Goal: Task Accomplishment & Management: Manage account settings

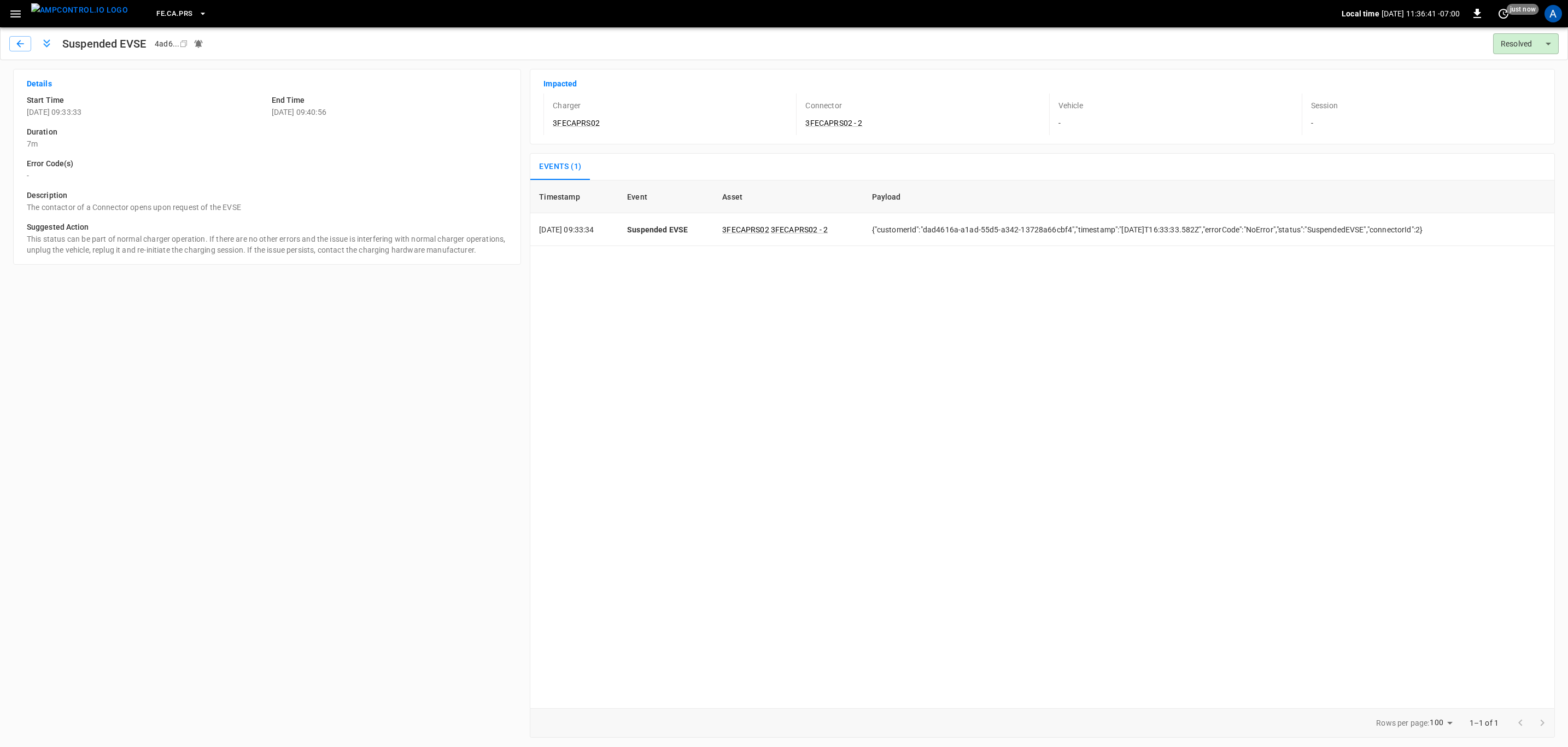
click at [12, 18] on icon "button" at bounding box center [15, 13] width 13 height 13
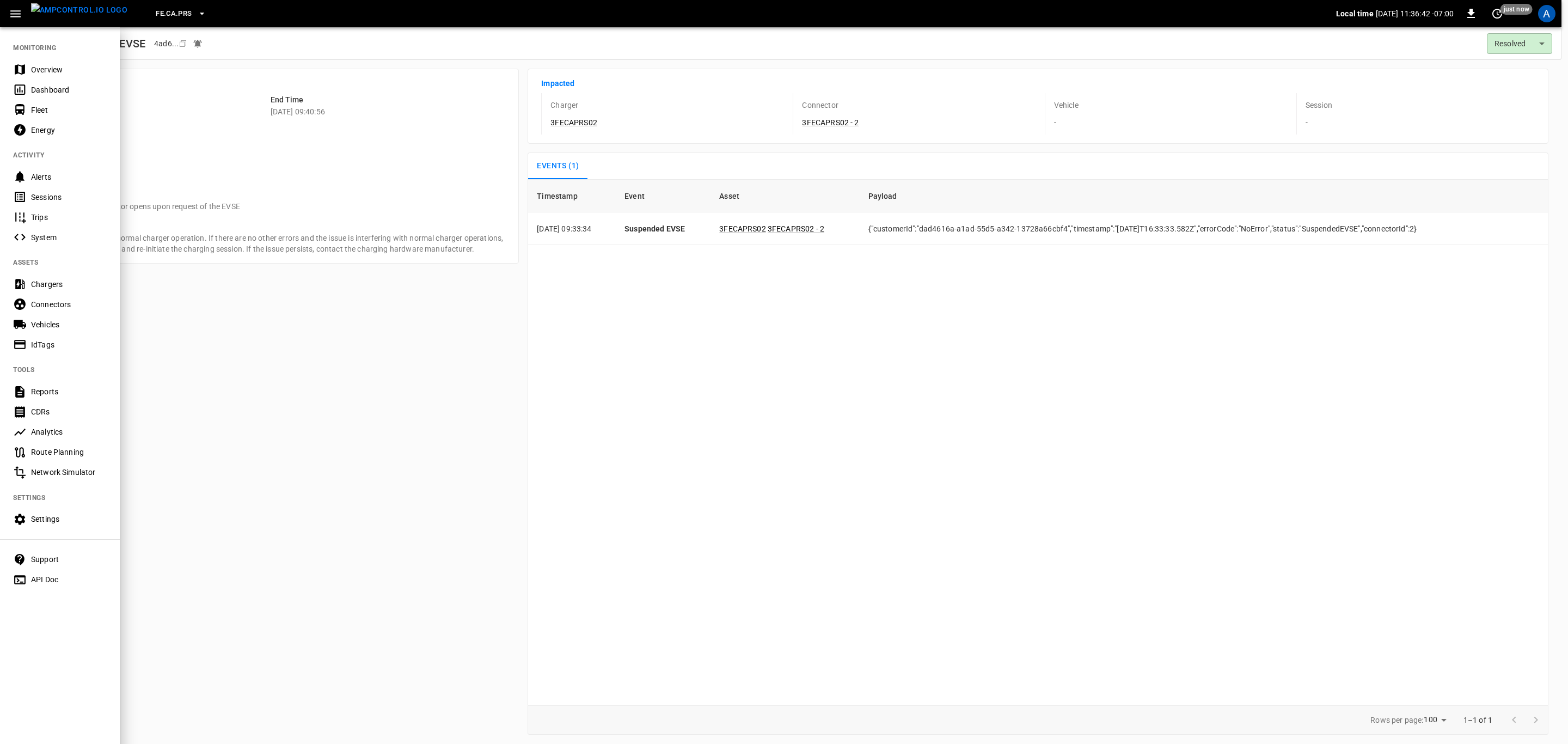
click at [36, 64] on div "Overview" at bounding box center [69, 69] width 75 height 10
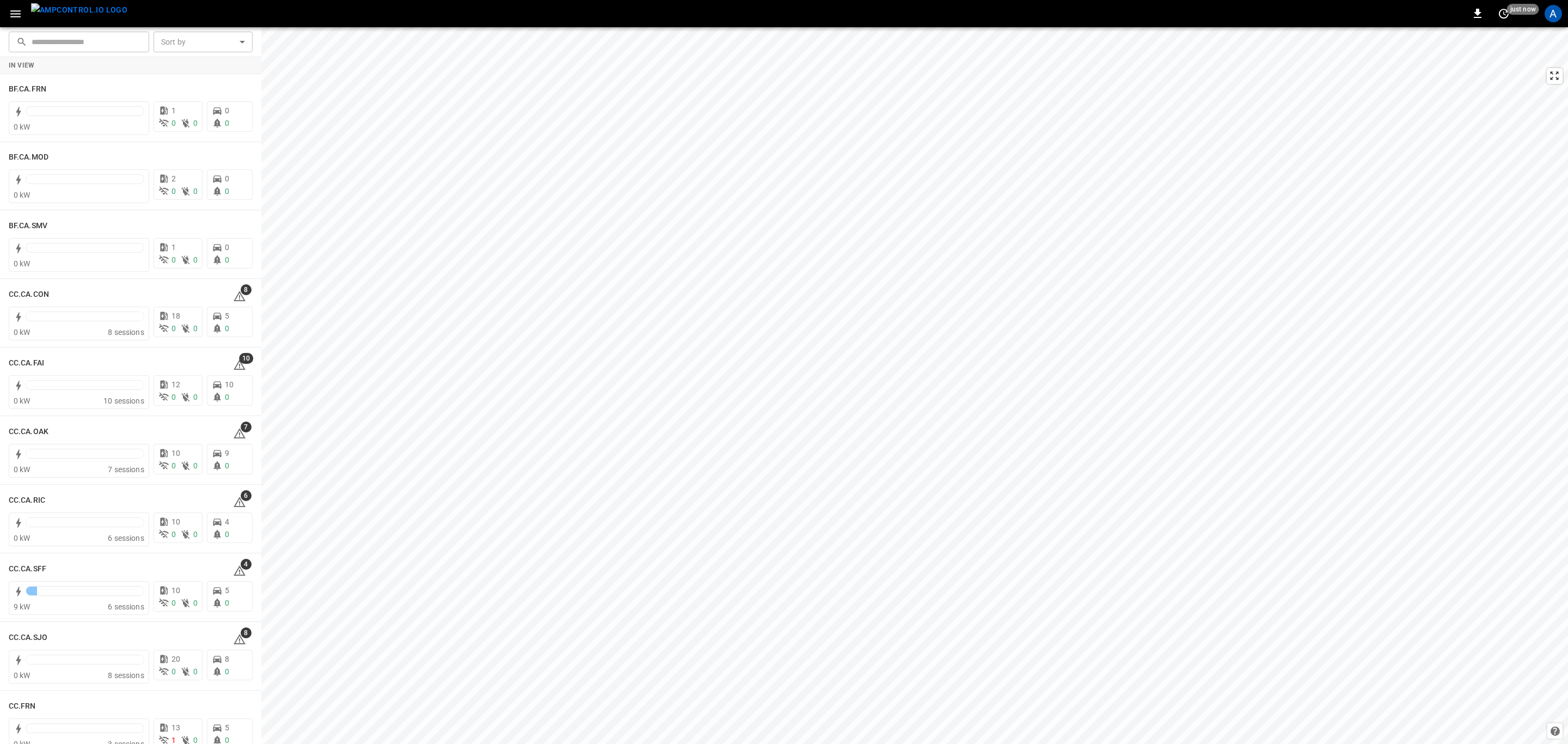
click at [21, 15] on icon "button" at bounding box center [15, 13] width 13 height 13
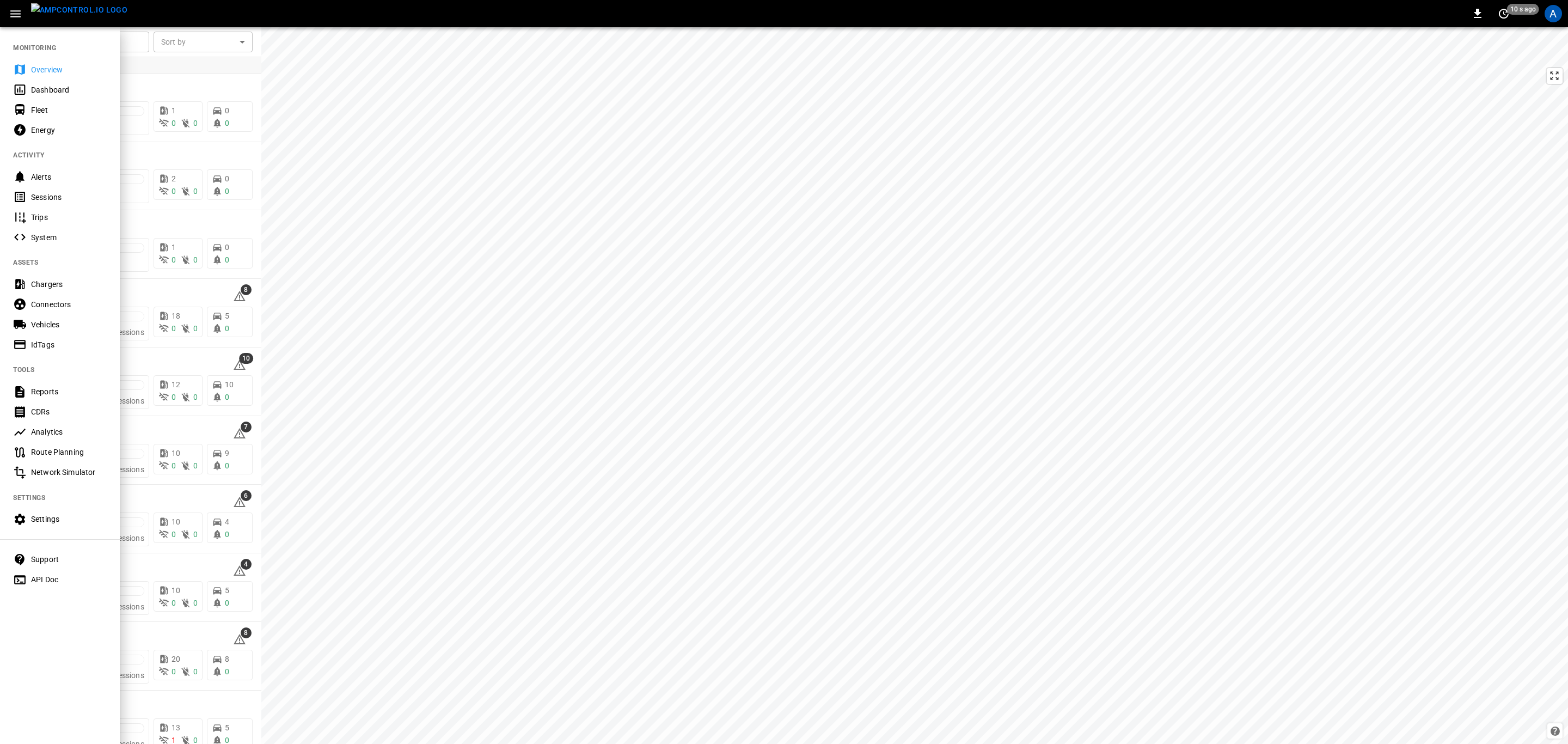
click at [52, 110] on div "Fleet" at bounding box center [69, 110] width 75 height 10
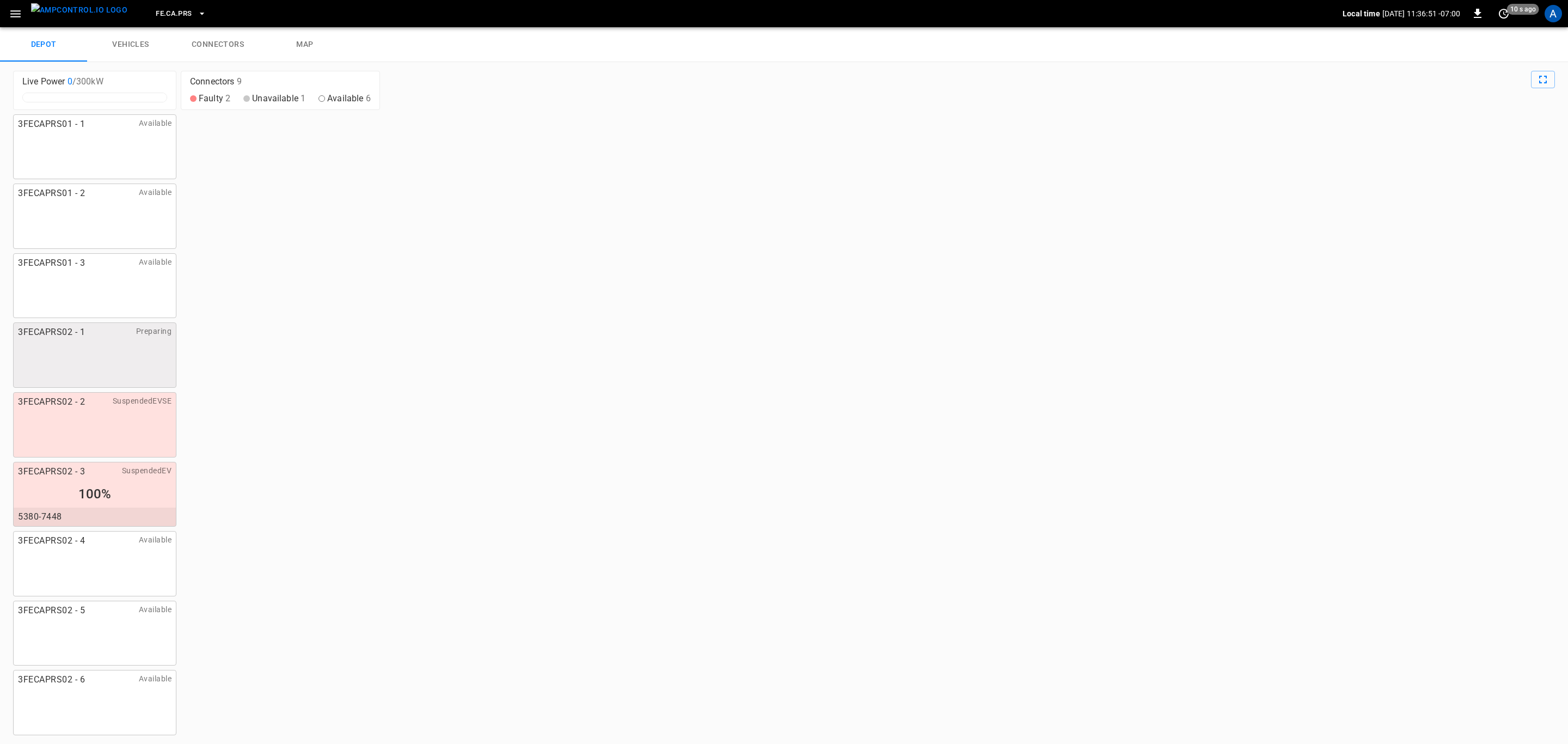
click at [211, 46] on link "connectors" at bounding box center [217, 45] width 87 height 35
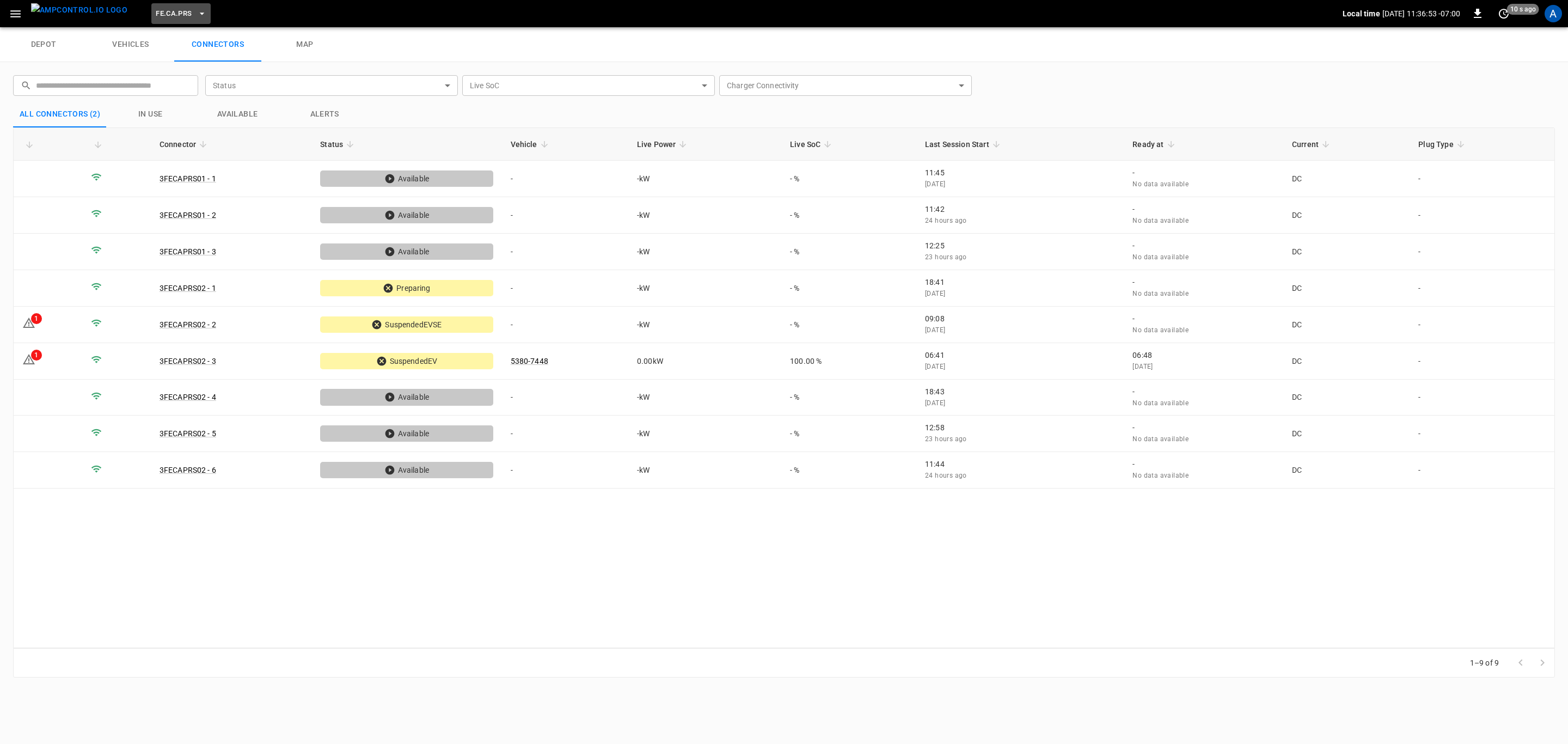
click at [156, 11] on span "FE.CA.PRS" at bounding box center [174, 13] width 36 height 12
click at [160, 79] on li "BF.CA.FRN 61c8 ..." at bounding box center [213, 87] width 164 height 21
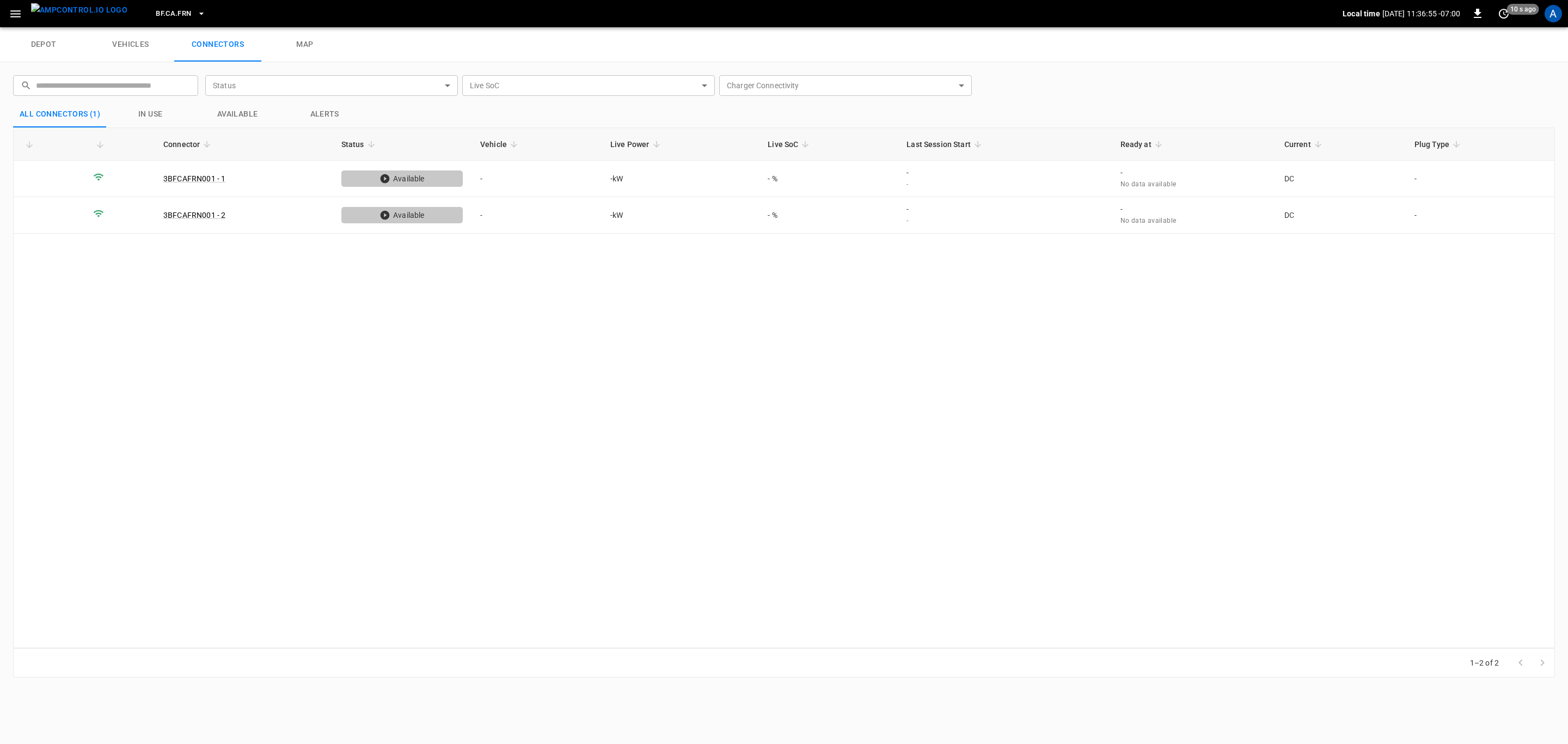
click at [156, 13] on span "BF.CA.FRN" at bounding box center [173, 13] width 35 height 12
click at [189, 87] on li "BF.CA.MOD 026b ..." at bounding box center [213, 90] width 164 height 21
click at [170, 15] on span "BF.CA.MOD" at bounding box center [174, 13] width 37 height 12
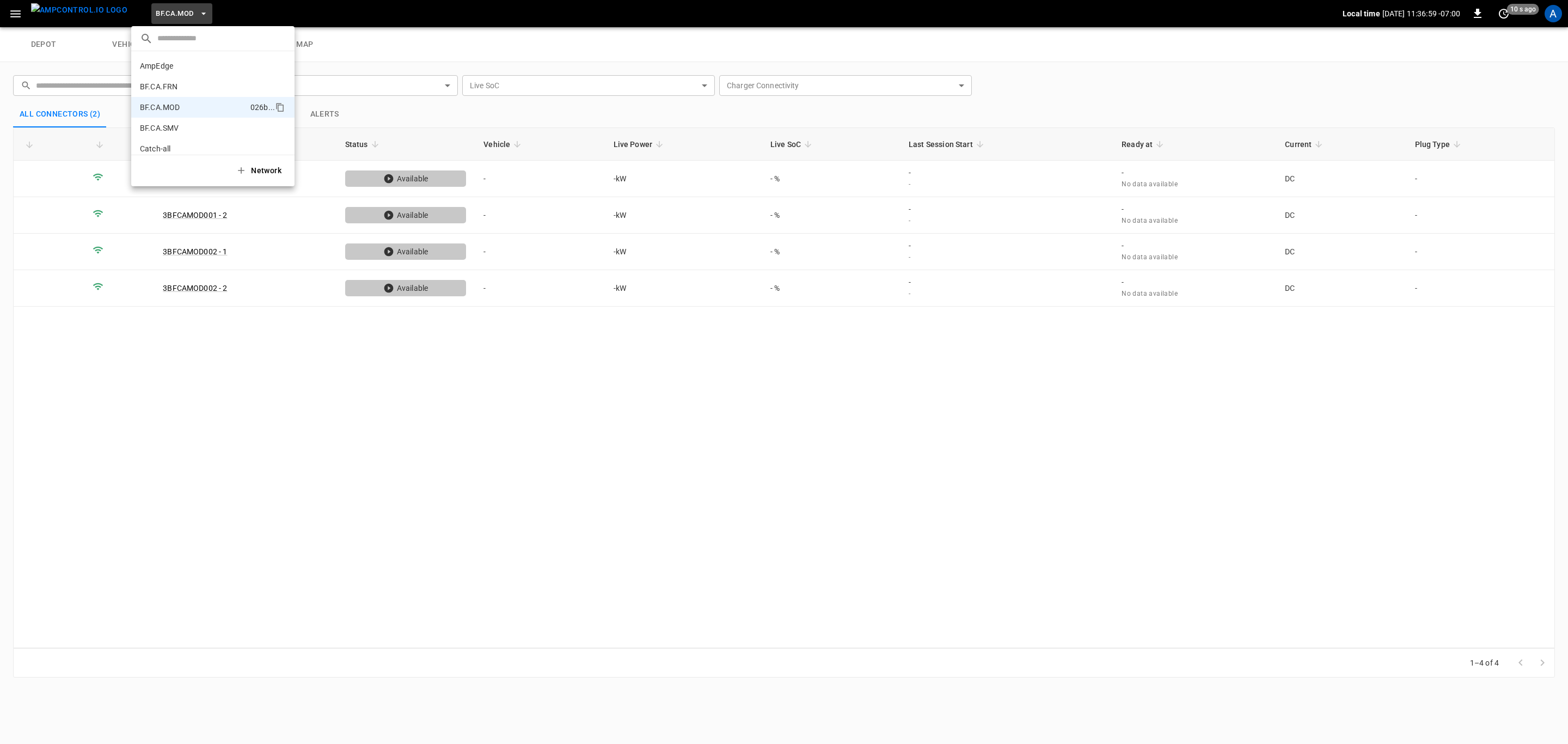
scroll to position [38, 0]
click at [184, 89] on li "BF.CA.SMV df61 ..." at bounding box center [213, 90] width 164 height 21
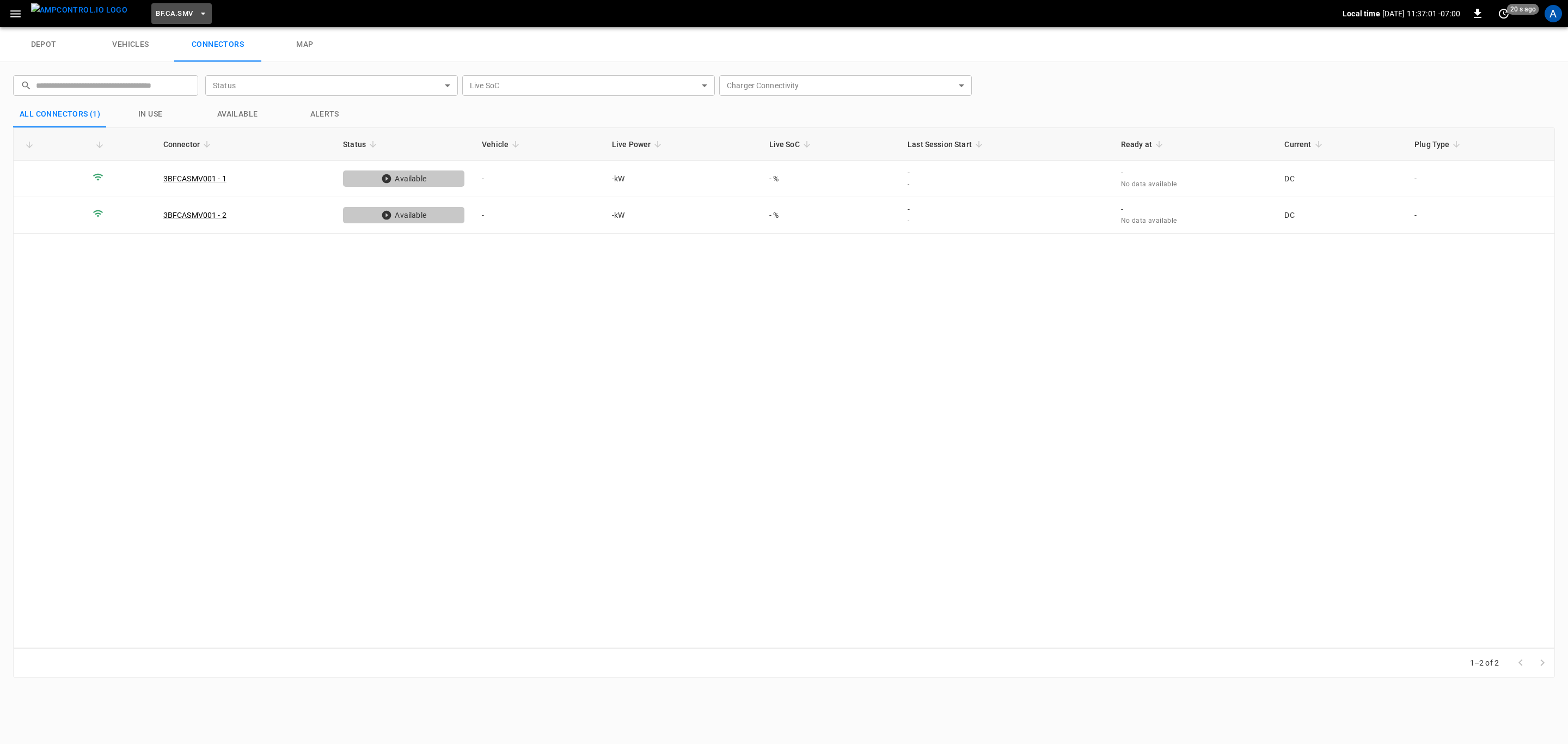
click at [162, 20] on span "BF.CA.SMV" at bounding box center [174, 13] width 37 height 12
click at [188, 111] on li "CC.CA.CON b359 ..." at bounding box center [213, 111] width 164 height 21
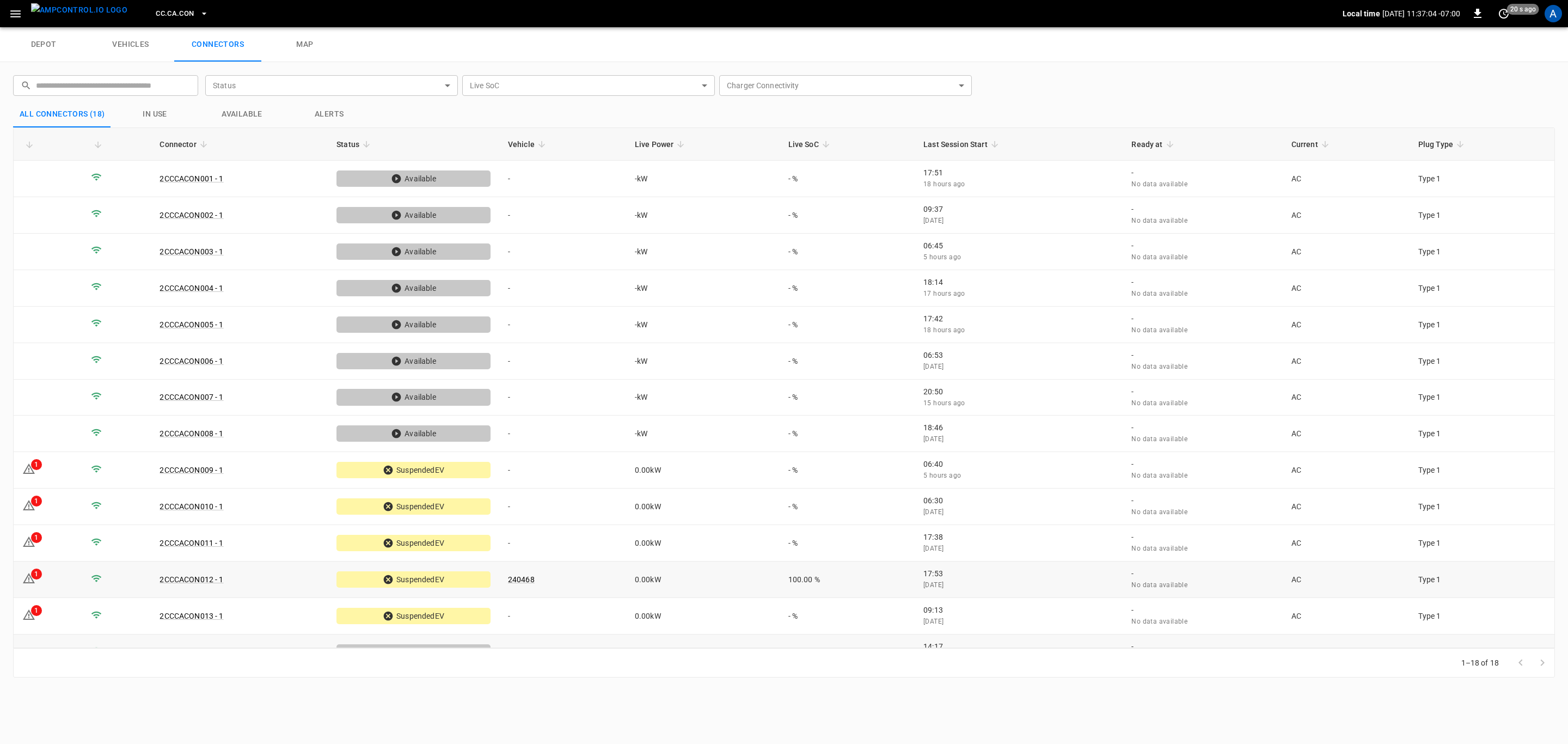
scroll to position [169, 0]
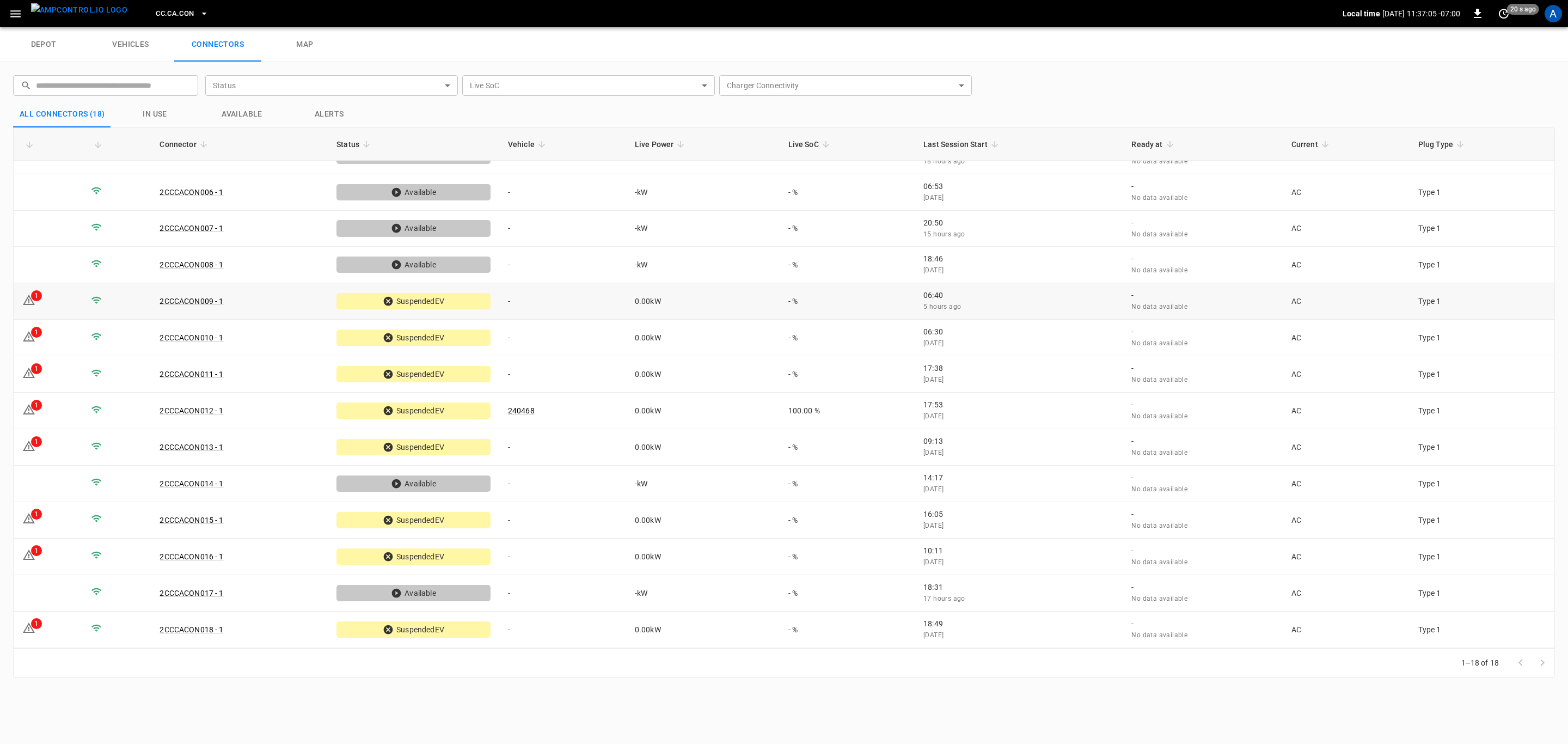
click at [75, 310] on td "1" at bounding box center [48, 301] width 69 height 36
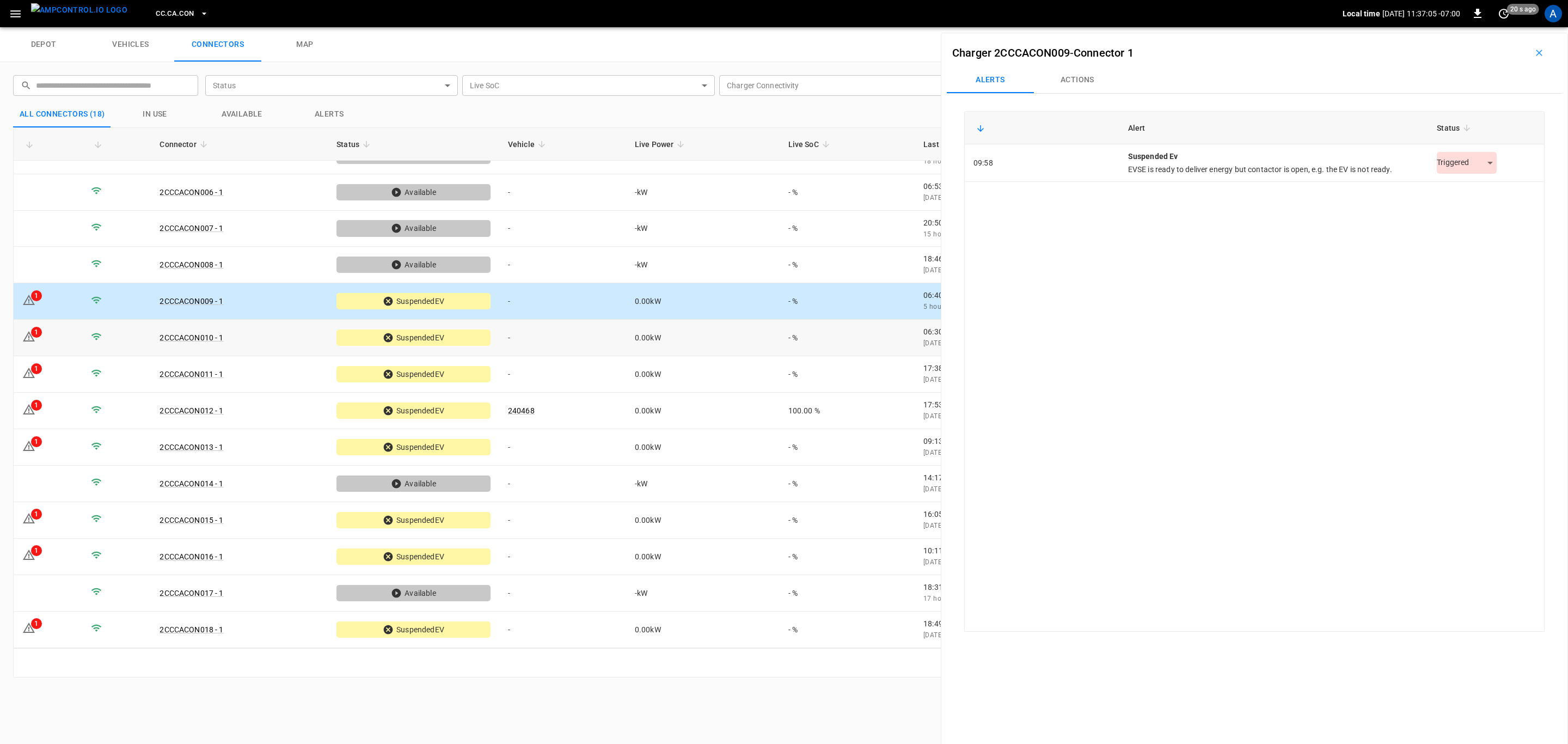
click at [70, 348] on td "1" at bounding box center [48, 338] width 69 height 36
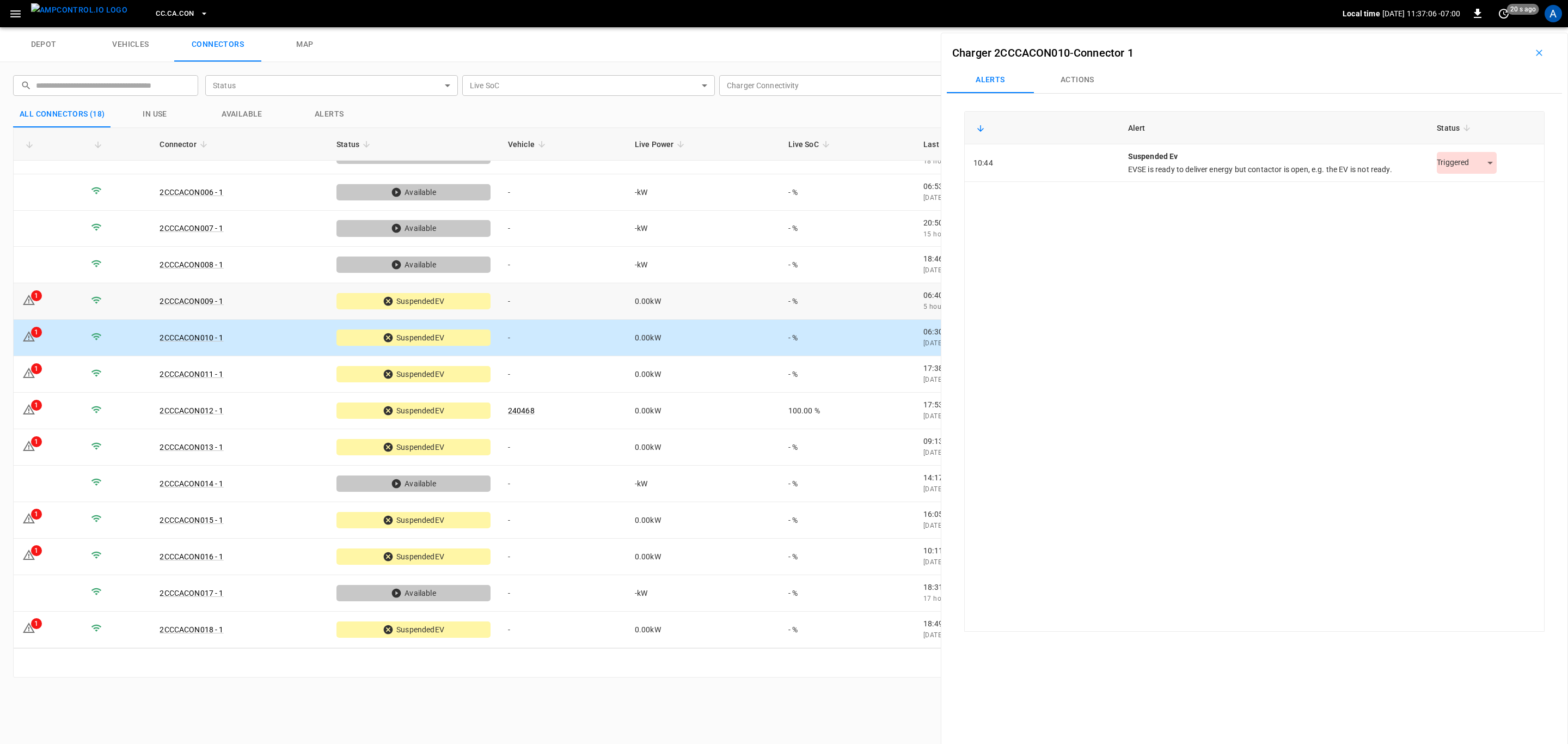
click at [63, 305] on td "1" at bounding box center [48, 301] width 69 height 36
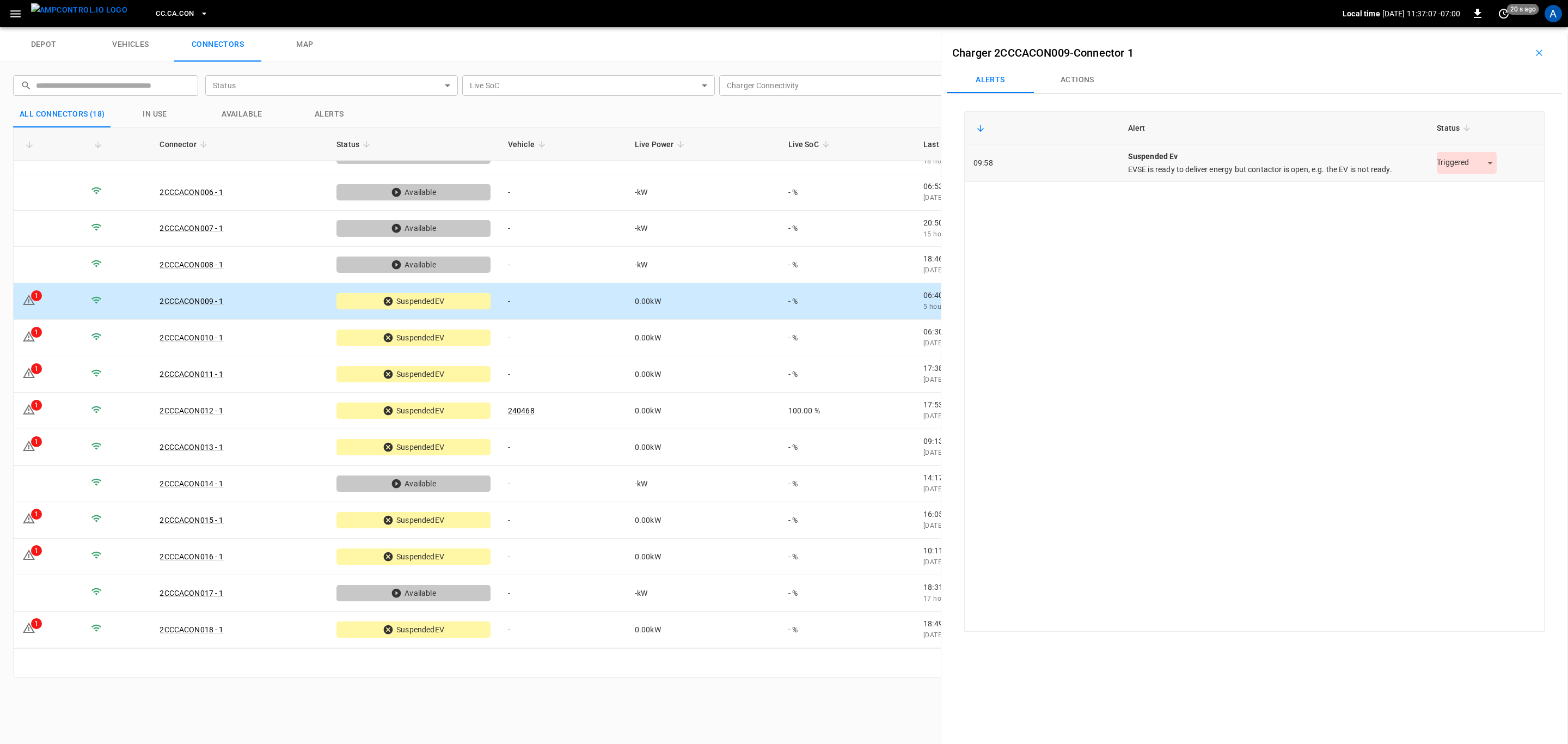
click at [1451, 28] on body "CC.[GEOGRAPHIC_DATA]CON Local time [DATE] 11:37:07 -07:00 0 20 s ago A depot ve…" at bounding box center [784, 13] width 1568 height 28
click at [1442, 185] on li "Resolved" at bounding box center [1459, 190] width 68 height 18
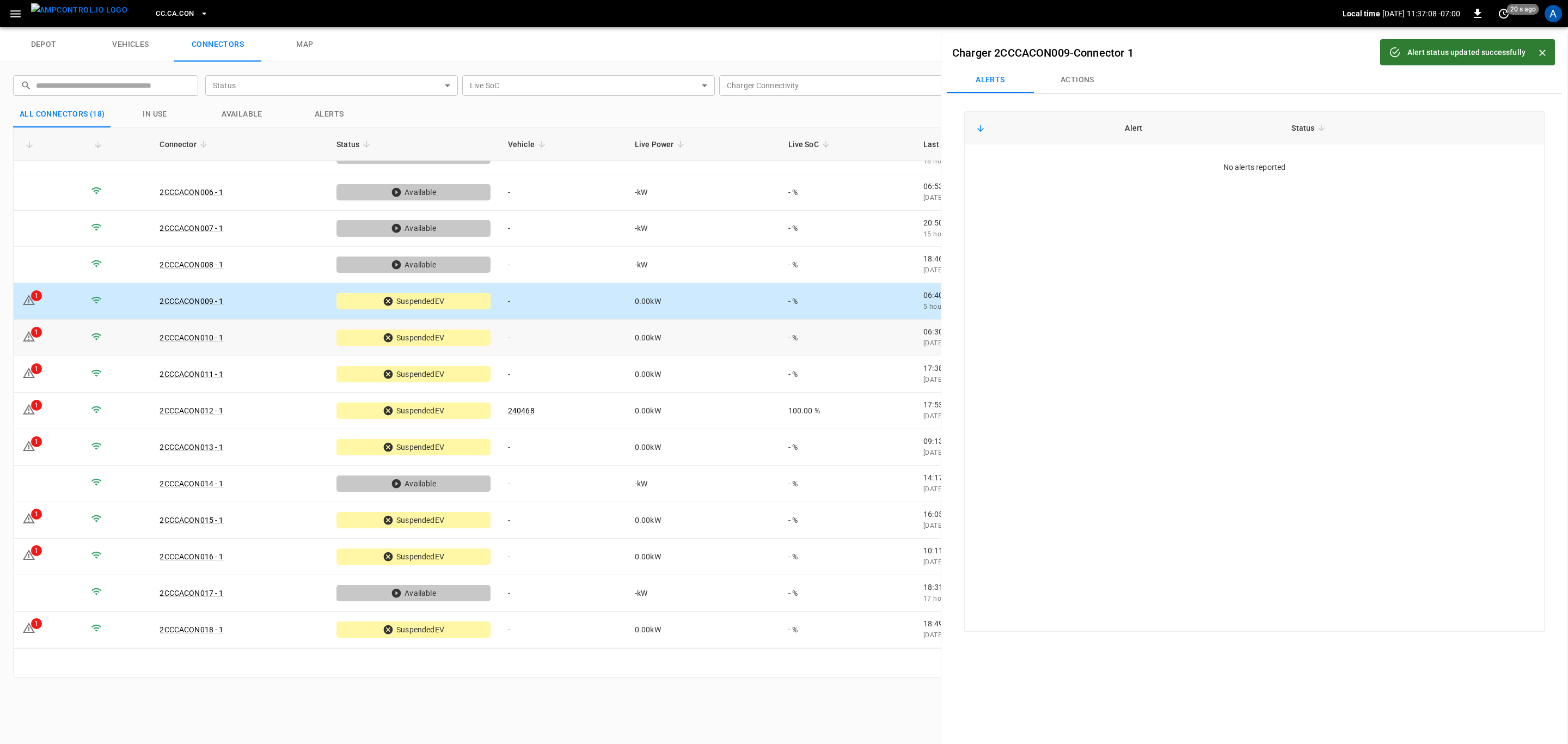
click at [589, 347] on td "-" at bounding box center [562, 338] width 127 height 36
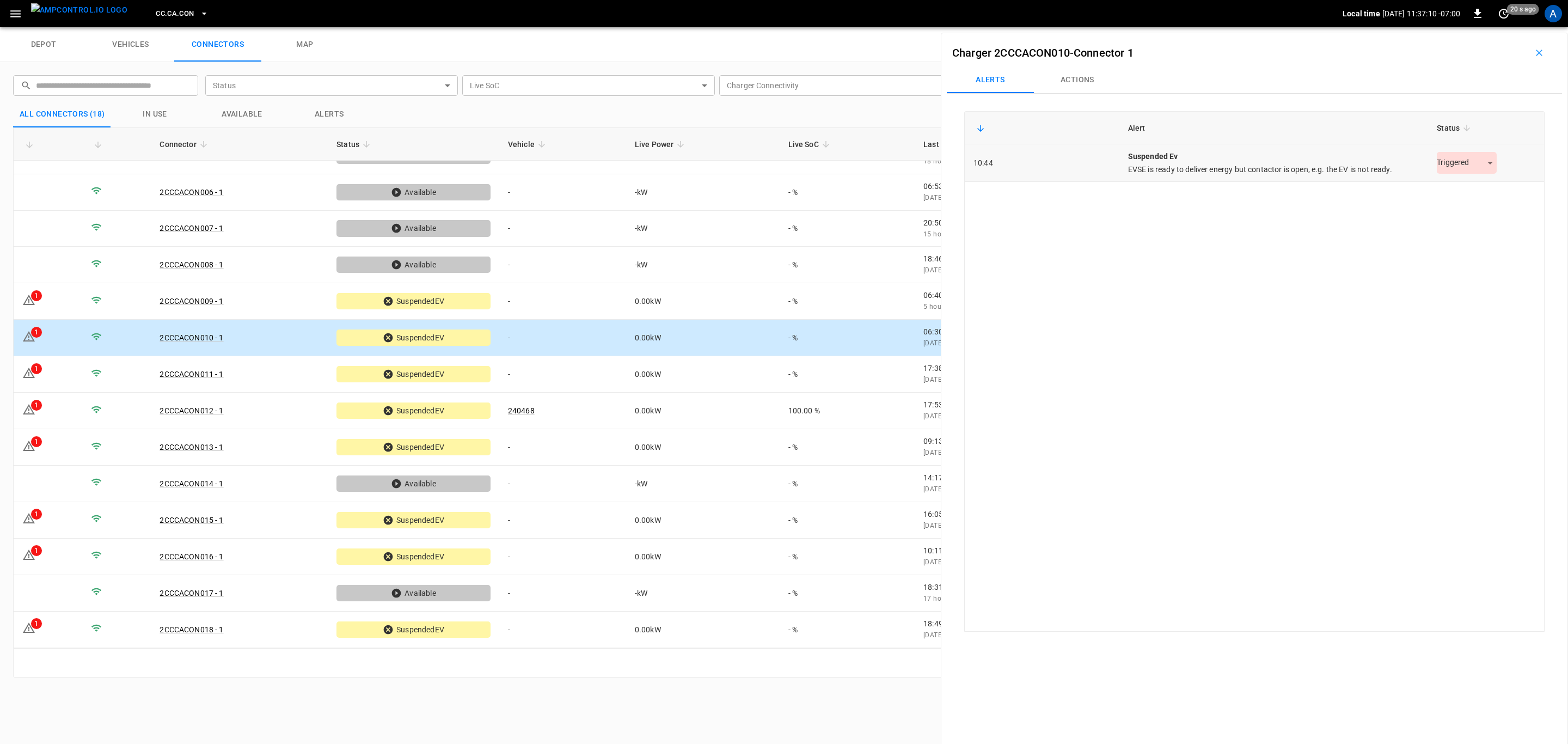
click at [1447, 28] on body "CC.[GEOGRAPHIC_DATA]CON Local time [DATE] 11:37:10 -07:00 0 20 s ago A depot ve…" at bounding box center [784, 13] width 1568 height 28
drag, startPoint x: 1441, startPoint y: 193, endPoint x: 1365, endPoint y: 208, distance: 77.5
click at [1441, 194] on li "Resolved" at bounding box center [1459, 190] width 68 height 18
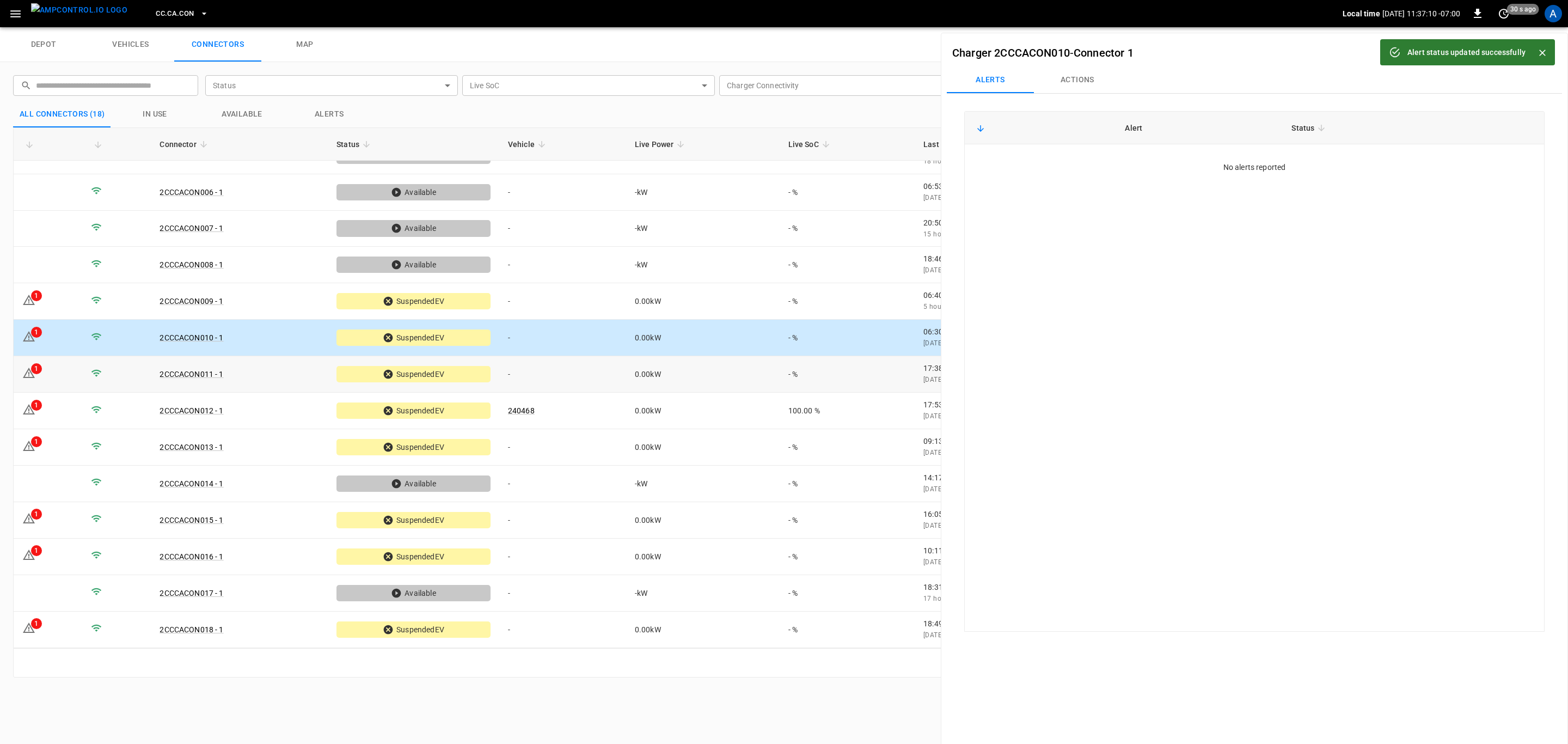
click at [646, 386] on td "0.00 kW" at bounding box center [702, 374] width 153 height 36
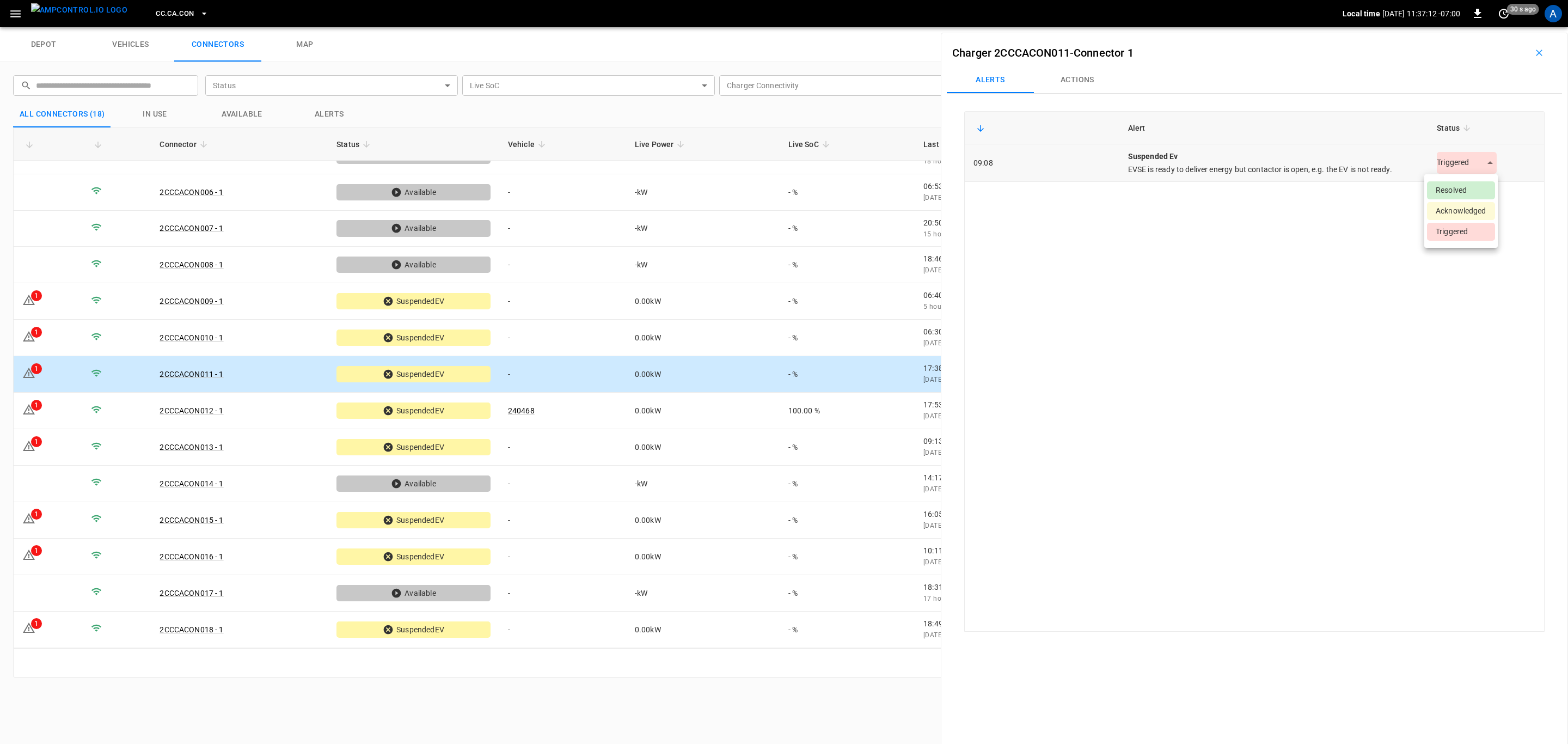
click at [1438, 28] on body "CC.[GEOGRAPHIC_DATA]CON Local time [DATE] 11:37:12 -07:00 0 30 s ago A depot ve…" at bounding box center [784, 13] width 1568 height 28
click at [1439, 191] on li "Resolved" at bounding box center [1459, 190] width 68 height 18
click at [670, 411] on td "0.00 kW" at bounding box center [702, 411] width 153 height 36
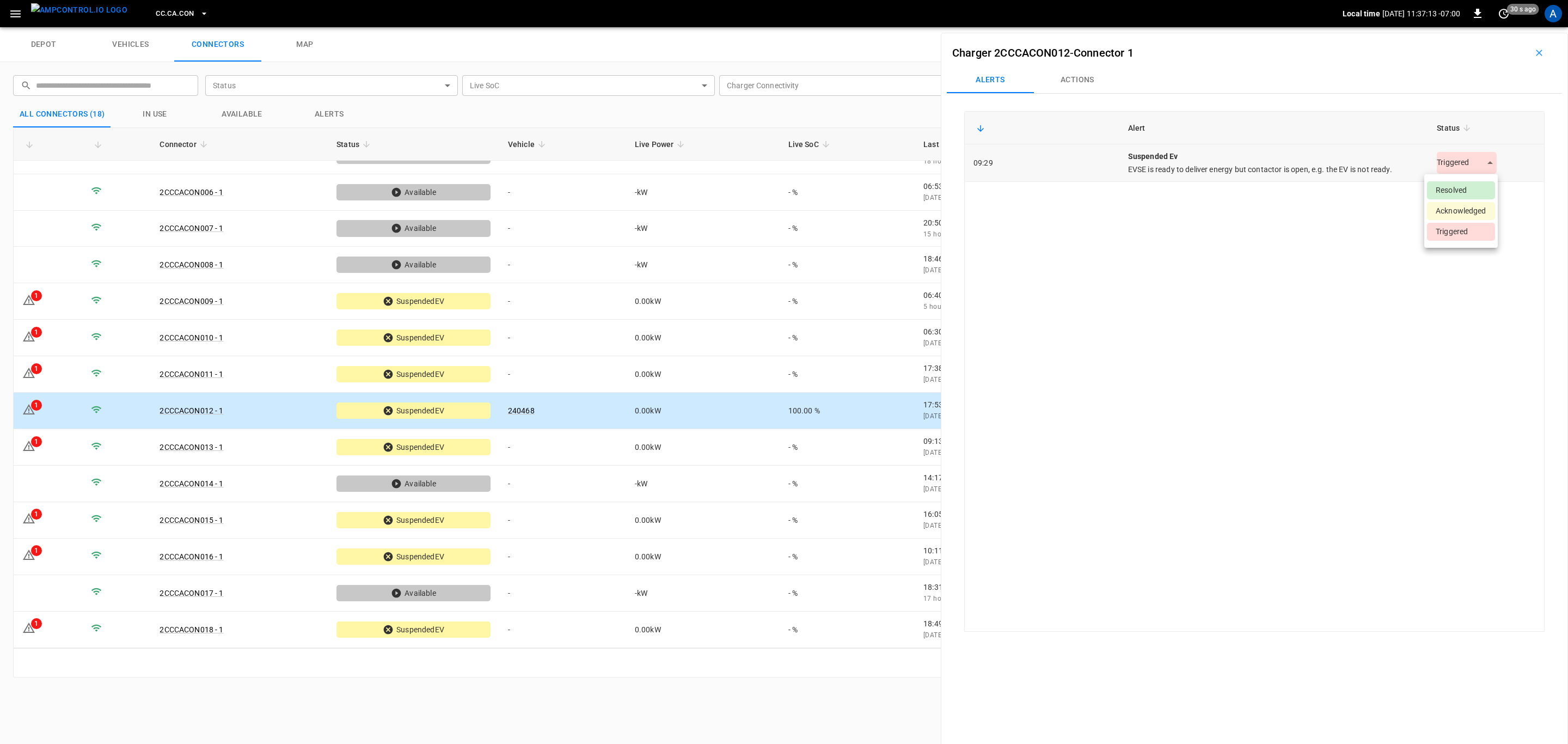
click at [1479, 28] on body "CC.[GEOGRAPHIC_DATA]CON Local time [DATE] 11:37:13 -07:00 0 30 s ago A depot ve…" at bounding box center [784, 13] width 1568 height 28
click at [1466, 193] on li "Resolved" at bounding box center [1459, 190] width 68 height 18
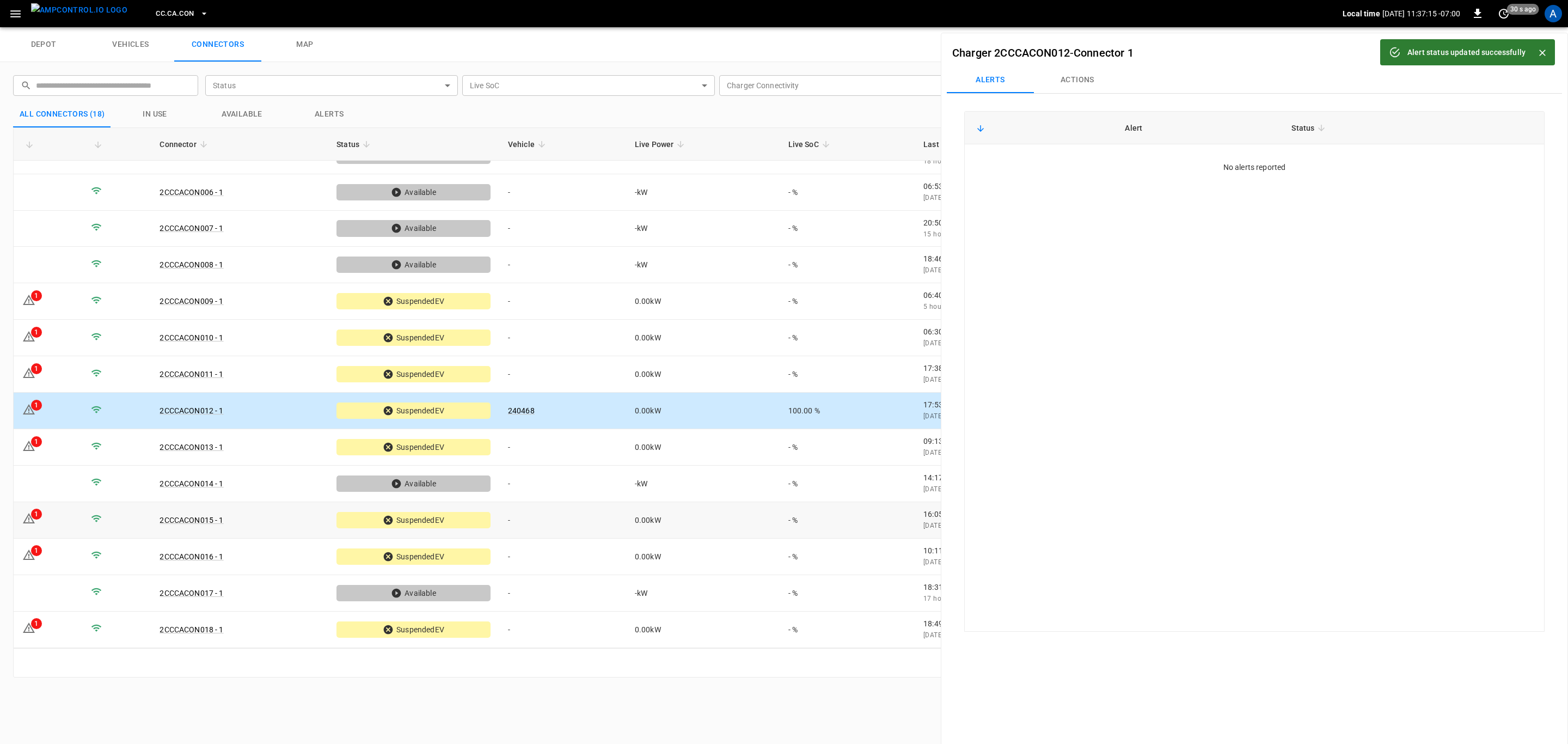
click at [710, 533] on td "0.00 kW" at bounding box center [702, 520] width 153 height 36
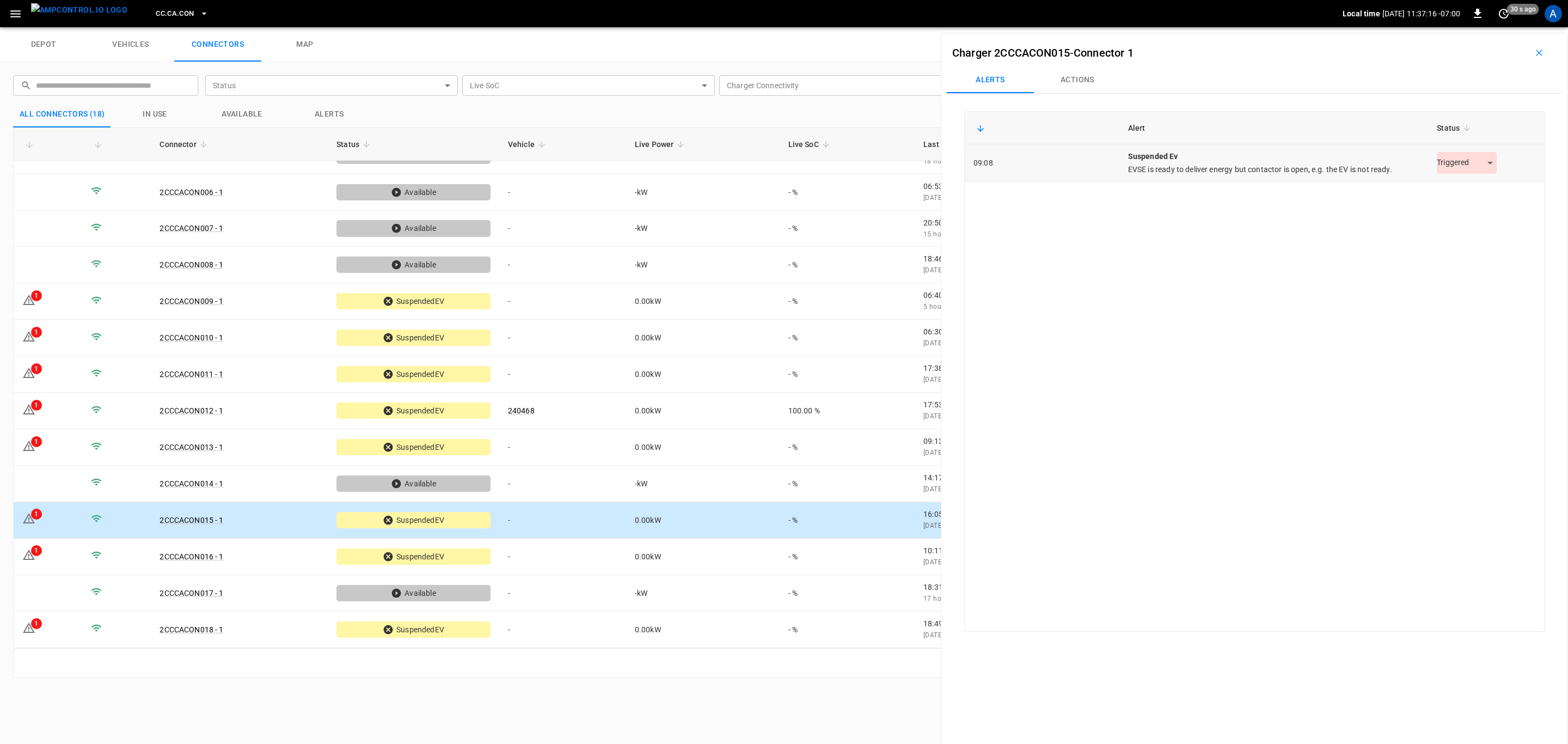
click at [1451, 28] on body "CC.[GEOGRAPHIC_DATA]CON Local time [DATE] 11:37:16 -07:00 0 30 s ago A depot ve…" at bounding box center [784, 13] width 1568 height 28
click at [1457, 191] on li "Resolved" at bounding box center [1459, 190] width 68 height 18
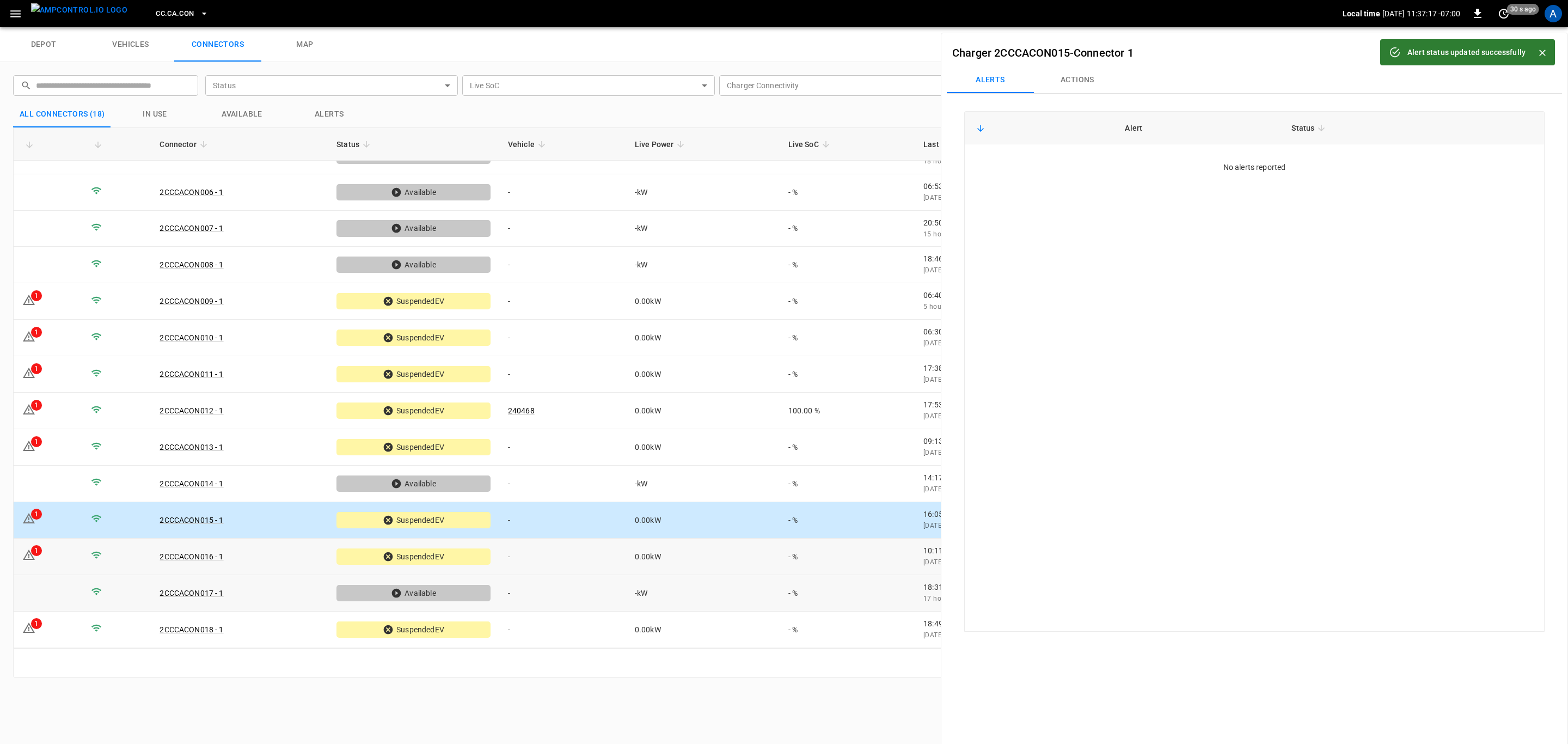
click at [735, 573] on td "0.00 kW" at bounding box center [702, 556] width 153 height 36
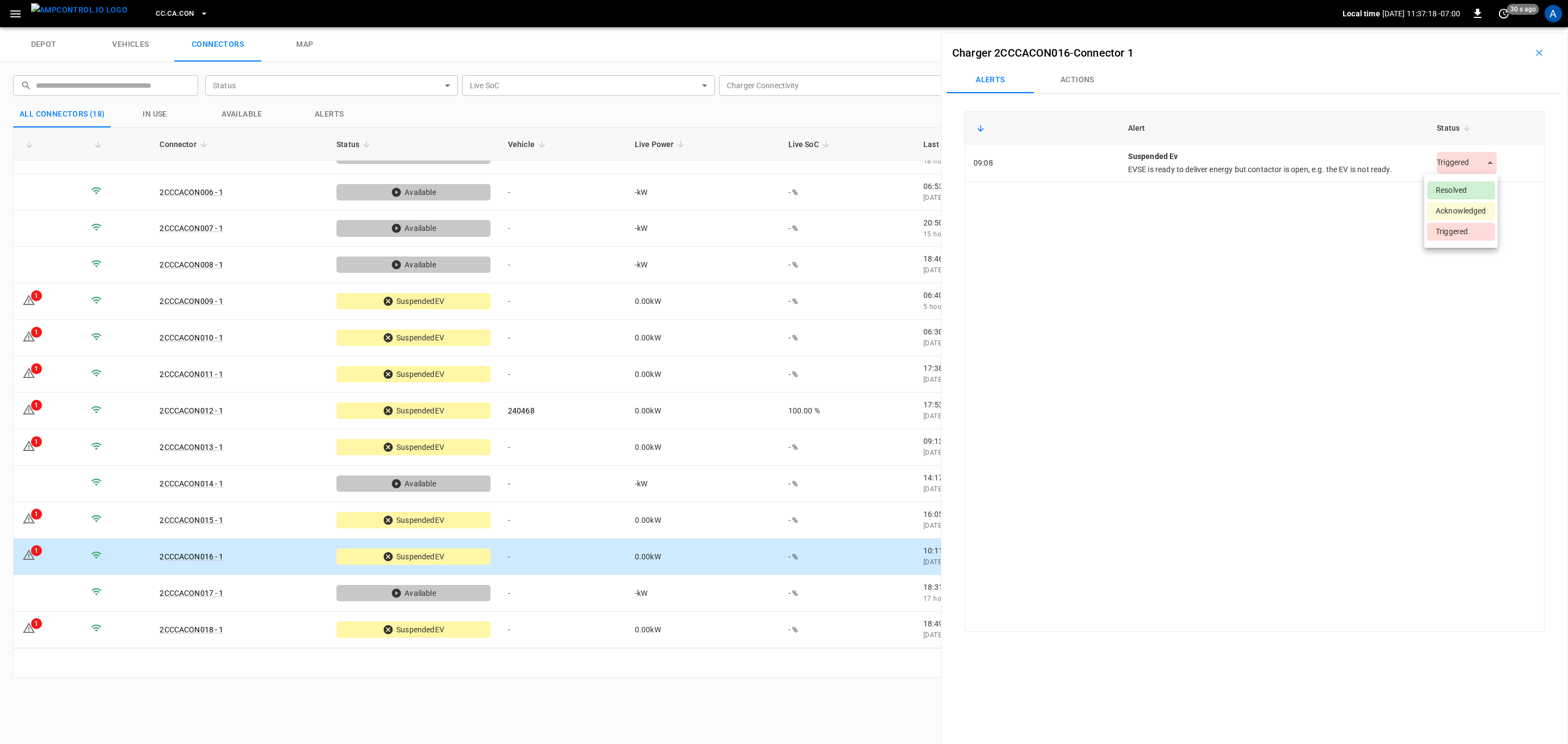
drag, startPoint x: 1484, startPoint y: 155, endPoint x: 1482, endPoint y: 162, distance: 7.3
click at [1483, 28] on body "CC.[GEOGRAPHIC_DATA]CON Local time [DATE] 11:37:18 -07:00 0 30 s ago A depot ve…" at bounding box center [784, 13] width 1568 height 28
click at [1470, 191] on li "Resolved" at bounding box center [1459, 190] width 68 height 18
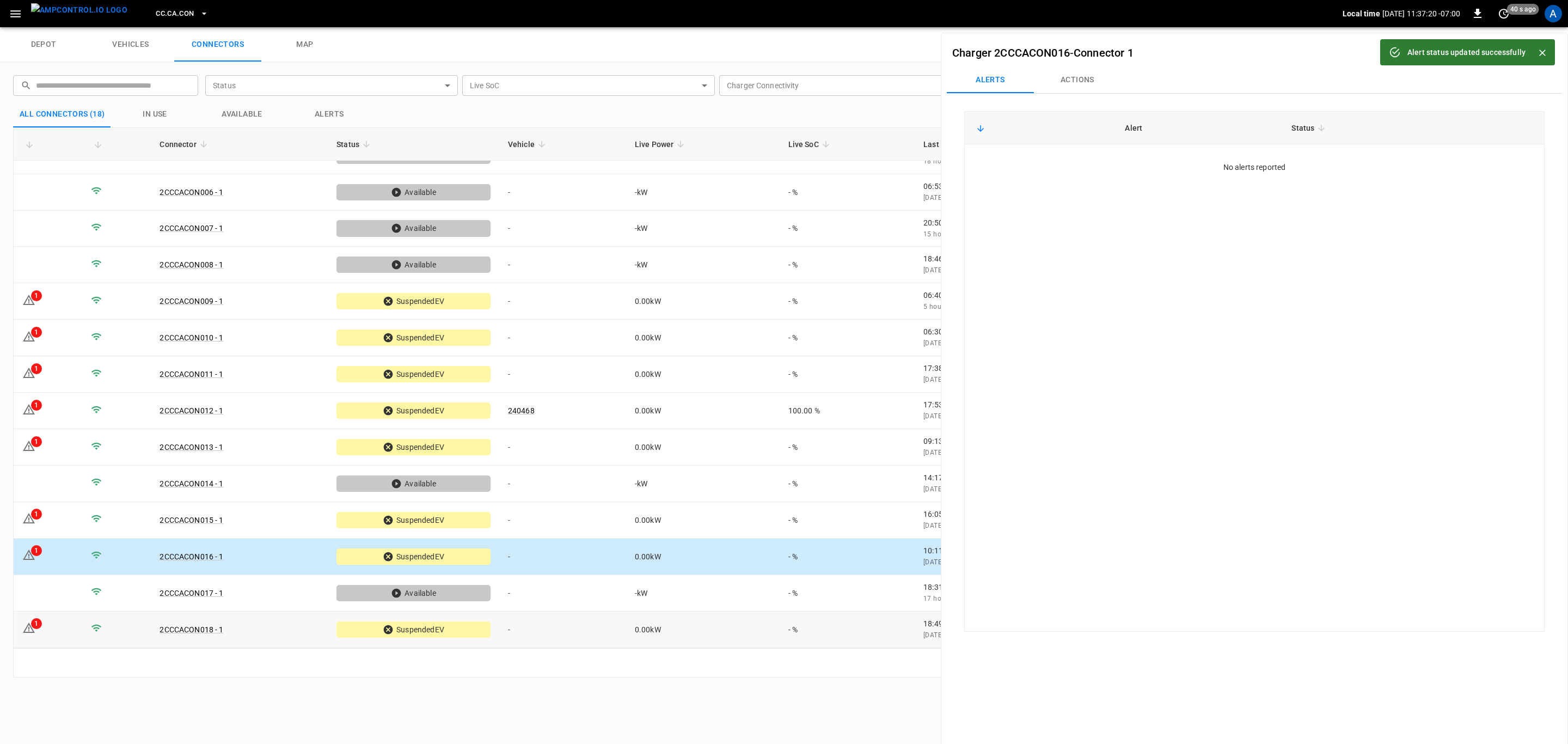
click at [712, 633] on td "0.00 kW" at bounding box center [702, 630] width 153 height 36
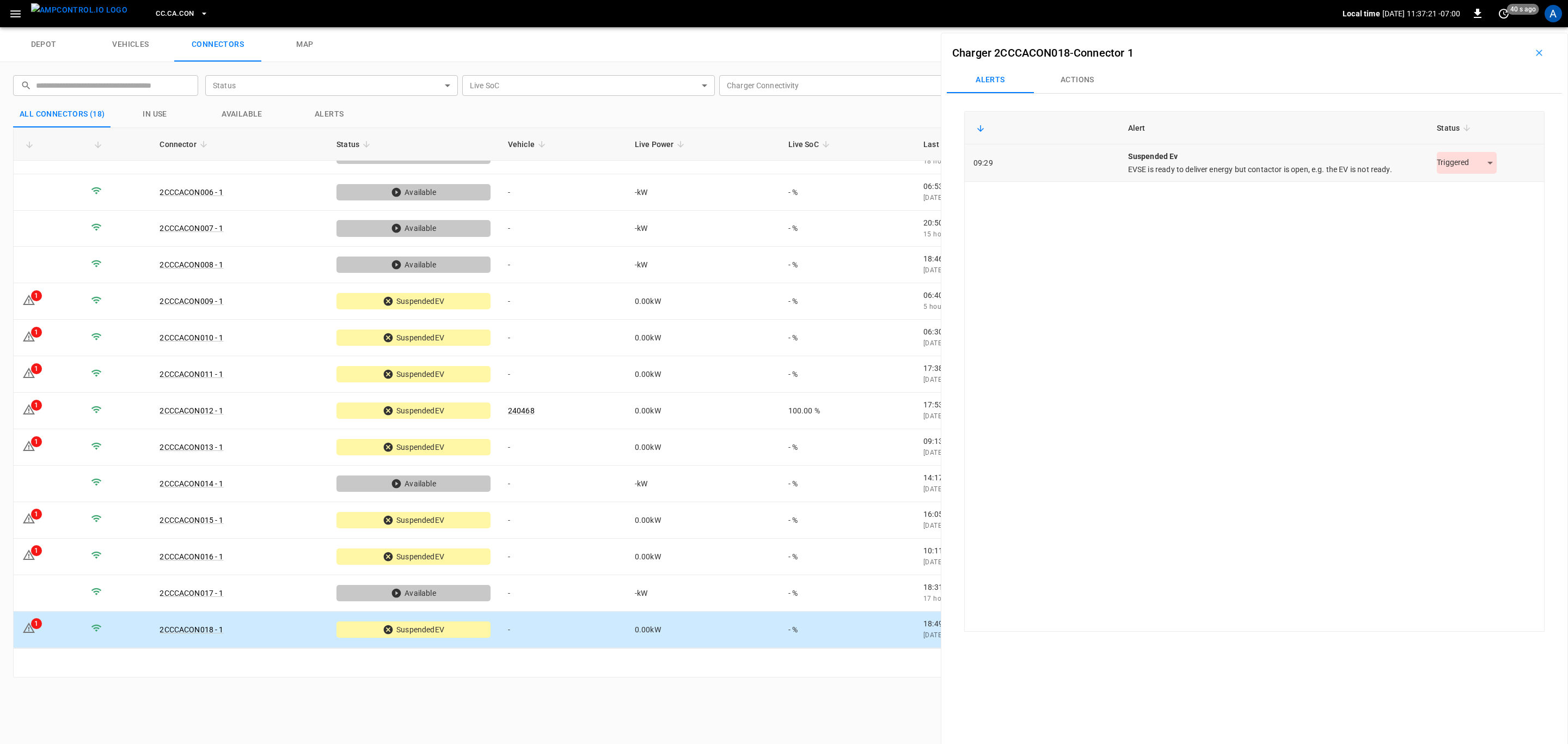
click at [1463, 151] on td "Triggered *********" at bounding box center [1486, 163] width 116 height 37
click at [1467, 178] on td "Triggered *********" at bounding box center [1486, 163] width 116 height 37
click at [1459, 28] on body "CC.[GEOGRAPHIC_DATA]CON Local time [DATE] 11:37:22 -07:00 0 40 s ago A depot ve…" at bounding box center [784, 13] width 1568 height 28
click at [1460, 187] on li "Resolved" at bounding box center [1459, 190] width 68 height 18
click at [632, 443] on td "0.00 kW" at bounding box center [702, 448] width 153 height 36
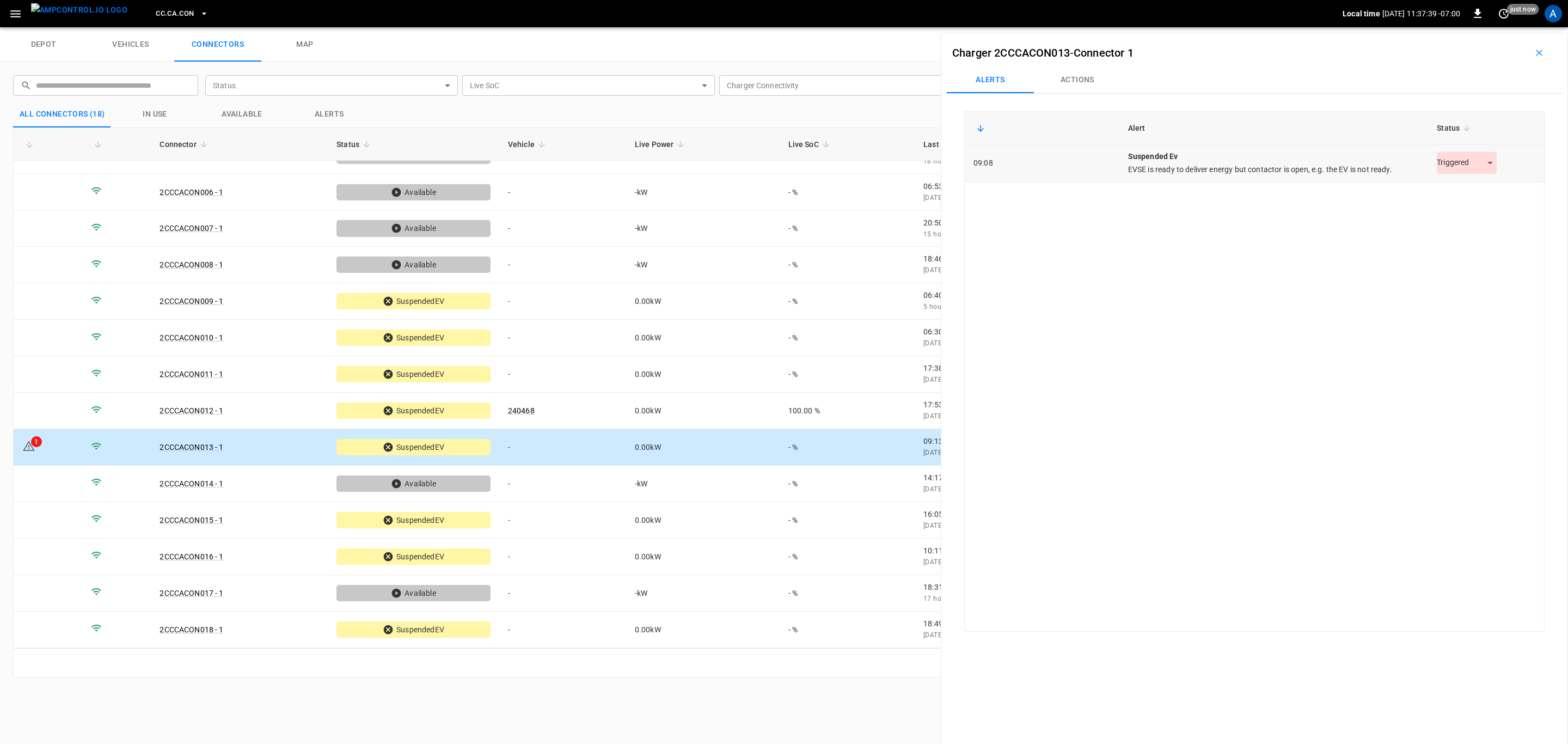
click at [1490, 28] on body "CC.[GEOGRAPHIC_DATA]CON Local time [DATE] 11:37:39 -07:00 0 just now A depot ve…" at bounding box center [784, 13] width 1568 height 28
click at [1472, 193] on li "Resolved" at bounding box center [1459, 190] width 68 height 18
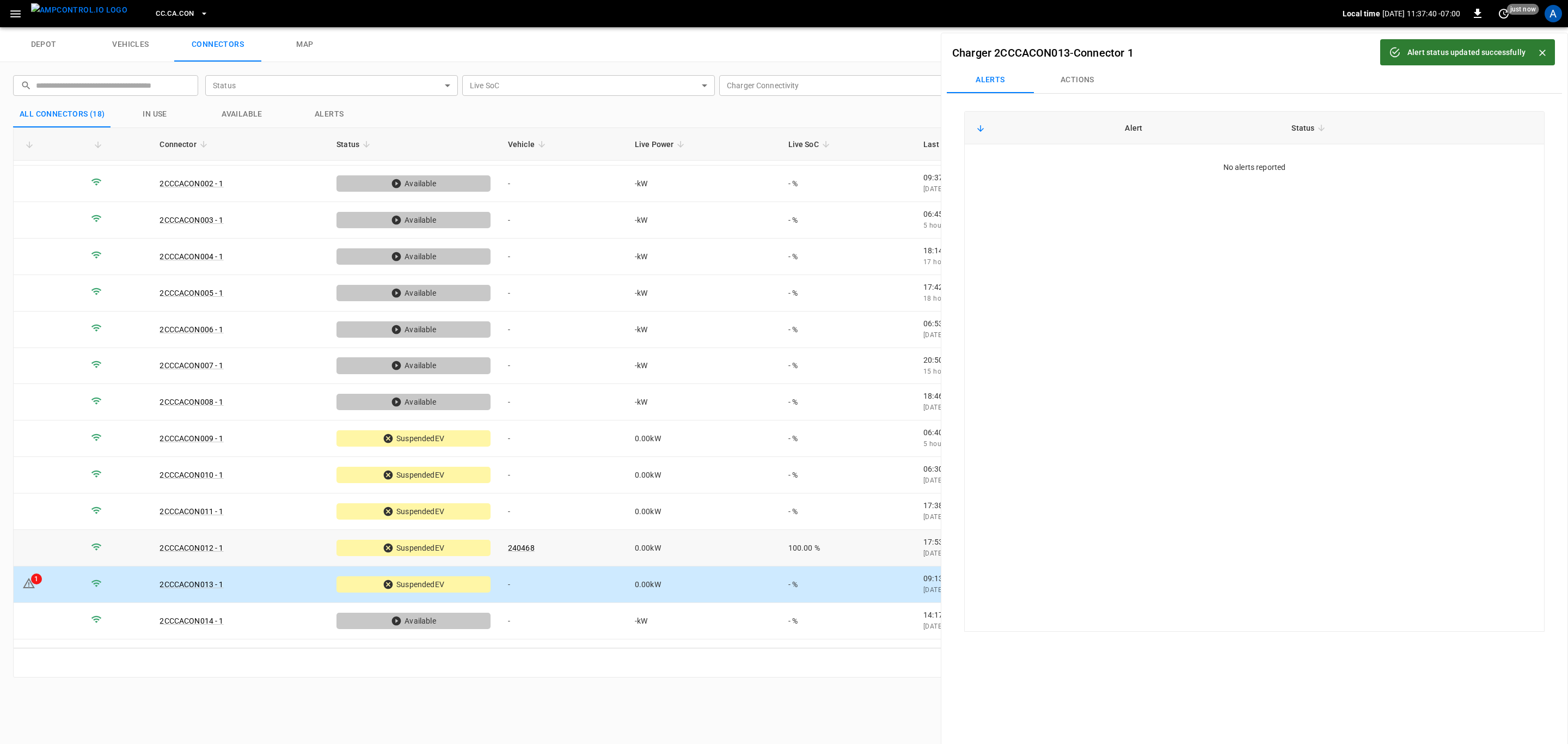
scroll to position [0, 0]
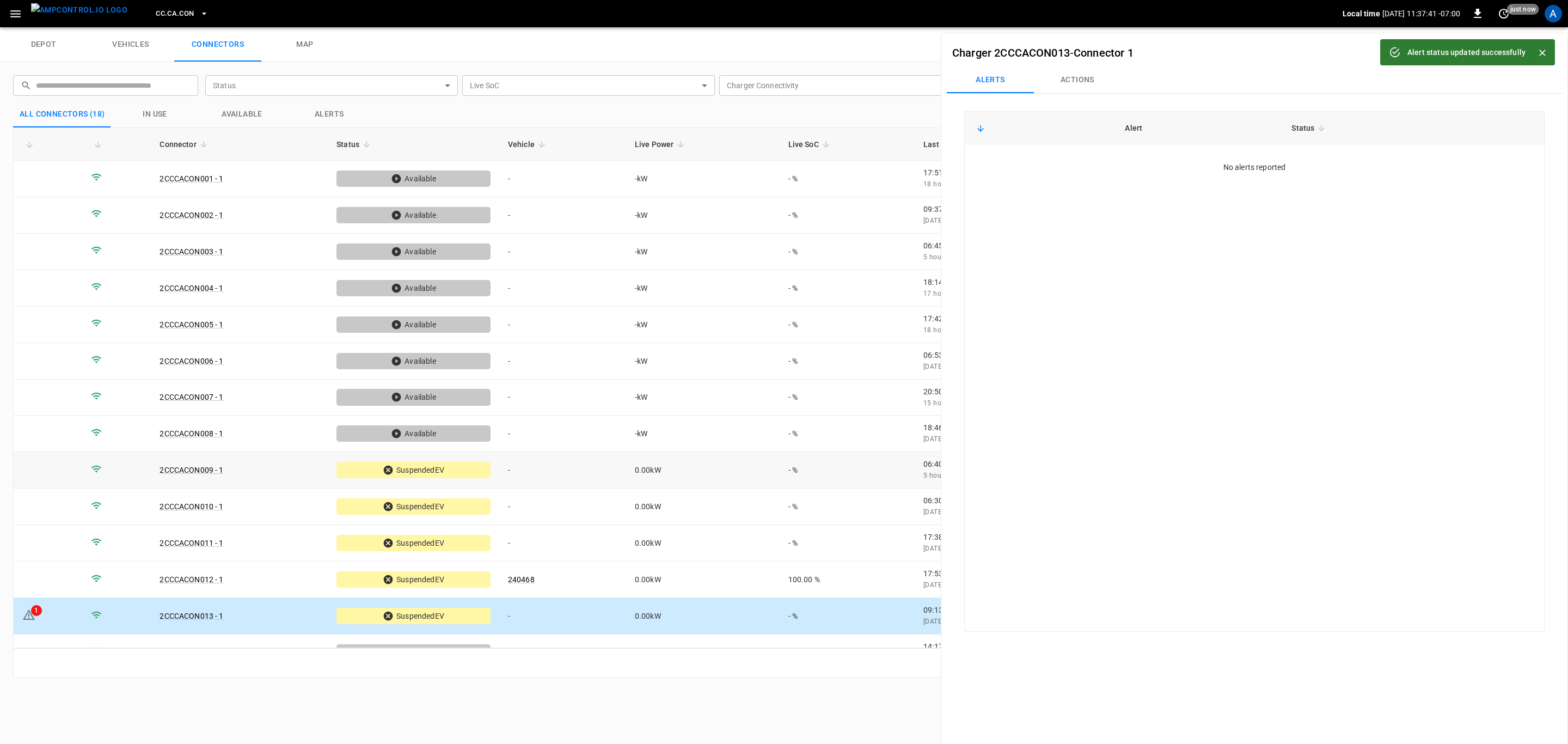
click at [577, 469] on td "-" at bounding box center [562, 471] width 127 height 36
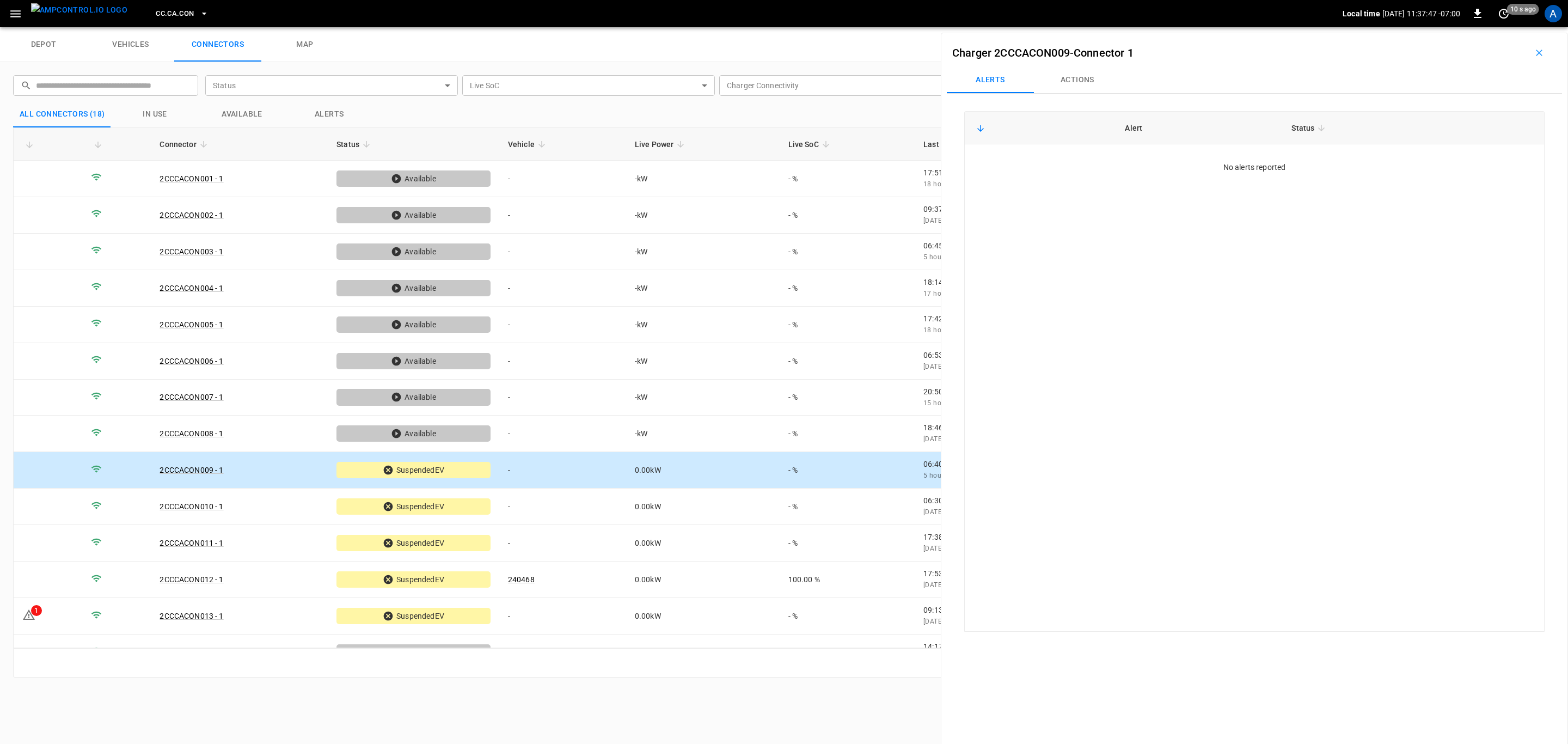
drag, startPoint x: 1049, startPoint y: 70, endPoint x: 1084, endPoint y: 82, distance: 37.0
click at [1050, 70] on button "Actions" at bounding box center [1077, 79] width 87 height 26
click at [1437, 157] on input "Vehicle Name" at bounding box center [1454, 161] width 87 height 13
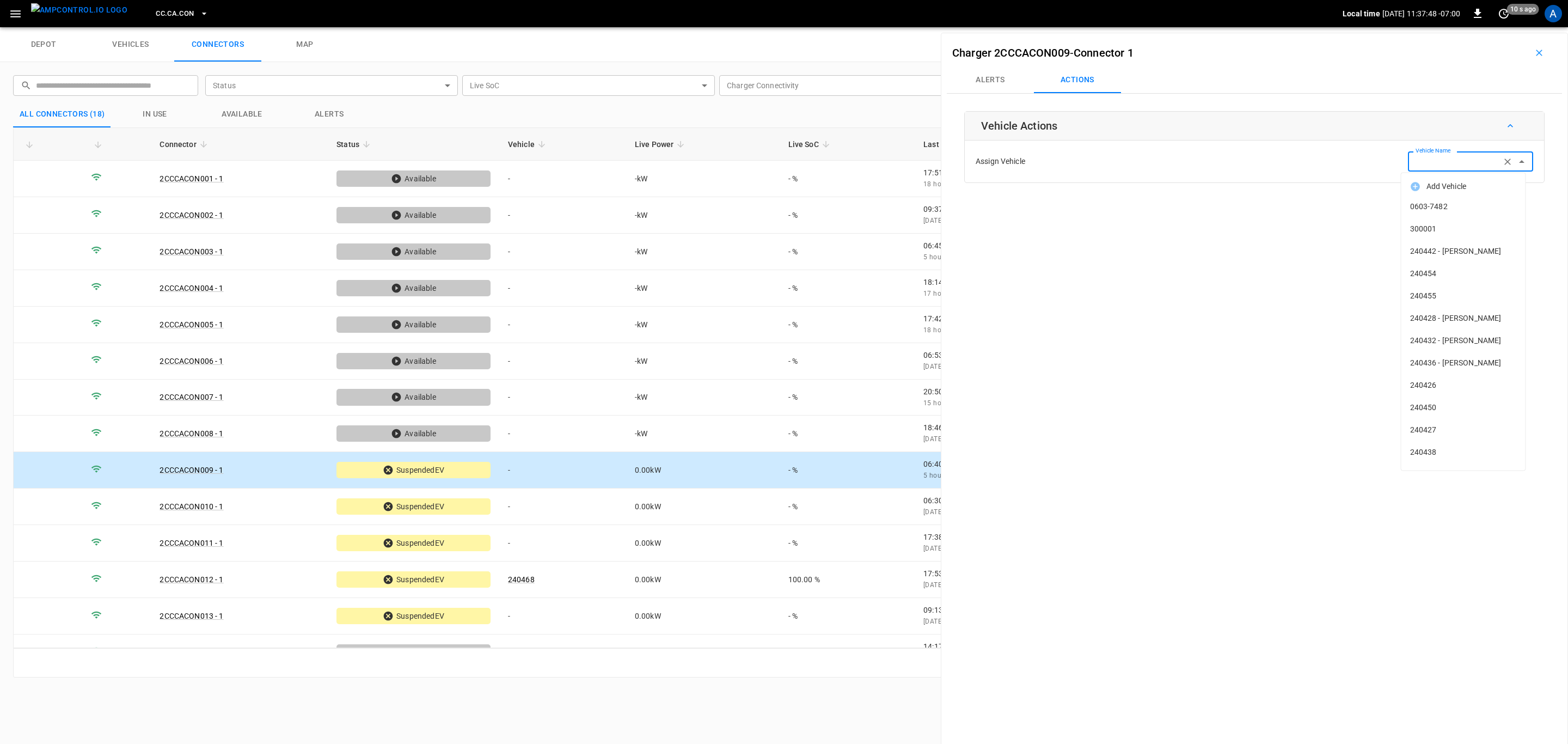
paste input "******"
click at [1459, 203] on span "240471" at bounding box center [1463, 207] width 107 height 11
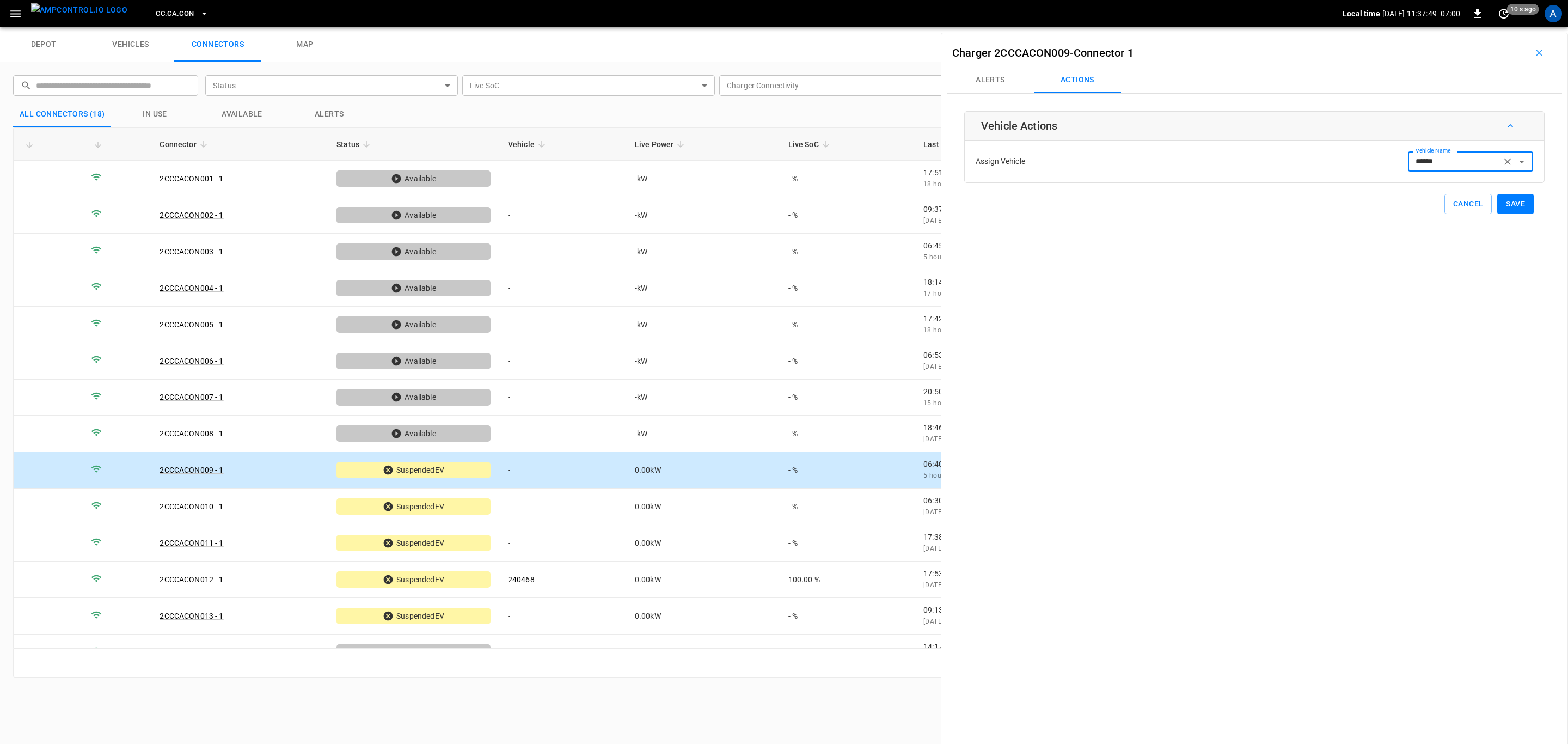
type input "******"
click at [585, 495] on td "-" at bounding box center [562, 507] width 127 height 36
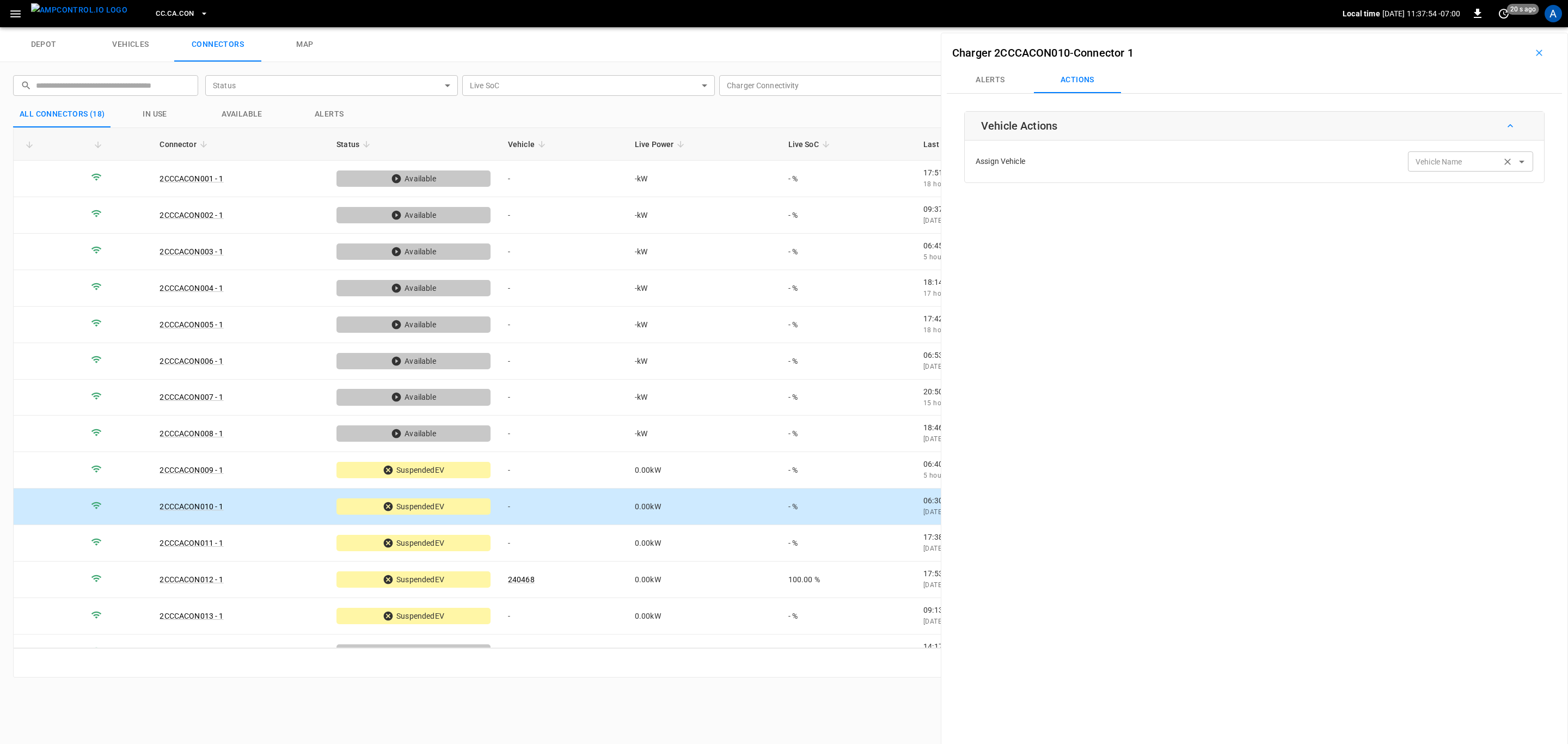
click at [1421, 162] on div "Vehicle Name Vehicle Name" at bounding box center [1469, 161] width 125 height 20
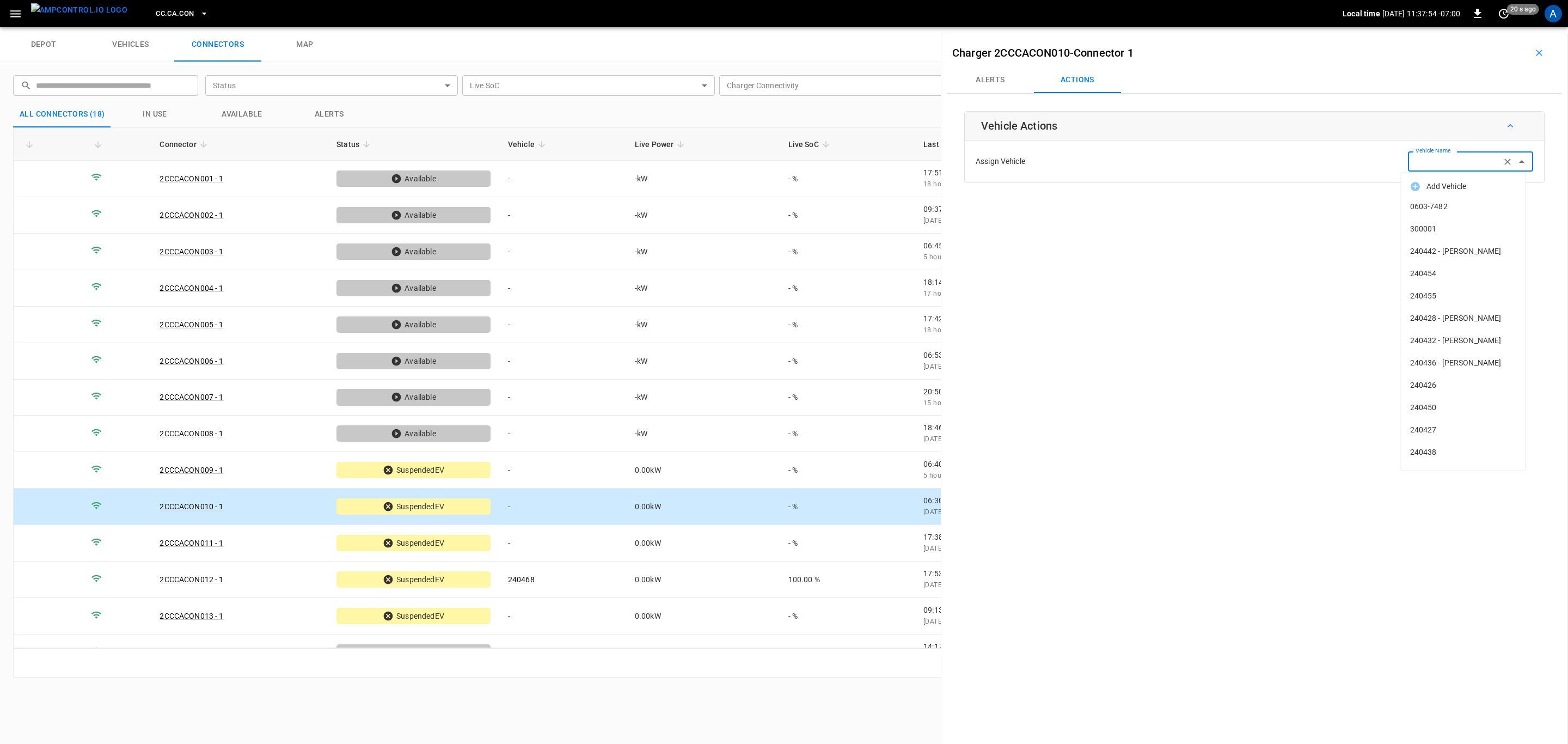
paste input "******"
type input "******"
paste input "******"
type input "******"
paste input "******"
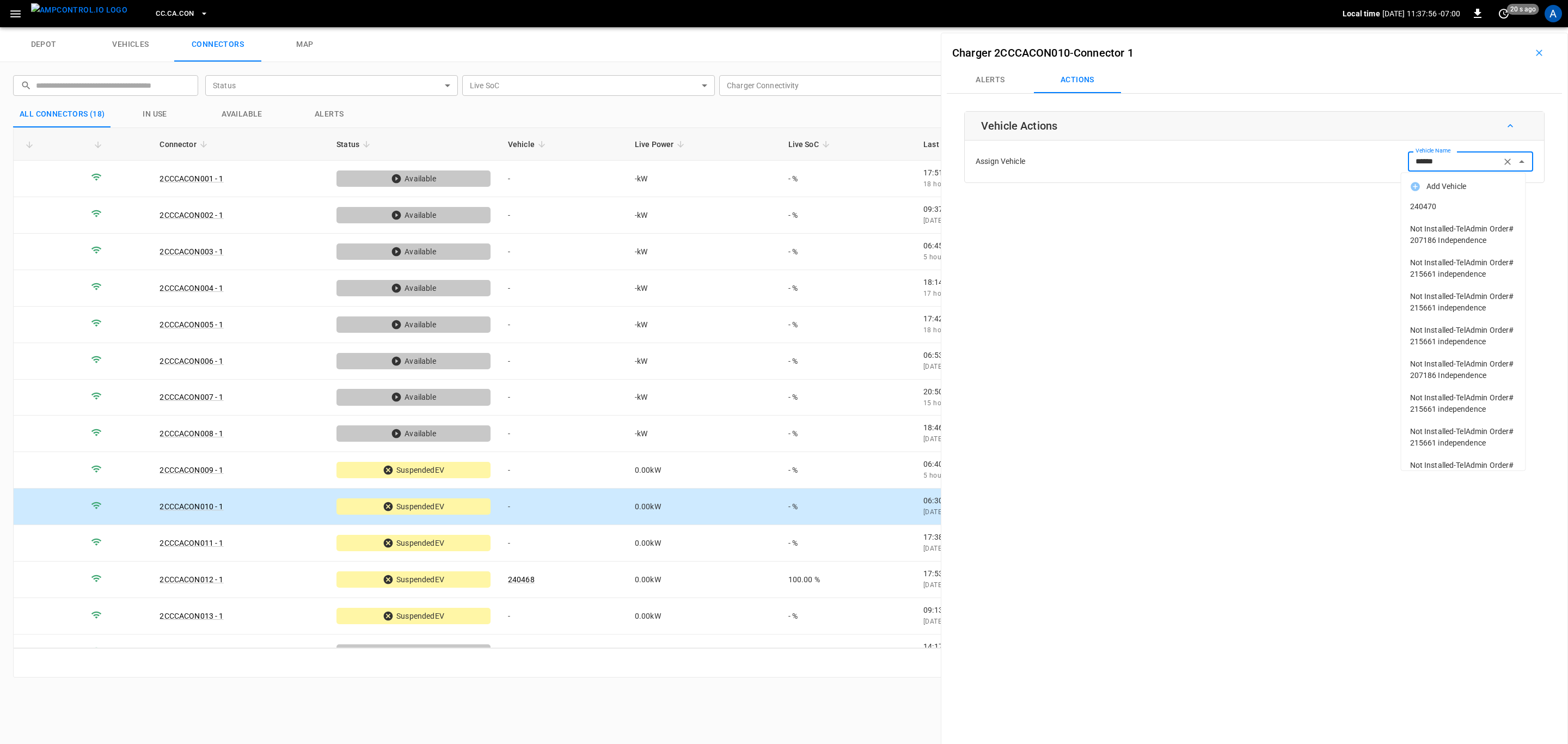
click at [1459, 207] on span "240470" at bounding box center [1463, 207] width 107 height 11
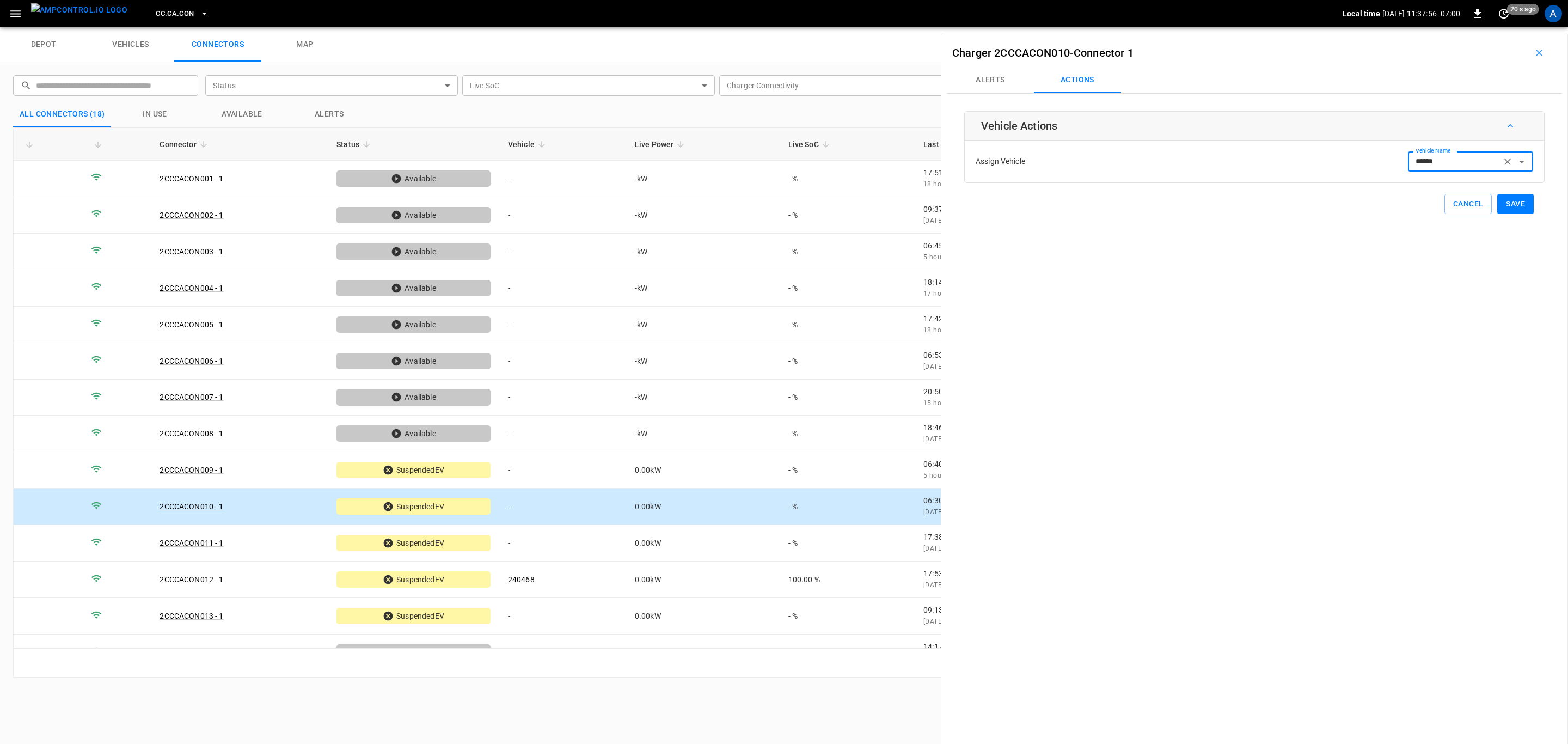
type input "******"
click at [1504, 210] on button "Save" at bounding box center [1515, 204] width 36 height 20
click at [641, 542] on td "0.00 kW" at bounding box center [702, 543] width 153 height 36
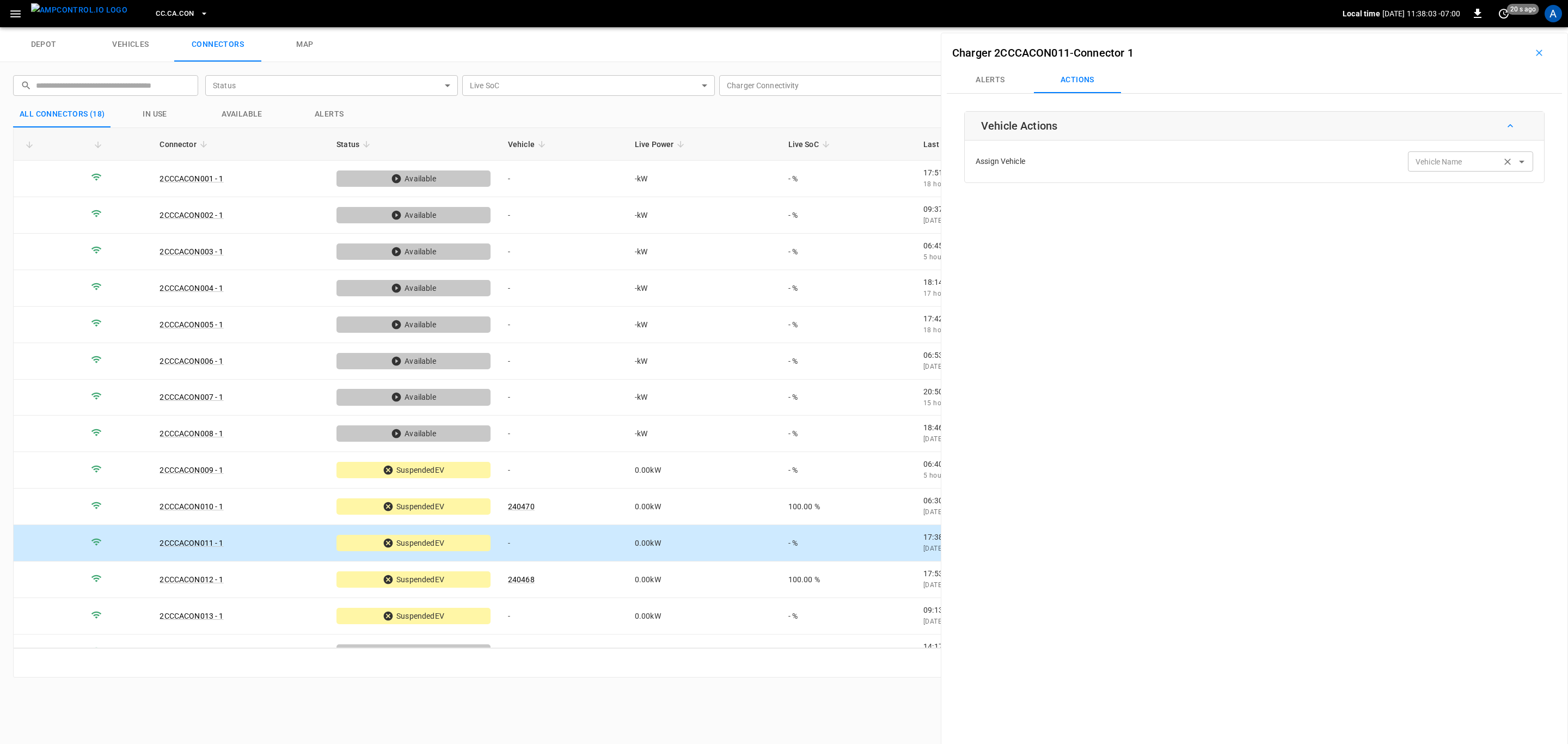
click at [1443, 162] on div "Vehicle Name Vehicle Name" at bounding box center [1469, 161] width 125 height 20
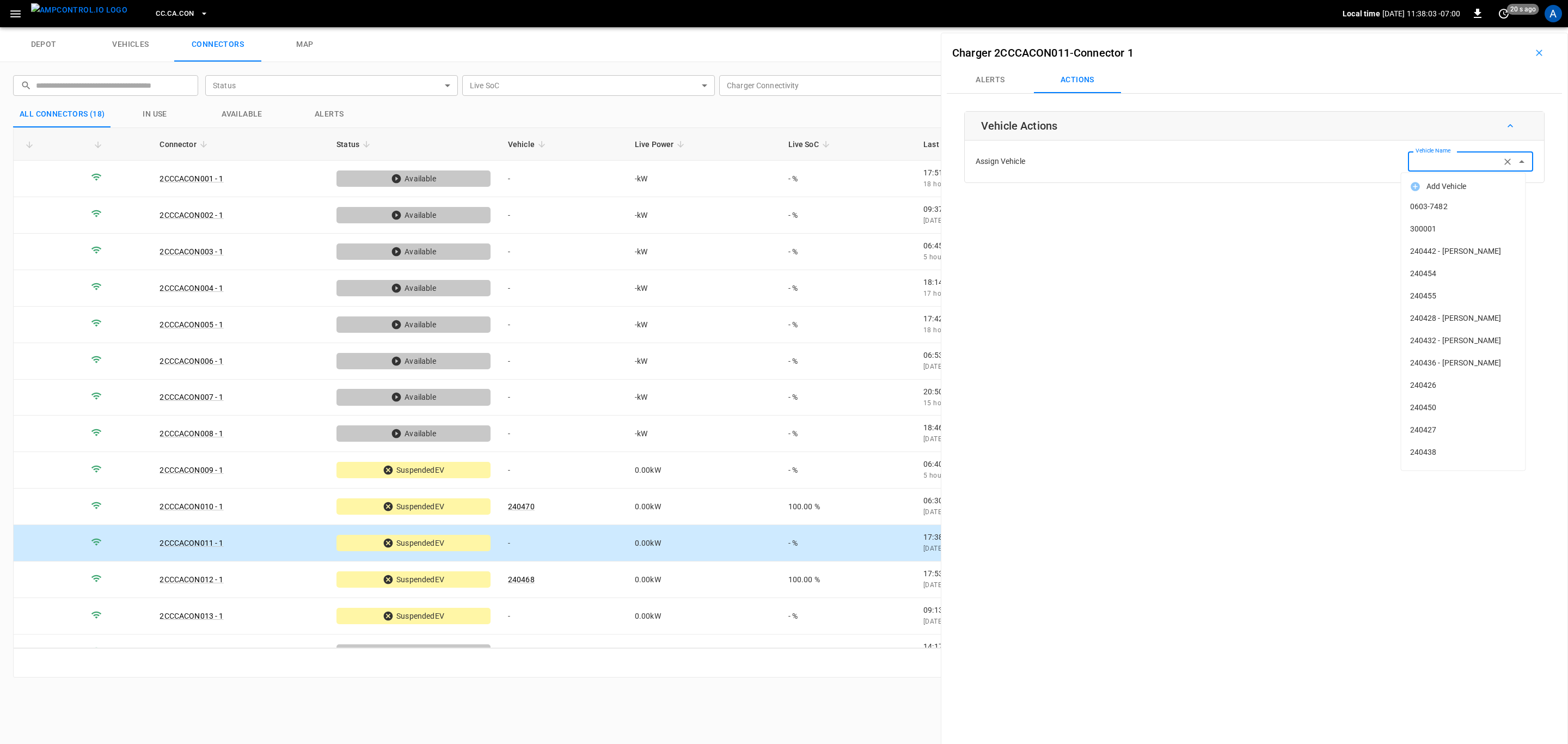
paste input "******"
click at [1452, 208] on span "240469" at bounding box center [1463, 207] width 107 height 11
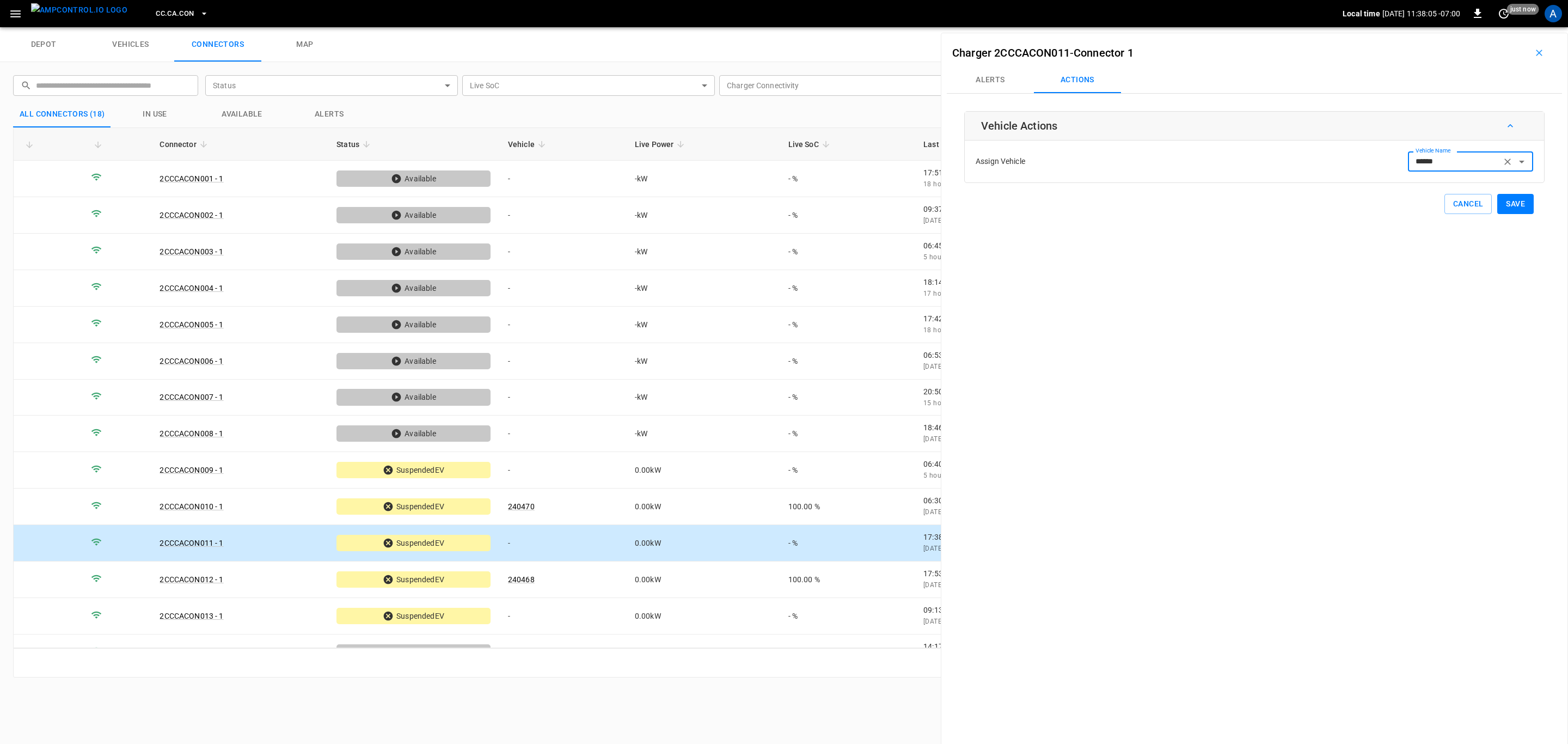
type input "******"
click at [1498, 204] on button "Save" at bounding box center [1515, 204] width 36 height 20
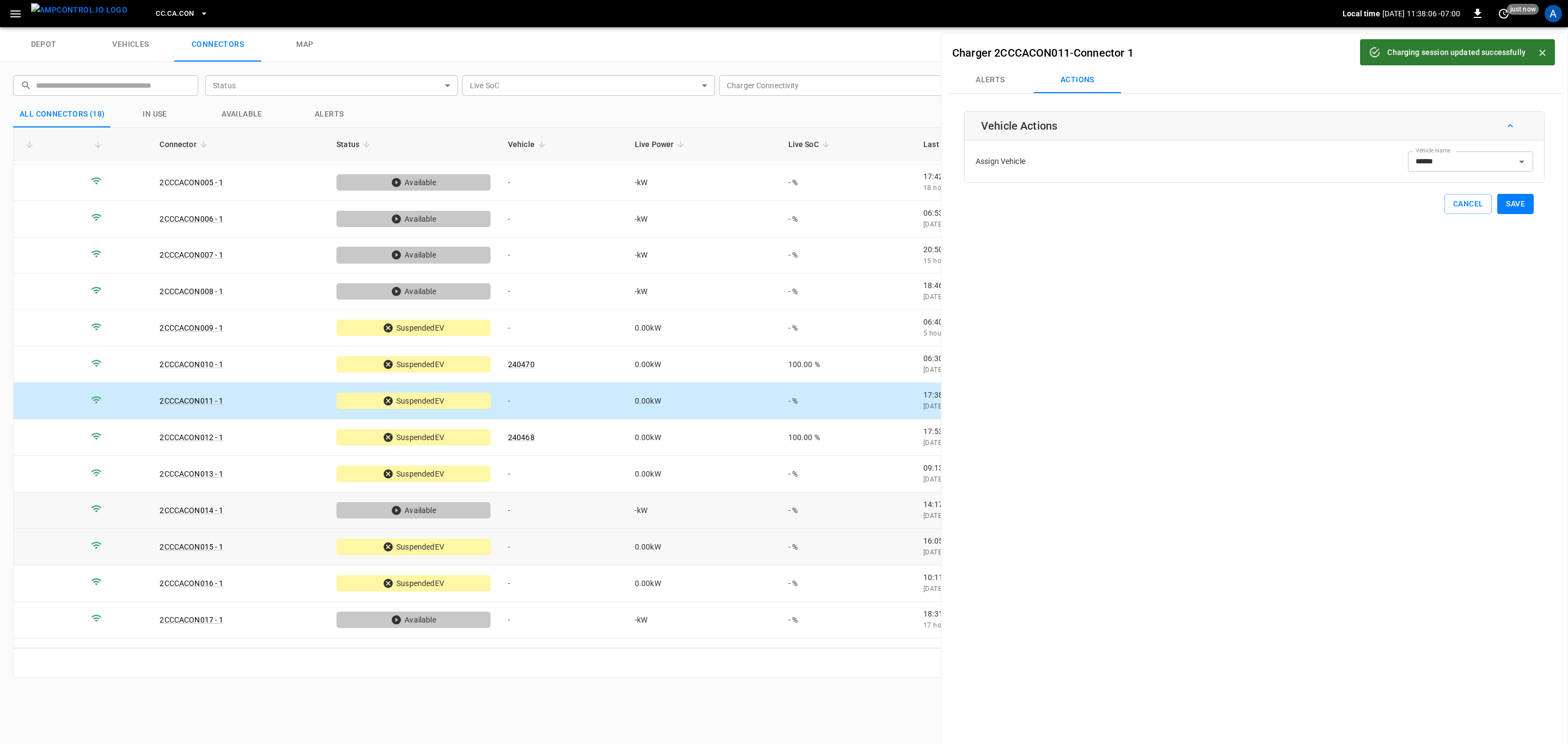
scroll to position [164, 0]
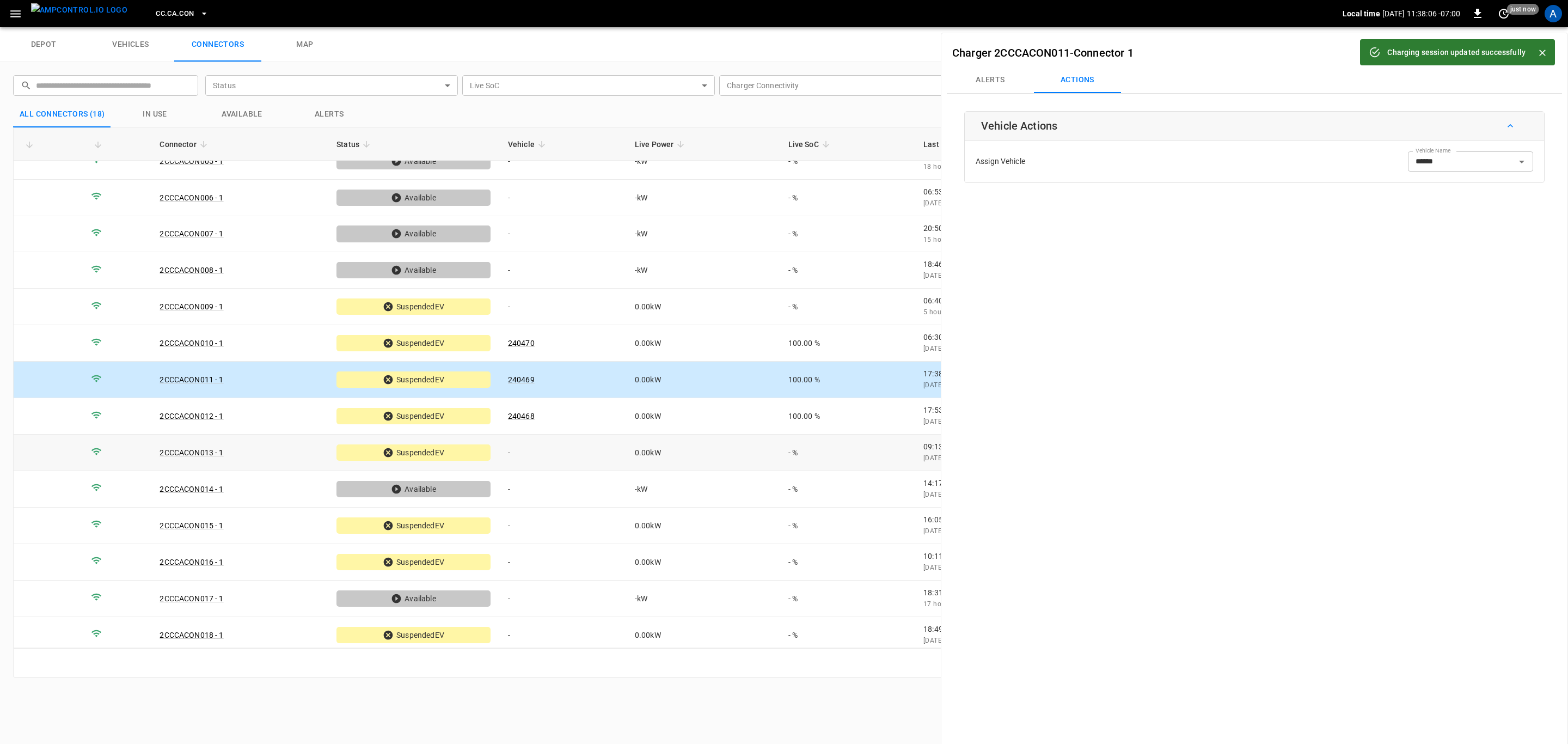
click at [582, 459] on td "-" at bounding box center [562, 452] width 127 height 36
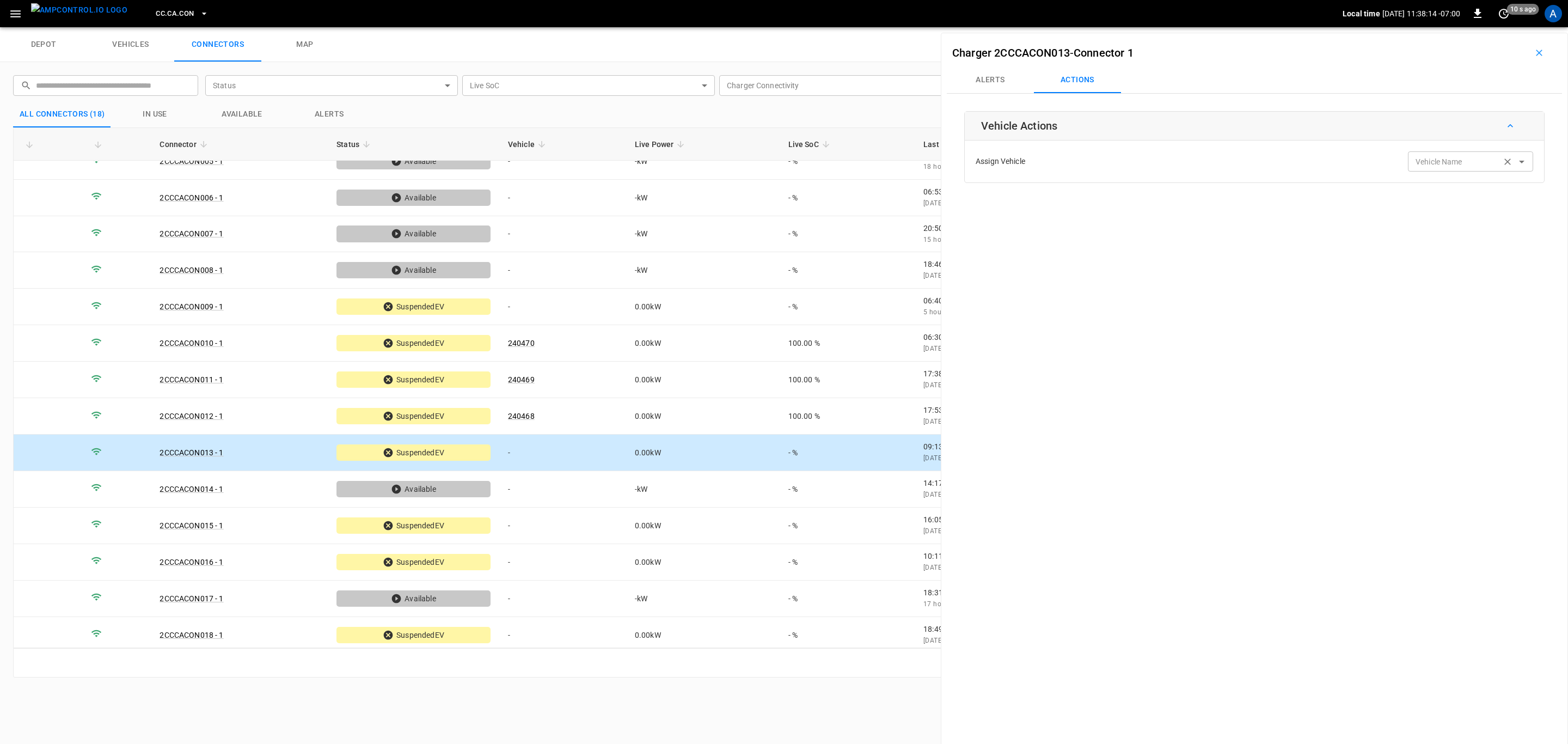
click at [1434, 161] on div "Vehicle Name Vehicle Name" at bounding box center [1469, 161] width 125 height 20
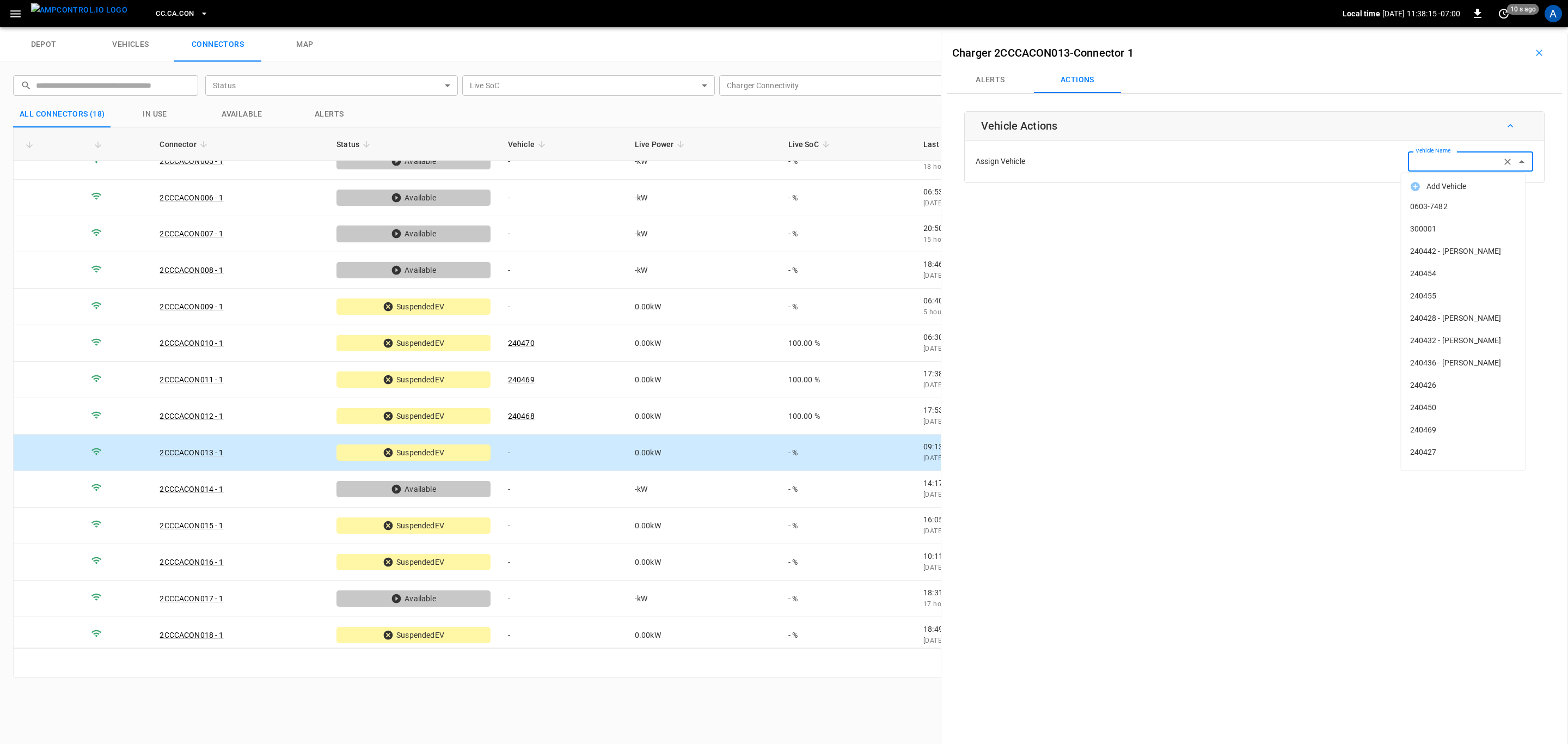
paste input "******"
type input "******"
click at [1452, 205] on span "0603-7482" at bounding box center [1463, 207] width 107 height 11
type input "*********"
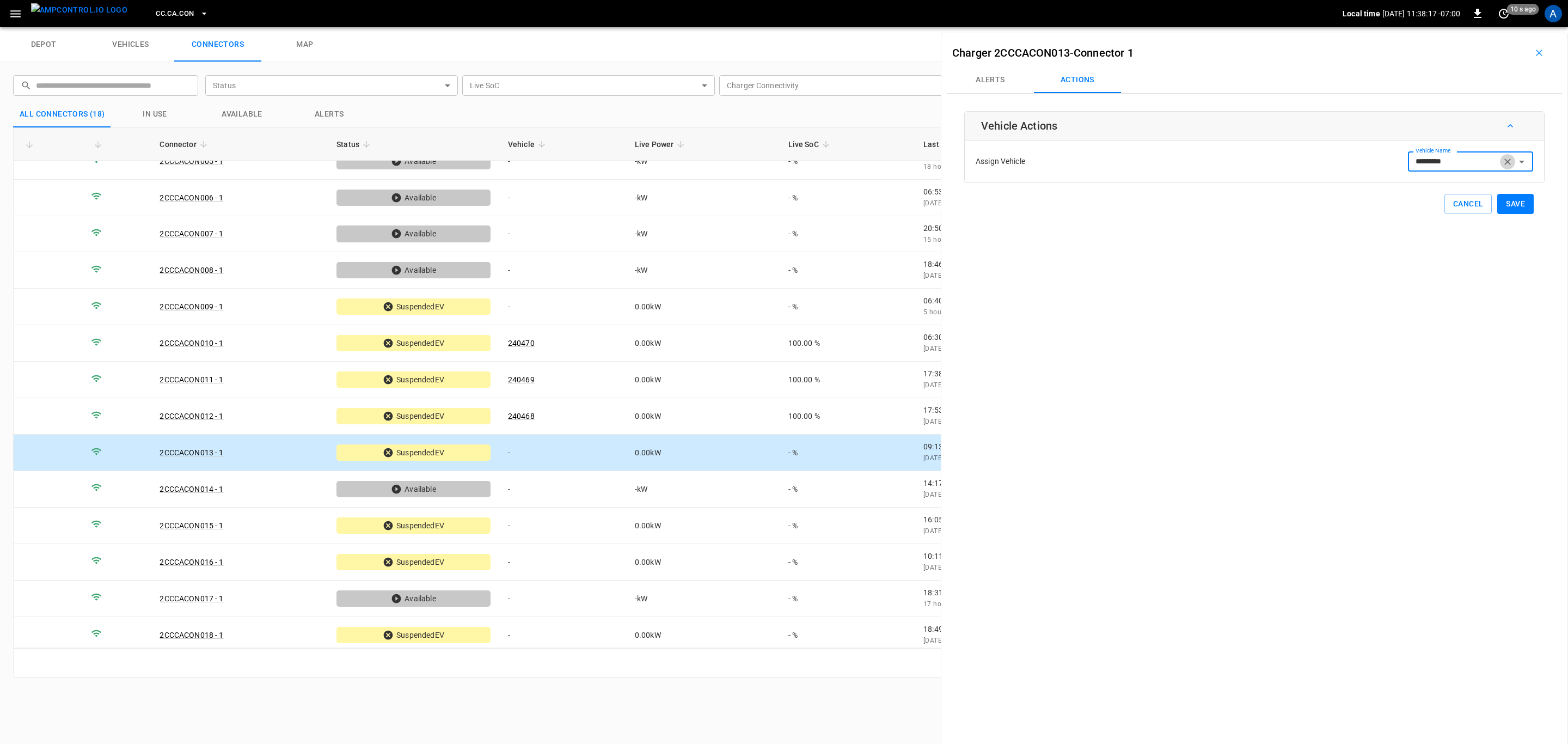
click at [1502, 164] on icon "Clear" at bounding box center [1506, 161] width 10 height 10
click at [1472, 162] on input "Vehicle Name" at bounding box center [1454, 161] width 87 height 13
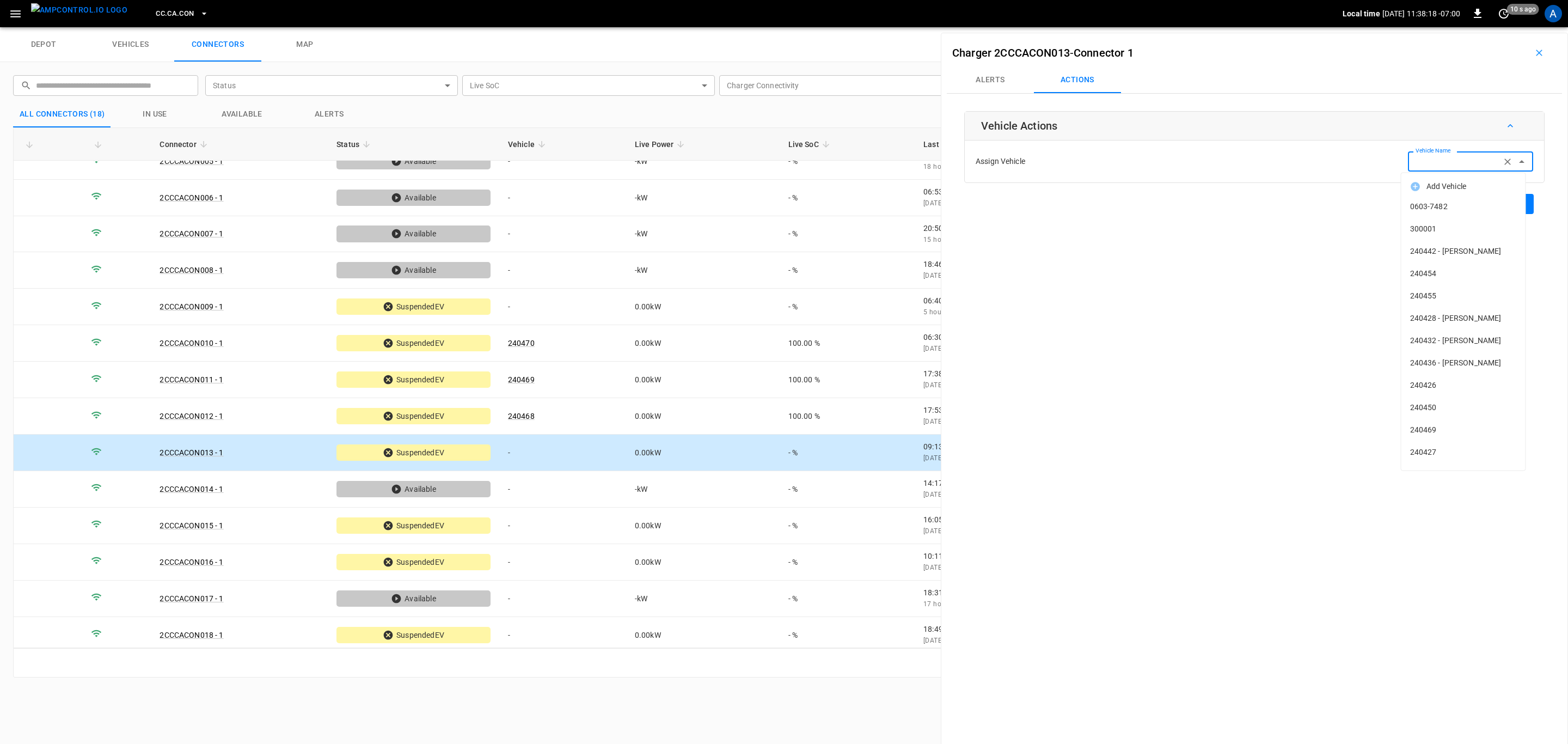
paste input "******"
click at [1461, 196] on li "240467" at bounding box center [1463, 206] width 124 height 22
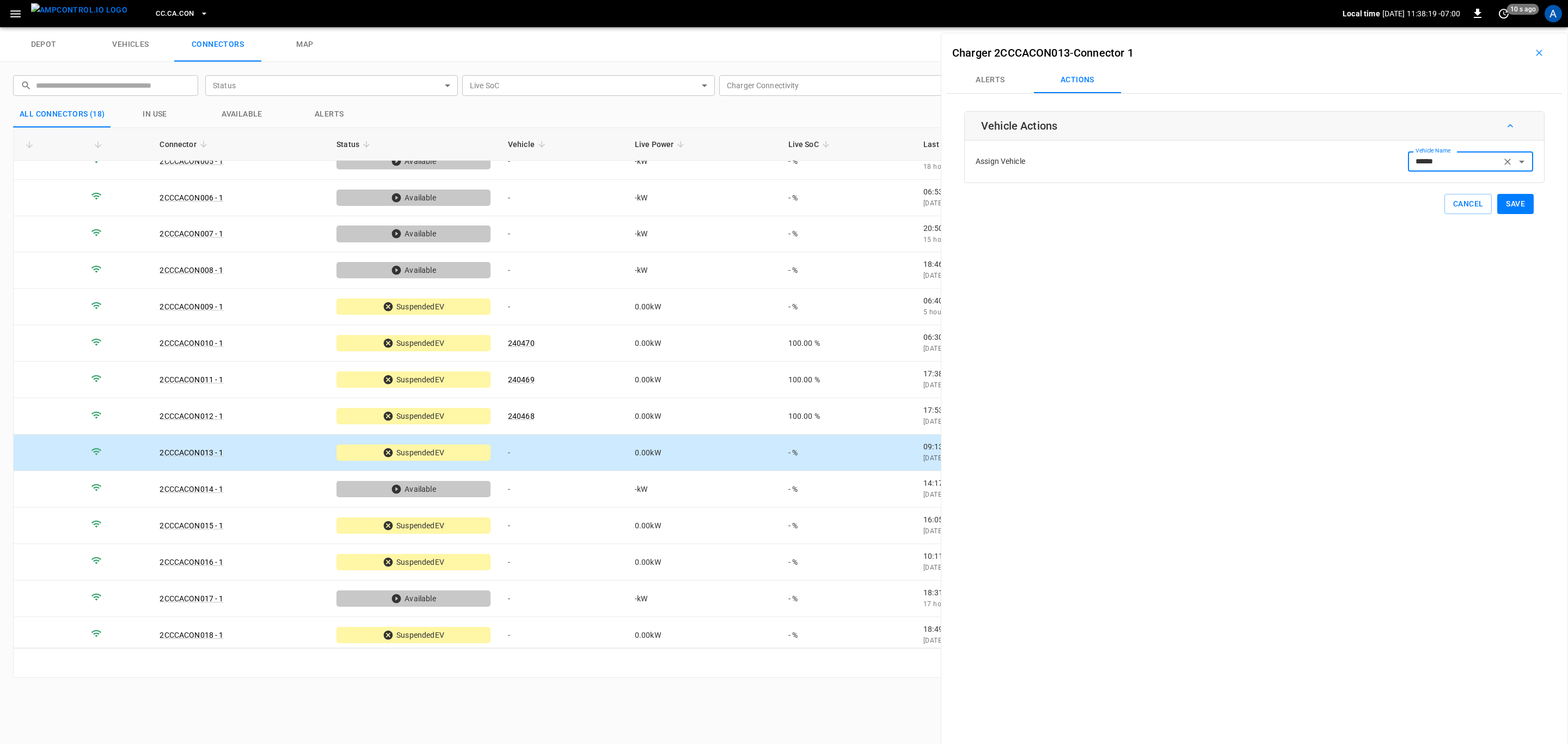
type input "******"
click at [1501, 203] on button "Save" at bounding box center [1515, 204] width 36 height 20
click at [560, 533] on td "-" at bounding box center [562, 526] width 127 height 36
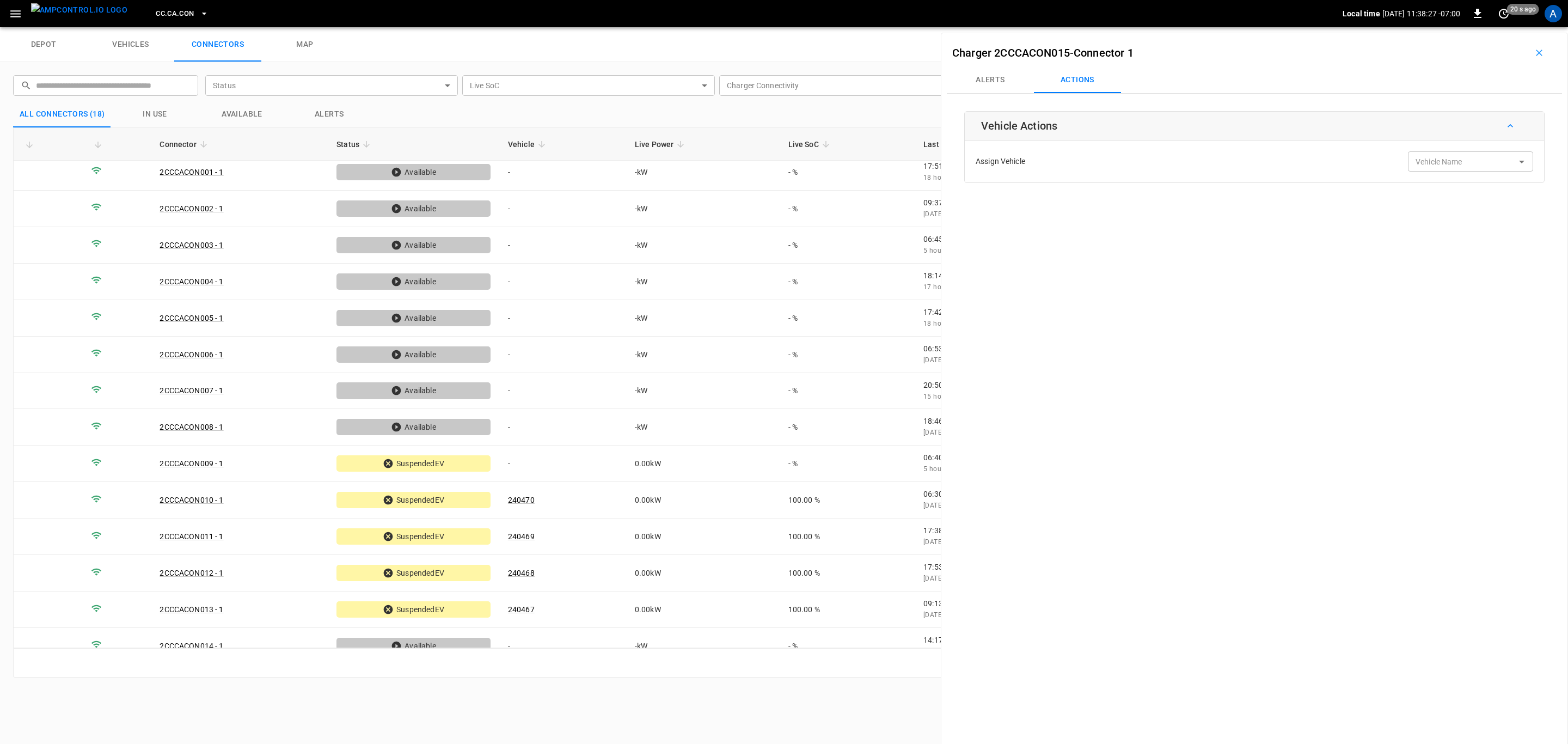
scroll to position [0, 0]
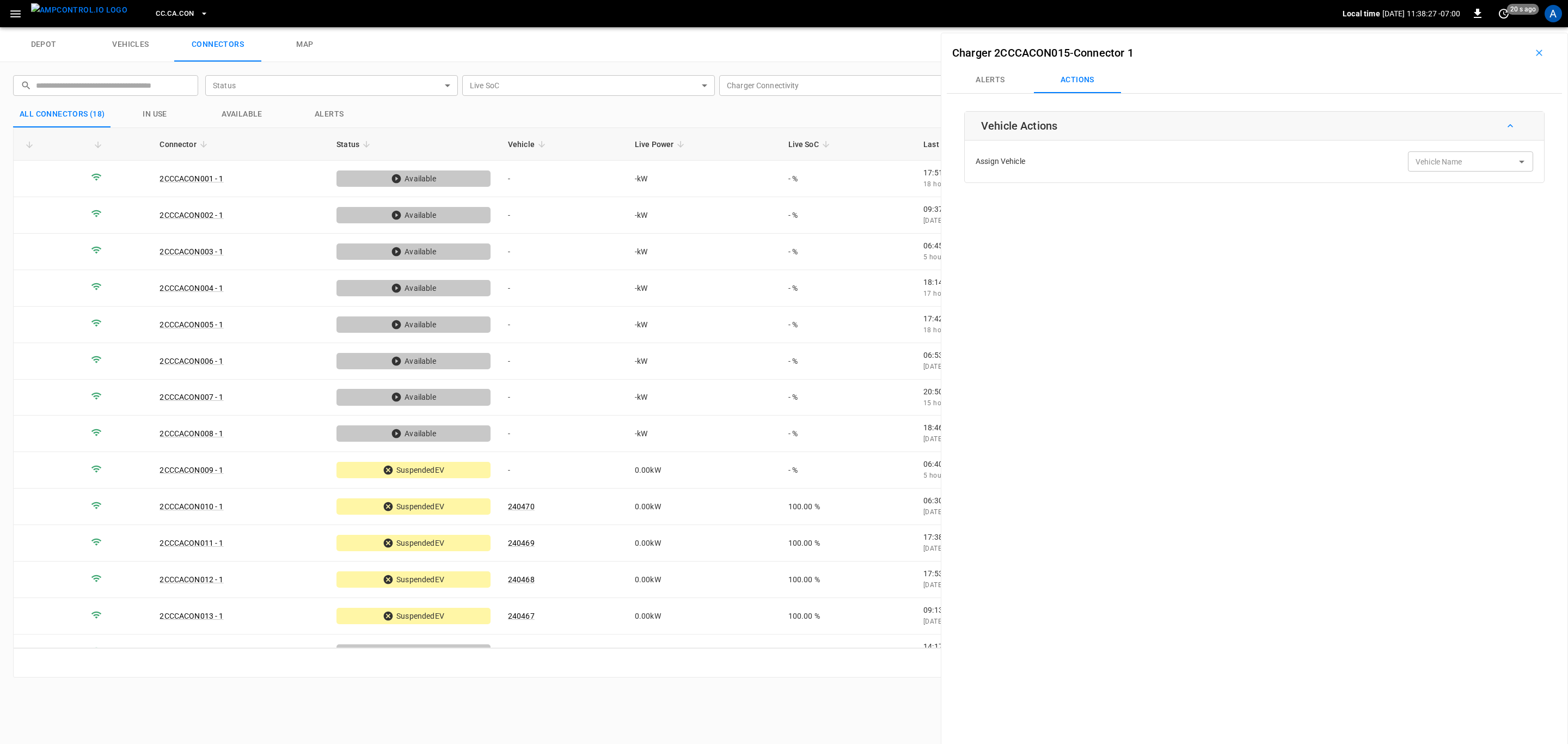
click at [199, 9] on icon "button" at bounding box center [204, 13] width 10 height 10
click at [185, 87] on li "CC.CA.FAI 4d3b ..." at bounding box center [213, 90] width 164 height 21
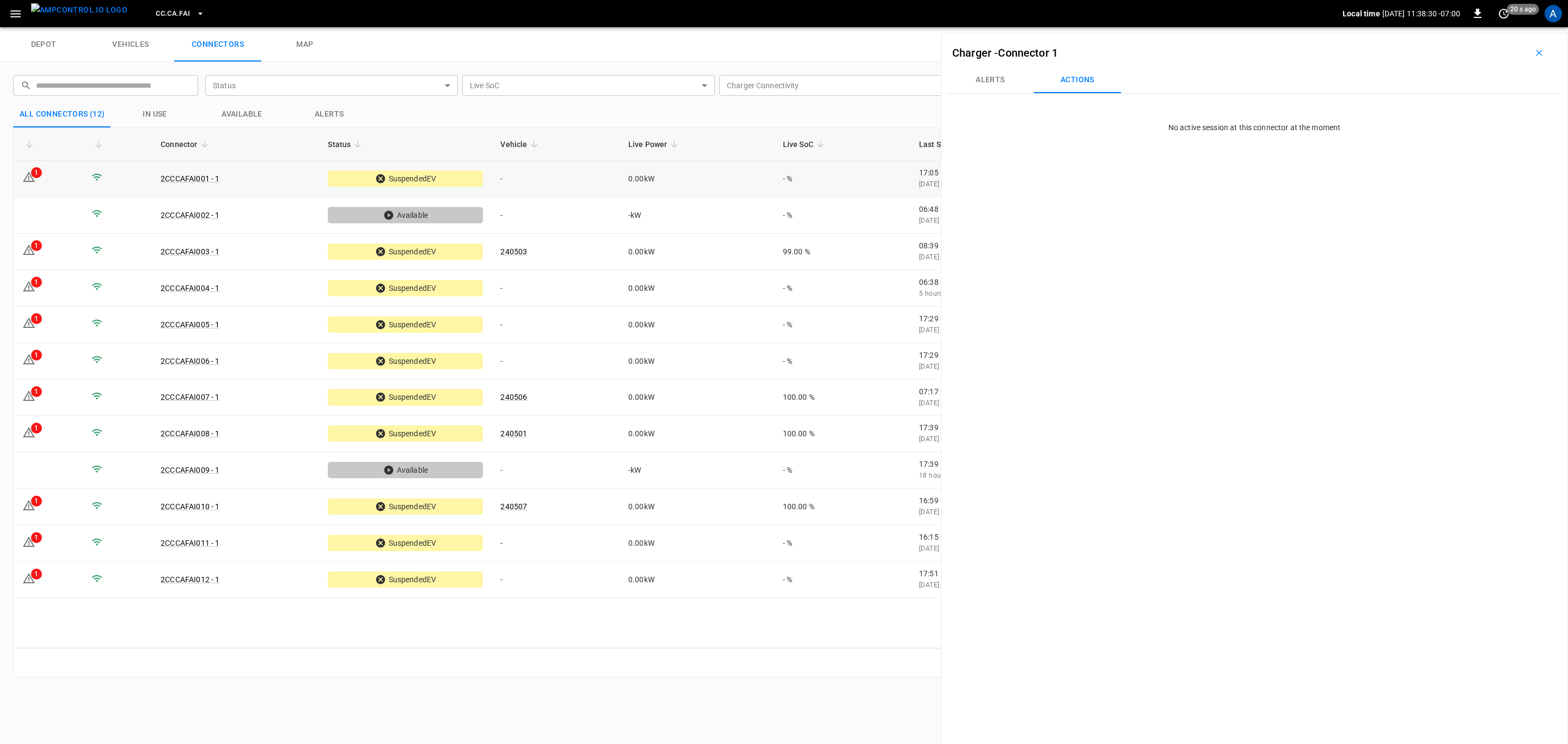
click at [541, 187] on td "-" at bounding box center [555, 179] width 128 height 36
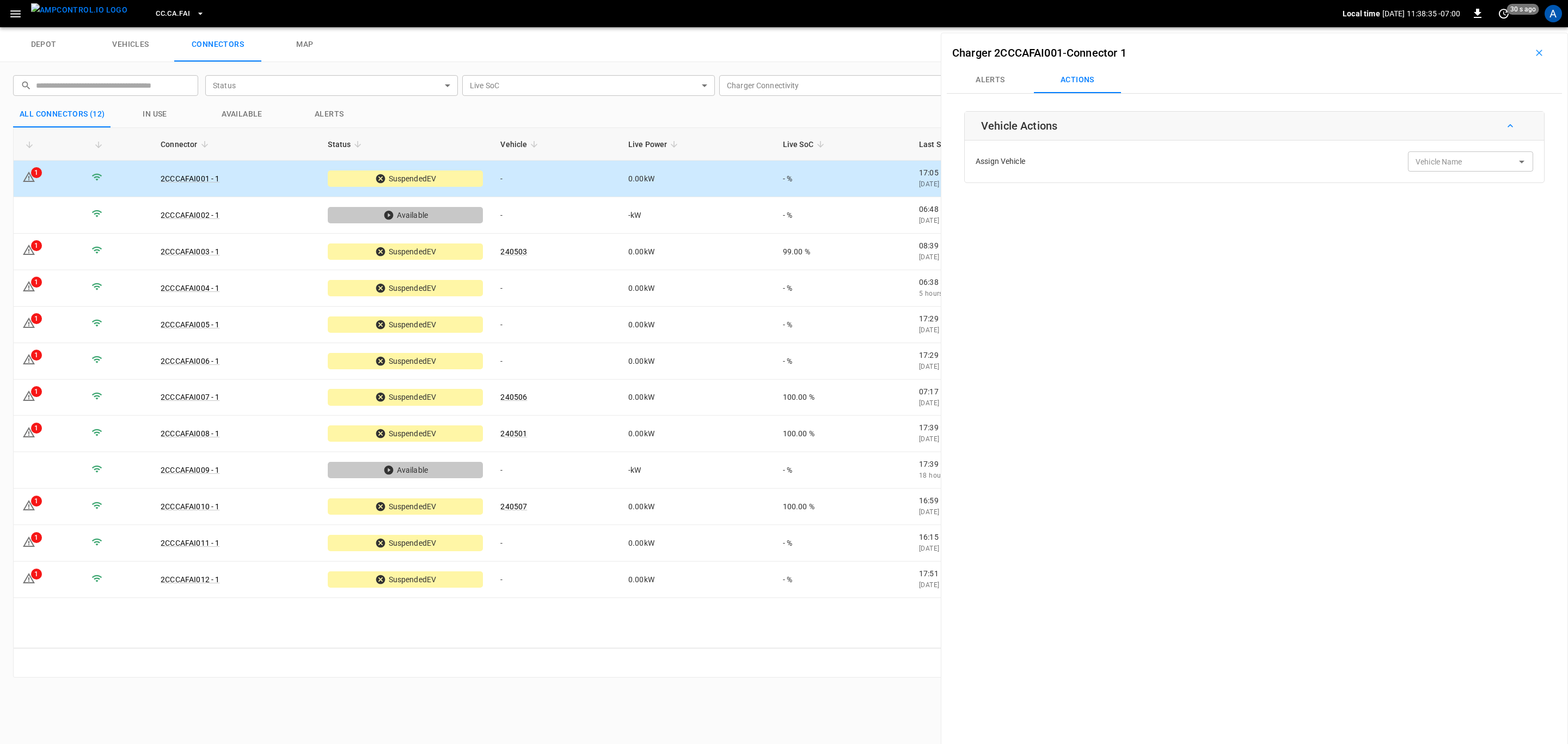
click at [1004, 75] on button "Alerts" at bounding box center [989, 79] width 87 height 26
click at [1463, 28] on body "CC.CA.FAI Local time [DATE] 11:38:35 -07:00 0 30 s ago A depot vehicles connect…" at bounding box center [784, 13] width 1568 height 28
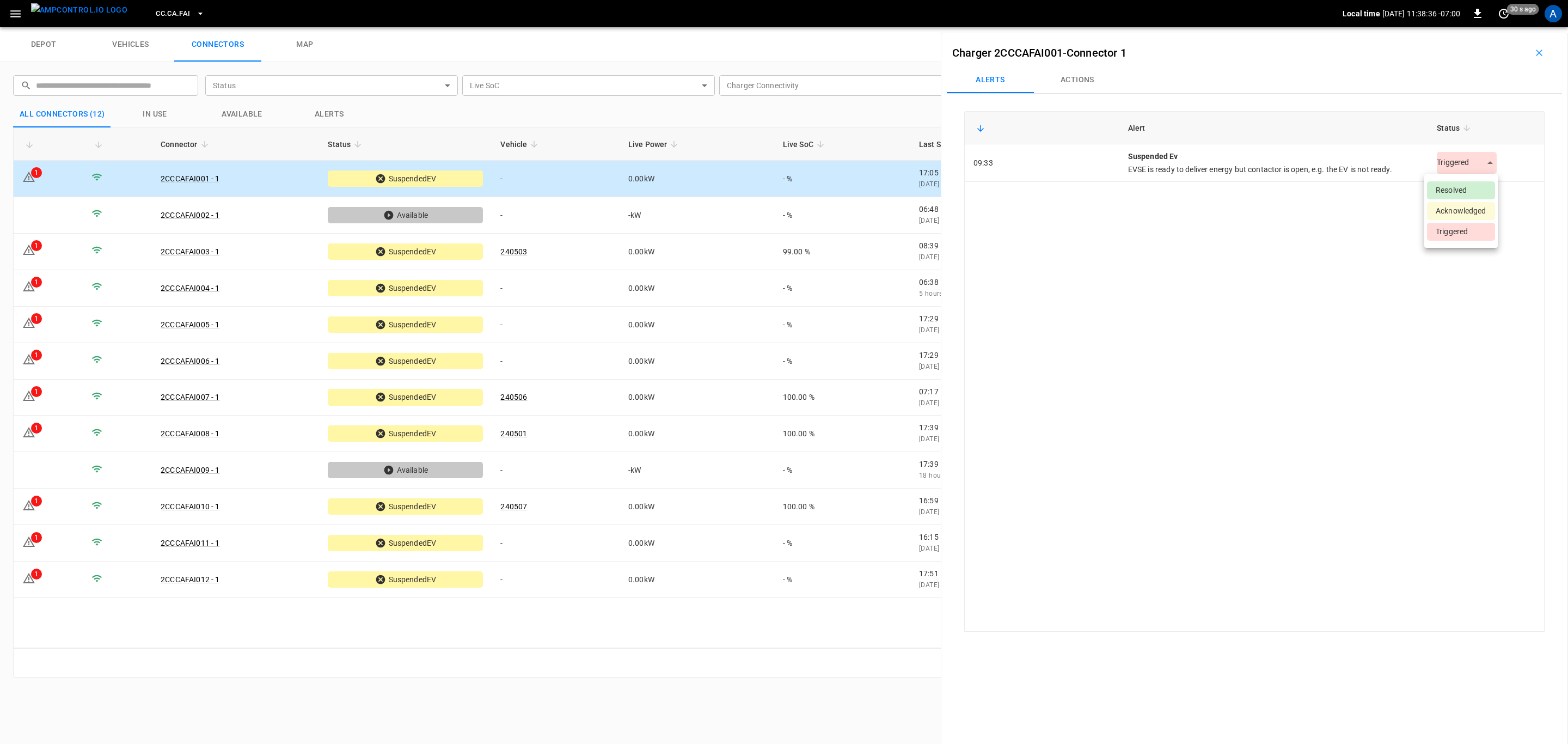
click at [1470, 185] on li "Resolved" at bounding box center [1459, 190] width 68 height 18
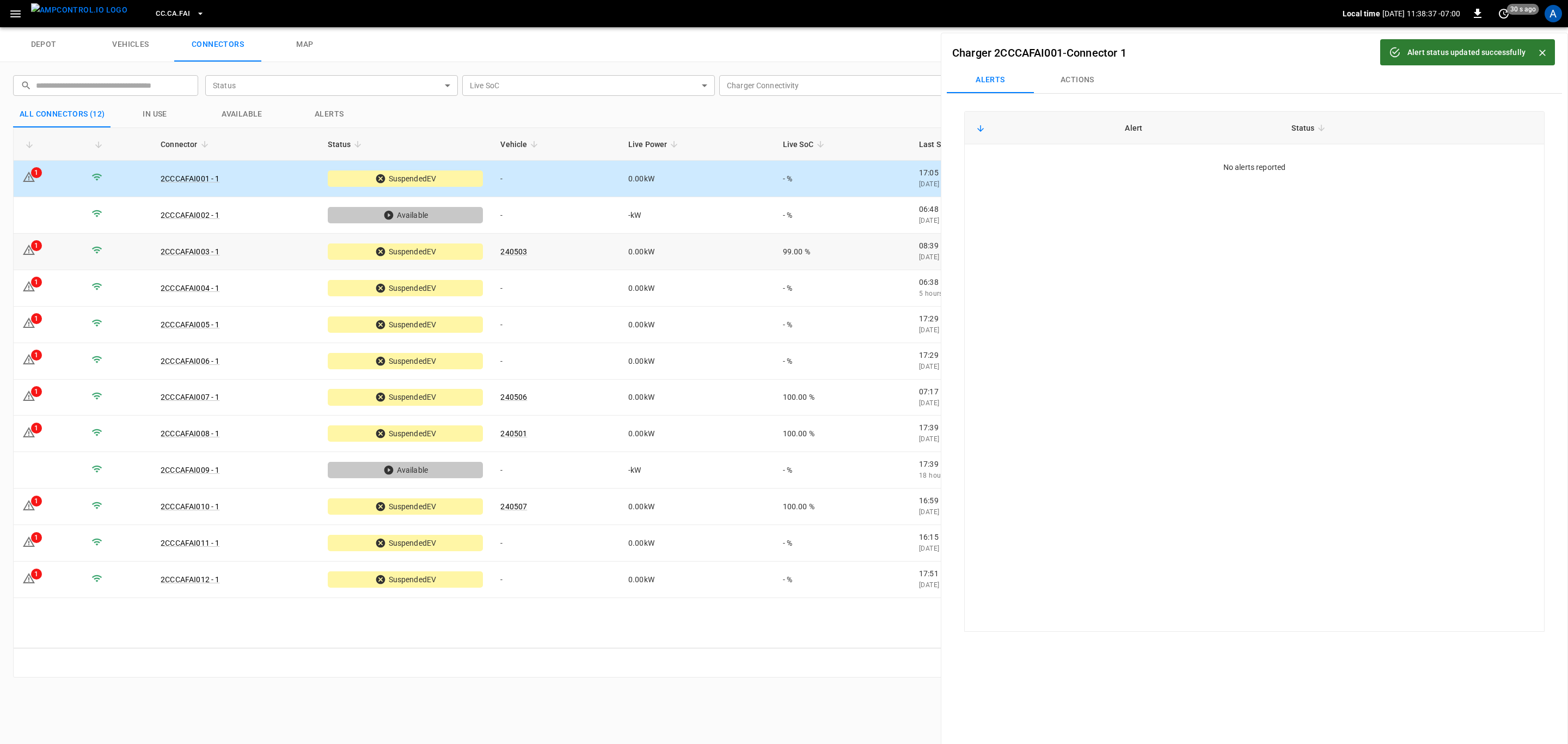
click at [642, 265] on td "0.00 kW" at bounding box center [697, 251] width 154 height 36
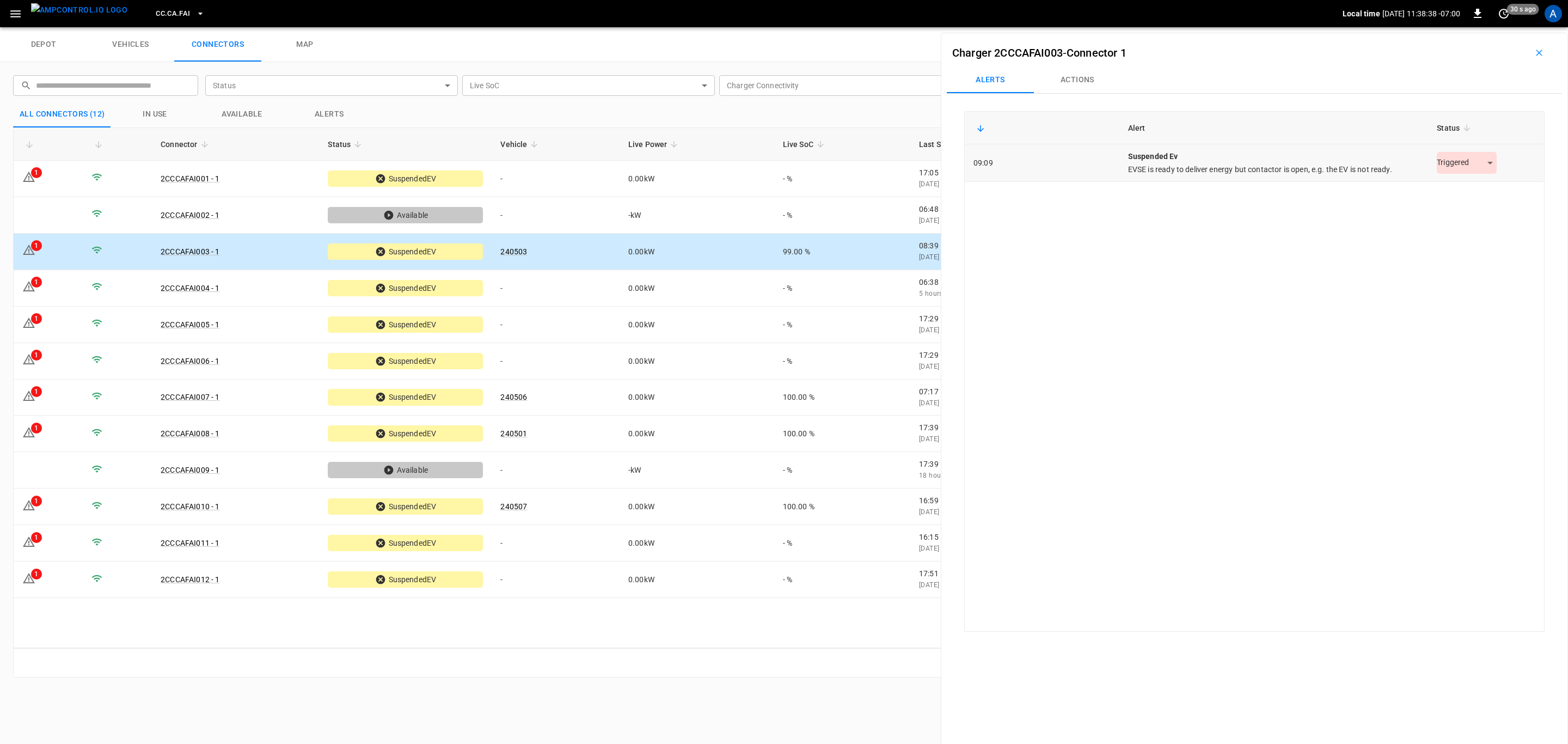
click at [1436, 28] on body "CC.CA.FAI Local time [DATE] 11:38:38 -07:00 0 30 s ago A depot vehicles connect…" at bounding box center [784, 13] width 1568 height 28
click at [1457, 196] on li "Resolved" at bounding box center [1459, 190] width 68 height 18
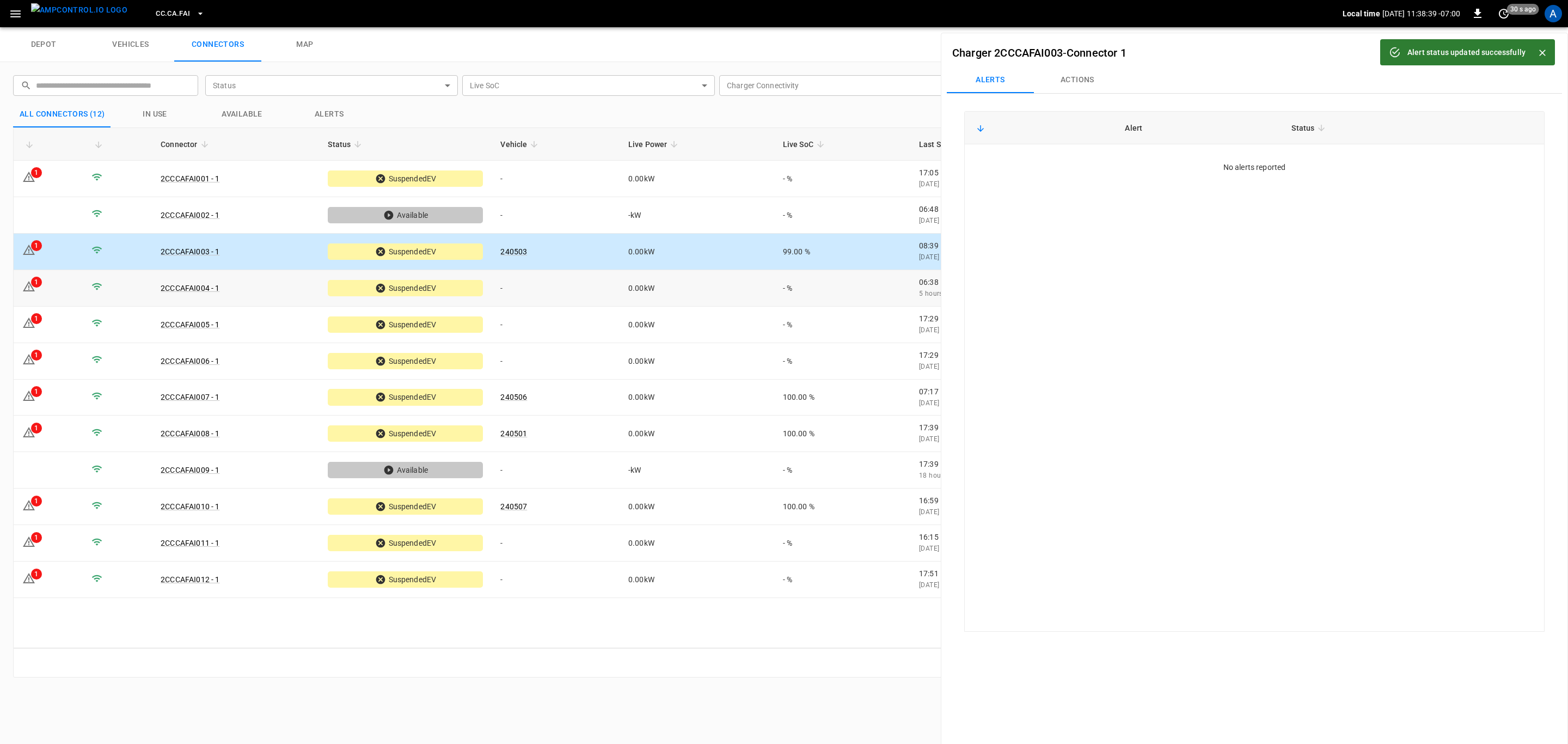
click at [565, 299] on td "-" at bounding box center [555, 289] width 128 height 36
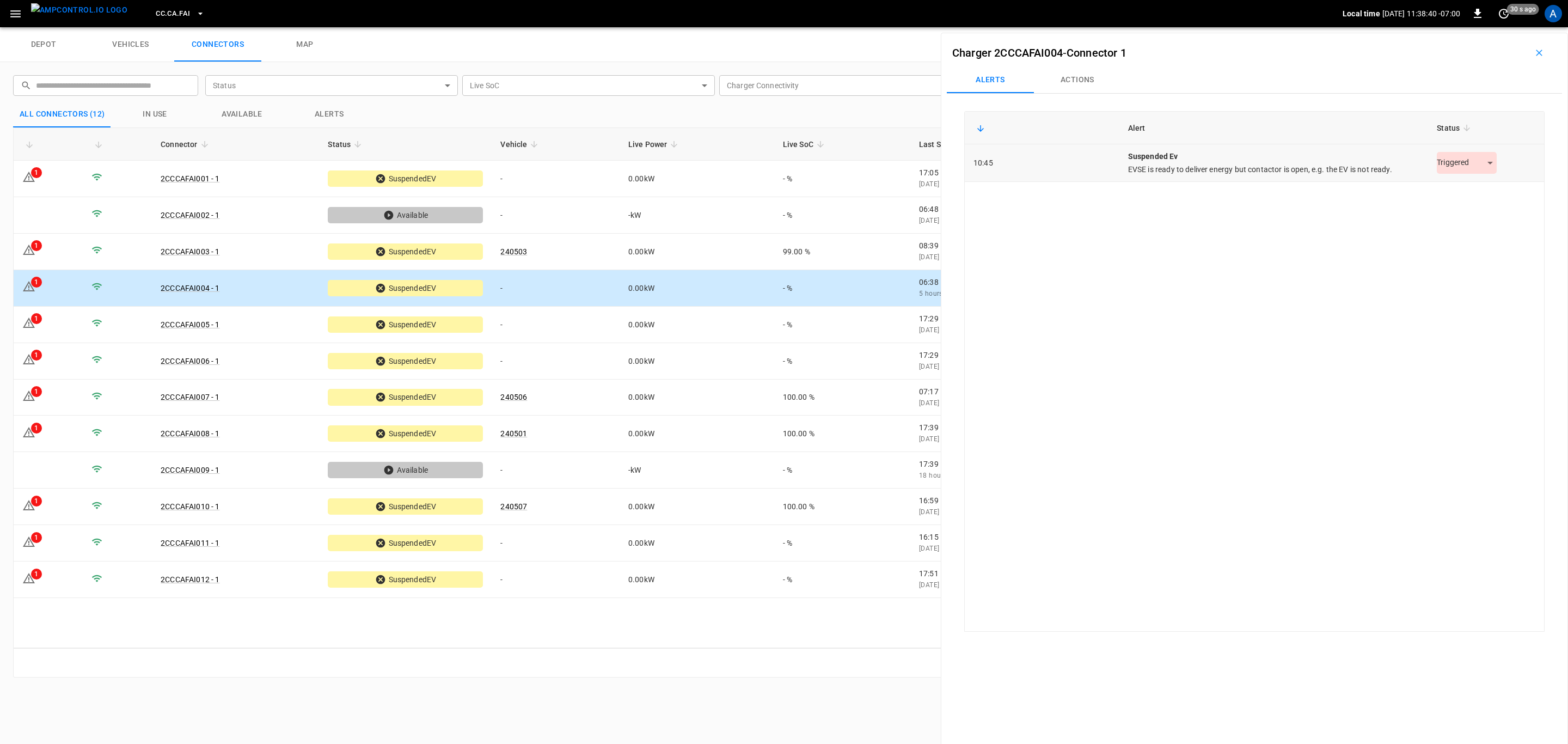
click at [1466, 28] on body "CC.CA.FAI Local time [DATE] 11:38:40 -07:00 0 30 s ago A depot vehicles connect…" at bounding box center [784, 13] width 1568 height 28
click at [1460, 198] on li "Resolved" at bounding box center [1459, 190] width 68 height 18
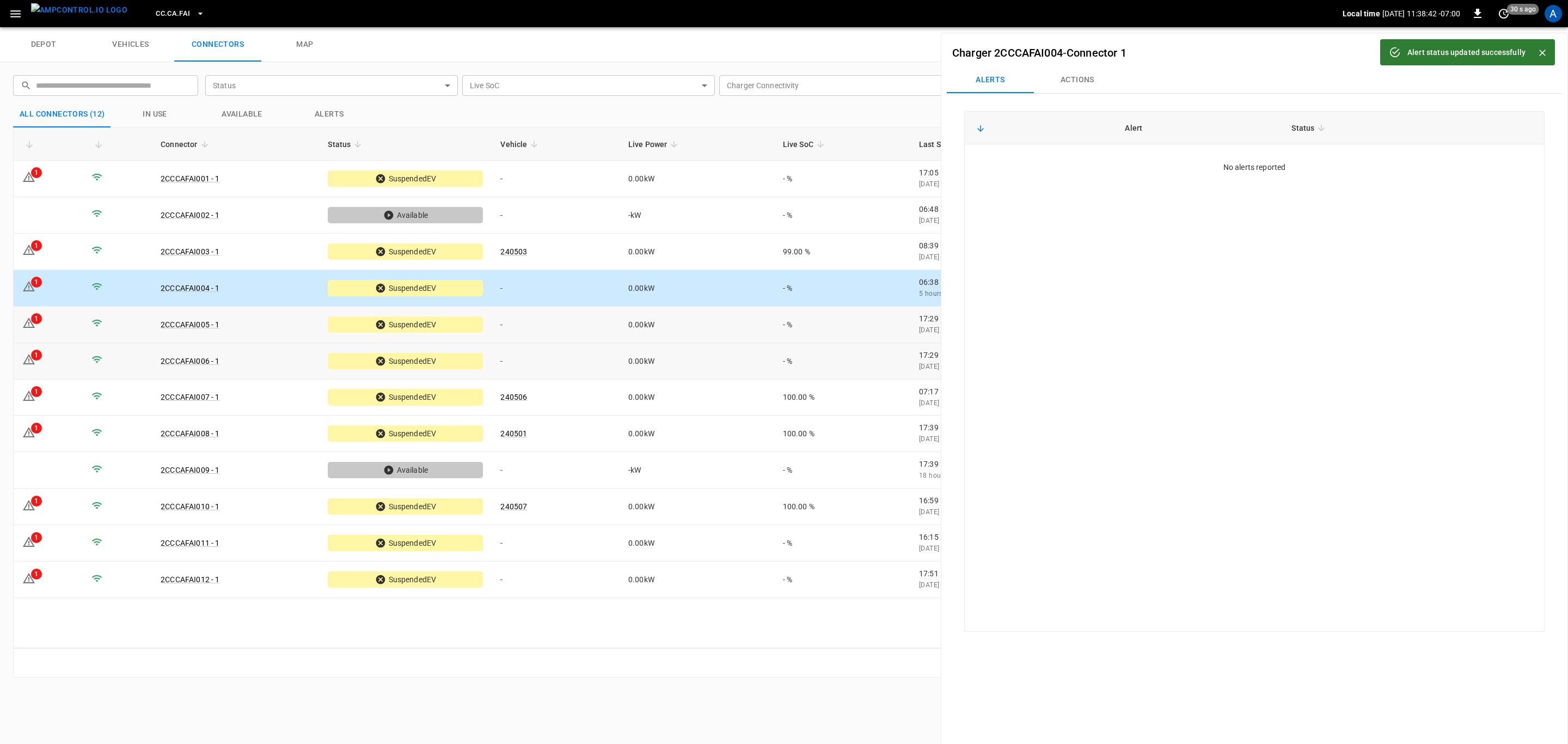
click at [586, 328] on td "-" at bounding box center [555, 325] width 128 height 36
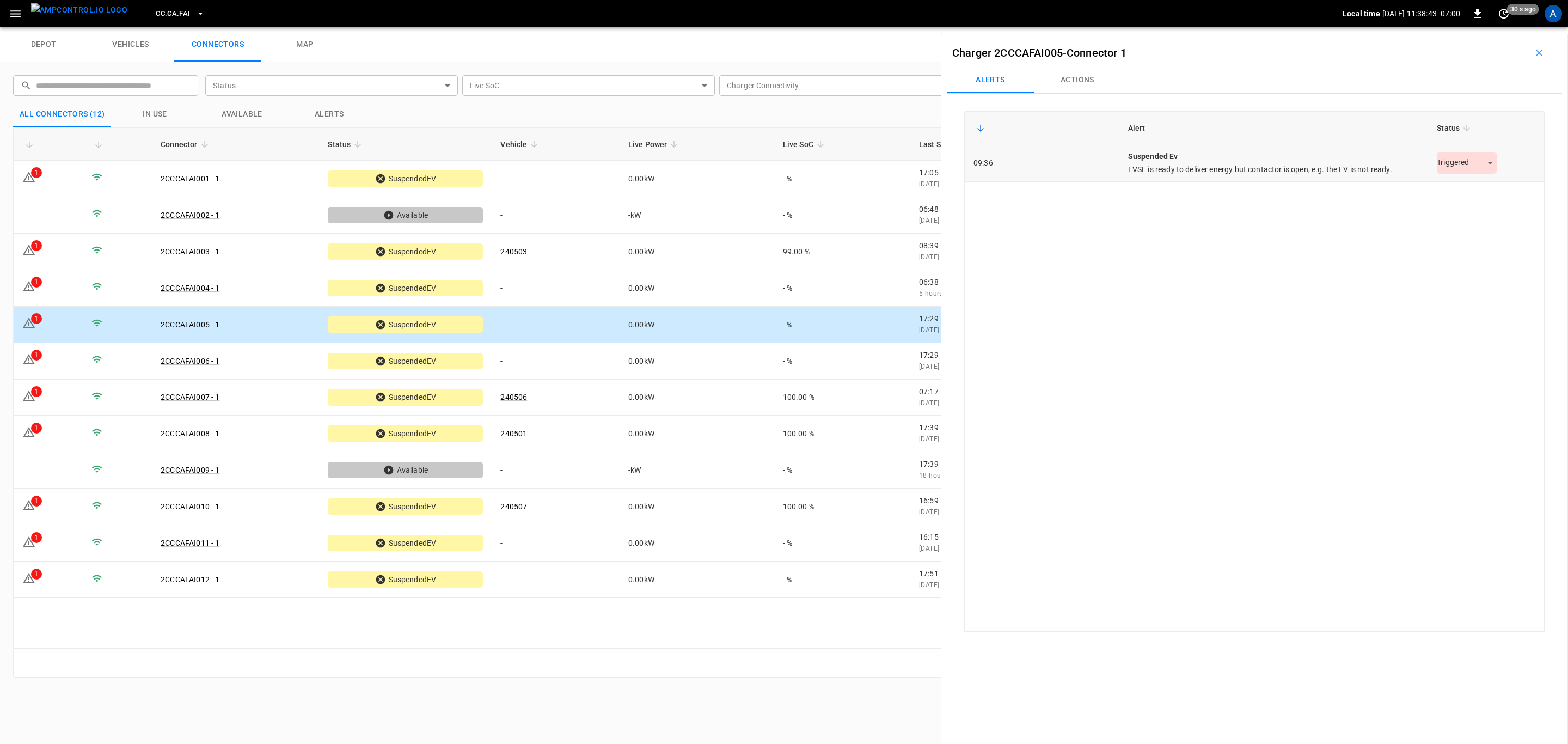
click at [1461, 28] on body "CC.CA.FAI Local time [DATE] 11:38:43 -07:00 0 30 s ago A depot vehicles connect…" at bounding box center [784, 13] width 1568 height 28
click at [1467, 191] on li "Resolved" at bounding box center [1459, 190] width 68 height 18
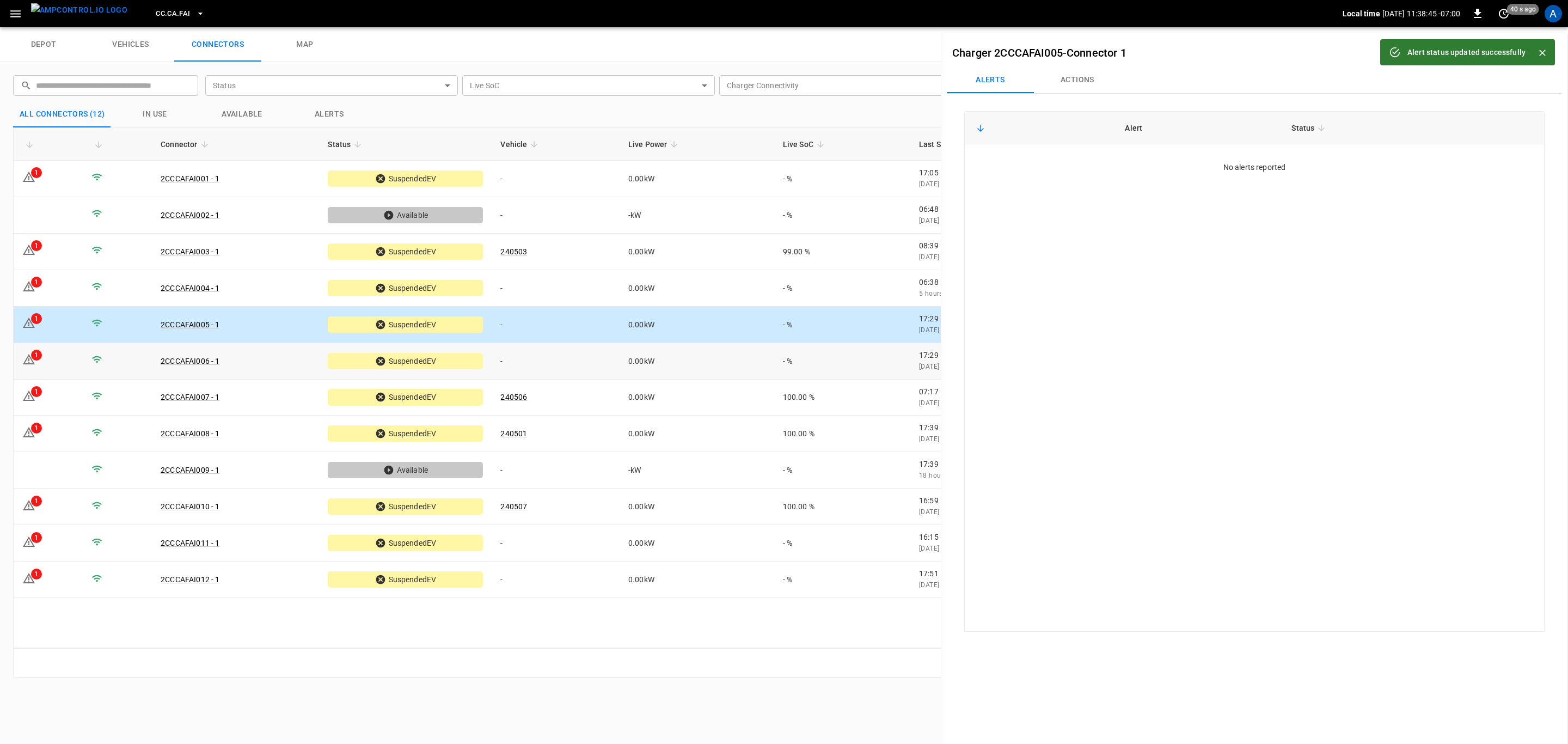
click at [552, 364] on td "-" at bounding box center [555, 361] width 128 height 36
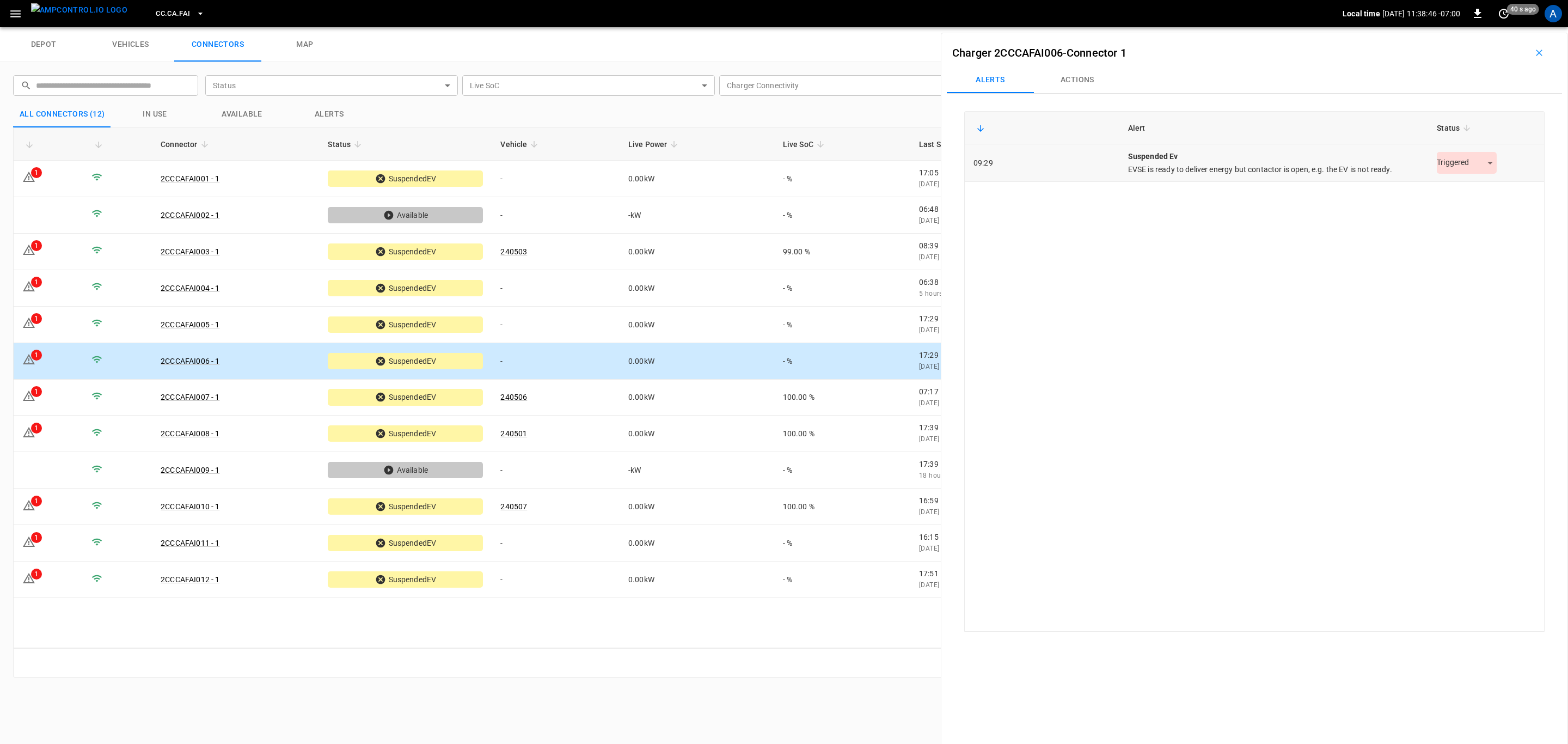
click at [1479, 28] on body "CC.CA.FAI Local time [DATE] 11:38:46 -07:00 0 40 s ago A depot vehicles connect…" at bounding box center [784, 13] width 1568 height 28
drag, startPoint x: 1473, startPoint y: 188, endPoint x: 1386, endPoint y: 205, distance: 88.6
click at [1473, 189] on li "Resolved" at bounding box center [1459, 190] width 68 height 18
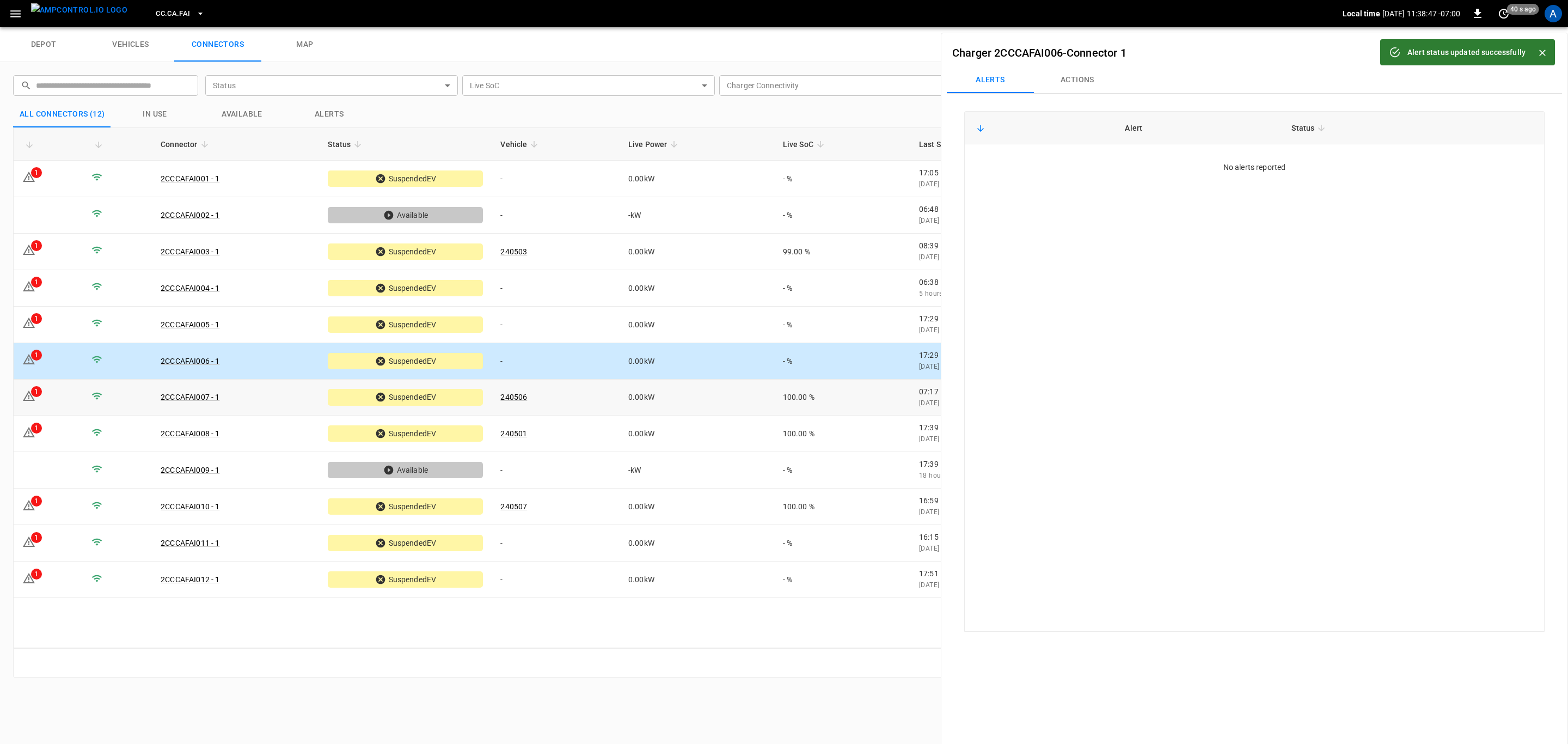
click at [585, 395] on td "240506" at bounding box center [555, 397] width 128 height 36
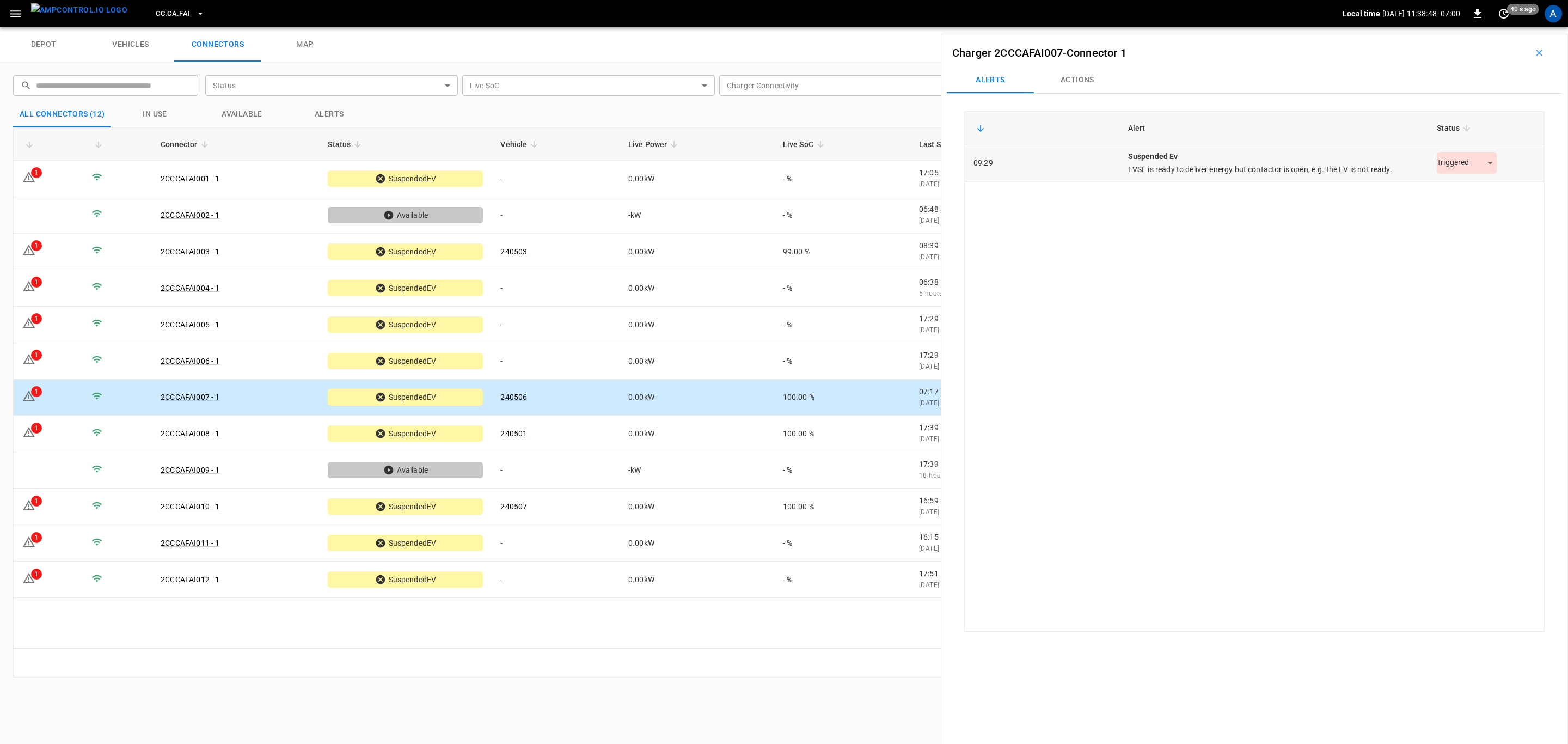
click at [1455, 28] on body "CC.CA.FAI Local time [DATE] 11:38:48 -07:00 0 40 s ago A depot vehicles connect…" at bounding box center [784, 13] width 1568 height 28
click at [1461, 194] on li "Resolved" at bounding box center [1459, 190] width 68 height 18
click at [620, 432] on td "240501" at bounding box center [555, 433] width 128 height 36
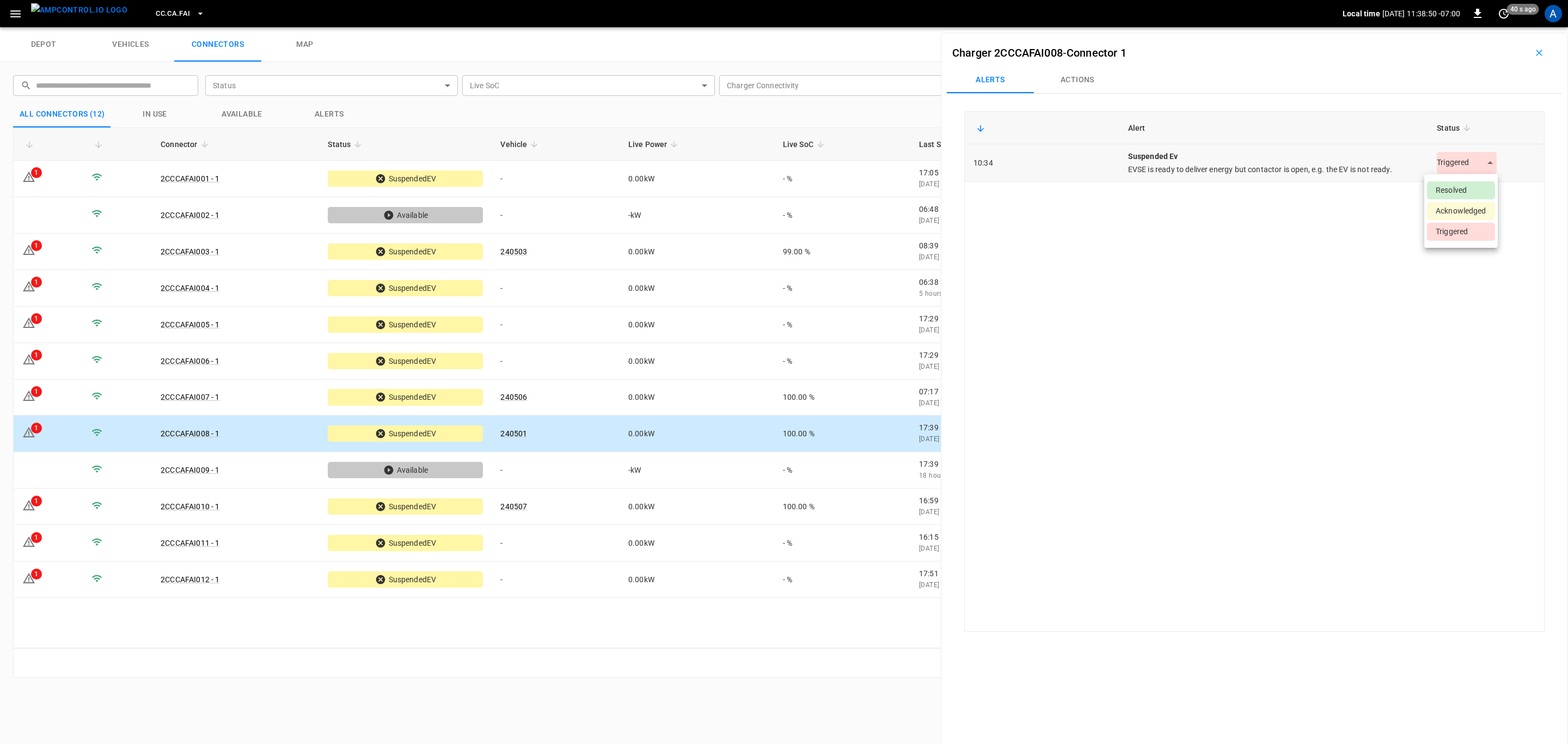
click at [1461, 28] on body "CC.CA.FAI Local time [DATE] 11:38:50 -07:00 0 40 s ago A depot vehicles connect…" at bounding box center [784, 13] width 1568 height 28
drag, startPoint x: 1454, startPoint y: 191, endPoint x: 1447, endPoint y: 180, distance: 13.0
click at [1455, 191] on li "Resolved" at bounding box center [1459, 190] width 68 height 18
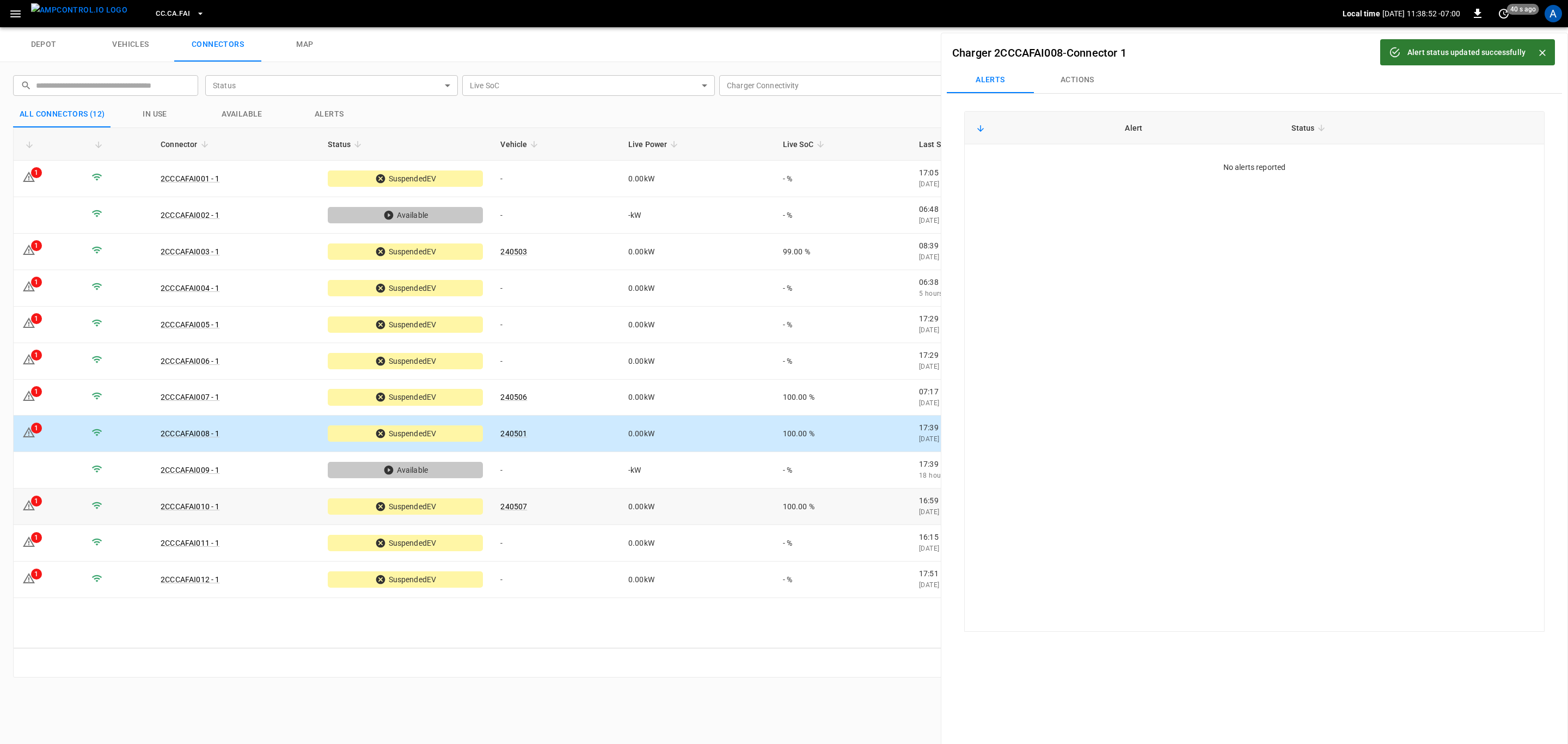
click at [647, 510] on td "0.00 kW" at bounding box center [697, 507] width 154 height 36
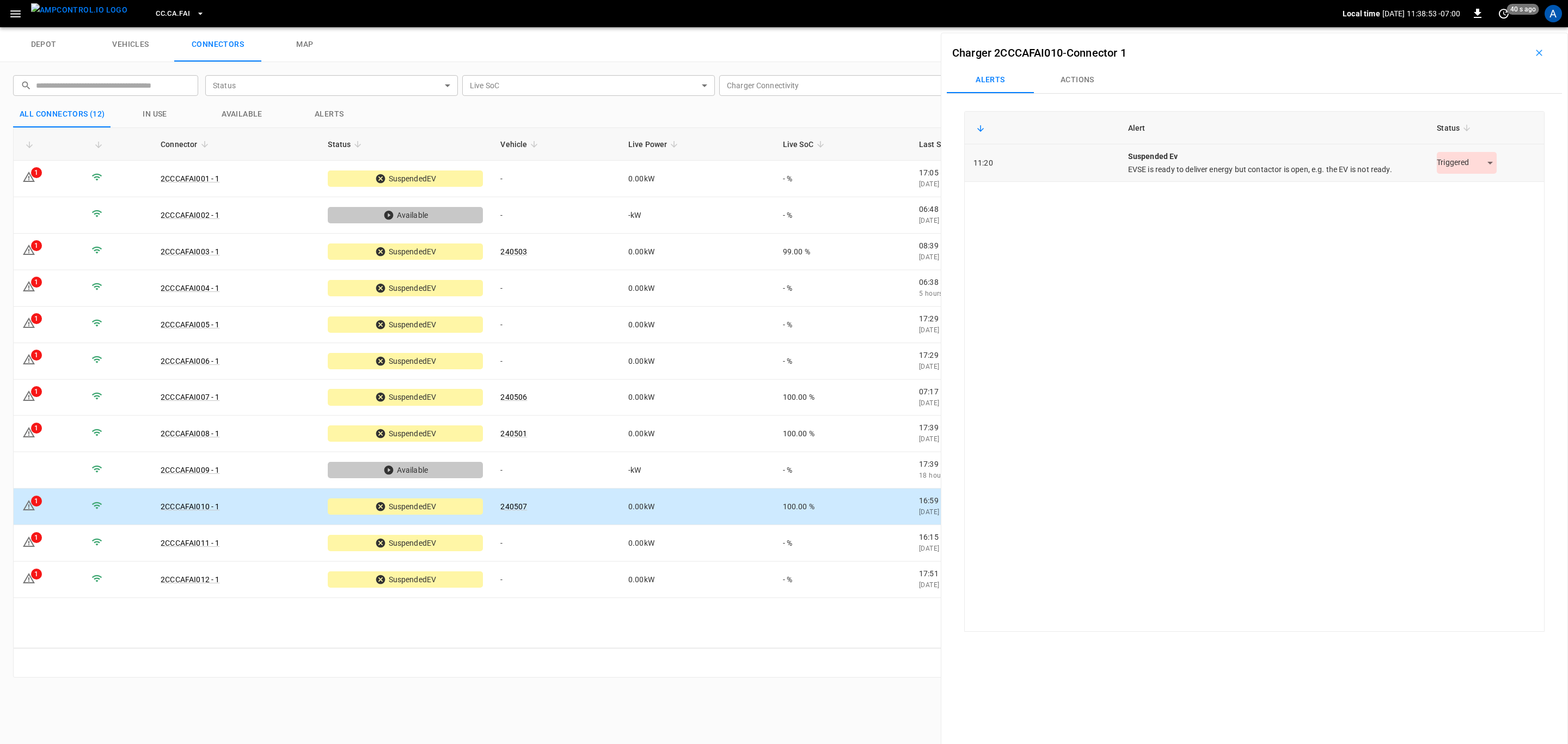
click at [1459, 28] on body "CC.CA.FAI Local time [DATE] 11:38:53 -07:00 0 40 s ago A depot vehicles connect…" at bounding box center [784, 13] width 1568 height 28
click at [1459, 187] on li "Resolved" at bounding box center [1459, 190] width 68 height 18
drag, startPoint x: 670, startPoint y: 536, endPoint x: 764, endPoint y: 544, distance: 94.3
click at [670, 536] on td "0.00 kW" at bounding box center [697, 543] width 154 height 36
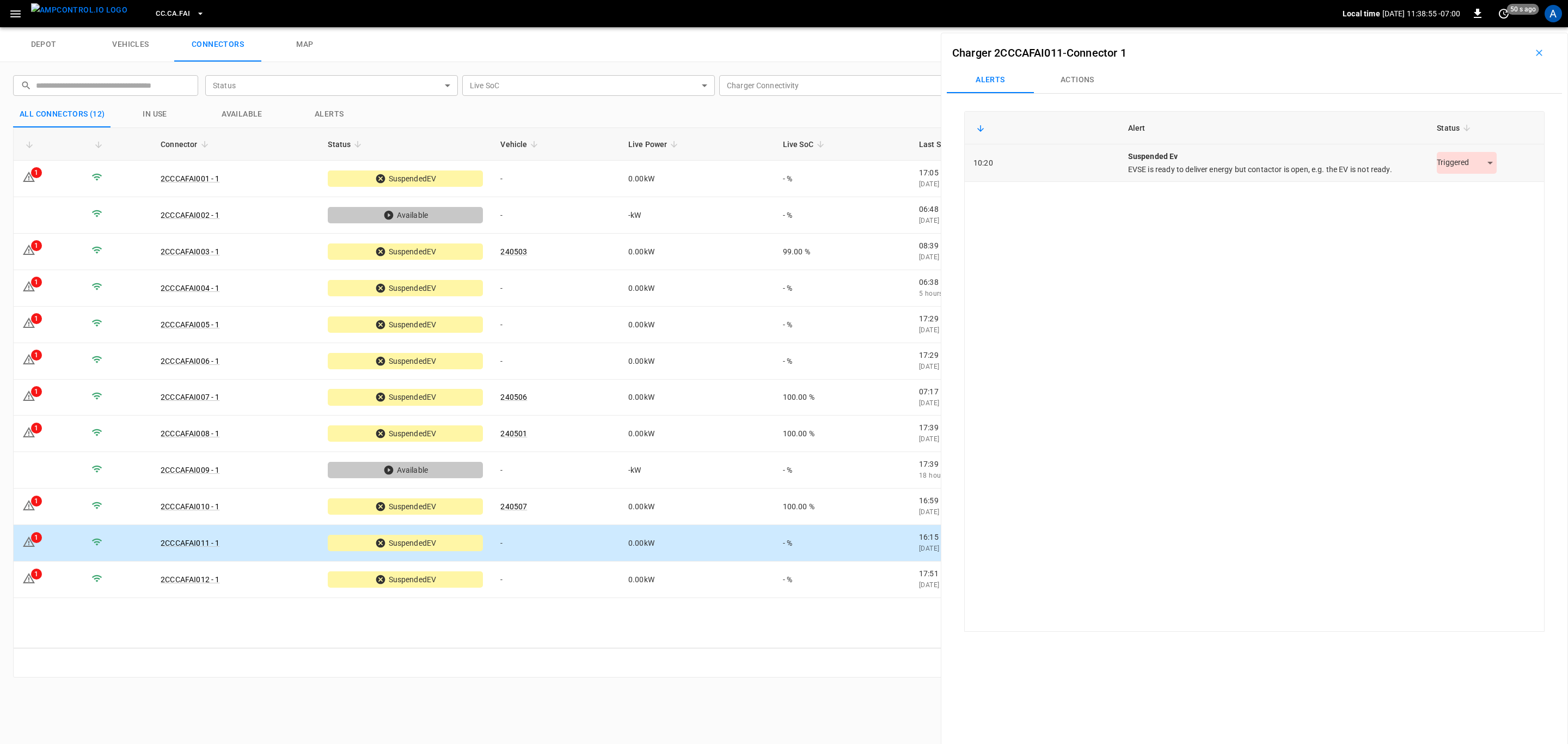
click at [1479, 28] on body "CC.CA.FAI Local time [DATE] 11:38:55 -07:00 0 50 s ago A depot vehicles connect…" at bounding box center [784, 13] width 1568 height 28
click at [1468, 185] on li "Resolved" at bounding box center [1459, 190] width 68 height 18
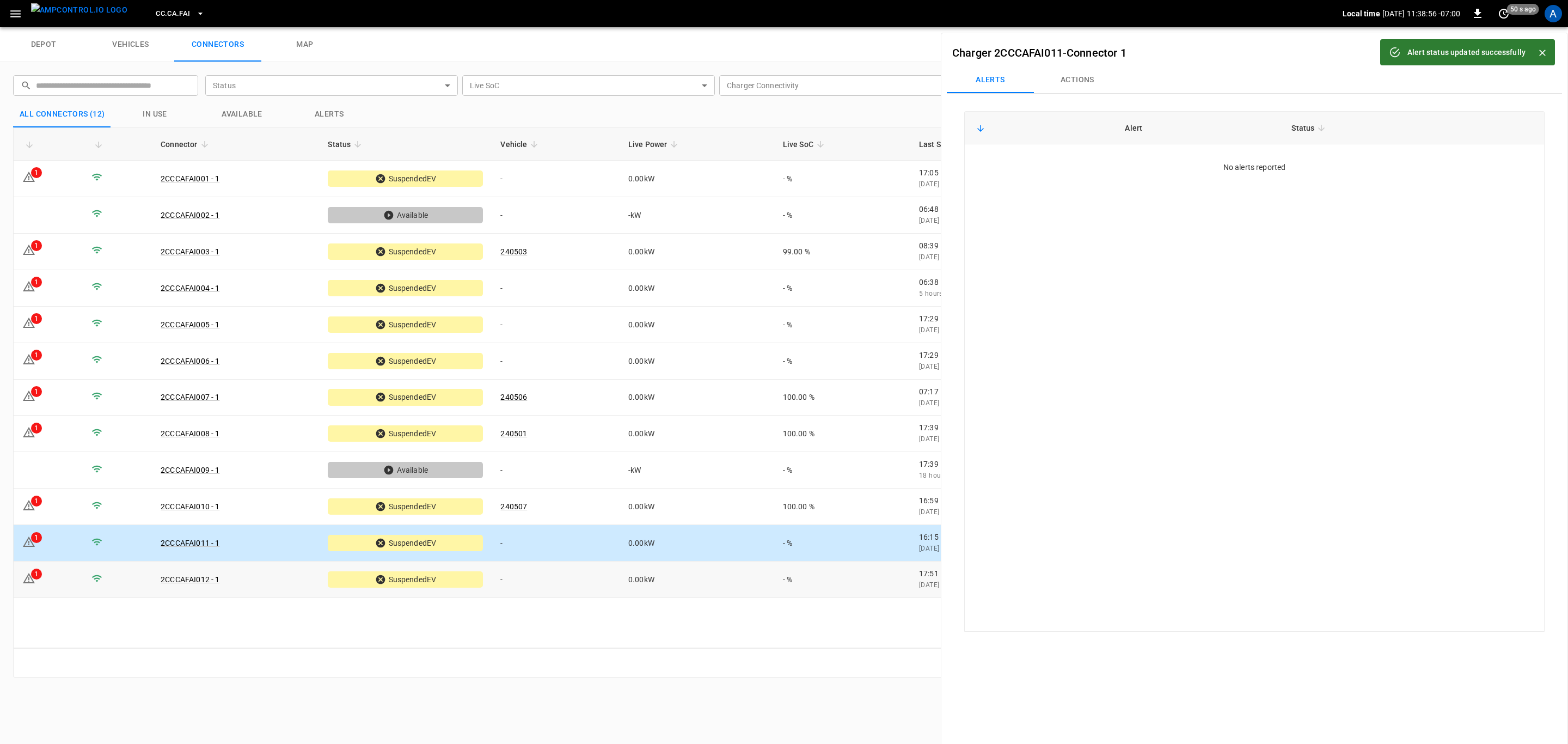
click at [710, 590] on td "0.00 kW" at bounding box center [697, 579] width 154 height 36
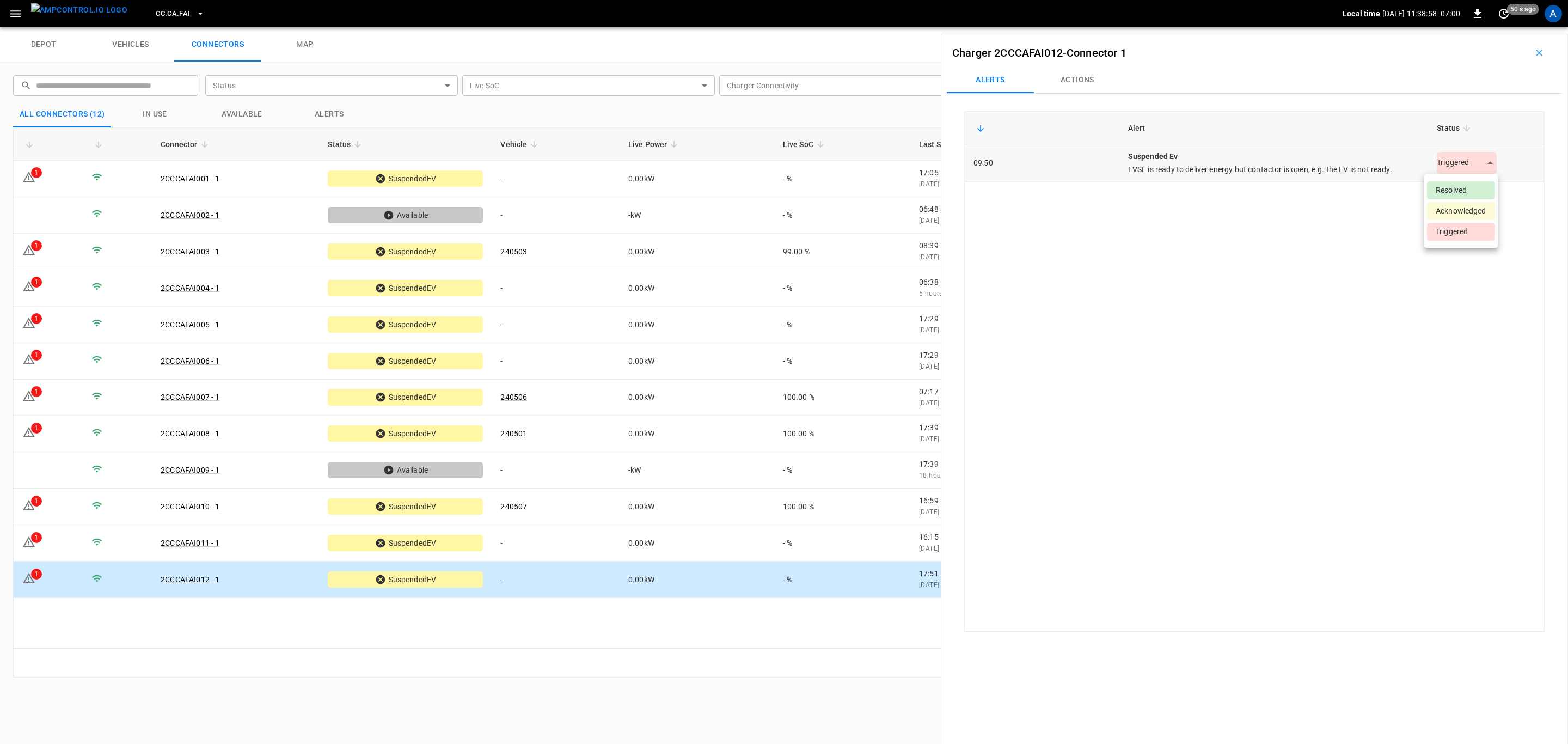
click at [1464, 28] on body "CC.CA.FAI Local time [DATE] 11:38:58 -07:00 0 50 s ago A depot vehicles connect…" at bounding box center [784, 13] width 1568 height 28
click at [1466, 188] on li "Resolved" at bounding box center [1459, 190] width 68 height 18
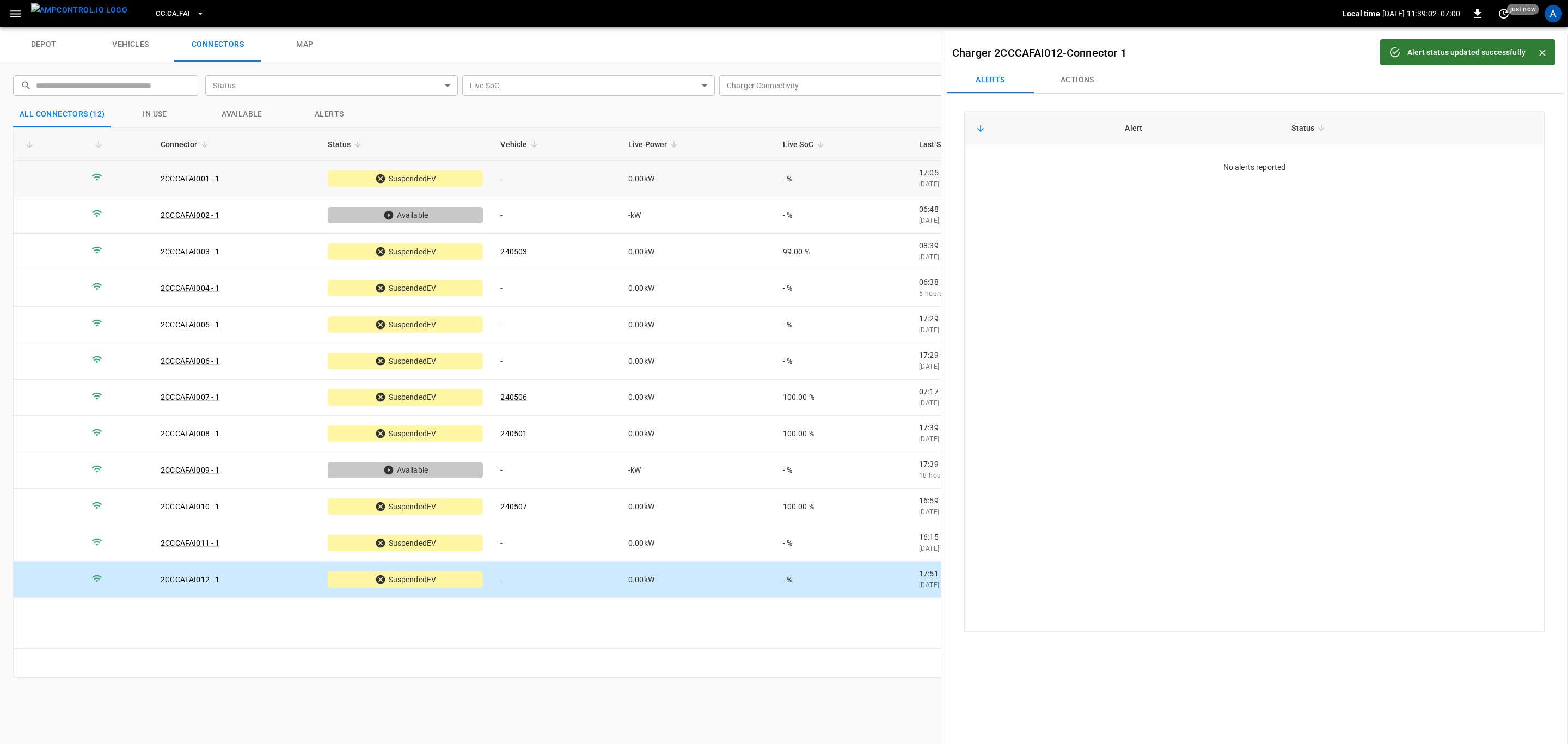
click at [567, 181] on td "-" at bounding box center [555, 179] width 128 height 36
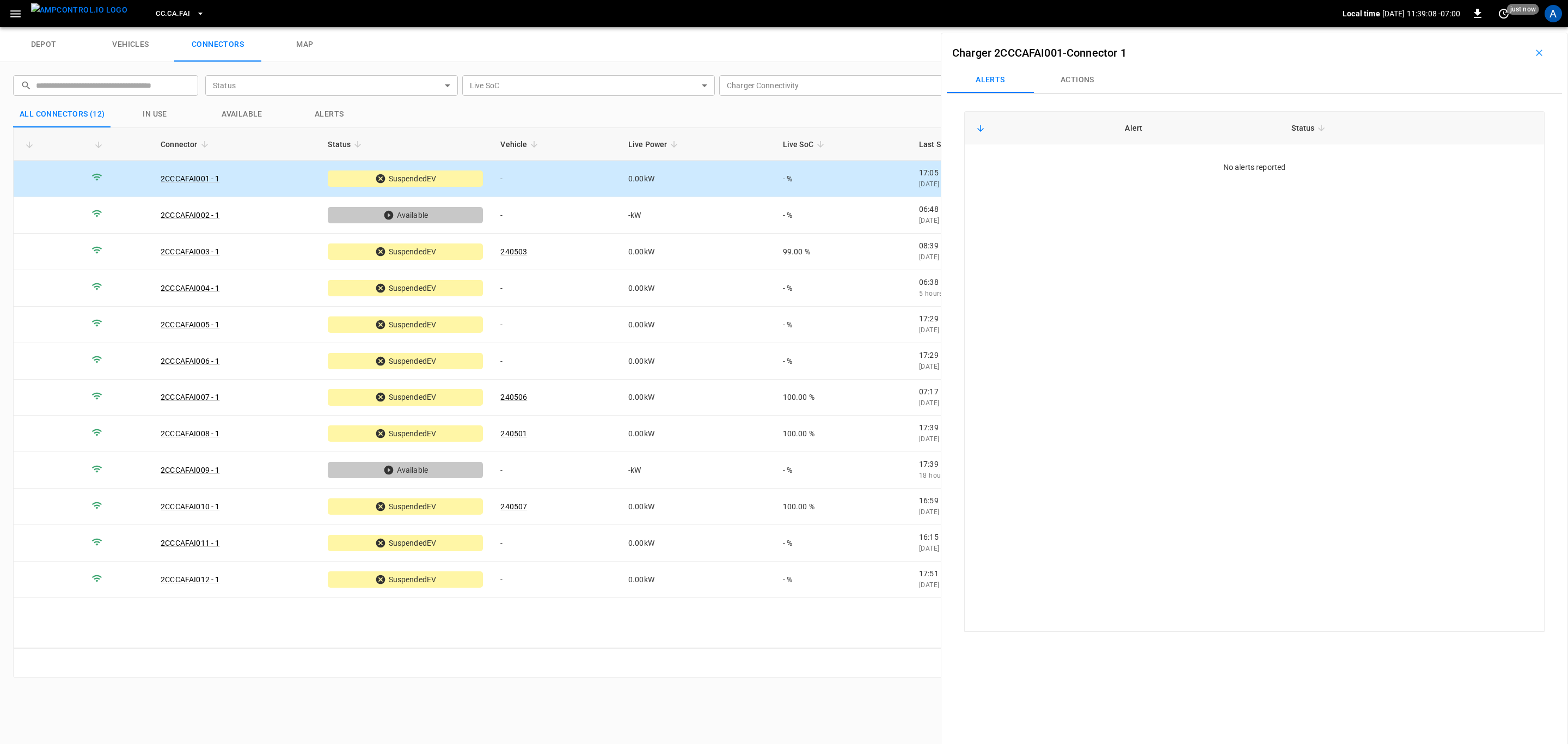
click at [1082, 85] on button "Actions" at bounding box center [1077, 79] width 87 height 26
click at [1459, 162] on input "Vehicle Name" at bounding box center [1454, 161] width 87 height 13
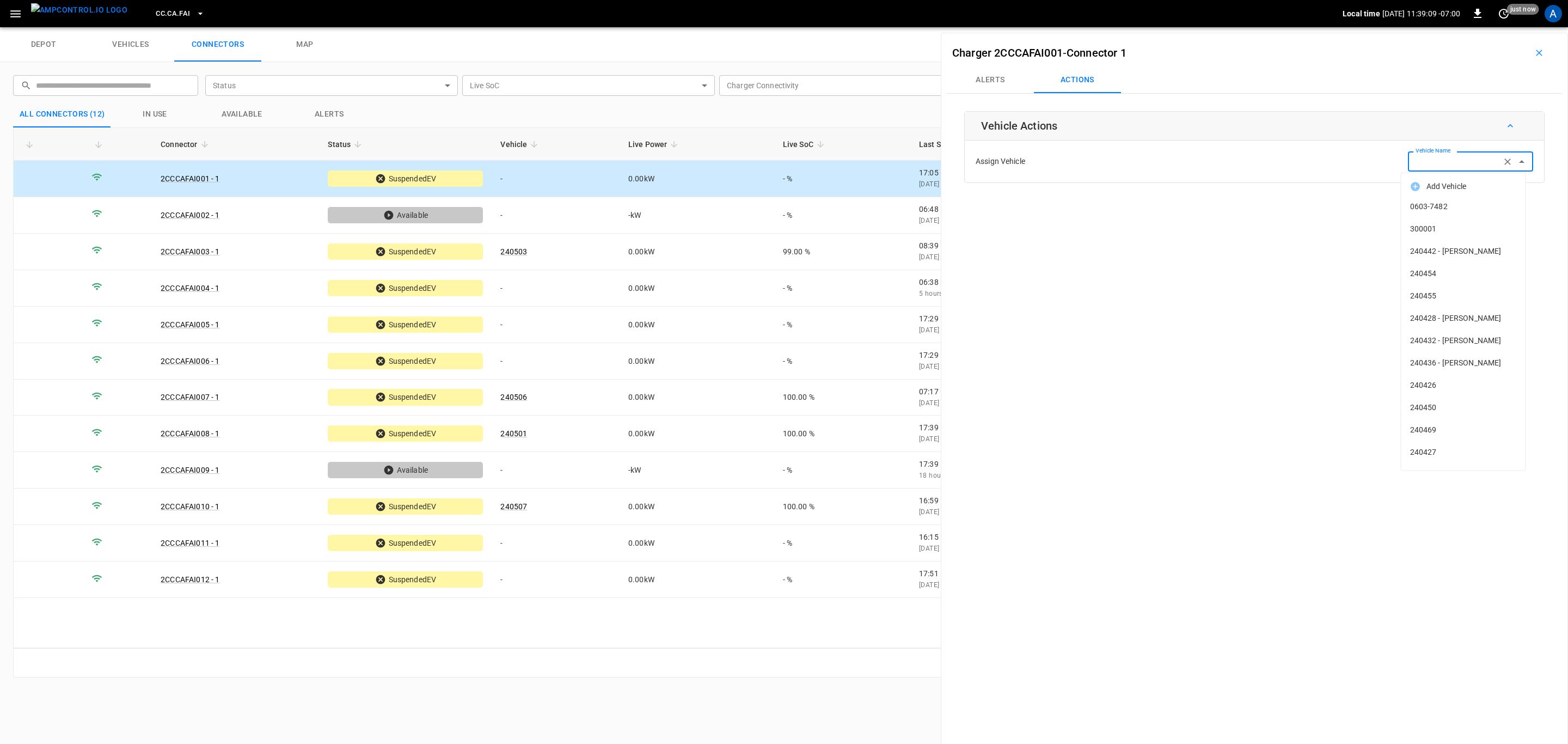
paste input "******"
click at [1456, 205] on span "240504" at bounding box center [1463, 207] width 107 height 11
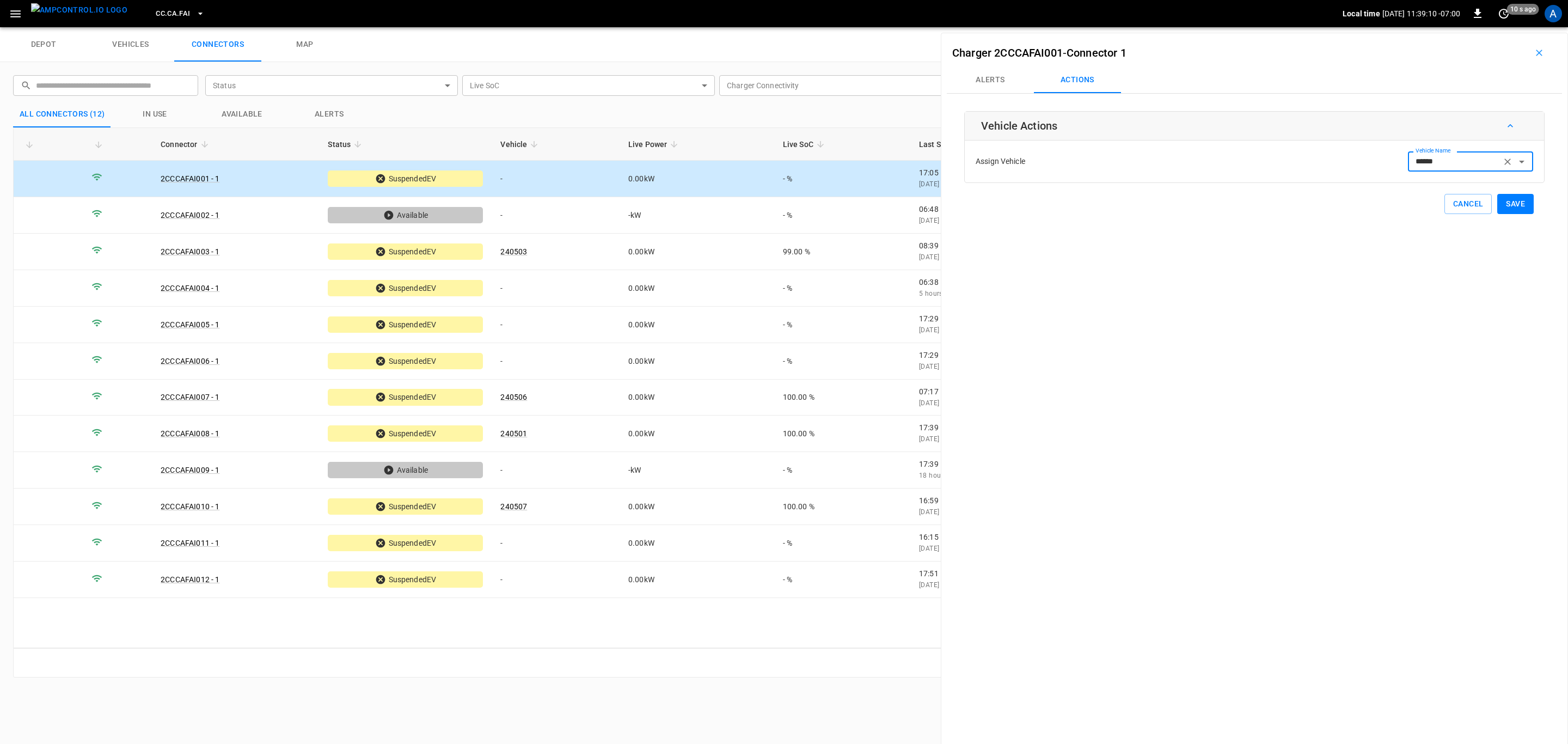
type input "******"
click at [1501, 204] on button "Save" at bounding box center [1515, 204] width 36 height 20
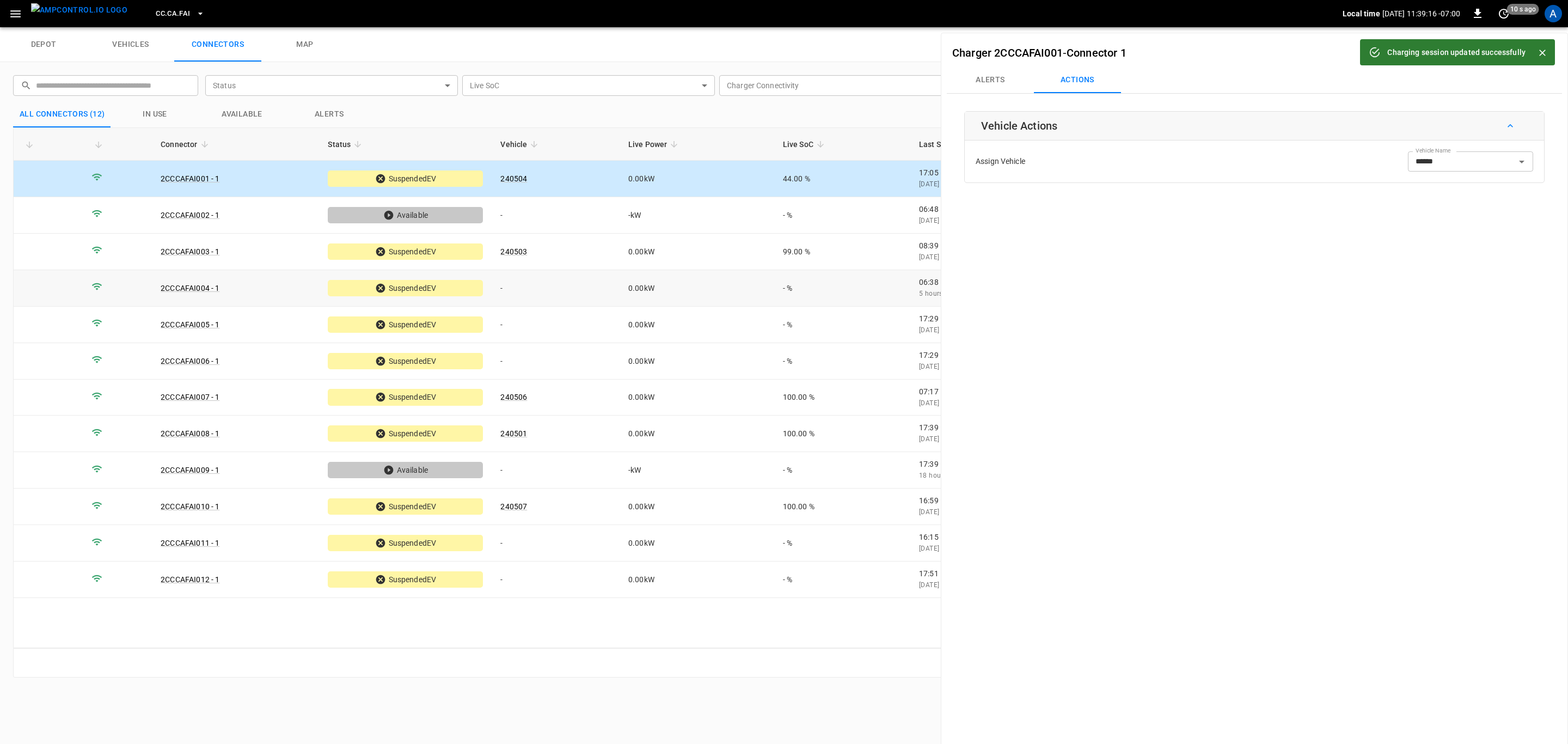
click at [645, 290] on td "0.00 kW" at bounding box center [697, 289] width 154 height 36
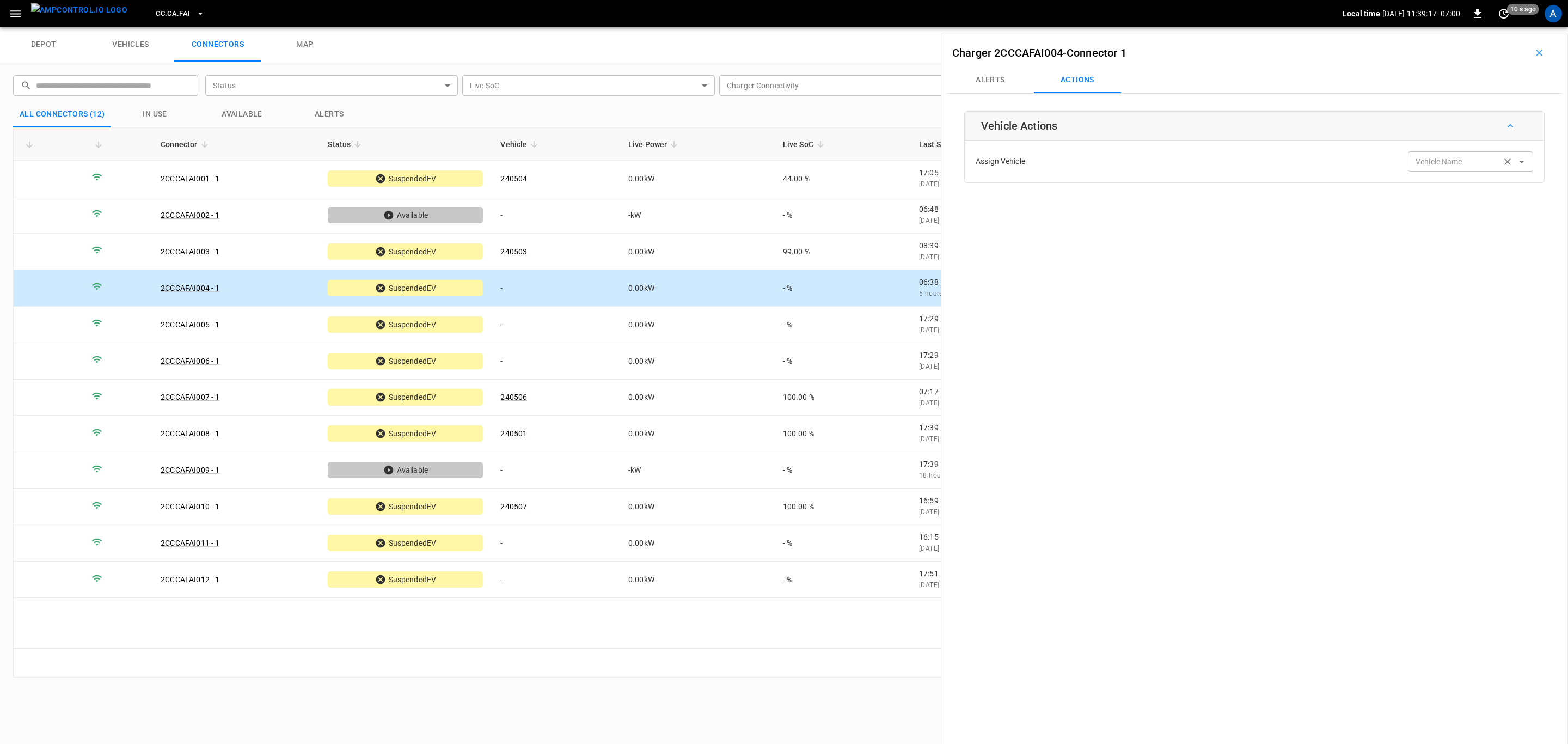
click at [1451, 169] on input "Vehicle Name" at bounding box center [1454, 161] width 87 height 13
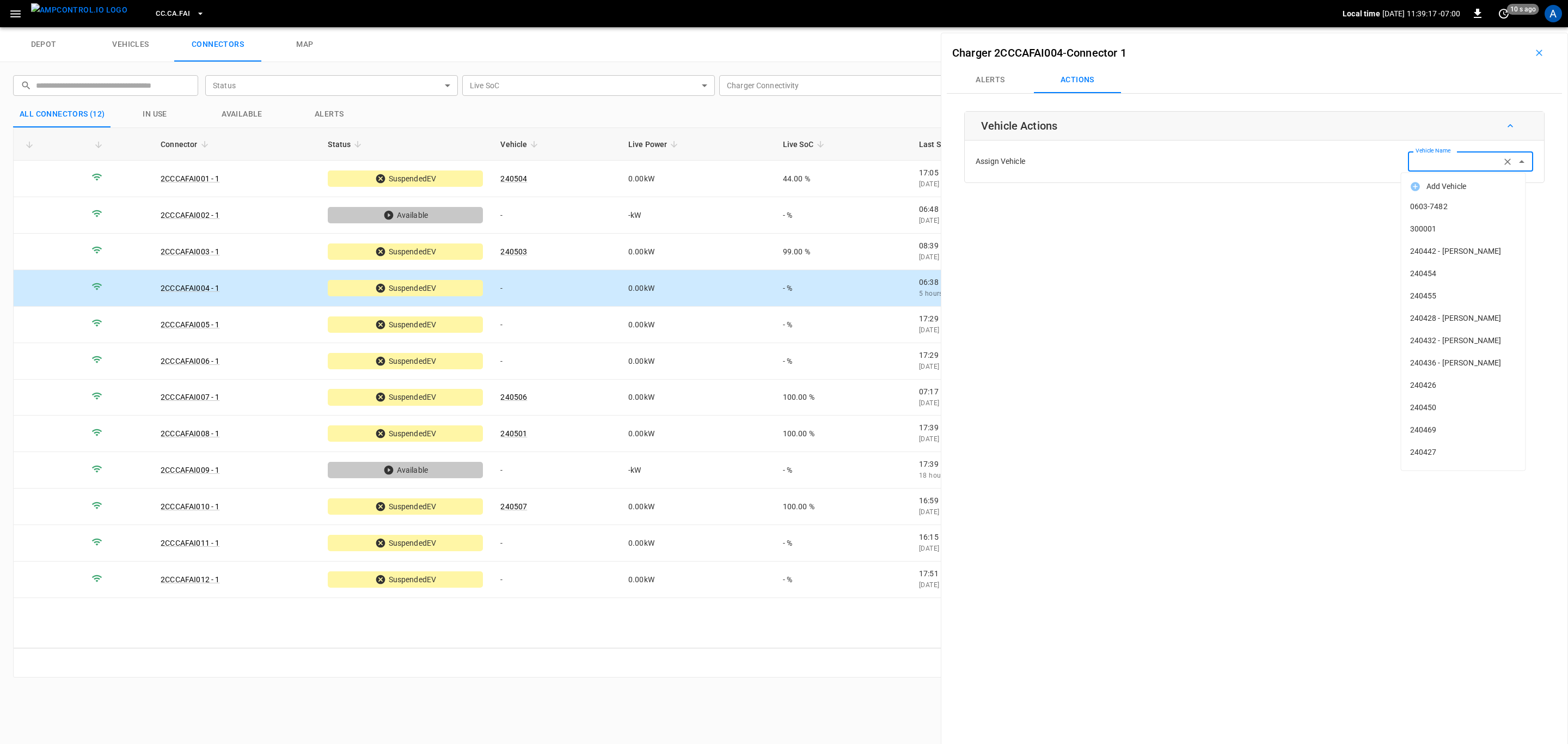
paste input "******"
click at [1452, 210] on span "240496" at bounding box center [1463, 207] width 107 height 11
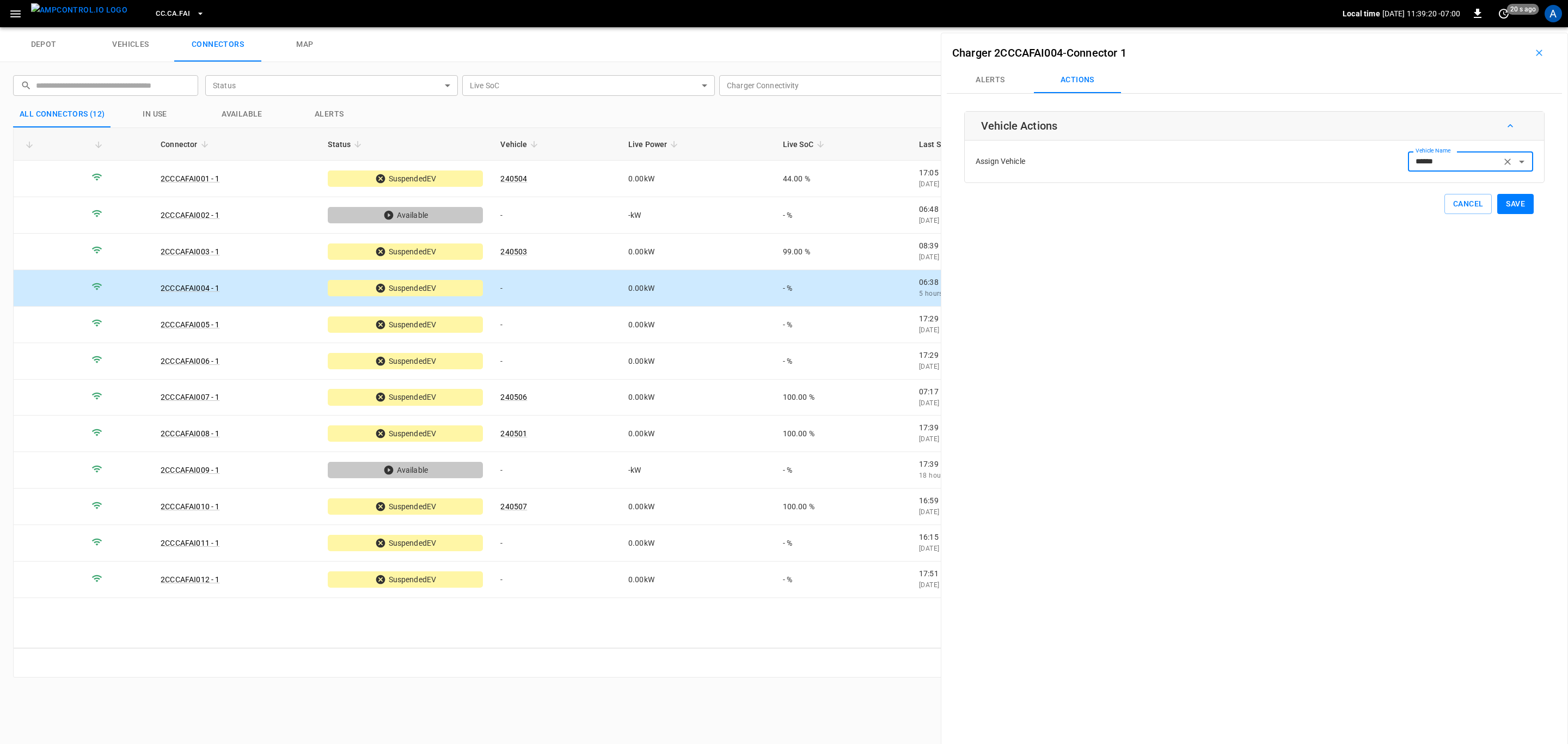
type input "******"
click at [1521, 203] on button "Save" at bounding box center [1515, 204] width 36 height 20
click at [606, 324] on td "-" at bounding box center [555, 325] width 128 height 36
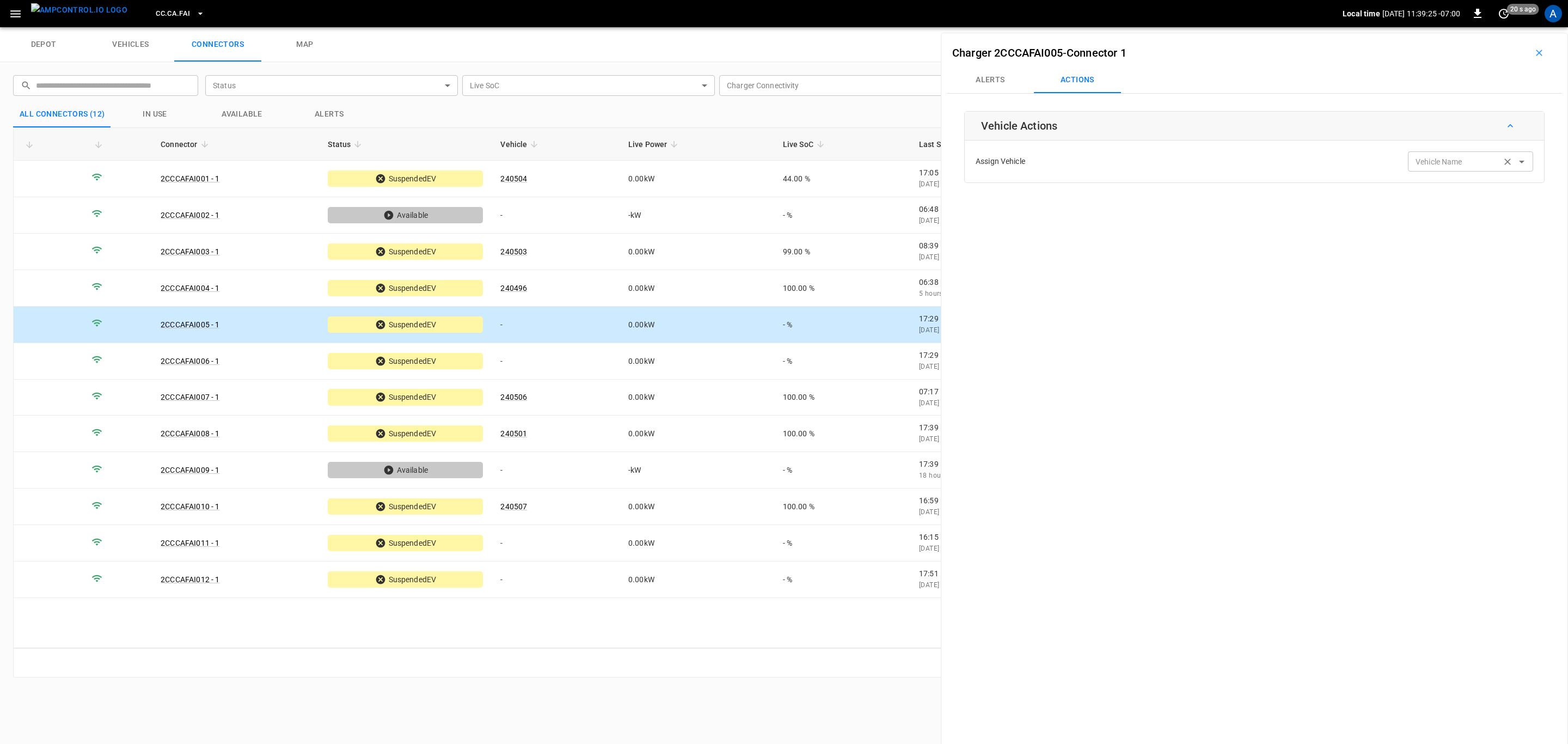
click at [1448, 162] on div "Vehicle Name Vehicle Name" at bounding box center [1469, 161] width 125 height 20
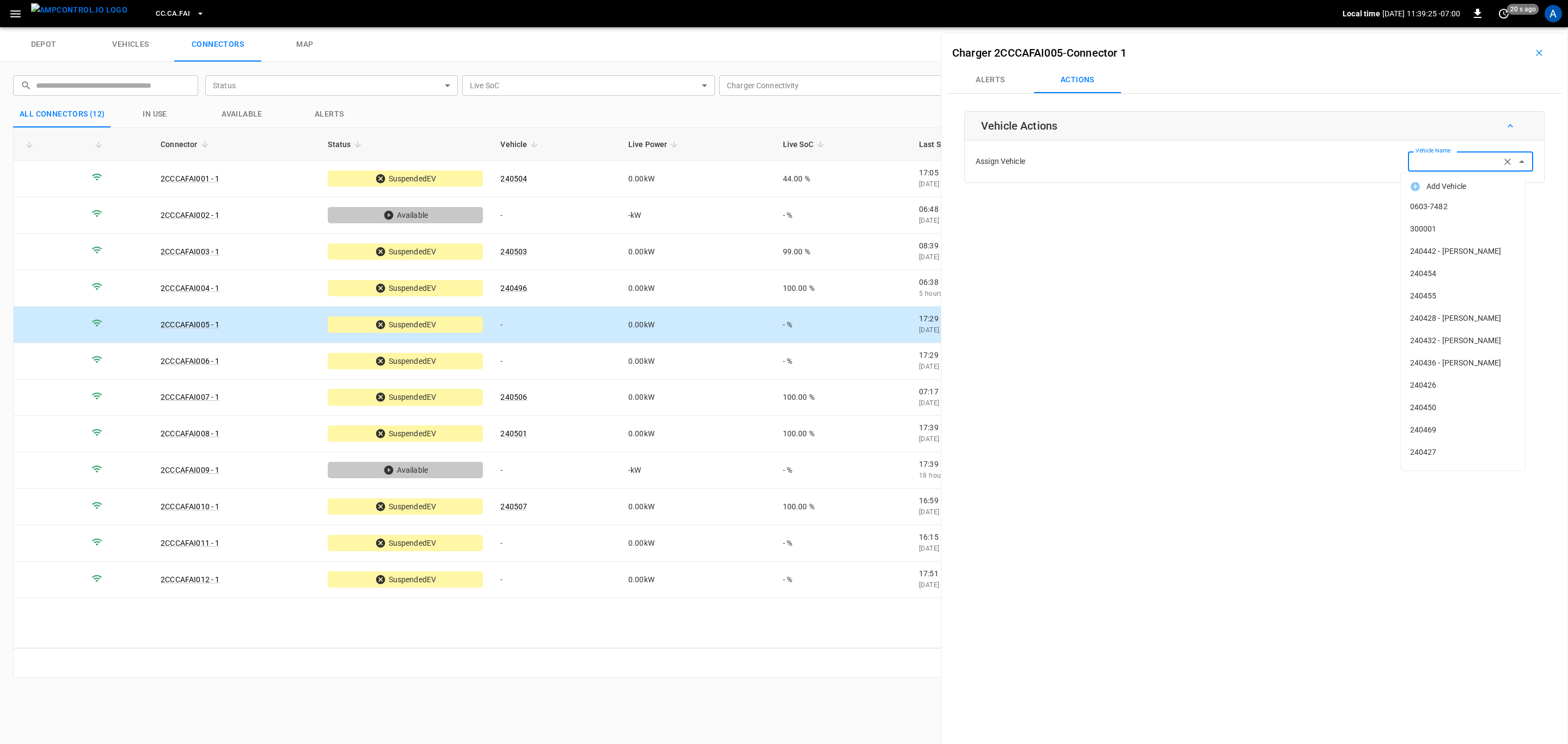
paste input "******"
type input "******"
paste input "******"
click at [1456, 205] on span "240500" at bounding box center [1463, 207] width 107 height 11
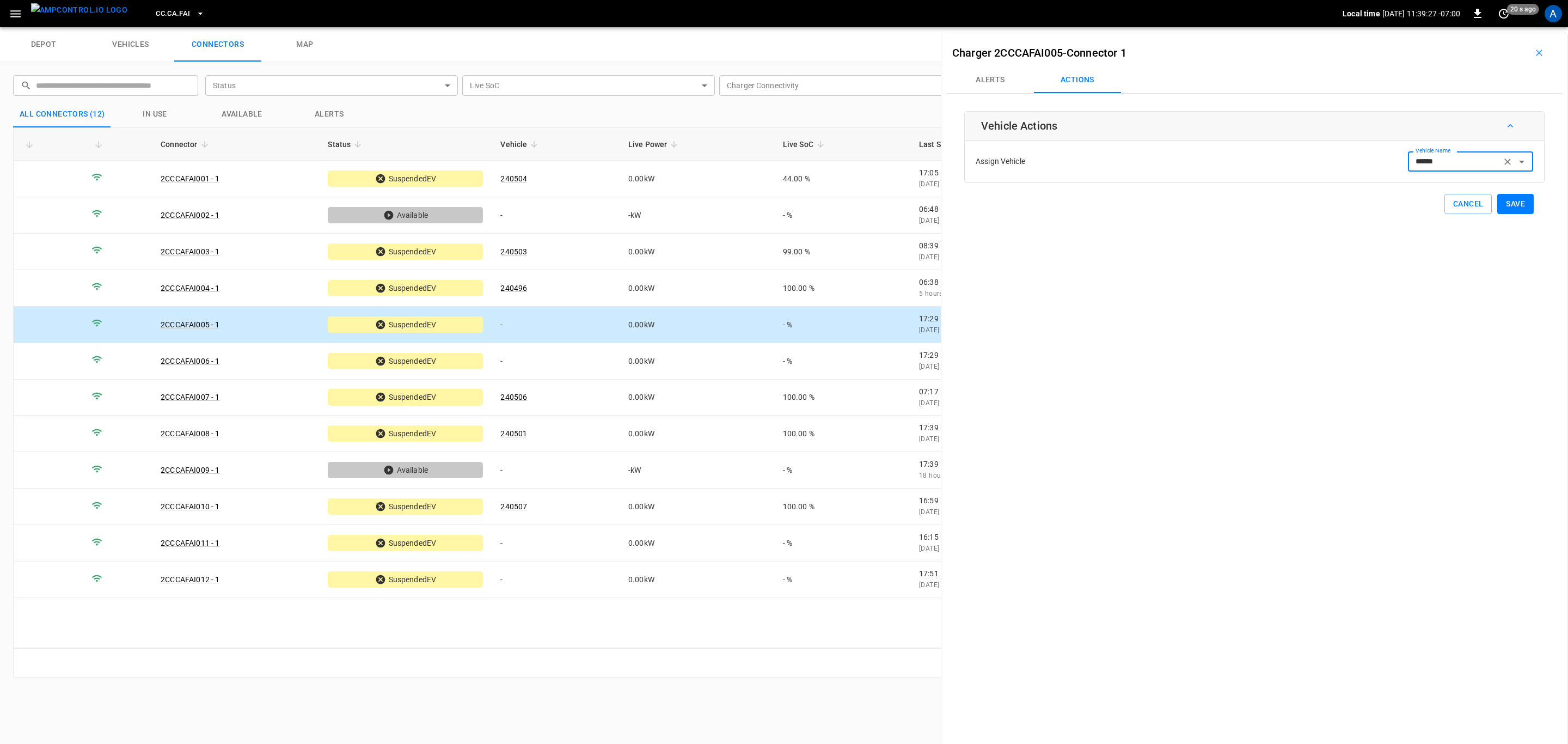
type input "******"
click at [1497, 206] on button "Save" at bounding box center [1515, 204] width 36 height 20
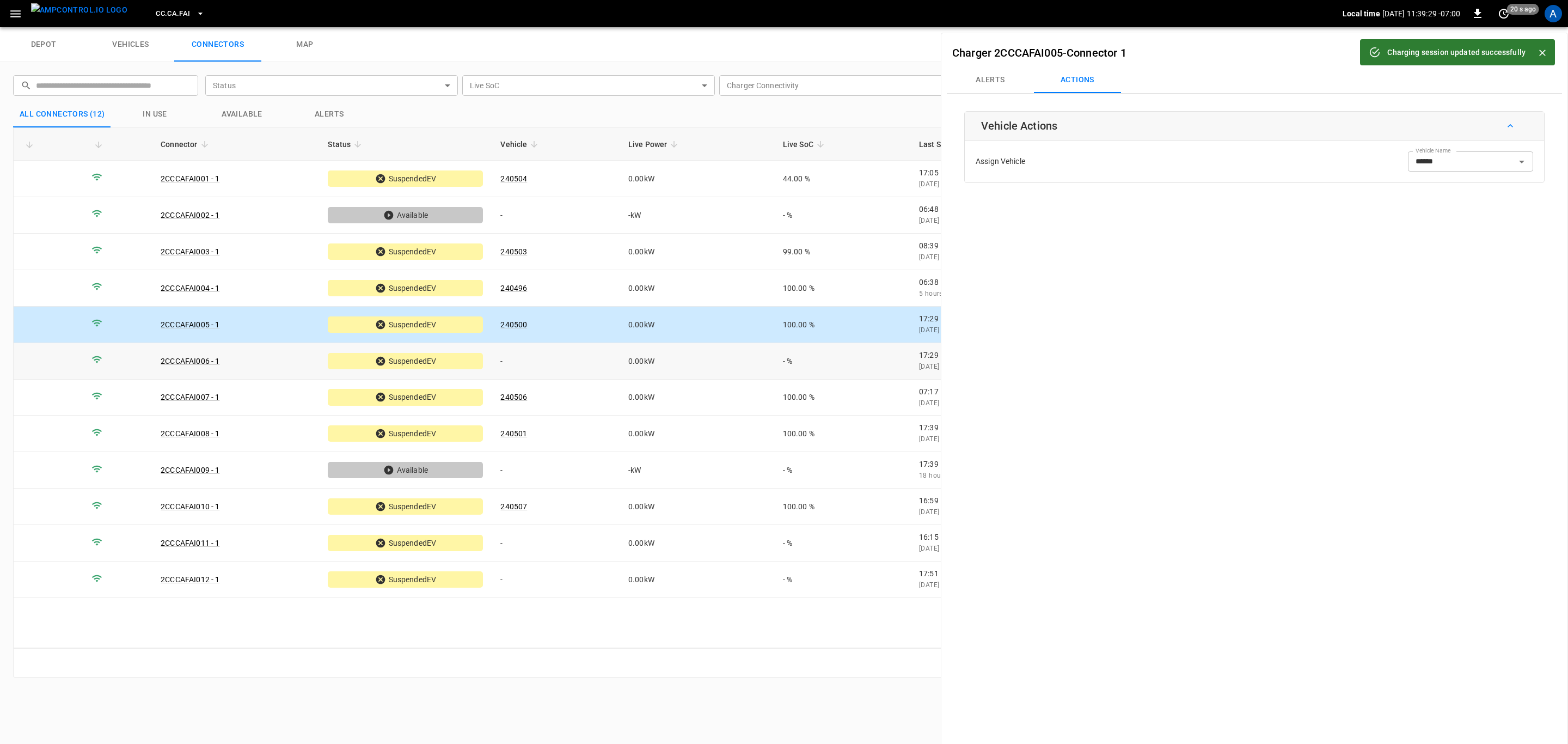
click at [571, 363] on td "-" at bounding box center [555, 361] width 128 height 36
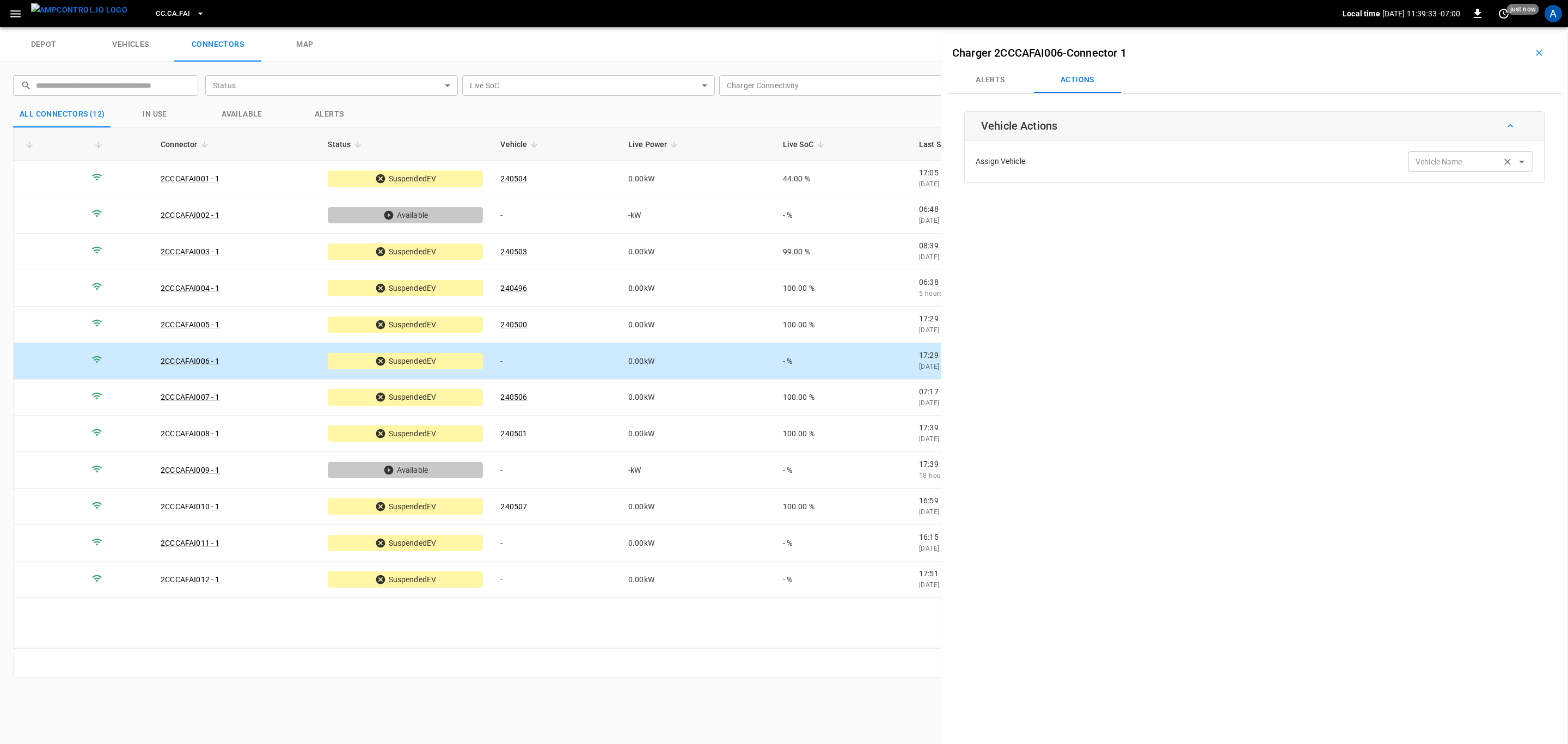
click at [1417, 164] on div "Vehicle Name Vehicle Name" at bounding box center [1469, 161] width 125 height 20
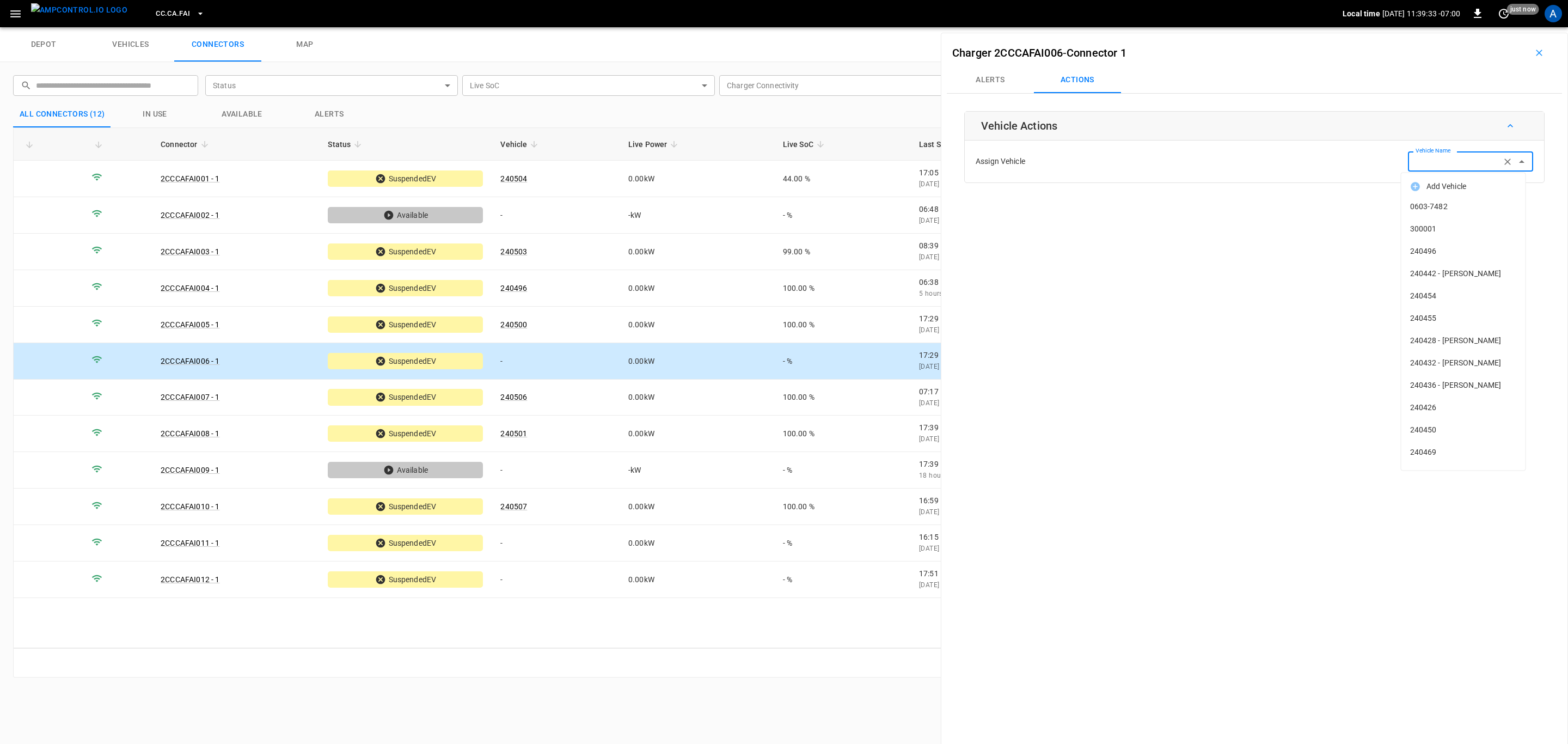
paste input "******"
type input "******"
paste input "******"
click at [1454, 203] on span "240497" at bounding box center [1463, 207] width 107 height 11
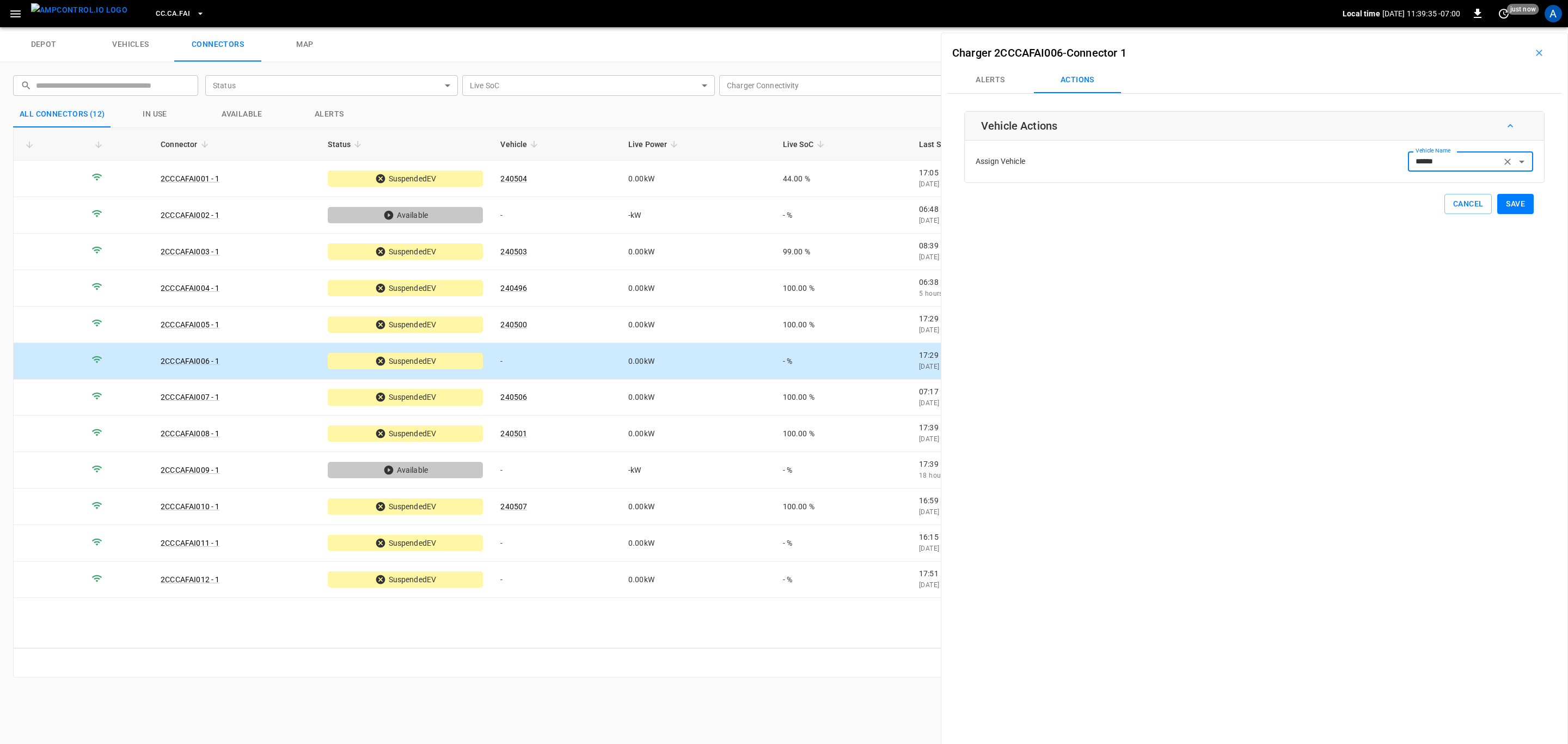
type input "******"
click at [1516, 204] on button "Save" at bounding box center [1515, 204] width 36 height 20
click at [568, 538] on td "-" at bounding box center [555, 543] width 128 height 36
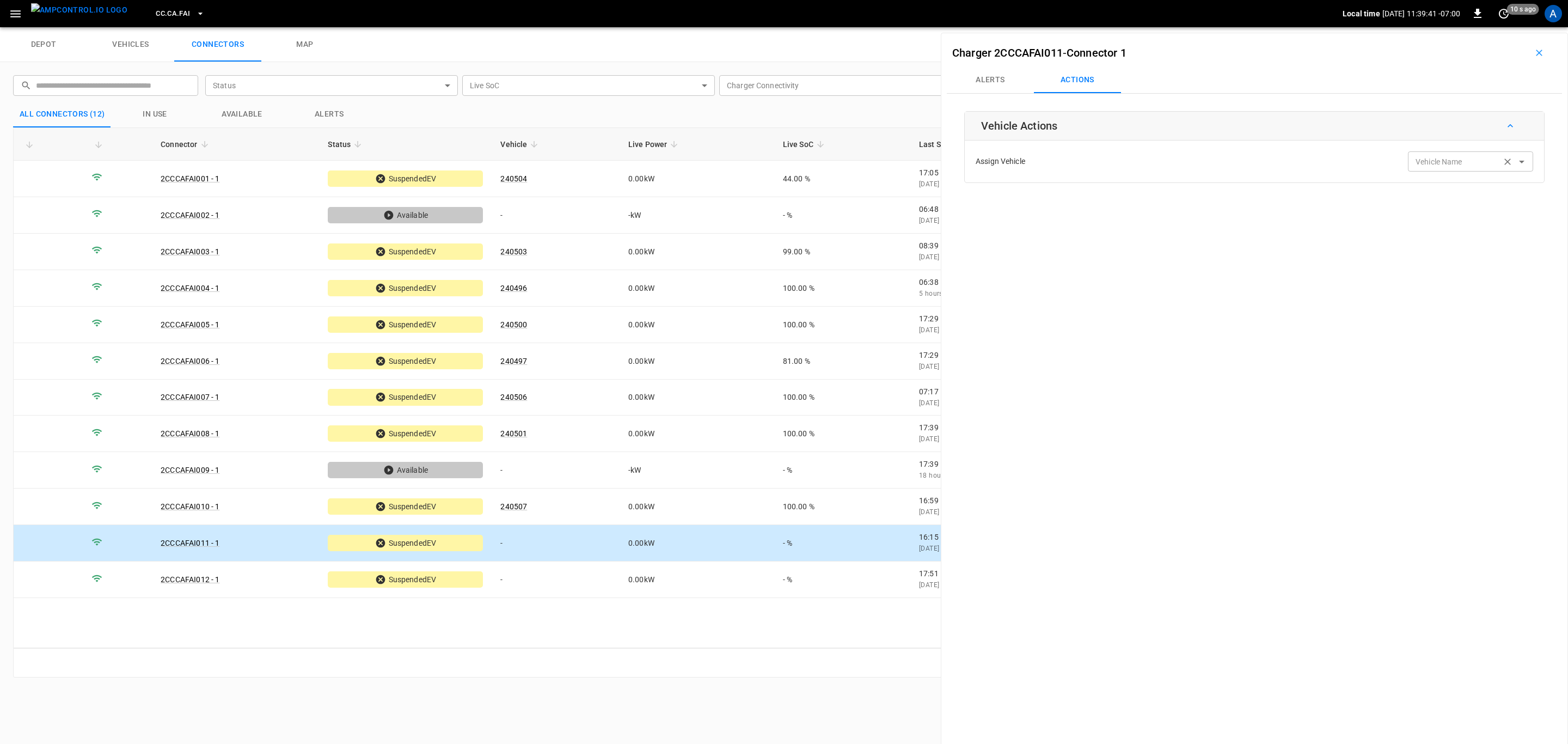
click at [1467, 162] on input "Vehicle Name" at bounding box center [1454, 161] width 87 height 13
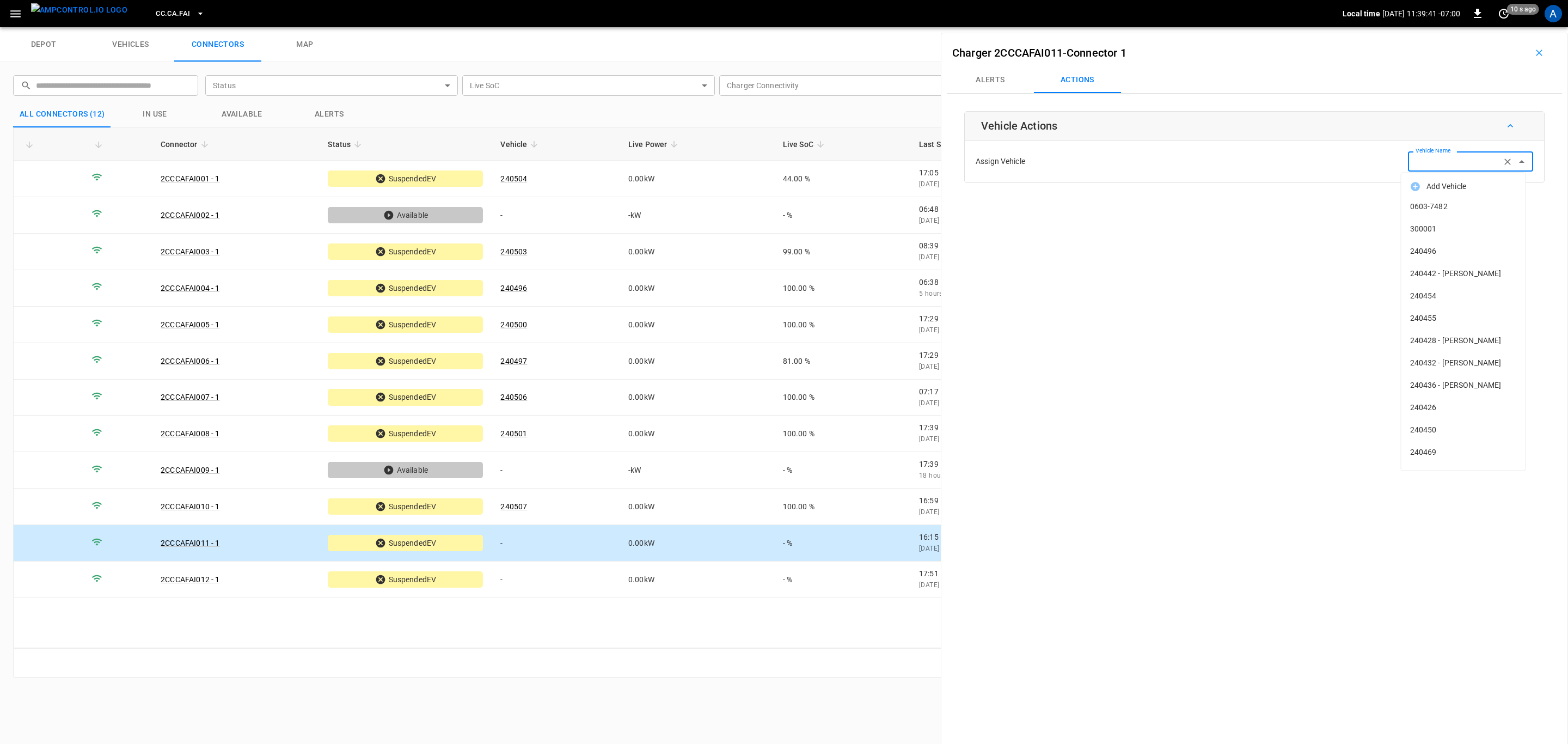
paste input "******"
type input "******"
paste input "******"
click at [1467, 203] on span "240505" at bounding box center [1463, 207] width 107 height 11
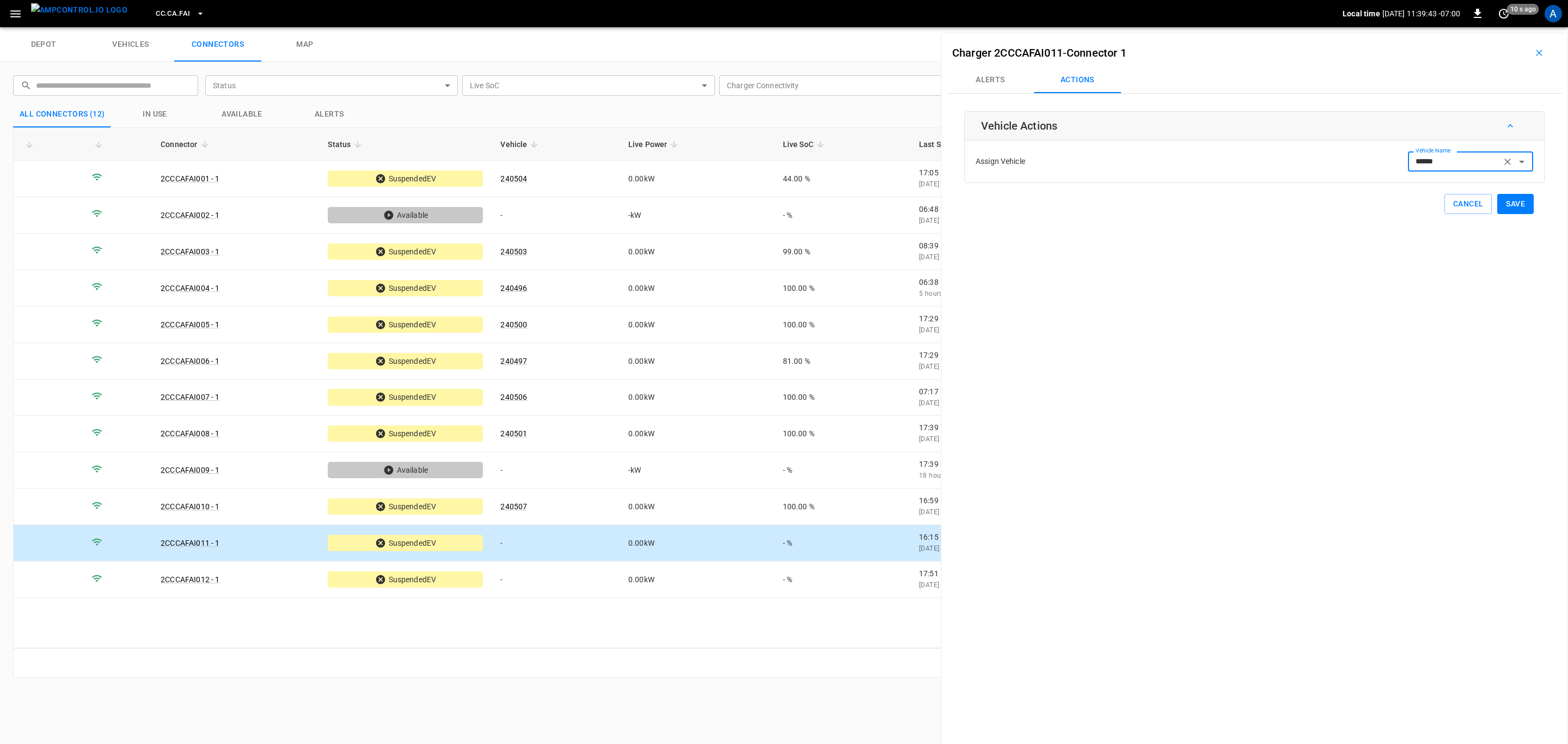
type input "******"
click at [1514, 193] on div "Vehicle Actions Assign Vehicle Vehicle Name ****** Vehicle Name Cancel Save" at bounding box center [1253, 163] width 580 height 103
click at [1509, 211] on button "Save" at bounding box center [1515, 204] width 36 height 20
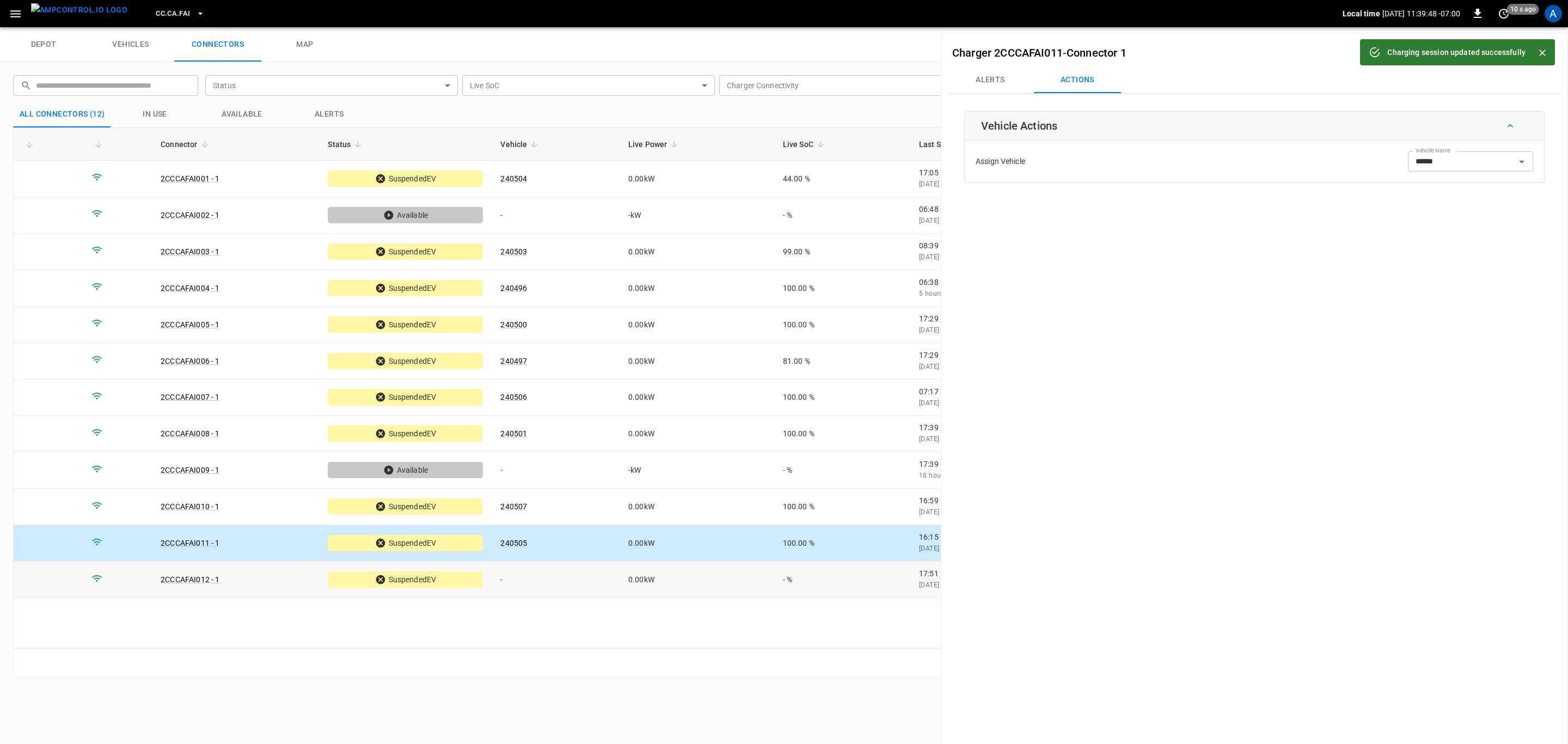
click at [763, 587] on td "0.00 kW" at bounding box center [697, 579] width 154 height 36
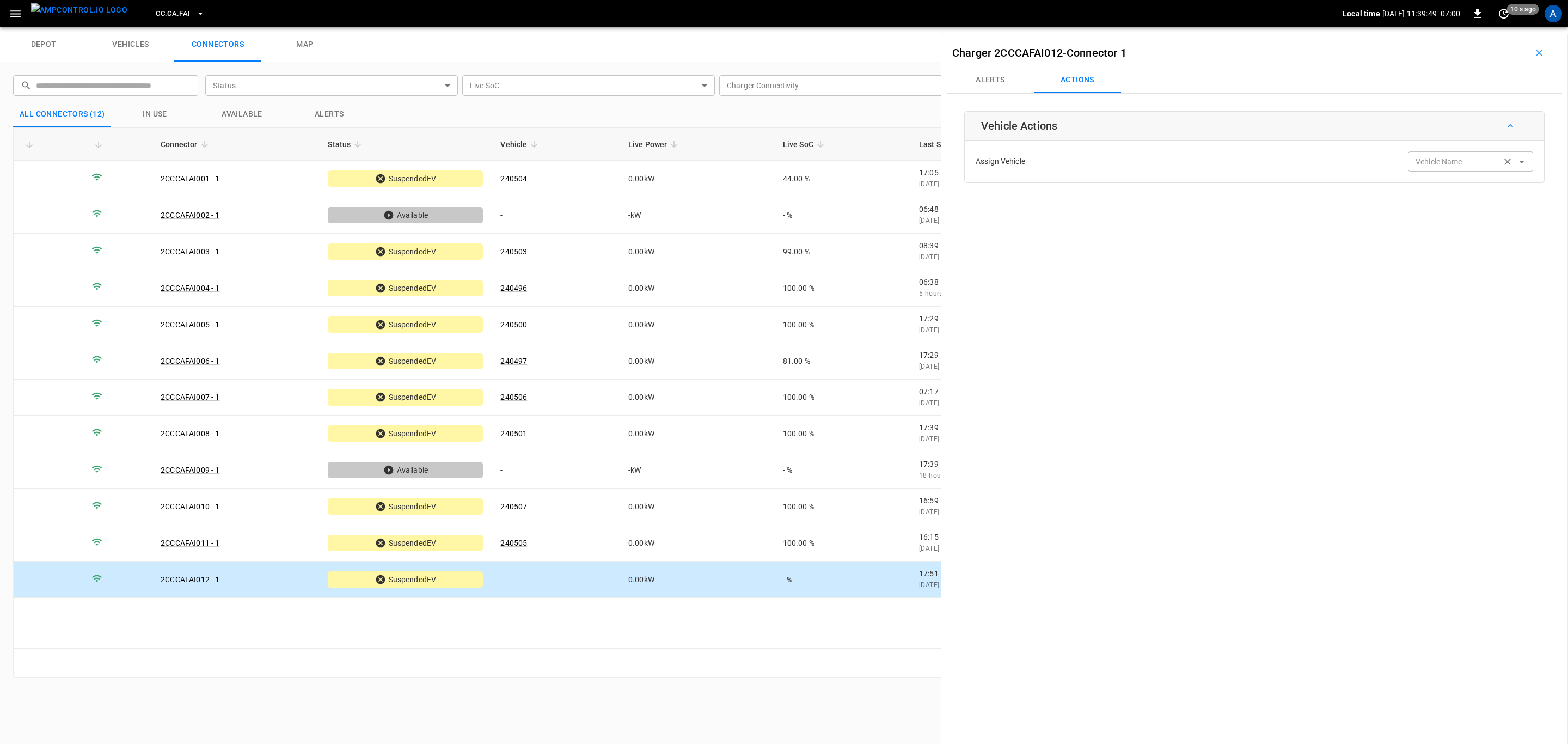
click at [1420, 168] on input "Vehicle Name" at bounding box center [1454, 161] width 87 height 13
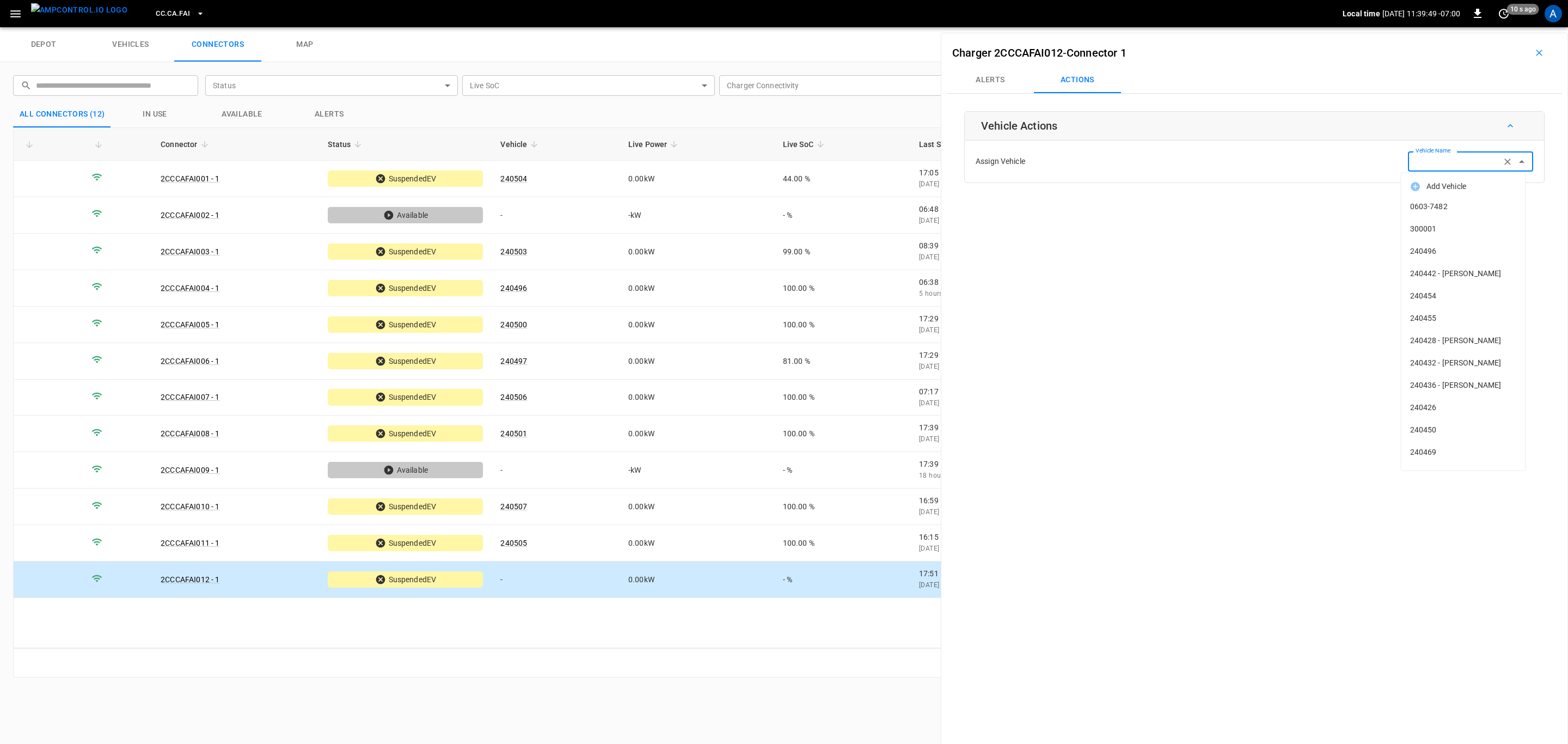
paste input "******"
click at [1455, 203] on span "240499" at bounding box center [1463, 207] width 107 height 11
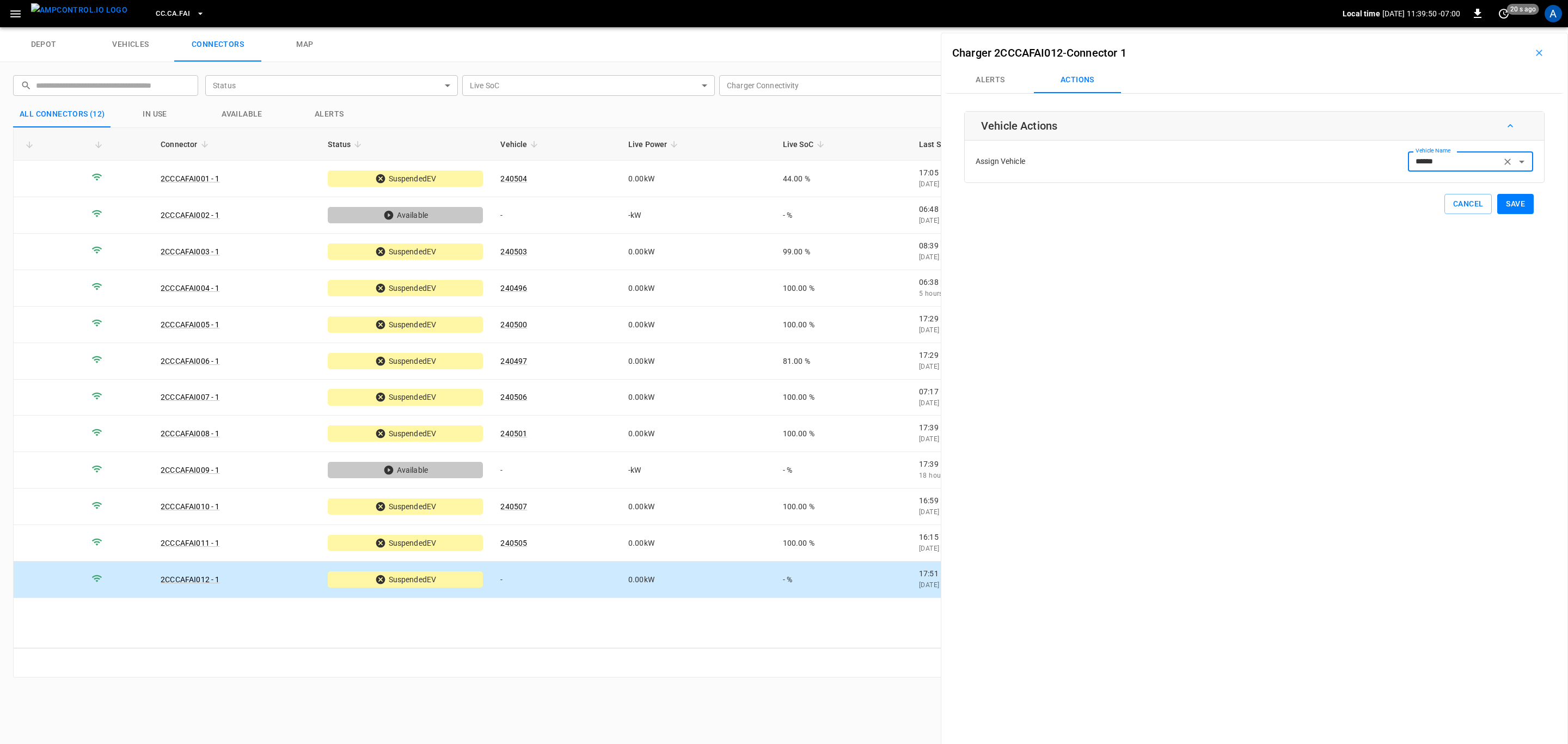
type input "******"
click at [1514, 198] on button "Save" at bounding box center [1515, 204] width 36 height 20
click at [152, 5] on button "CC.CA.FAI" at bounding box center [180, 13] width 57 height 21
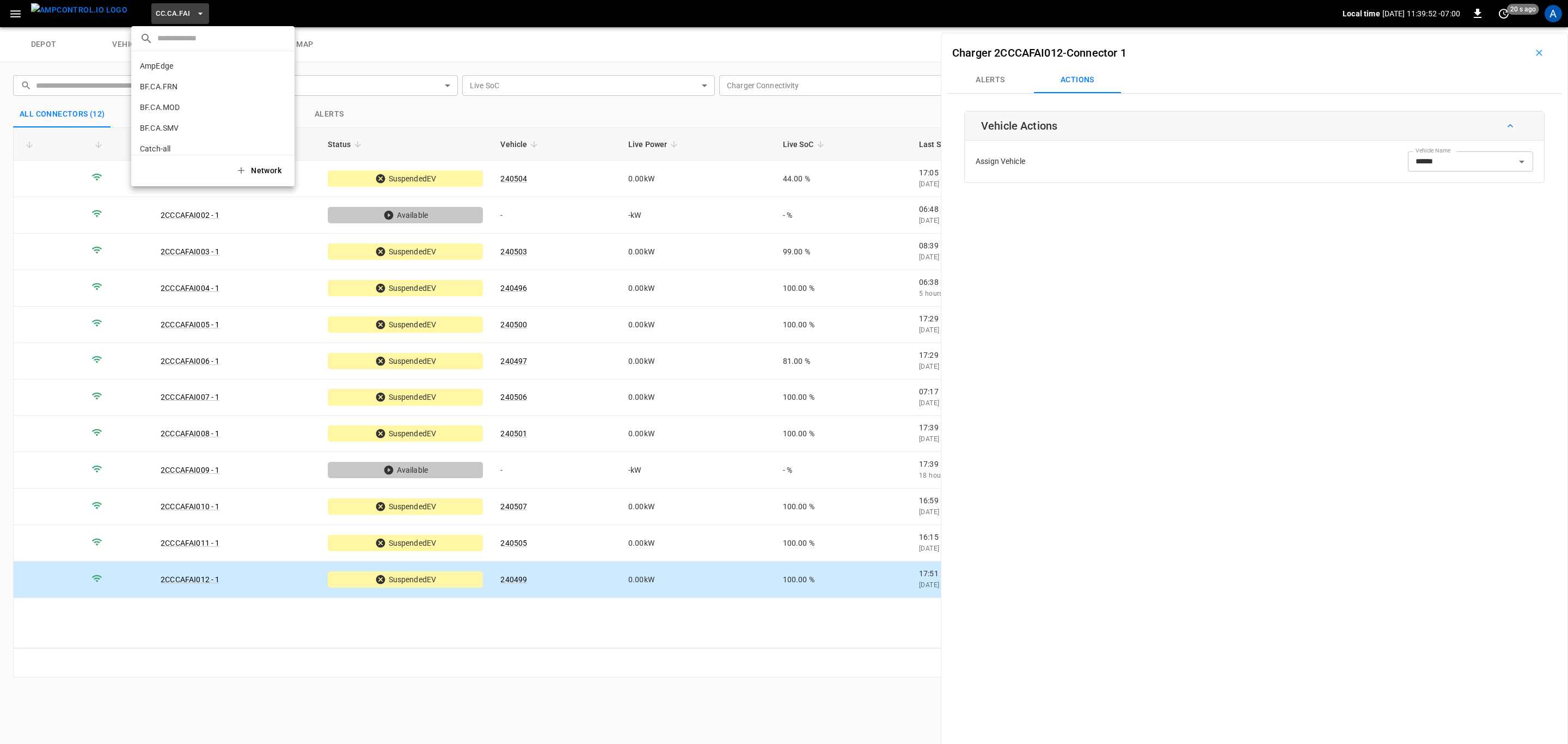
scroll to position [121, 0]
click at [191, 89] on li "CC.CA.OAK 0bd8 ..." at bounding box center [213, 90] width 164 height 21
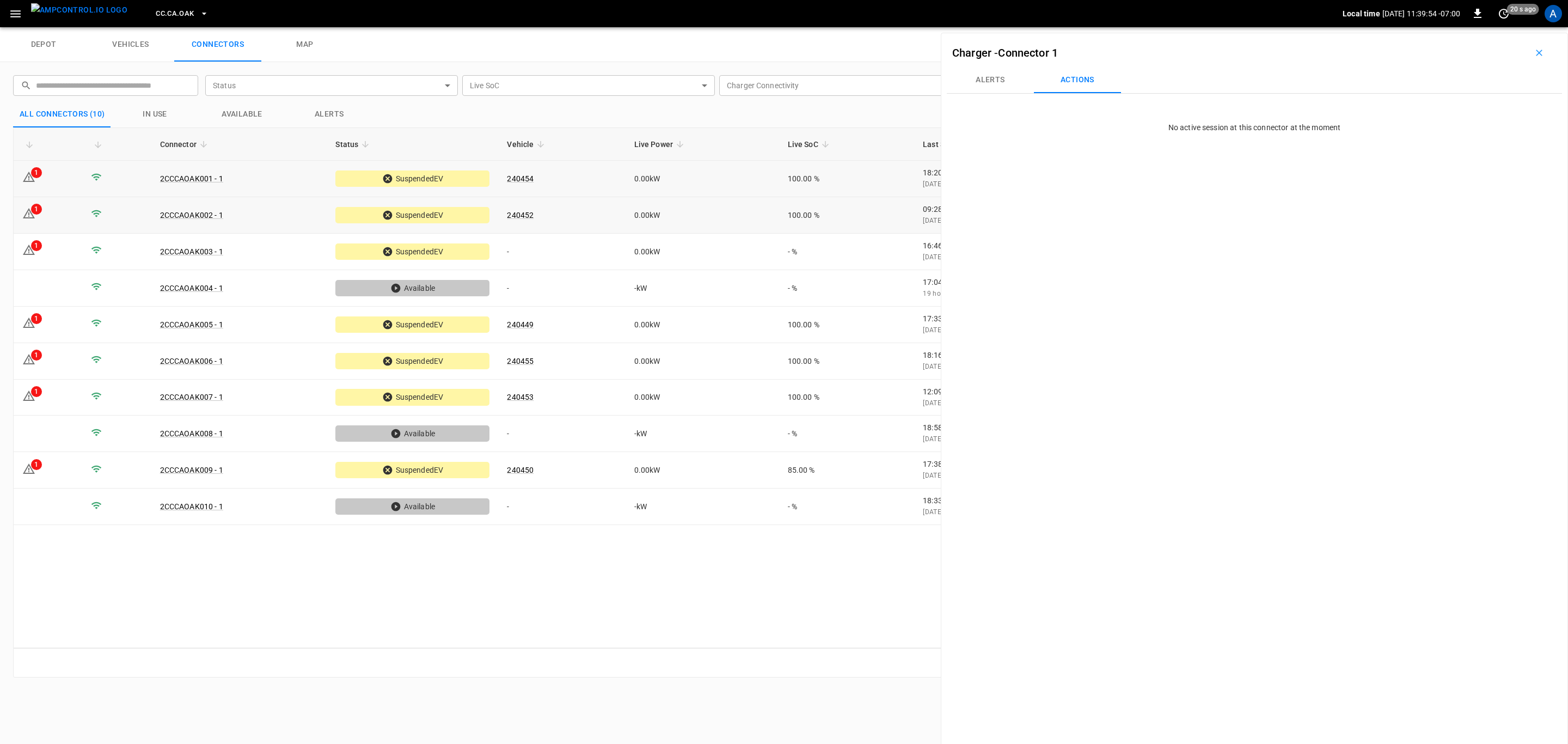
drag, startPoint x: 645, startPoint y: 178, endPoint x: 769, endPoint y: 203, distance: 126.5
click at [645, 179] on td "0.00 kW" at bounding box center [702, 179] width 153 height 36
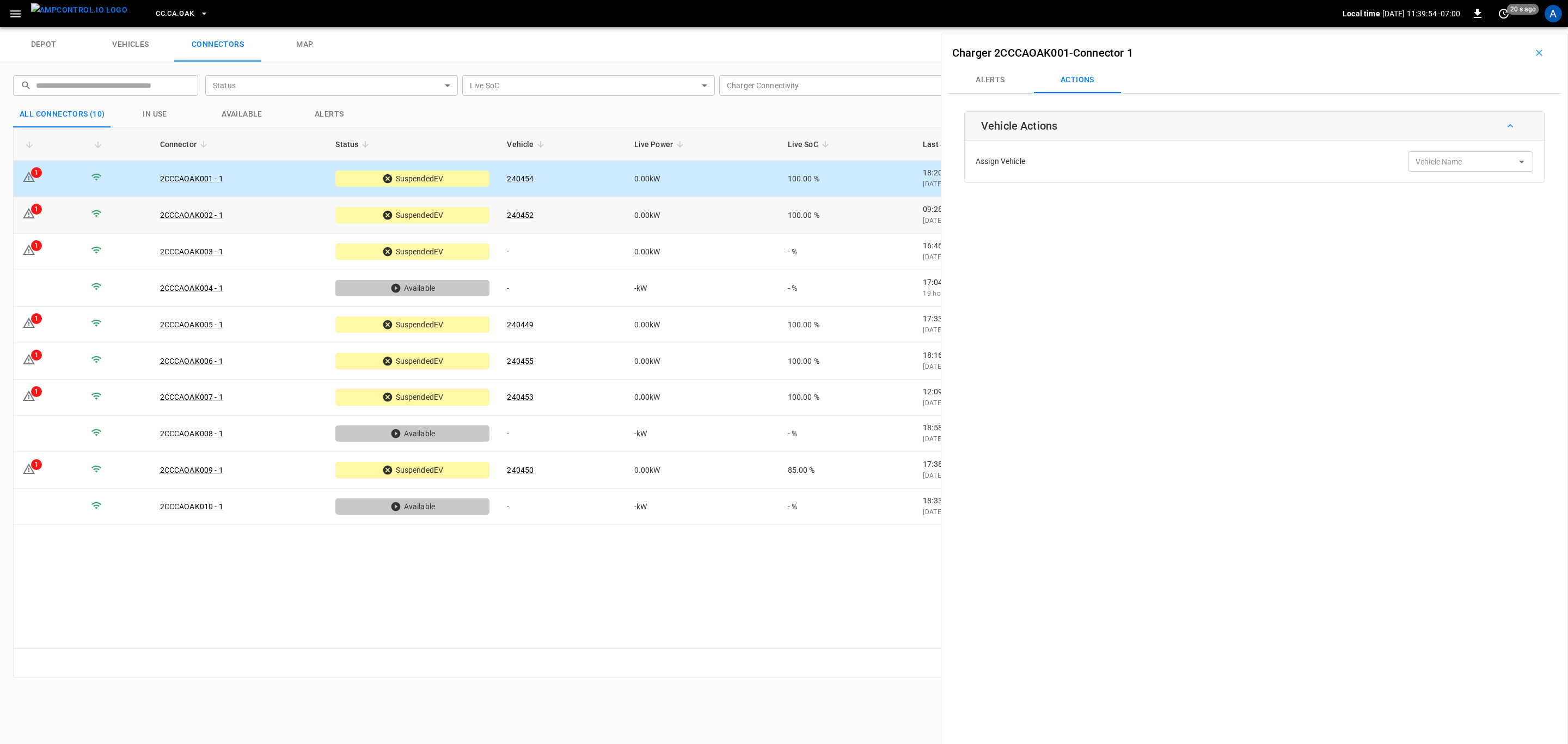
type input "******"
click at [983, 89] on button "Alerts" at bounding box center [989, 79] width 87 height 26
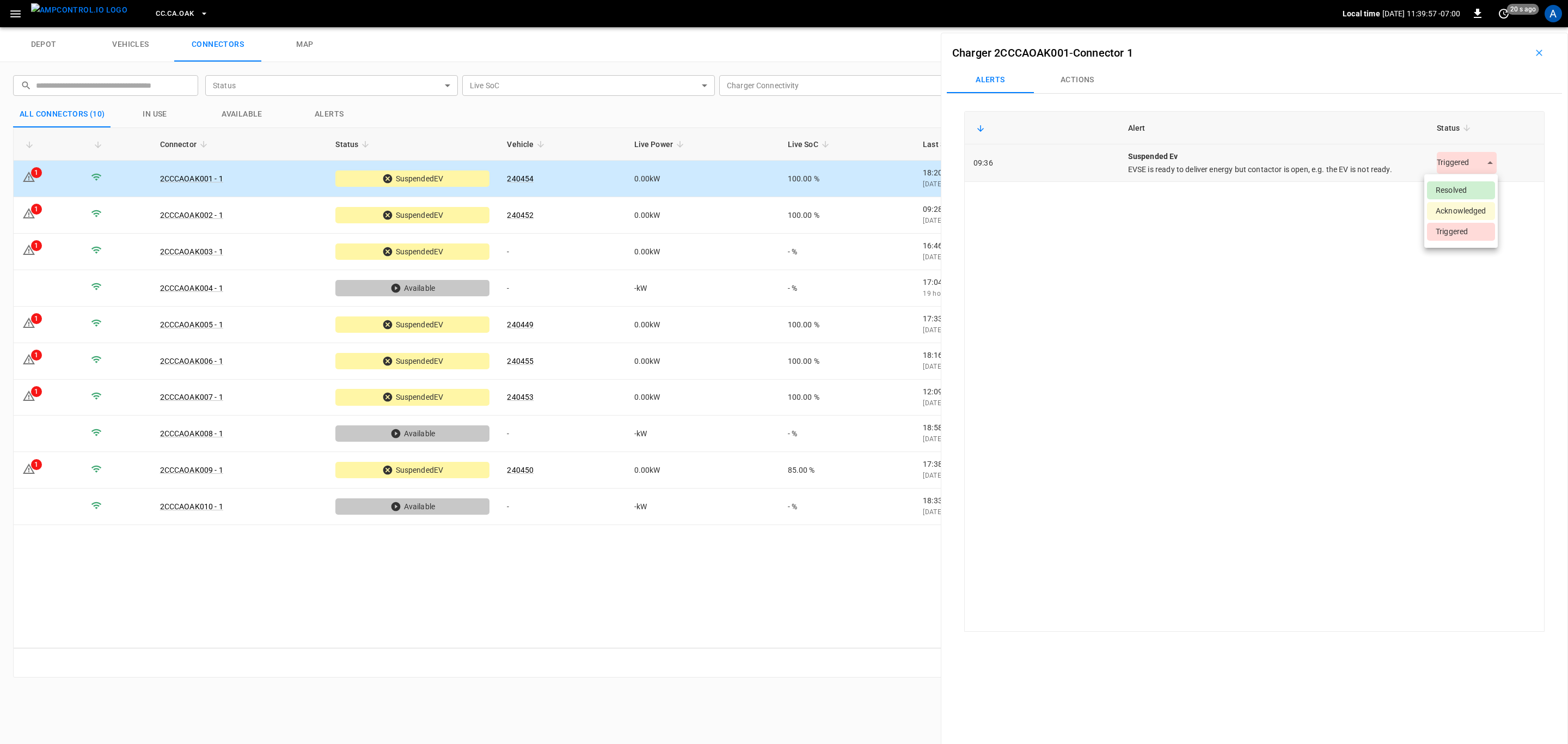
click at [1459, 28] on body "CC.CA.OAK Local time [DATE] 11:39:57 -07:00 0 20 s ago A depot vehicles connect…" at bounding box center [784, 13] width 1568 height 28
click at [1466, 198] on li "Resolved" at bounding box center [1459, 190] width 68 height 18
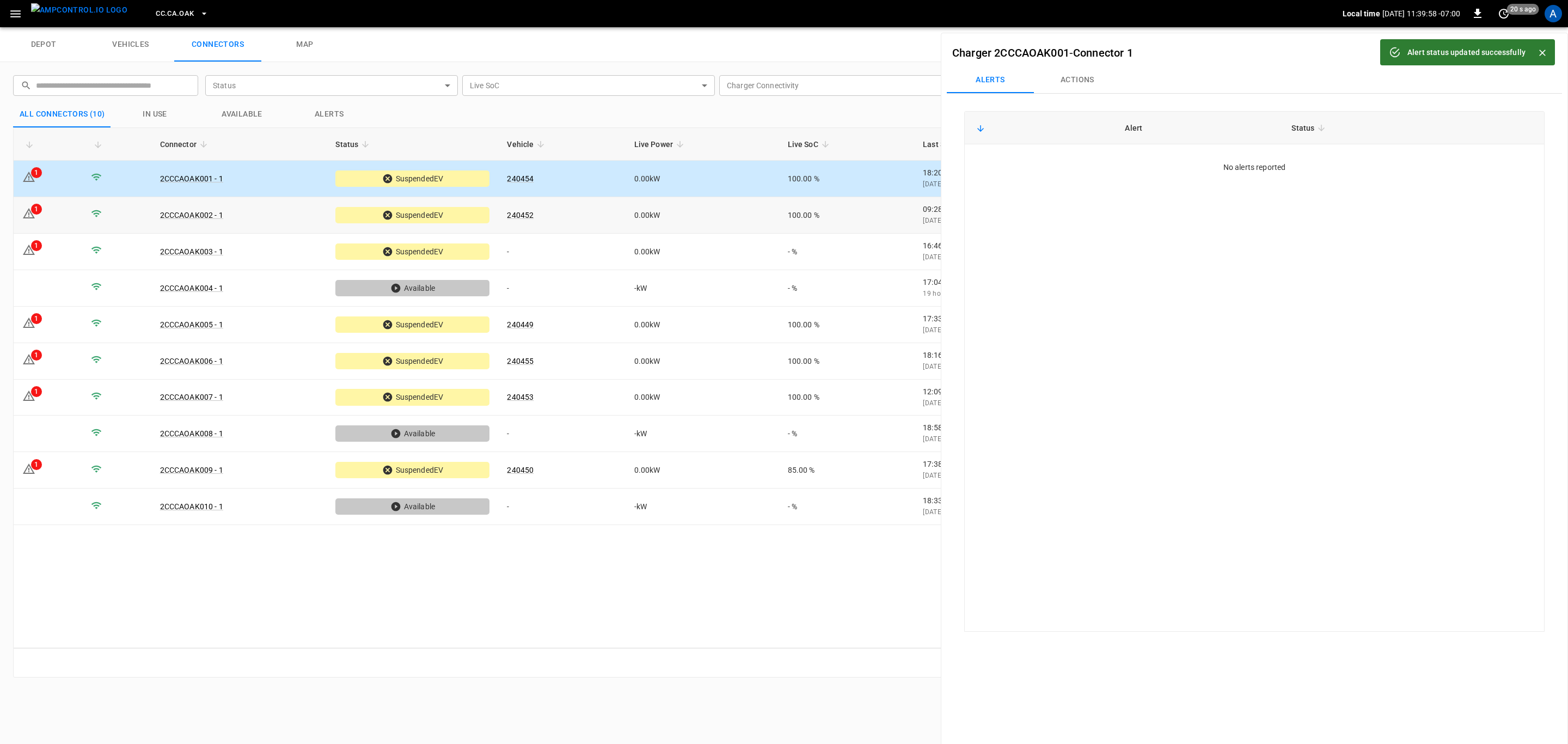
click at [573, 224] on td "240452" at bounding box center [561, 215] width 127 height 36
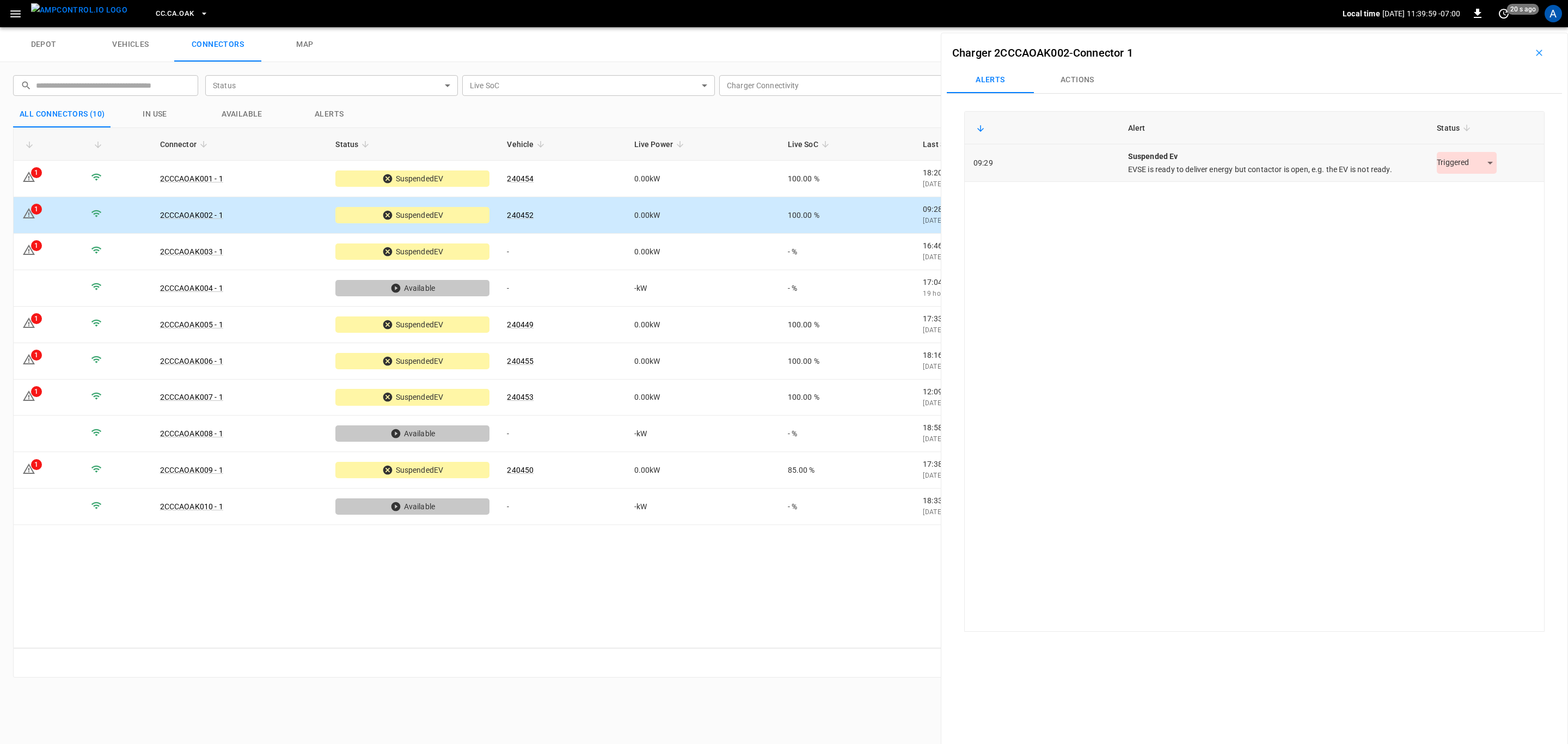
click at [1452, 28] on body "CC.CA.OAK Local time [DATE] 11:39:59 -07:00 0 20 s ago A depot vehicles connect…" at bounding box center [784, 13] width 1568 height 28
click at [1465, 194] on li "Resolved" at bounding box center [1459, 190] width 68 height 18
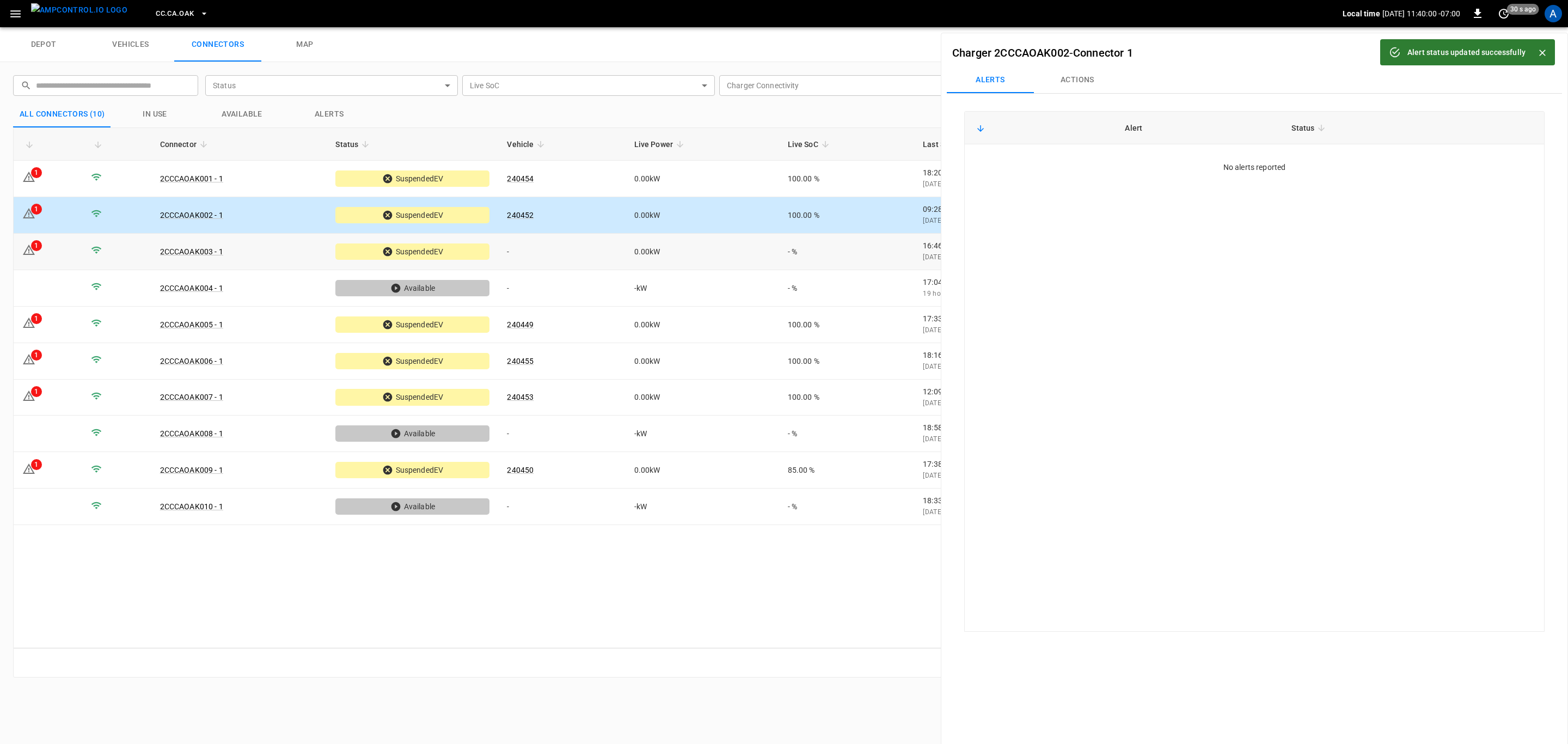
click at [611, 253] on td "-" at bounding box center [561, 251] width 127 height 36
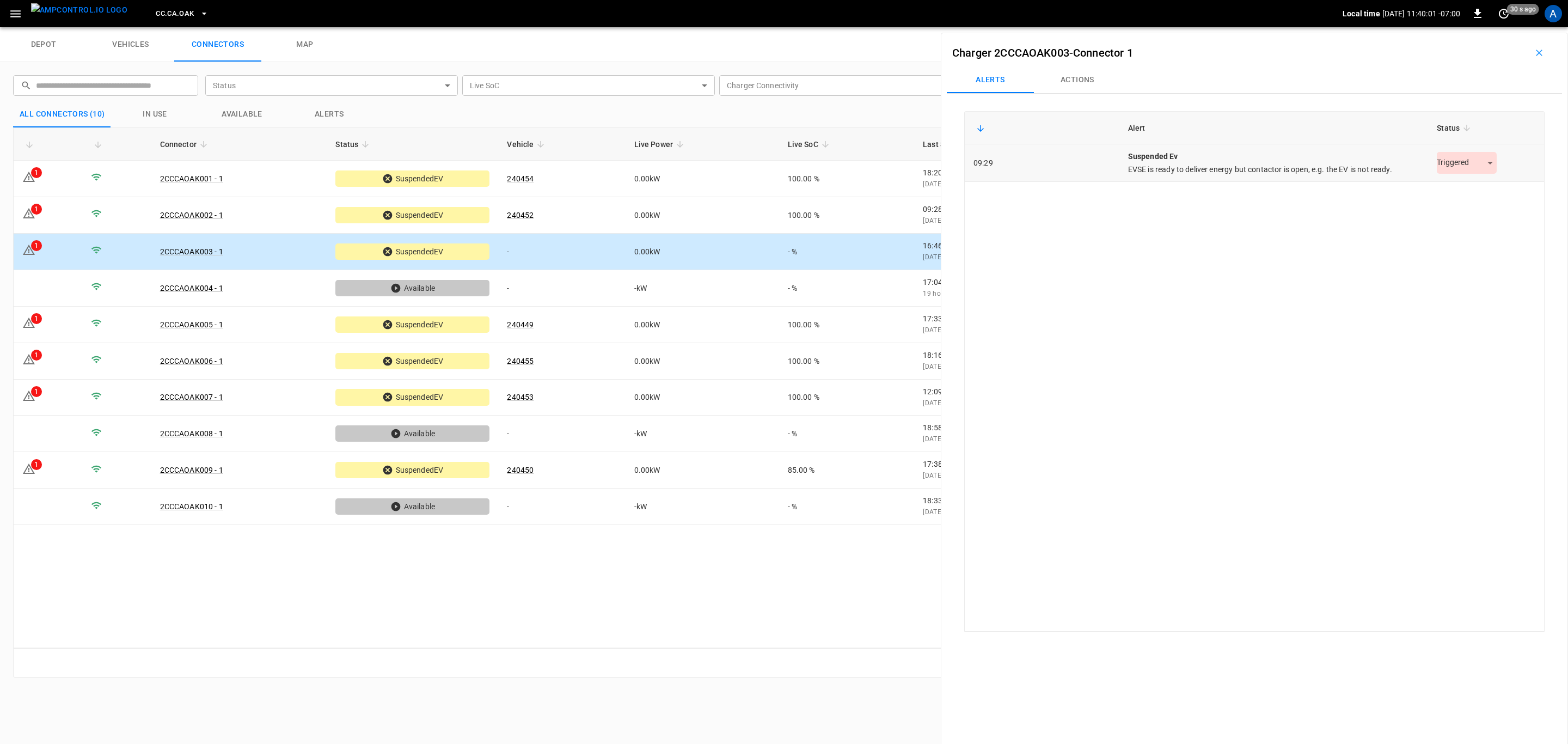
click at [1440, 28] on body "CC.[GEOGRAPHIC_DATA]OAK Local time [DATE] 11:40:01 -07:00 0 30 s ago A depot ve…" at bounding box center [784, 13] width 1568 height 28
click at [1451, 193] on li "Resolved" at bounding box center [1459, 190] width 68 height 18
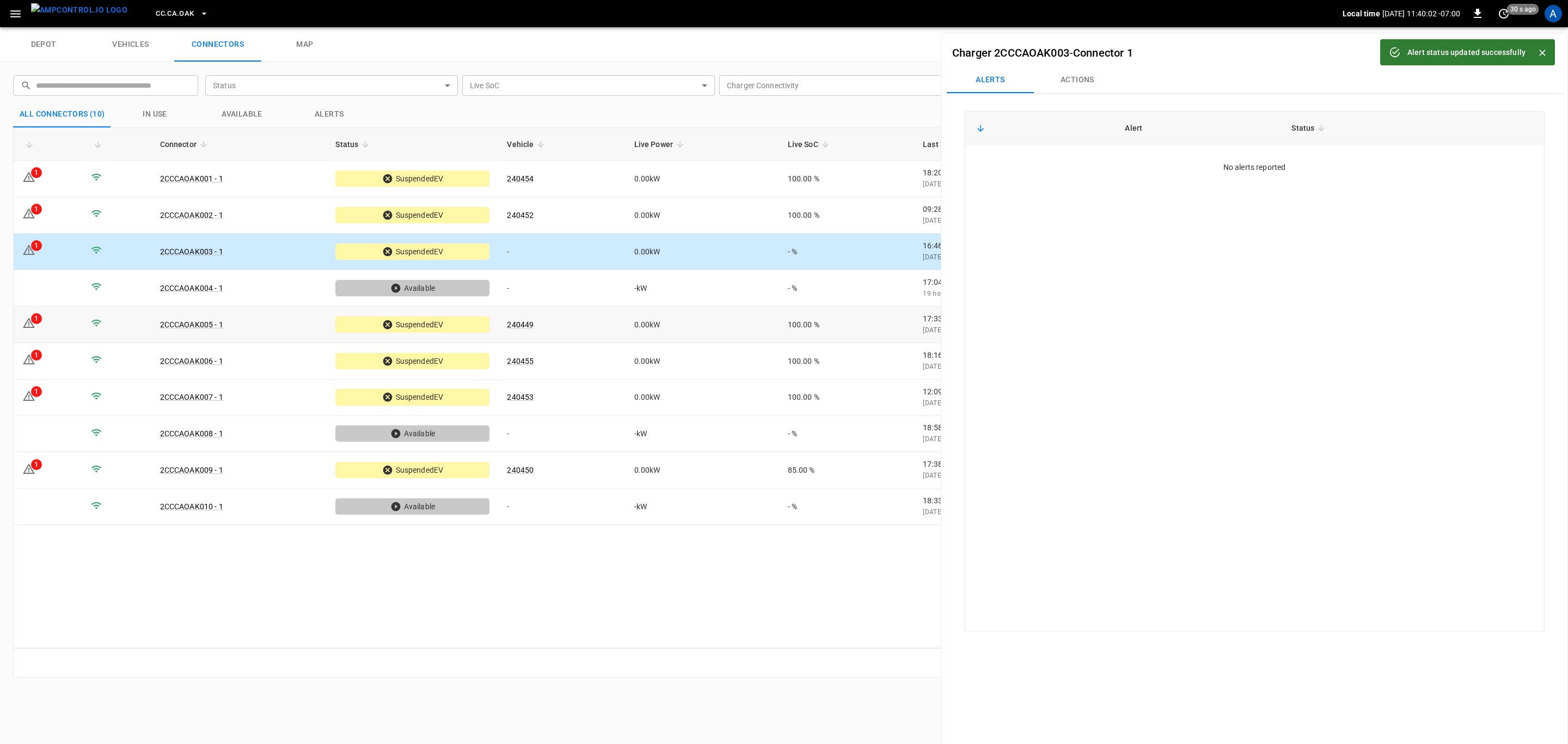
click at [577, 332] on td "240449" at bounding box center [561, 325] width 127 height 36
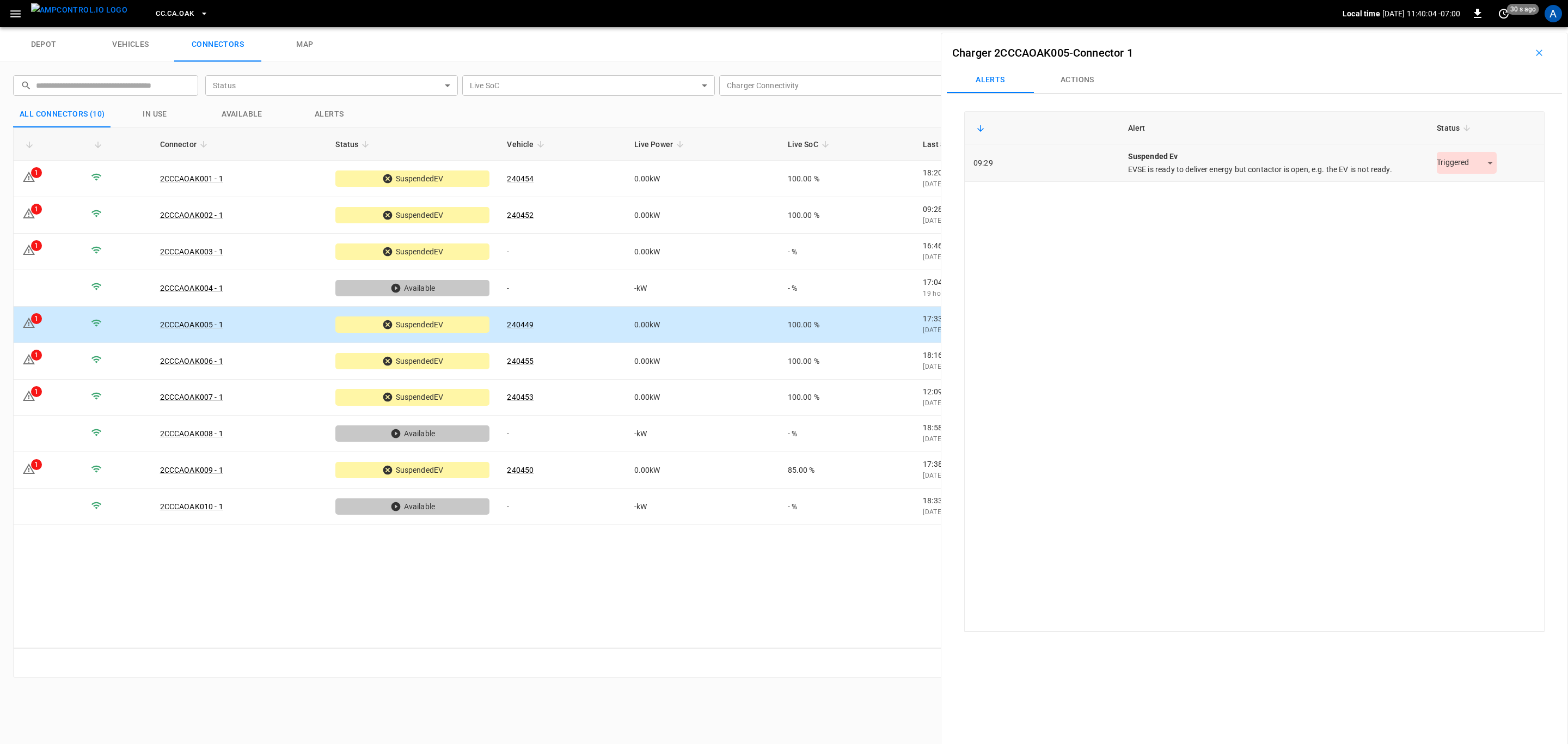
click at [1452, 28] on body "CC.[GEOGRAPHIC_DATA]OAK Local time [DATE] 11:40:04 -07:00 0 30 s ago A depot ve…" at bounding box center [784, 13] width 1568 height 28
click at [1470, 191] on li "Resolved" at bounding box center [1459, 190] width 68 height 18
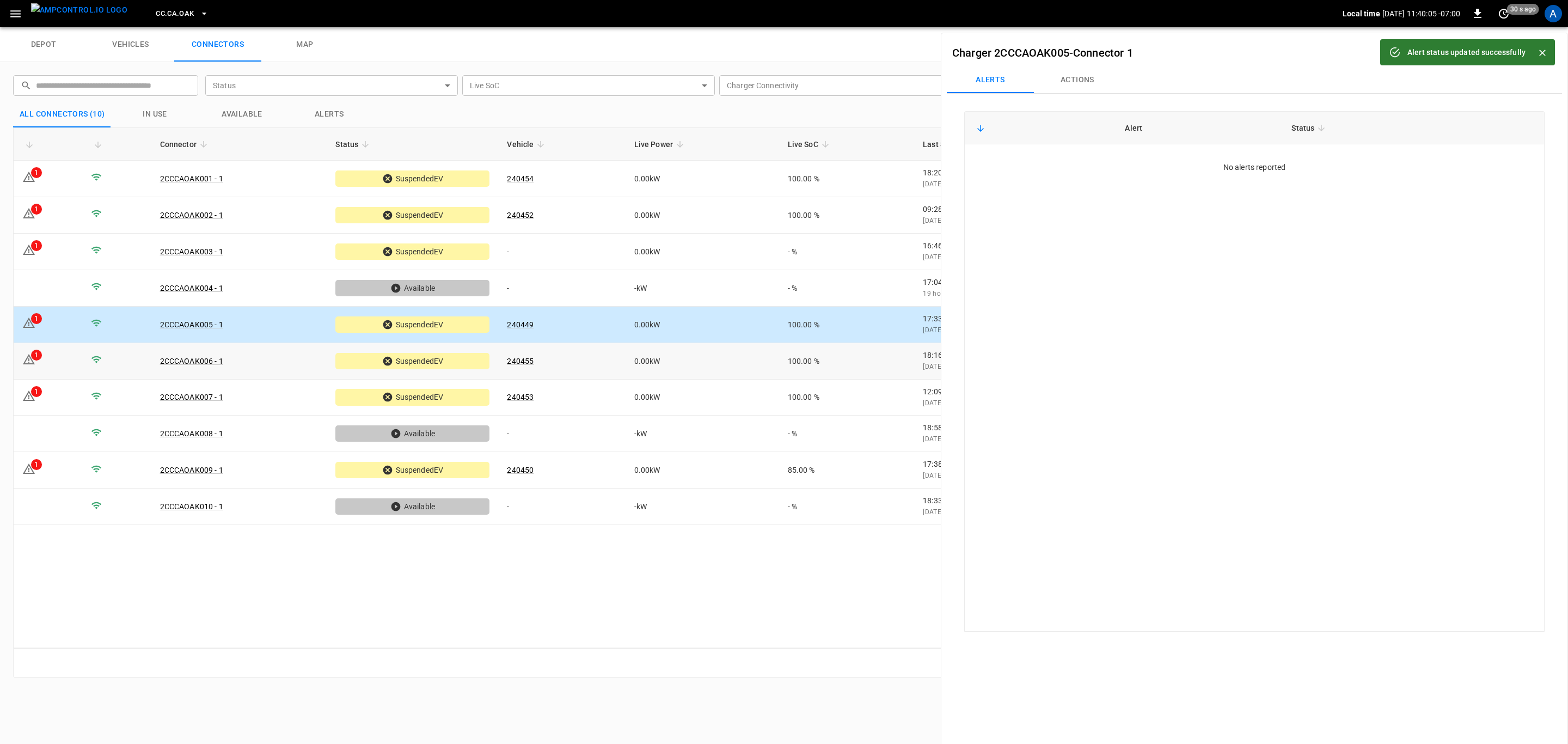
click at [659, 351] on td "0.00 kW" at bounding box center [702, 361] width 153 height 36
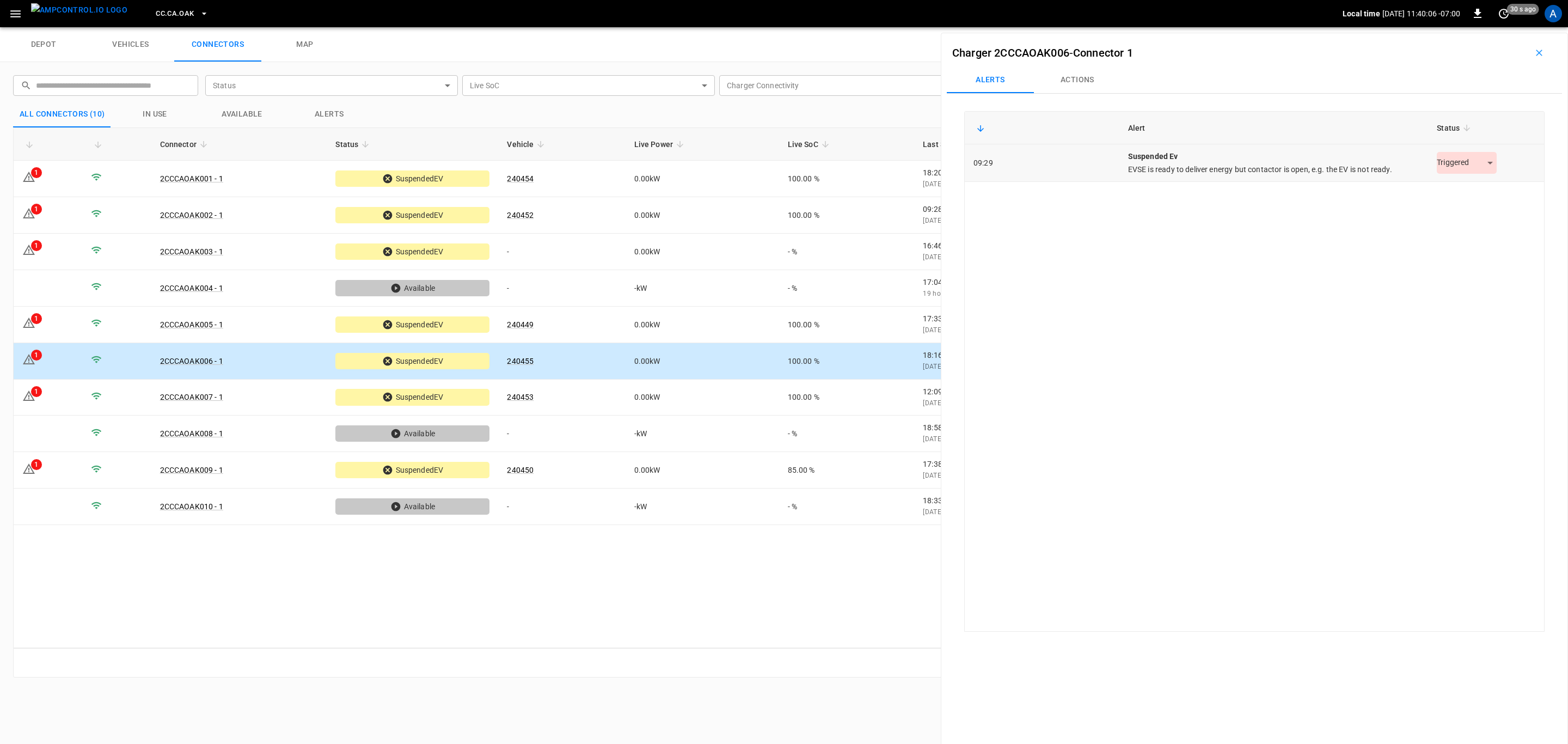
click at [1452, 28] on body "CC.[GEOGRAPHIC_DATA]OAK Local time [DATE] 11:40:06 -07:00 0 30 s ago A depot ve…" at bounding box center [784, 13] width 1568 height 28
click at [1459, 191] on li "Resolved" at bounding box center [1459, 190] width 68 height 18
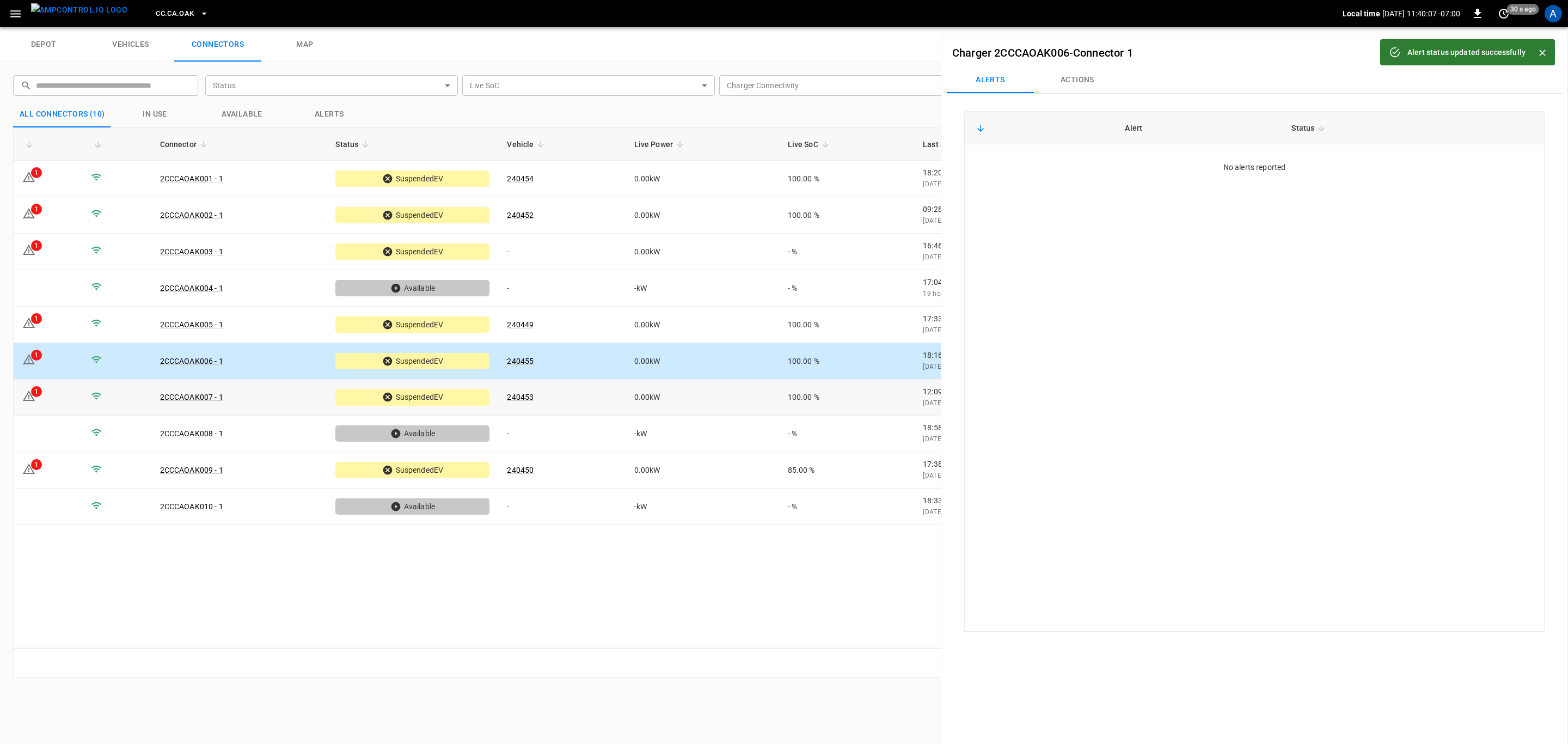
click at [678, 391] on td "0.00 kW" at bounding box center [702, 397] width 153 height 36
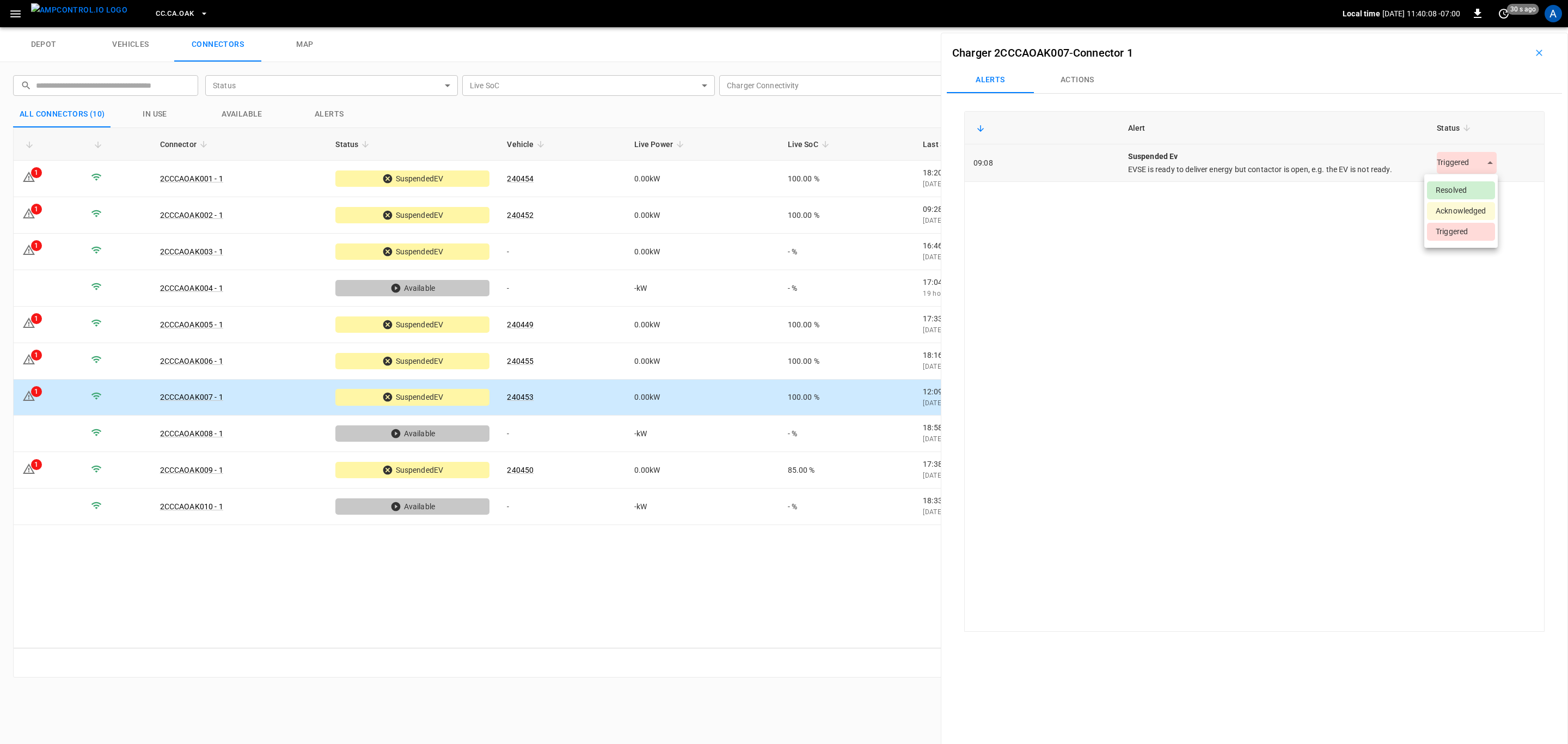
click at [1459, 28] on body "CC.[GEOGRAPHIC_DATA]OAK Local time [DATE] 11:40:08 -07:00 0 30 s ago A depot ve…" at bounding box center [784, 13] width 1568 height 28
click at [1454, 185] on li "Resolved" at bounding box center [1459, 190] width 68 height 18
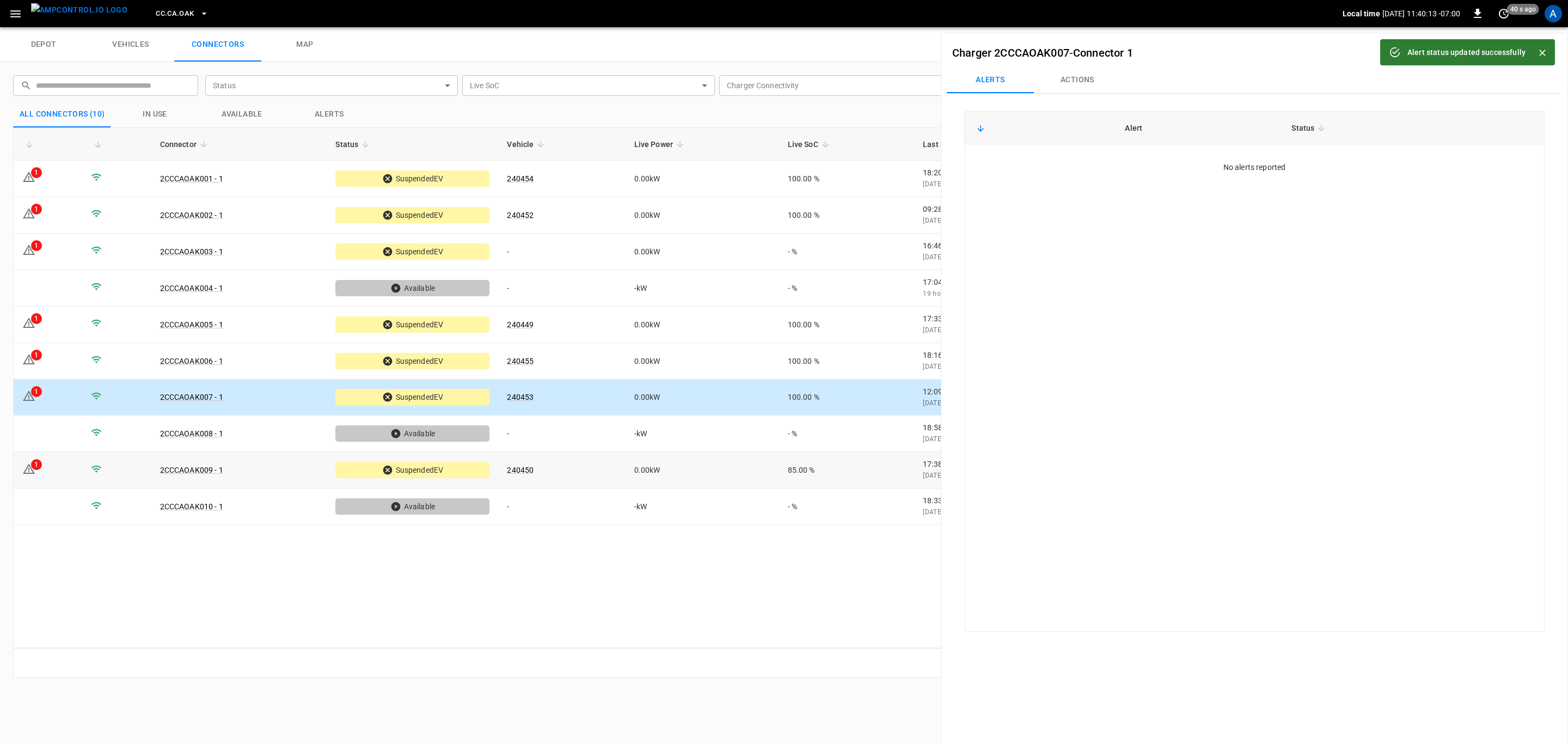
click at [602, 473] on td "240450" at bounding box center [561, 471] width 127 height 36
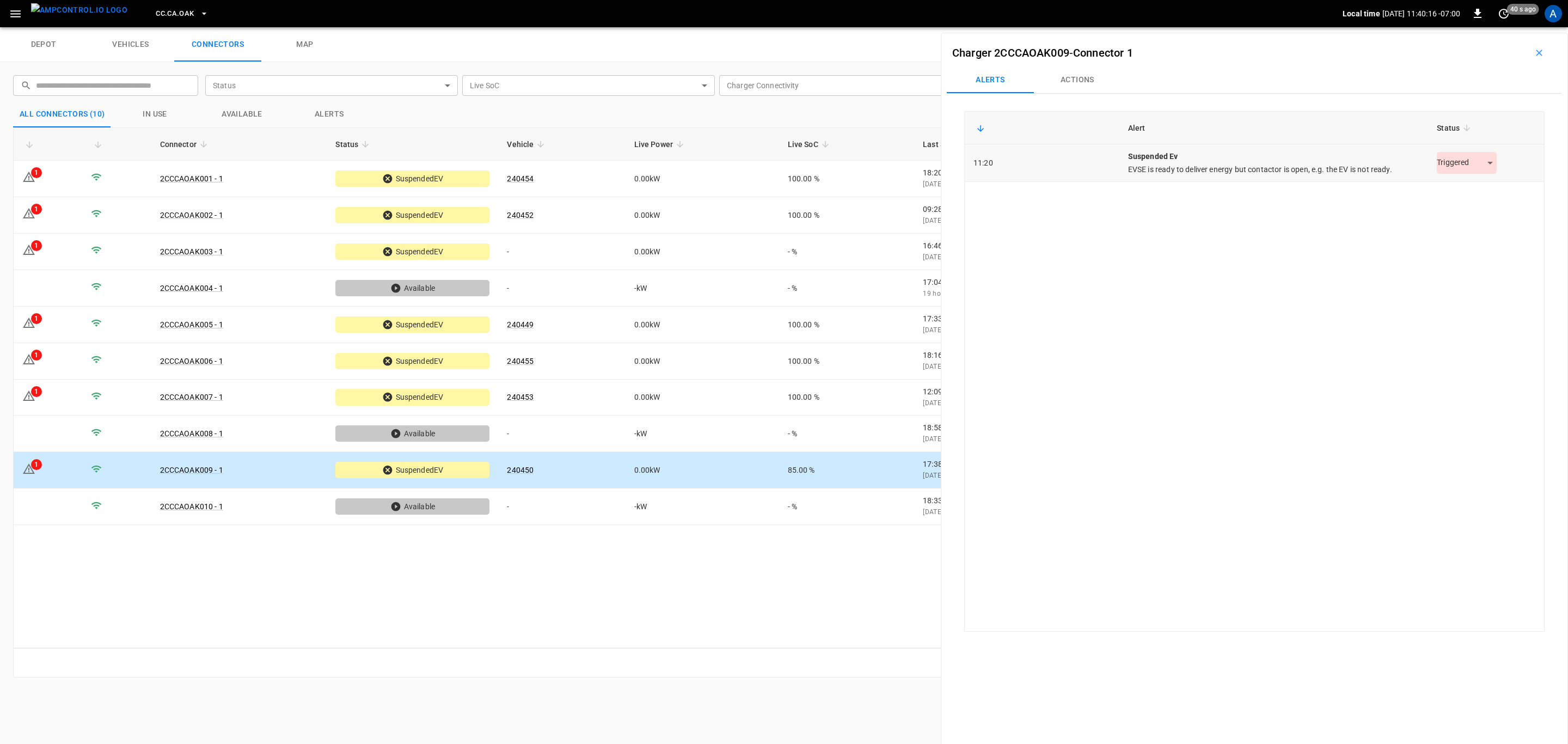
click at [1456, 28] on body "CC.[GEOGRAPHIC_DATA]OAK Local time [DATE] 11:40:16 -07:00 0 40 s ago A depot ve…" at bounding box center [784, 13] width 1568 height 28
click at [1461, 187] on li "Resolved" at bounding box center [1459, 190] width 68 height 18
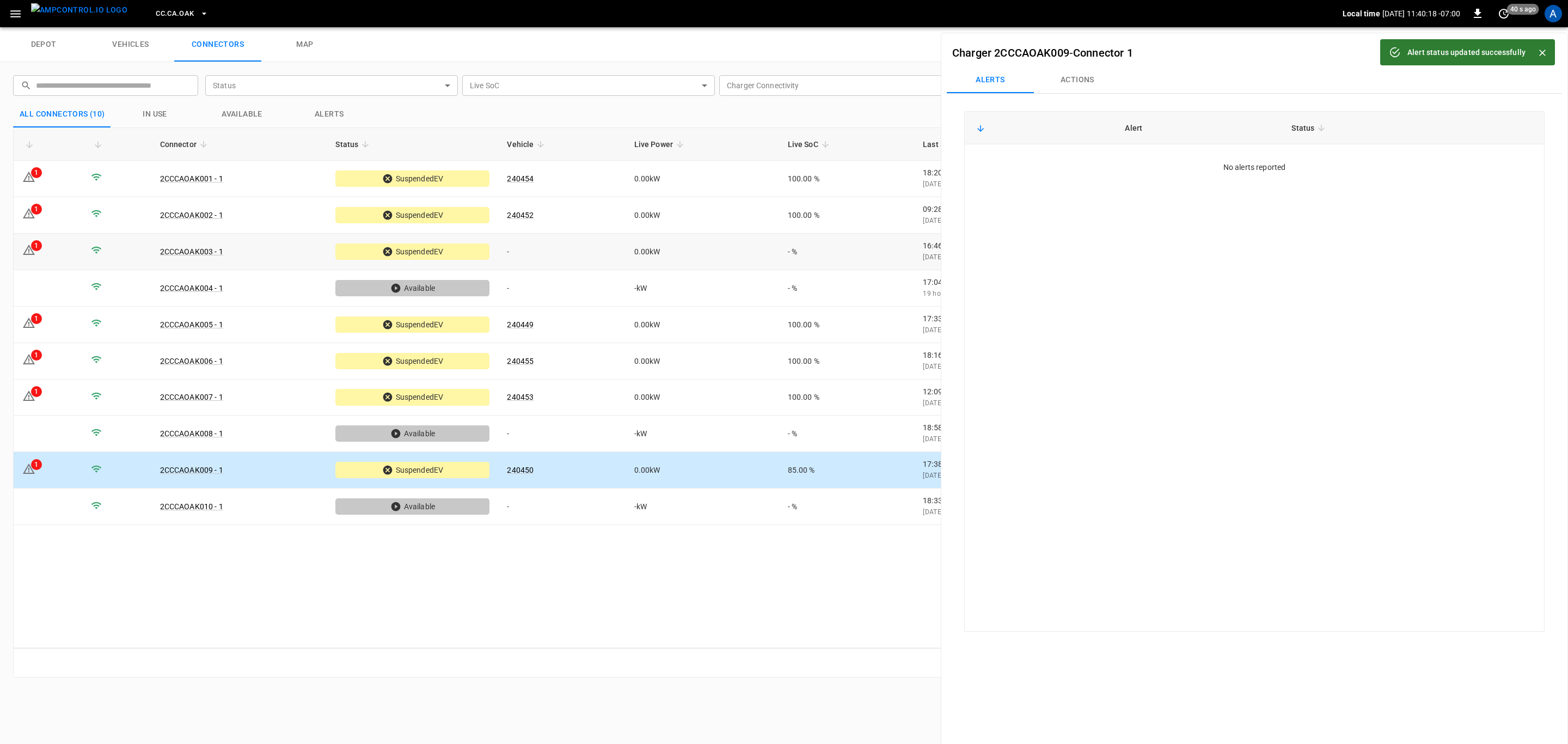
click at [568, 264] on td "-" at bounding box center [561, 251] width 127 height 36
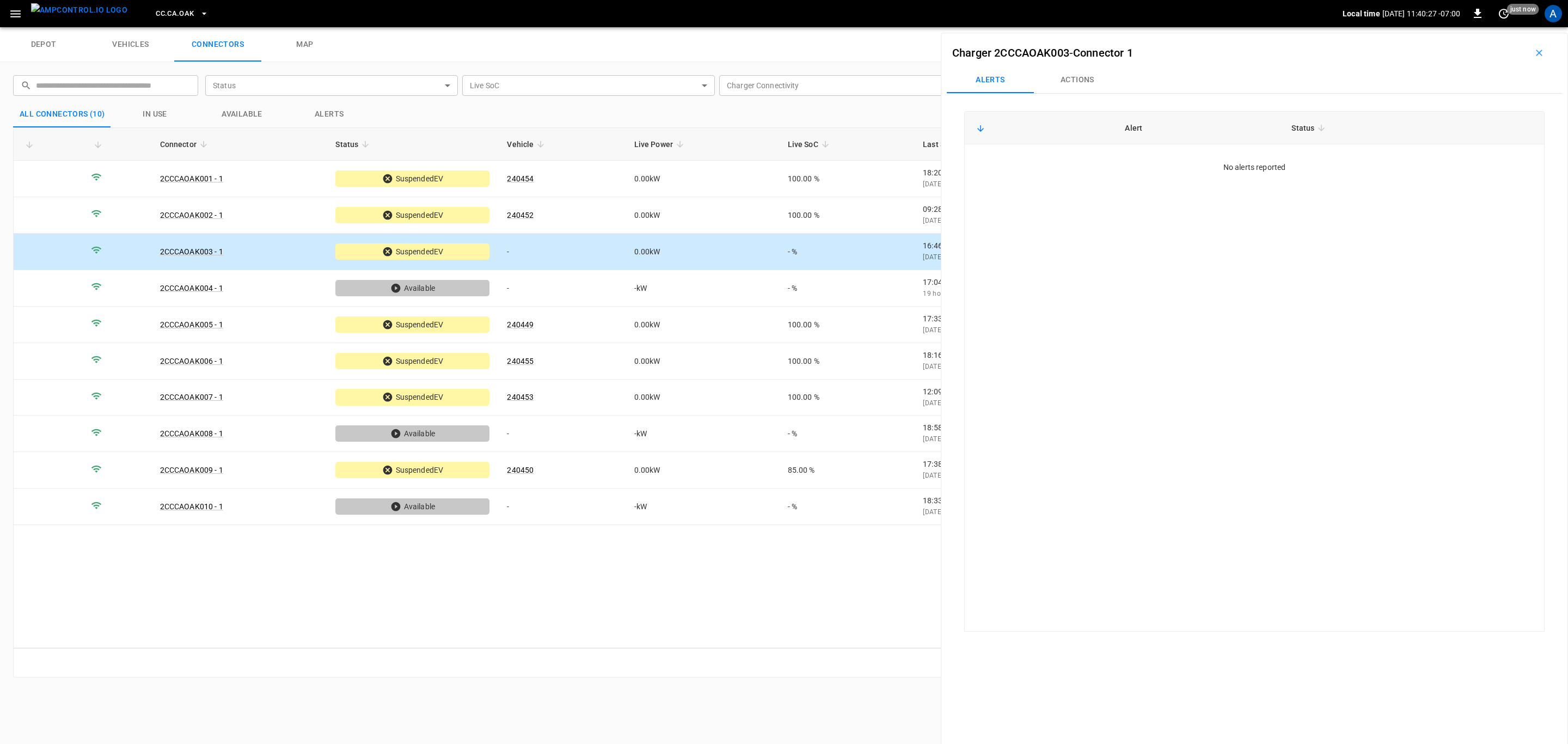
click at [1083, 74] on button "Actions" at bounding box center [1077, 79] width 87 height 26
click at [1452, 169] on div "Vehicle Name Vehicle Name" at bounding box center [1469, 161] width 125 height 20
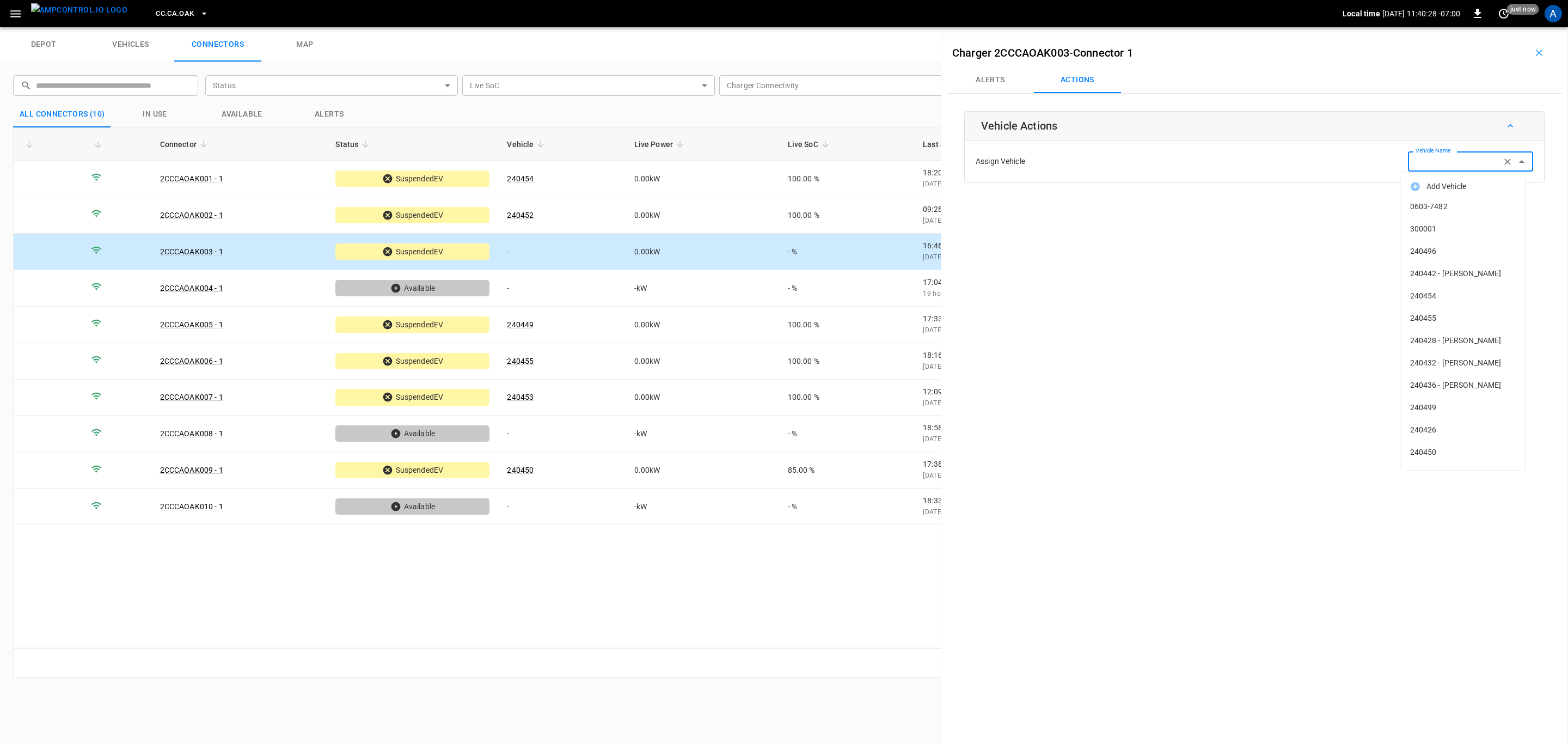
paste input "******"
click at [1456, 199] on li "240448" at bounding box center [1463, 206] width 124 height 22
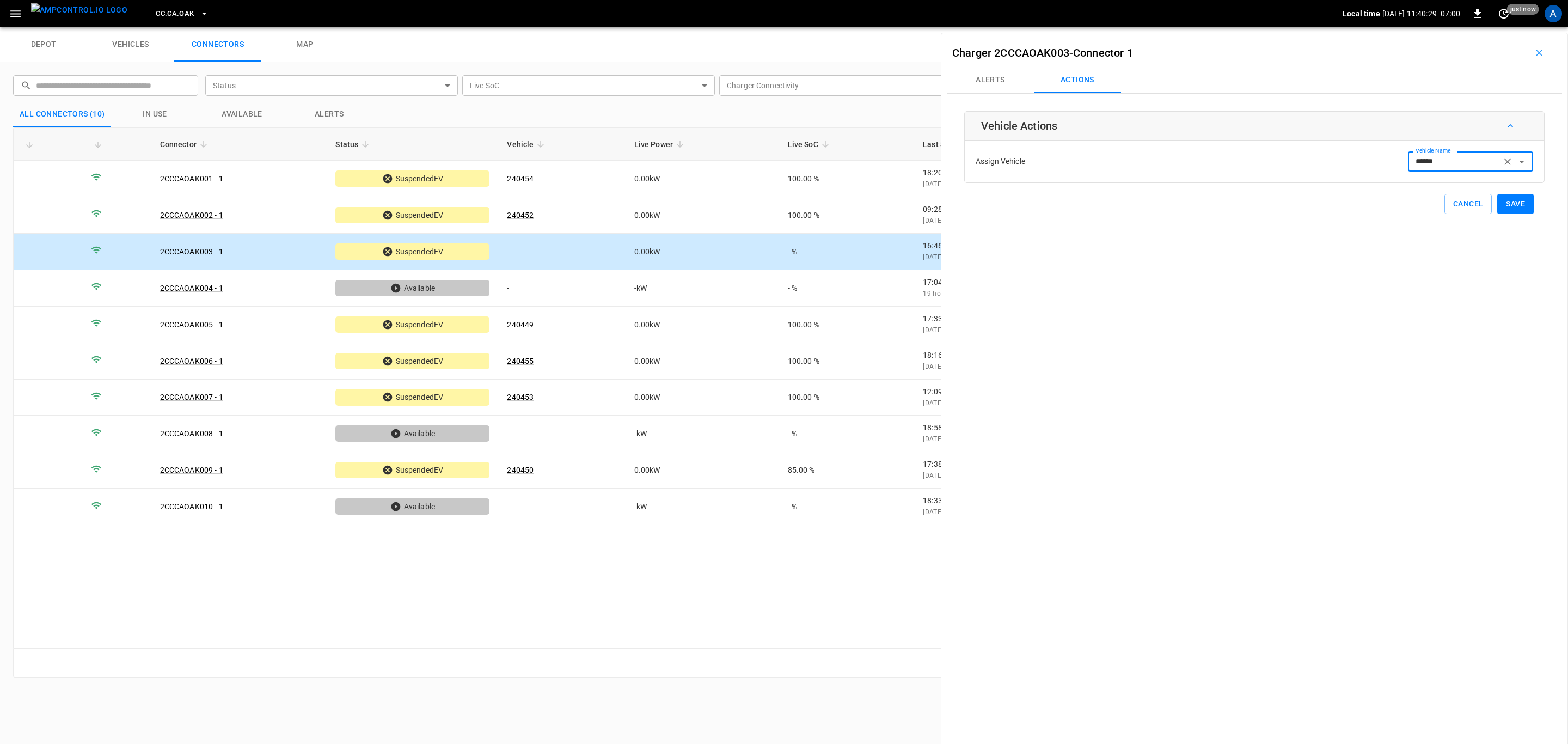
type input "******"
click at [1499, 203] on button "Save" at bounding box center [1515, 204] width 36 height 20
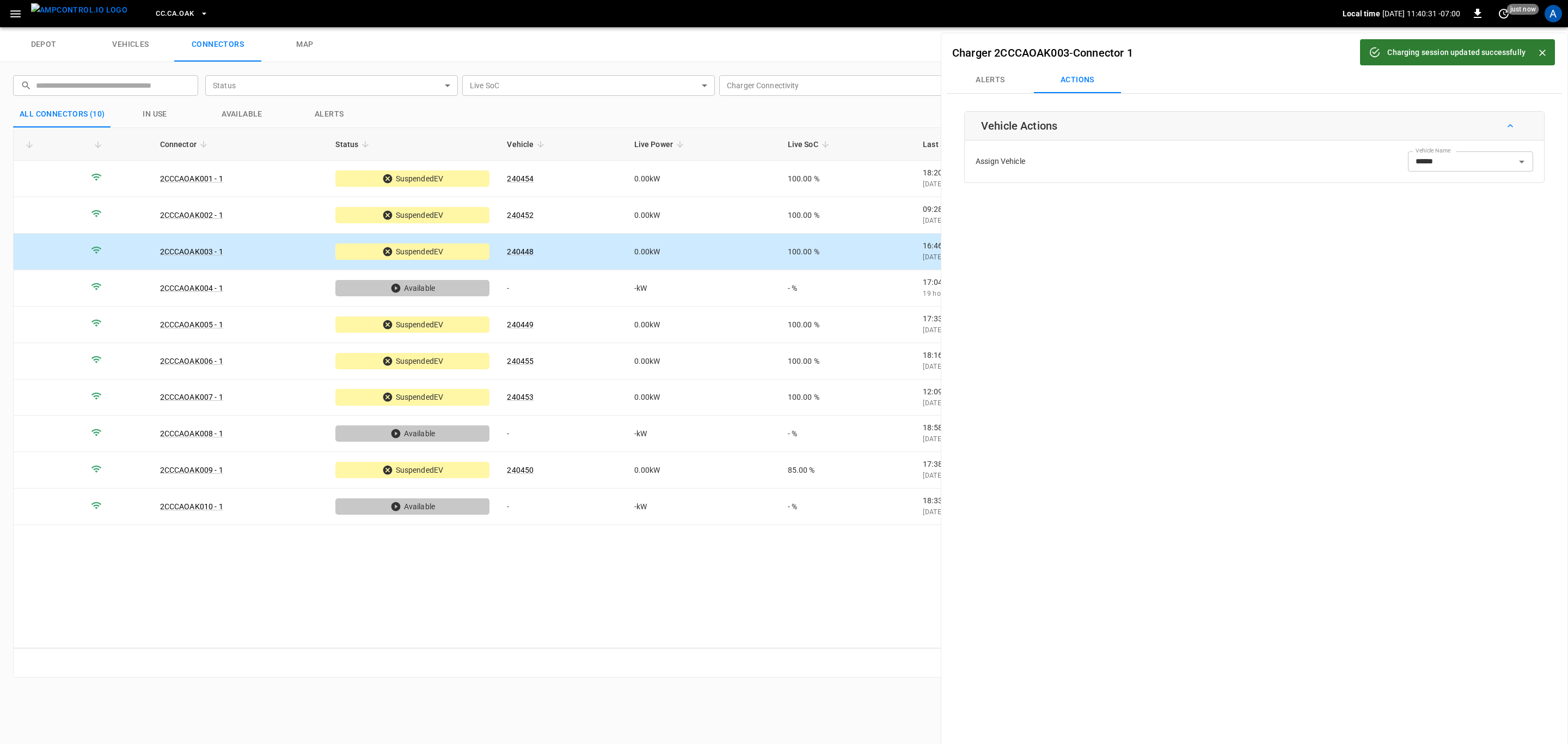
click at [164, 13] on span "CC.CA.OAK" at bounding box center [175, 13] width 38 height 12
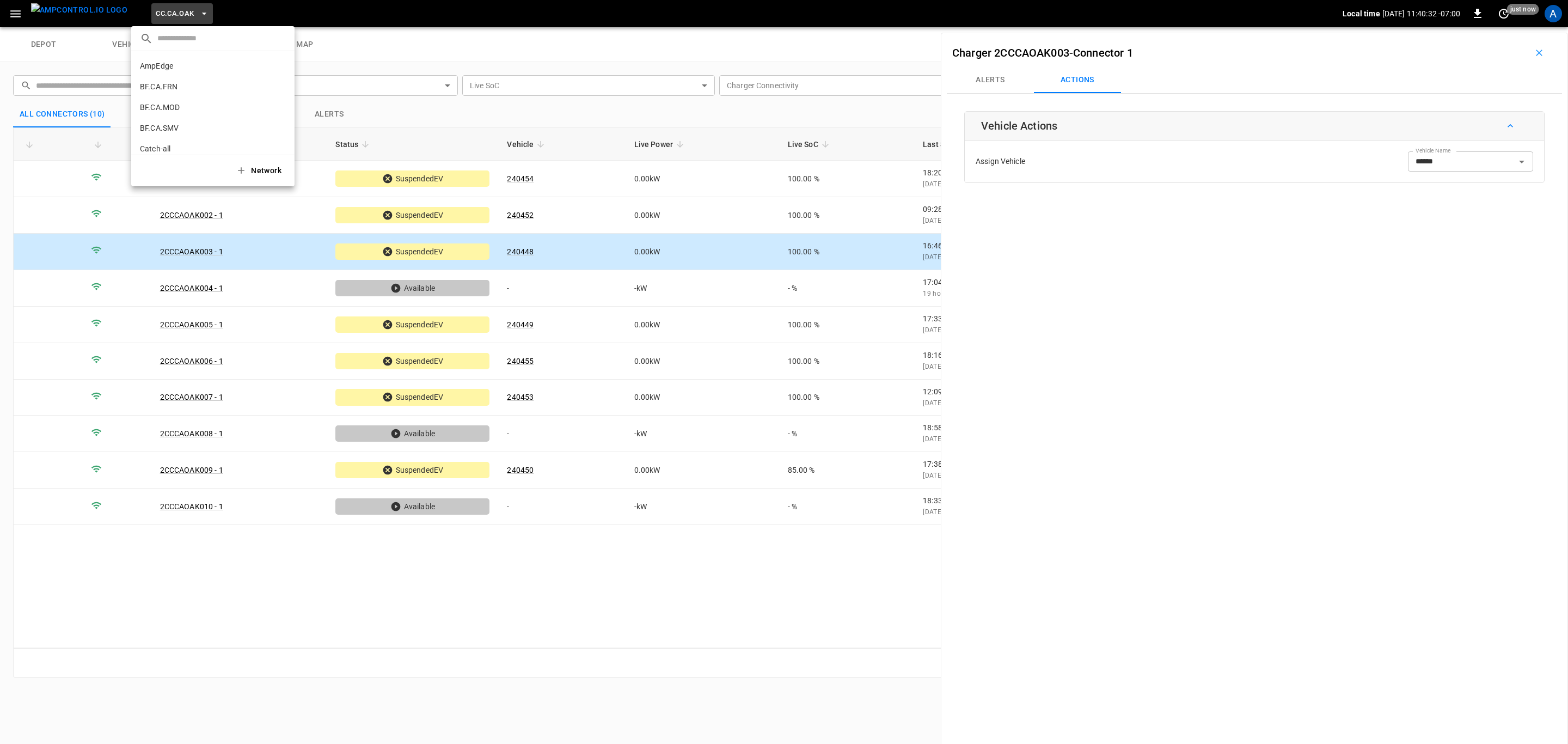
scroll to position [142, 0]
click at [200, 86] on li "CC.CA.RIC 998c ..." at bounding box center [213, 90] width 164 height 21
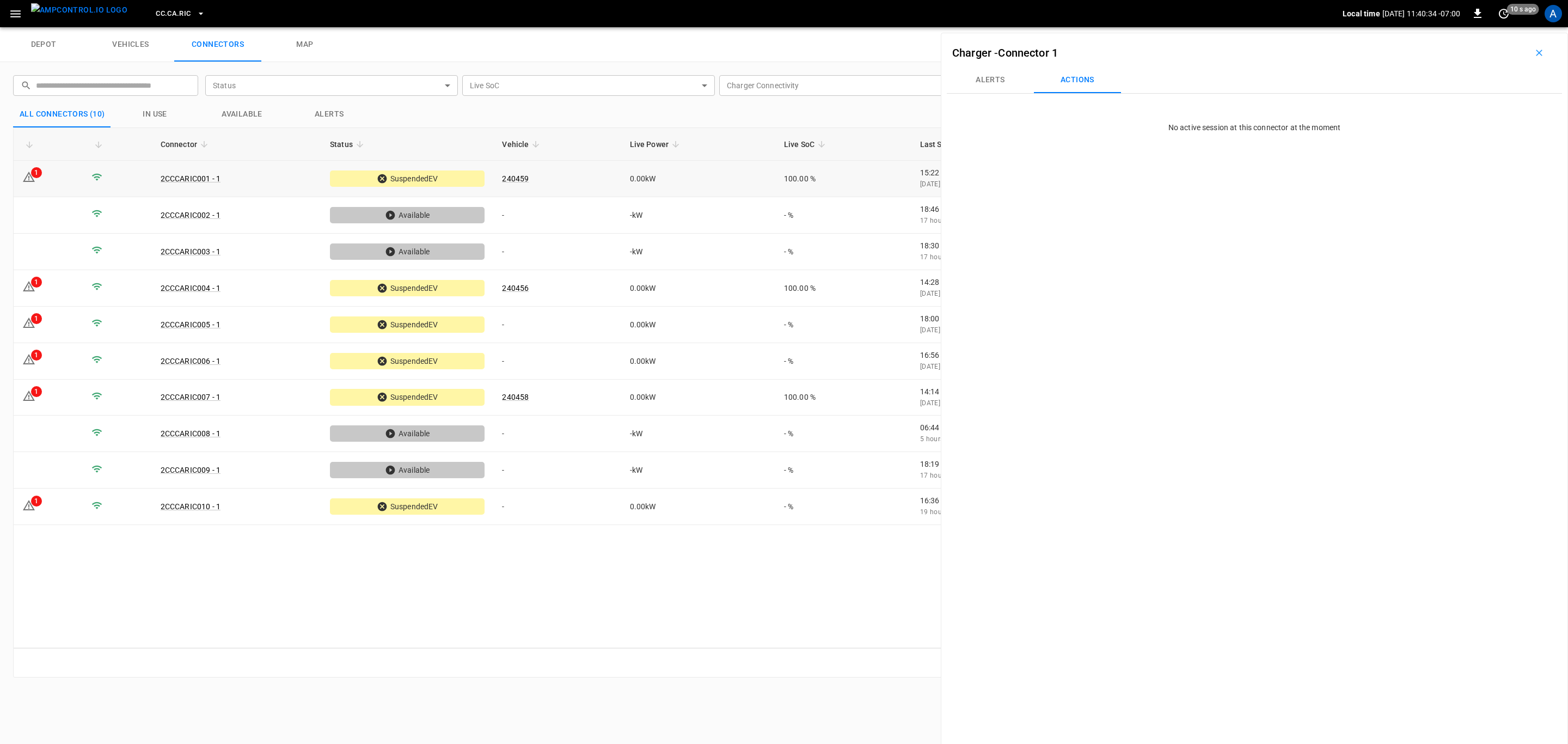
click at [563, 181] on td "240459" at bounding box center [557, 179] width 128 height 36
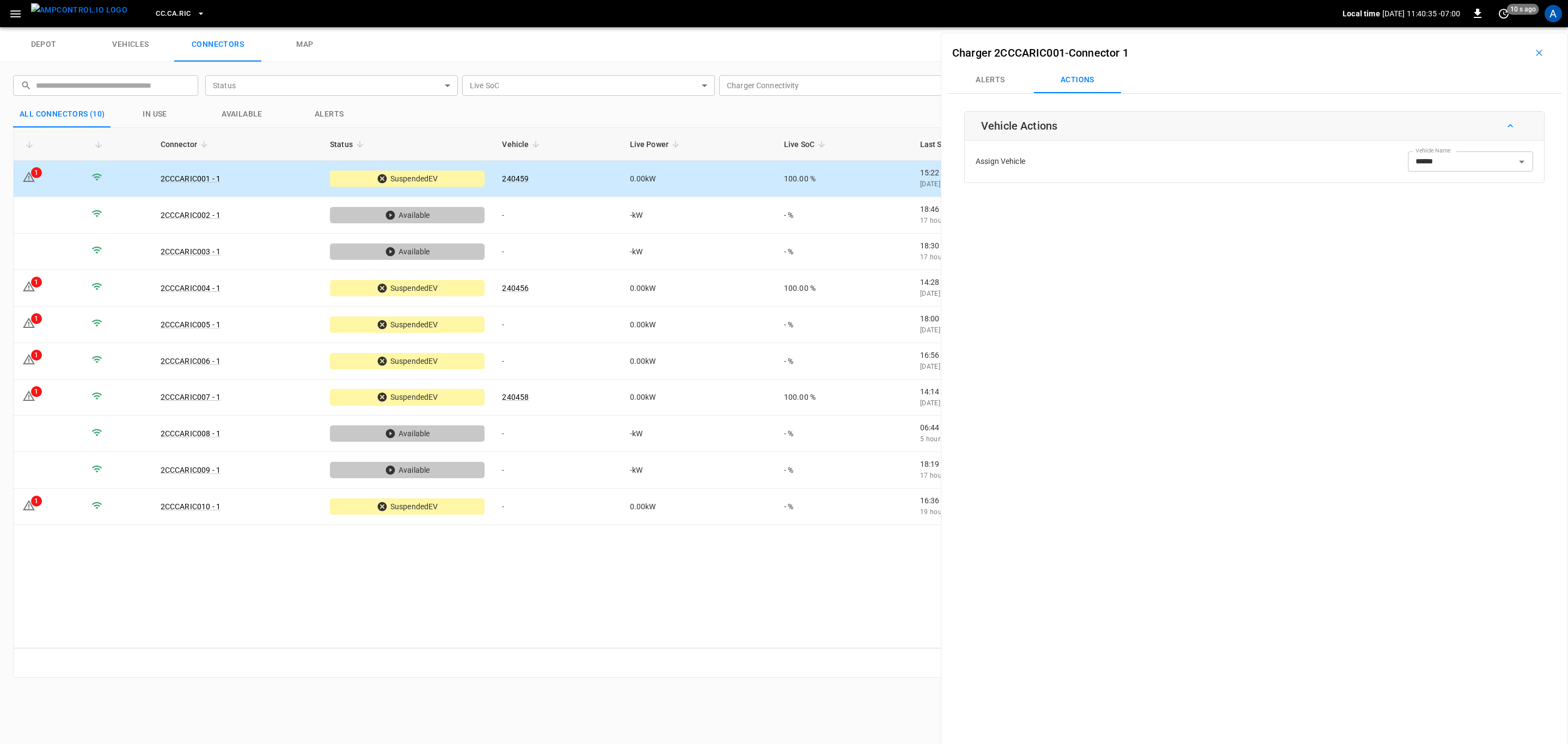
click at [983, 77] on button "Alerts" at bounding box center [989, 79] width 87 height 26
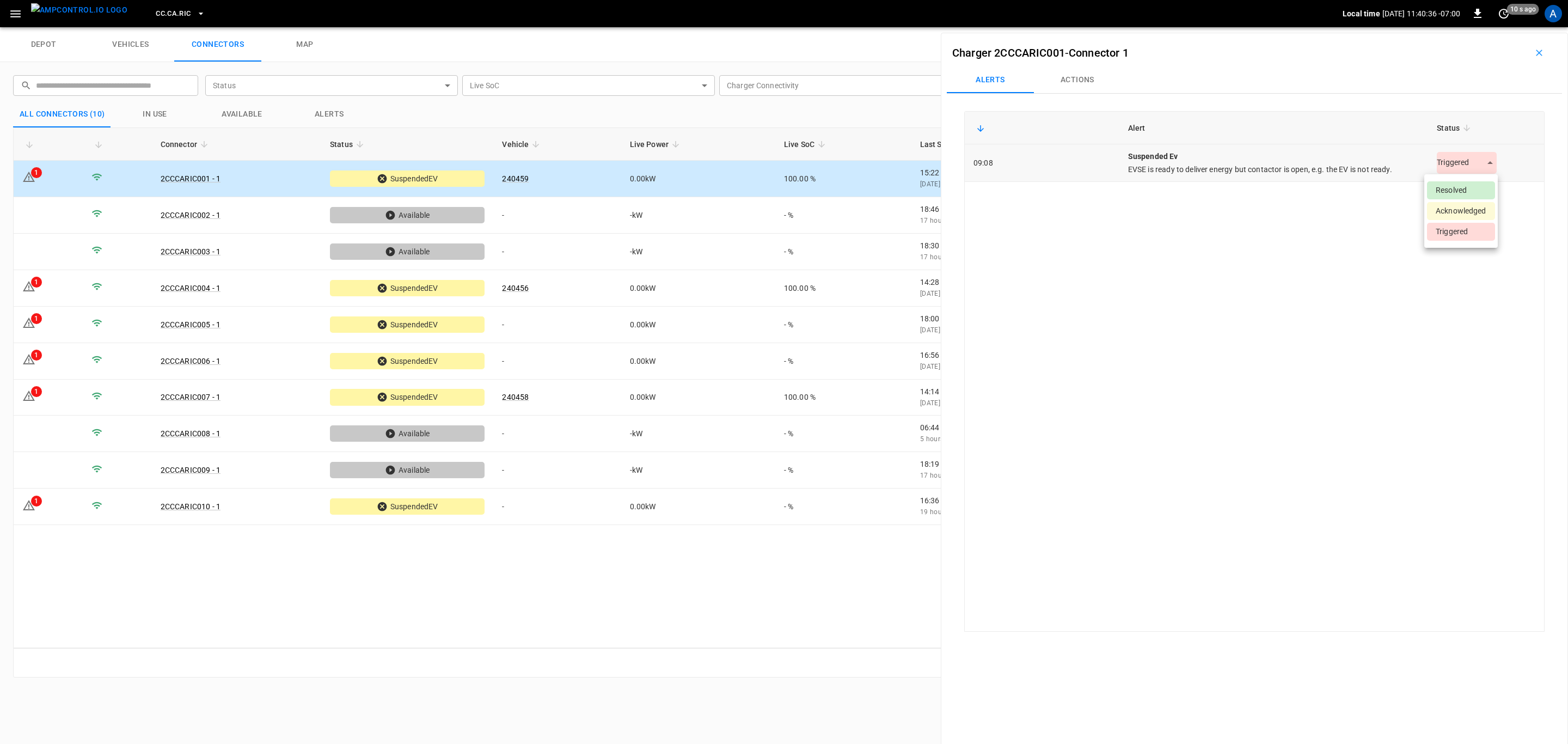
click at [1459, 28] on body "CC.CA.RIC Local time [DATE] 11:40:36 -07:00 0 10 s ago A depot vehicles connect…" at bounding box center [784, 13] width 1568 height 28
click at [1464, 189] on li "Resolved" at bounding box center [1459, 190] width 68 height 18
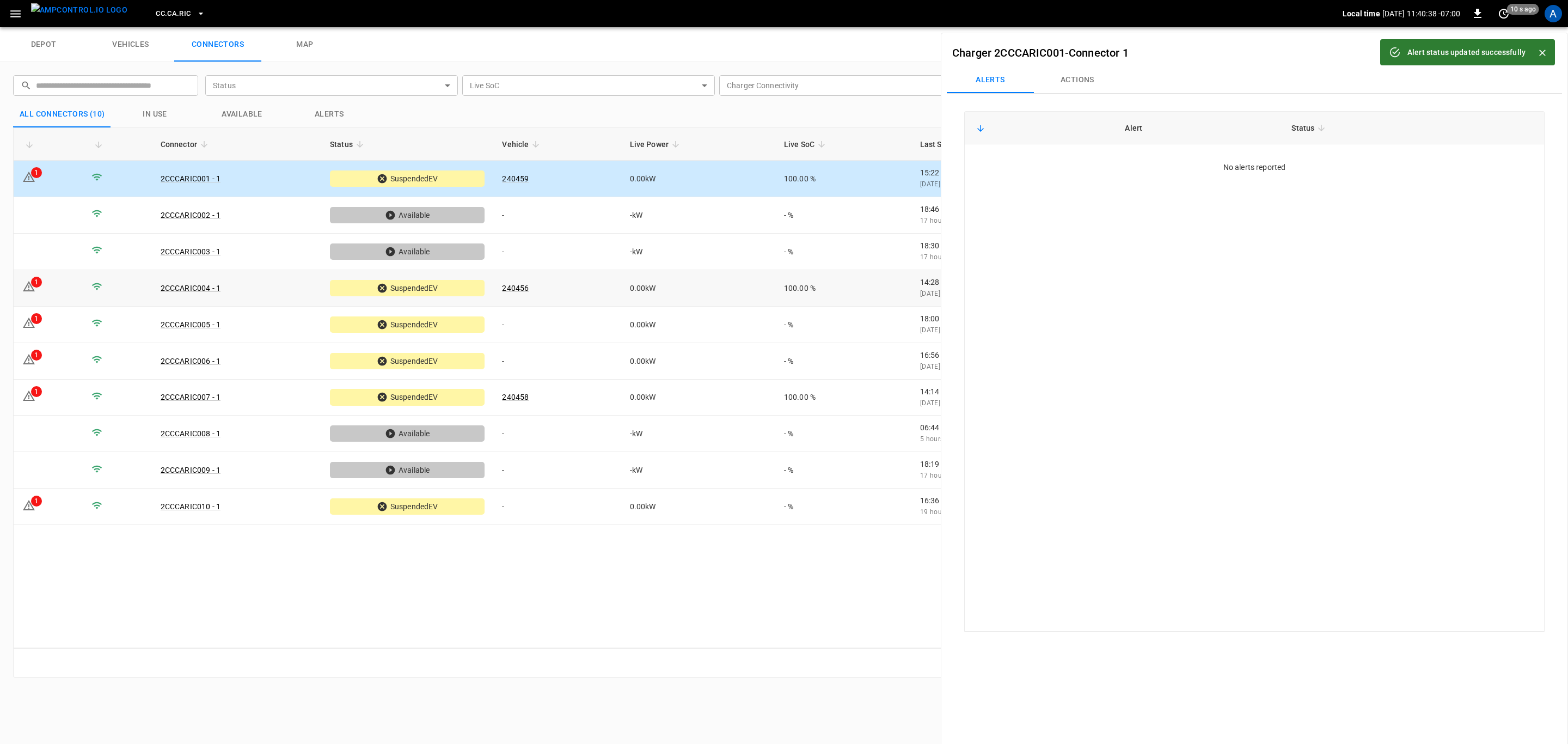
click at [627, 301] on td "0.00 kW" at bounding box center [698, 289] width 154 height 36
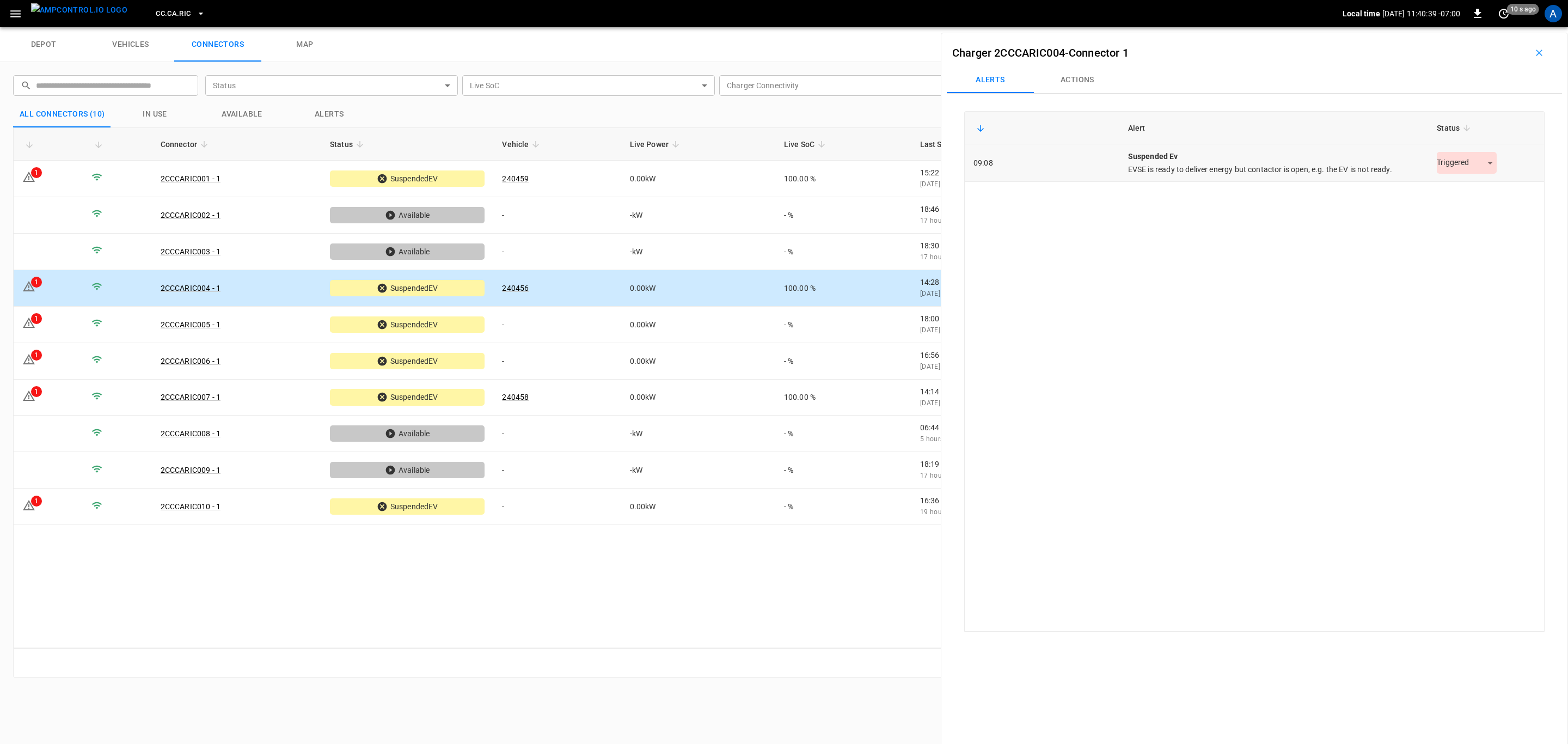
click at [1449, 28] on body "CC.[GEOGRAPHIC_DATA]RIC Local time [DATE] 11:40:39 -07:00 0 10 s ago A depot ve…" at bounding box center [784, 13] width 1568 height 28
click at [1470, 187] on li "Resolved" at bounding box center [1459, 190] width 68 height 18
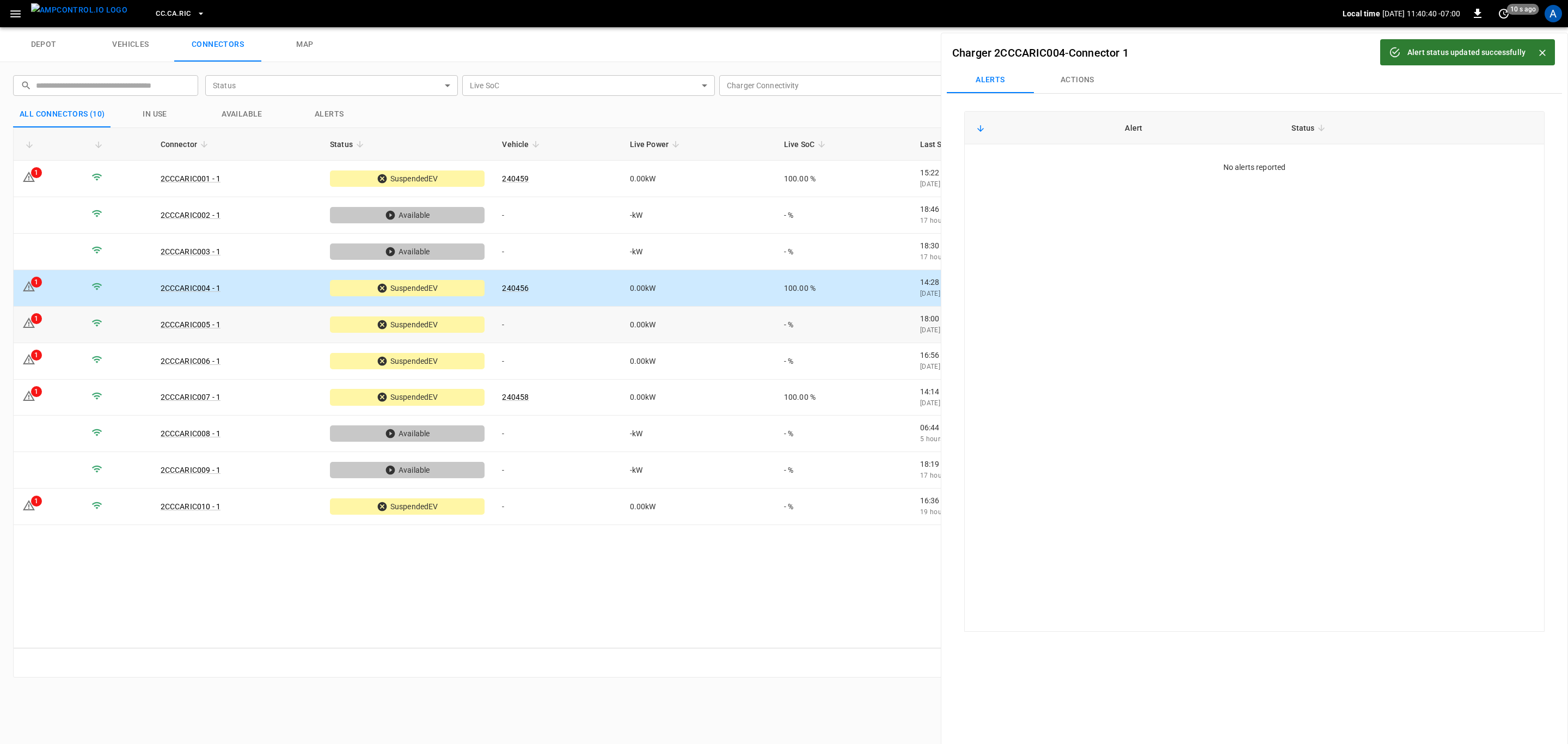
click at [557, 335] on td "-" at bounding box center [557, 325] width 128 height 36
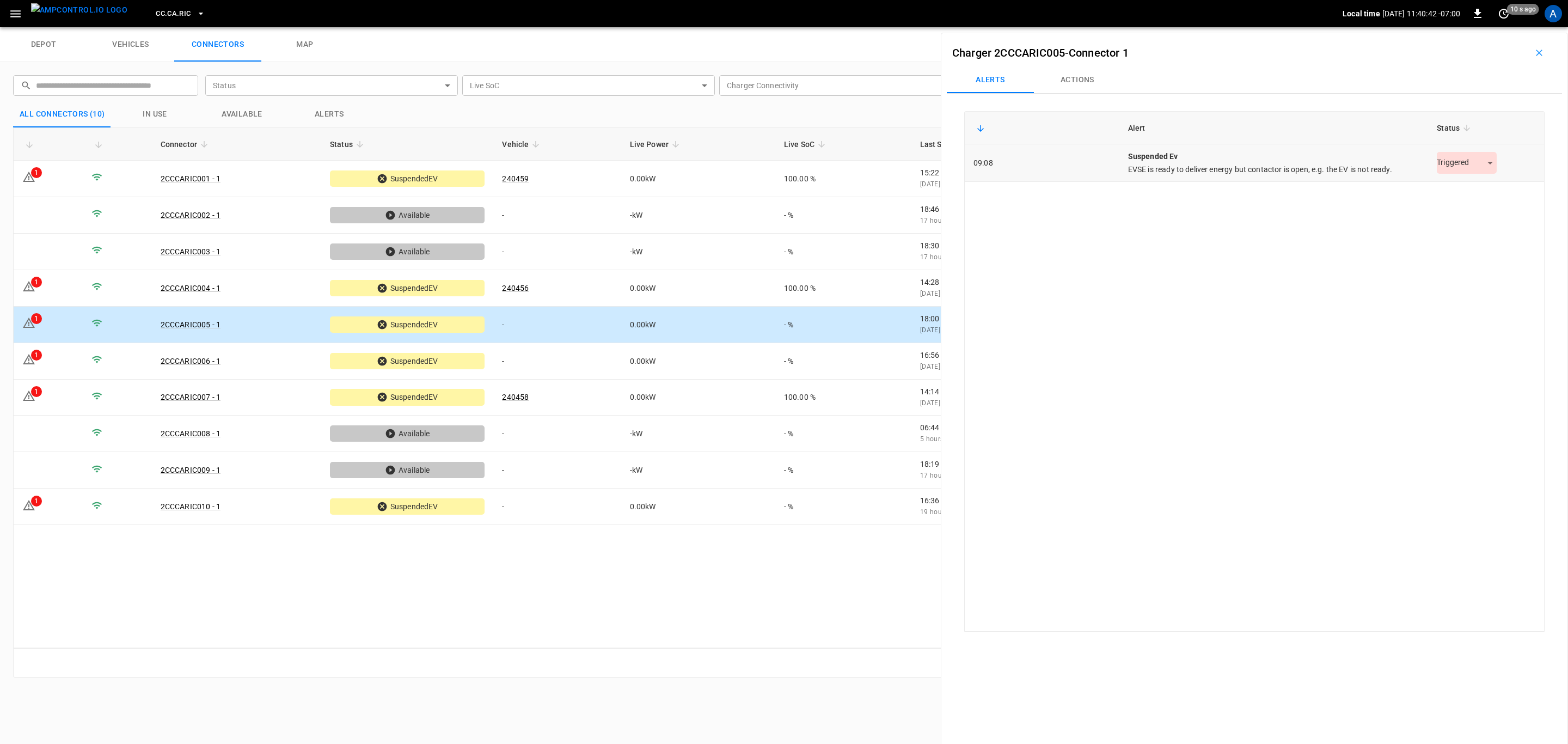
click at [1459, 28] on body "CC.[GEOGRAPHIC_DATA]RIC Local time [DATE] 11:40:42 -07:00 0 10 s ago A depot ve…" at bounding box center [784, 13] width 1568 height 28
click at [1460, 189] on li "Resolved" at bounding box center [1459, 190] width 68 height 18
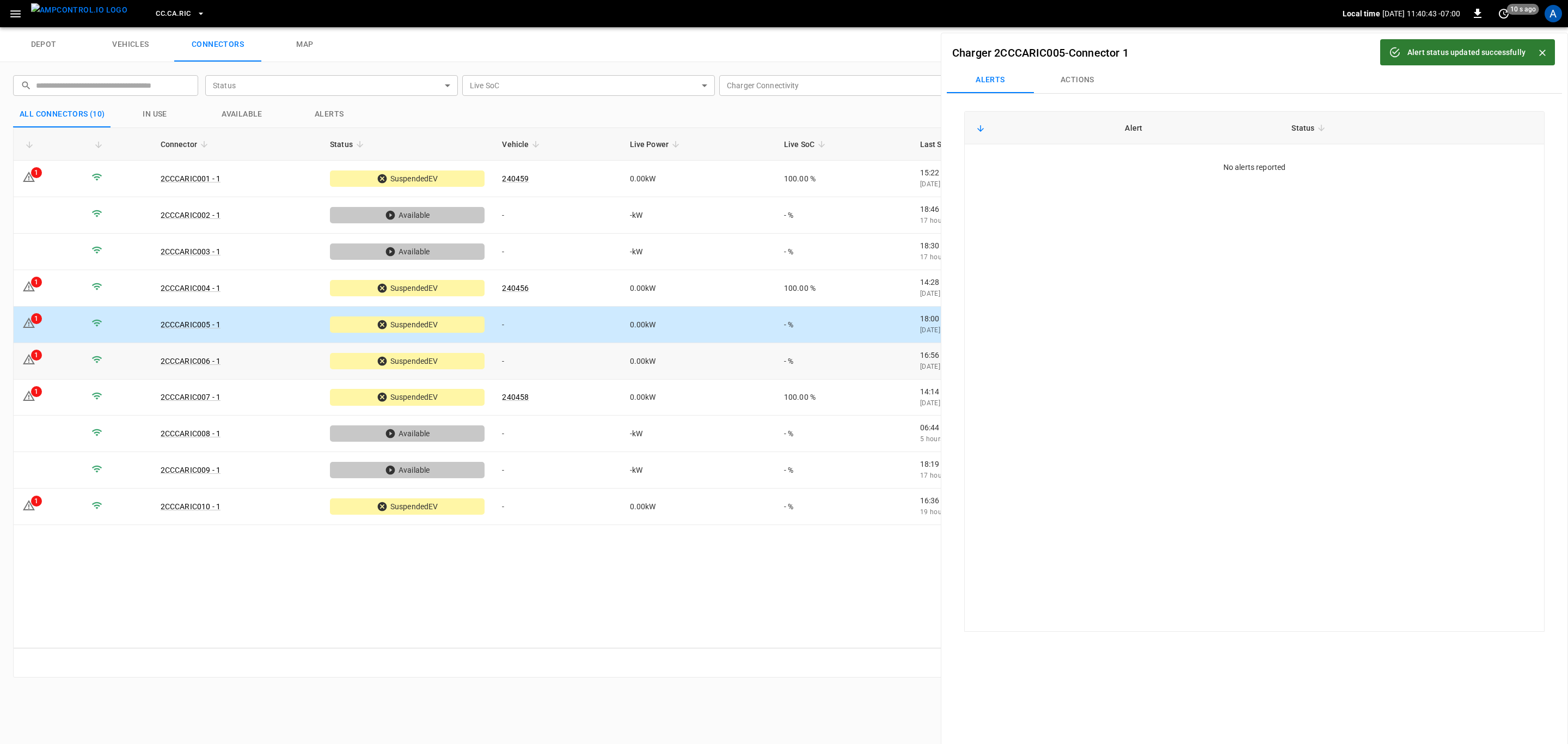
drag, startPoint x: 599, startPoint y: 363, endPoint x: 886, endPoint y: 372, distance: 287.1
click at [603, 362] on td "-" at bounding box center [557, 361] width 128 height 36
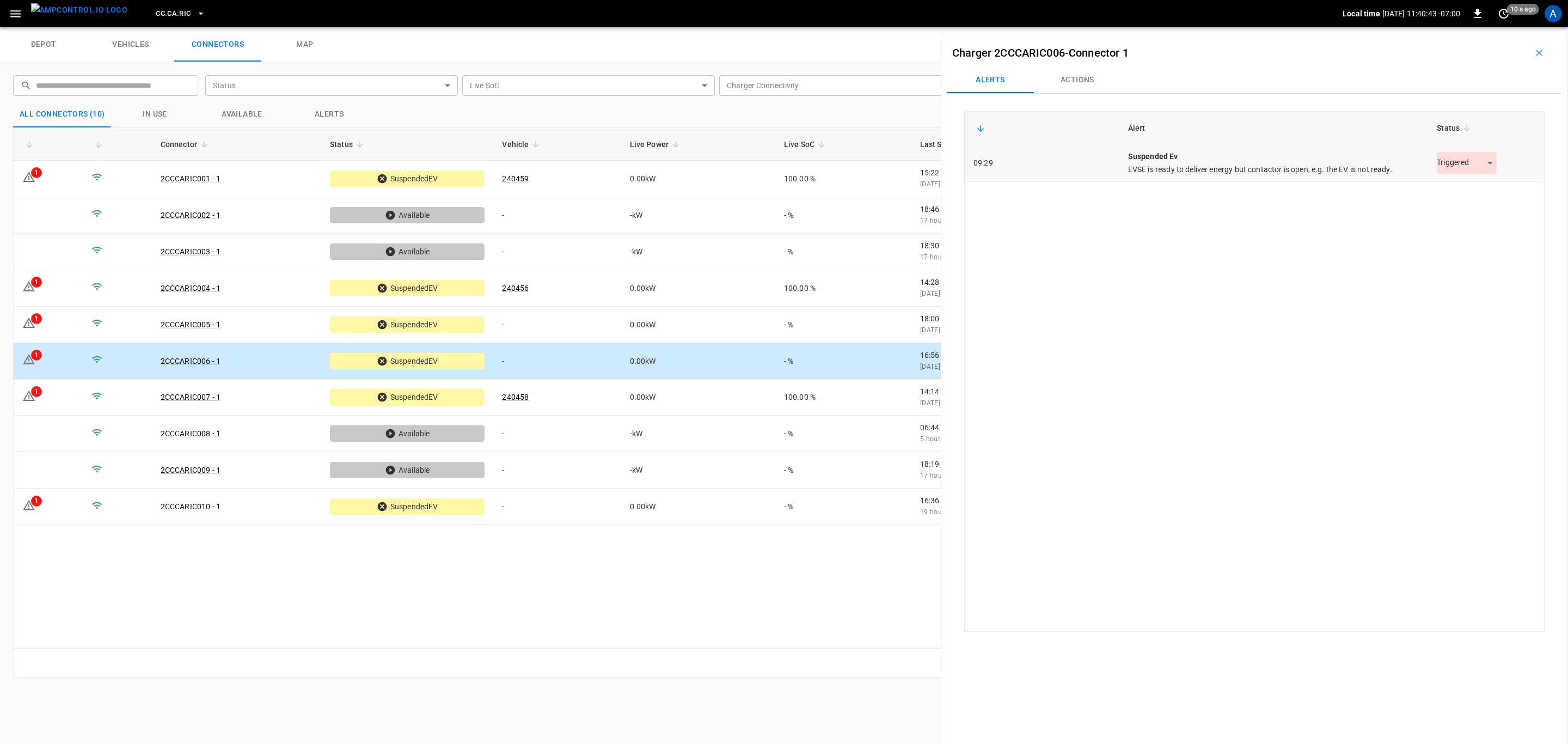
click at [1440, 28] on body "CC.[GEOGRAPHIC_DATA]RIC Local time [DATE] 11:40:43 -07:00 0 10 s ago A depot ve…" at bounding box center [784, 13] width 1568 height 28
click at [1445, 191] on li "Resolved" at bounding box center [1459, 190] width 68 height 18
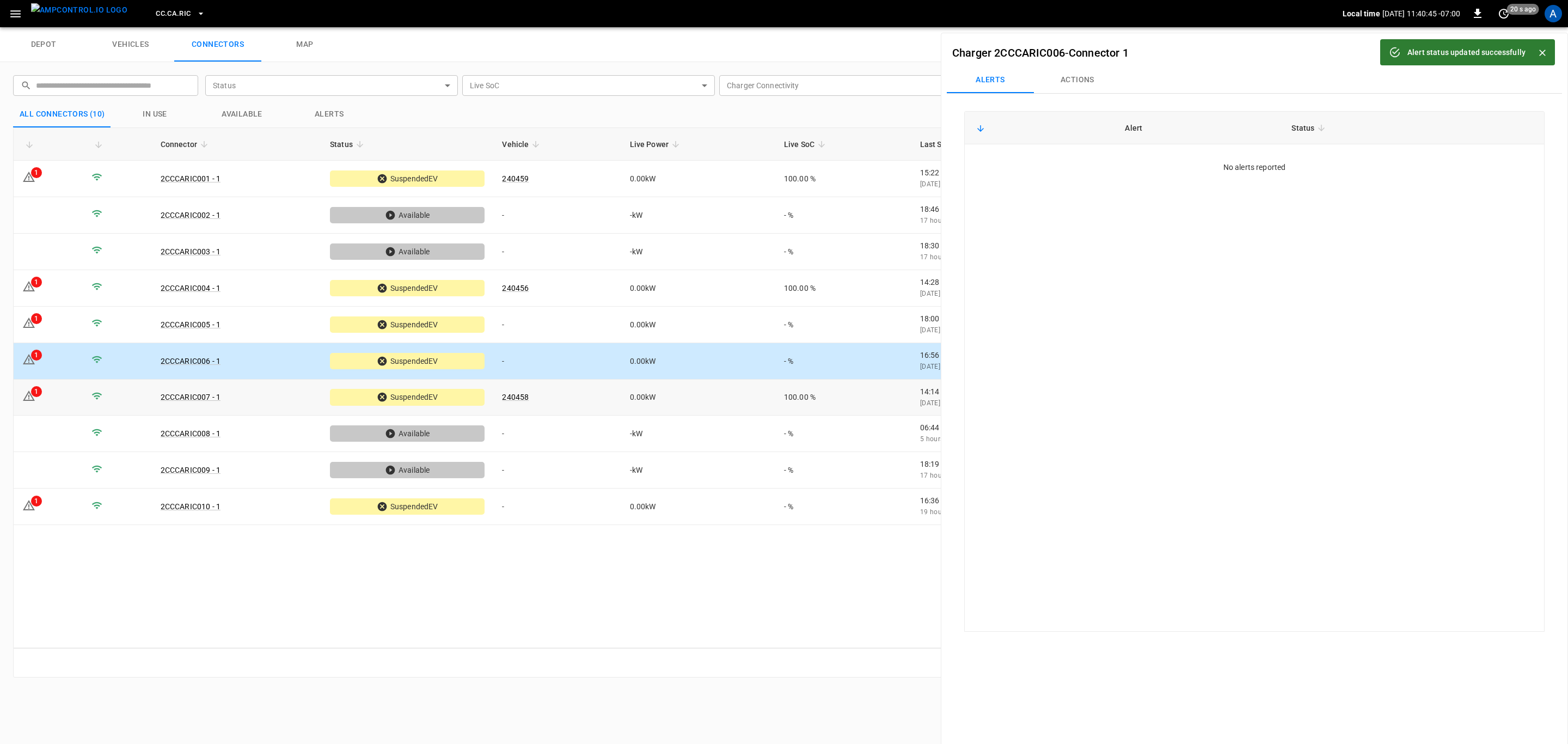
click at [625, 404] on td "0.00 kW" at bounding box center [698, 397] width 154 height 36
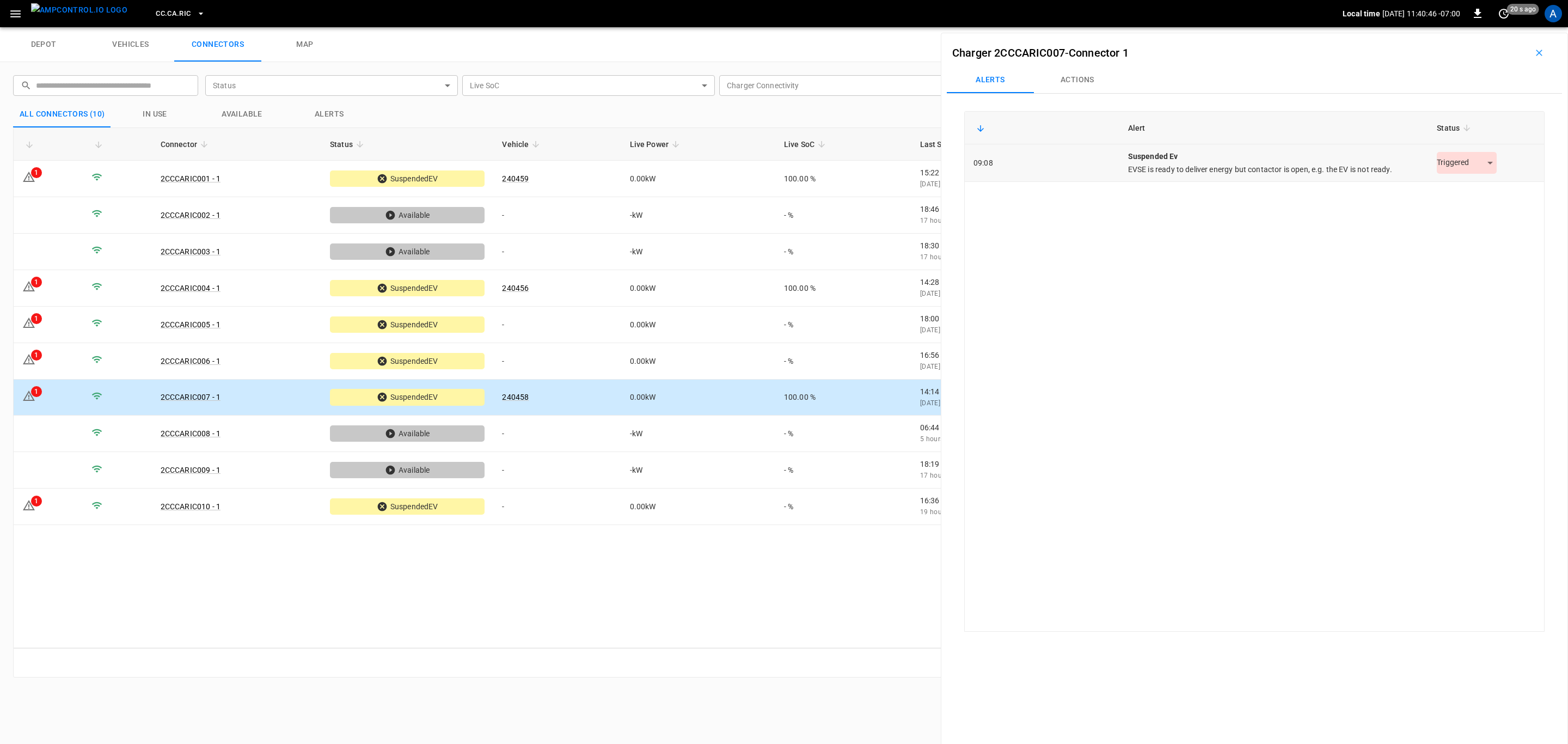
click at [1443, 28] on body "CC.[GEOGRAPHIC_DATA]RIC Local time [DATE] 11:40:46 -07:00 0 20 s ago A depot ve…" at bounding box center [784, 13] width 1568 height 28
click at [1457, 191] on li "Resolved" at bounding box center [1459, 190] width 68 height 18
click at [543, 515] on td "-" at bounding box center [557, 507] width 128 height 36
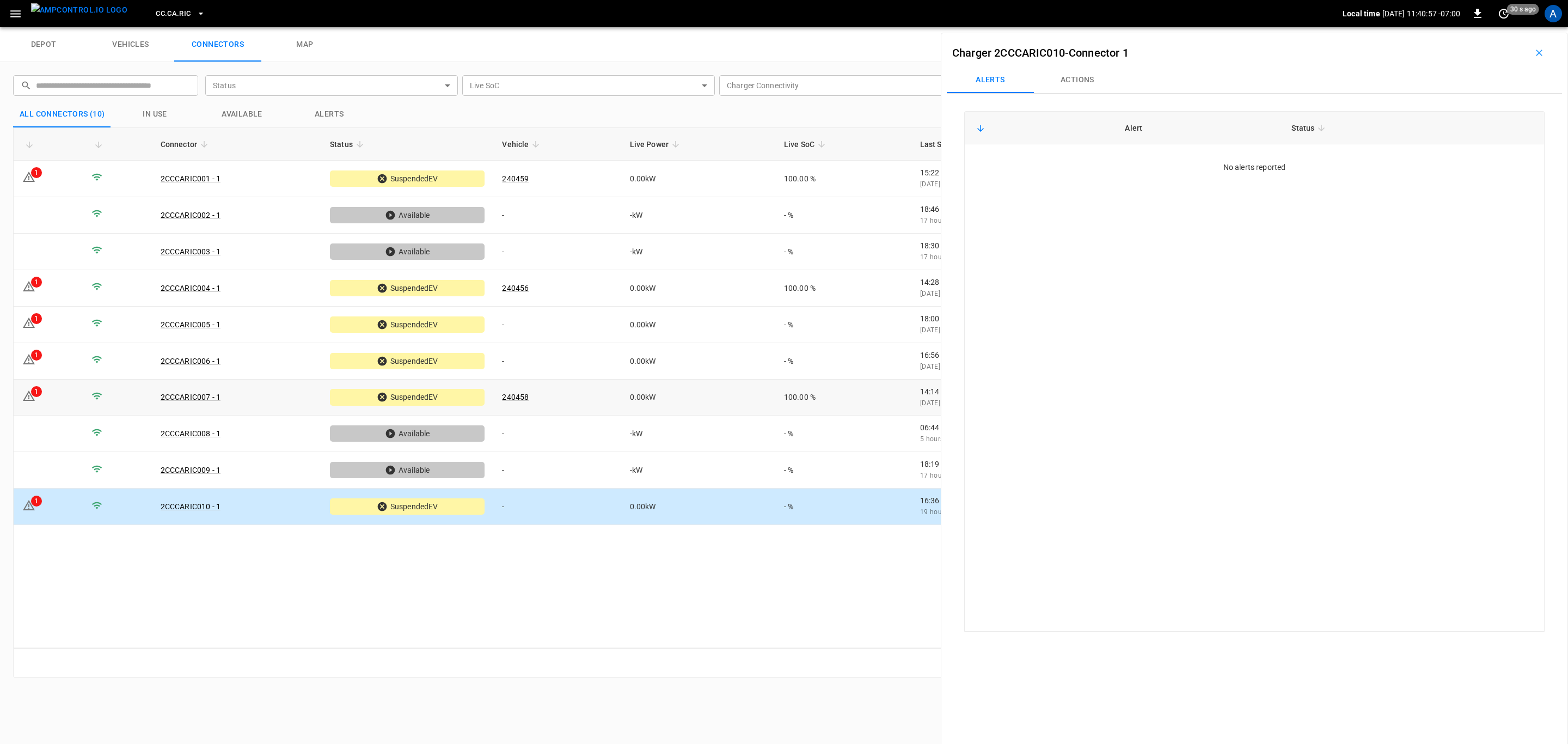
click at [614, 399] on td "240458" at bounding box center [557, 397] width 128 height 36
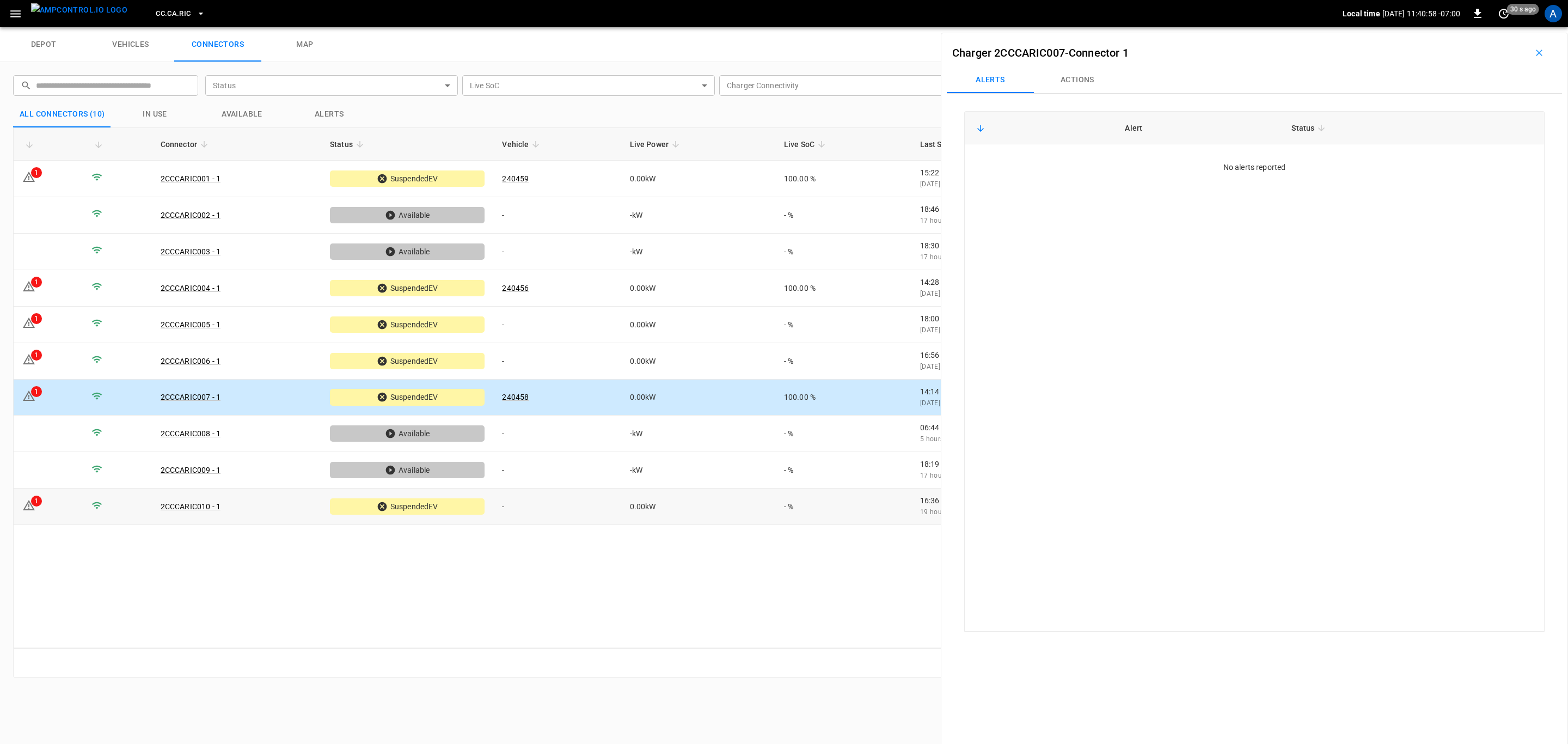
click at [600, 511] on td "-" at bounding box center [557, 507] width 128 height 36
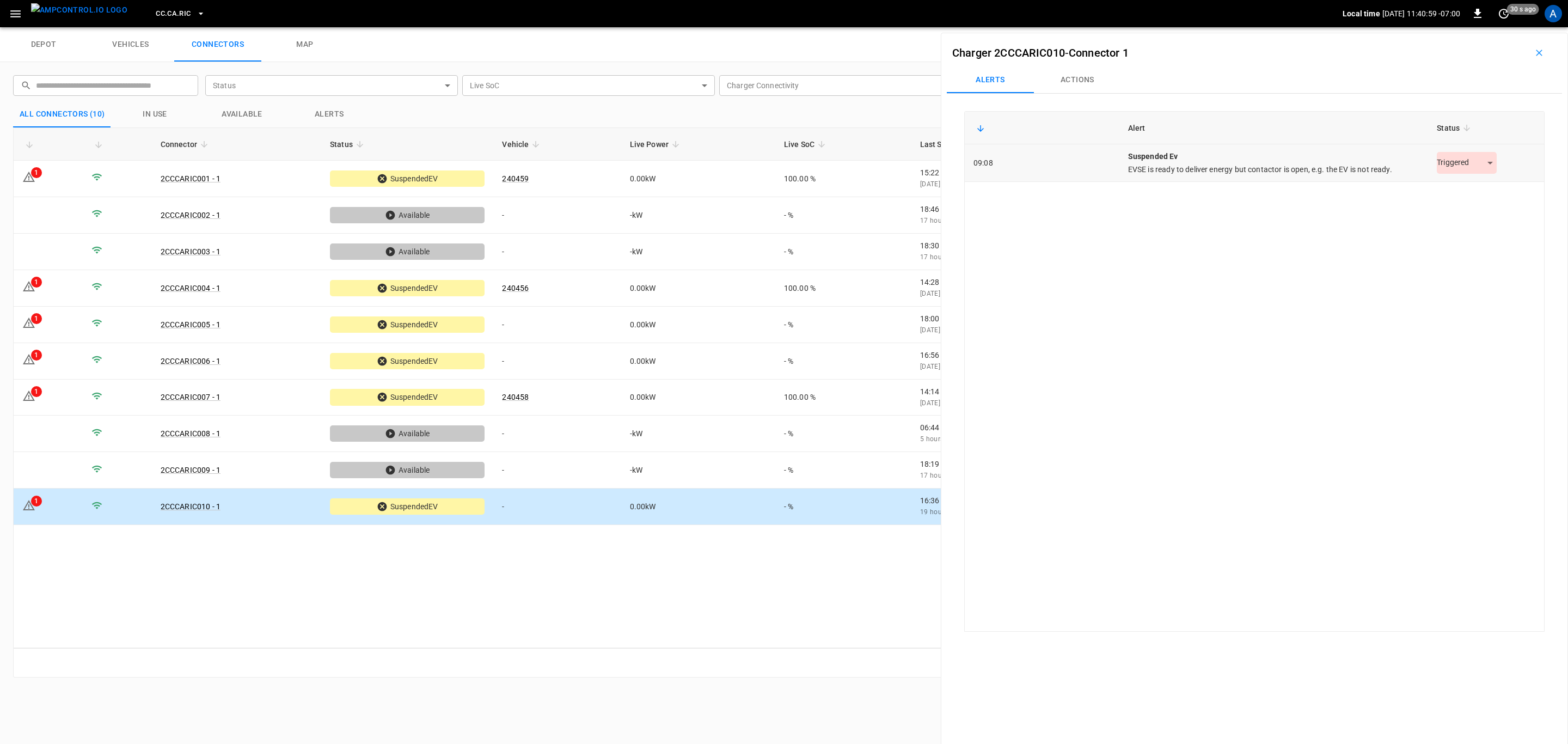
click at [1472, 28] on body "CC.[GEOGRAPHIC_DATA]RIC Local time [DATE] 11:40:59 -07:00 0 30 s ago A depot ve…" at bounding box center [784, 13] width 1568 height 28
click at [1478, 185] on li "Resolved" at bounding box center [1459, 190] width 68 height 18
drag, startPoint x: 636, startPoint y: 333, endPoint x: 1310, endPoint y: 296, distance: 675.0
click at [636, 333] on td "0.00 kW" at bounding box center [698, 325] width 154 height 36
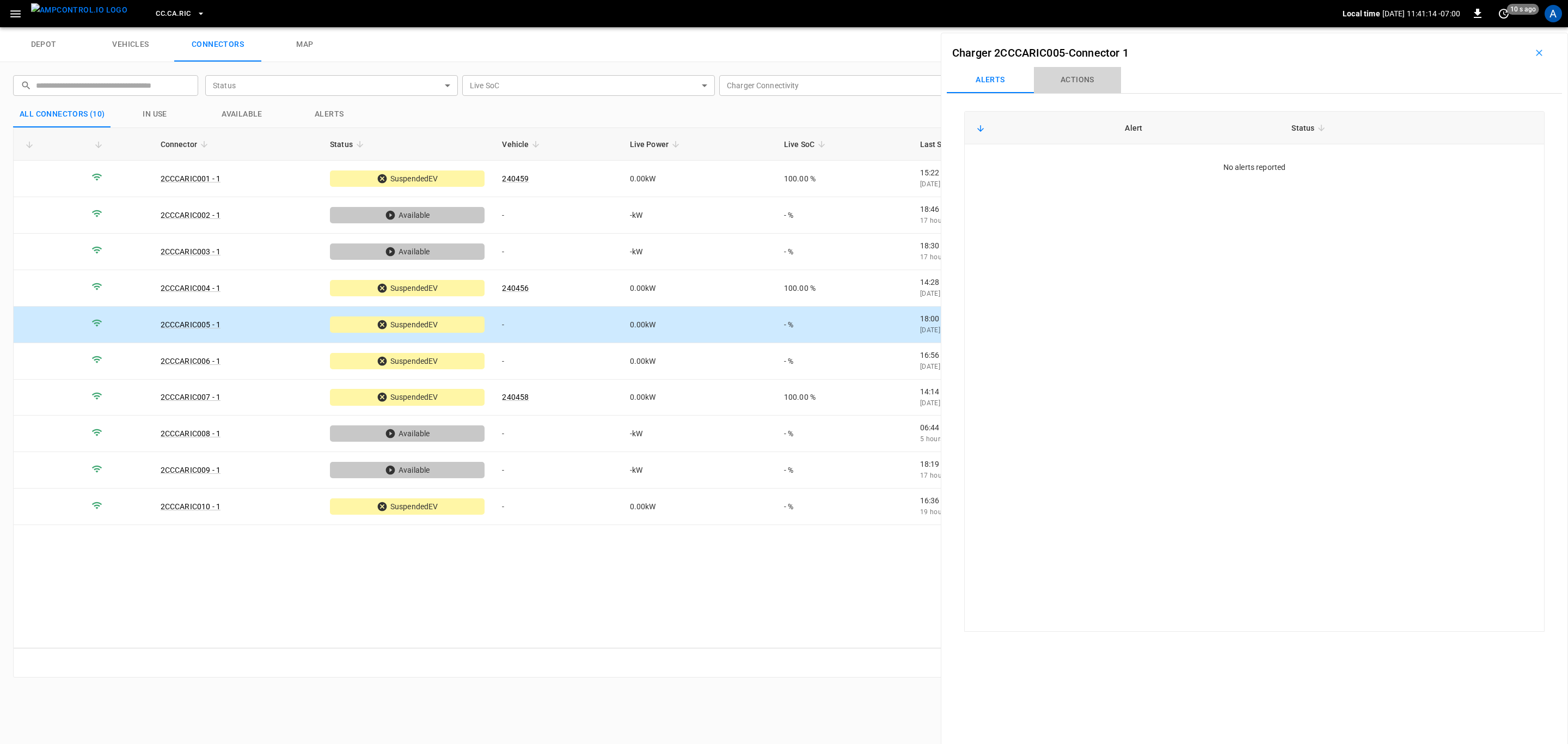
click at [1084, 79] on button "Actions" at bounding box center [1077, 79] width 87 height 26
click at [1417, 170] on div "Vehicle Name" at bounding box center [1469, 161] width 125 height 20
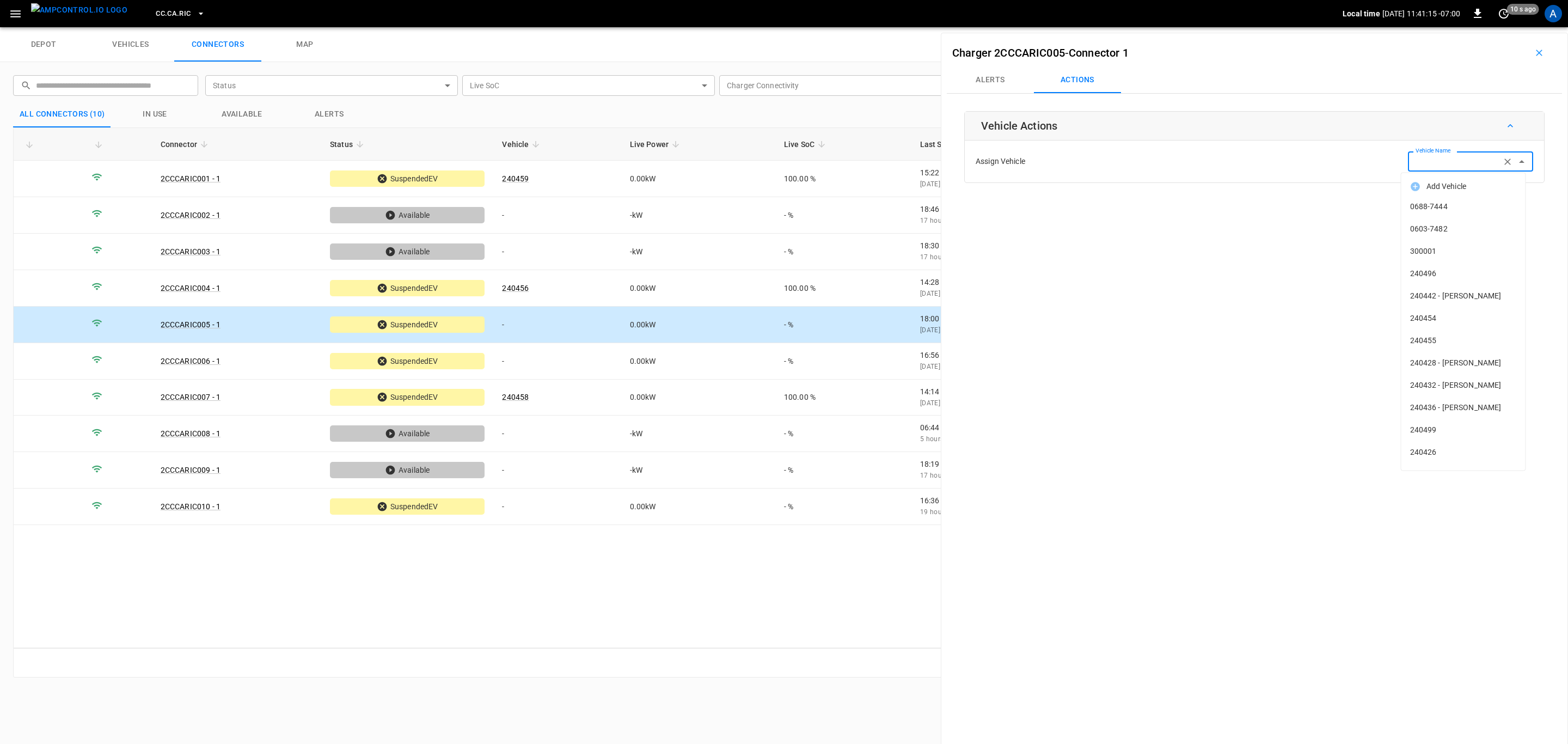
paste input "******"
click at [1443, 201] on span "240461" at bounding box center [1463, 207] width 107 height 11
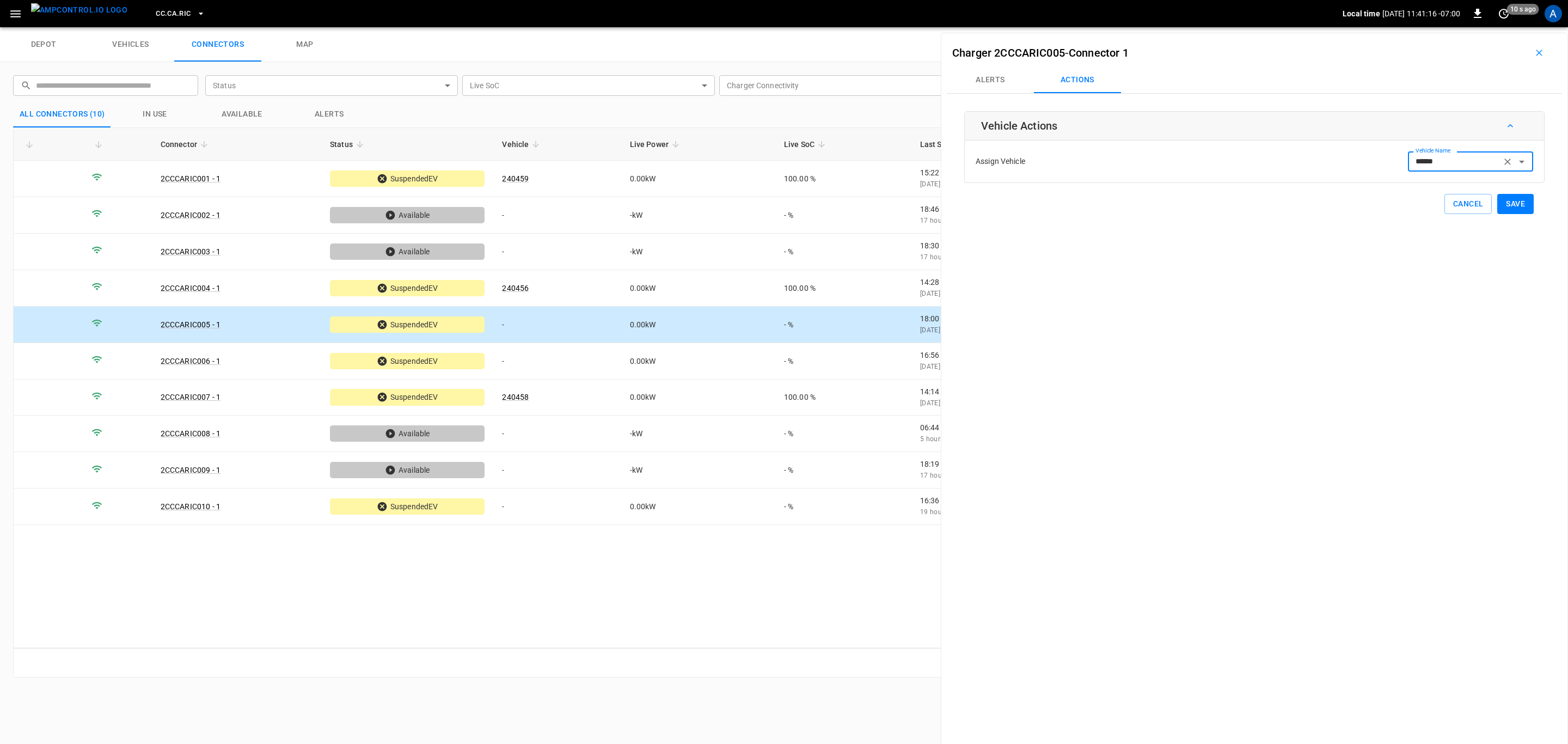
type input "******"
click at [1512, 203] on button "Save" at bounding box center [1515, 204] width 36 height 20
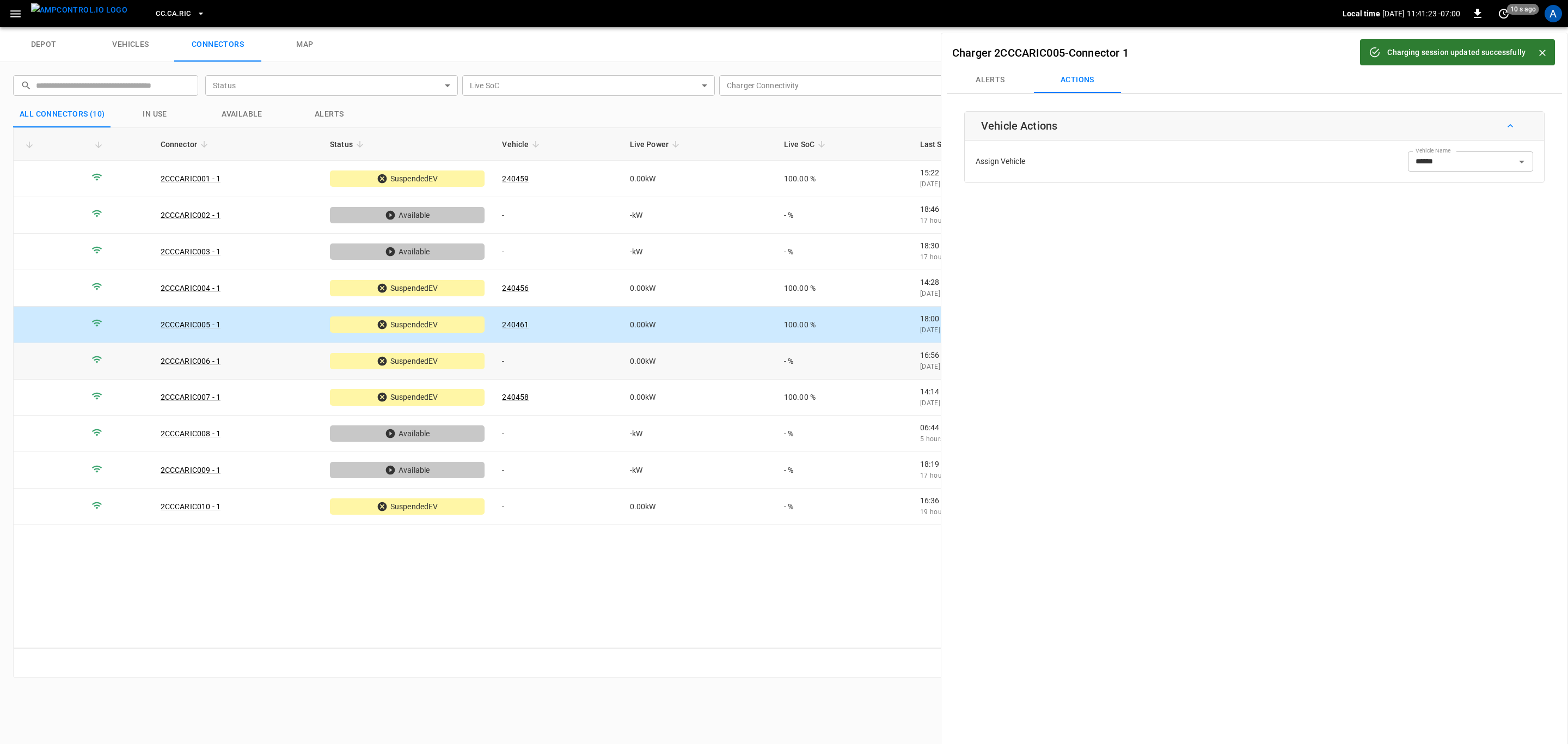
click at [655, 358] on td "0.00 kW" at bounding box center [698, 361] width 154 height 36
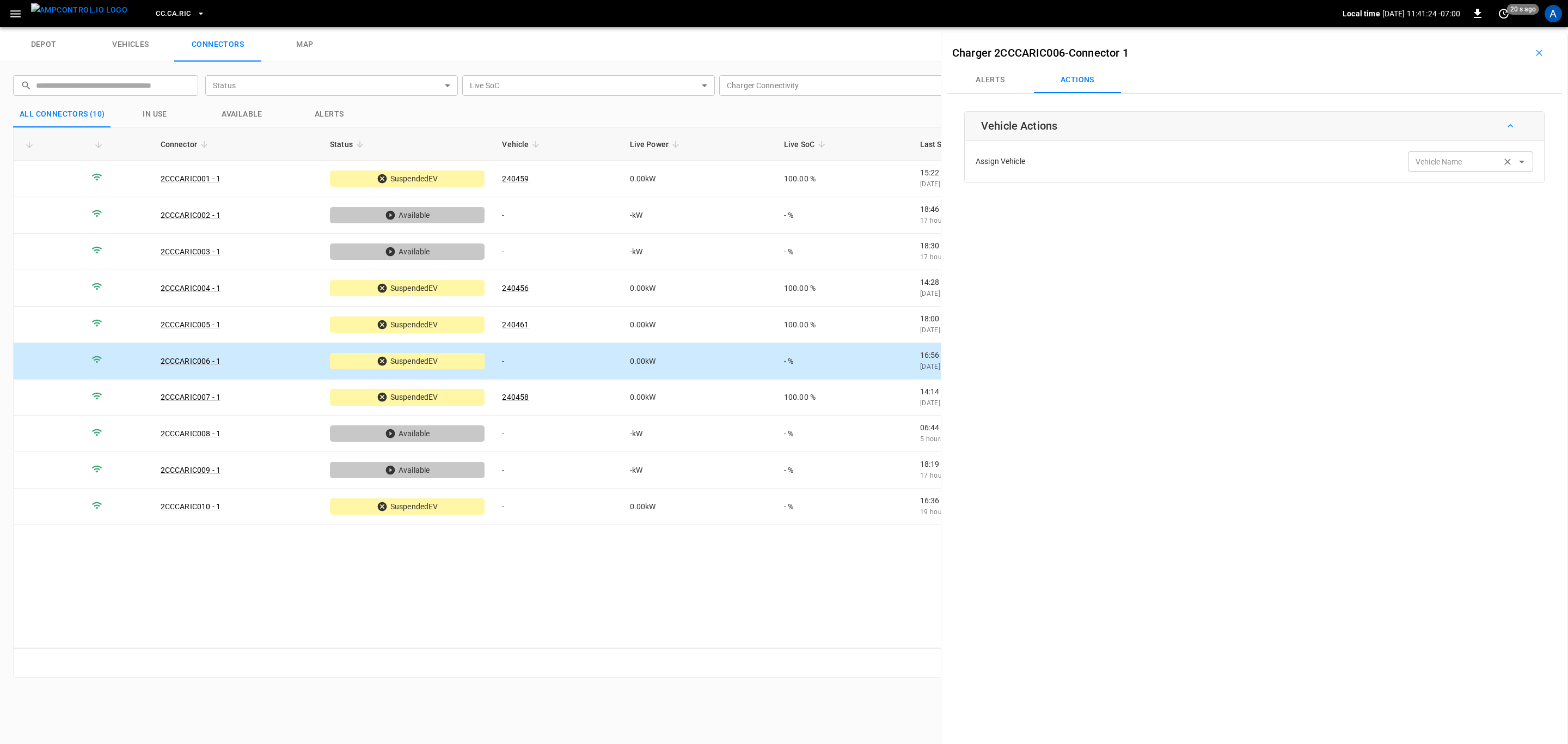
click at [1427, 162] on div "Vehicle Name Vehicle Name" at bounding box center [1469, 161] width 125 height 20
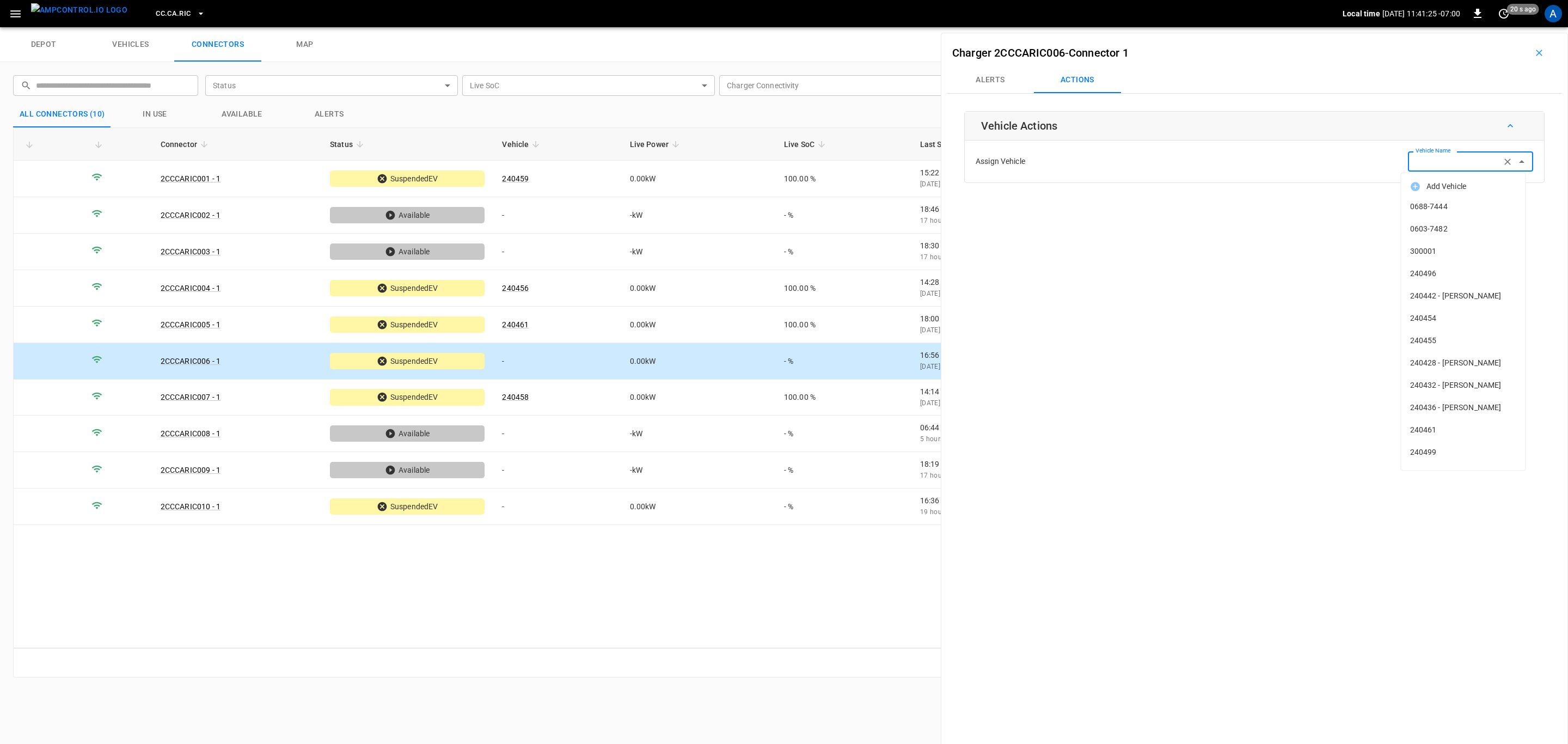
paste input "******"
click at [1495, 202] on span "240464" at bounding box center [1463, 207] width 107 height 11
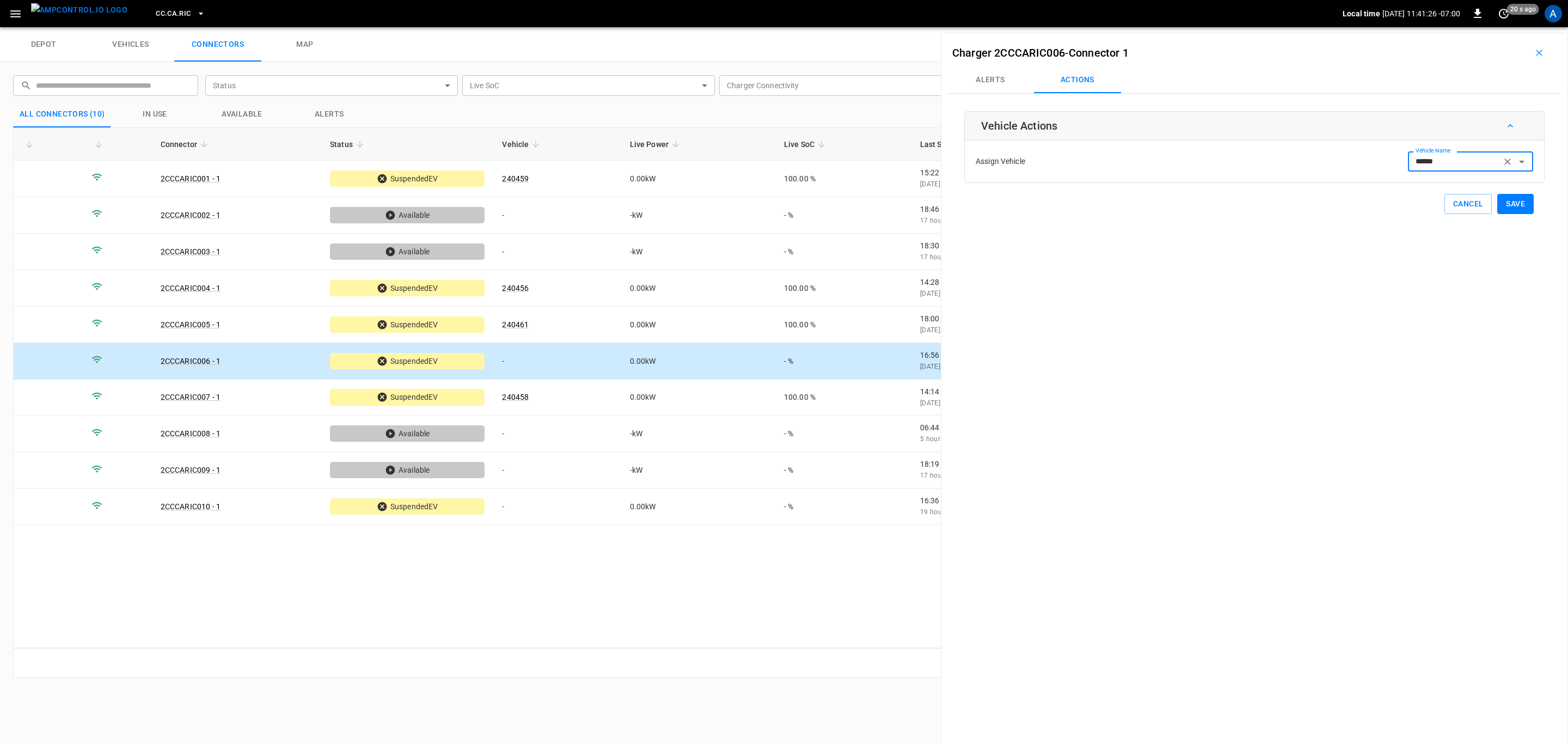
type input "******"
click at [1512, 202] on button "Save" at bounding box center [1515, 204] width 36 height 20
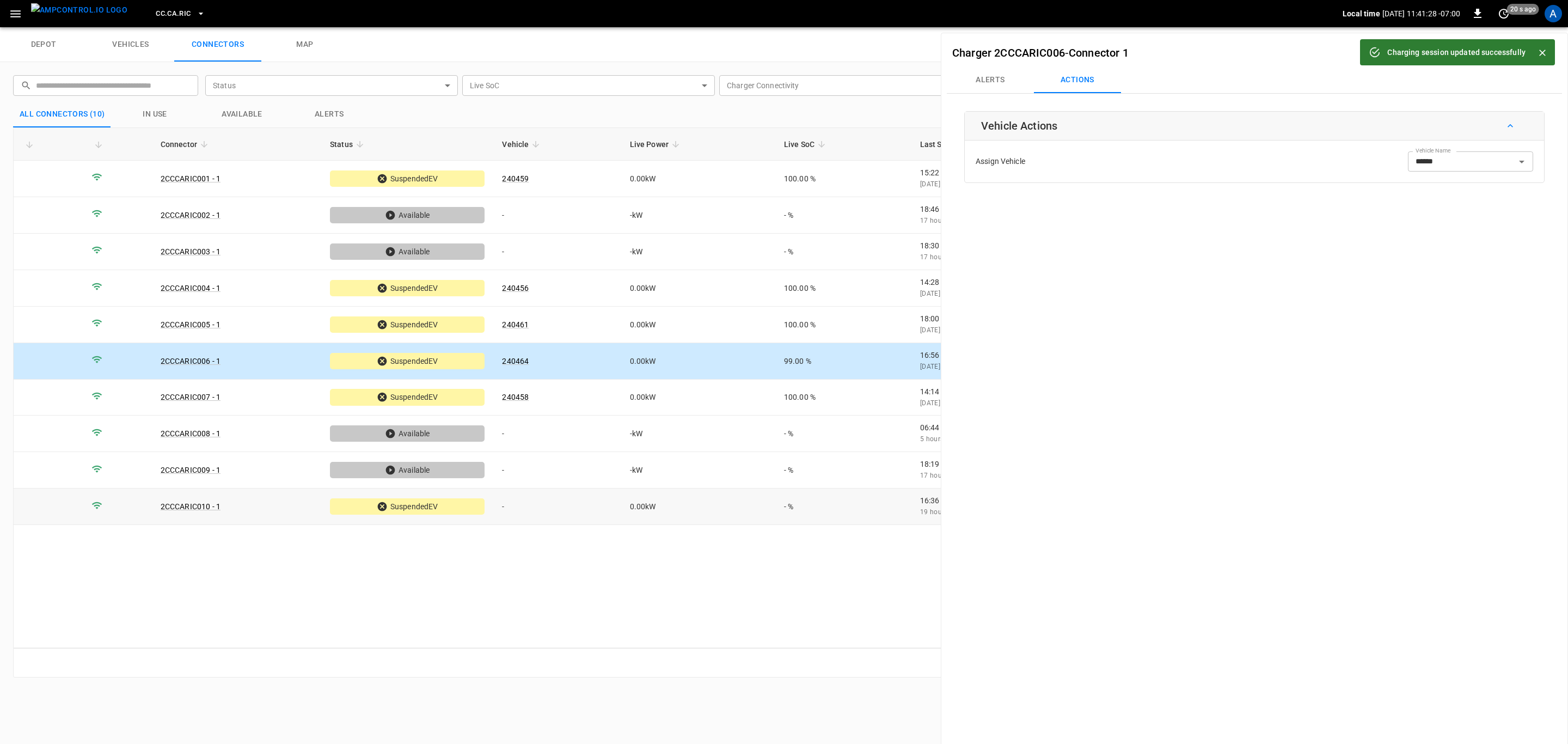
click at [586, 507] on td "-" at bounding box center [557, 507] width 128 height 36
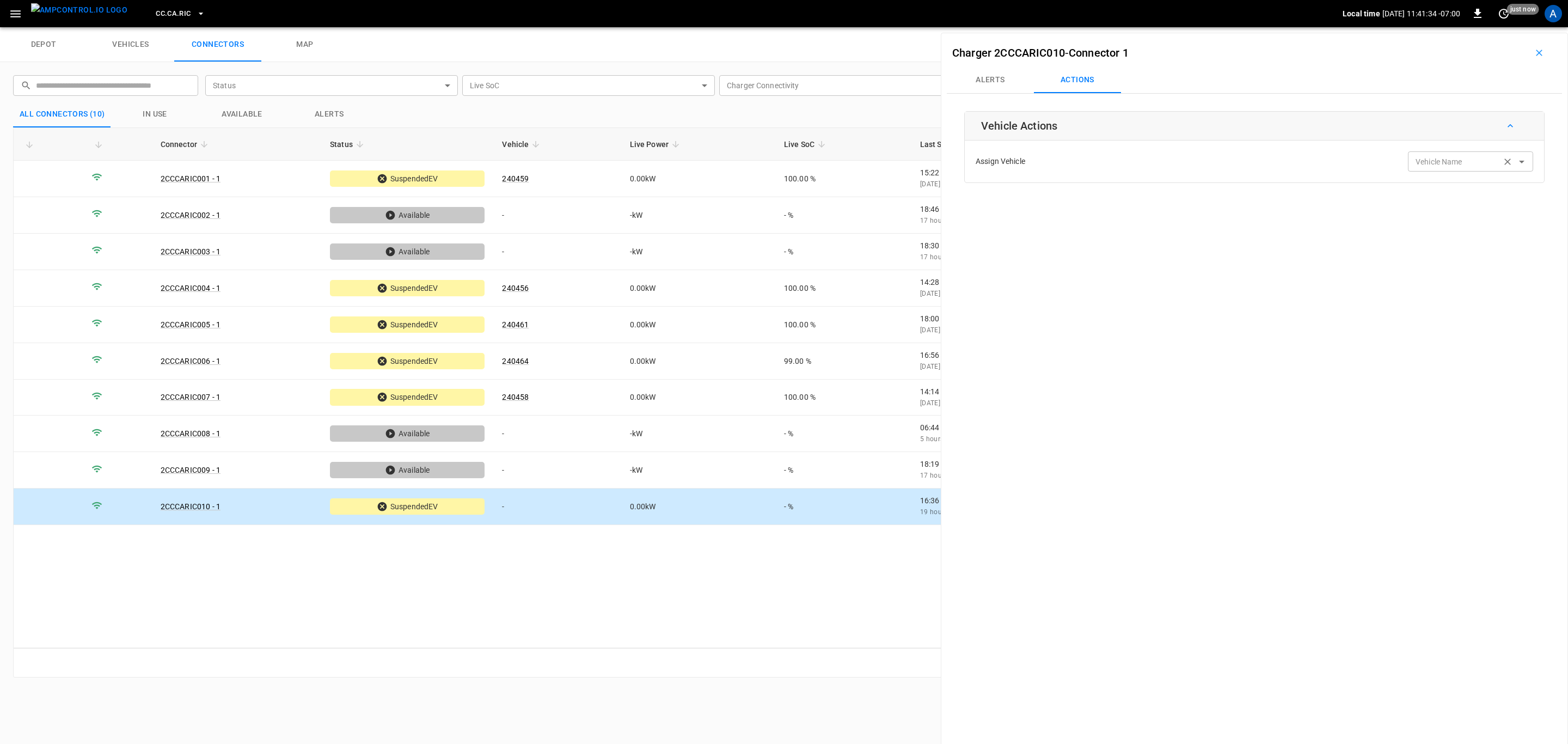
click at [1429, 168] on div "Vehicle Name Vehicle Name" at bounding box center [1469, 161] width 125 height 20
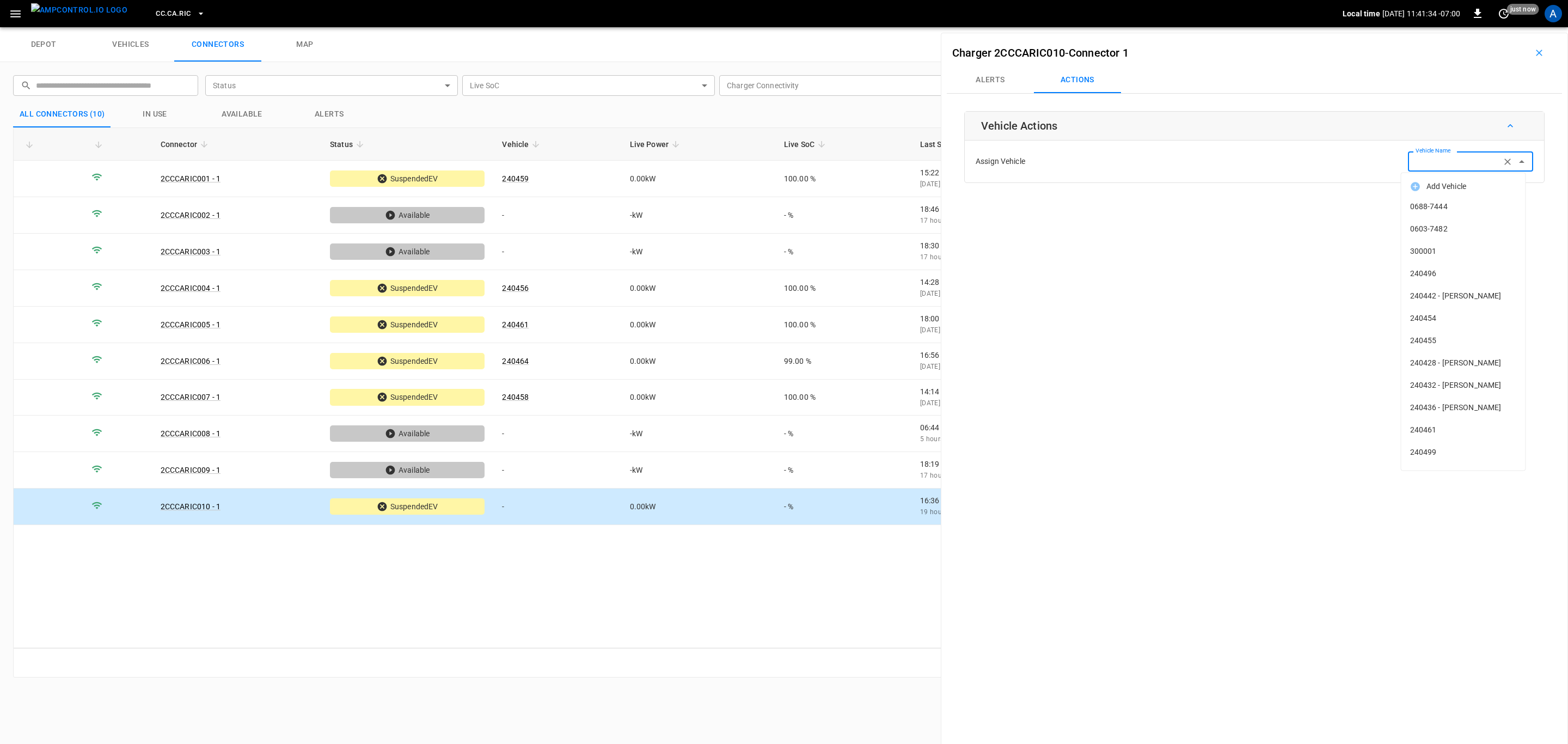
paste input "******"
type input "******"
paste input "******"
click at [1456, 204] on span "240463" at bounding box center [1463, 207] width 107 height 11
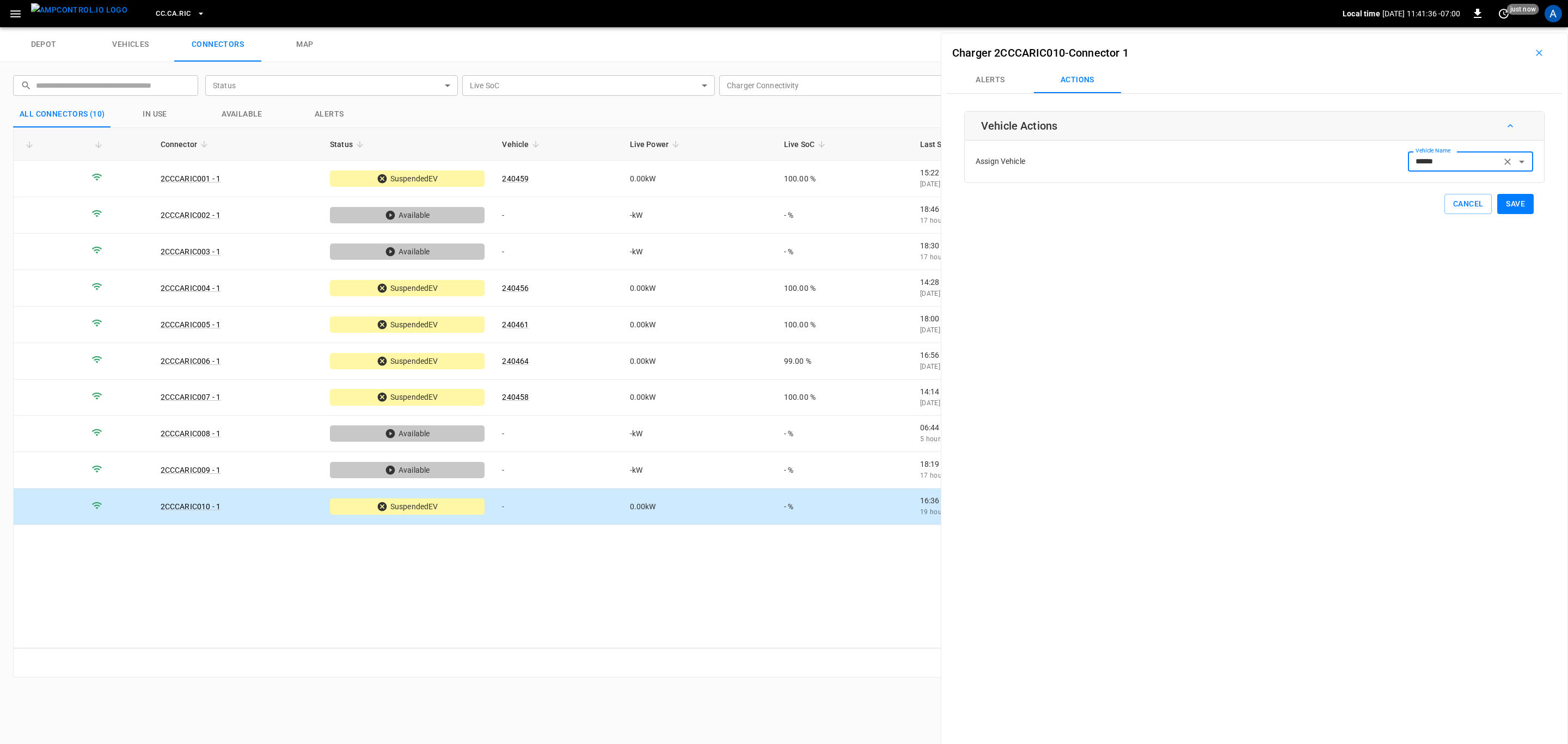
type input "******"
click at [1512, 210] on button "Save" at bounding box center [1515, 204] width 36 height 20
click at [162, 11] on span "CC.CA.RIC" at bounding box center [173, 13] width 35 height 12
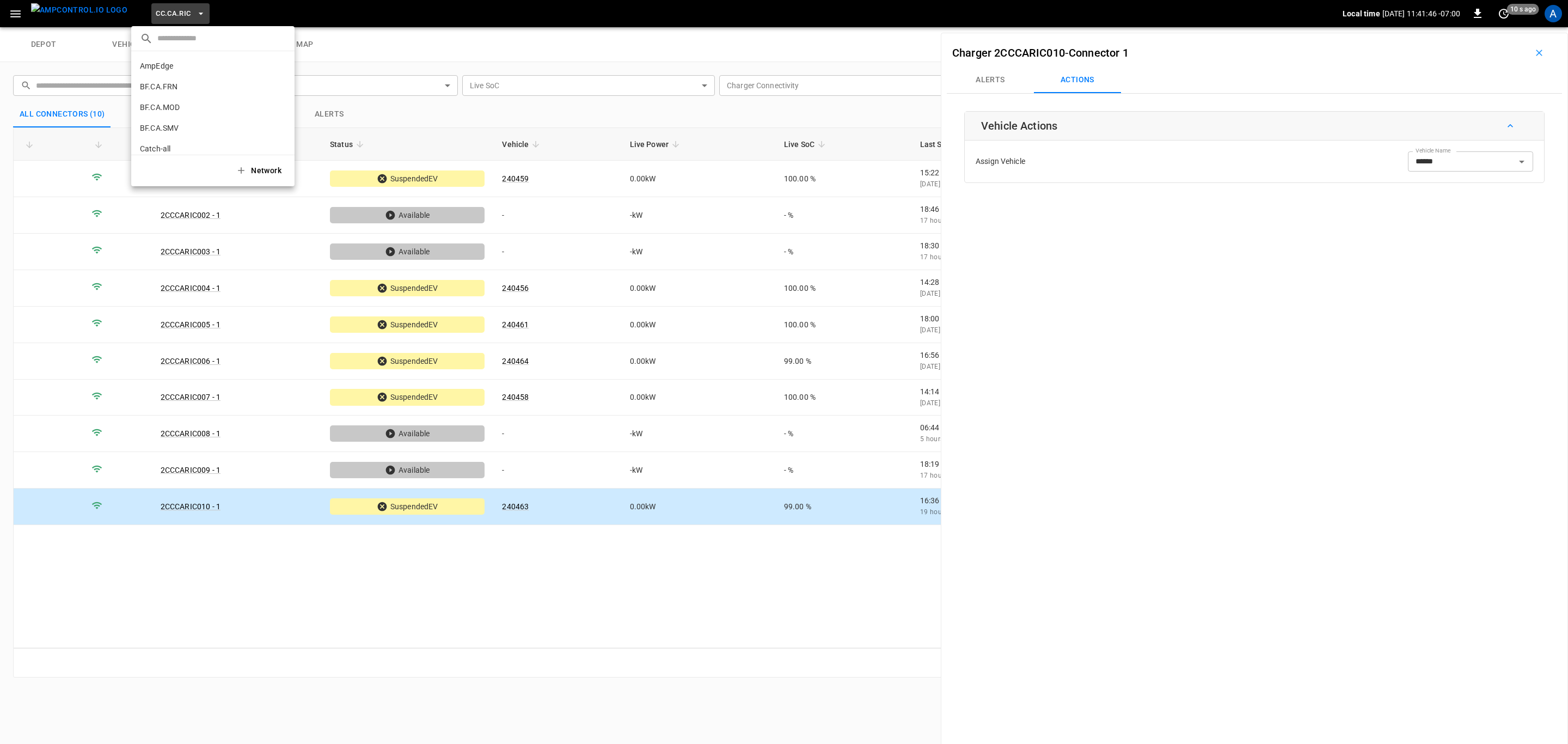
scroll to position [162, 0]
click at [187, 87] on li "CC.CA.SFF f655 ..." at bounding box center [213, 90] width 164 height 21
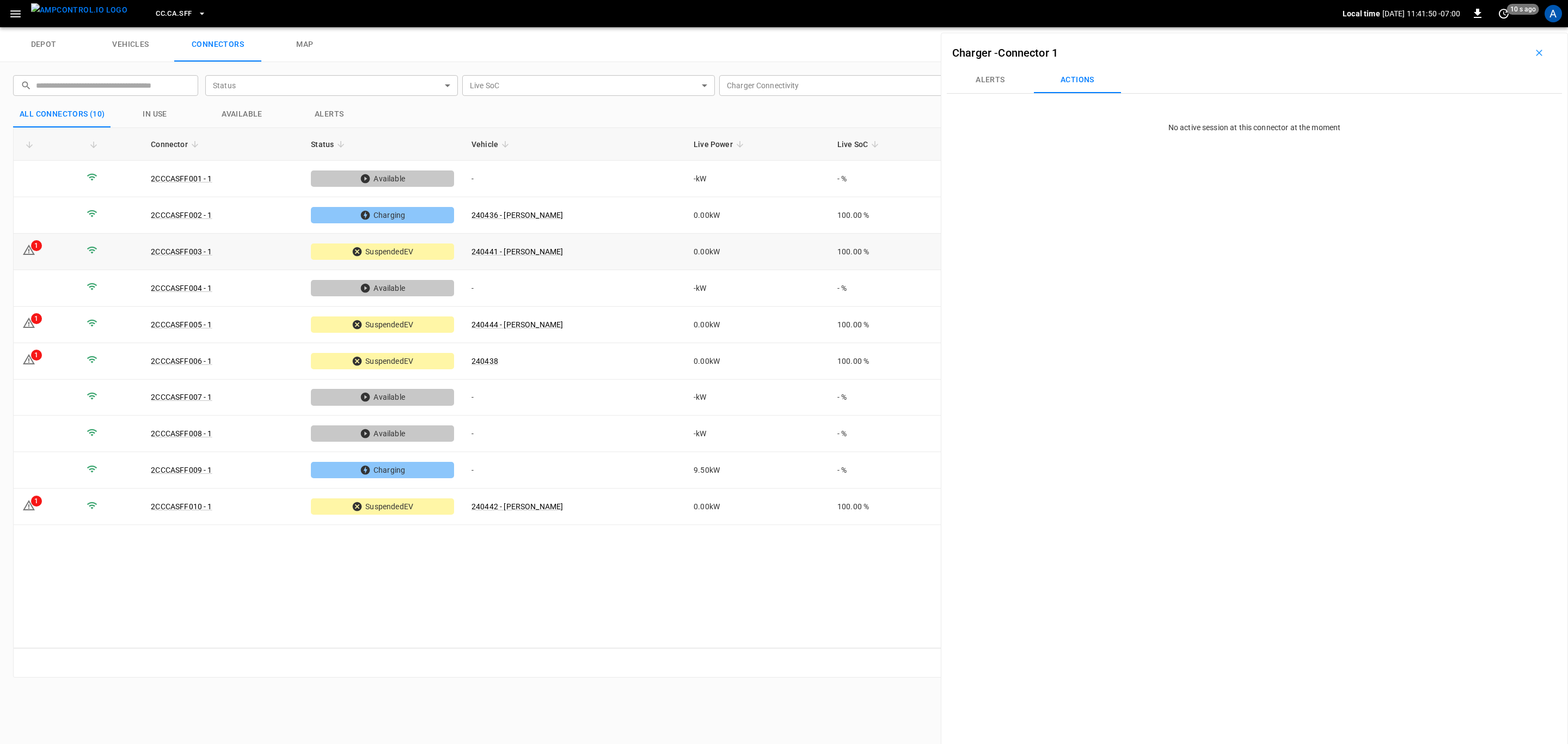
click at [641, 255] on td "240441 - [PERSON_NAME]" at bounding box center [573, 251] width 222 height 36
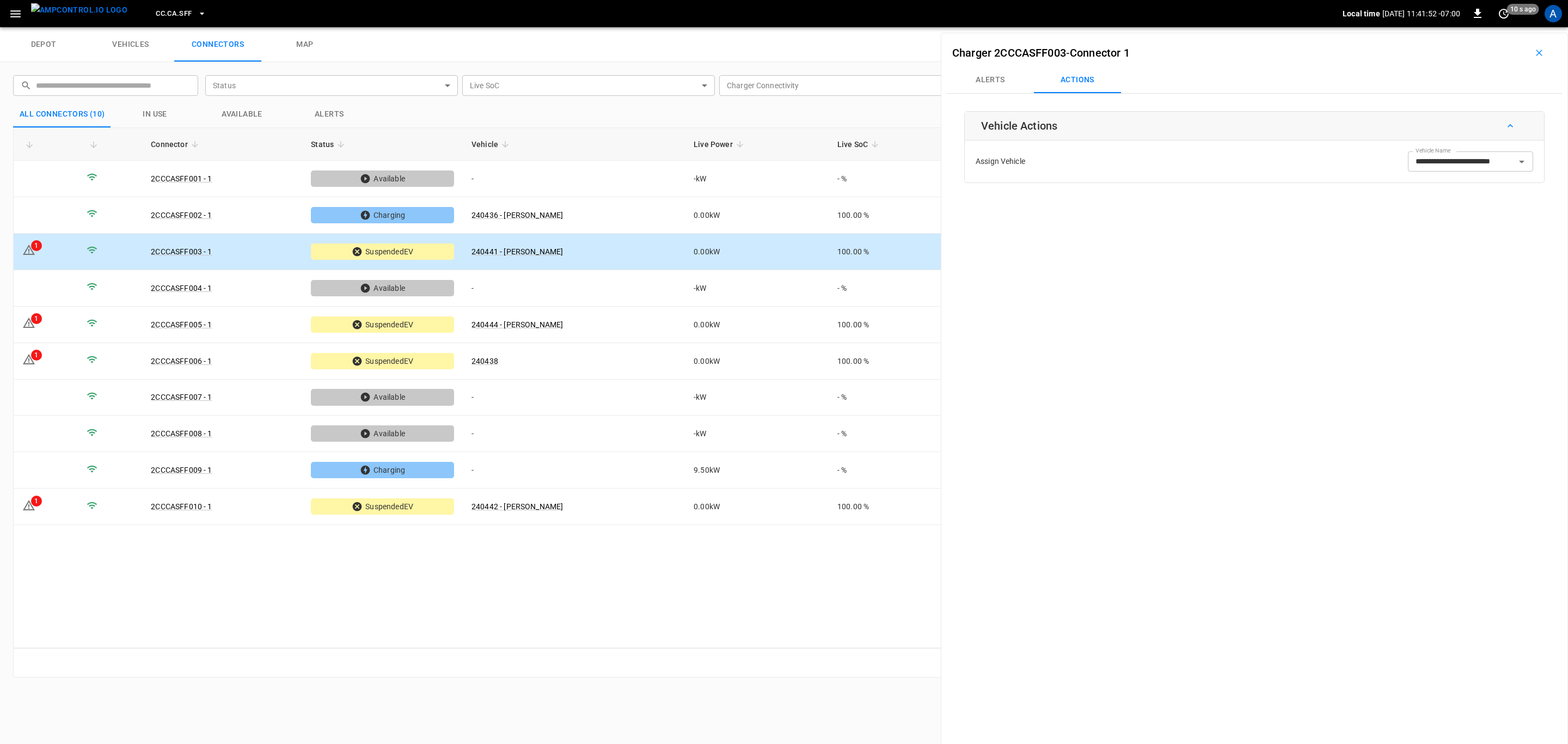
click at [995, 86] on button "Alerts" at bounding box center [989, 79] width 87 height 26
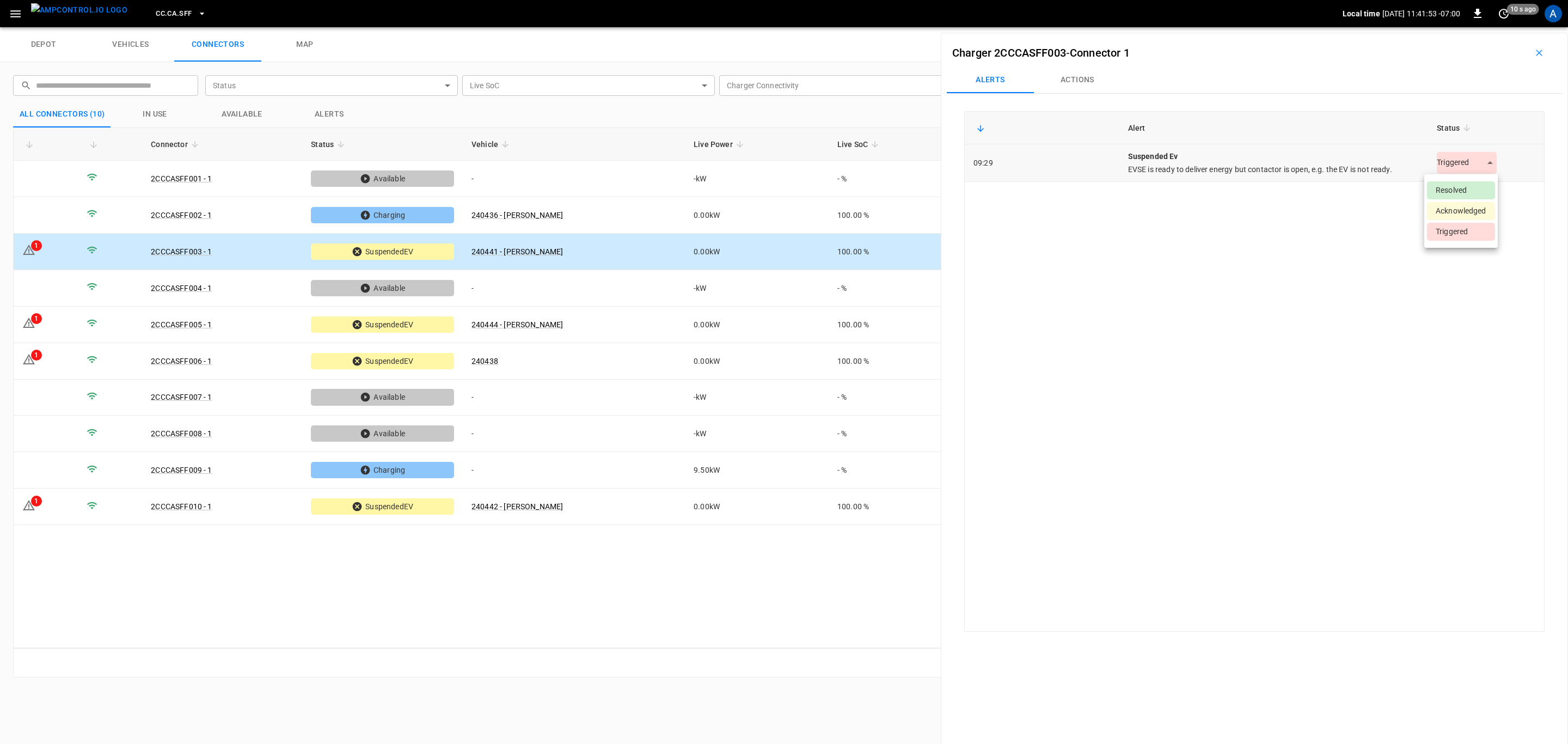
click at [1460, 28] on body "CC.CA.SFF Local time [DATE] 11:41:53 -07:00 0 10 s ago A depot vehicles connect…" at bounding box center [784, 13] width 1568 height 28
click at [1472, 187] on li "Resolved" at bounding box center [1459, 190] width 68 height 18
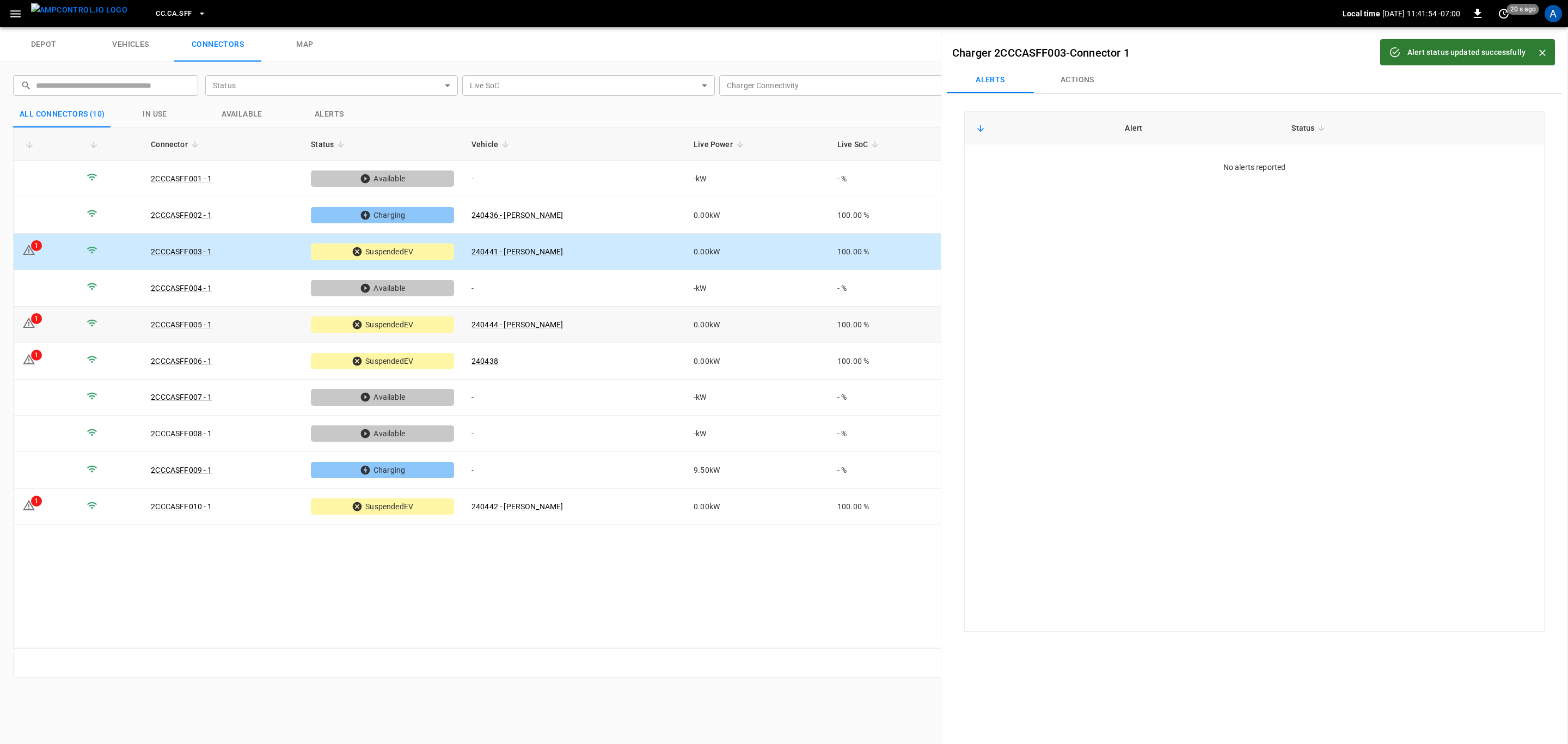
click at [628, 324] on td "240444 - [PERSON_NAME]" at bounding box center [573, 325] width 222 height 36
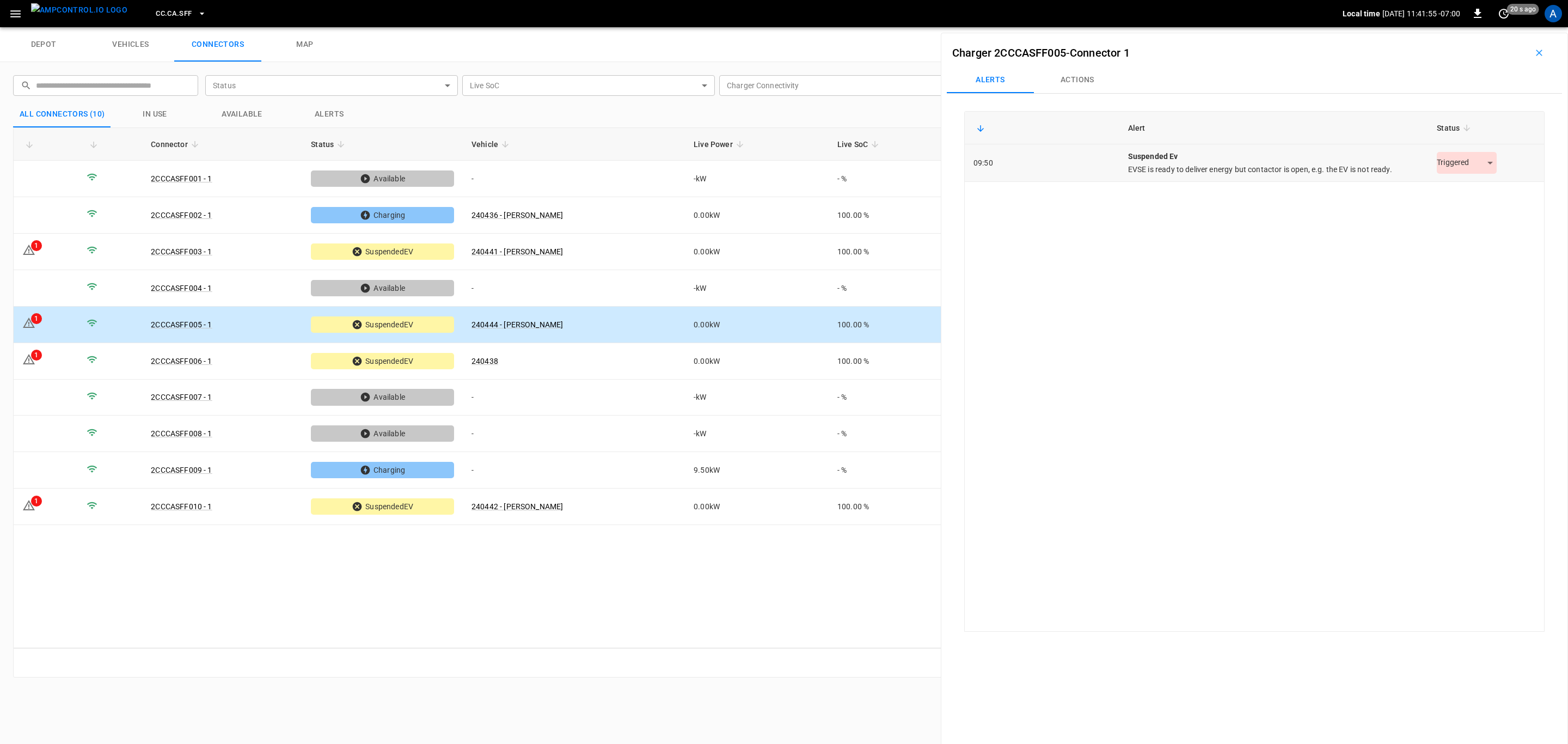
click at [1434, 28] on body "CC.CA.SFF Local time [DATE] 11:41:55 -07:00 0 20 s ago A depot vehicles connect…" at bounding box center [784, 13] width 1568 height 28
click at [1445, 189] on li "Resolved" at bounding box center [1459, 190] width 68 height 18
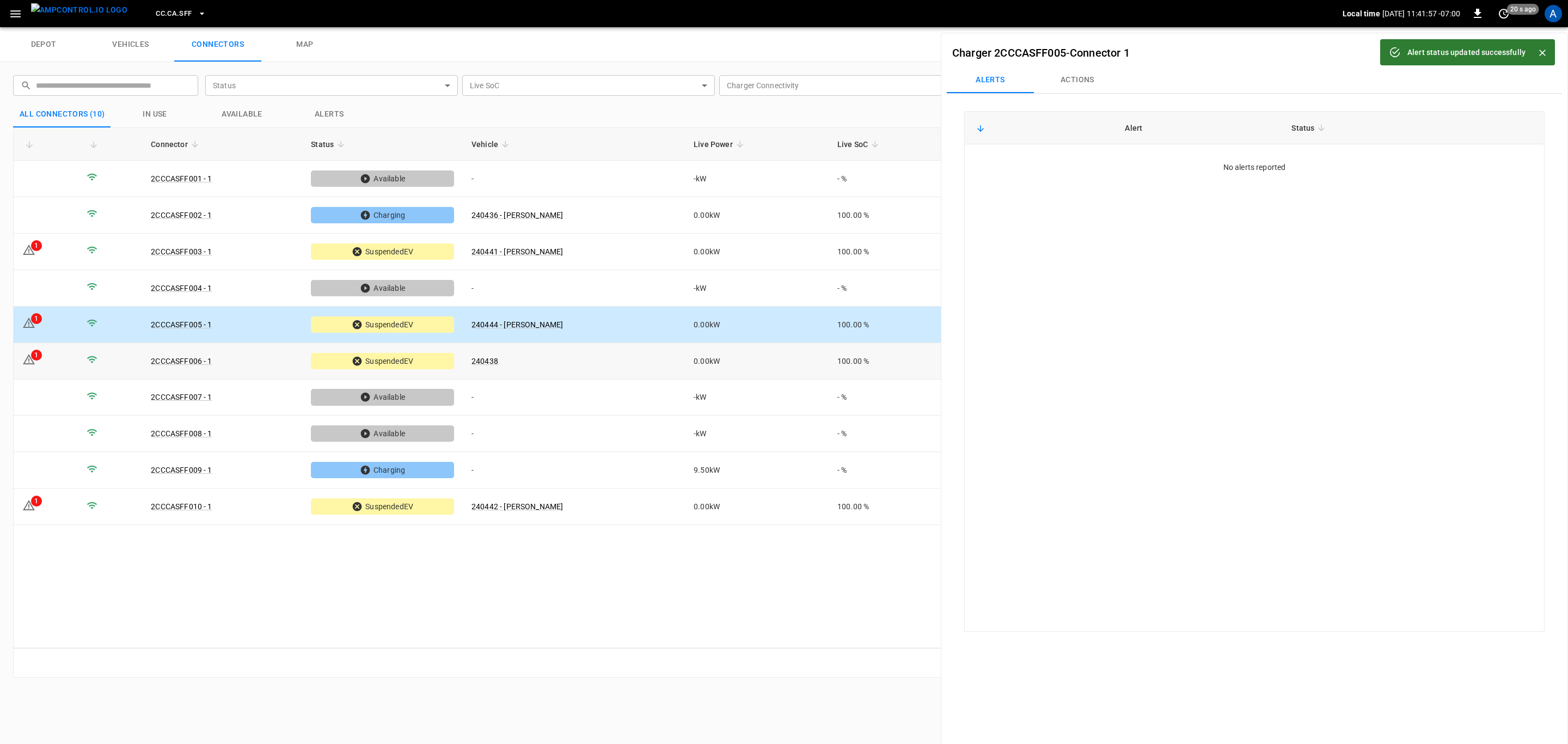
click at [551, 364] on td "240438" at bounding box center [573, 361] width 222 height 36
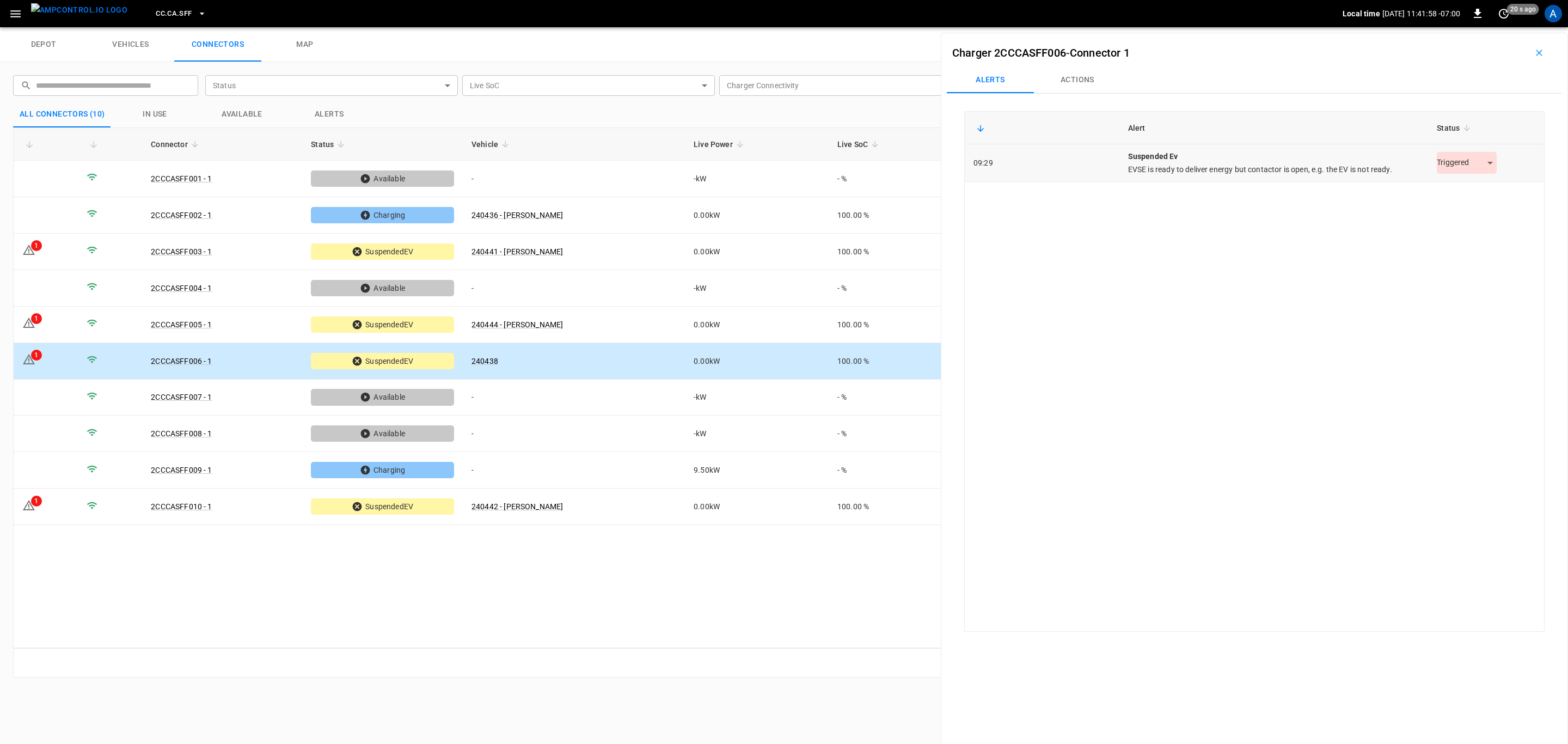
click at [1452, 175] on td "Triggered *********" at bounding box center [1486, 163] width 116 height 37
click at [1454, 172] on div "Triggered *********" at bounding box center [1466, 163] width 60 height 22
click at [1463, 28] on body "CC.CA.SFF Local time [DATE] 11:41:59 -07:00 0 20 s ago A depot vehicles connect…" at bounding box center [784, 13] width 1568 height 28
click at [1470, 187] on li "Resolved" at bounding box center [1459, 190] width 68 height 18
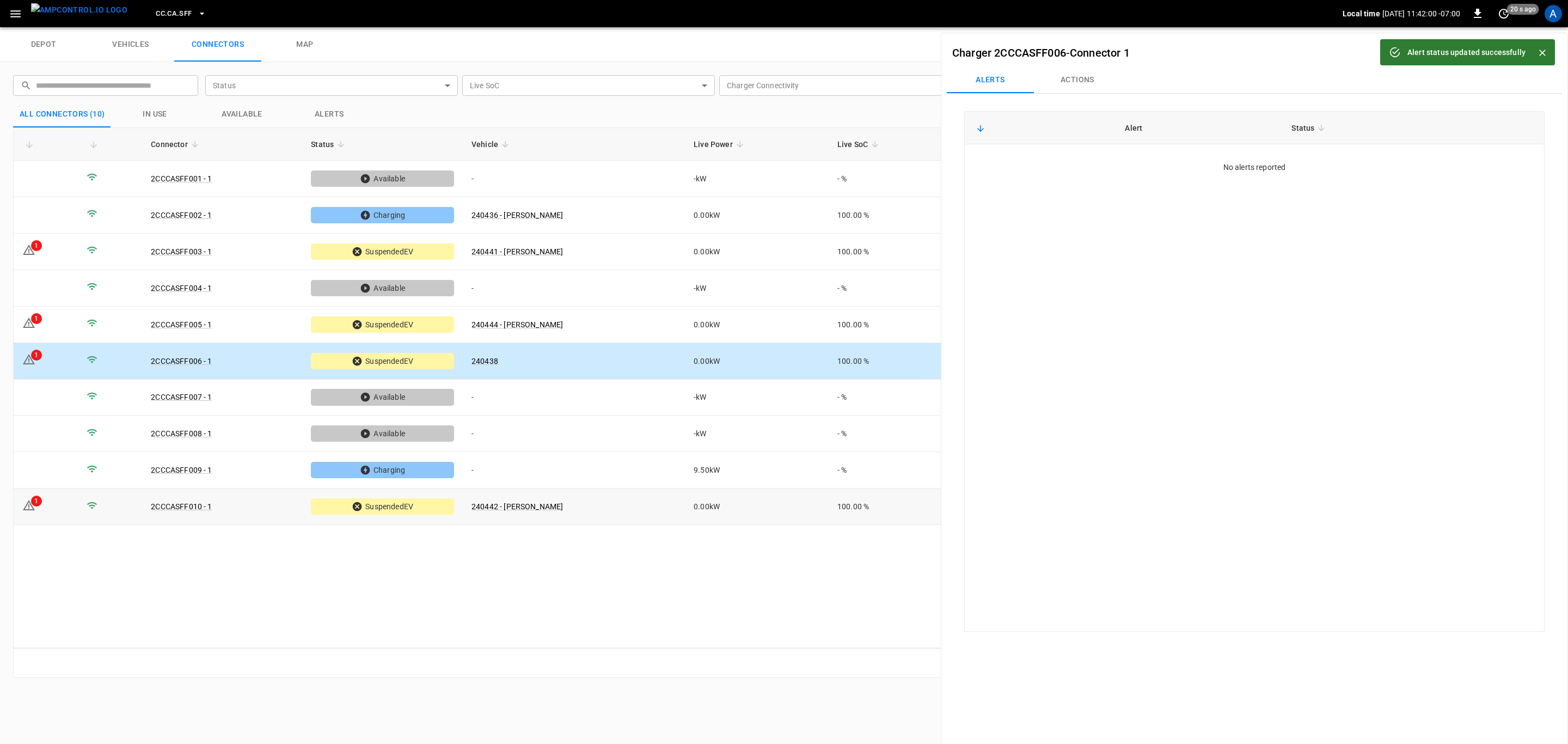
click at [662, 515] on td "240442 - [PERSON_NAME]" at bounding box center [573, 507] width 222 height 36
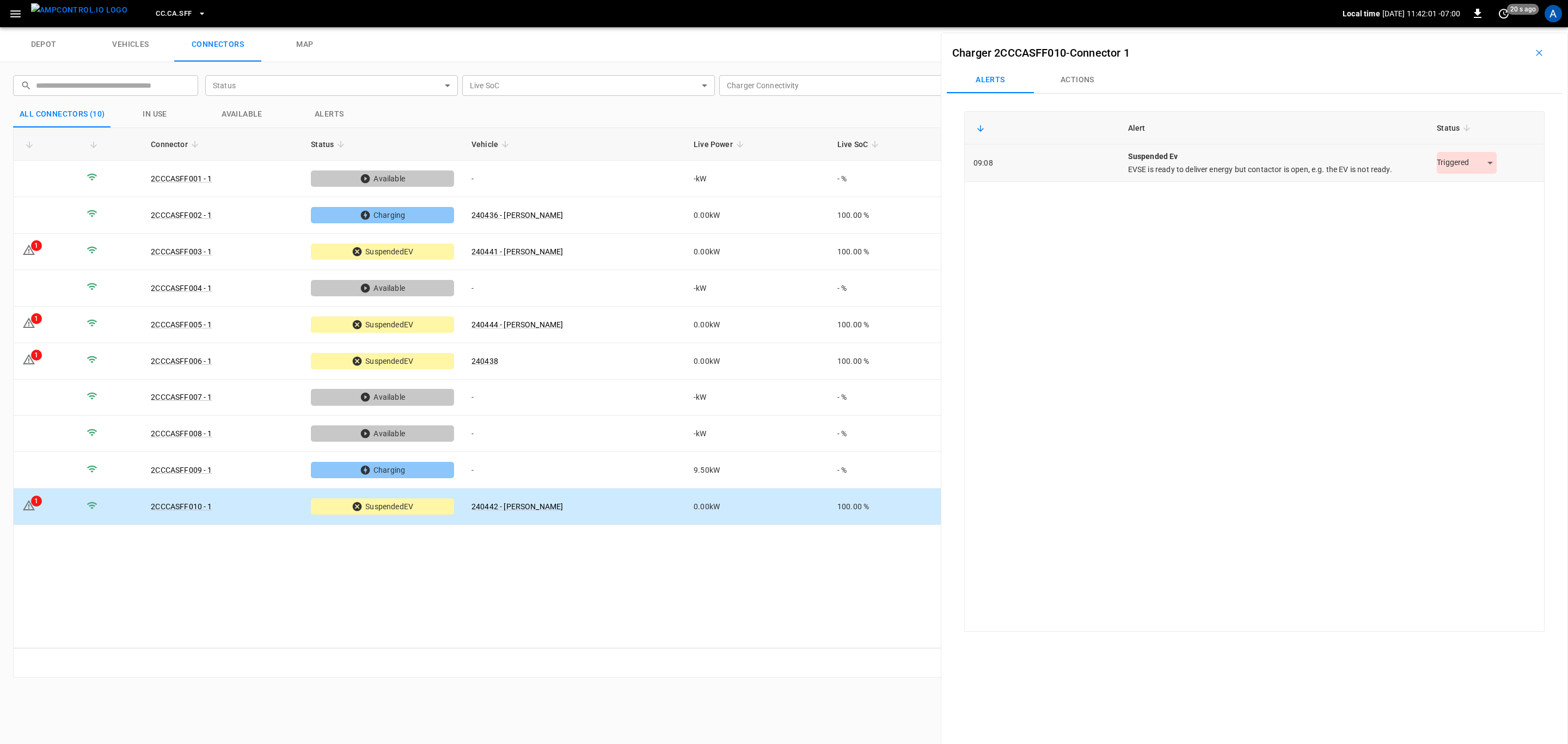
click at [1438, 28] on body "CC.CA.SFF Local time [DATE] 11:42:01 -07:00 0 20 s ago A depot vehicles connect…" at bounding box center [784, 13] width 1568 height 28
click at [1448, 185] on li "Resolved" at bounding box center [1459, 190] width 68 height 18
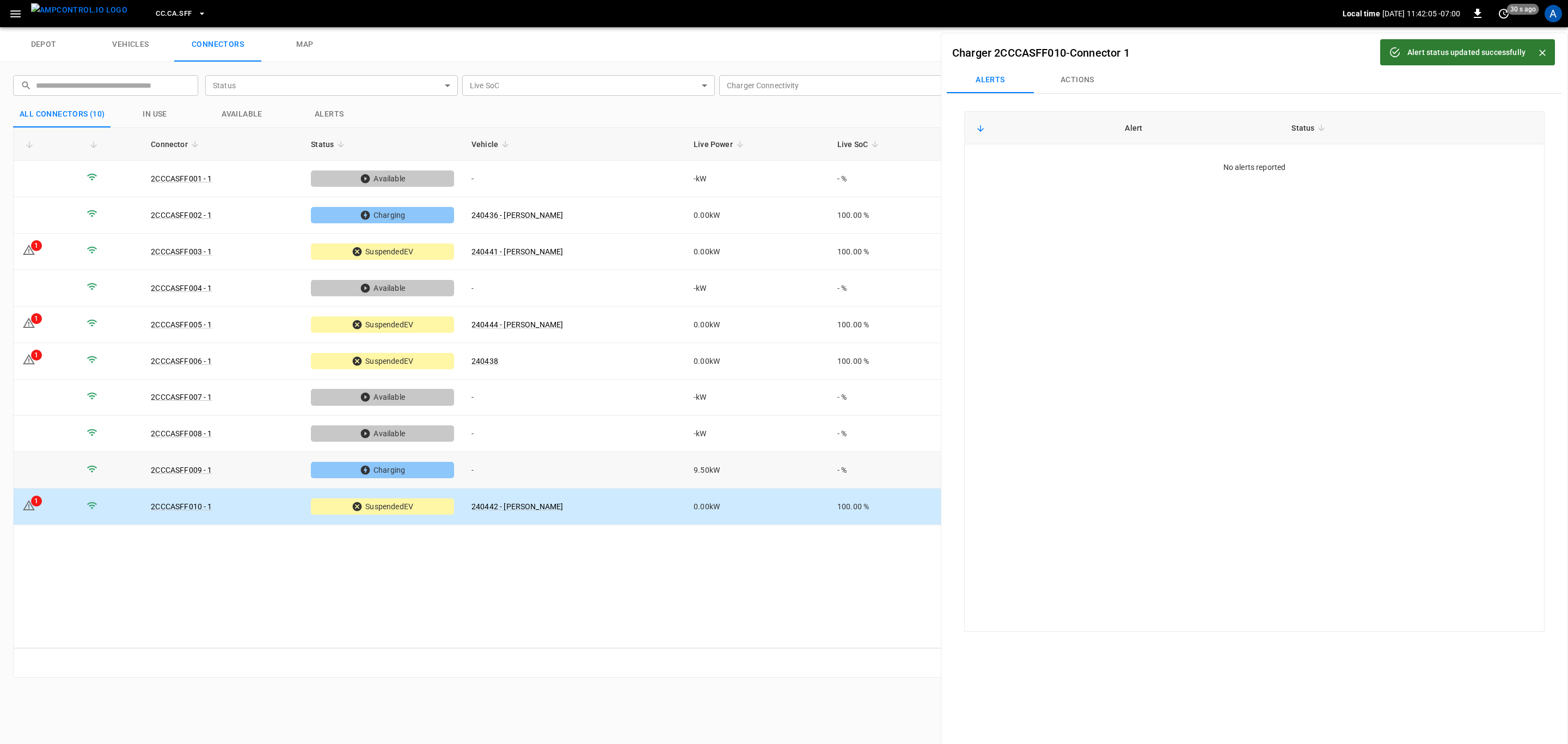
click at [724, 465] on td "9.50 kW" at bounding box center [756, 471] width 144 height 36
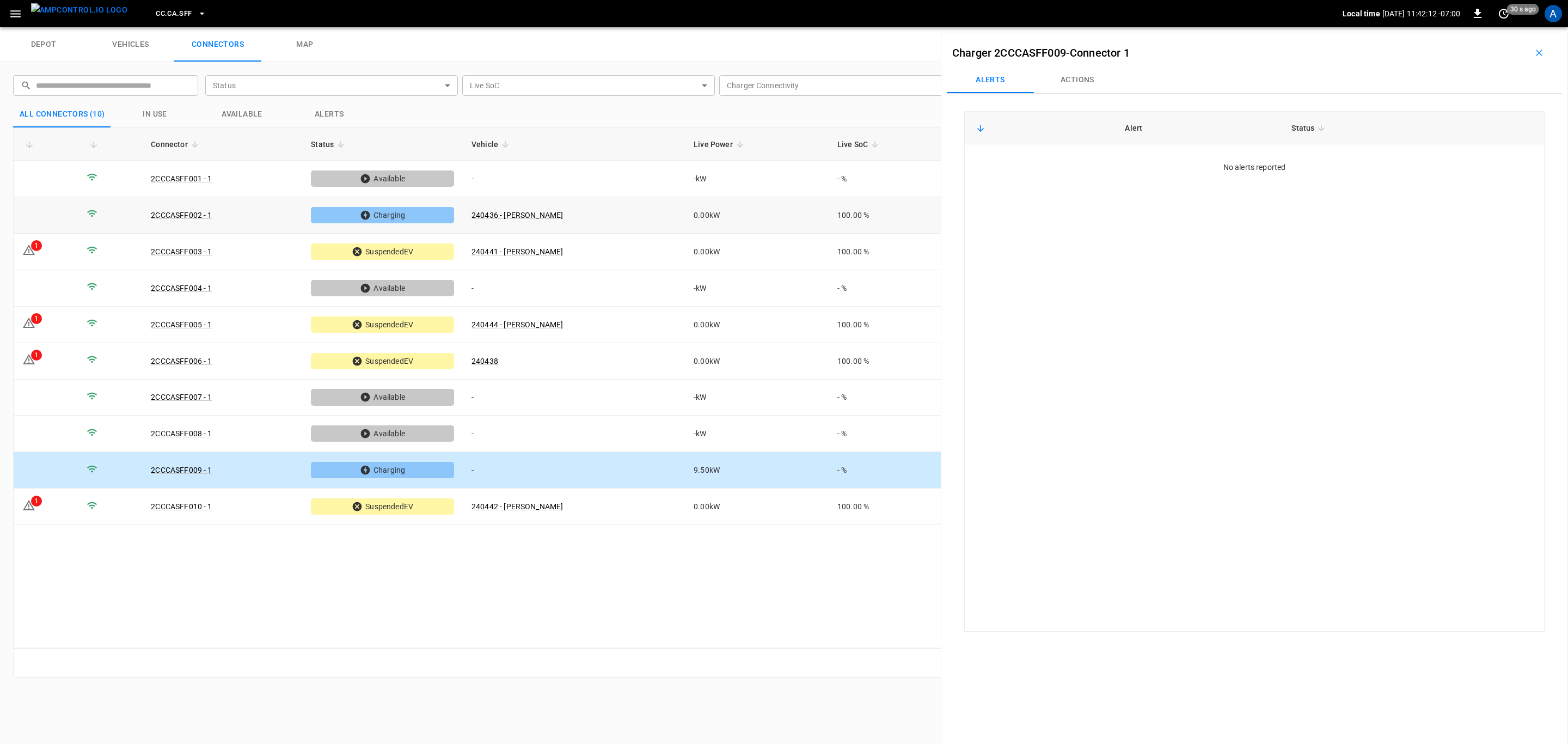
click at [685, 206] on td "240436 - [PERSON_NAME]" at bounding box center [573, 215] width 222 height 36
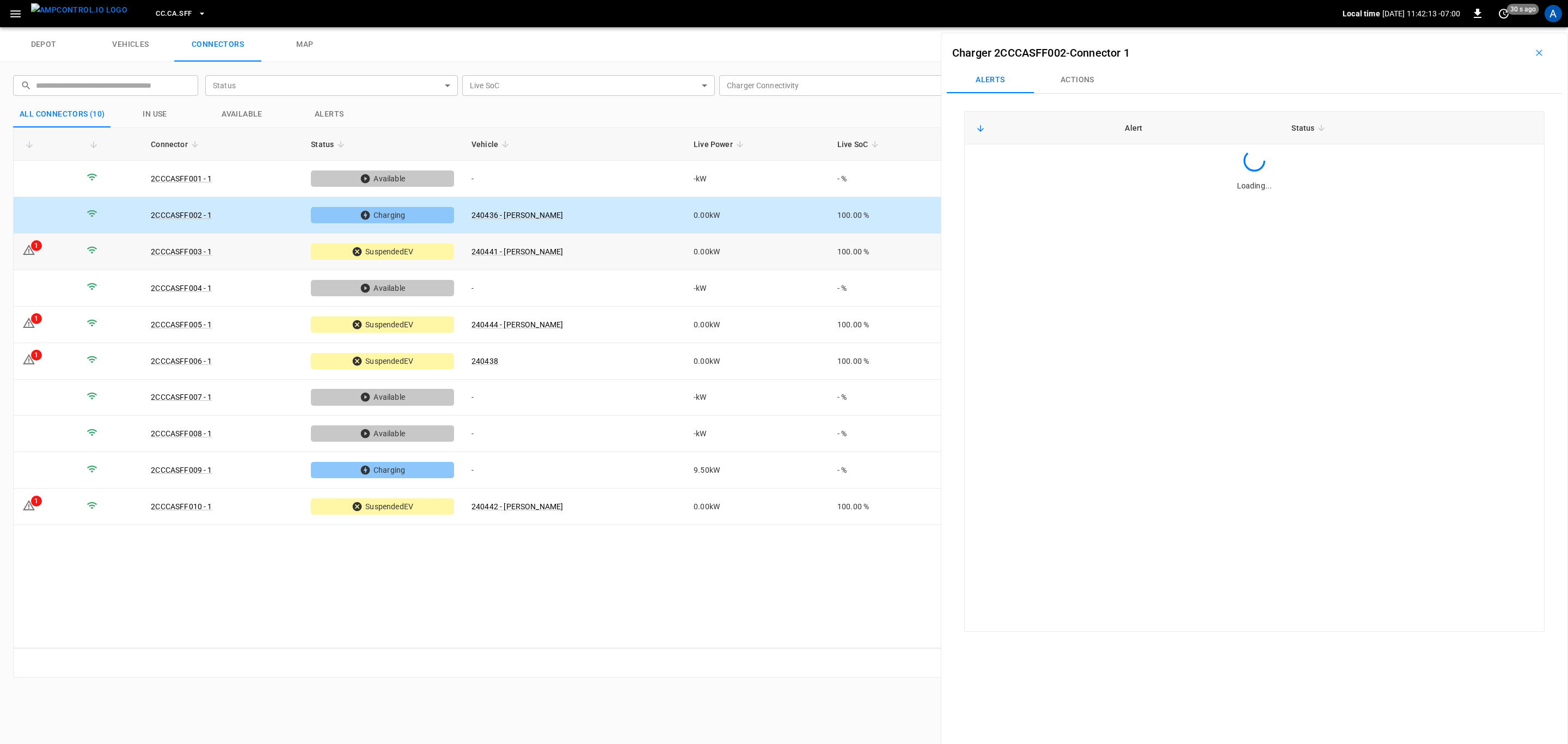
click at [682, 246] on td "240441 - [PERSON_NAME]" at bounding box center [573, 251] width 222 height 36
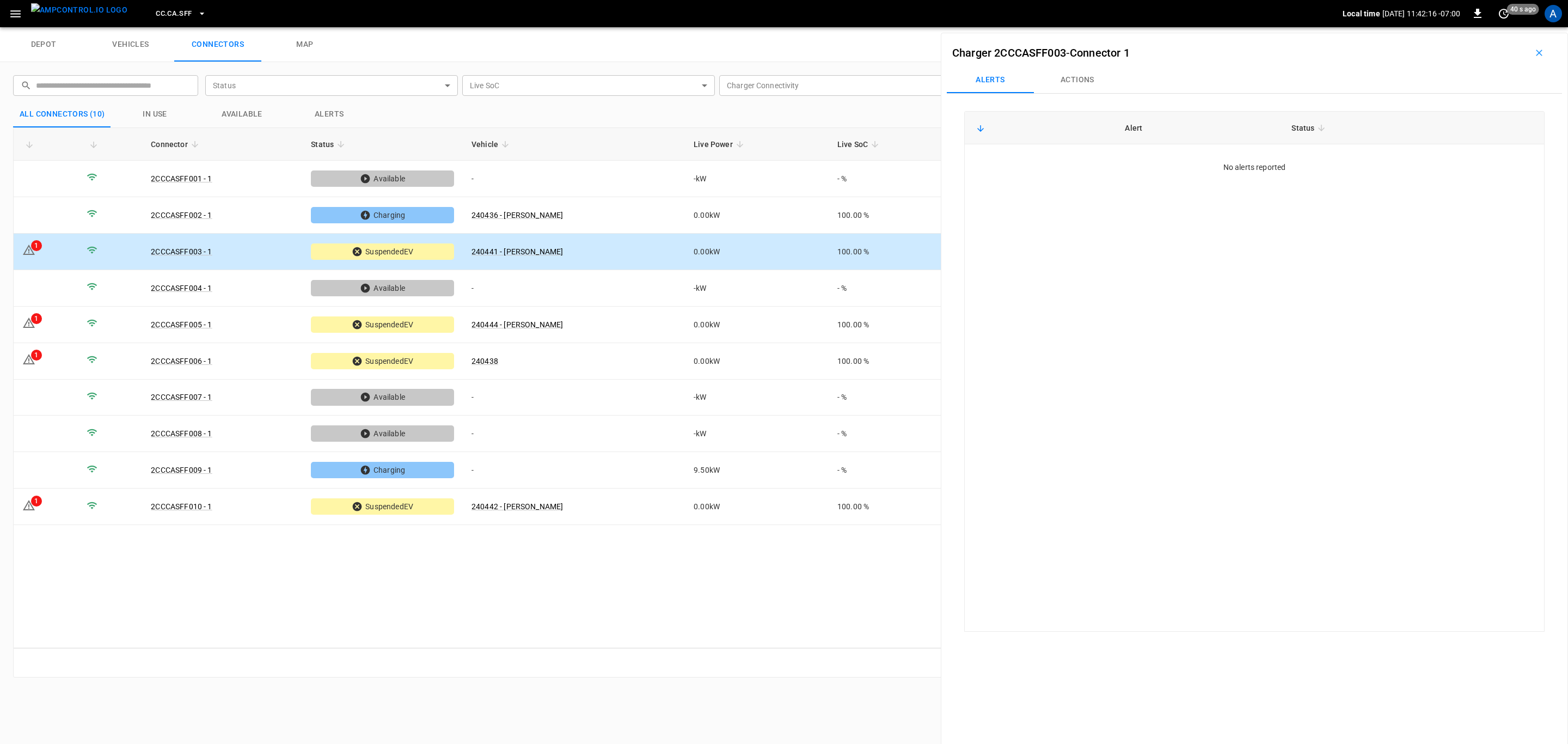
click at [180, 20] on button "CC.CA.SFF" at bounding box center [181, 13] width 59 height 21
click at [172, 89] on p "CC.CA.SJO" at bounding box center [159, 89] width 39 height 10
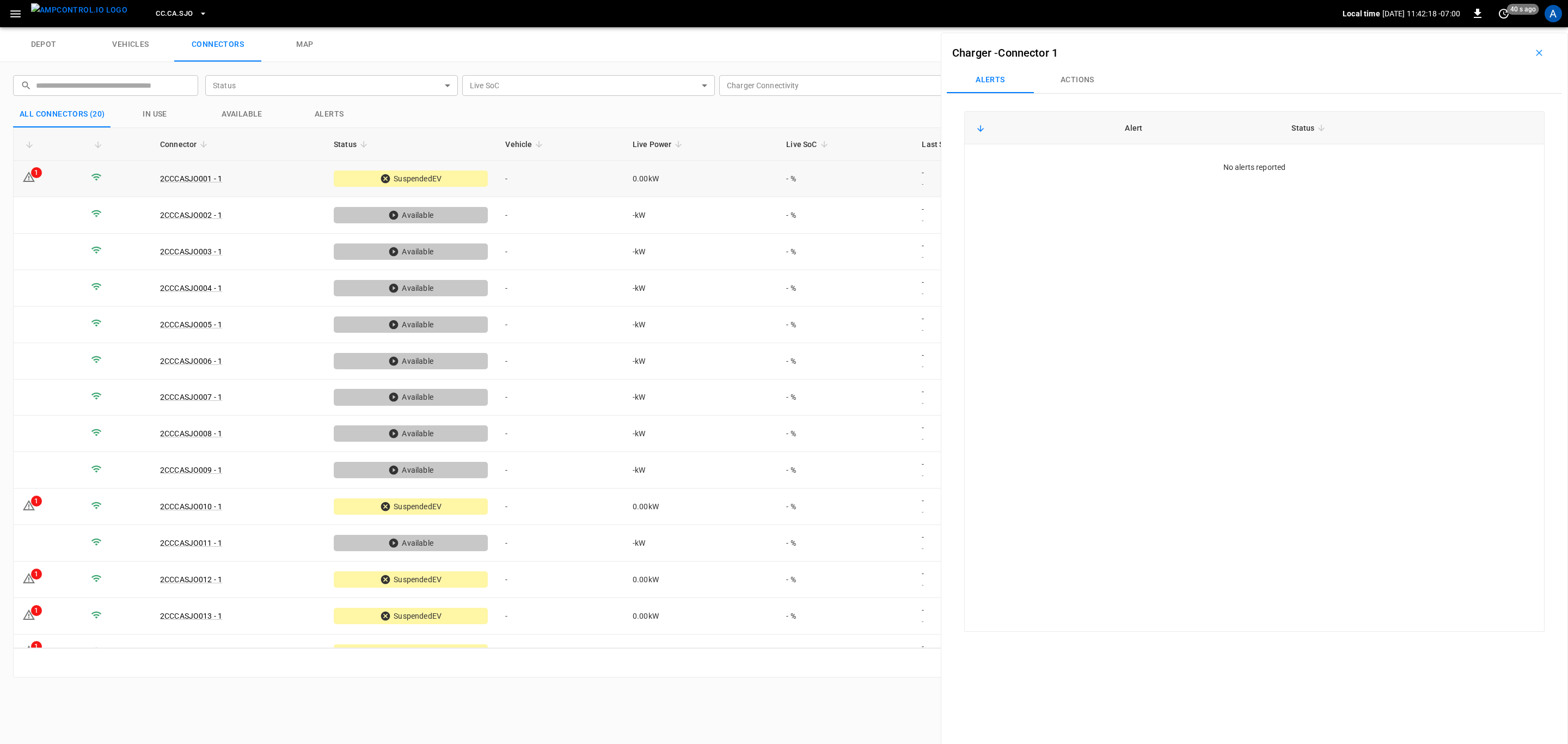
click at [534, 192] on td "-" at bounding box center [559, 179] width 127 height 36
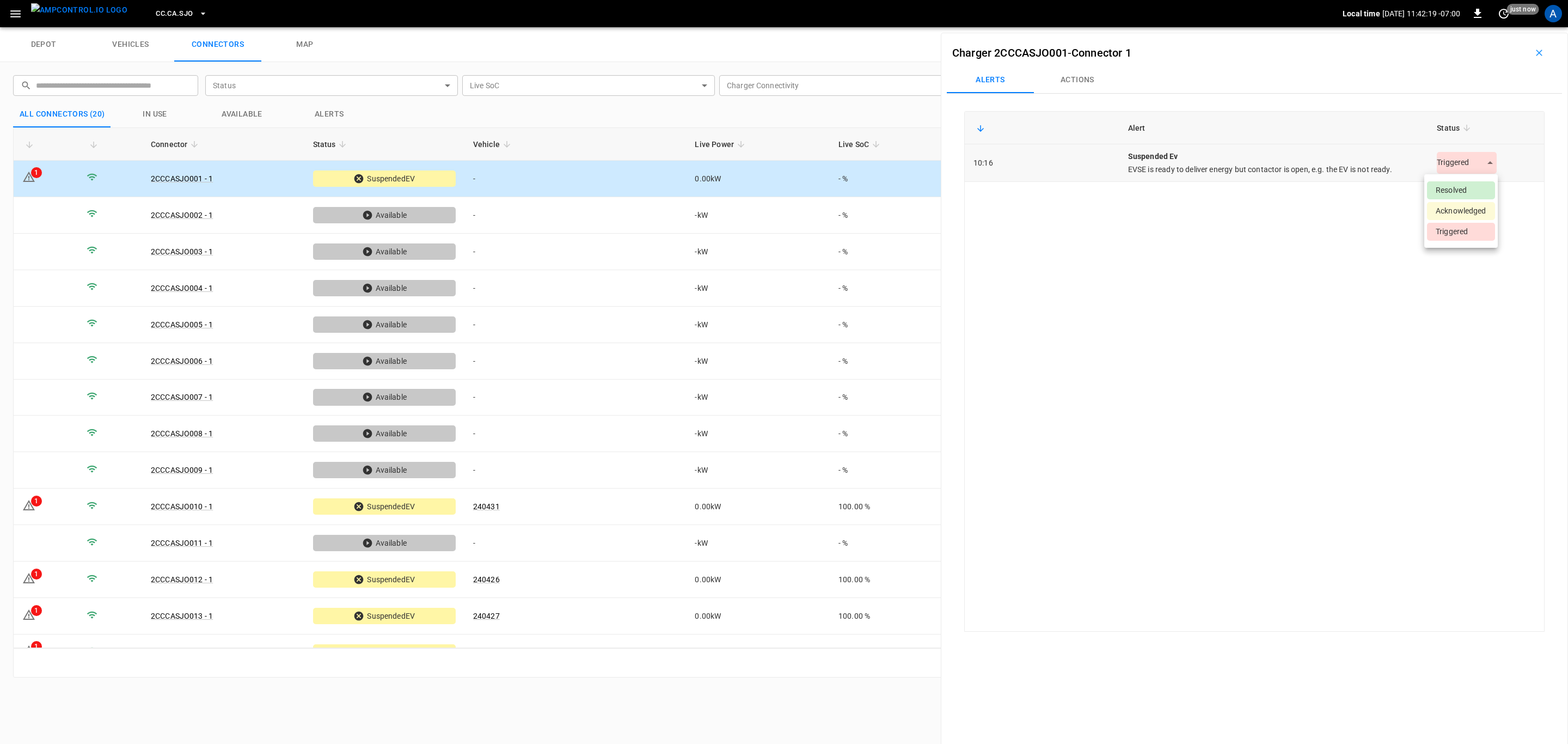
click at [1440, 28] on body "CC.CA.SJO Local time [DATE] 11:42:19 -07:00 0 just now A depot vehicles connect…" at bounding box center [784, 13] width 1568 height 28
click at [1457, 187] on li "Resolved" at bounding box center [1459, 190] width 68 height 18
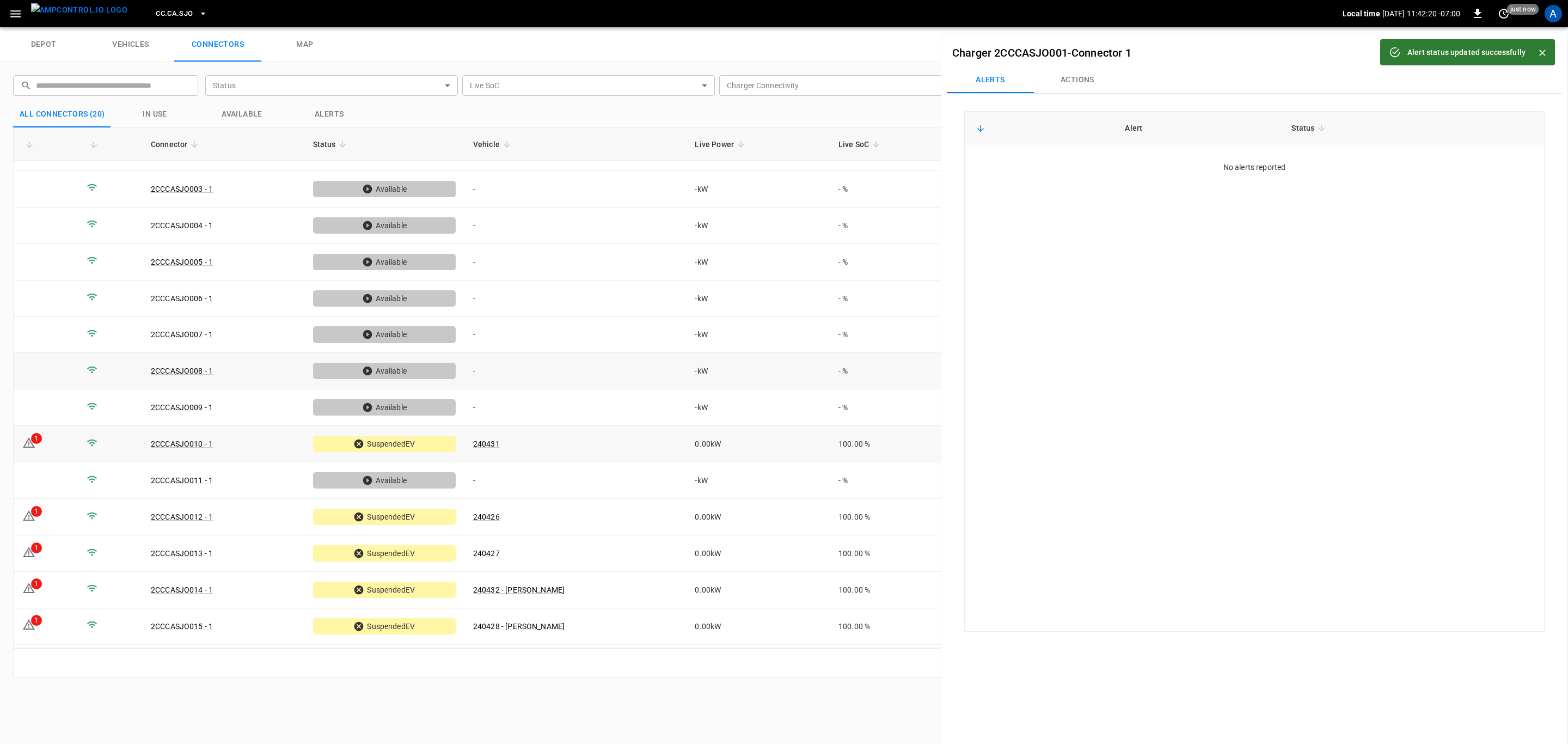
scroll to position [242, 0]
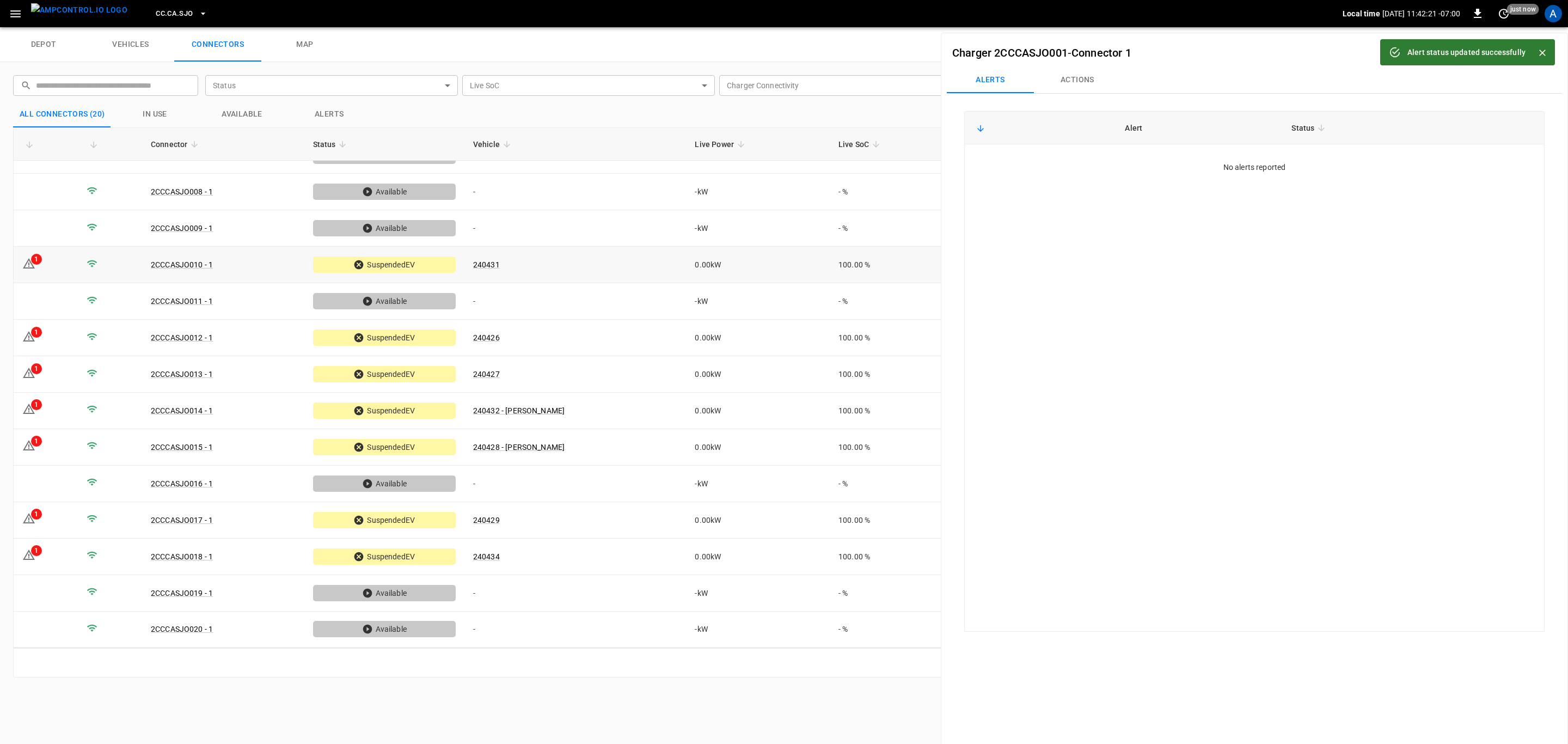
click at [549, 256] on td "240431" at bounding box center [575, 265] width 222 height 36
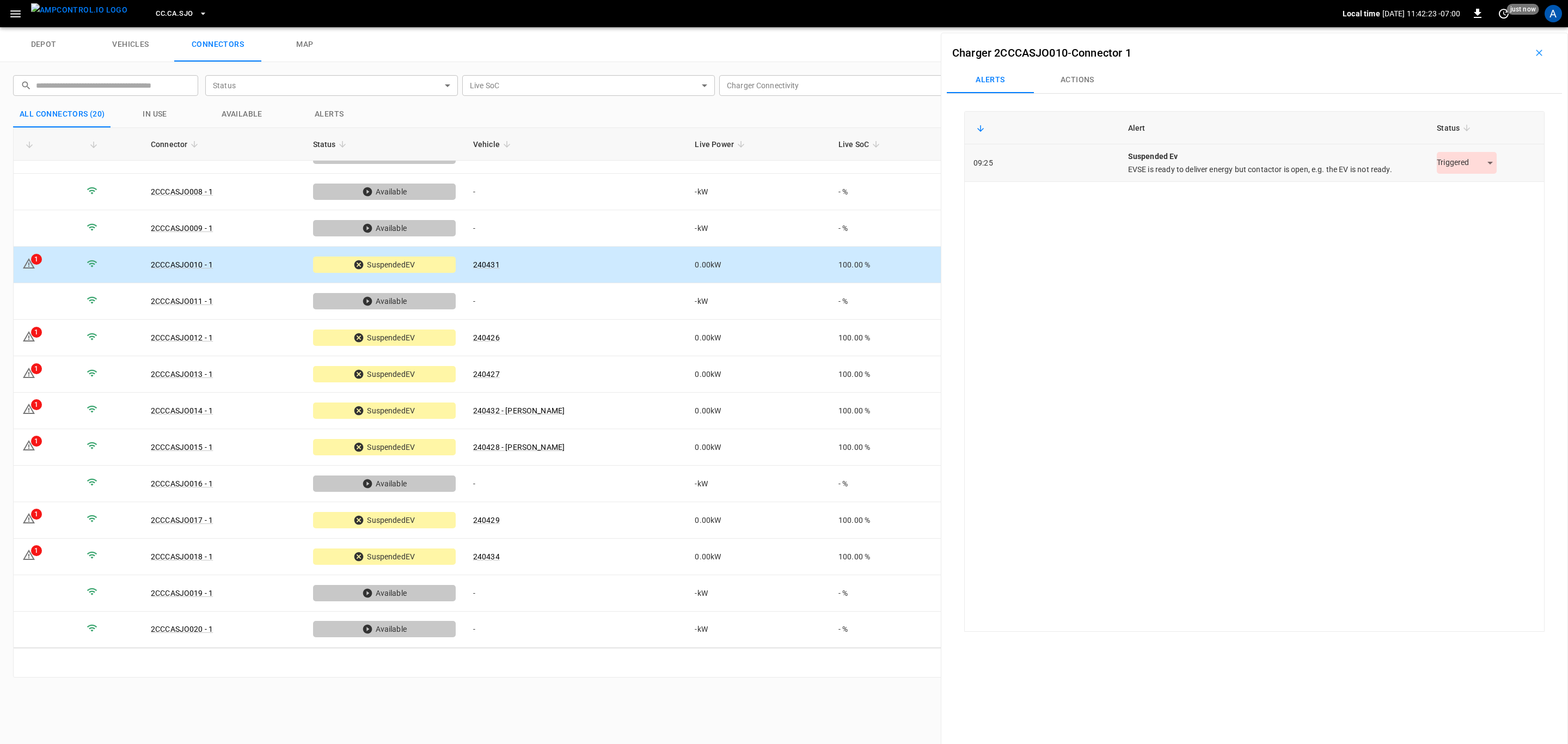
click at [1436, 28] on body "CC.CA.SJO Local time [DATE] 11:42:23 -07:00 0 just now A depot vehicles connect…" at bounding box center [784, 13] width 1568 height 28
click at [1450, 187] on li "Resolved" at bounding box center [1459, 190] width 68 height 18
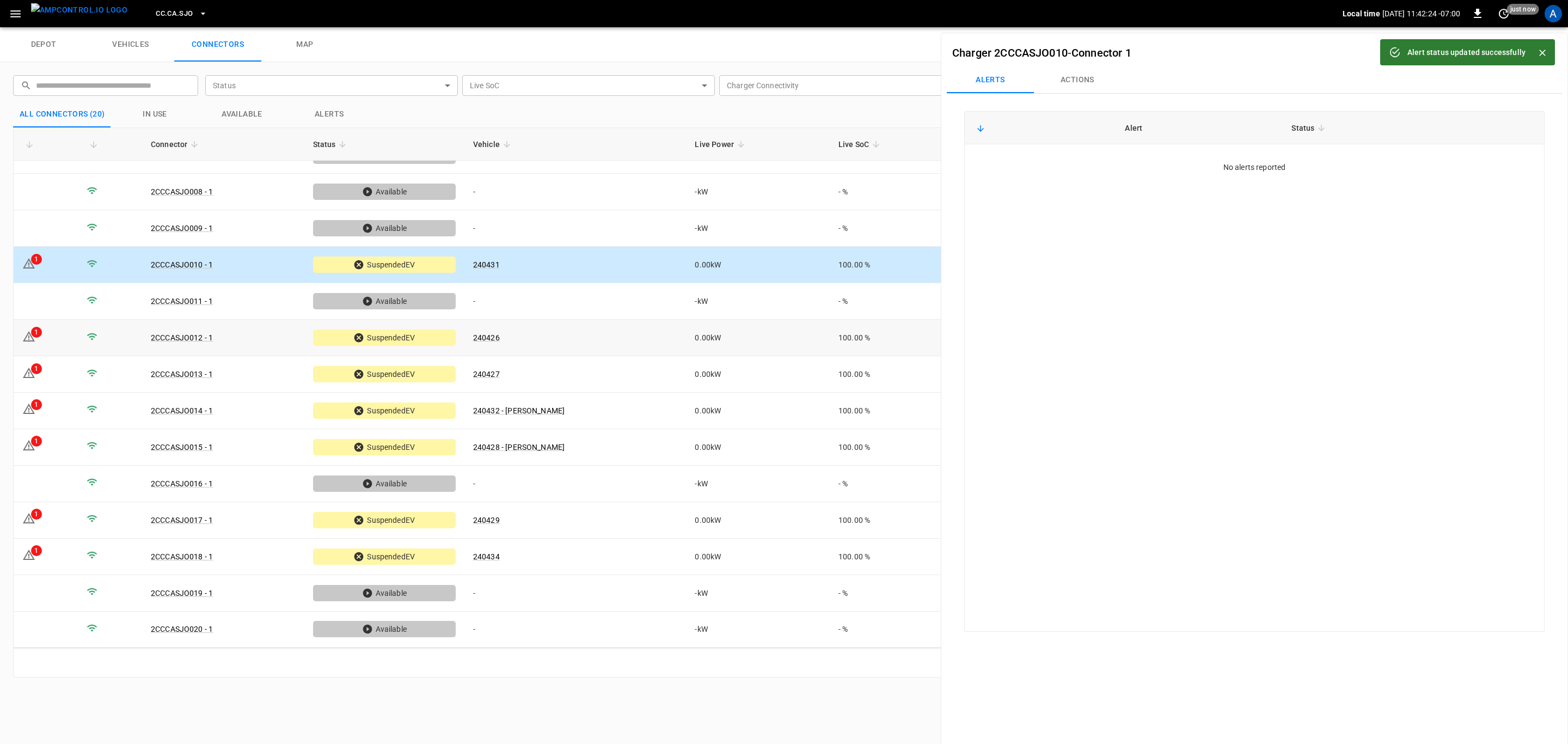
click at [579, 348] on td "240426" at bounding box center [575, 338] width 222 height 36
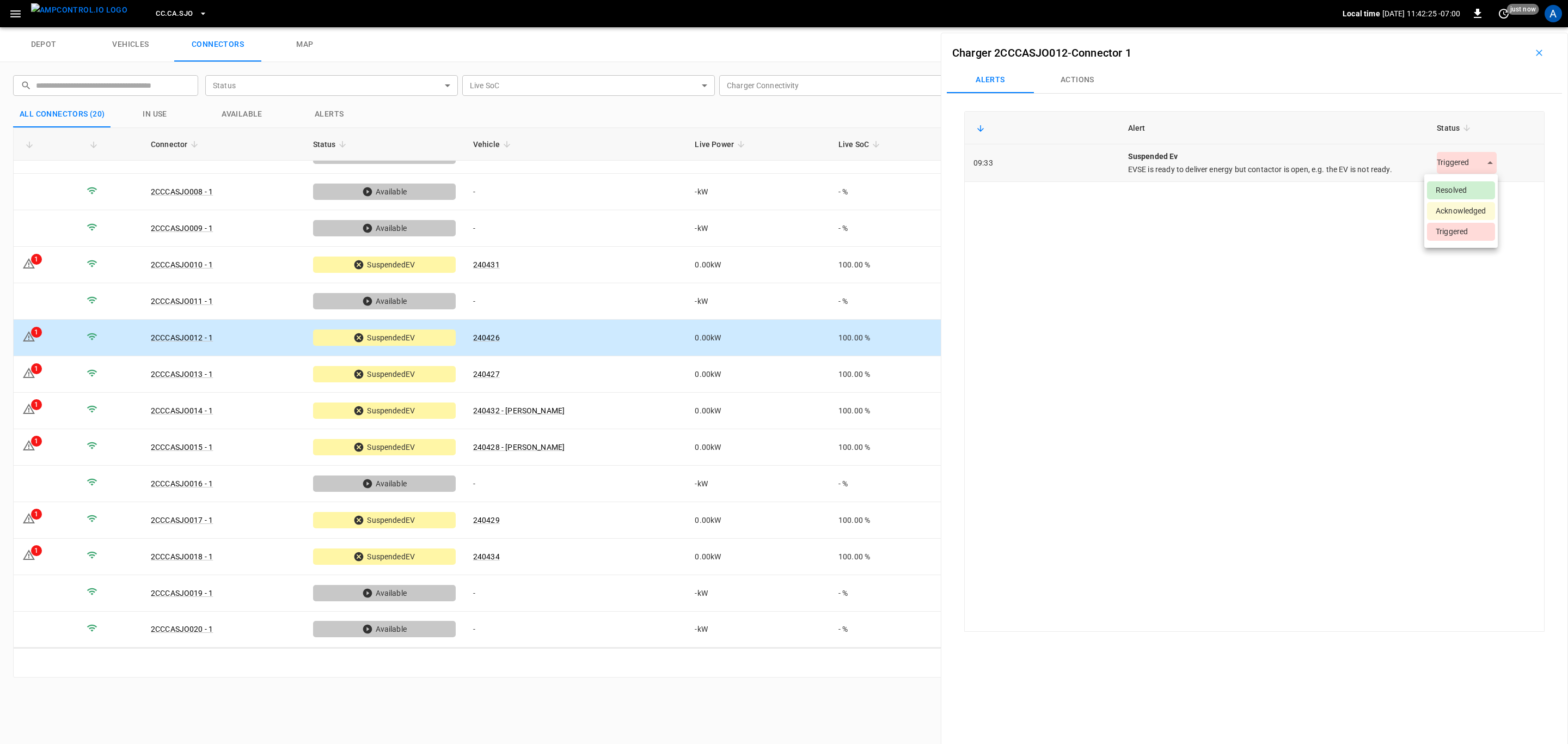
click at [1448, 28] on body "CC.CA.SJO Local time [DATE] 11:42:25 -07:00 0 just now A depot vehicles connect…" at bounding box center [784, 13] width 1568 height 28
click at [1449, 184] on li "Resolved" at bounding box center [1459, 190] width 68 height 18
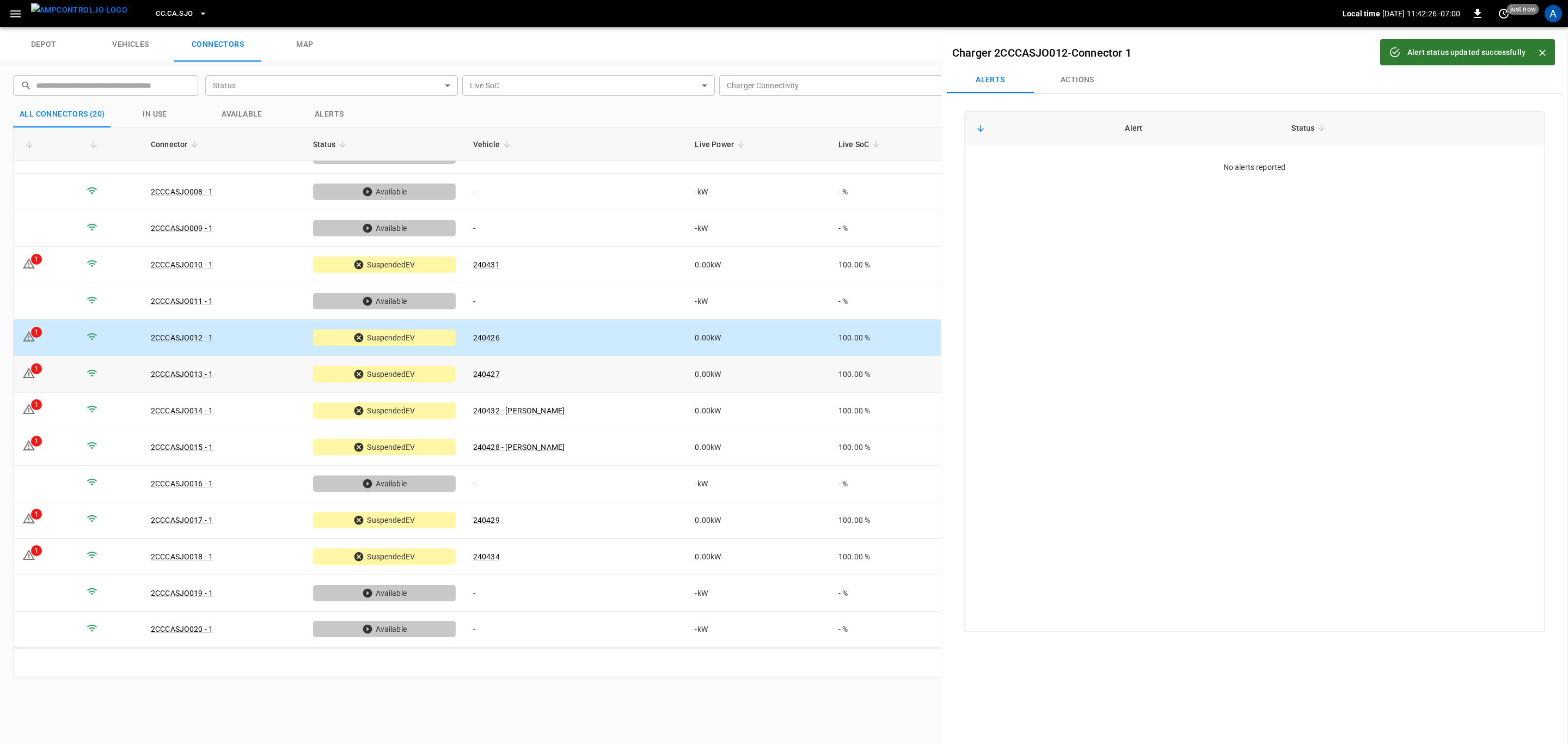
click at [659, 377] on td "240427" at bounding box center [575, 374] width 222 height 36
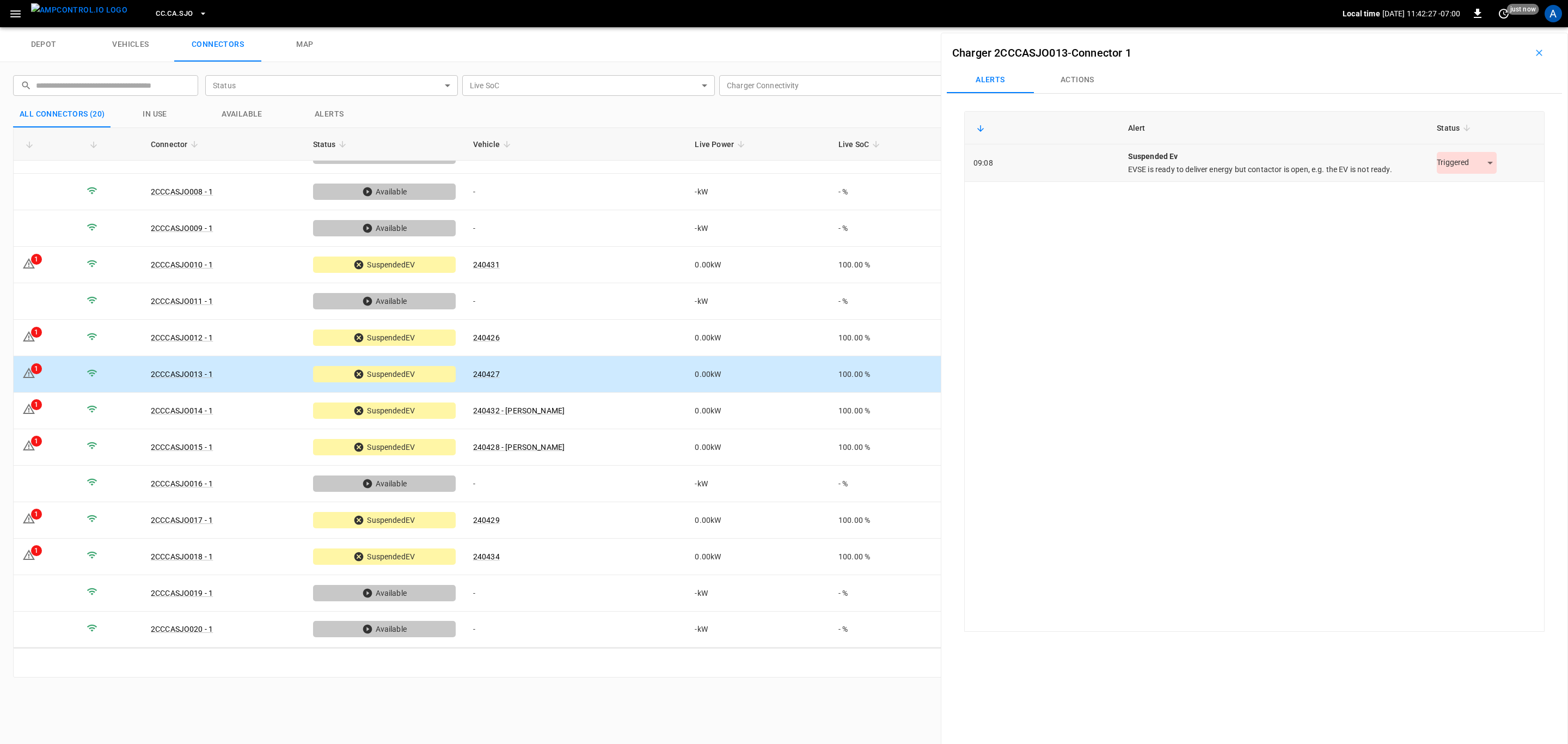
click at [1467, 28] on body "CC.CA.SJO Local time [DATE] 11:42:27 -07:00 0 just now A depot vehicles connect…" at bounding box center [784, 13] width 1568 height 28
click at [1468, 188] on li "Resolved" at bounding box center [1459, 190] width 68 height 18
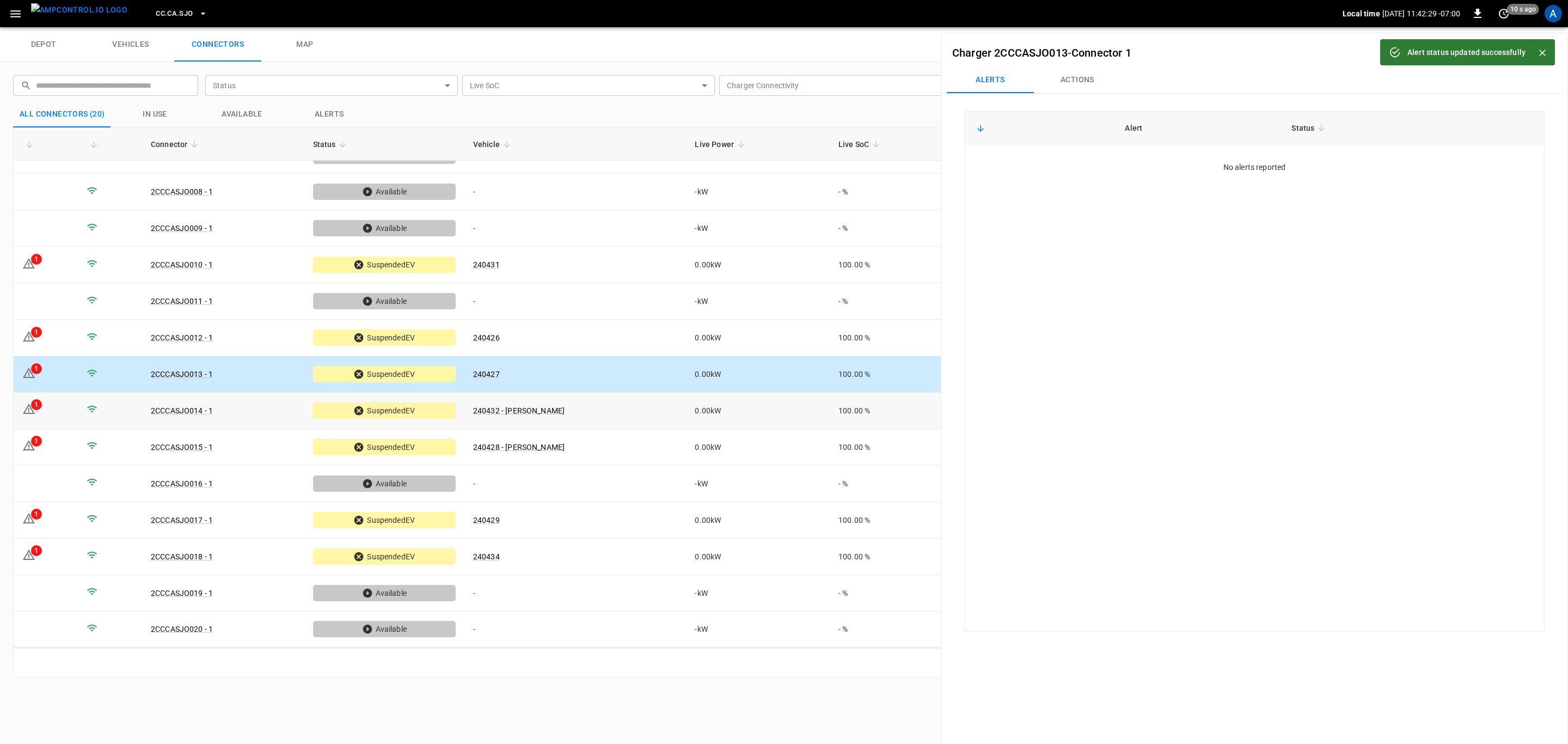
click at [657, 415] on td "240432 - [PERSON_NAME]" at bounding box center [575, 411] width 222 height 36
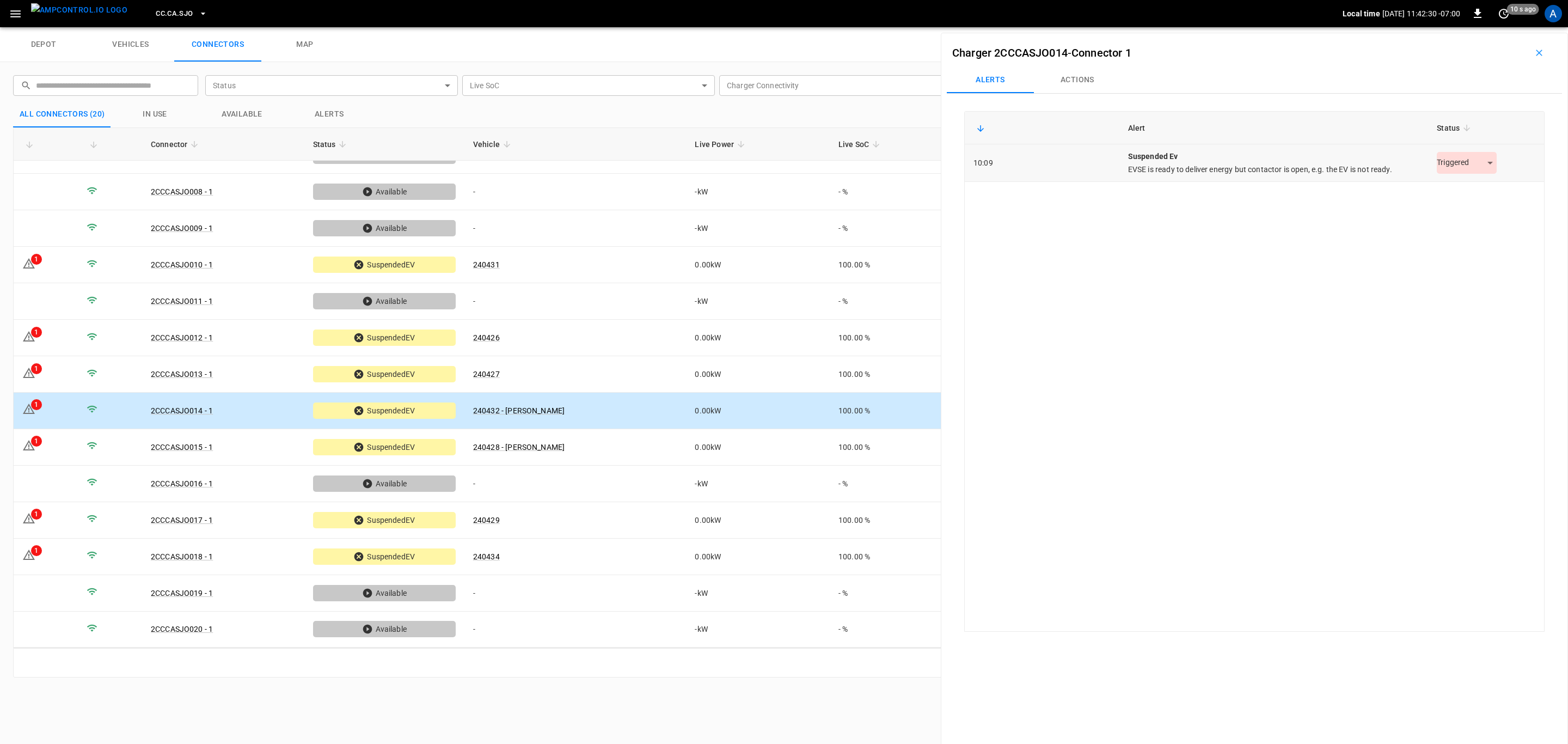
click at [1445, 28] on body "CC.CA.SJO Local time [DATE] 11:42:30 -07:00 0 10 s ago A depot vehicles connect…" at bounding box center [784, 13] width 1568 height 28
click at [1456, 196] on li "Resolved" at bounding box center [1459, 190] width 68 height 18
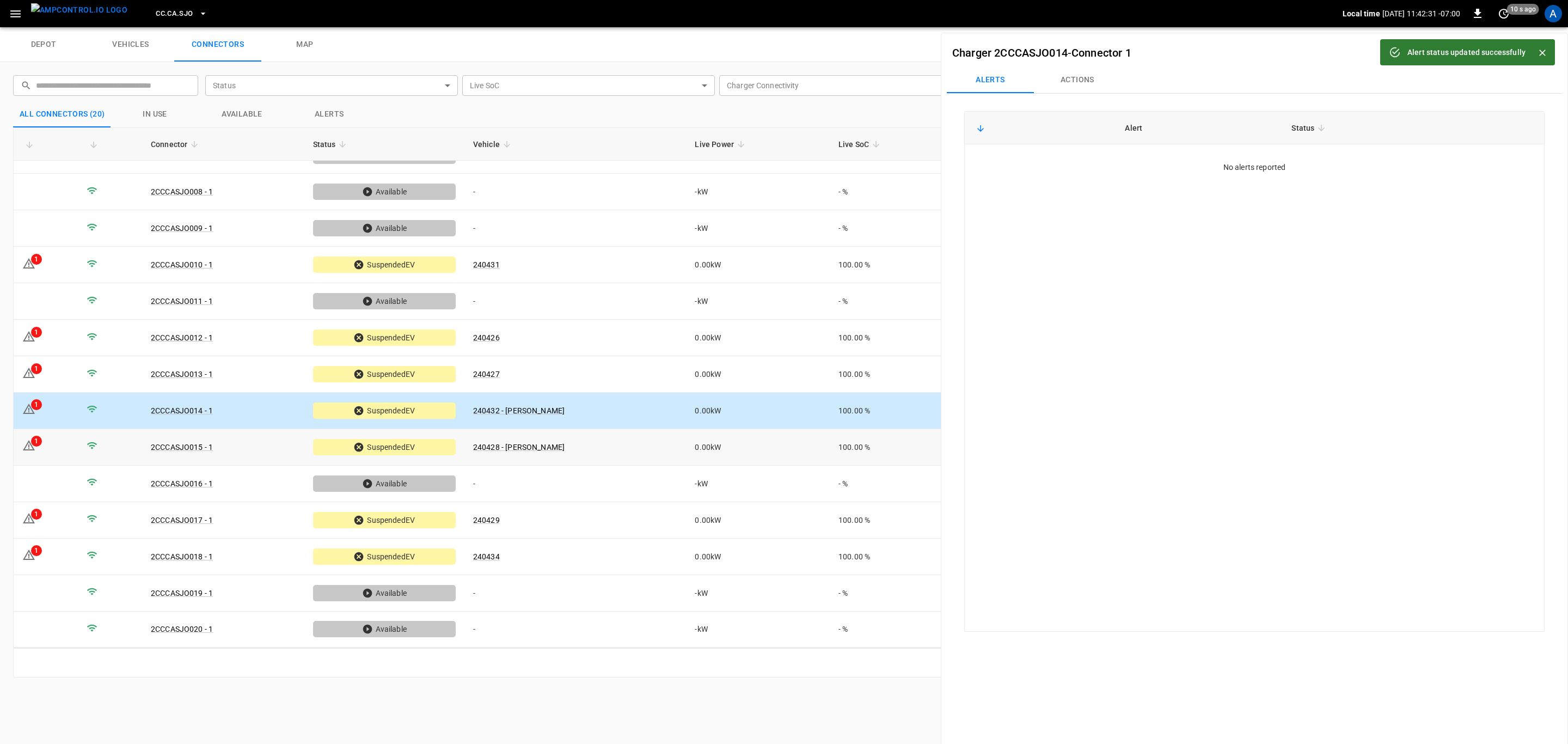
click at [730, 443] on td "0.00 kW" at bounding box center [757, 448] width 143 height 36
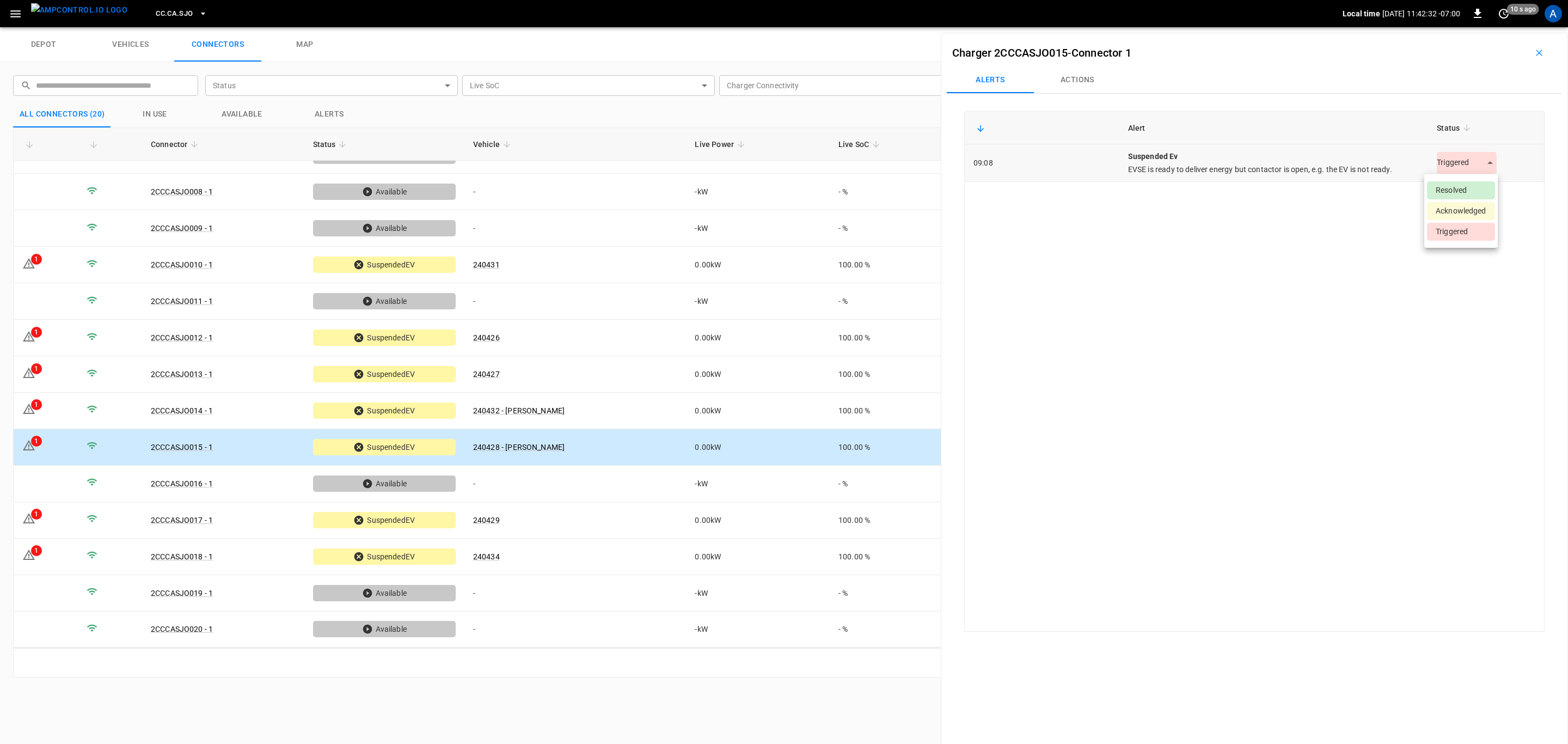
click at [1448, 28] on body "CC.CA.SJO Local time [DATE] 11:42:32 -07:00 0 10 s ago A depot vehicles connect…" at bounding box center [784, 13] width 1568 height 28
click at [1457, 193] on li "Resolved" at bounding box center [1459, 190] width 68 height 18
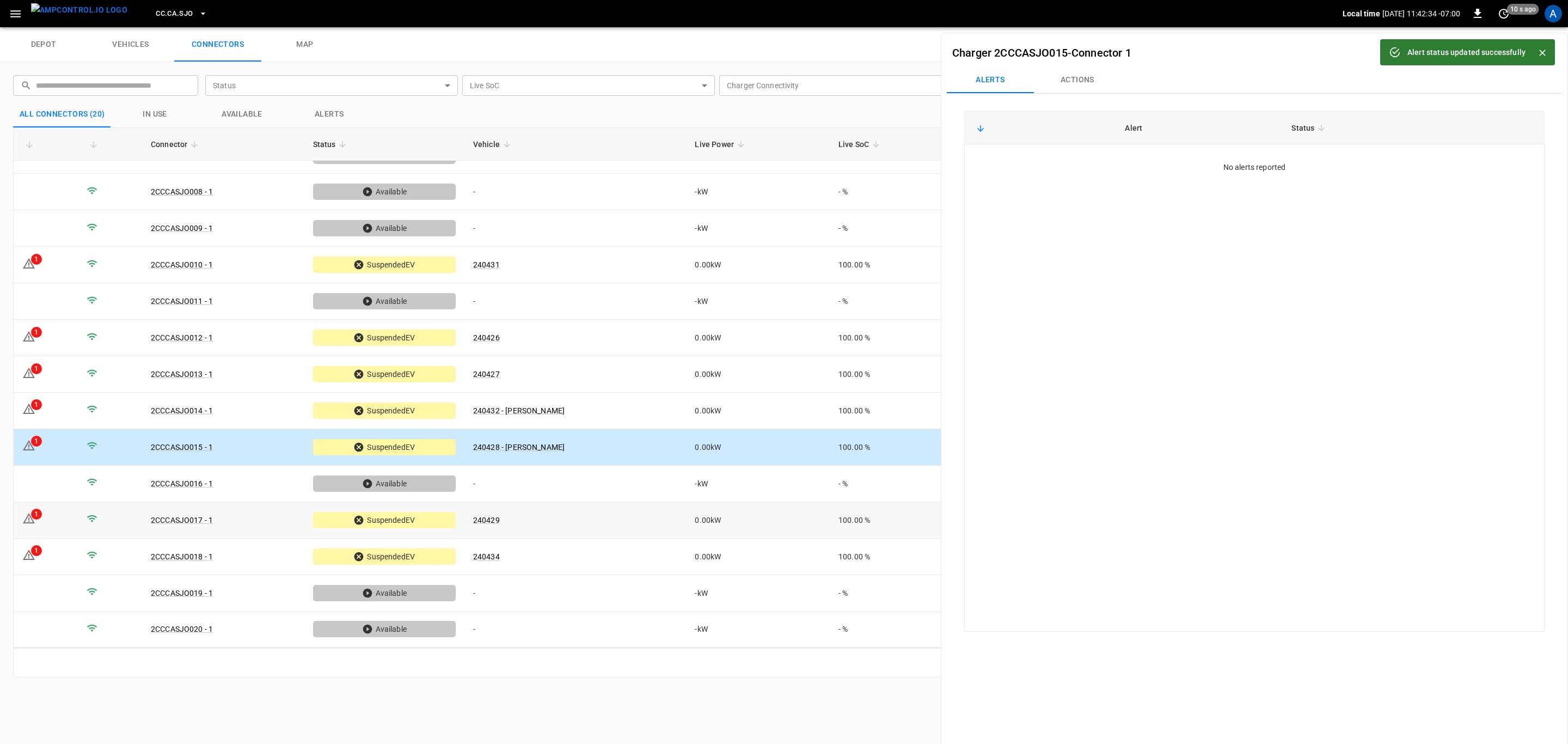
click at [630, 532] on td "240429" at bounding box center [575, 520] width 222 height 36
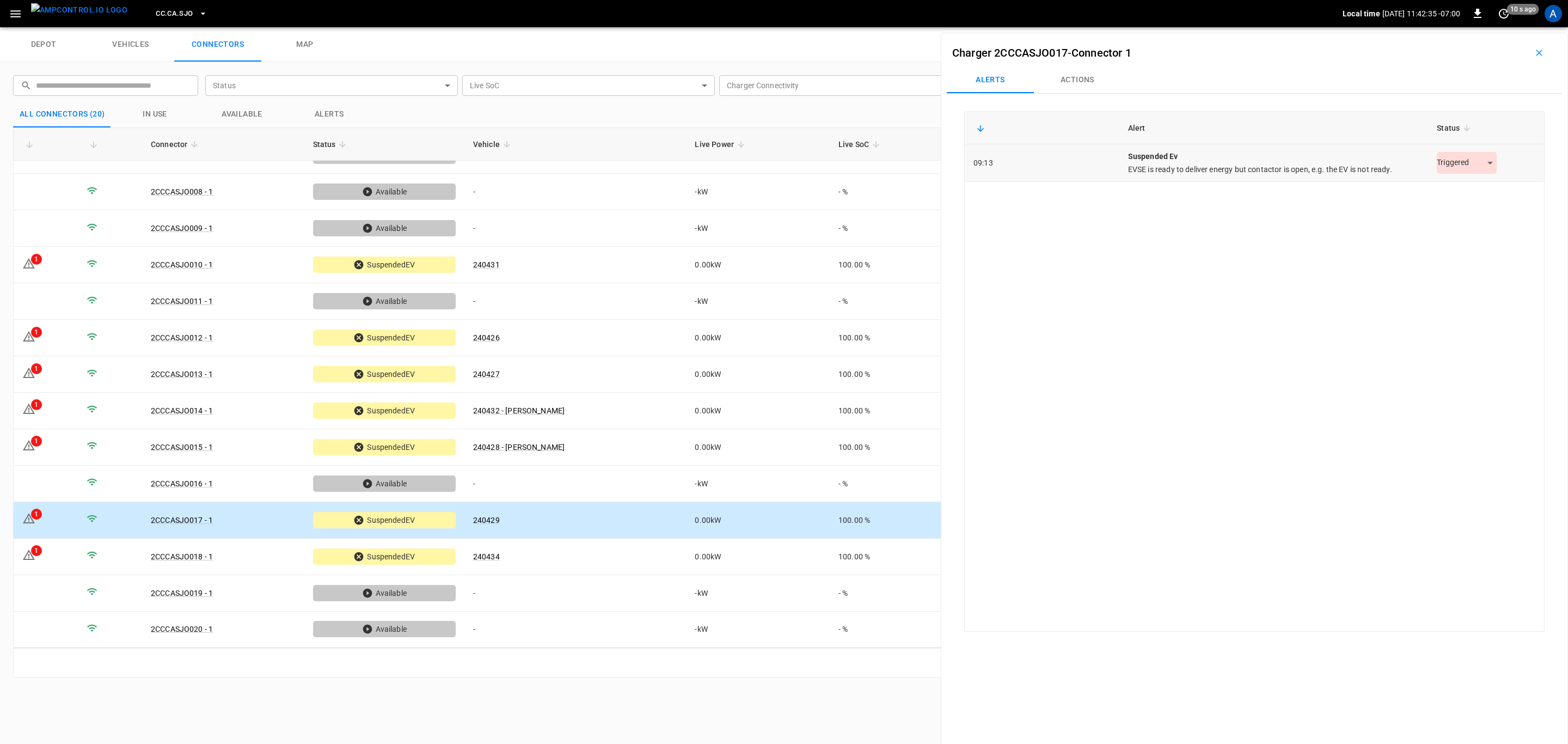
click at [1441, 28] on body "CC.CA.SJO Local time [DATE] 11:42:35 -07:00 0 10 s ago A depot vehicles connect…" at bounding box center [784, 13] width 1568 height 28
click at [1445, 184] on li "Resolved" at bounding box center [1459, 190] width 68 height 18
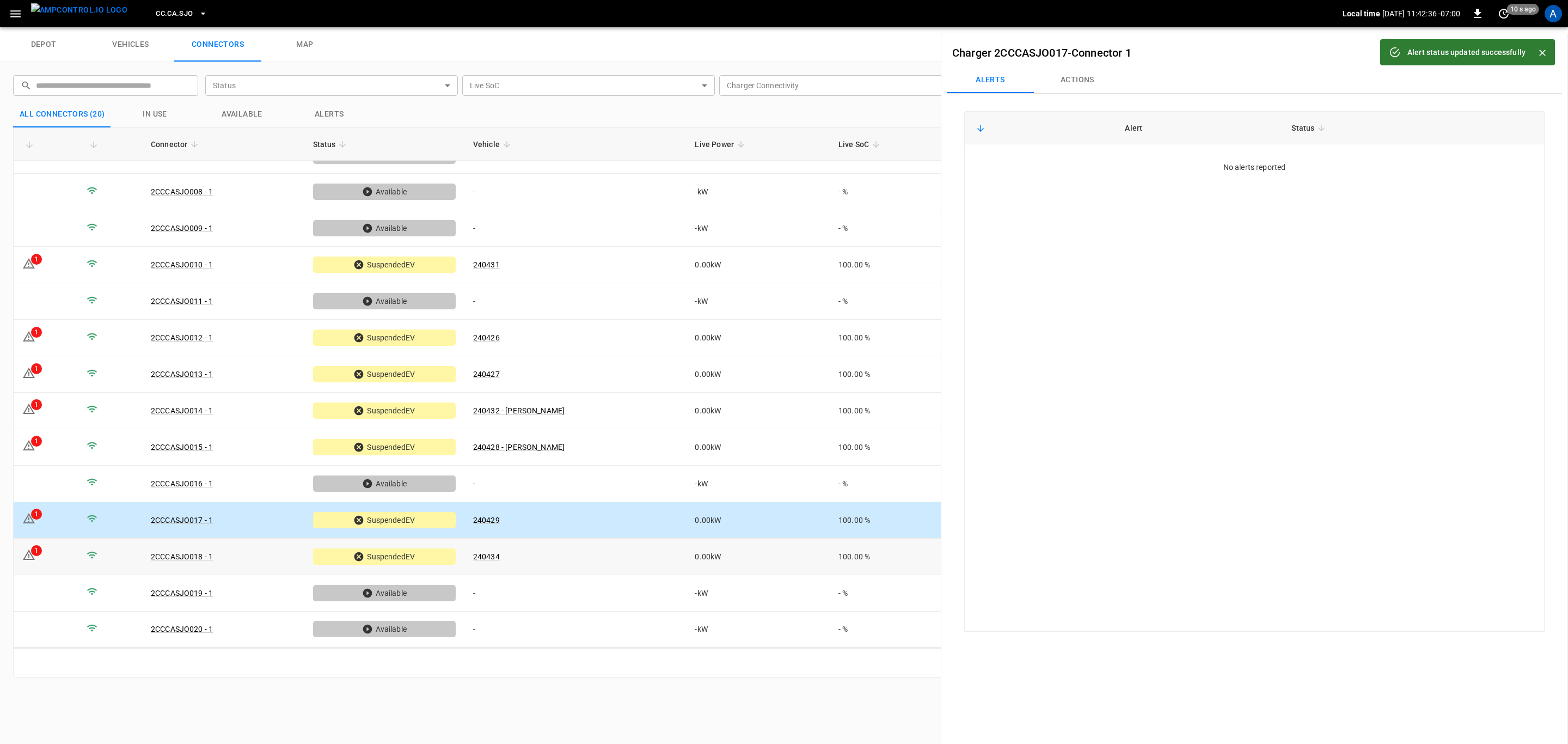
click at [671, 559] on td "240434" at bounding box center [575, 556] width 222 height 36
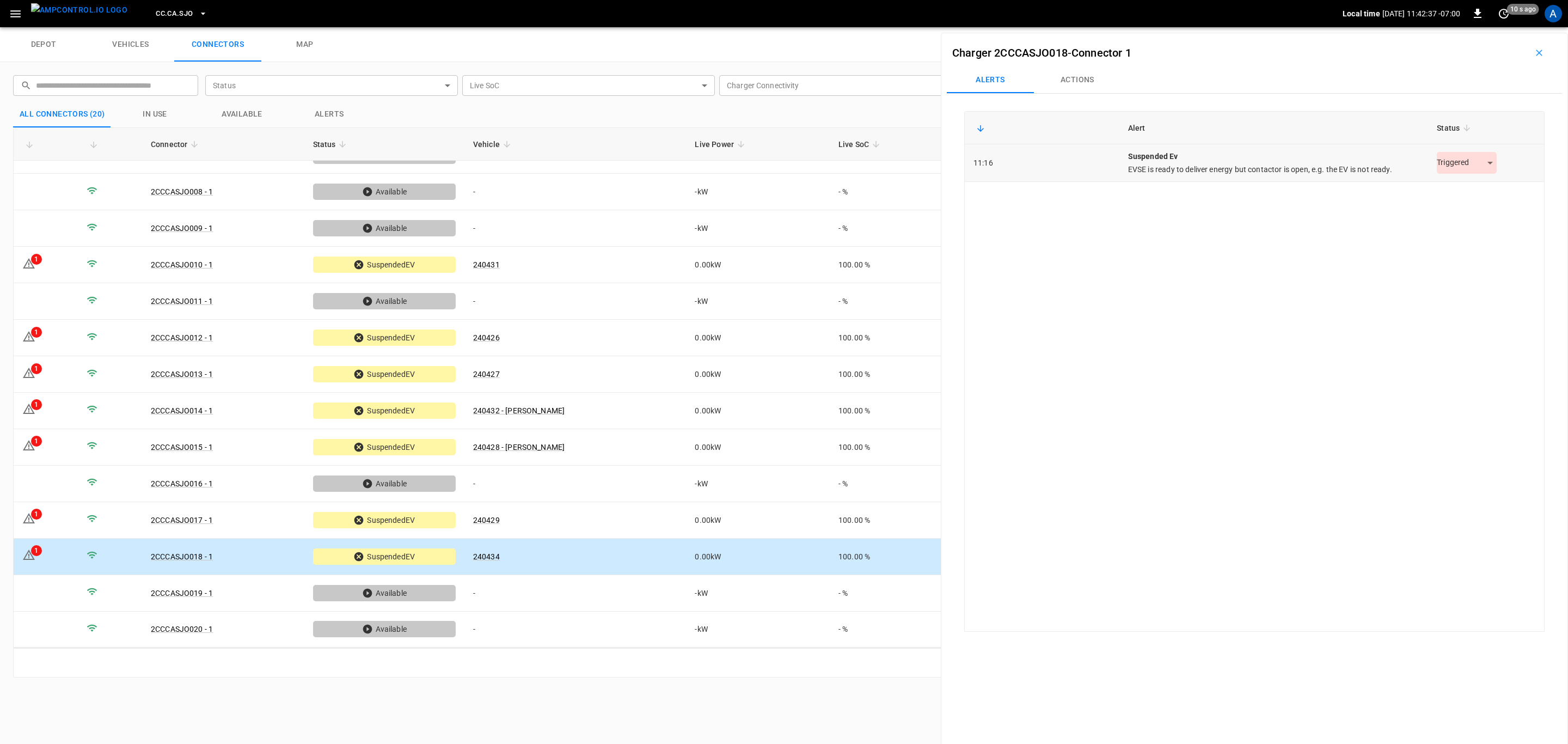
click at [1481, 28] on body "CC.CA.SJO Local time [DATE] 11:42:37 -07:00 0 10 s ago A depot vehicles connect…" at bounding box center [784, 13] width 1568 height 28
click at [1476, 184] on li "Resolved" at bounding box center [1459, 190] width 68 height 18
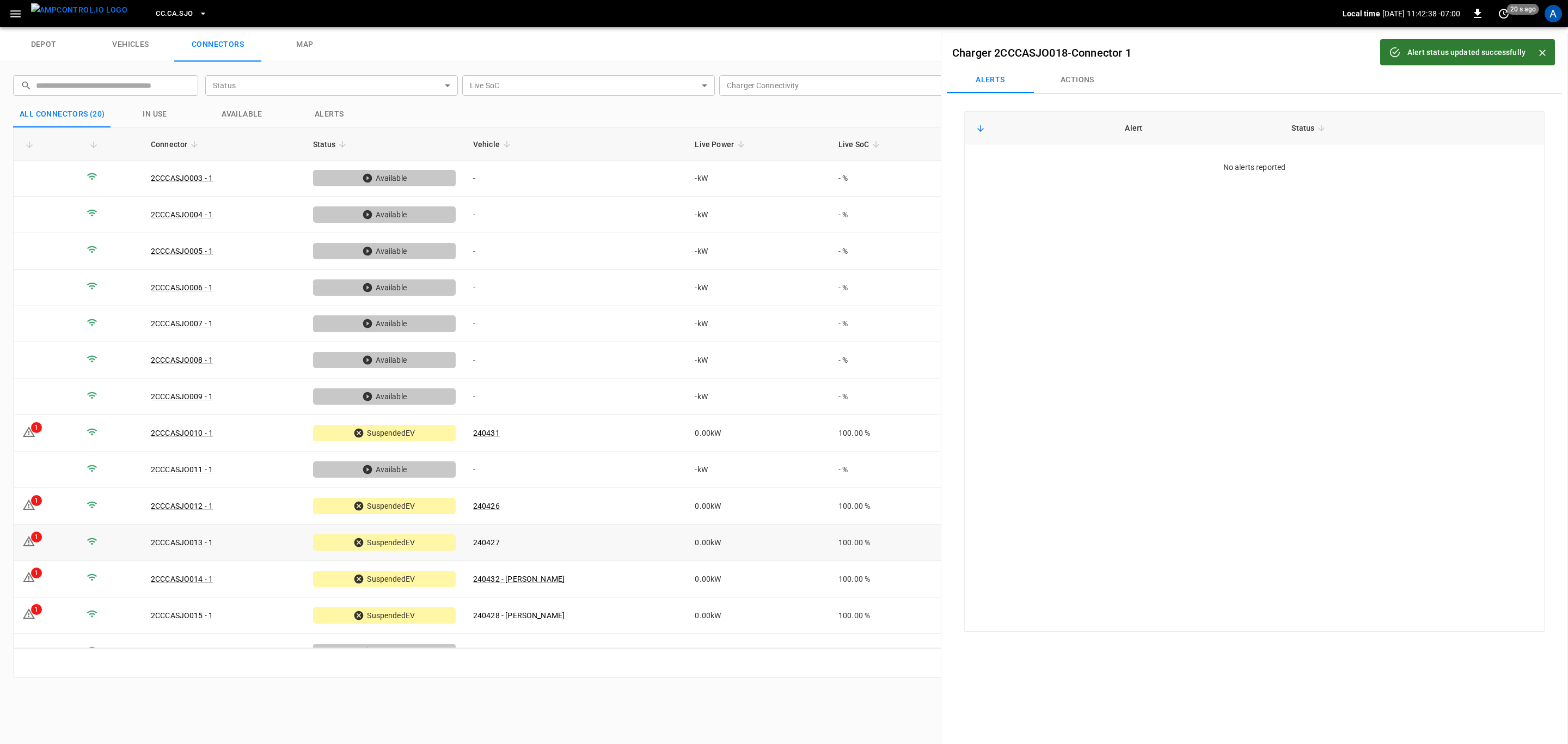
scroll to position [0, 0]
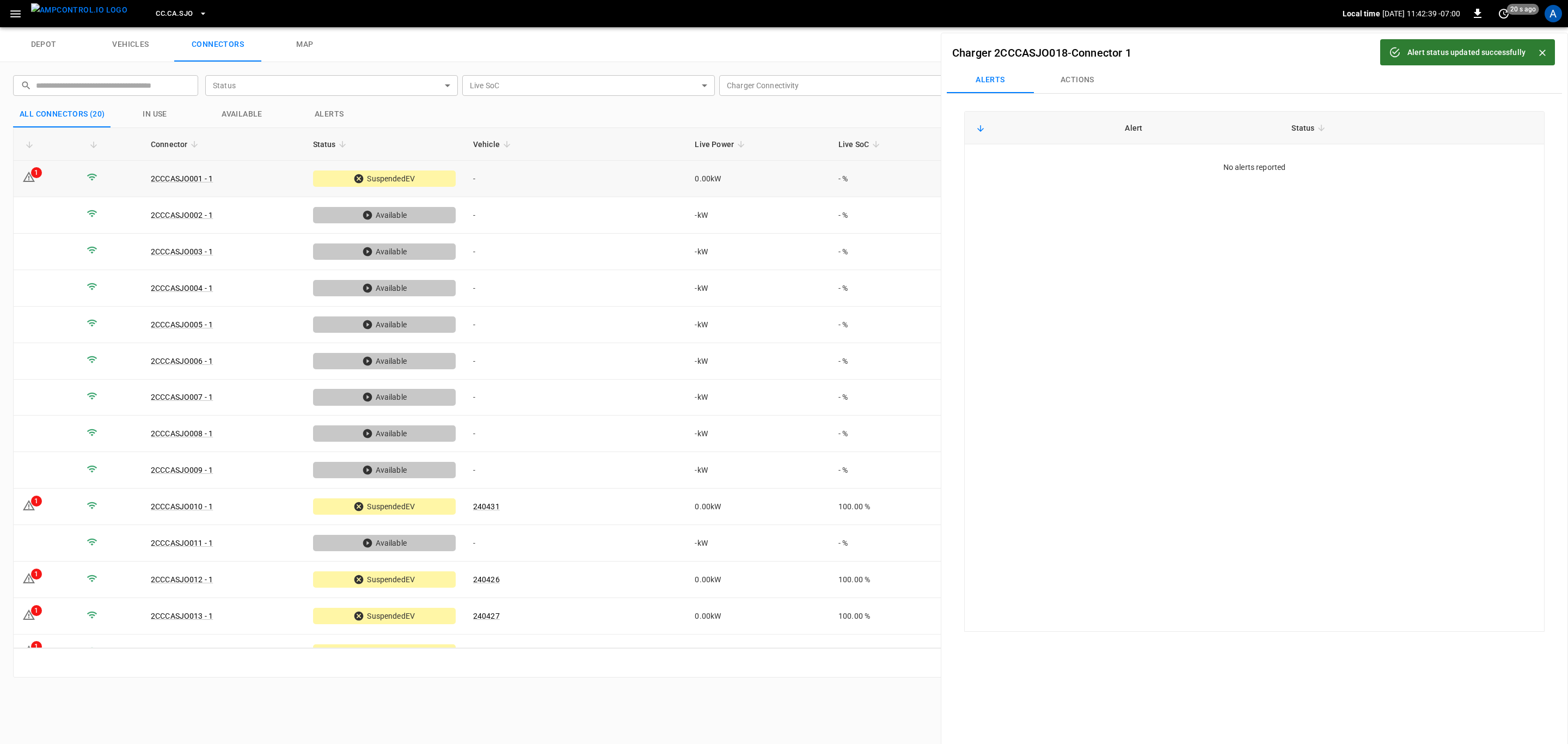
click at [537, 190] on td "-" at bounding box center [575, 179] width 222 height 36
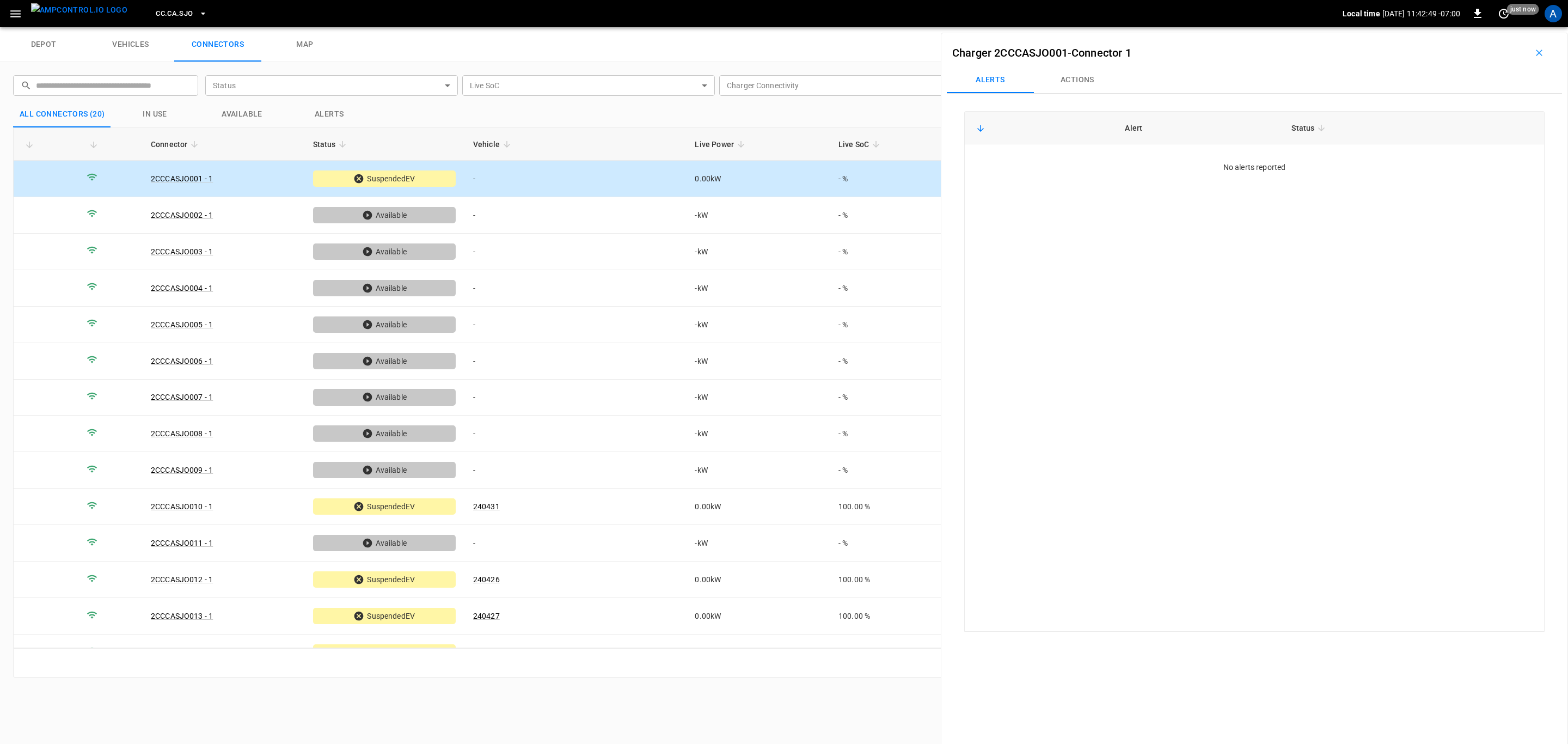
click at [1094, 83] on button "Actions" at bounding box center [1077, 79] width 87 height 26
click at [1451, 157] on input "Vehicle Name" at bounding box center [1454, 161] width 87 height 13
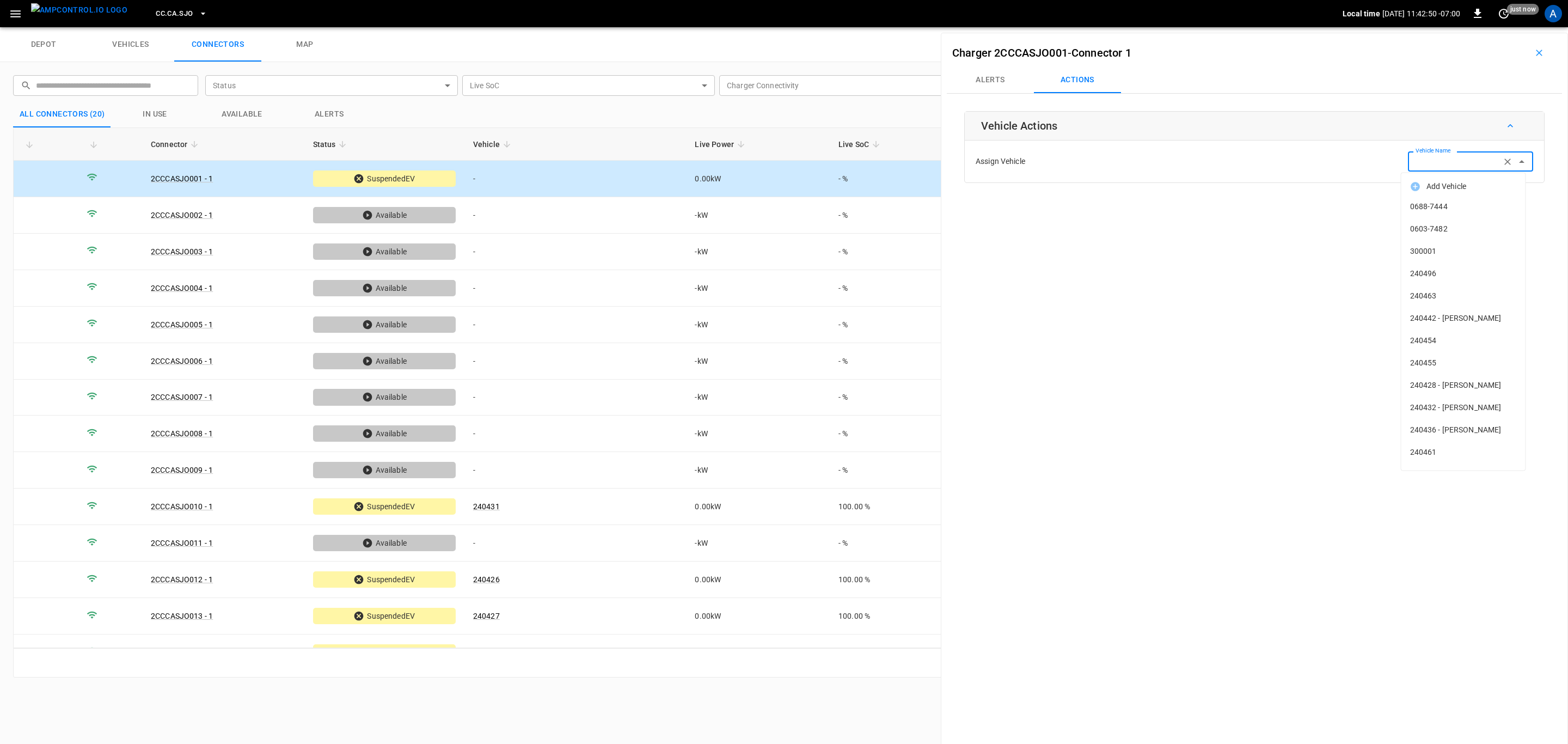
paste input "******"
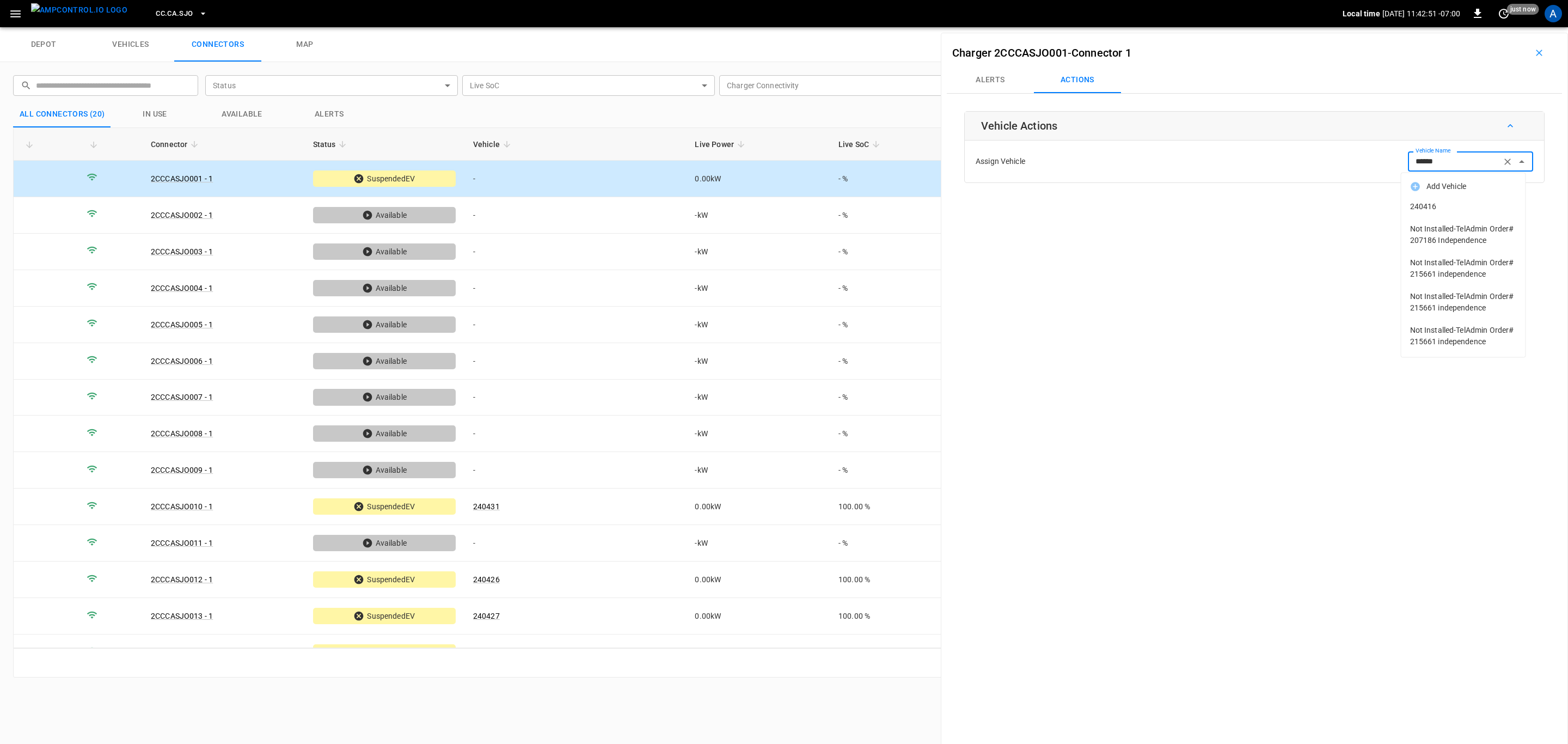
click at [1464, 206] on span "240416" at bounding box center [1463, 207] width 107 height 11
type input "******"
click at [1522, 207] on button "Save" at bounding box center [1515, 204] width 36 height 20
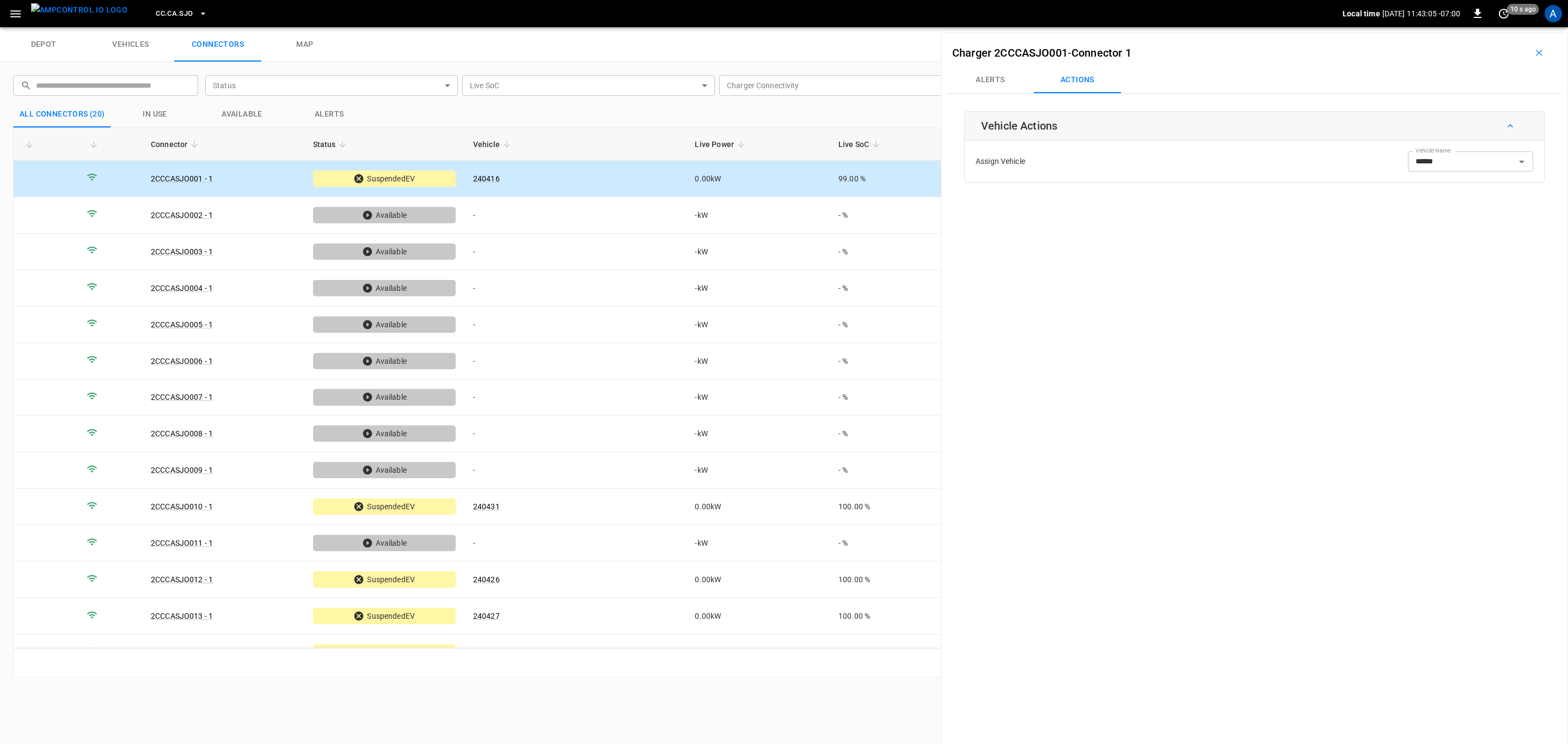
click at [168, 10] on span "CC.CA.SJO" at bounding box center [174, 13] width 37 height 12
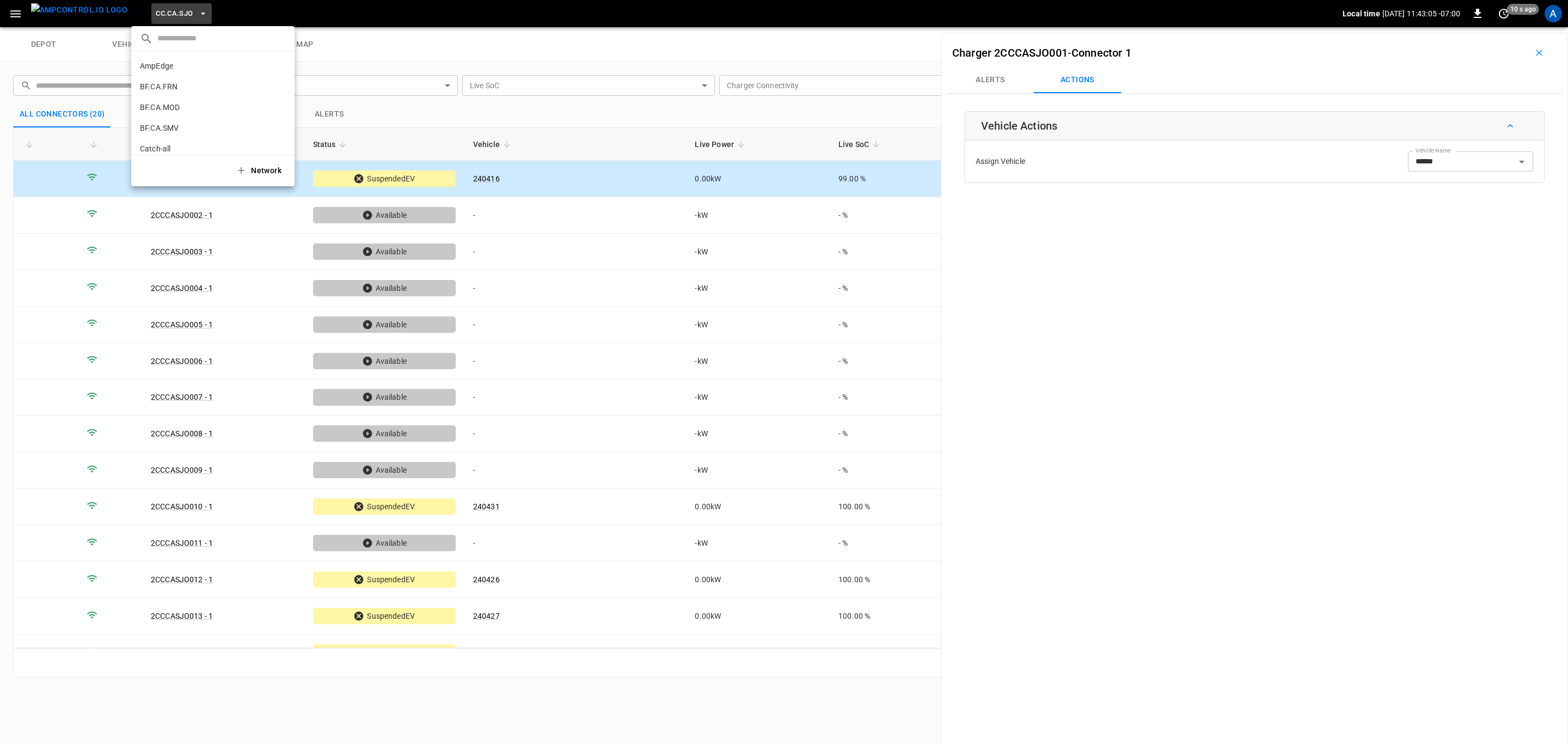
scroll to position [204, 0]
click at [206, 91] on li "CC.FRN 859f ..." at bounding box center [213, 90] width 164 height 21
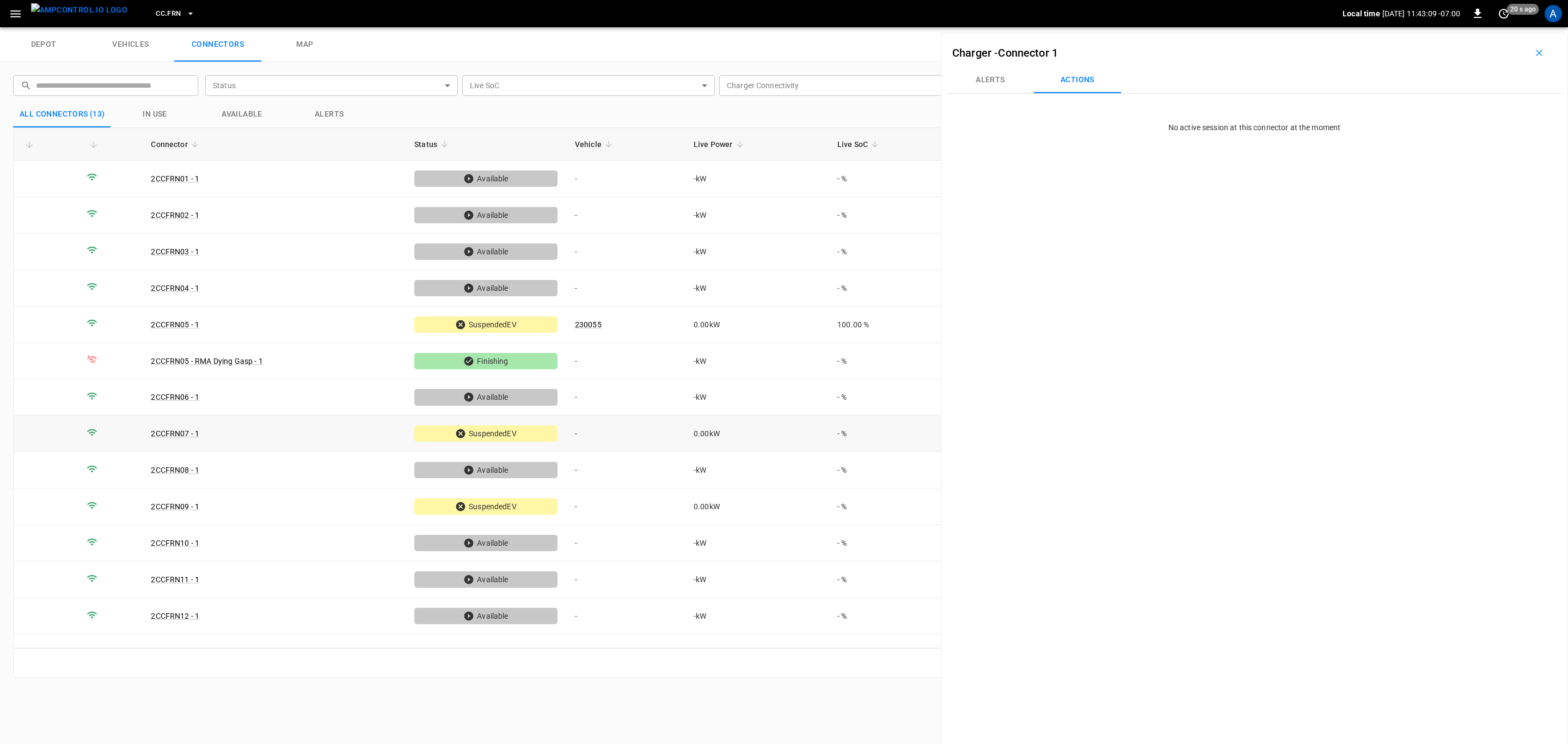
click at [648, 438] on td "-" at bounding box center [625, 433] width 119 height 36
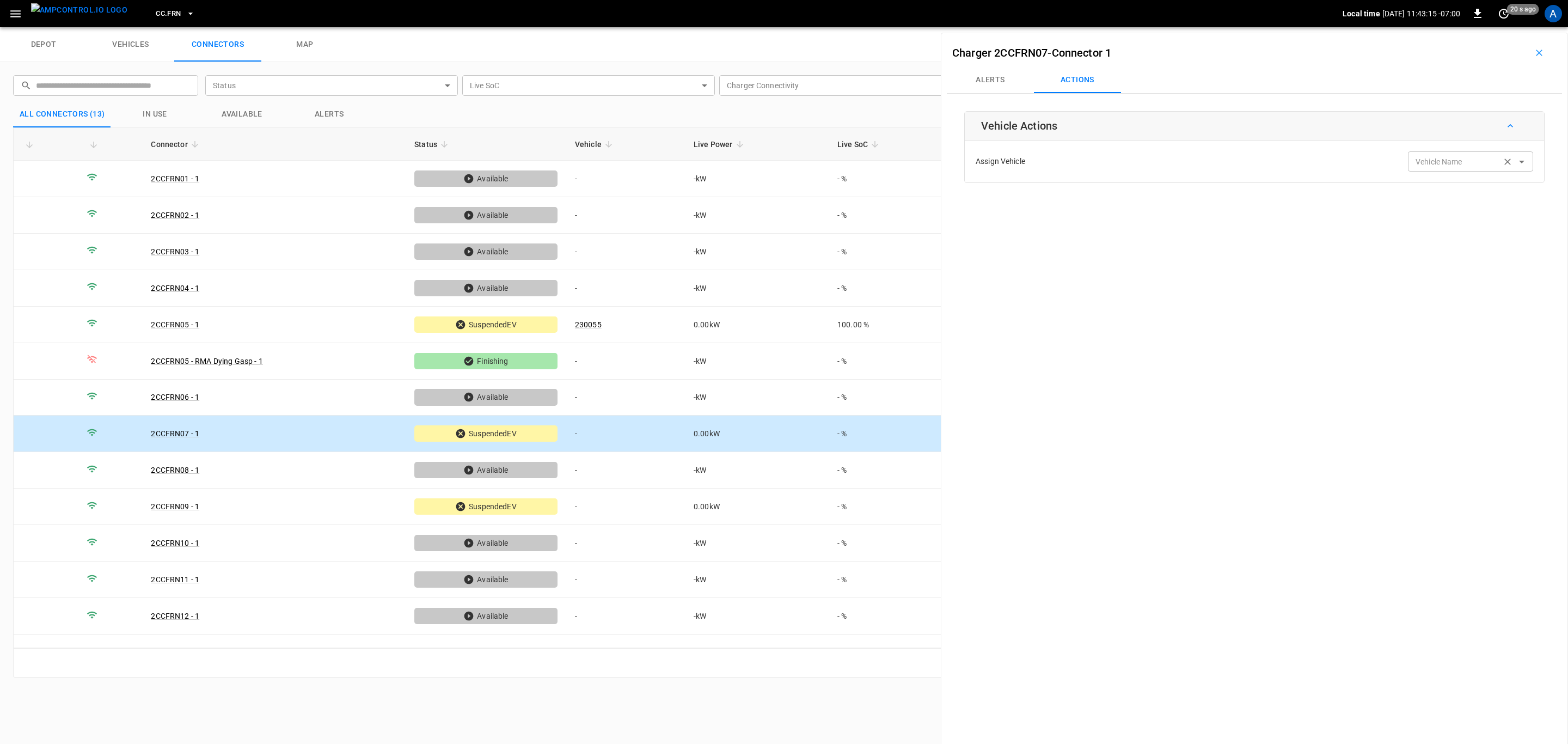
click at [1490, 170] on div "Vehicle Name" at bounding box center [1469, 161] width 125 height 20
paste input "******"
type input "******"
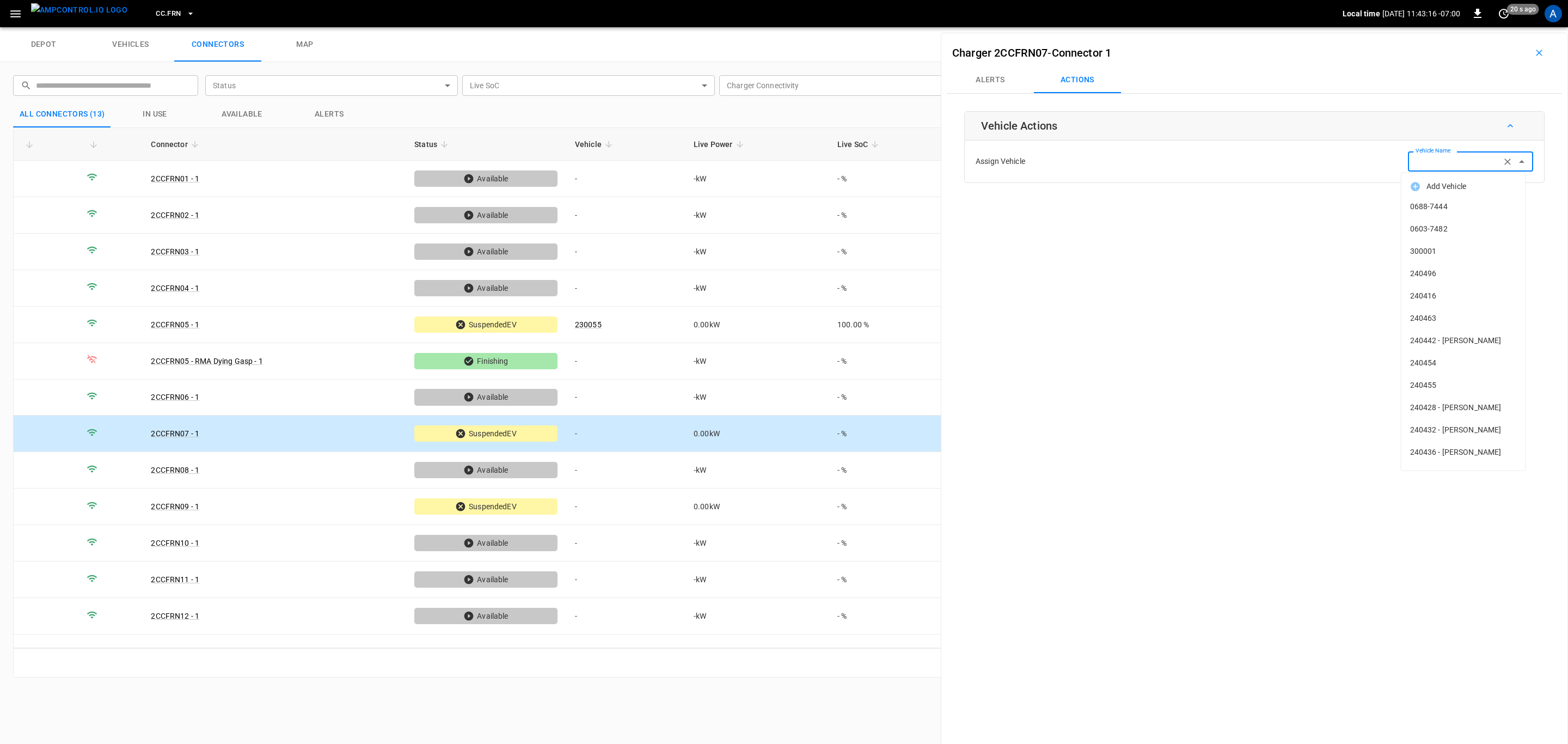
paste input "******"
click at [1464, 211] on span "230052" at bounding box center [1463, 207] width 107 height 11
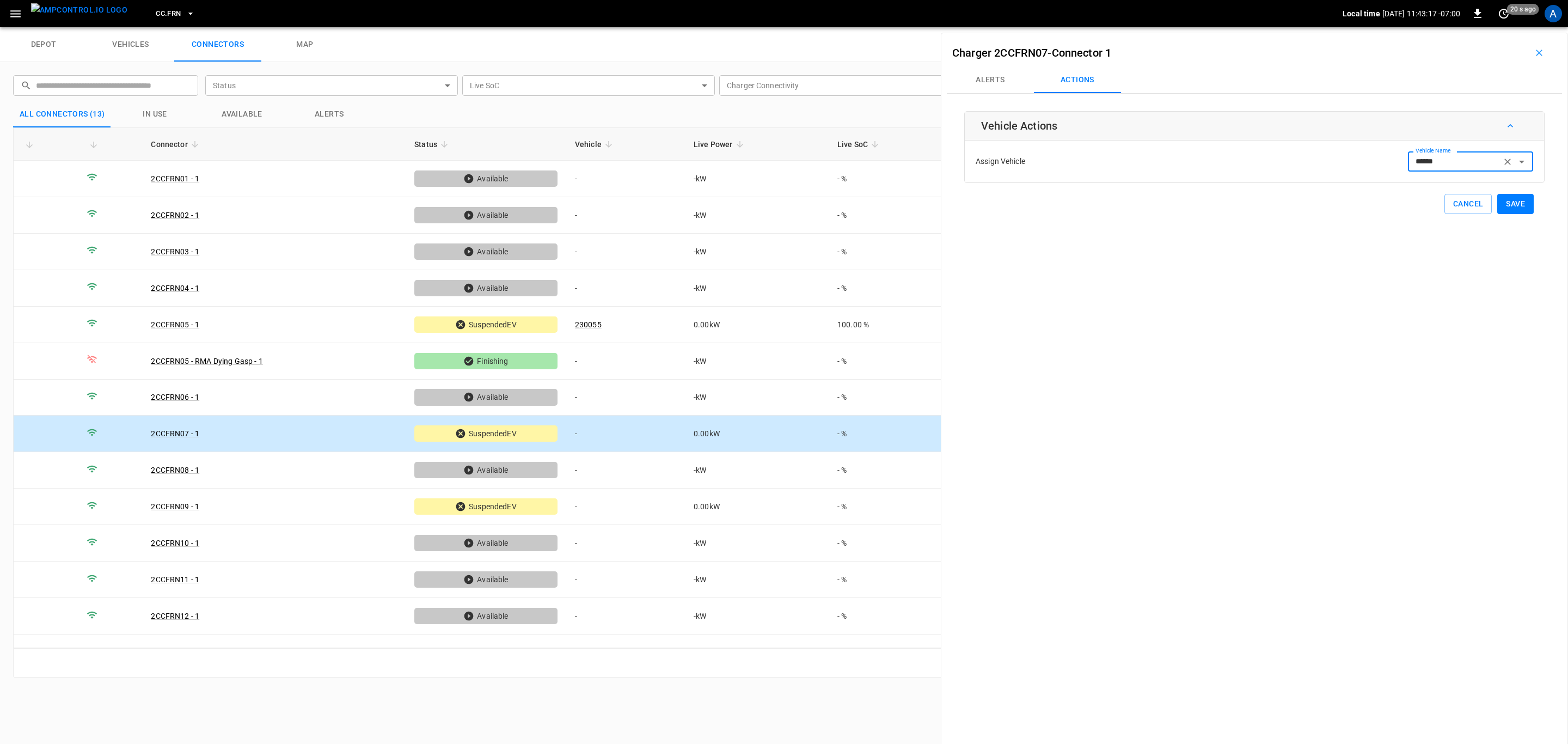
type input "******"
click at [1514, 212] on button "Save" at bounding box center [1515, 204] width 36 height 20
click at [683, 505] on td "-" at bounding box center [625, 507] width 119 height 36
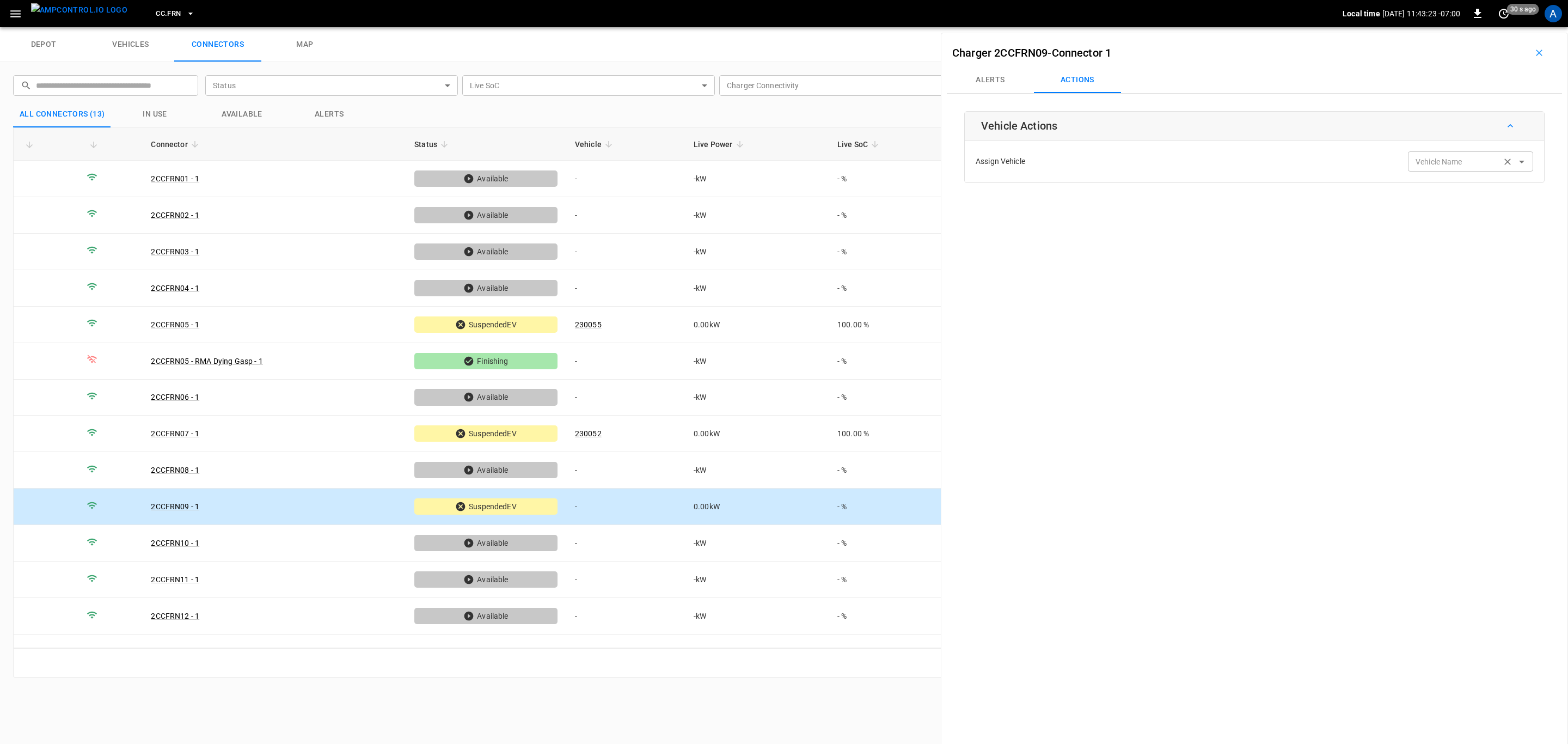
click at [1429, 164] on div "Vehicle Name Vehicle Name" at bounding box center [1469, 161] width 125 height 20
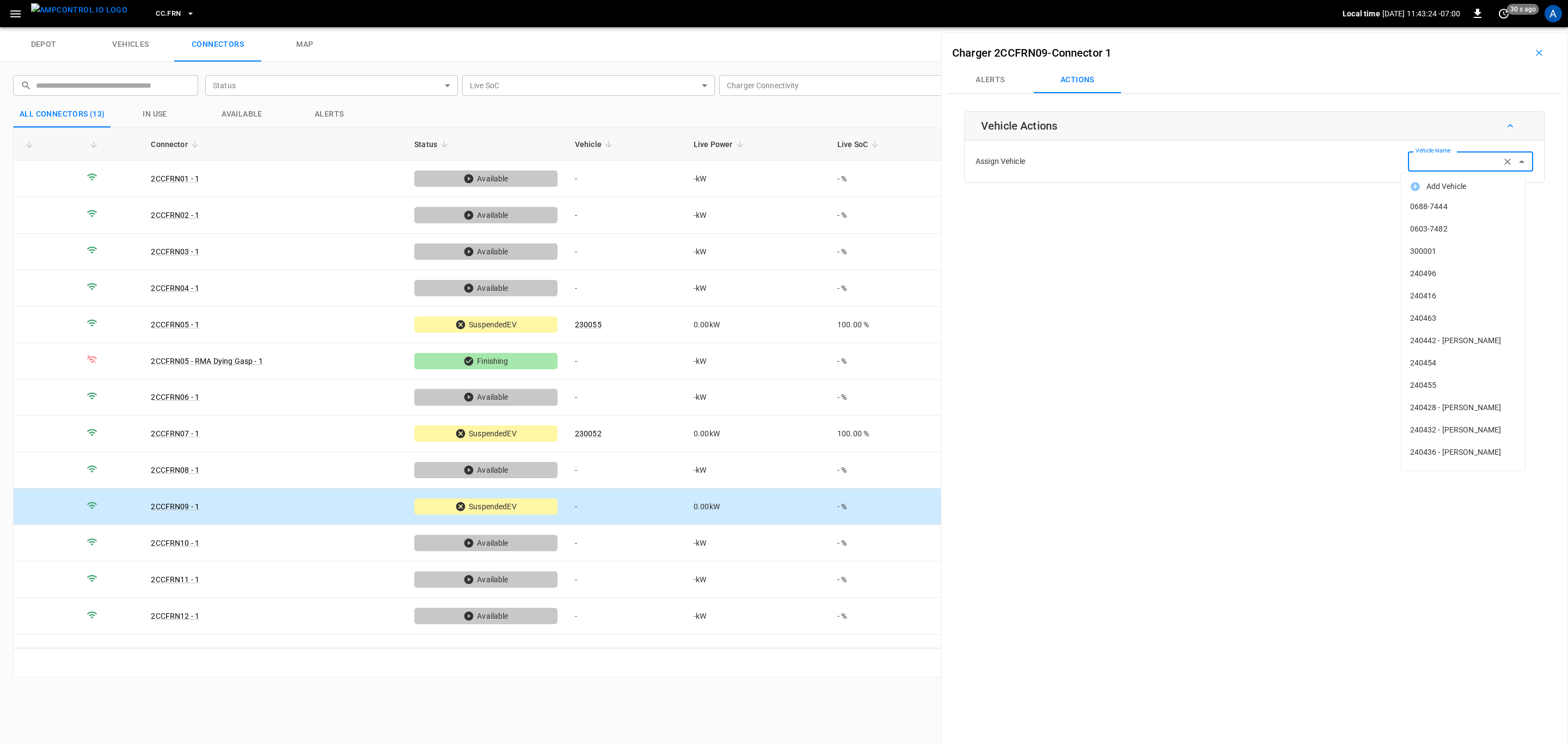
paste input "******"
type input "******"
paste input "******"
click at [1454, 203] on span "230060" at bounding box center [1463, 207] width 107 height 11
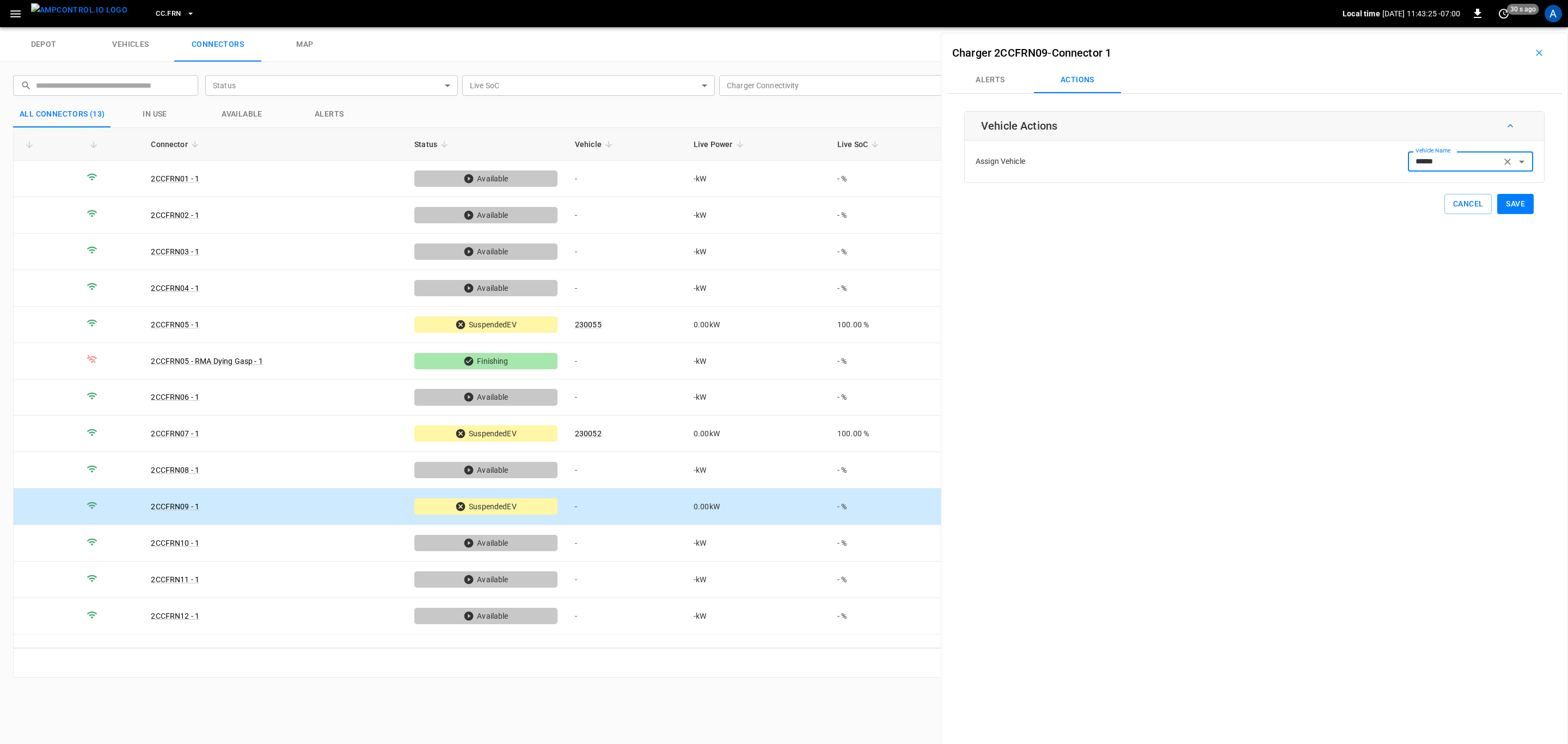
type input "******"
click at [1509, 206] on button "Save" at bounding box center [1515, 204] width 36 height 20
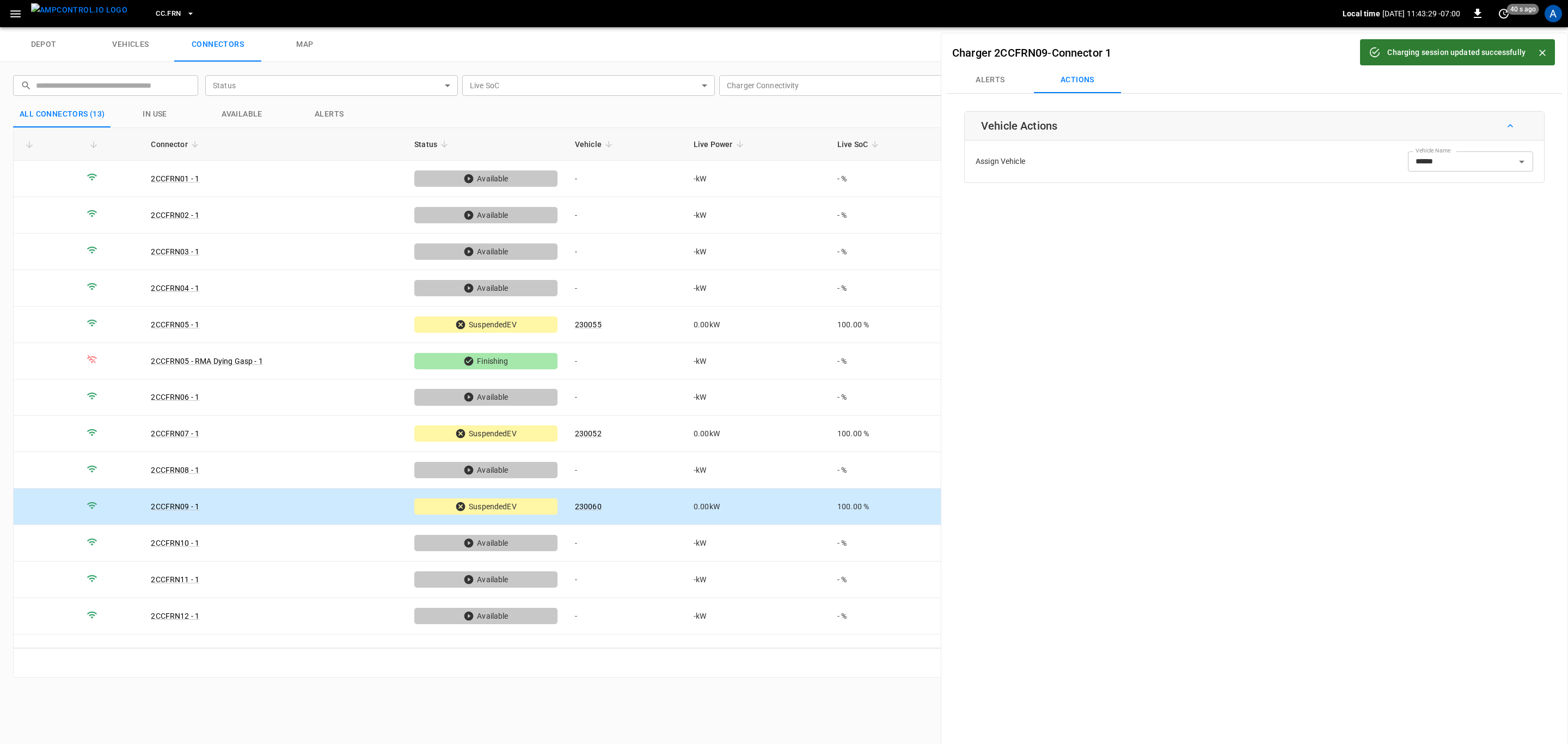
click at [189, 13] on icon "button" at bounding box center [190, 13] width 5 height 2
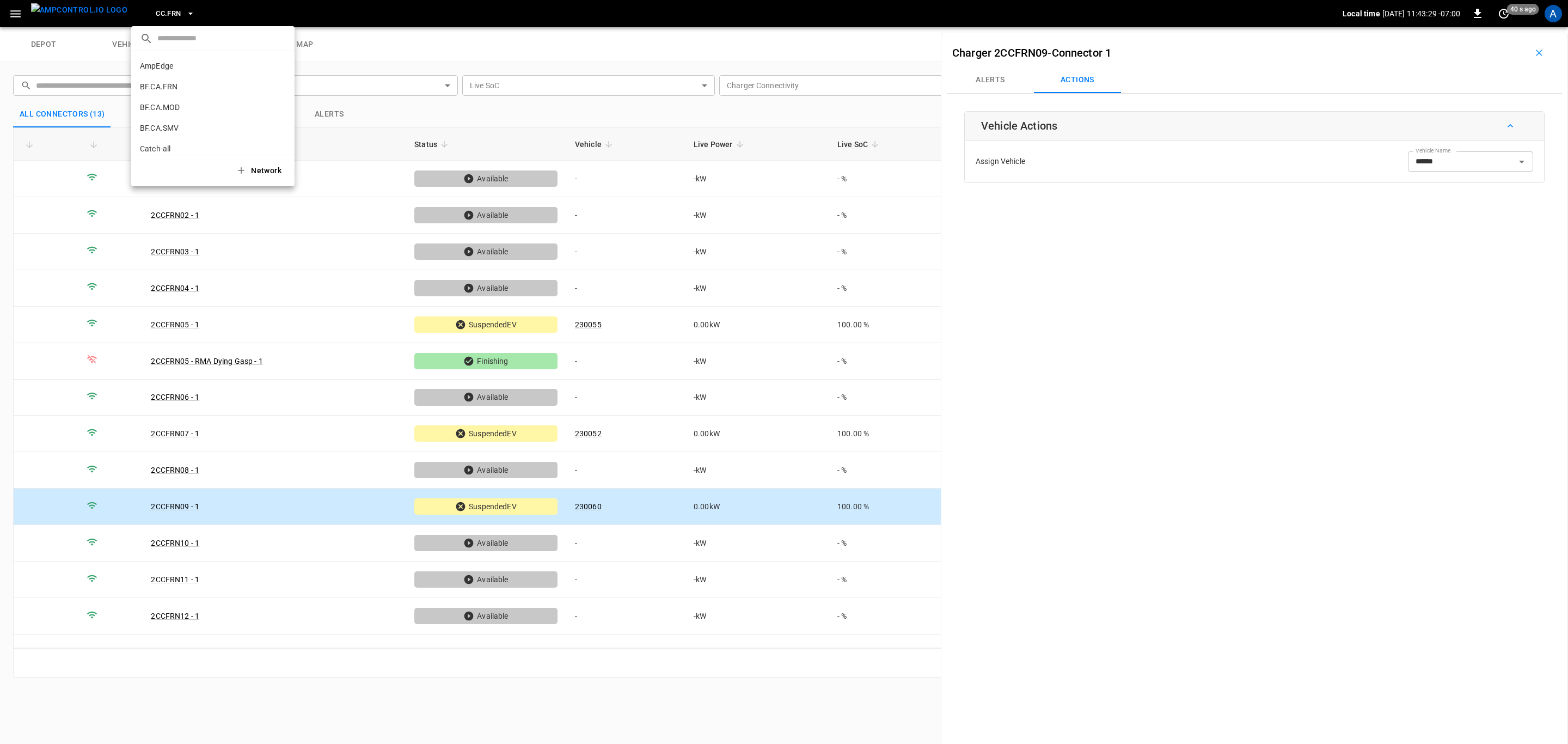
scroll to position [225, 0]
click at [172, 89] on li "CC.LIV 4340 ..." at bounding box center [213, 90] width 164 height 21
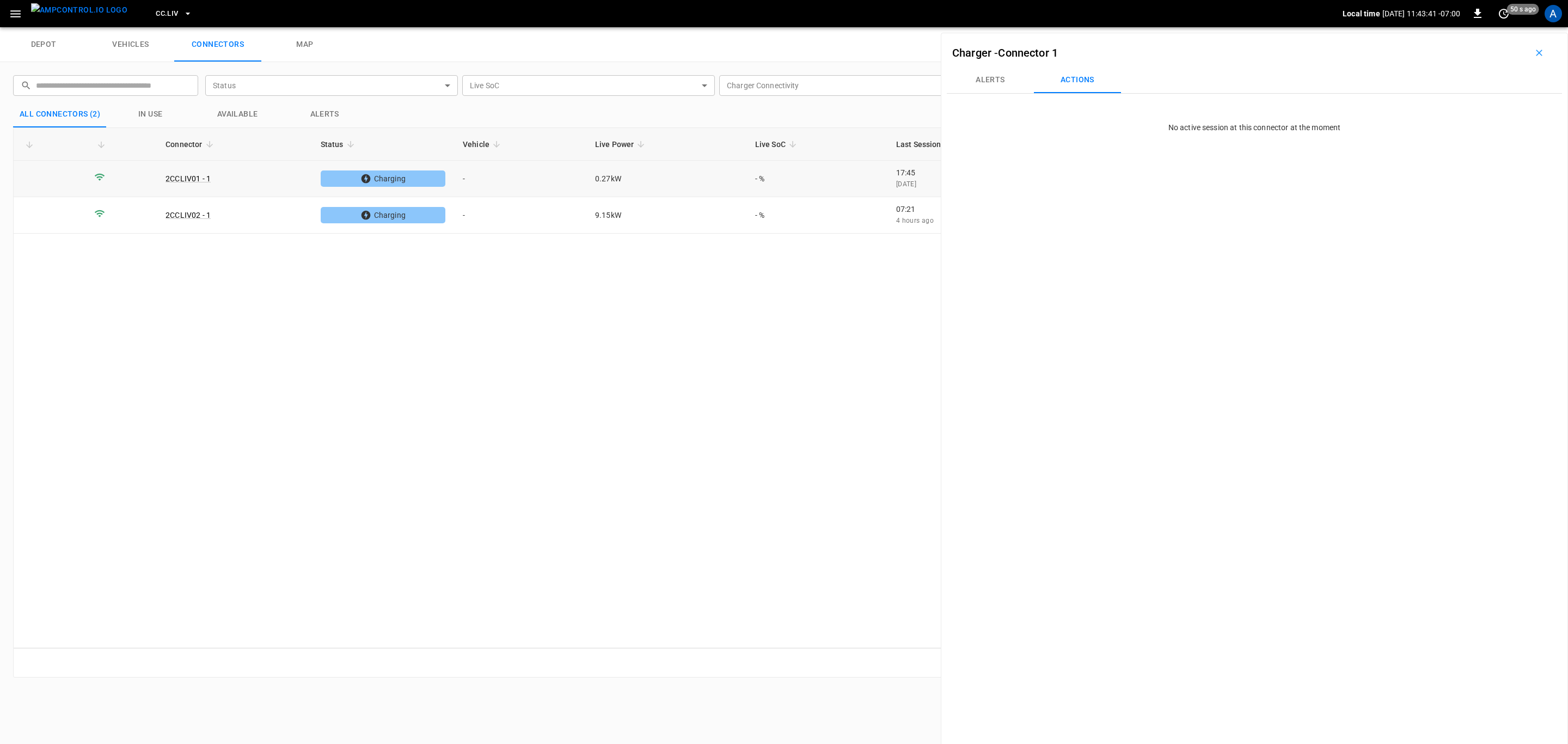
click at [582, 183] on td "-" at bounding box center [520, 179] width 132 height 36
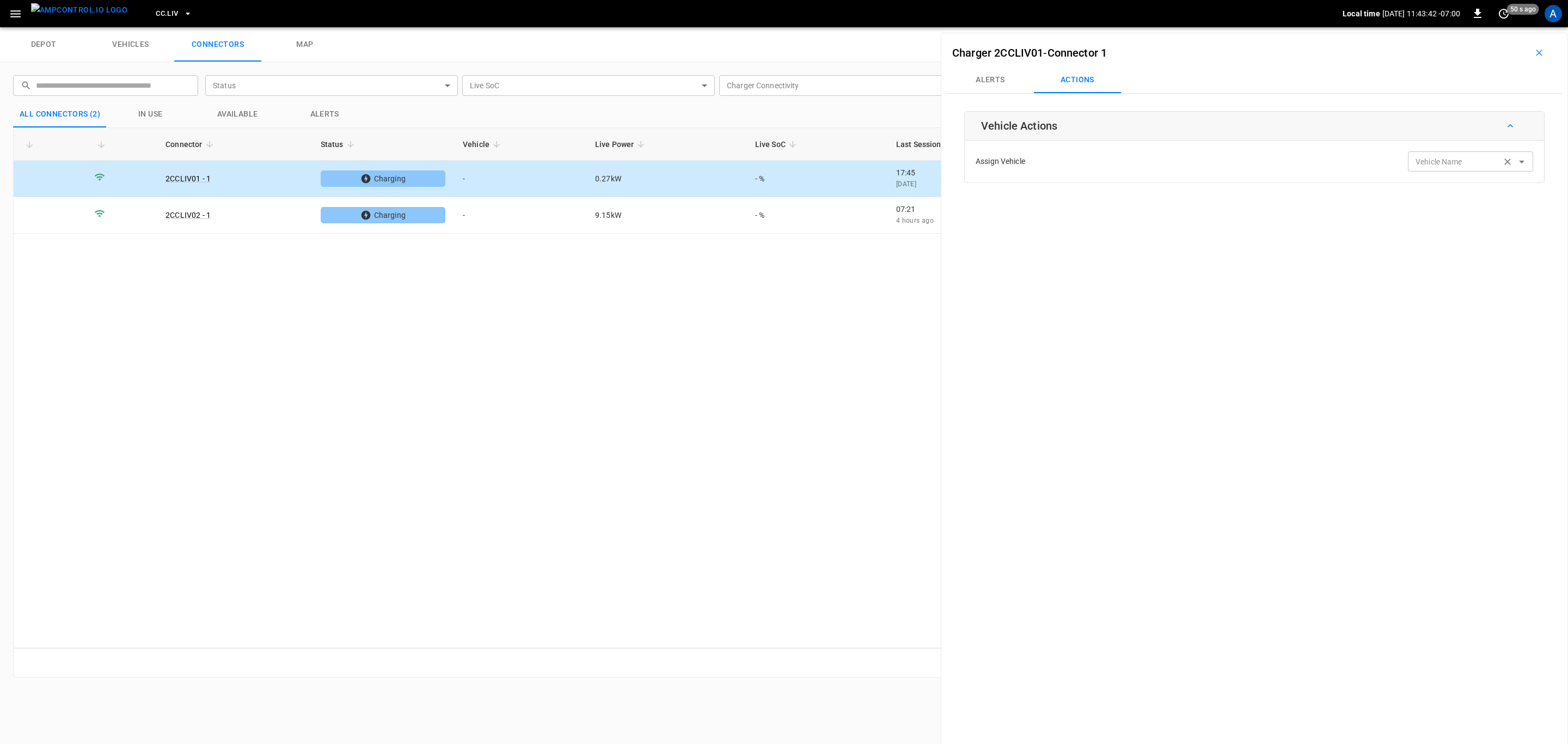
click at [1421, 171] on div "Vehicle Name" at bounding box center [1469, 161] width 125 height 20
paste input "******"
click at [1439, 201] on span "220516" at bounding box center [1463, 207] width 107 height 11
type input "******"
drag, startPoint x: 1502, startPoint y: 203, endPoint x: 1084, endPoint y: 210, distance: 418.1
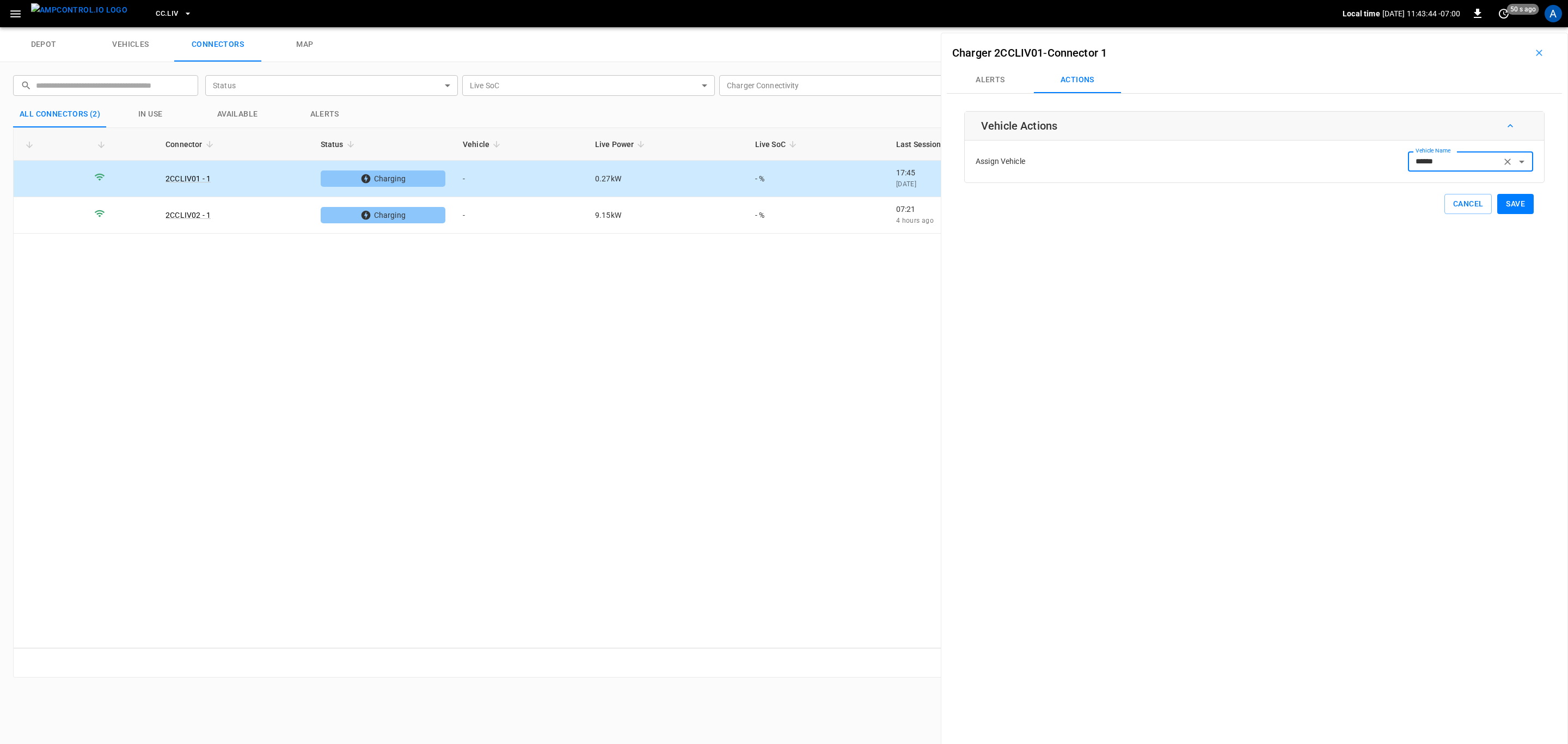
click at [1504, 203] on button "Save" at bounding box center [1515, 204] width 36 height 20
click at [591, 232] on td "9.15 kW" at bounding box center [666, 215] width 160 height 36
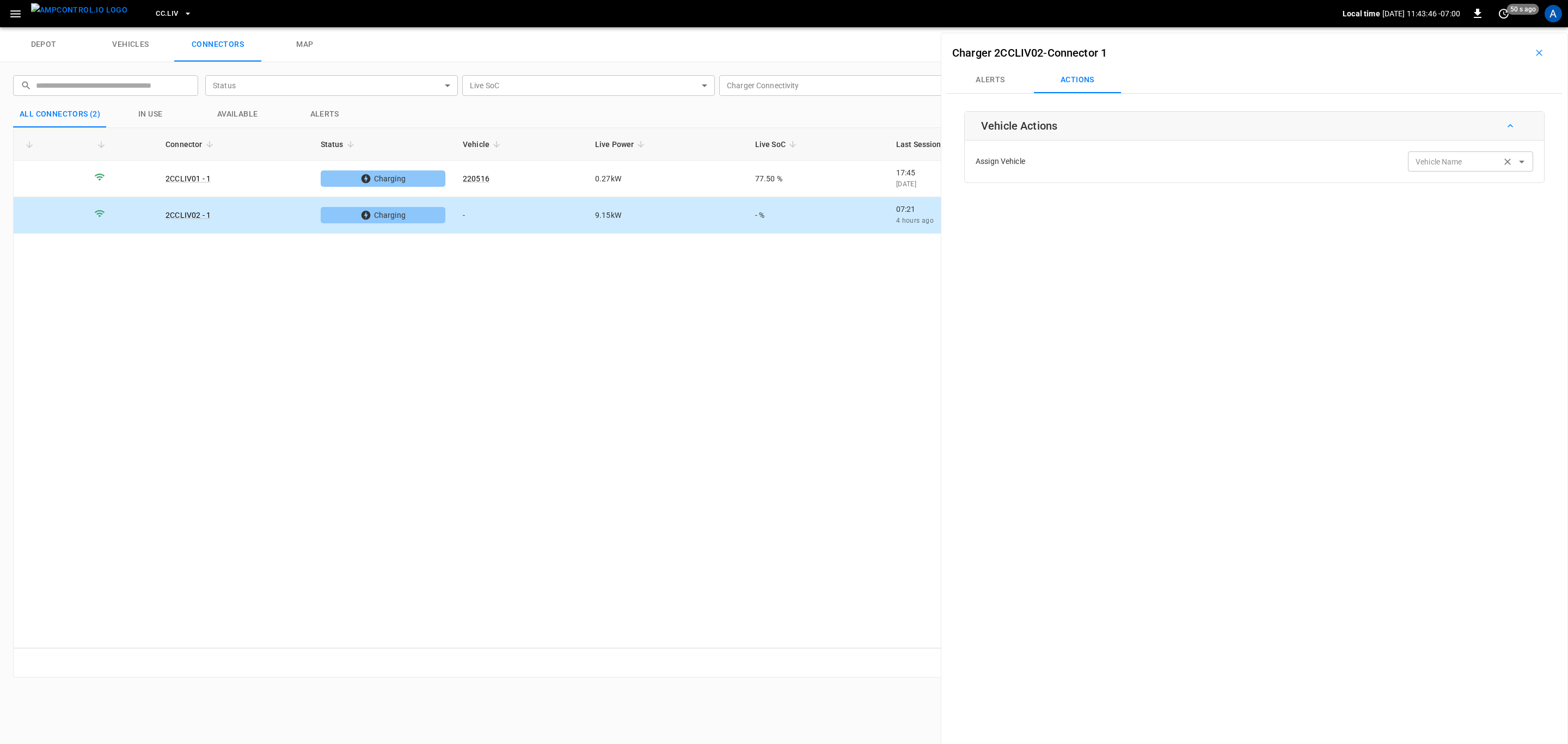
click at [1454, 167] on input "Vehicle Name" at bounding box center [1454, 161] width 87 height 13
paste input "******"
click at [1468, 210] on span "220516" at bounding box center [1463, 207] width 107 height 11
type input "******"
click at [1497, 204] on button "Save" at bounding box center [1515, 204] width 36 height 20
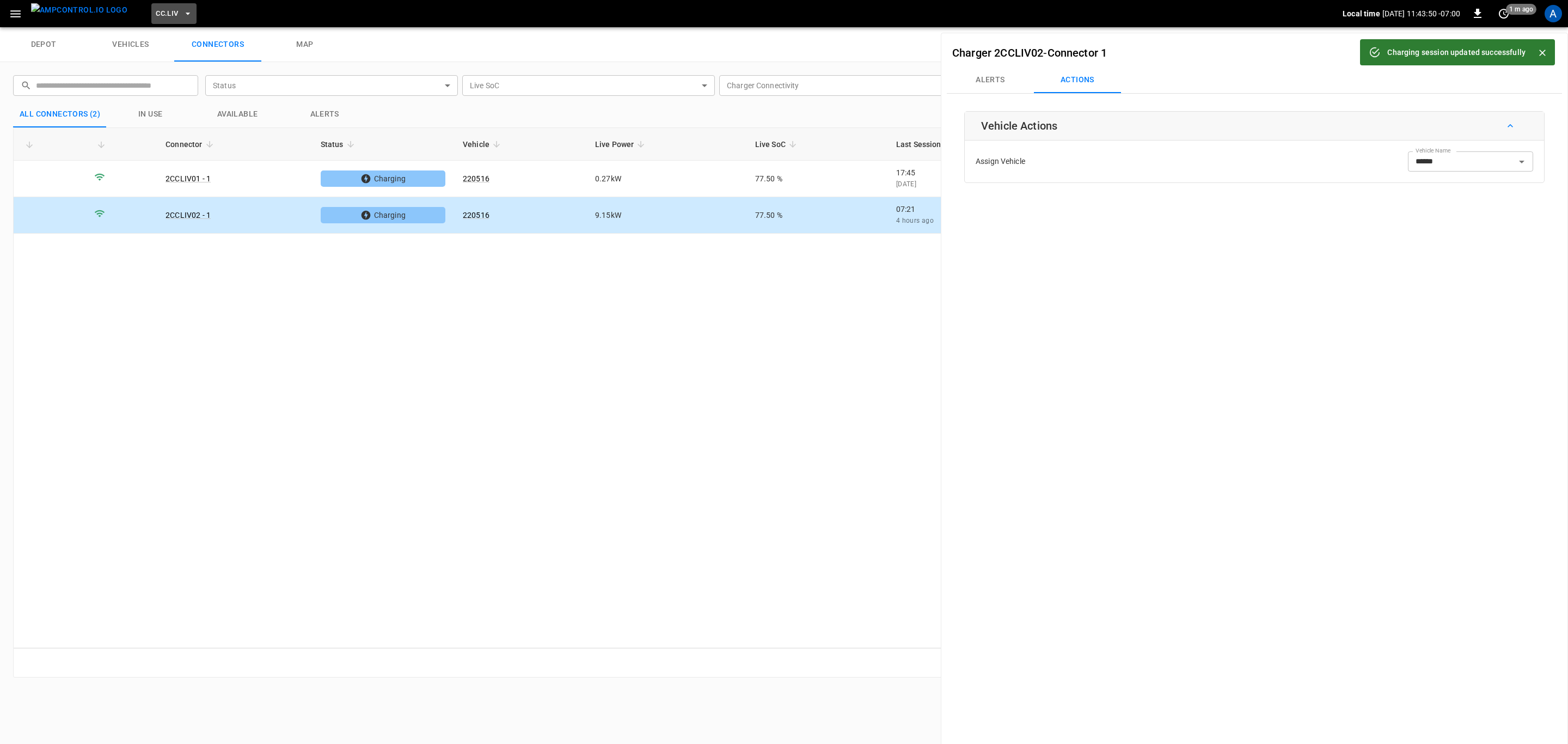
click at [183, 11] on icon "button" at bounding box center [188, 13] width 10 height 10
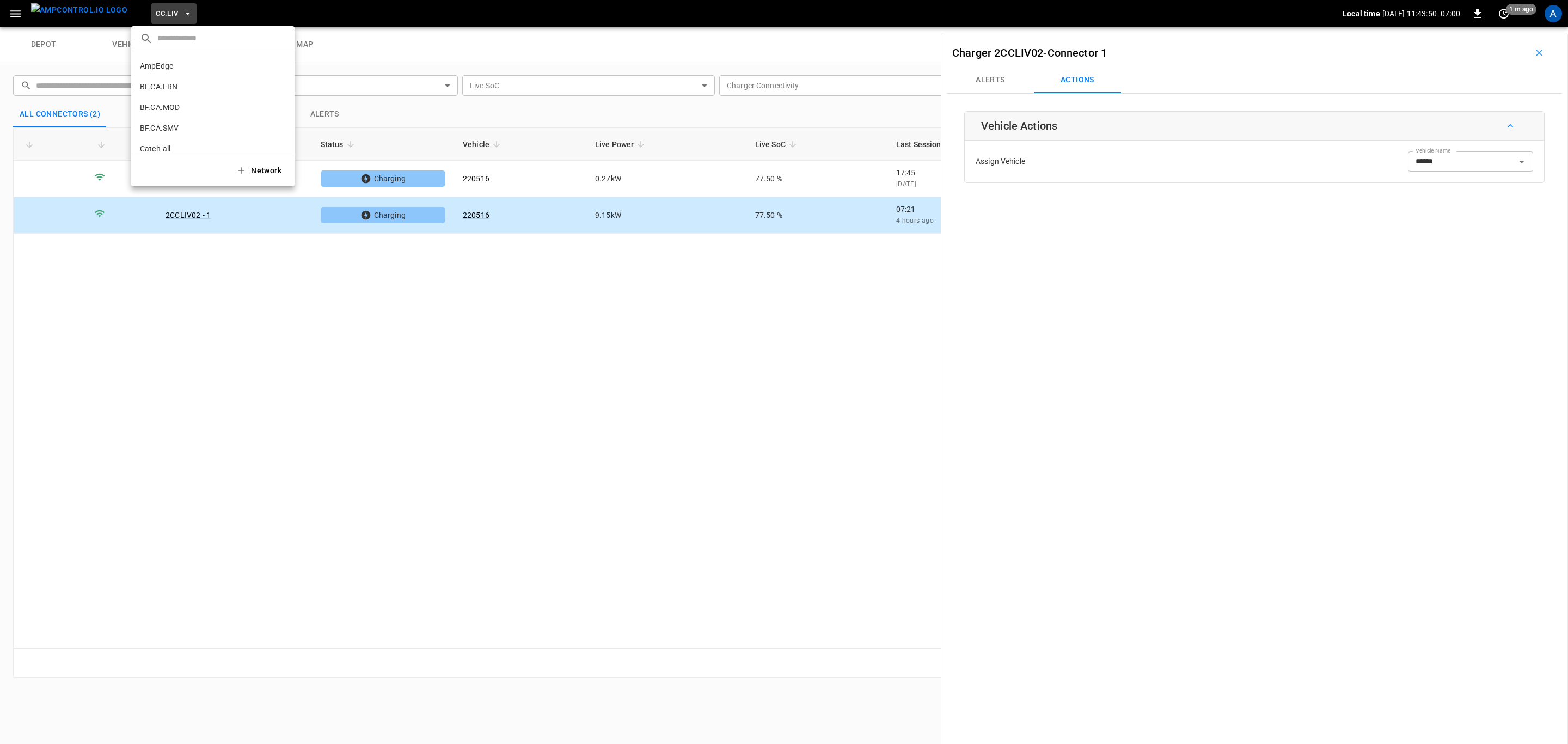
scroll to position [246, 0]
click at [196, 86] on li "CC.MOD b4ef ..." at bounding box center [213, 90] width 164 height 21
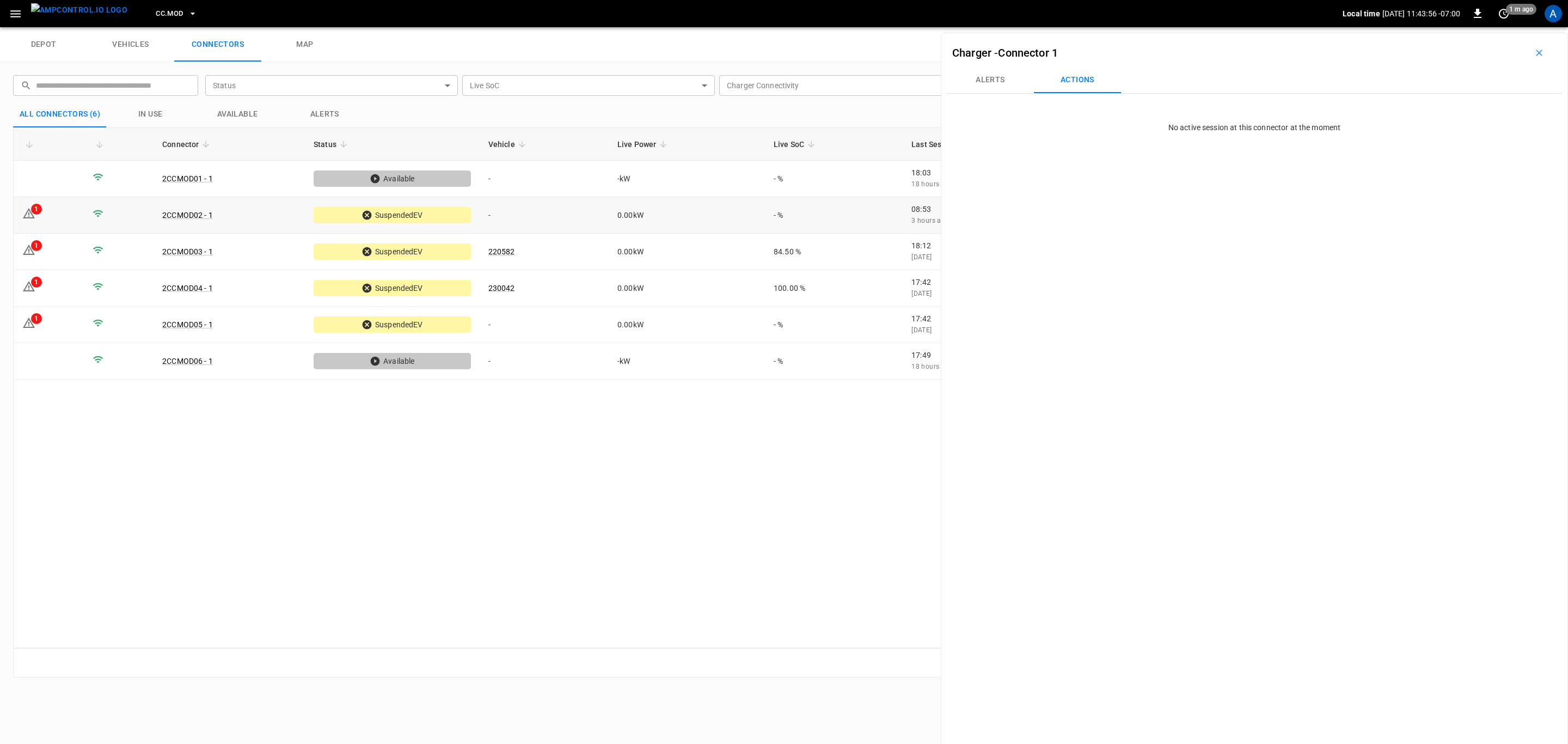
click at [621, 211] on td "0.00 kW" at bounding box center [686, 215] width 156 height 36
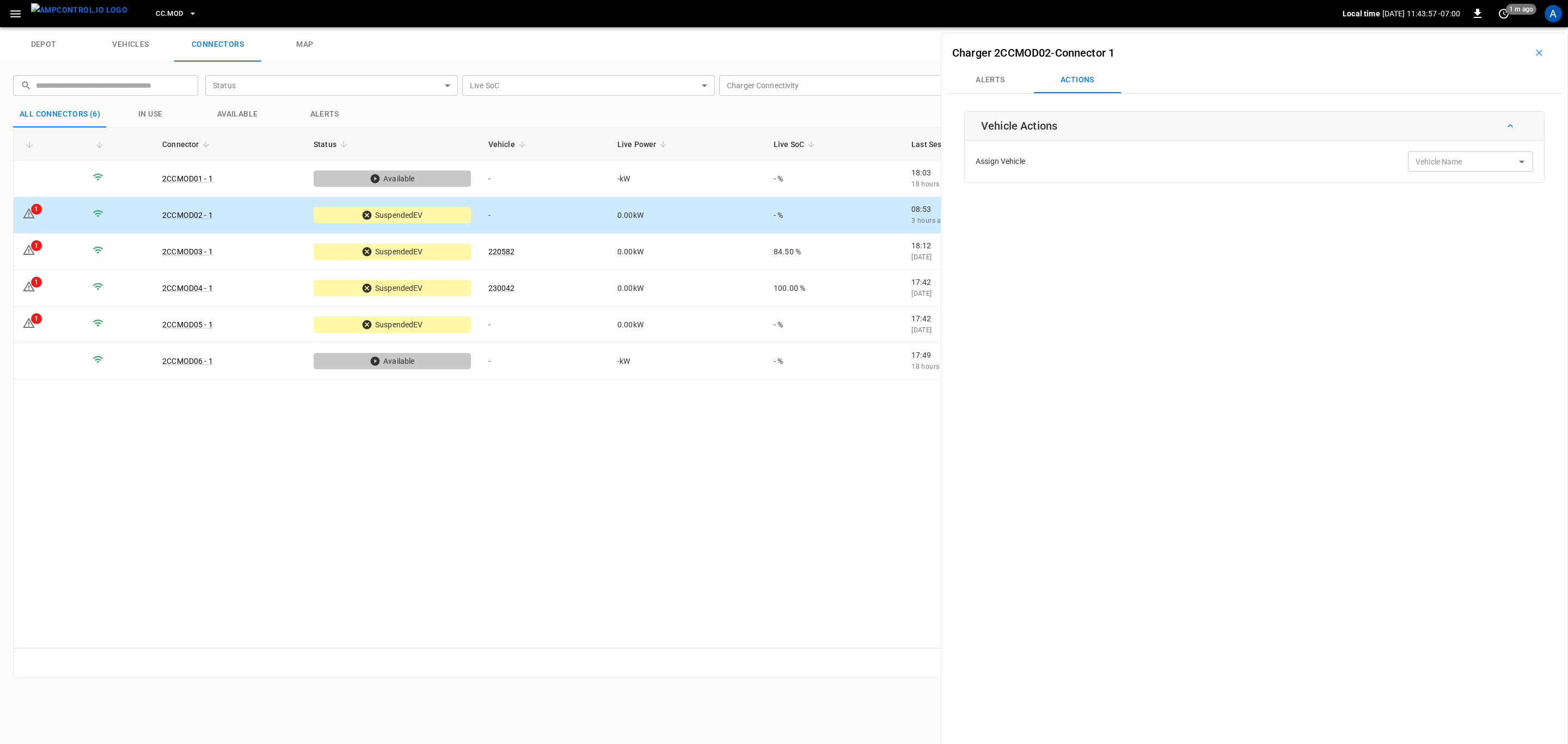
click at [1020, 86] on button "Alerts" at bounding box center [989, 79] width 87 height 26
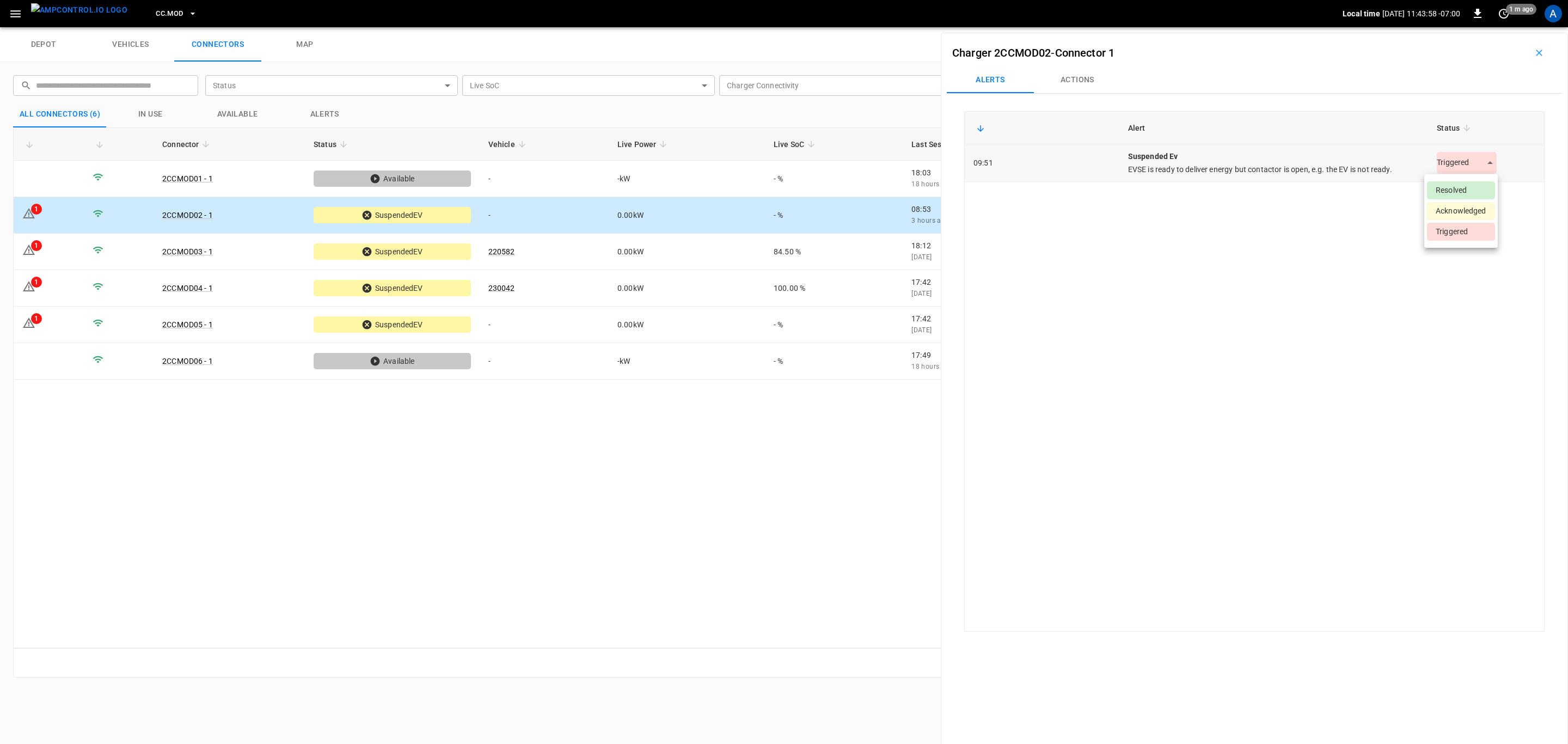
click at [1449, 28] on body "CC.MOD Local time [DATE] 11:43:58 -07:00 0 1 m ago A depot vehicles connectors …" at bounding box center [784, 13] width 1568 height 28
click at [1455, 193] on li "Resolved" at bounding box center [1459, 190] width 68 height 18
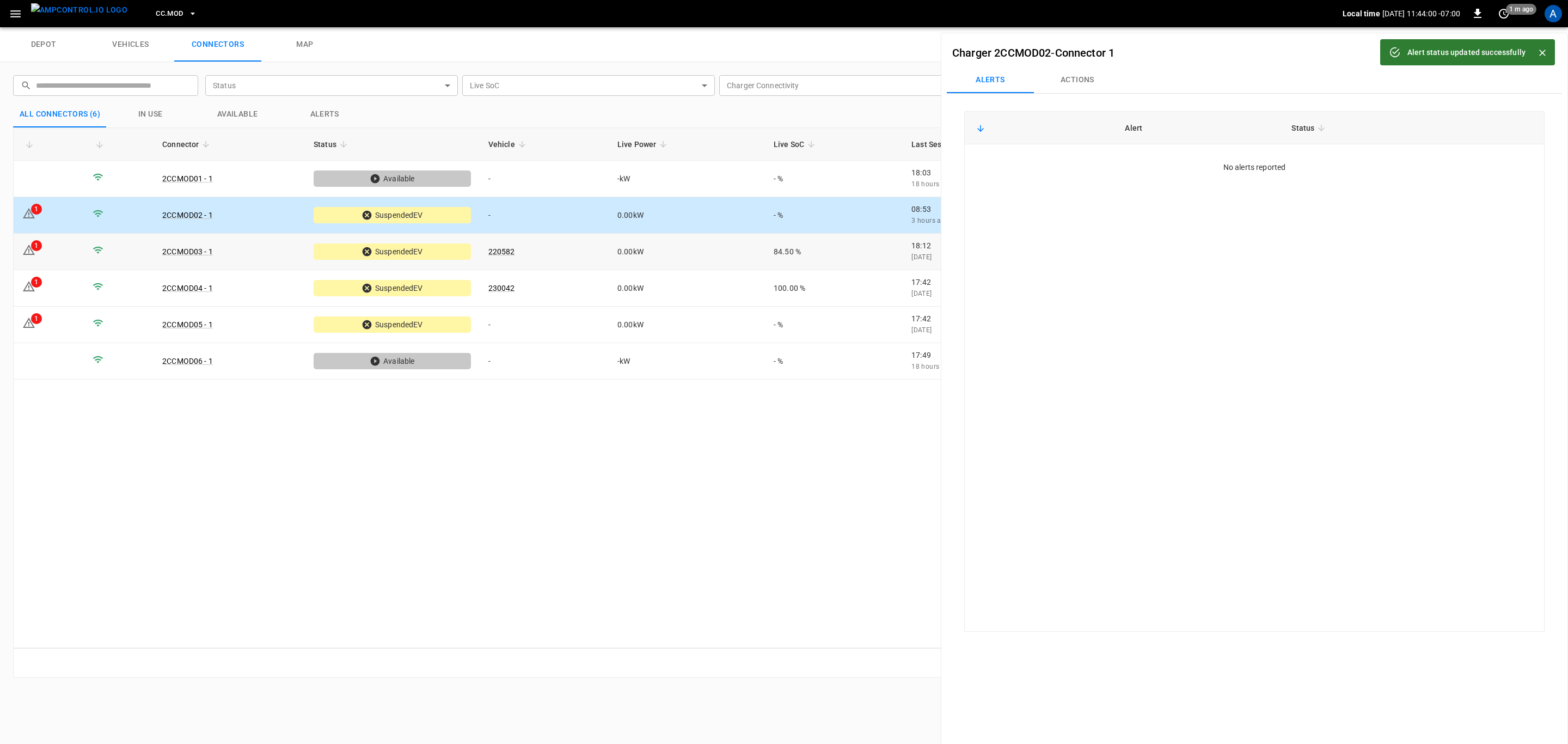
click at [621, 256] on td "0.00 kW" at bounding box center [686, 251] width 156 height 36
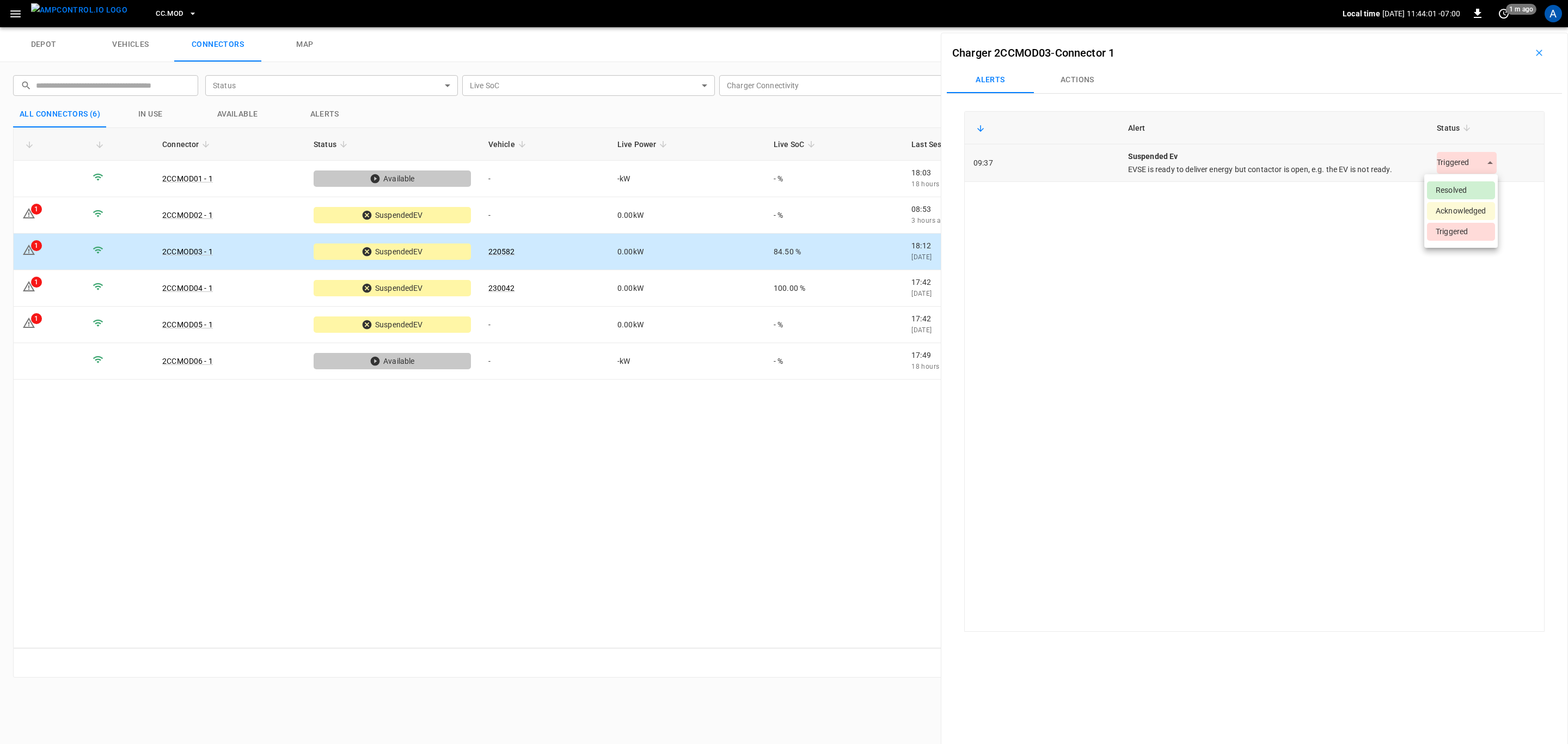
click at [1460, 28] on body "CC.MOD Local time [DATE] 11:44:01 -07:00 0 1 m ago A depot vehicles connectors …" at bounding box center [784, 13] width 1568 height 28
click at [1454, 185] on li "Resolved" at bounding box center [1459, 190] width 68 height 18
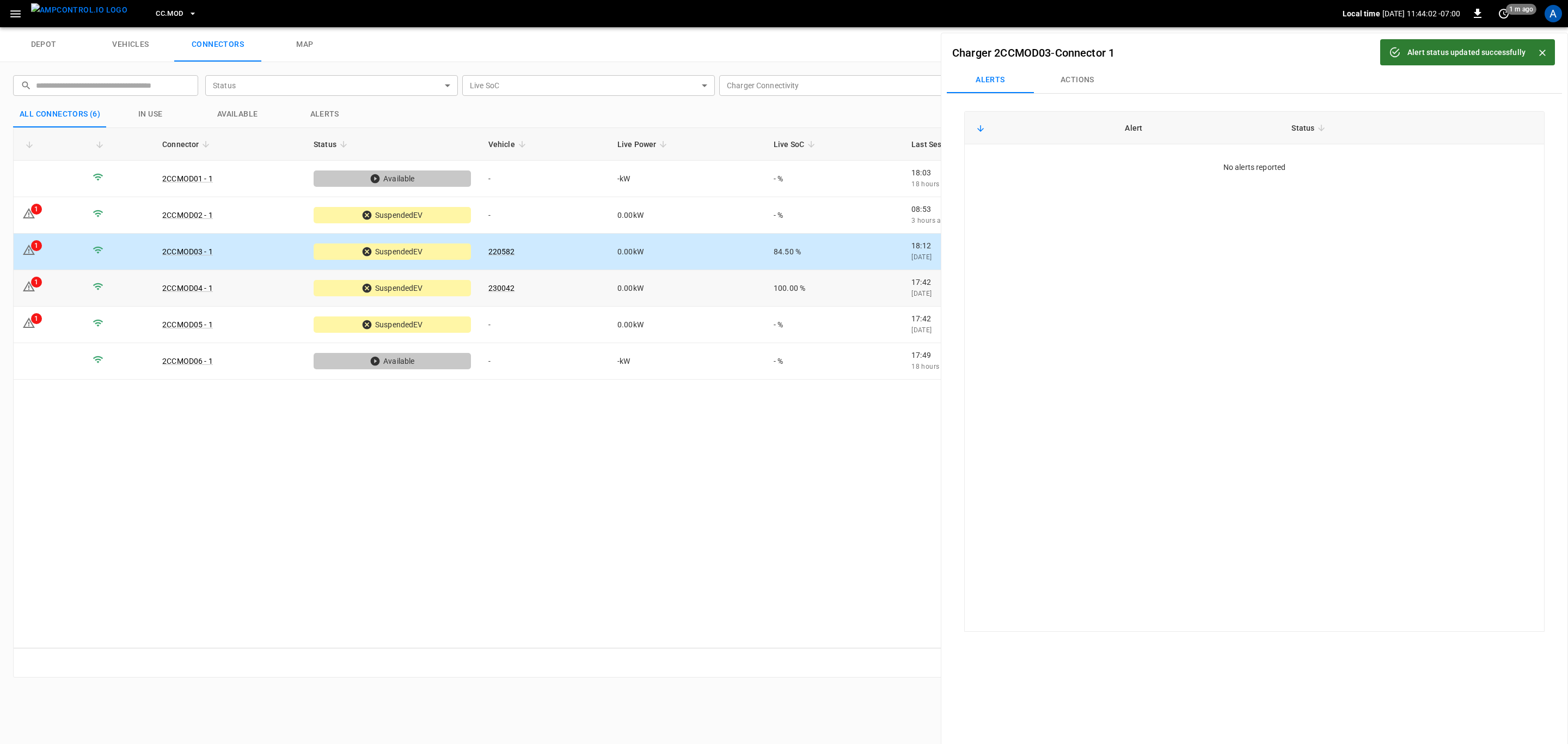
click at [590, 301] on td "230042" at bounding box center [544, 289] width 129 height 36
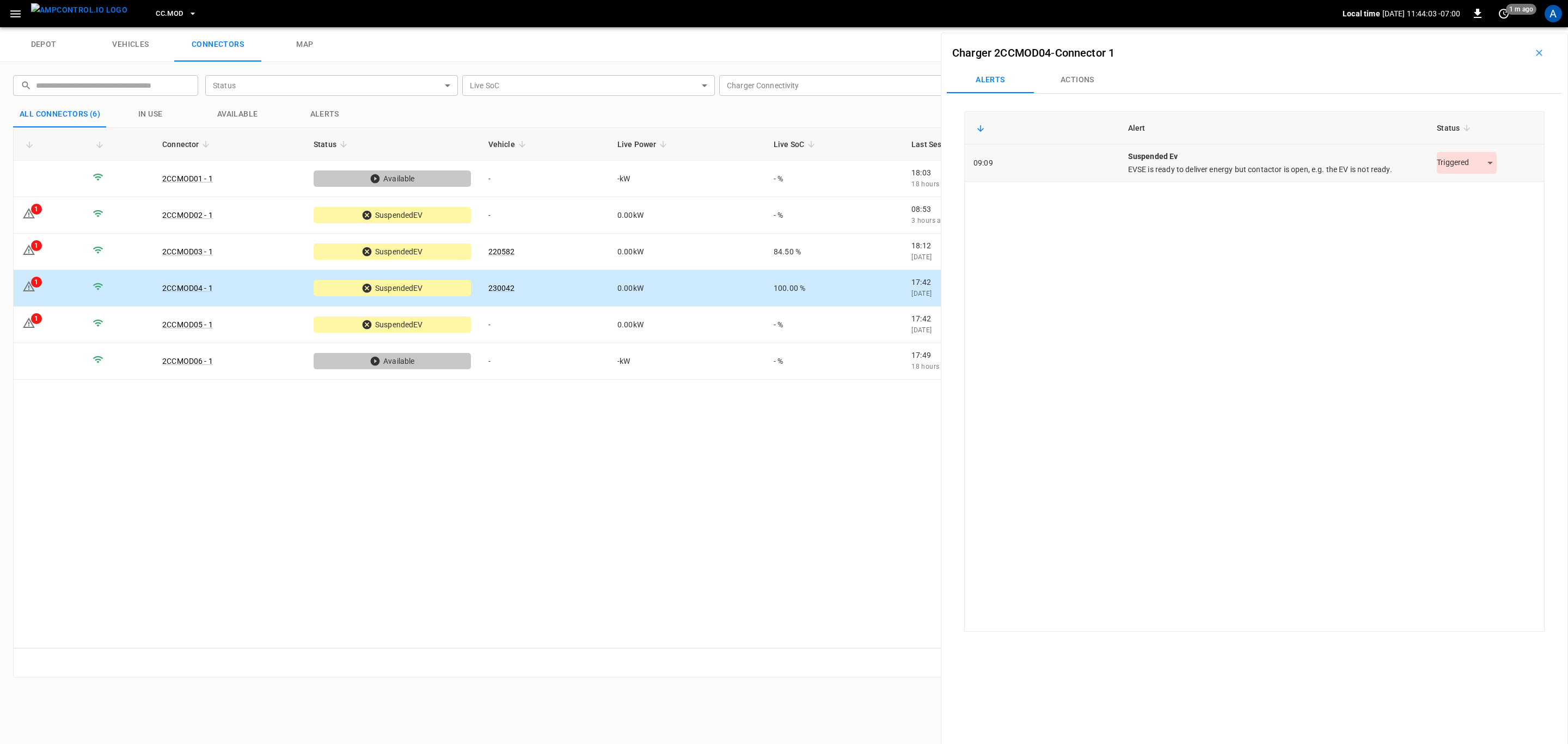
click at [1476, 28] on body "CC.MOD Local time [DATE] 11:44:03 -07:00 0 1 m ago A depot vehicles connectors …" at bounding box center [784, 13] width 1568 height 28
click at [1473, 188] on li "Resolved" at bounding box center [1459, 190] width 68 height 18
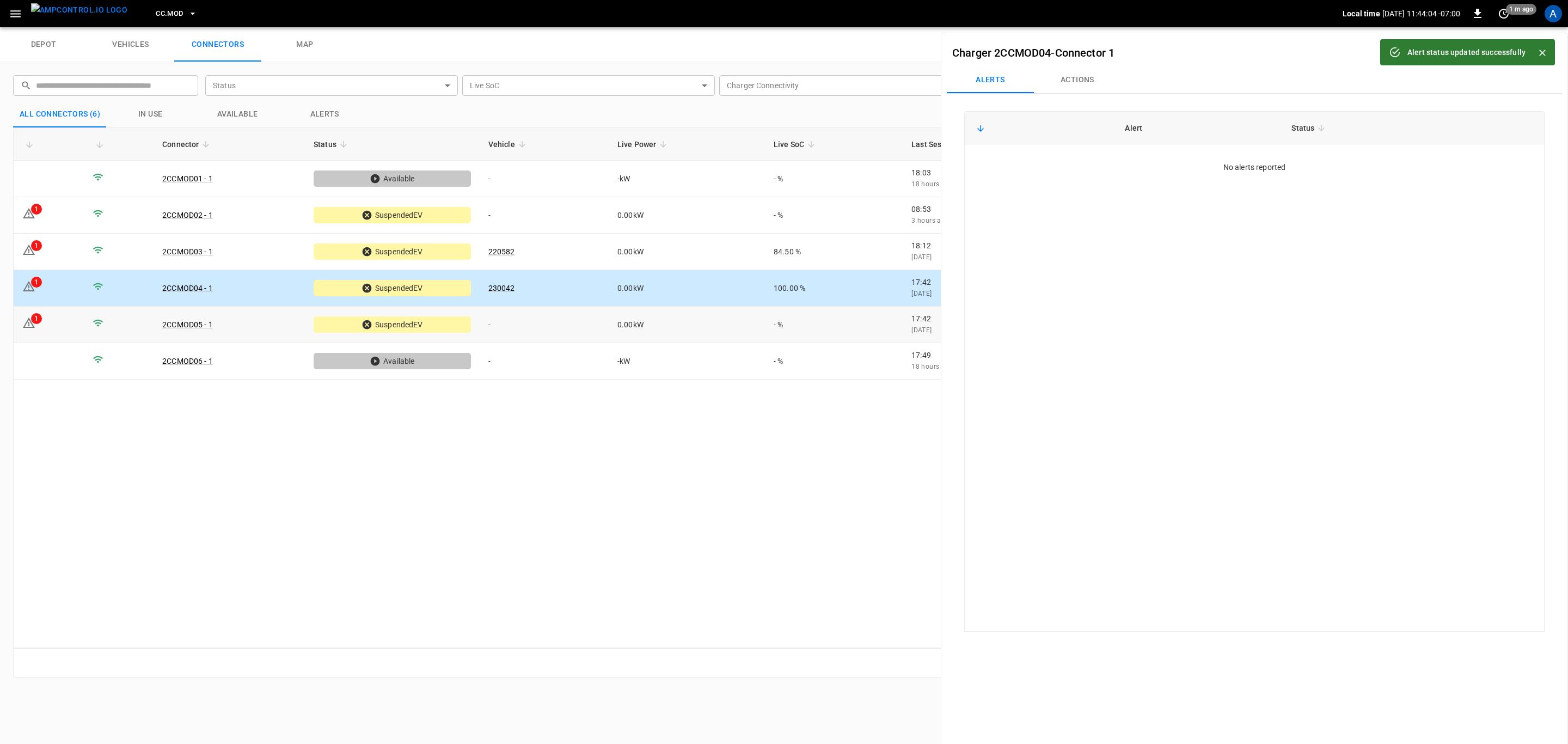
click at [590, 339] on td "-" at bounding box center [544, 325] width 129 height 36
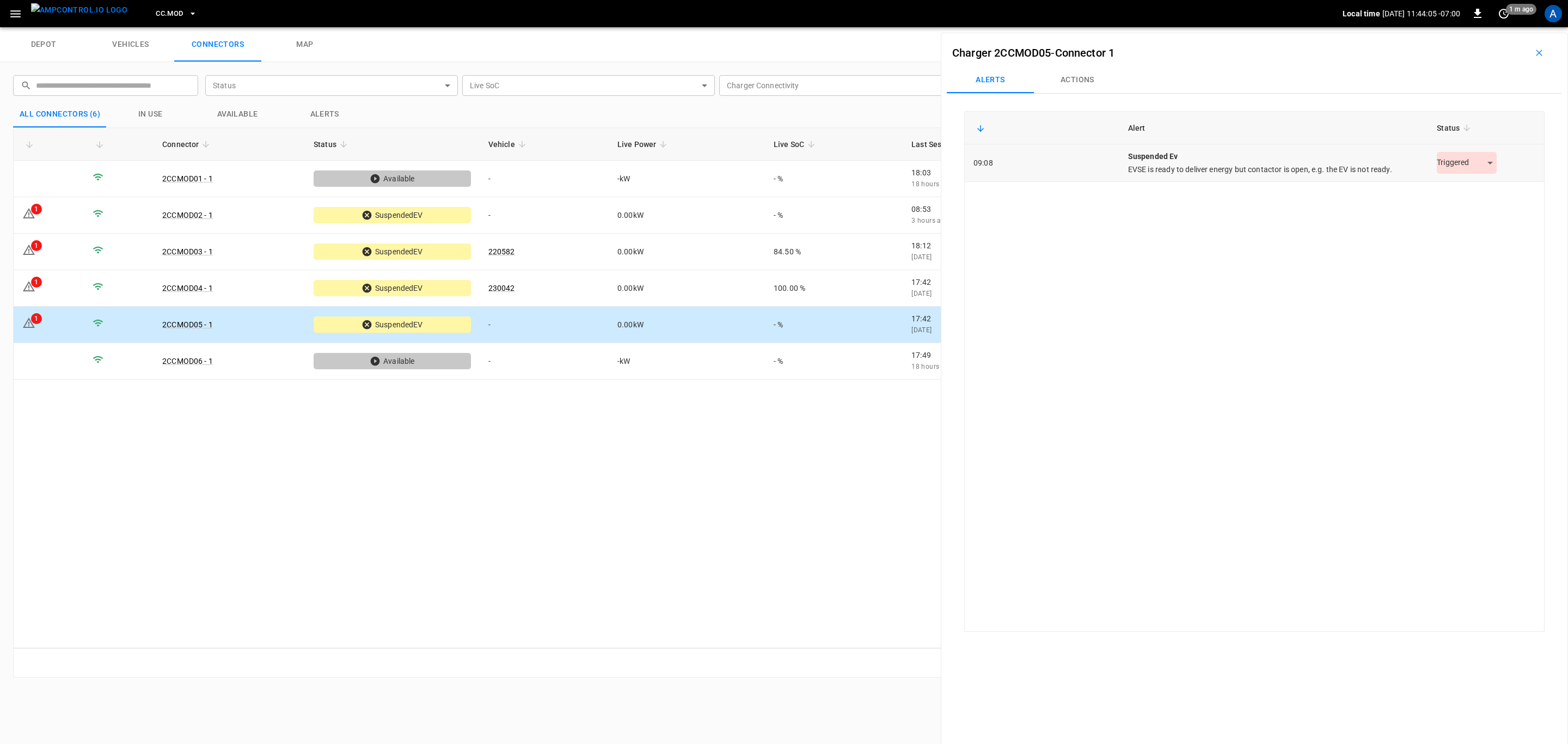
click at [1457, 28] on body "CC.MOD Local time [DATE] 11:44:05 -07:00 0 1 m ago A depot vehicles connectors …" at bounding box center [784, 13] width 1568 height 28
click at [1460, 184] on li "Resolved" at bounding box center [1459, 190] width 68 height 18
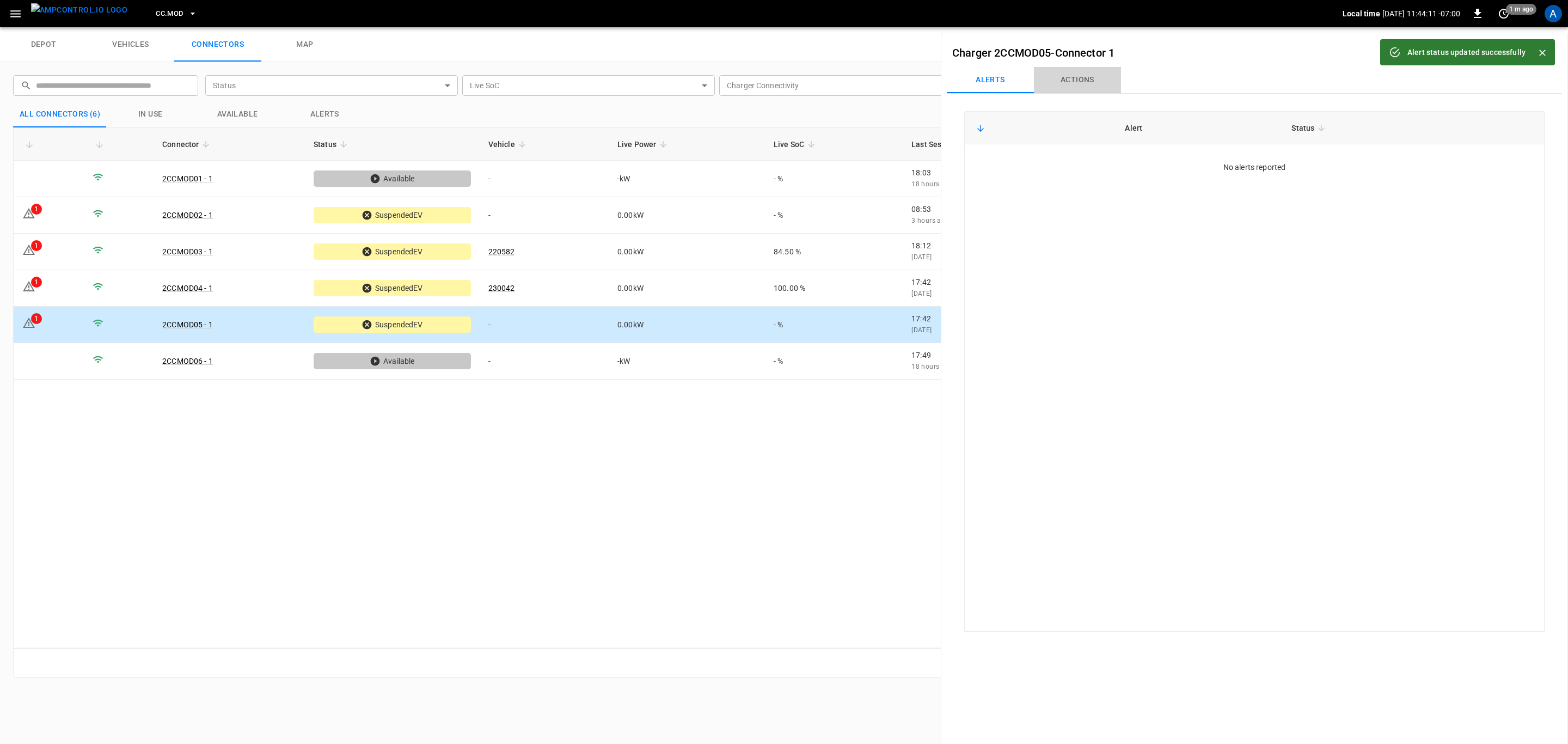
click at [1078, 78] on button "Actions" at bounding box center [1077, 79] width 87 height 26
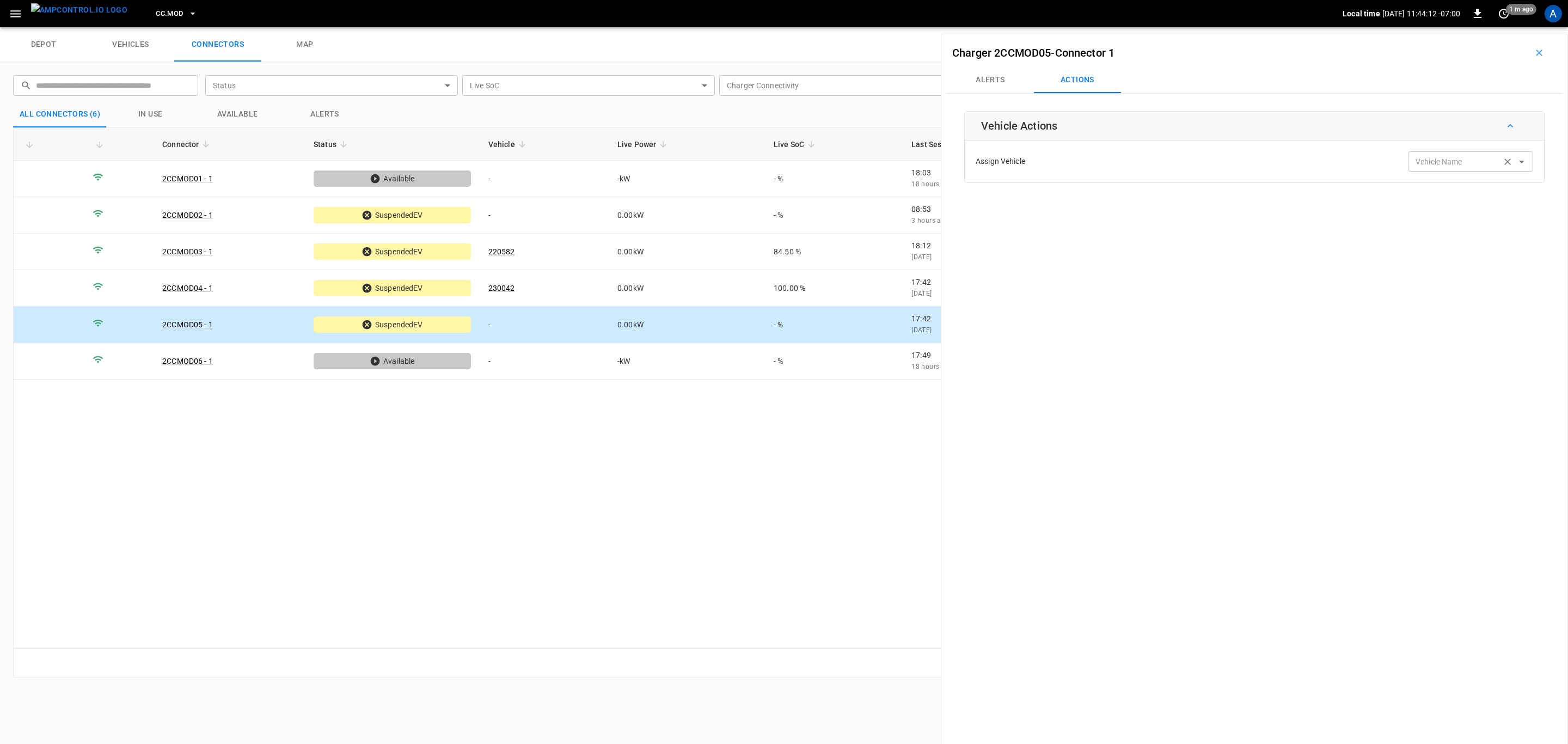
click at [1459, 164] on input "Vehicle Name" at bounding box center [1454, 161] width 87 height 13
paste input "******"
click at [1463, 208] on span "220067" at bounding box center [1463, 207] width 107 height 11
type input "******"
click at [1520, 208] on button "Save" at bounding box center [1515, 204] width 36 height 20
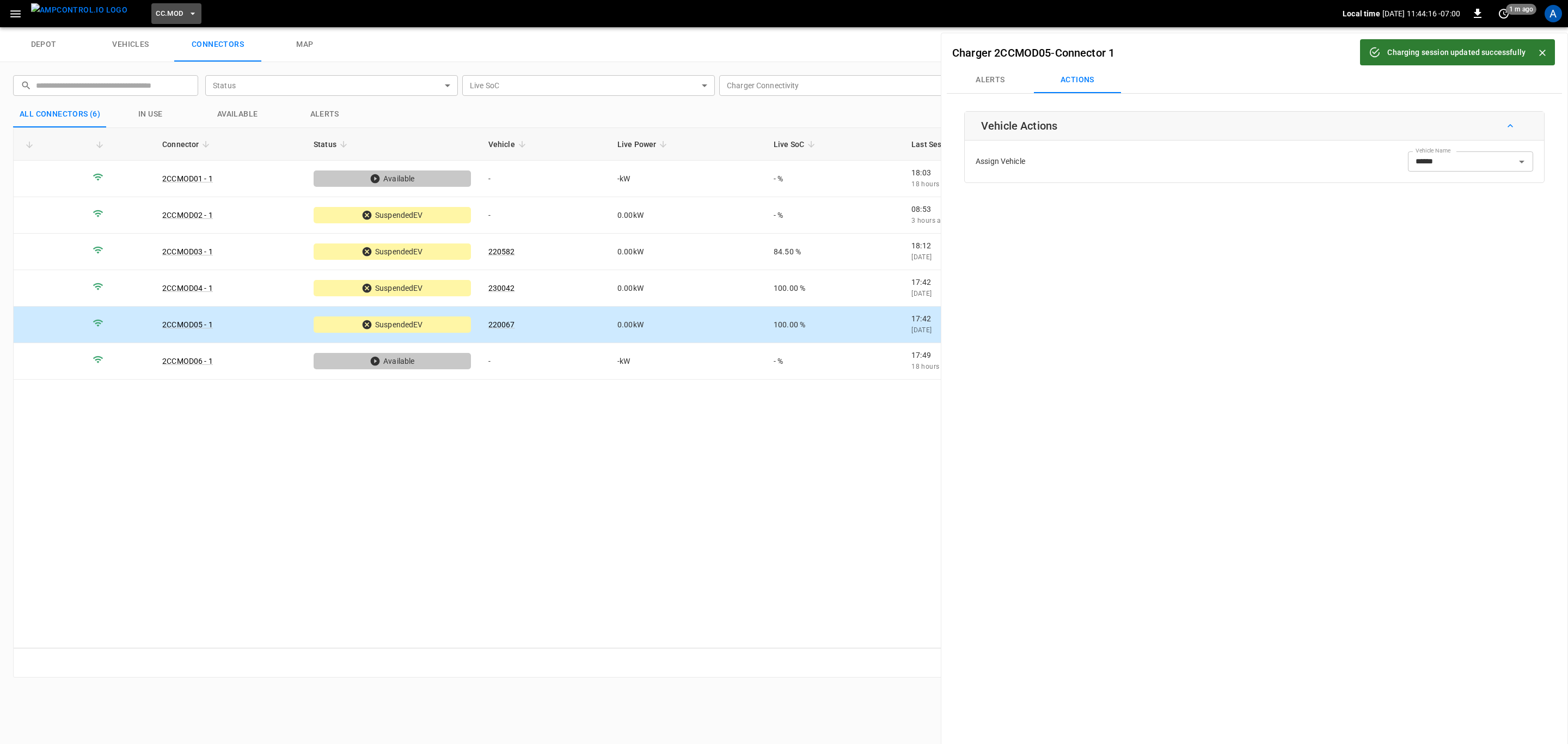
click at [156, 16] on span "CC.MOD" at bounding box center [169, 13] width 28 height 12
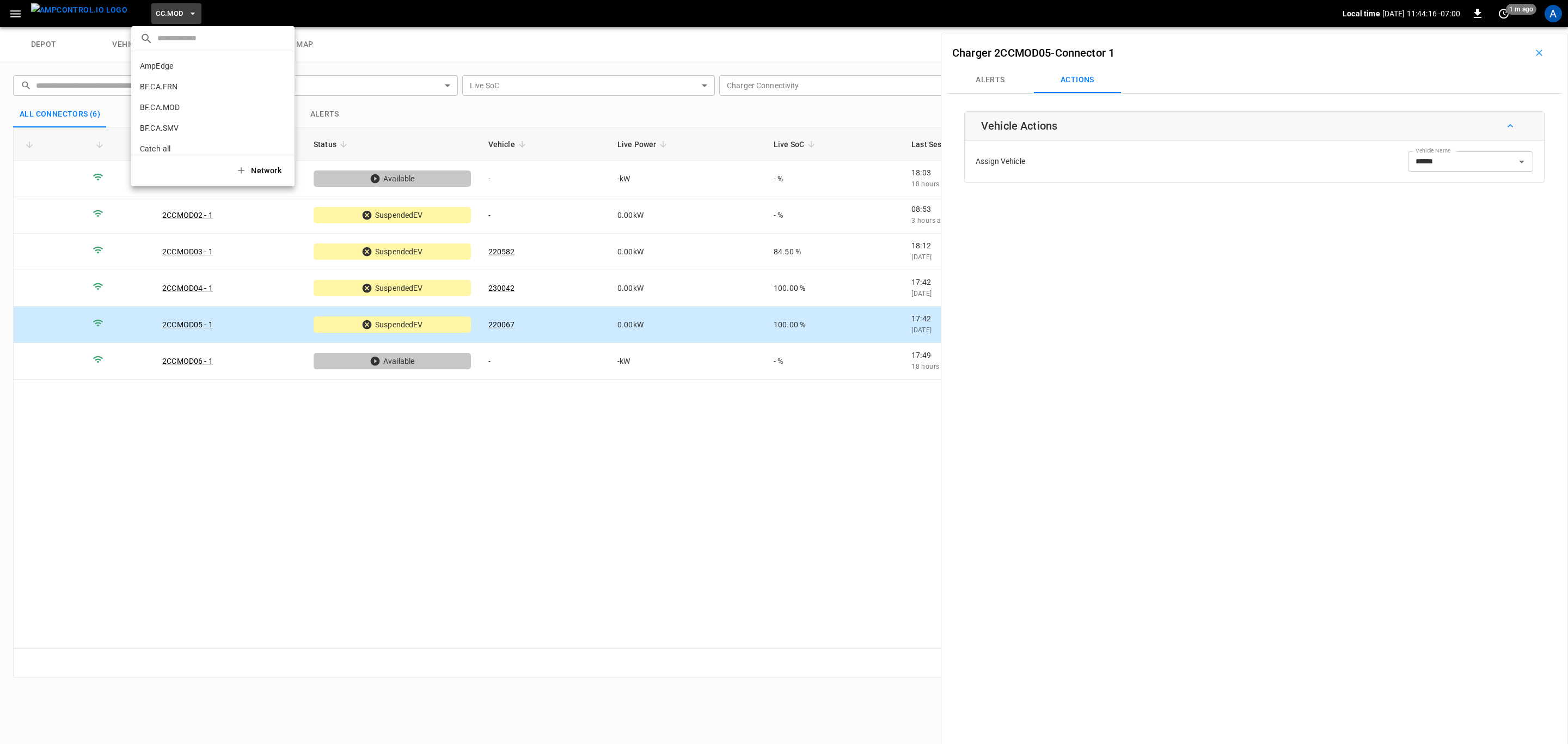
scroll to position [267, 0]
click at [195, 86] on li "CC.SAC 9e78 ..." at bounding box center [213, 90] width 164 height 21
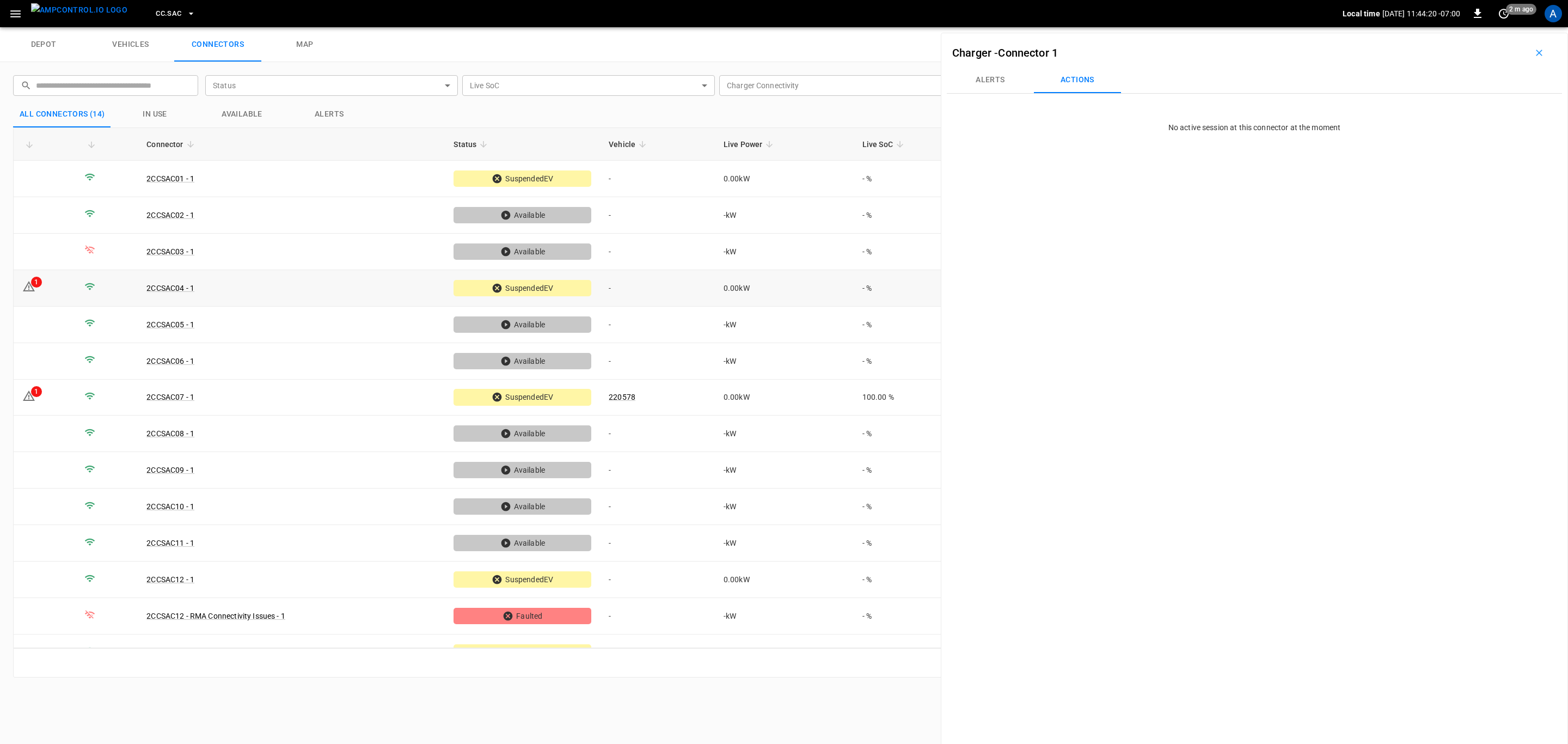
click at [330, 288] on td "2CCSAC04 - 1" at bounding box center [291, 289] width 307 height 36
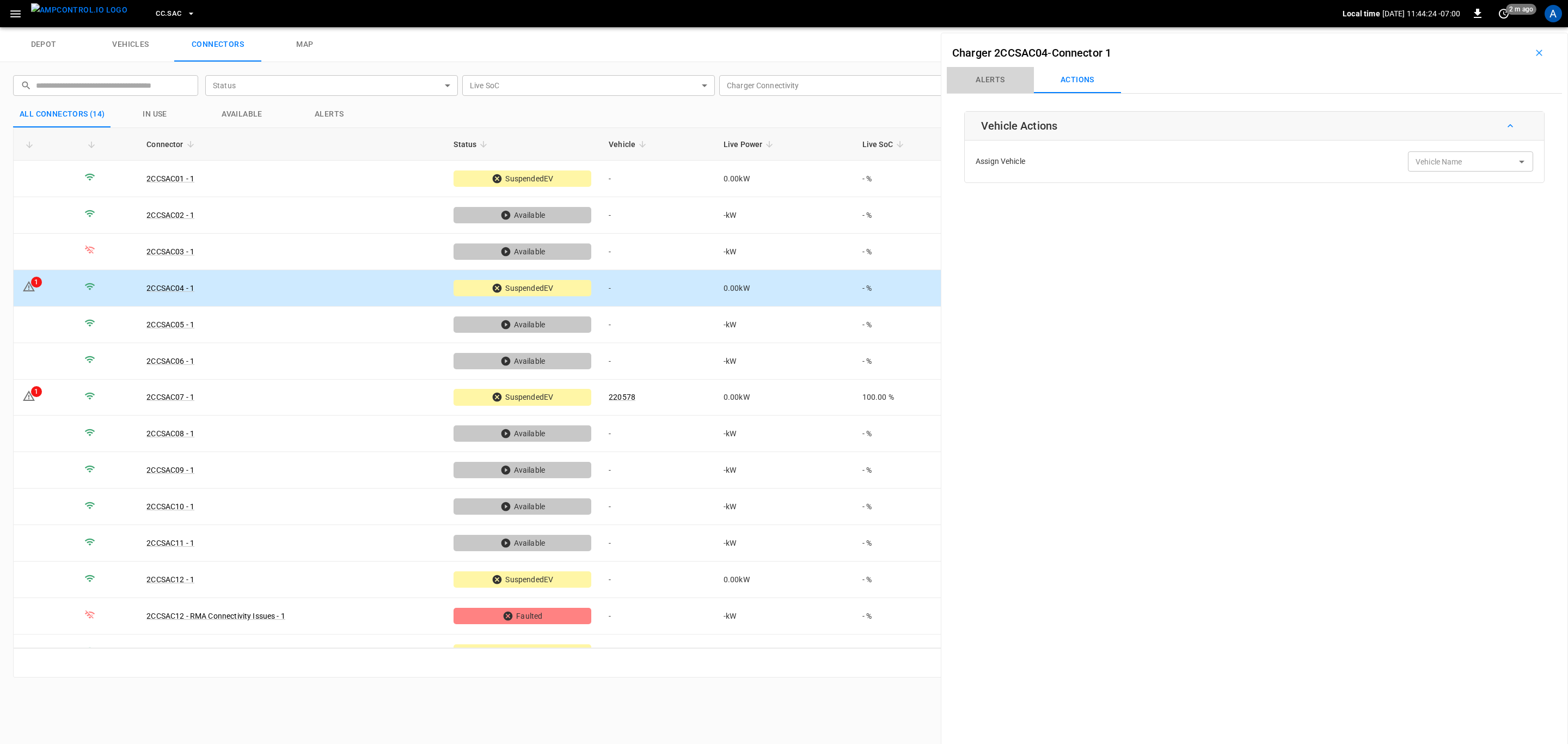
click at [980, 74] on button "Alerts" at bounding box center [989, 79] width 87 height 26
click at [1443, 28] on body "CC.SAC Local time [DATE] 11:44:24 -07:00 0 2 m ago A depot vehicles connectors …" at bounding box center [784, 13] width 1568 height 28
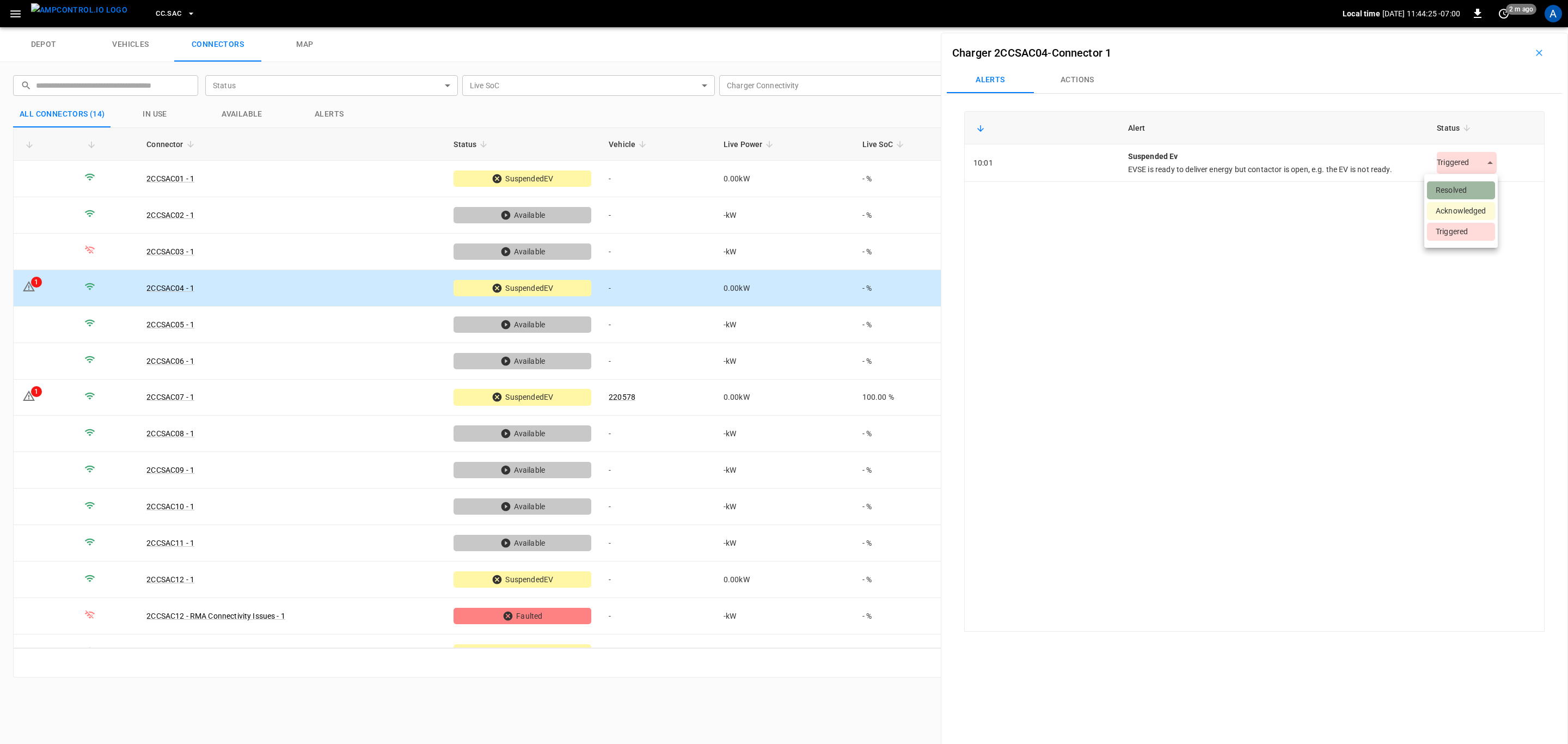
click at [1457, 188] on li "Resolved" at bounding box center [1459, 190] width 68 height 18
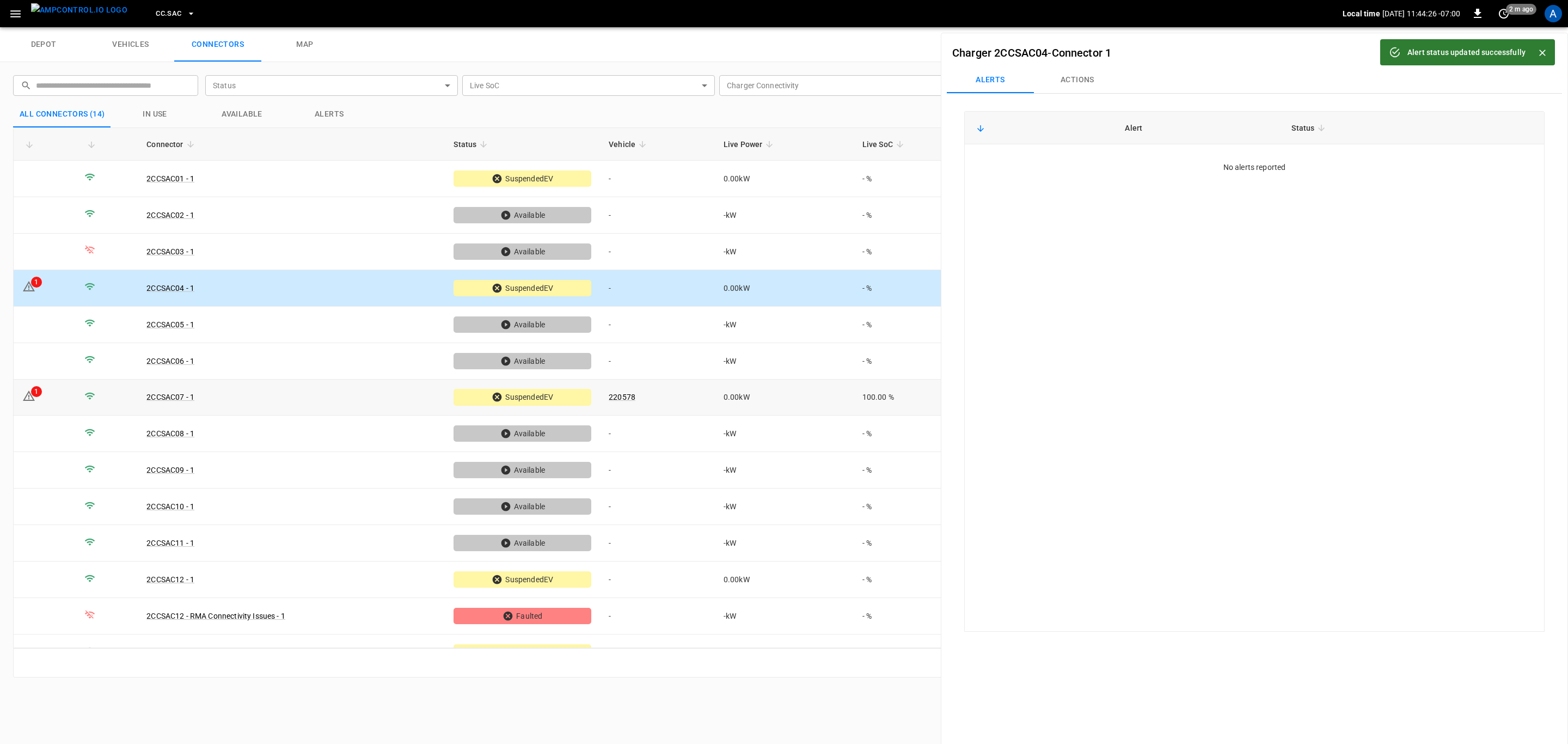
click at [706, 394] on td "220578" at bounding box center [657, 397] width 115 height 36
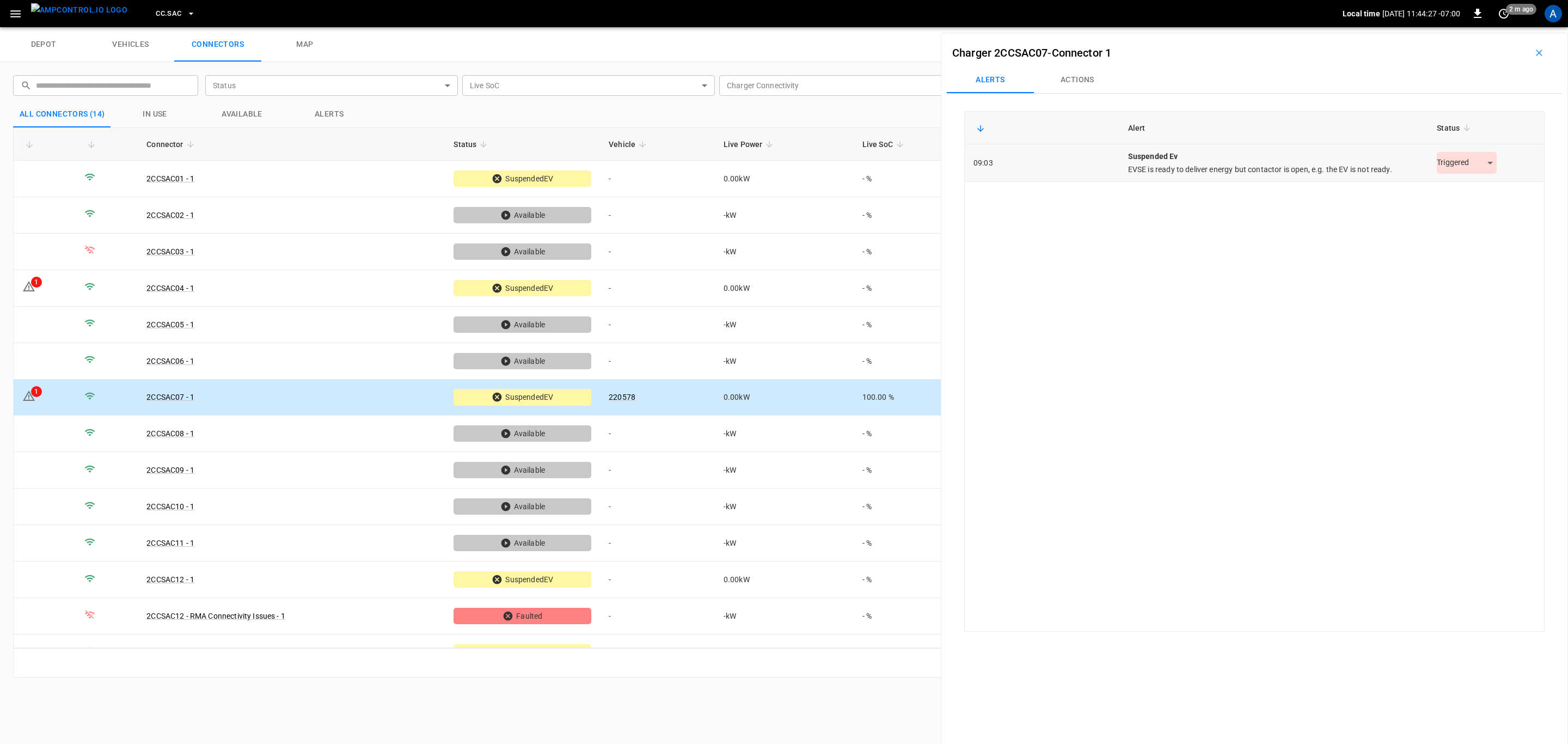
click at [1452, 28] on body "CC.SAC Local time [DATE] 11:44:27 -07:00 0 2 m ago A depot vehicles connectors …" at bounding box center [784, 13] width 1568 height 28
click at [1461, 189] on li "Resolved" at bounding box center [1459, 190] width 68 height 18
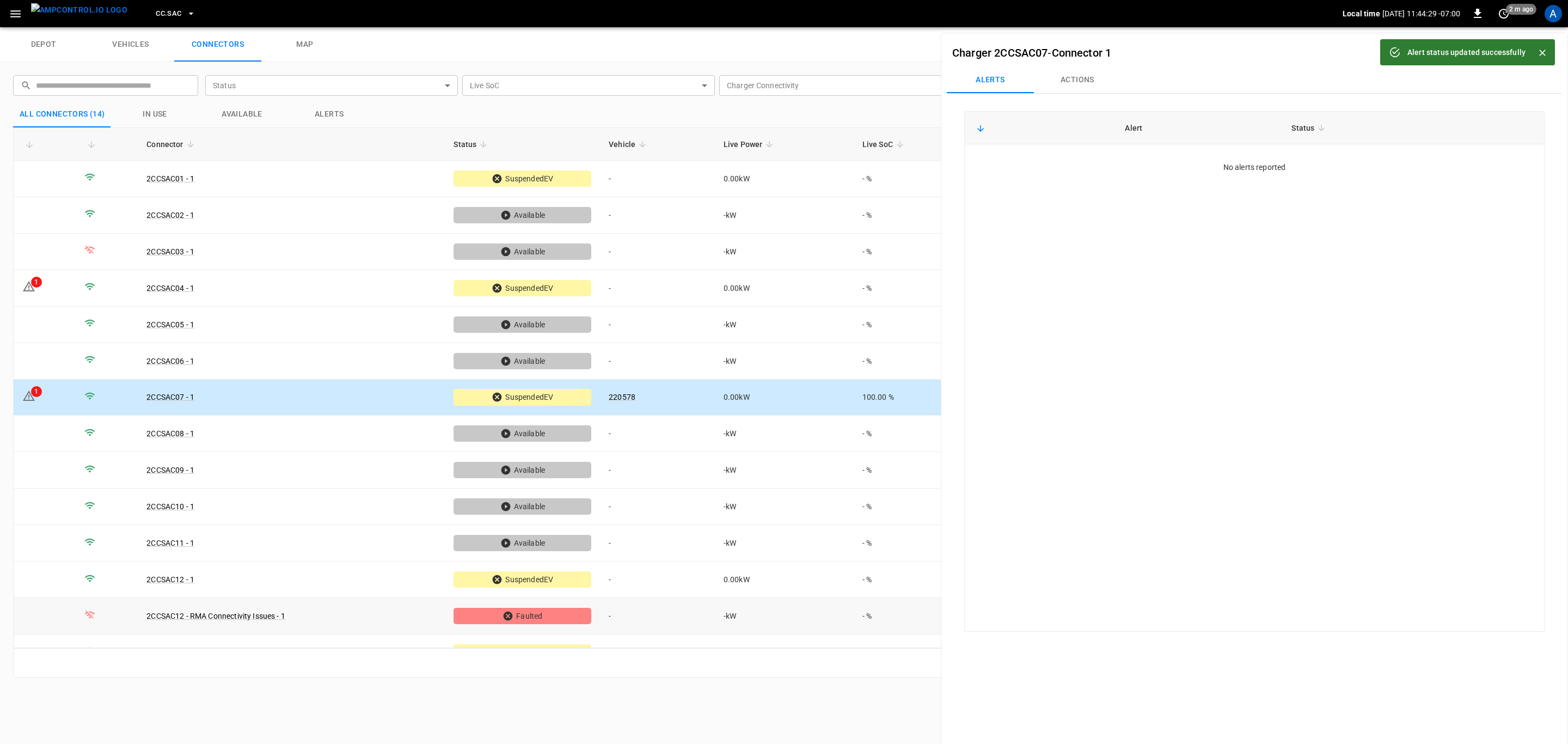
click at [639, 621] on td "-" at bounding box center [657, 616] width 115 height 36
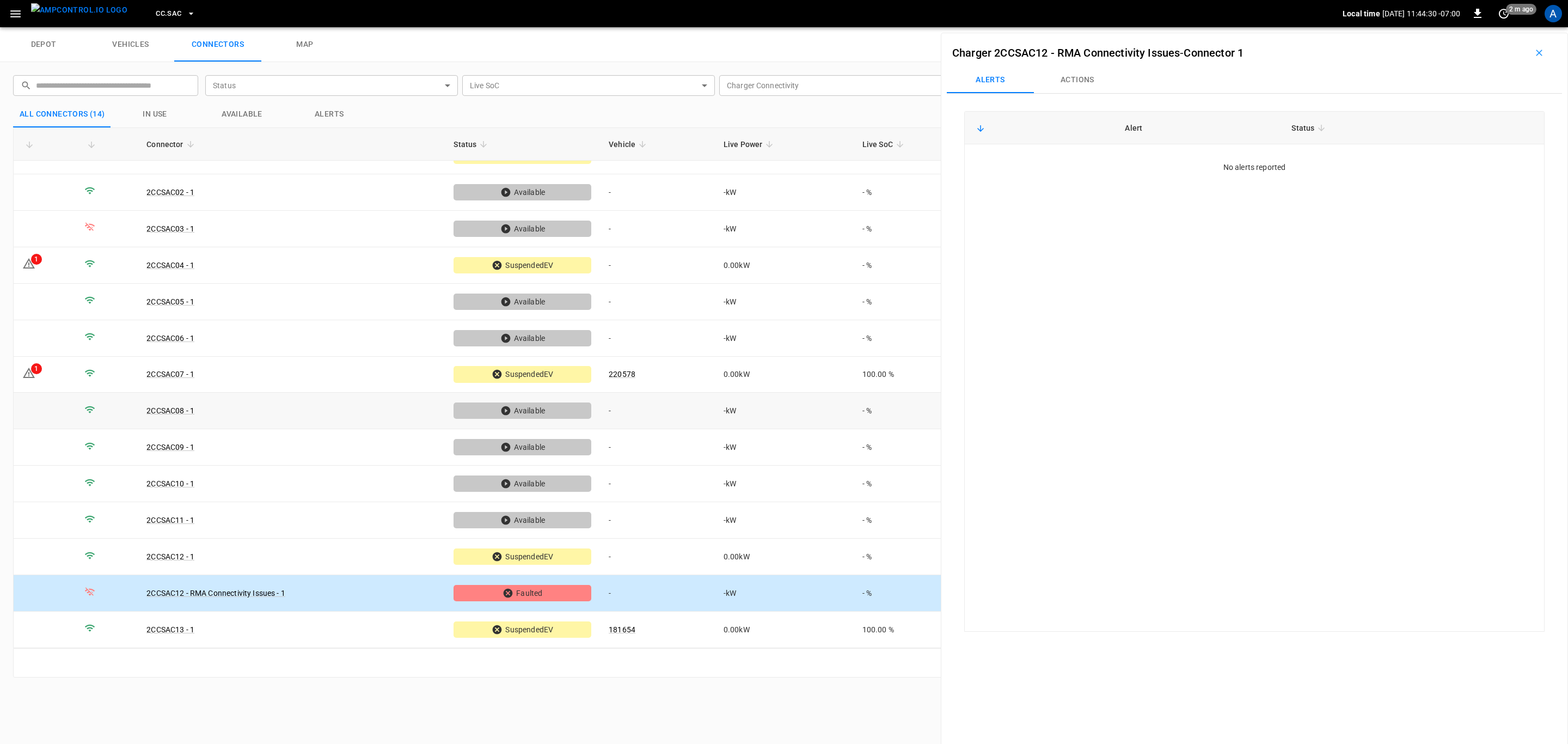
scroll to position [0, 0]
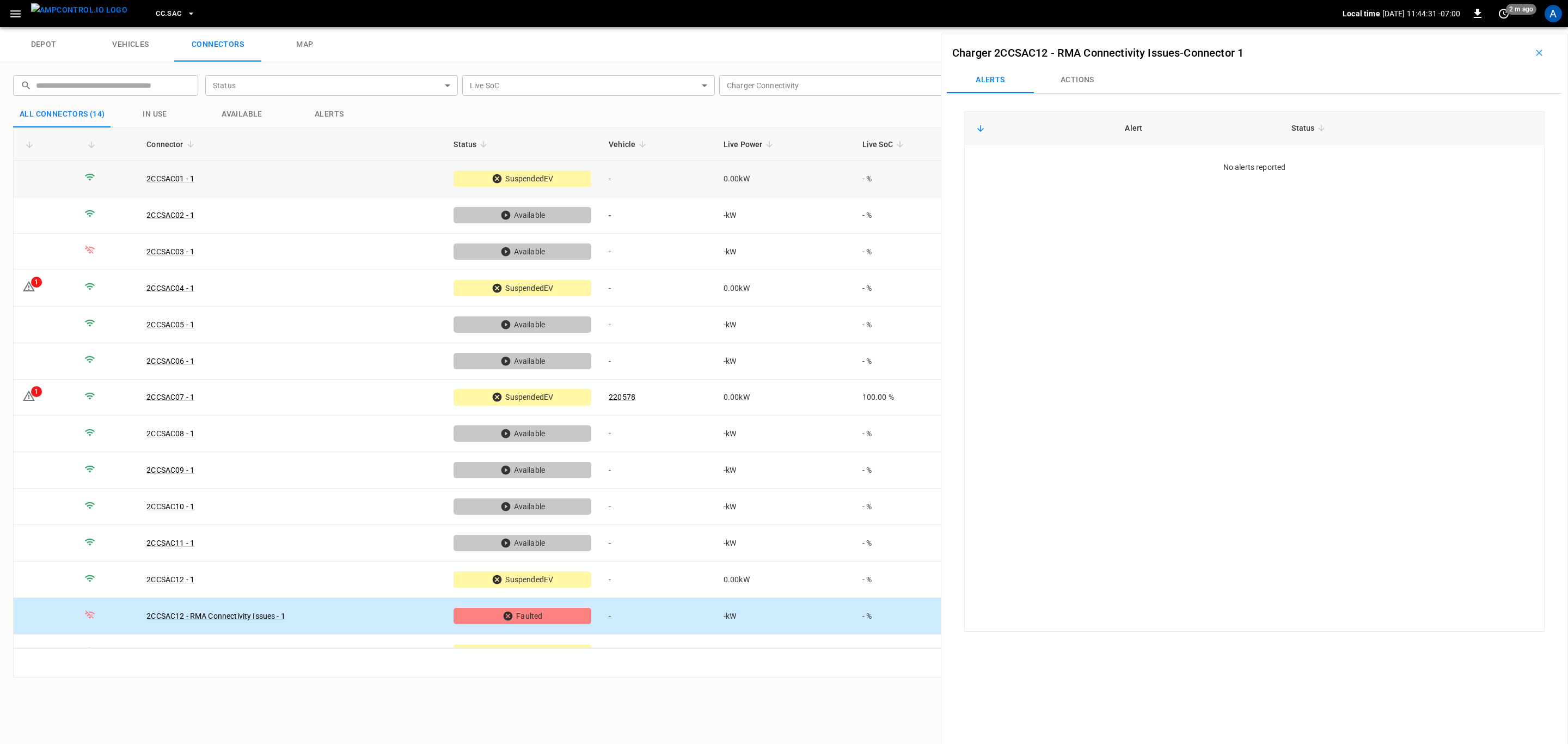
click at [659, 178] on td "-" at bounding box center [657, 179] width 115 height 36
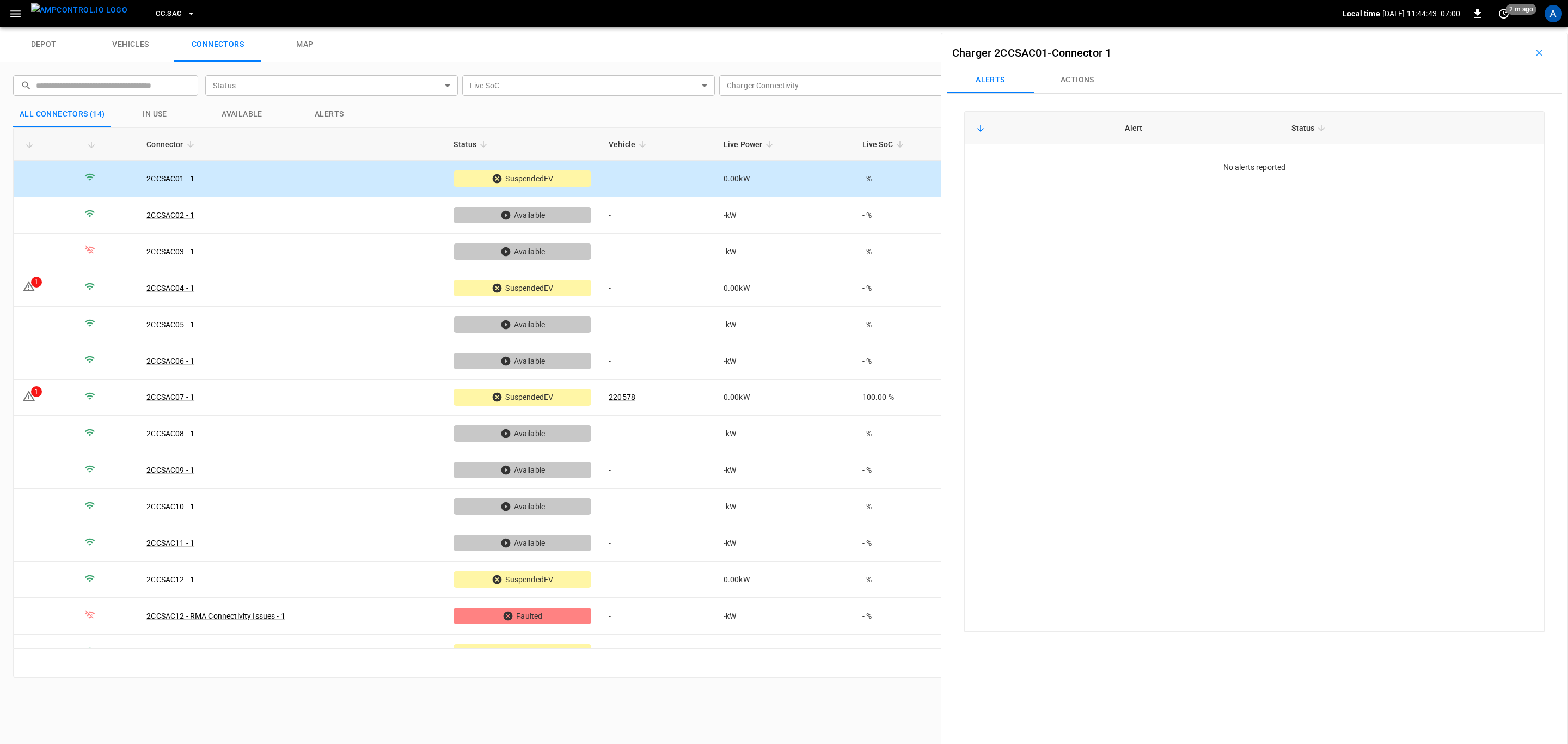
drag, startPoint x: 1086, startPoint y: 75, endPoint x: 1114, endPoint y: 89, distance: 31.3
click at [1086, 75] on button "Actions" at bounding box center [1077, 79] width 87 height 26
click at [1445, 160] on div "Vehicle Name Vehicle Name" at bounding box center [1469, 161] width 125 height 20
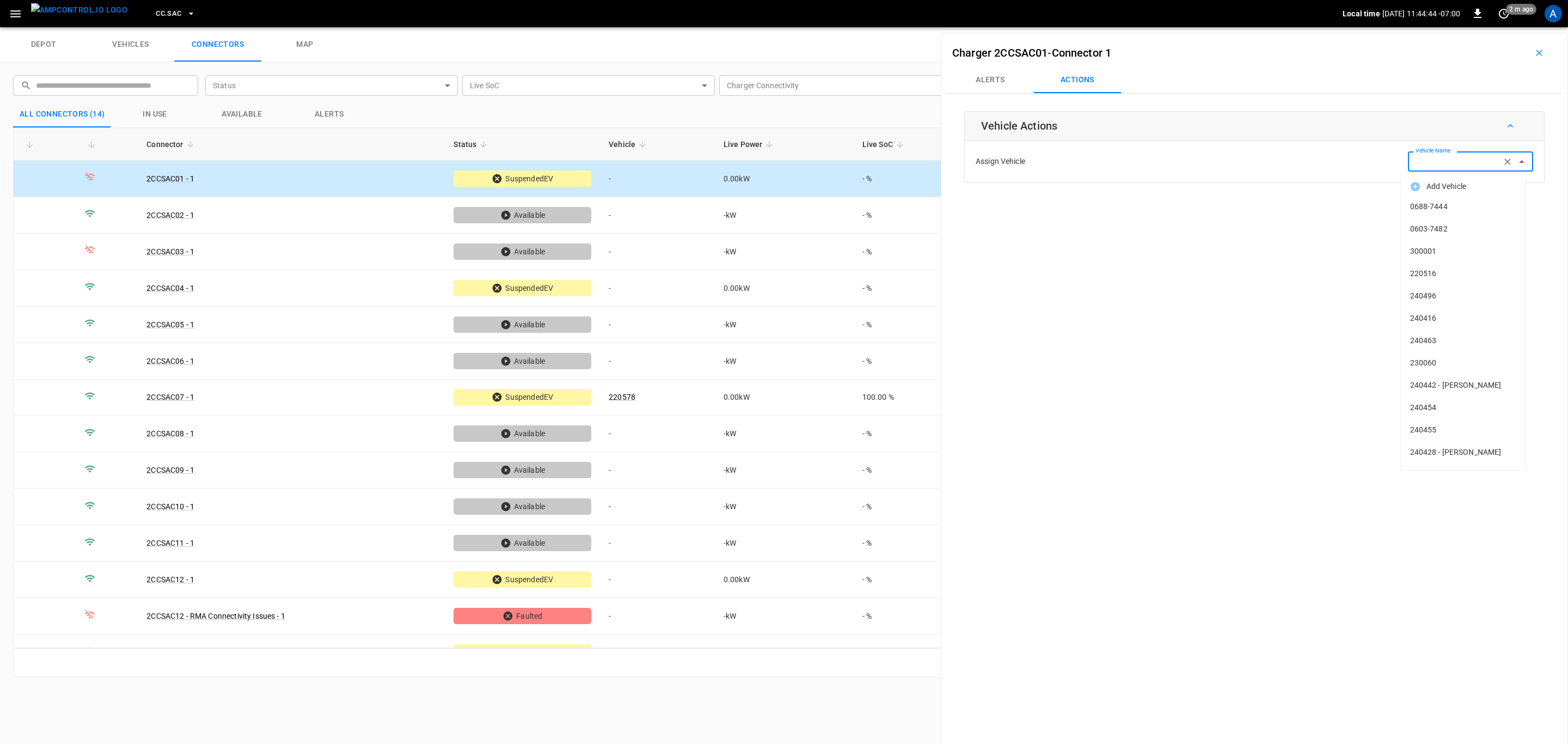
paste input "******"
click at [1440, 208] on span "220063" at bounding box center [1463, 207] width 107 height 11
type input "******"
click at [1504, 206] on button "Save" at bounding box center [1515, 204] width 36 height 20
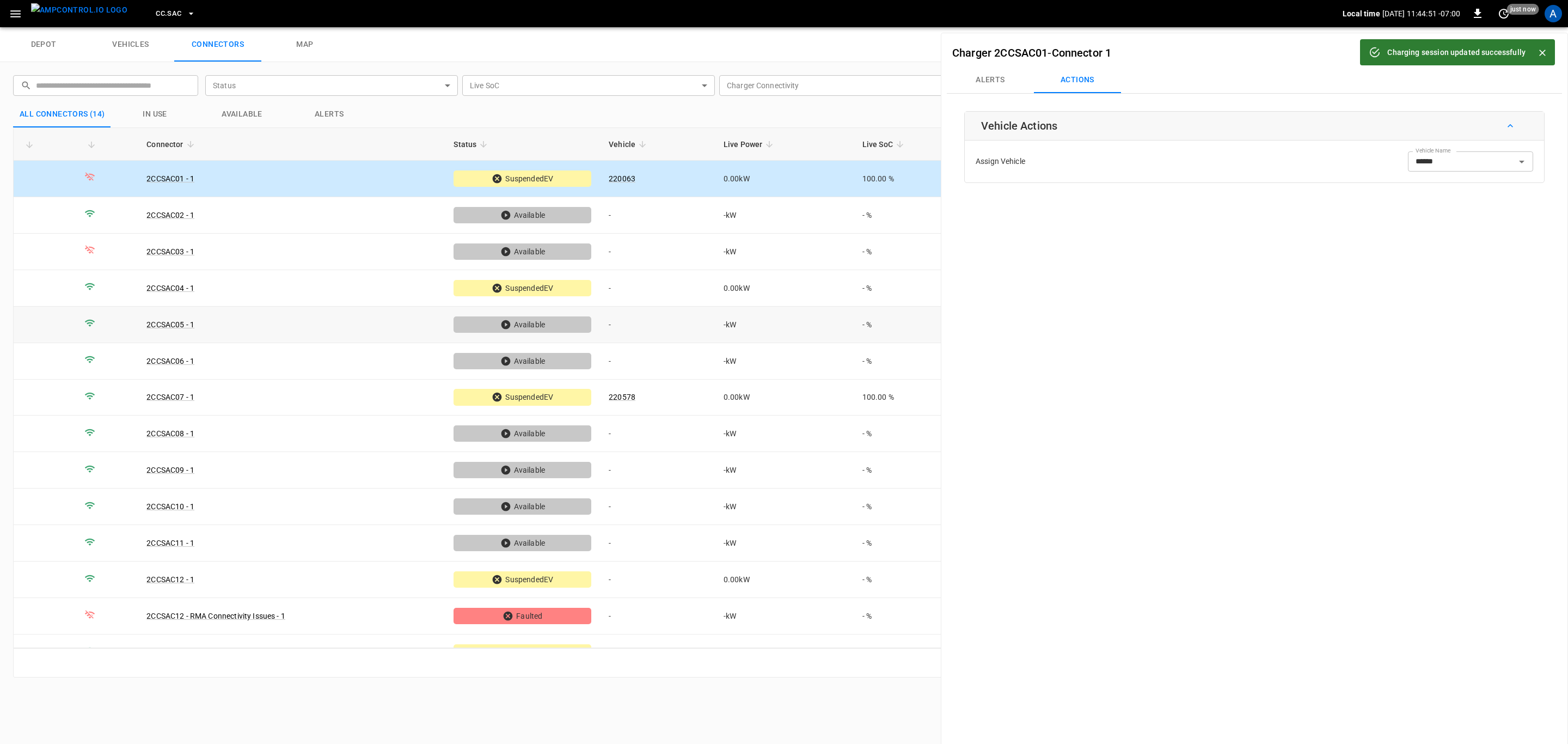
click at [744, 288] on td "0.00 kW" at bounding box center [784, 289] width 139 height 36
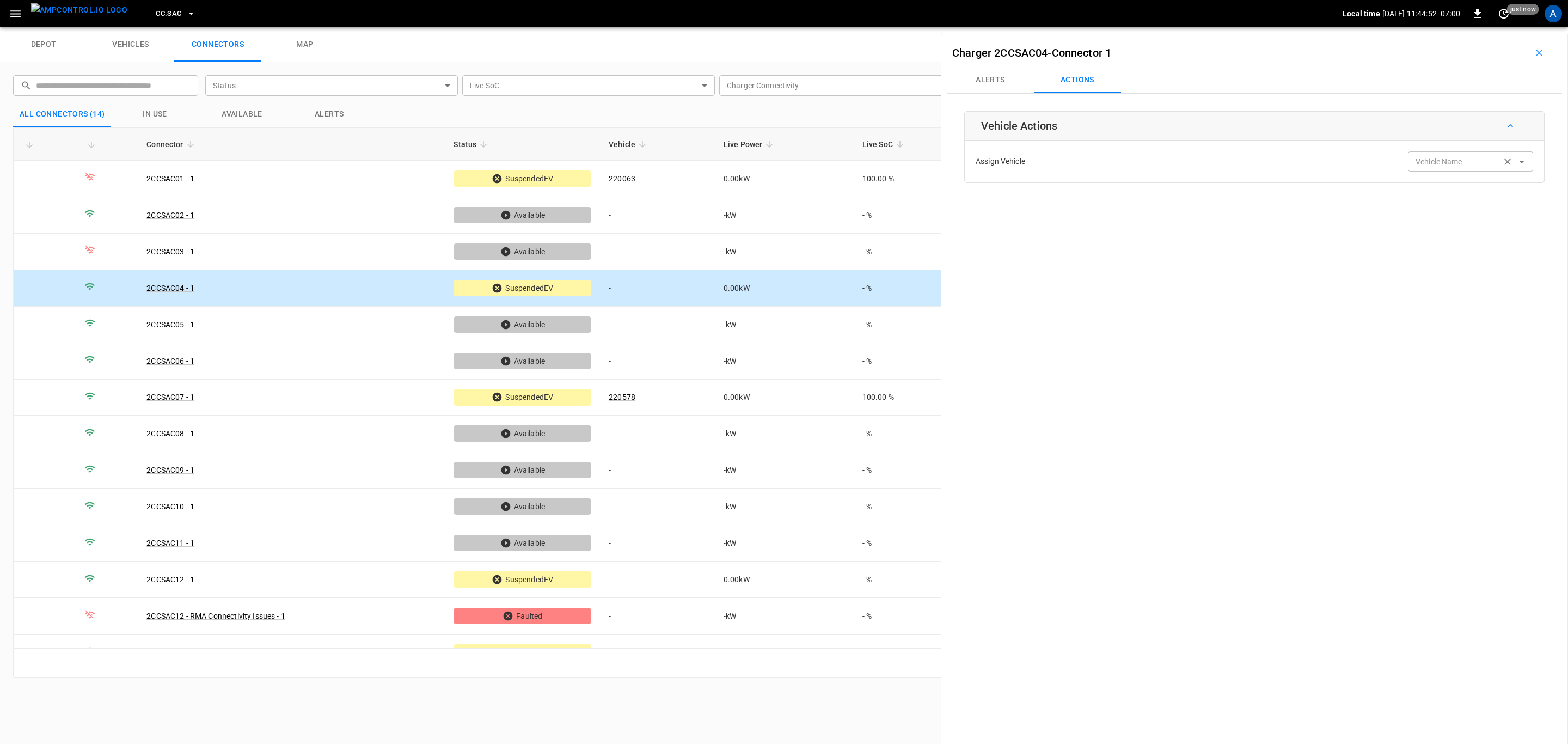
click at [1433, 166] on input "Vehicle Name" at bounding box center [1454, 161] width 87 height 13
paste input "******"
click at [1459, 201] on span "220235" at bounding box center [1463, 207] width 107 height 11
type input "******"
click at [1504, 204] on button "Save" at bounding box center [1515, 204] width 36 height 20
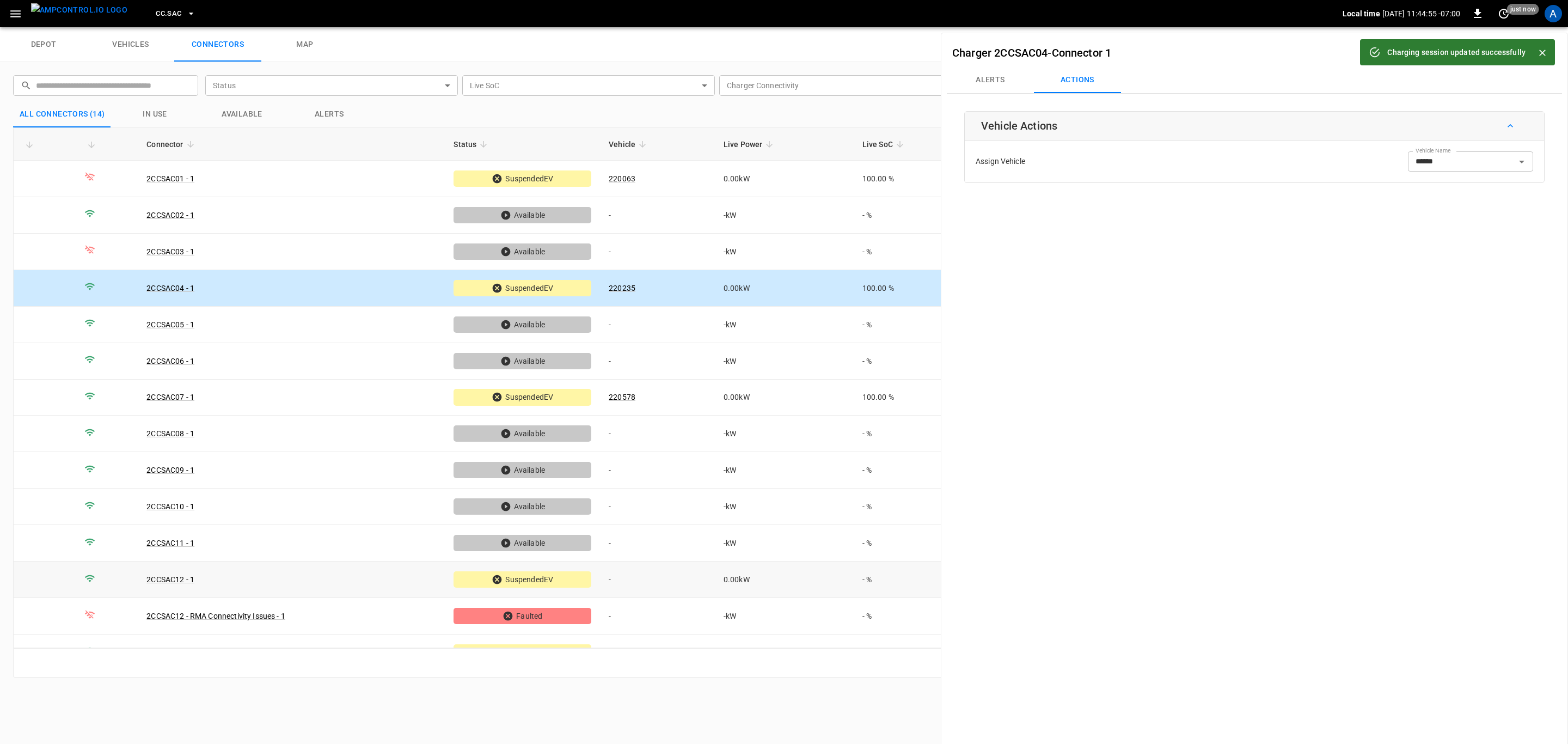
click at [663, 575] on td "-" at bounding box center [657, 579] width 115 height 36
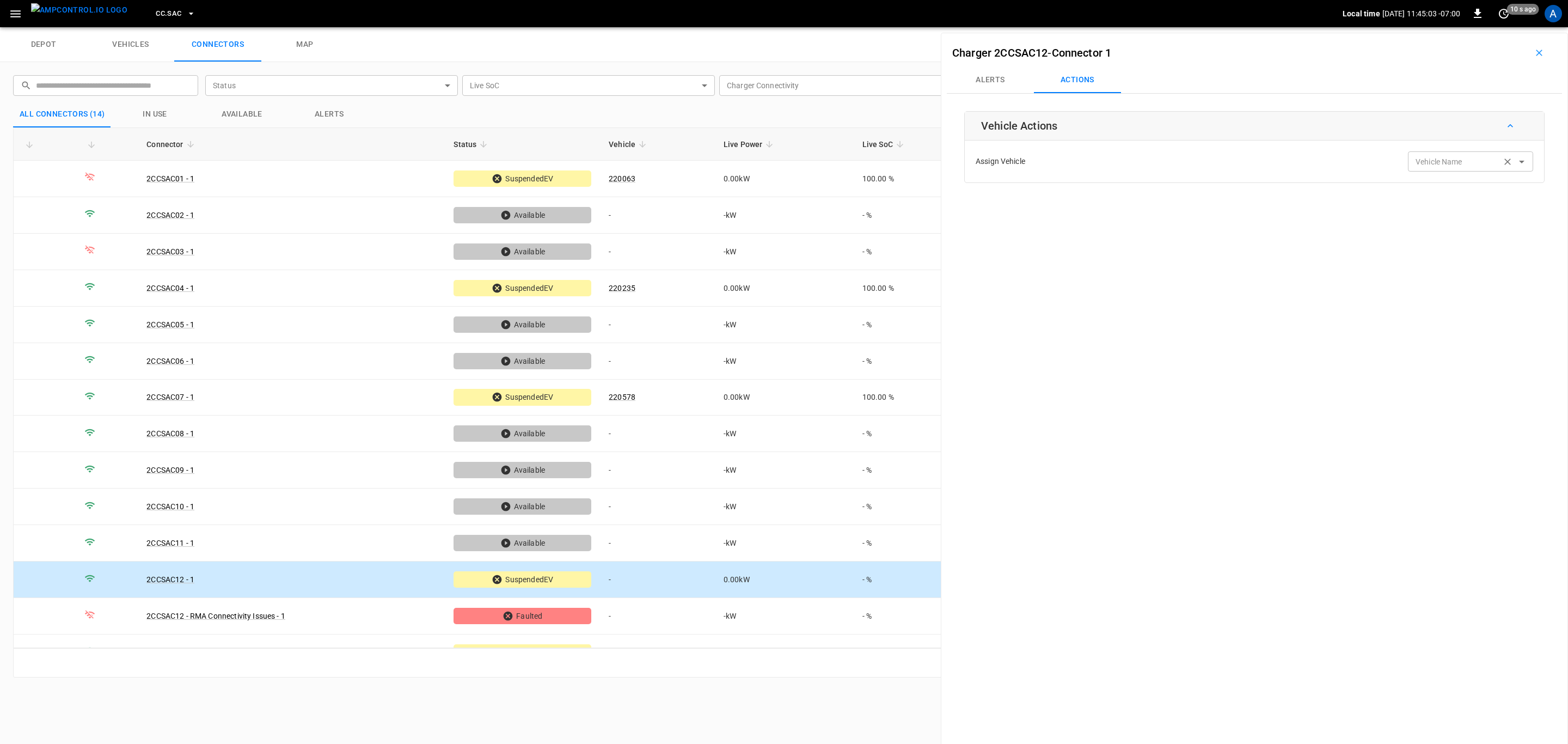
click at [1434, 161] on div "Vehicle Name Vehicle Name" at bounding box center [1469, 161] width 125 height 20
paste input "******"
type input "******"
paste input "******"
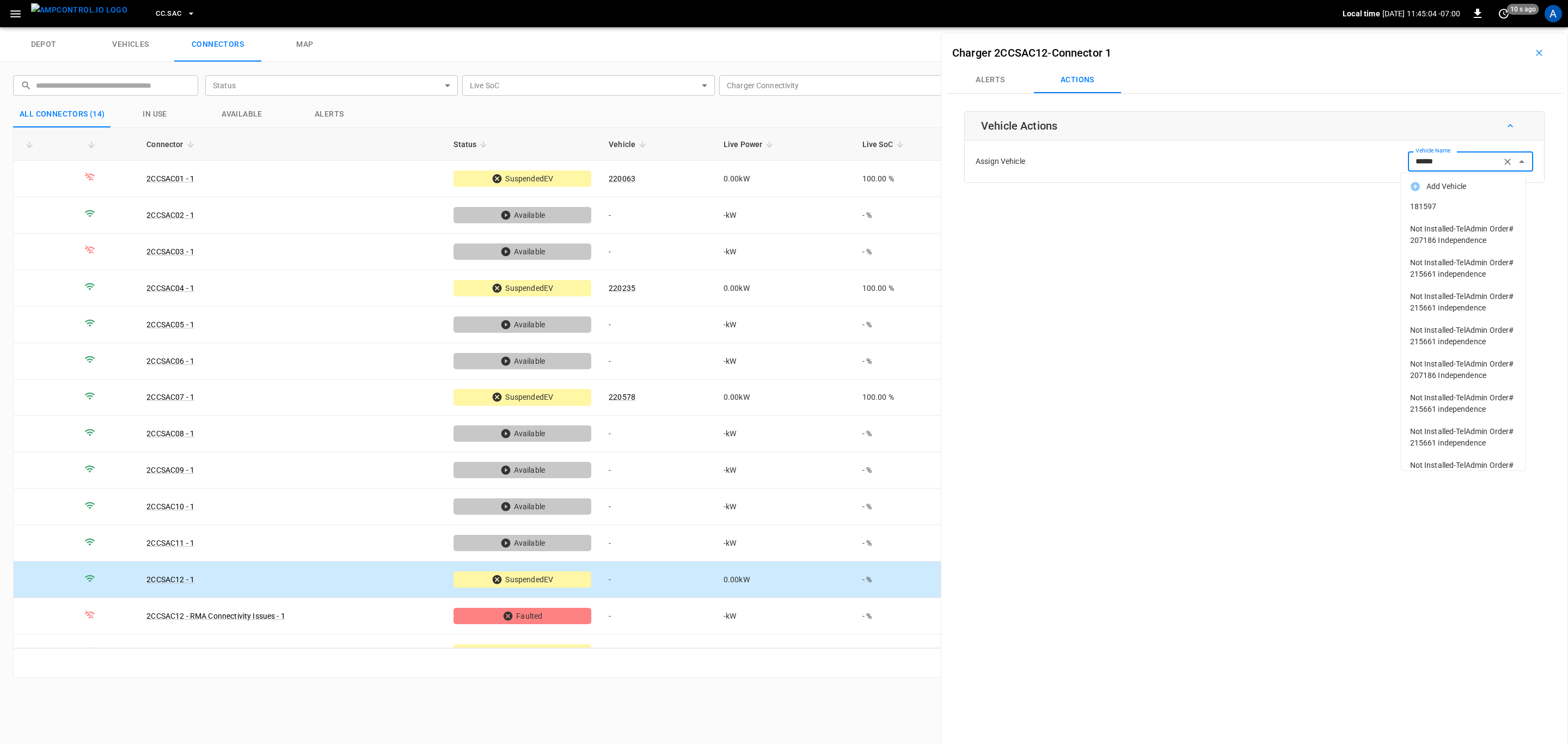
click at [1455, 207] on span "181597" at bounding box center [1463, 207] width 107 height 11
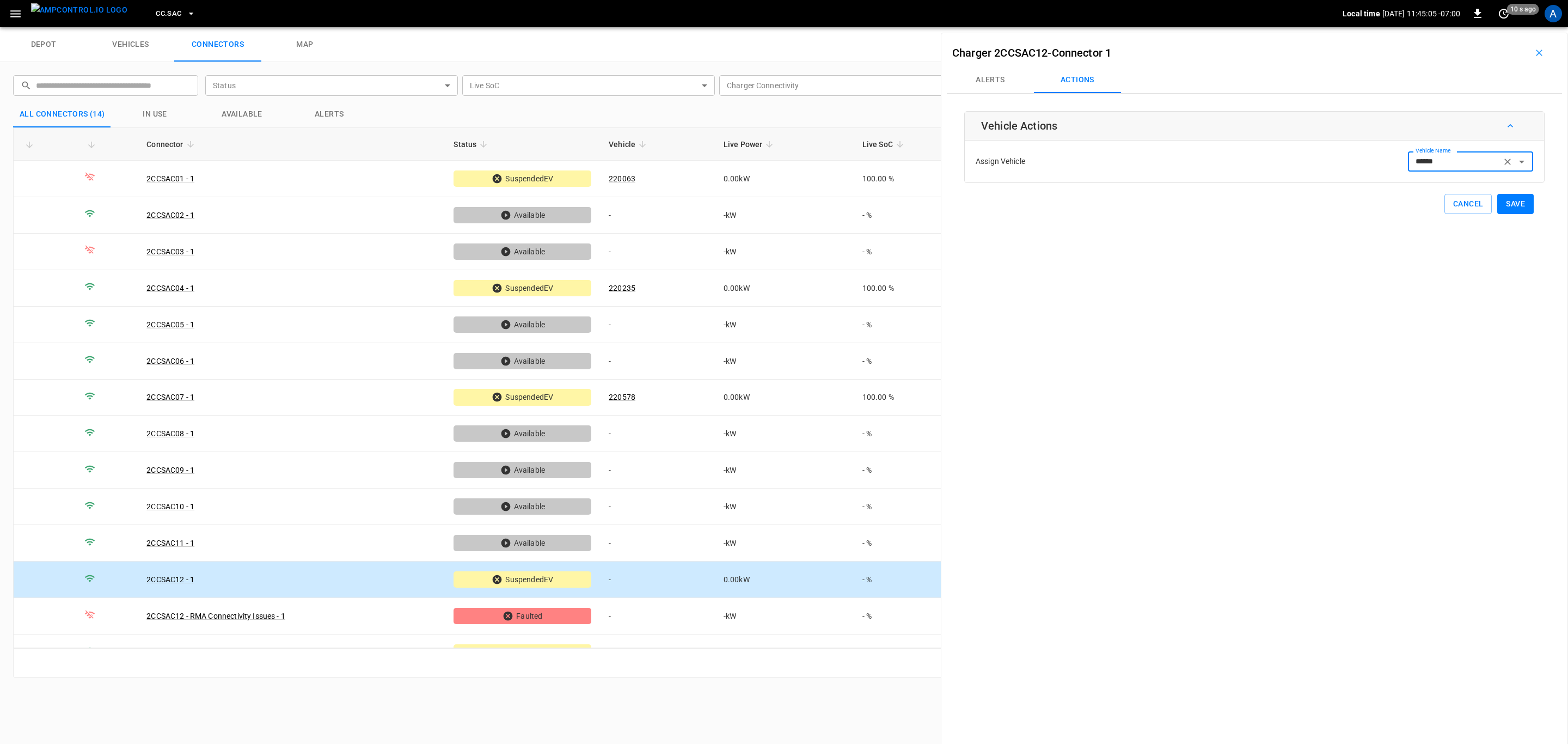
type input "******"
click at [1514, 208] on button "Save" at bounding box center [1515, 204] width 36 height 20
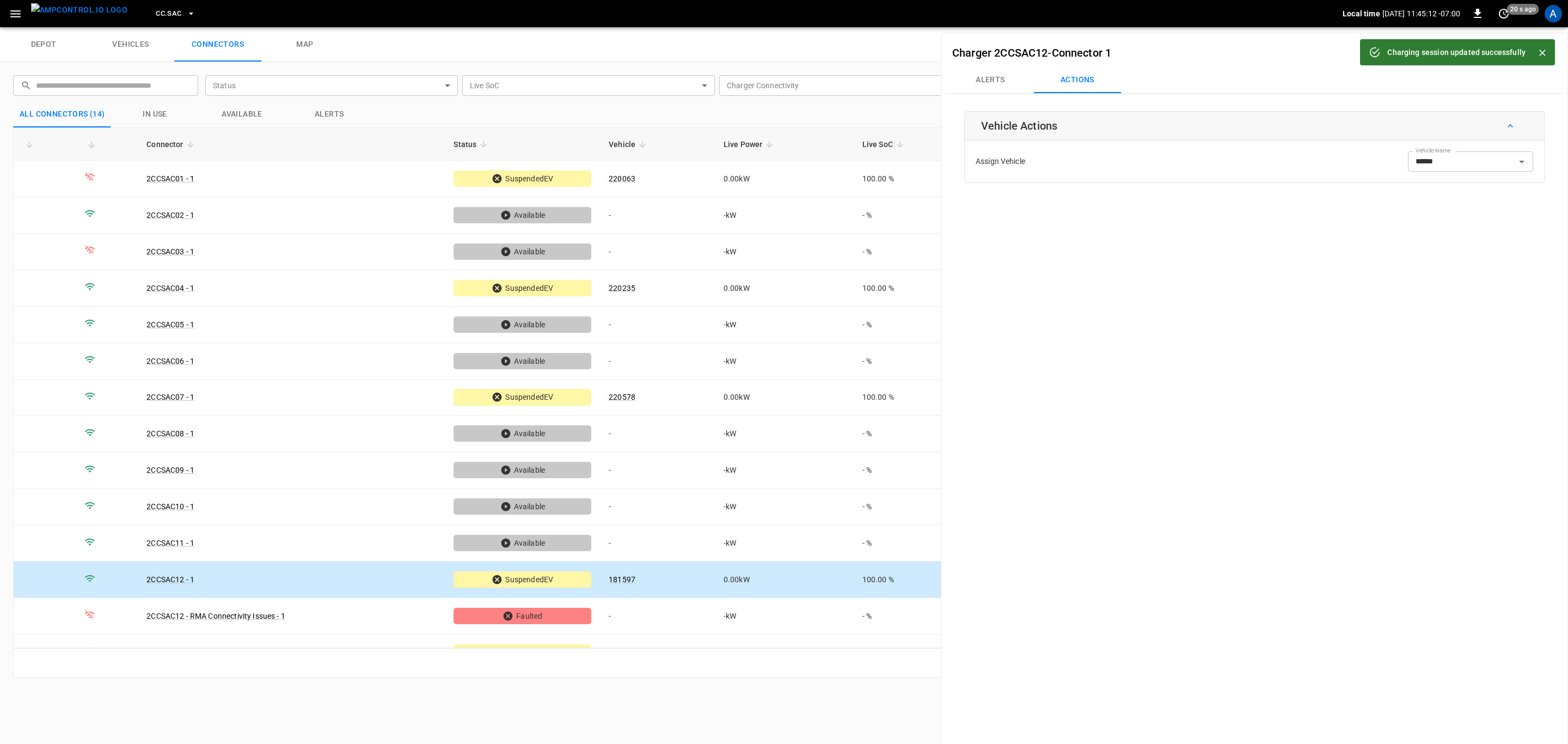
click at [156, 11] on span "CC.SAC" at bounding box center [169, 13] width 26 height 12
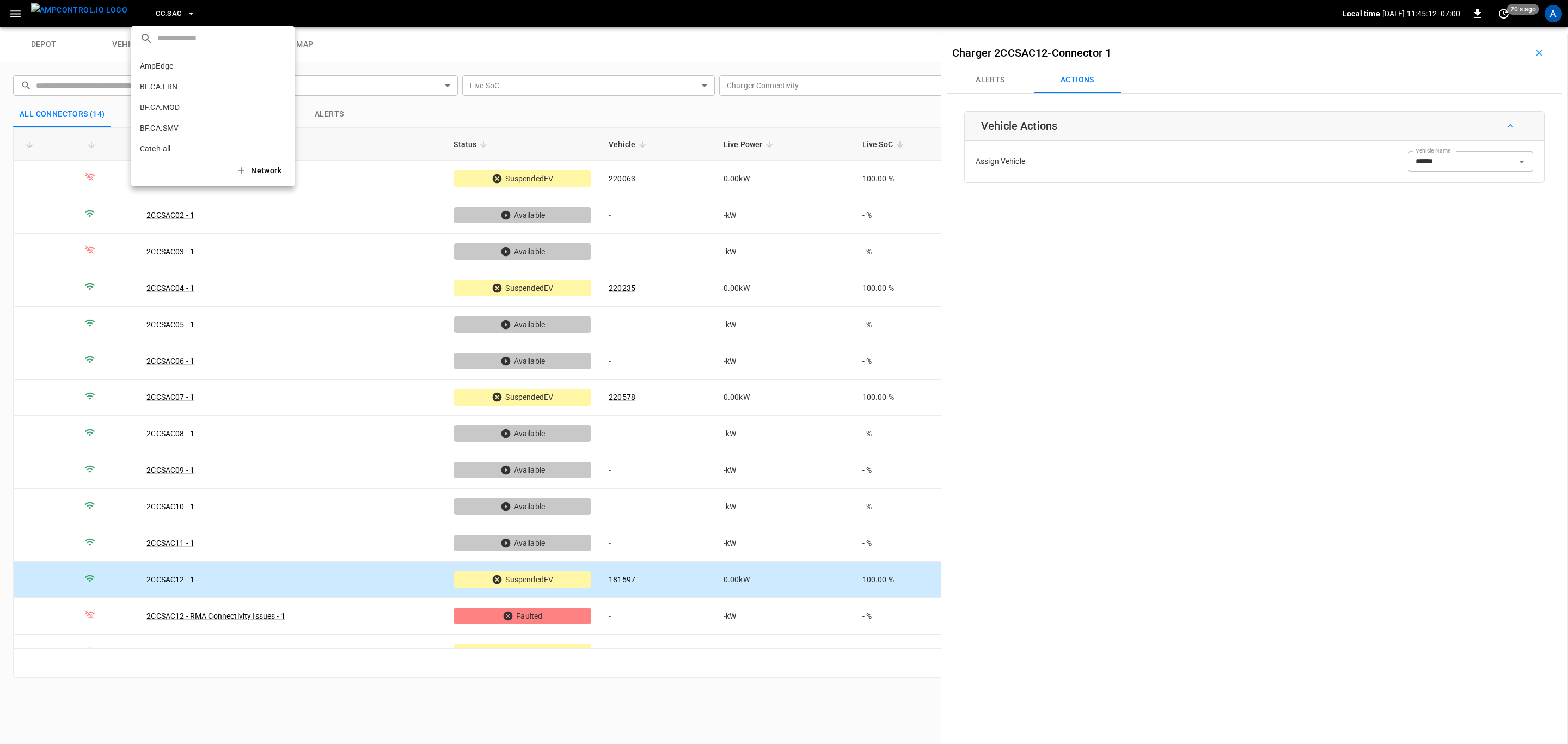
scroll to position [287, 0]
click at [187, 86] on li "CC.STK 8e6d ..." at bounding box center [213, 90] width 164 height 21
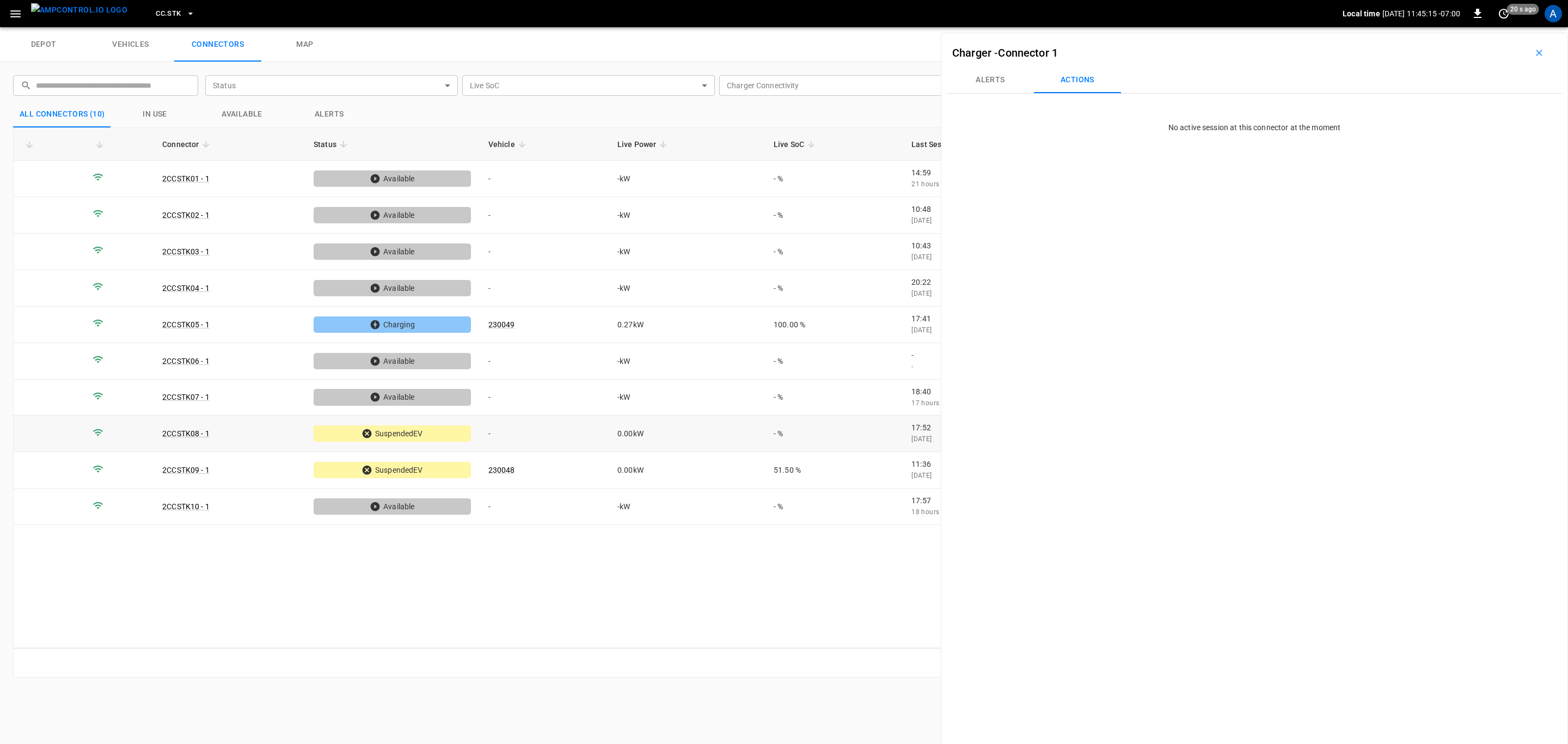
click at [582, 430] on td "-" at bounding box center [544, 433] width 129 height 36
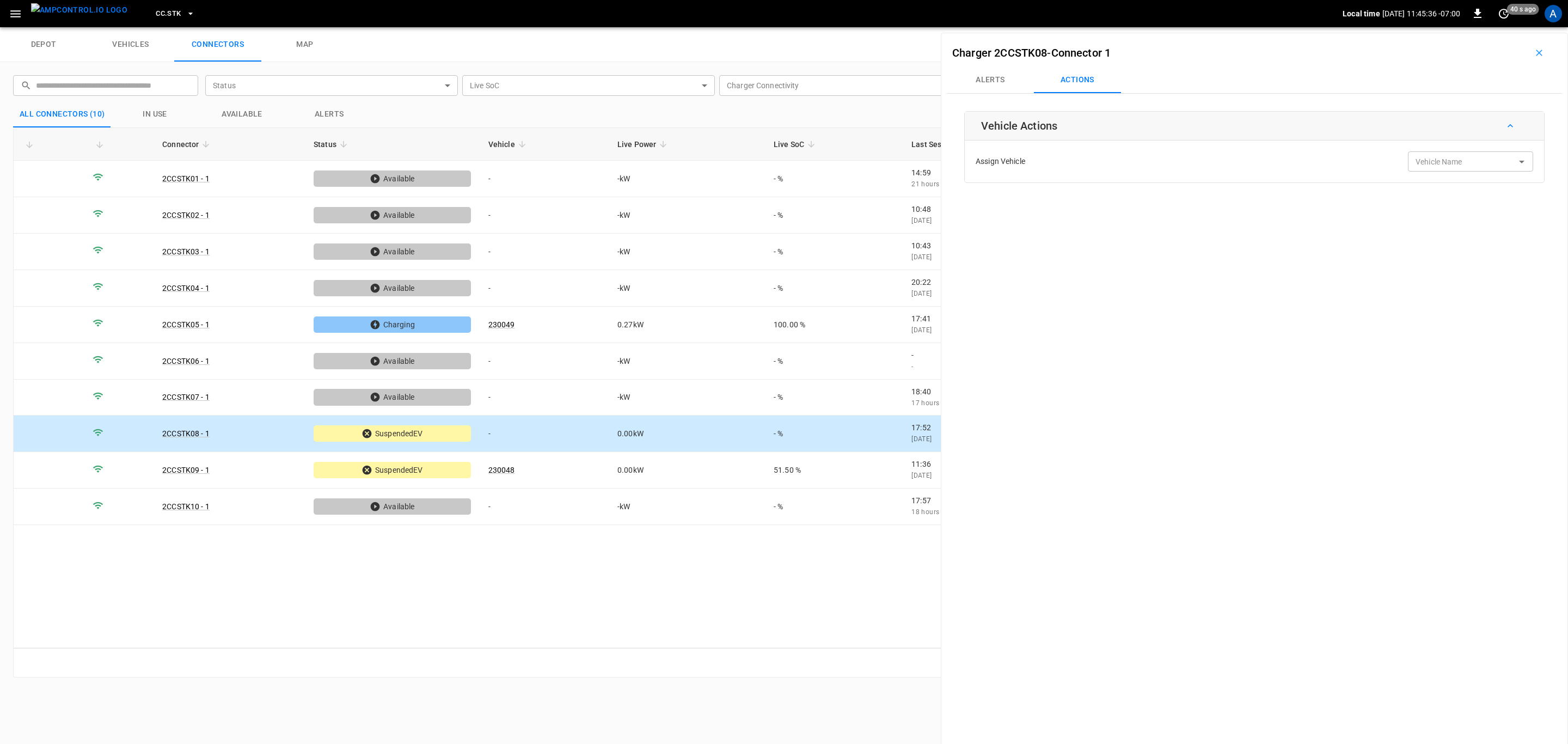
click at [225, 37] on link "connectors" at bounding box center [217, 45] width 87 height 35
click at [157, 15] on span "CC.STK" at bounding box center [169, 13] width 25 height 12
click at [185, 111] on li "EL.LMT 0b1c ..." at bounding box center [213, 111] width 164 height 21
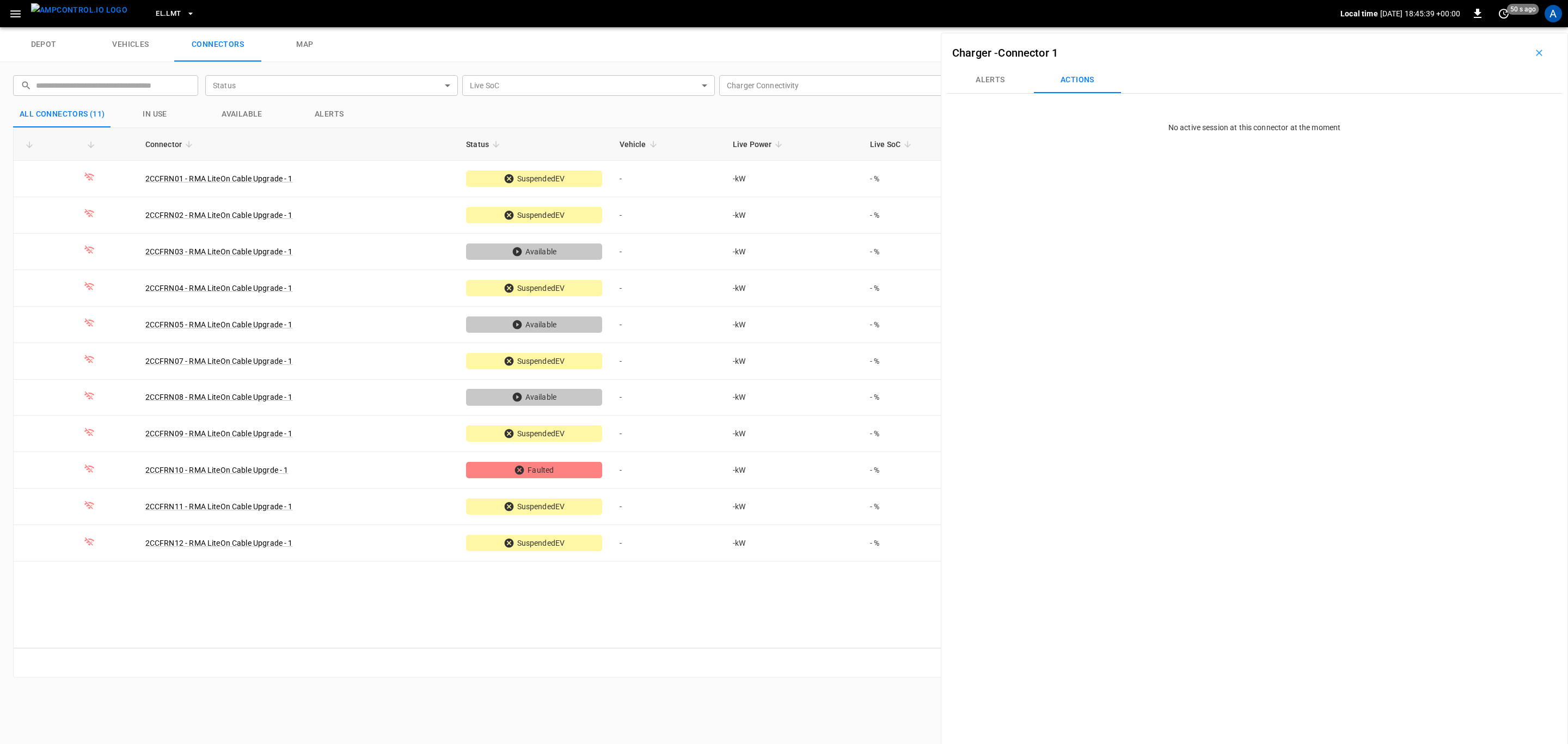
click at [156, 12] on span "EL.LMT" at bounding box center [169, 13] width 25 height 12
click at [180, 90] on li "EL.MTH 030a ..." at bounding box center [213, 90] width 164 height 21
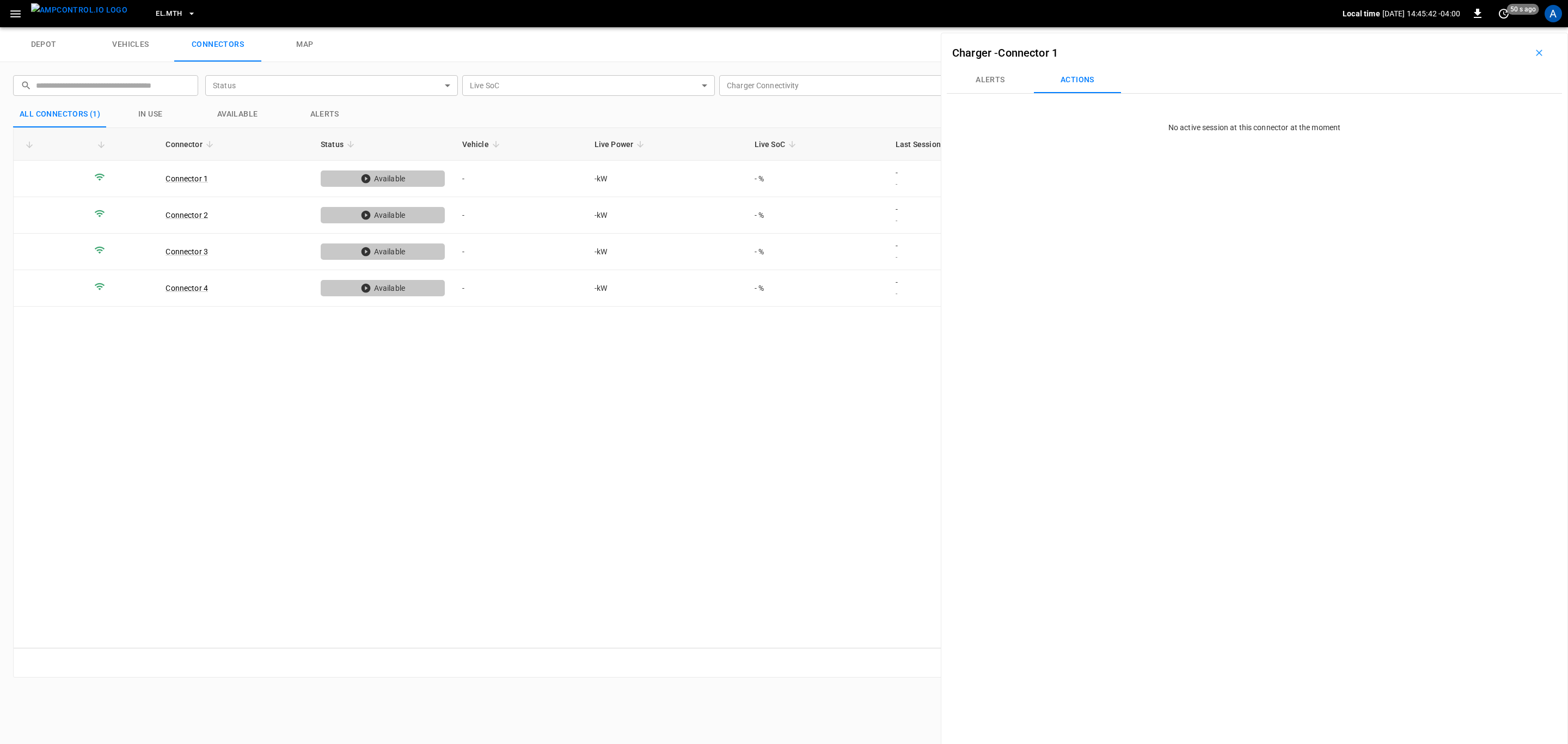
click at [164, 17] on button "EL.MTH" at bounding box center [175, 13] width 49 height 21
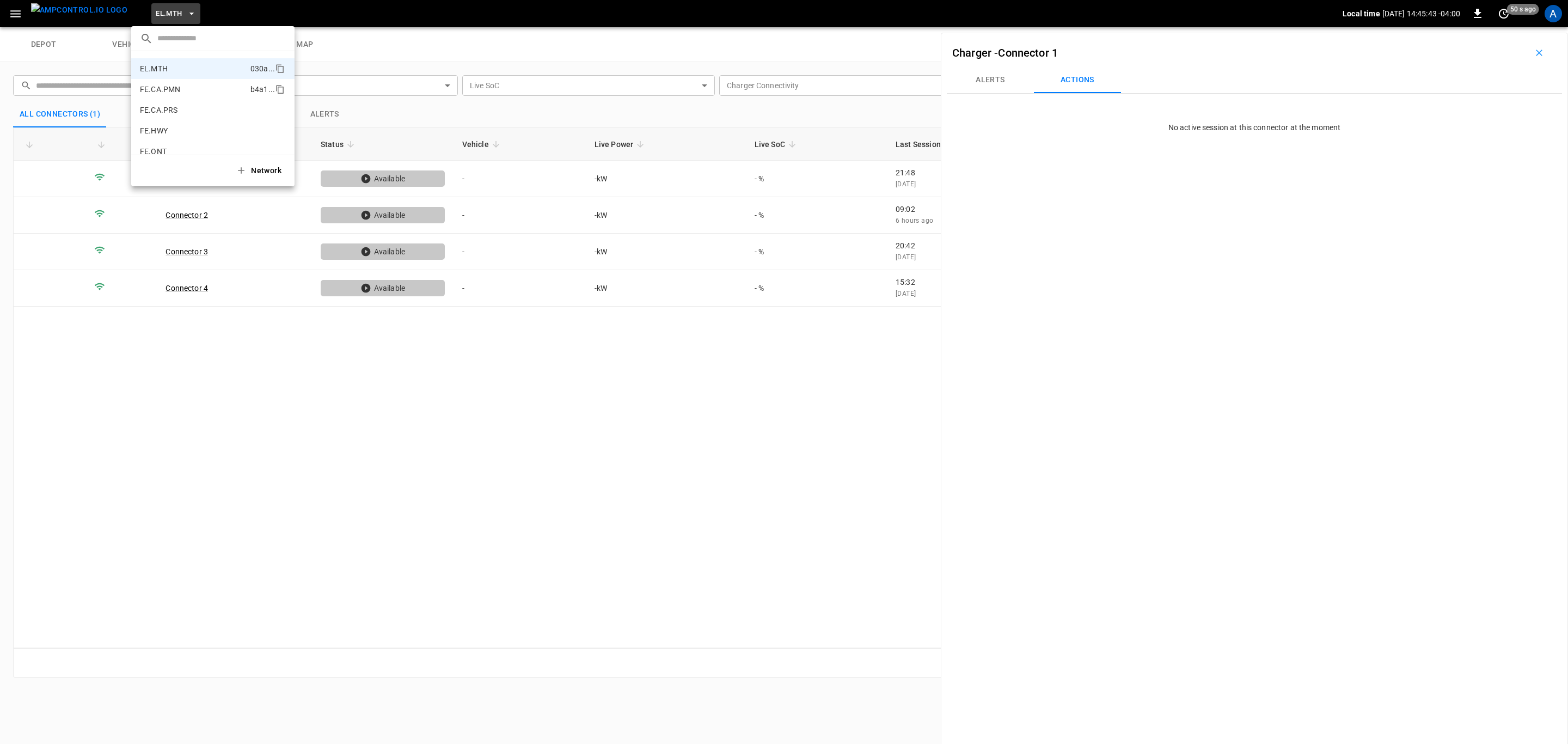
click at [185, 89] on li "FE.CA.PMN b4a1 ..." at bounding box center [213, 90] width 164 height 21
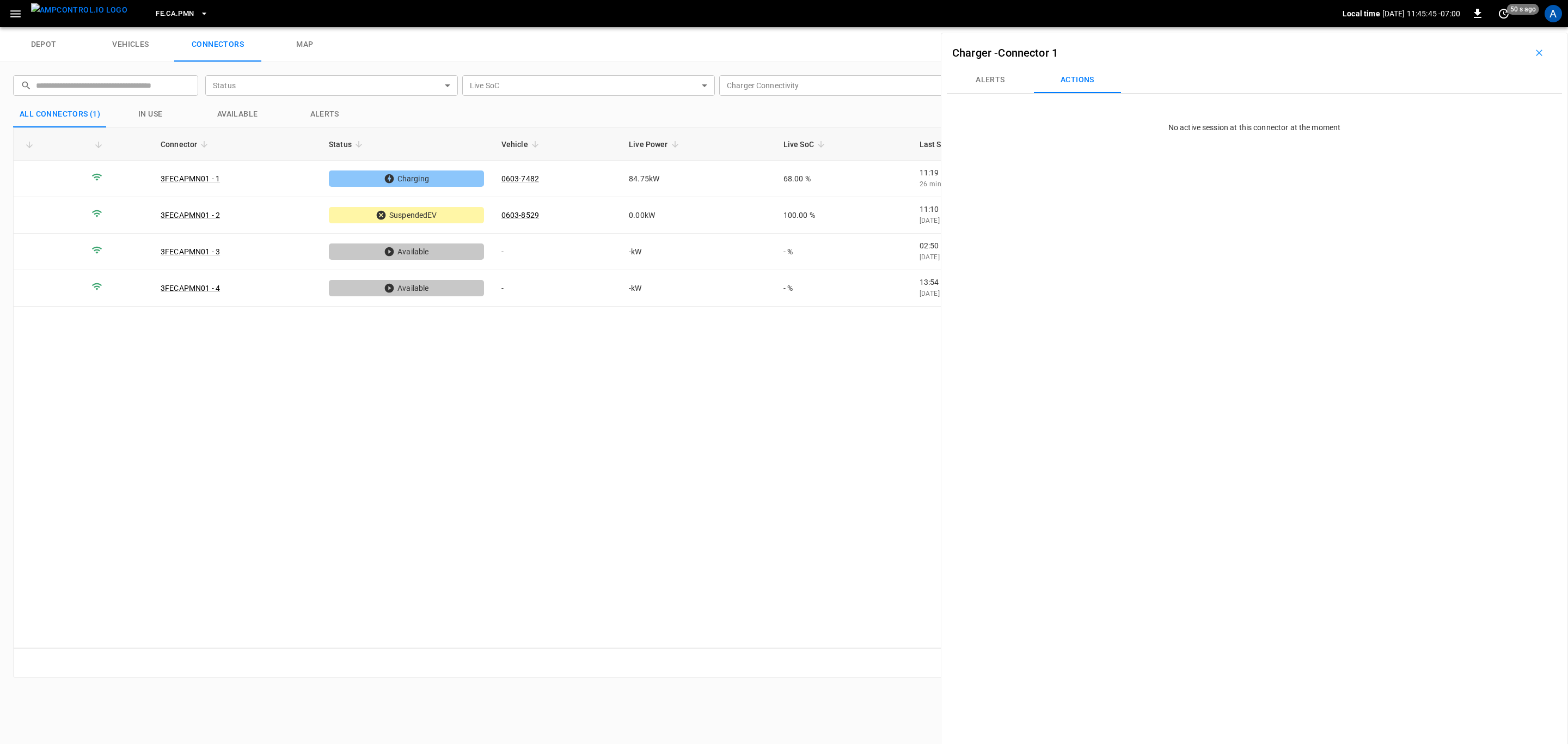
click at [162, 11] on span "FE.CA.PMN" at bounding box center [175, 13] width 38 height 12
click at [222, 89] on li "FE.CA.PRS a4d9 ..." at bounding box center [213, 90] width 164 height 21
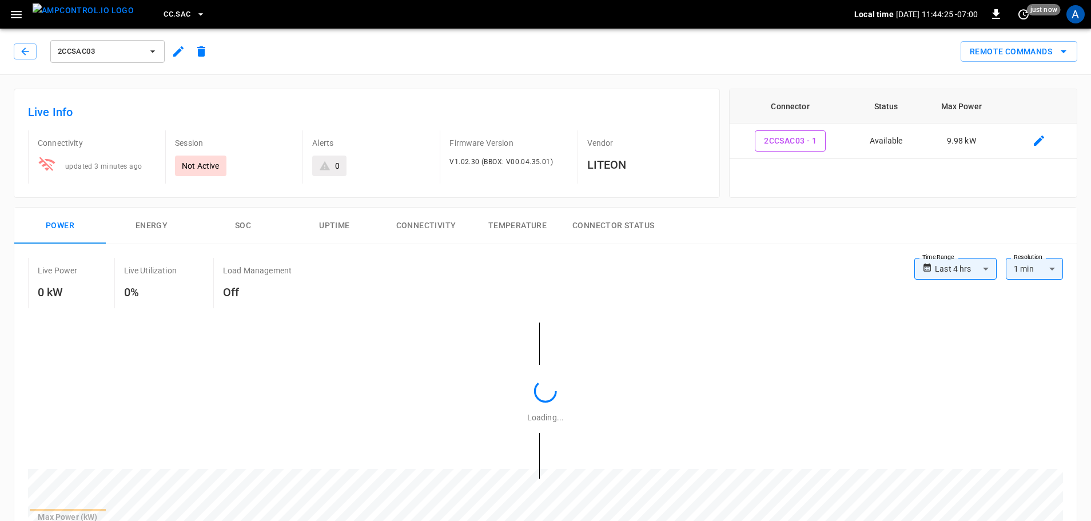
type input "**********"
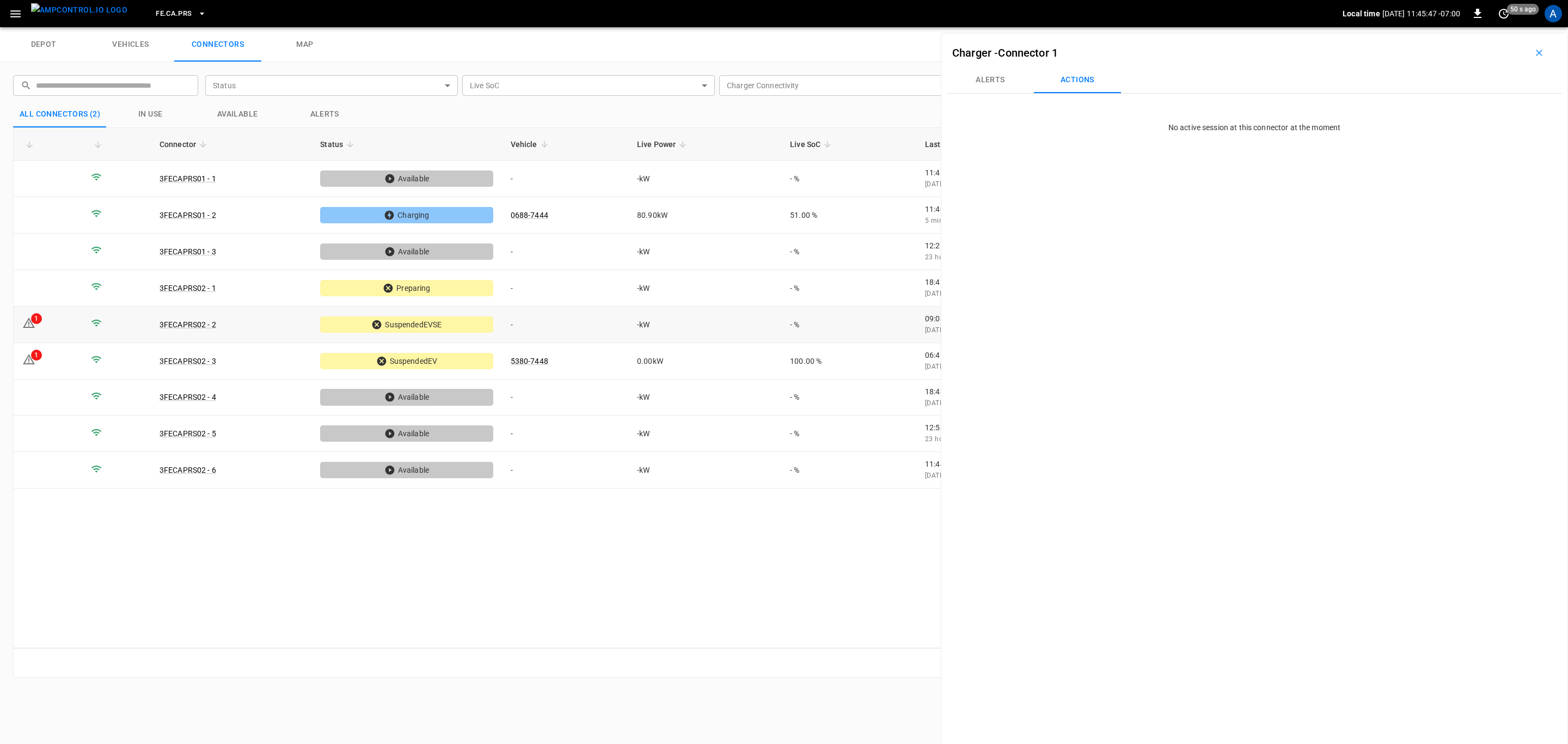
click at [580, 336] on td "-" at bounding box center [565, 325] width 127 height 36
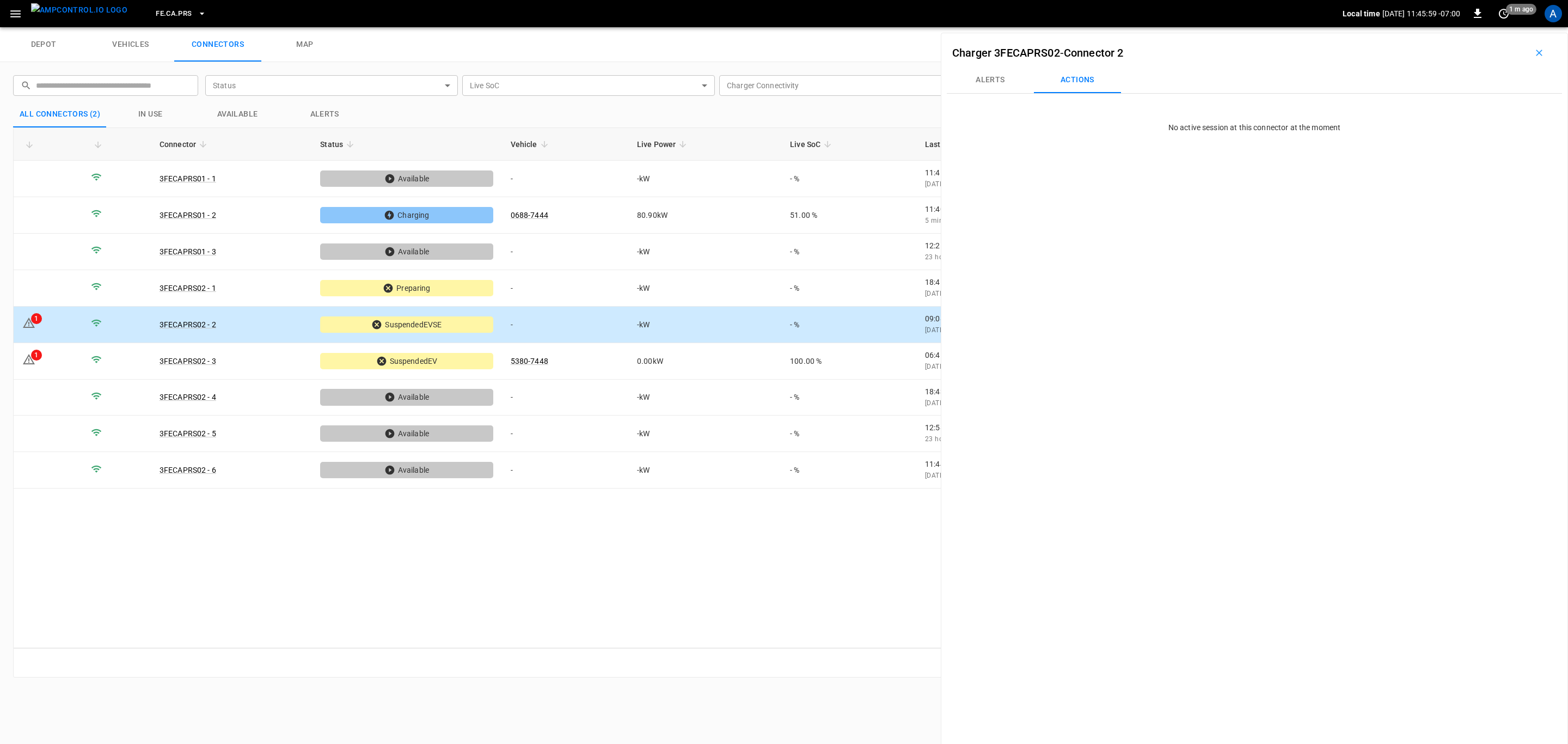
click at [1003, 73] on button "Alerts" at bounding box center [989, 79] width 87 height 26
click at [1081, 75] on button "Actions" at bounding box center [1077, 79] width 87 height 26
click at [981, 70] on button "Alerts" at bounding box center [989, 79] width 87 height 26
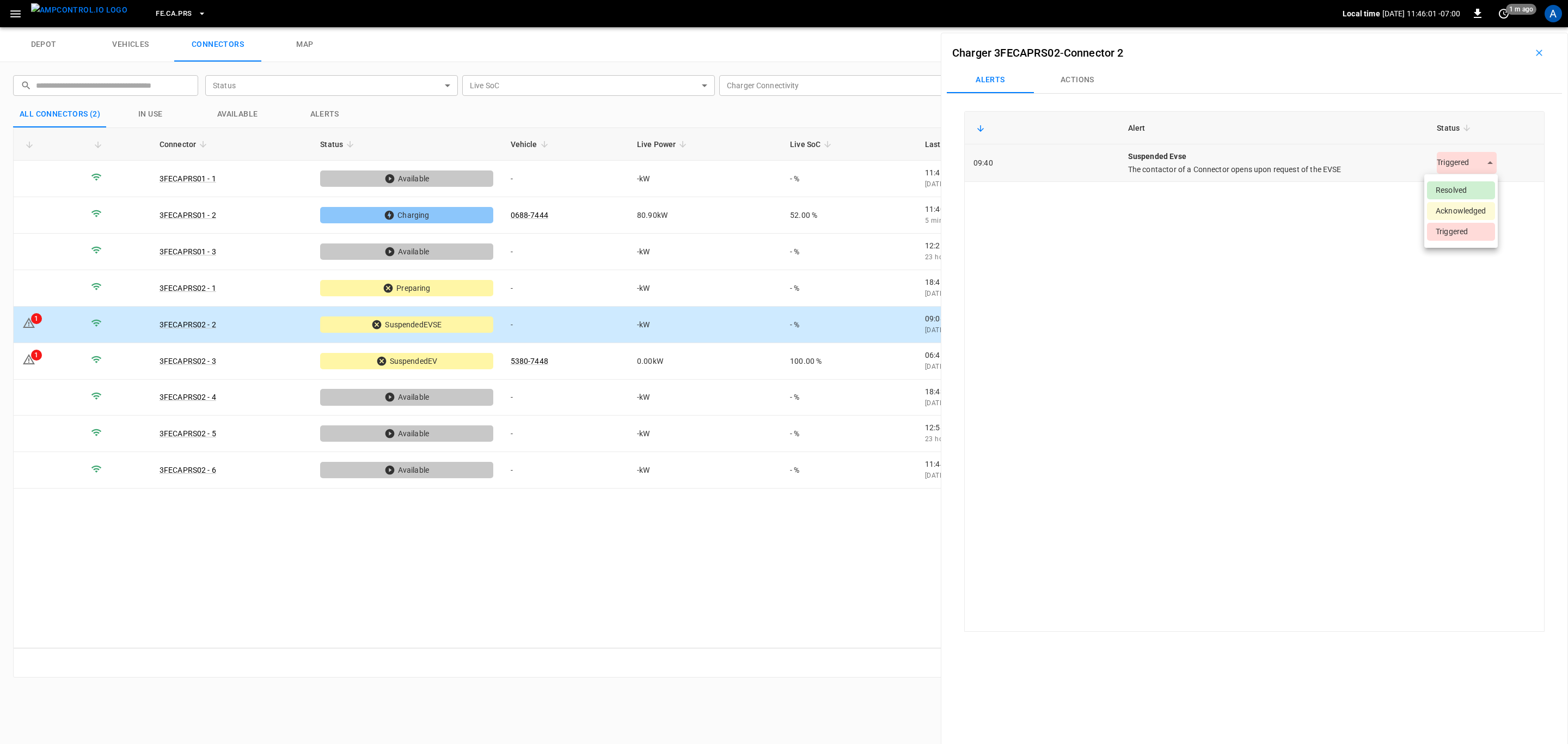
click at [1485, 28] on body "FE.CA.PRS Local time 2025-08-12 11:46:01 -07:00 0 1 m ago A depot vehicles conn…" at bounding box center [784, 13] width 1568 height 28
click at [1470, 189] on li "Resolved" at bounding box center [1459, 190] width 68 height 18
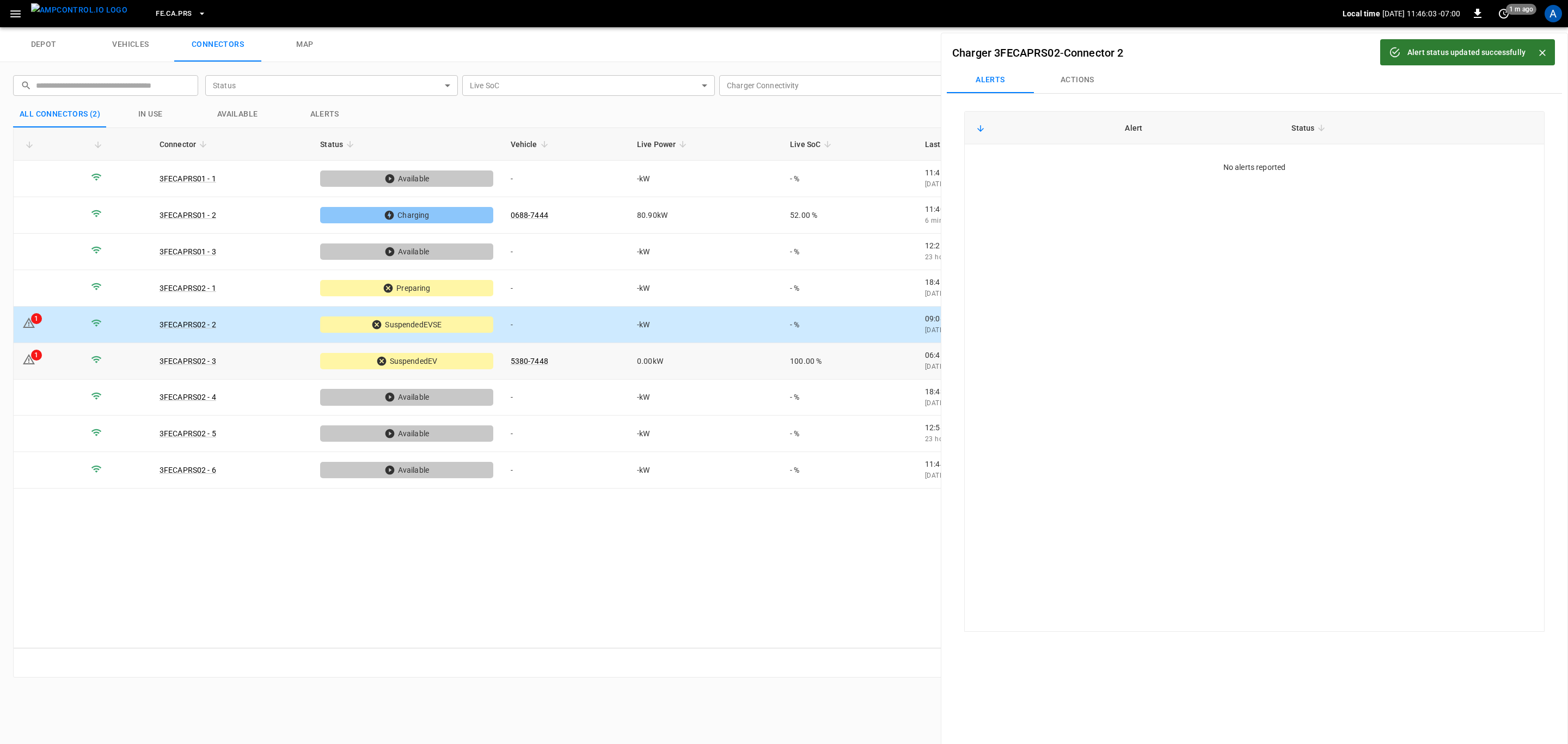
click at [635, 353] on td "0.00 kW" at bounding box center [705, 361] width 153 height 36
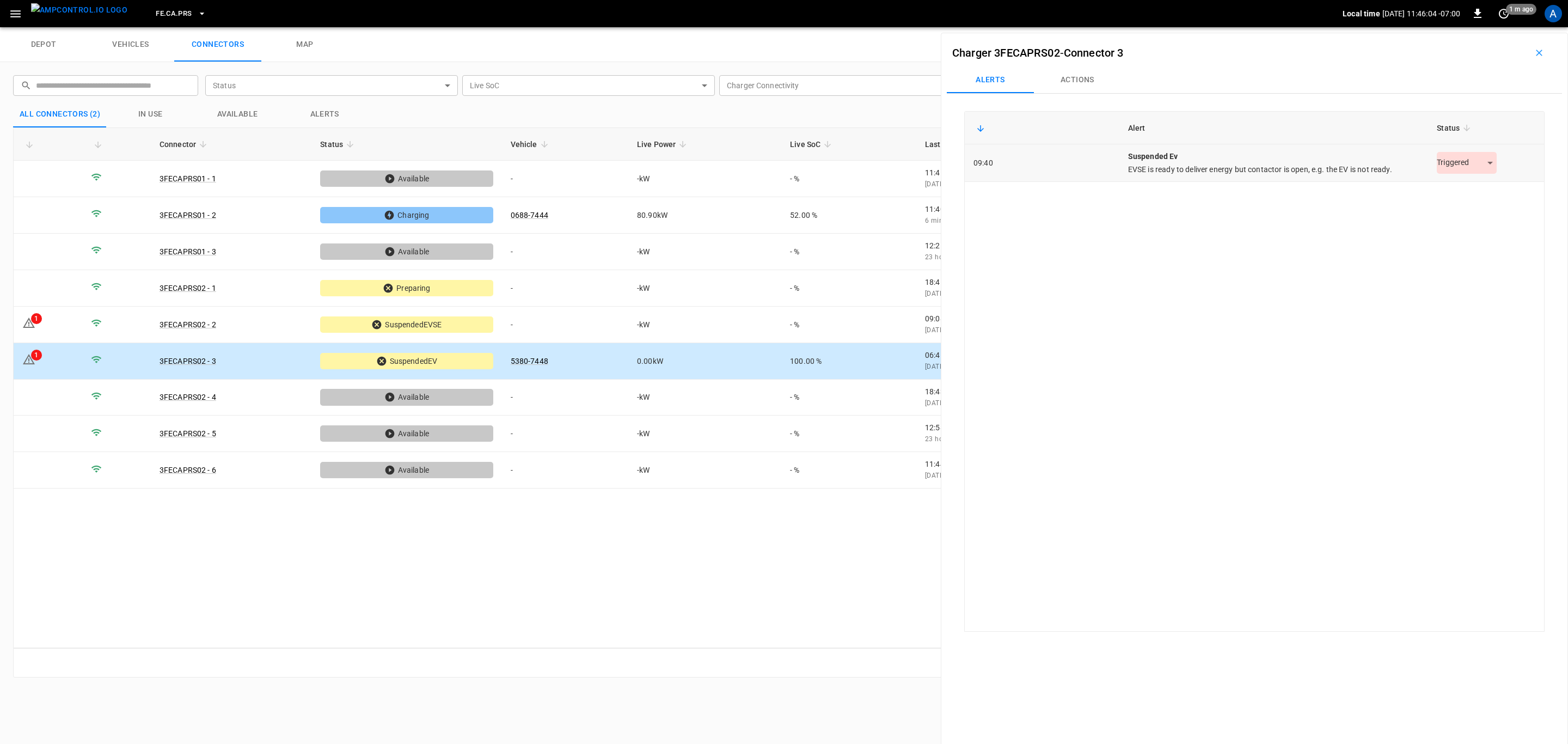
click at [1466, 28] on body "FE.CA.PRS Local time 2025-08-12 11:46:04 -07:00 0 1 m ago A depot vehicles conn…" at bounding box center [784, 13] width 1568 height 28
drag, startPoint x: 1460, startPoint y: 187, endPoint x: 1445, endPoint y: 187, distance: 15.0
click at [1460, 188] on li "Resolved" at bounding box center [1459, 190] width 68 height 18
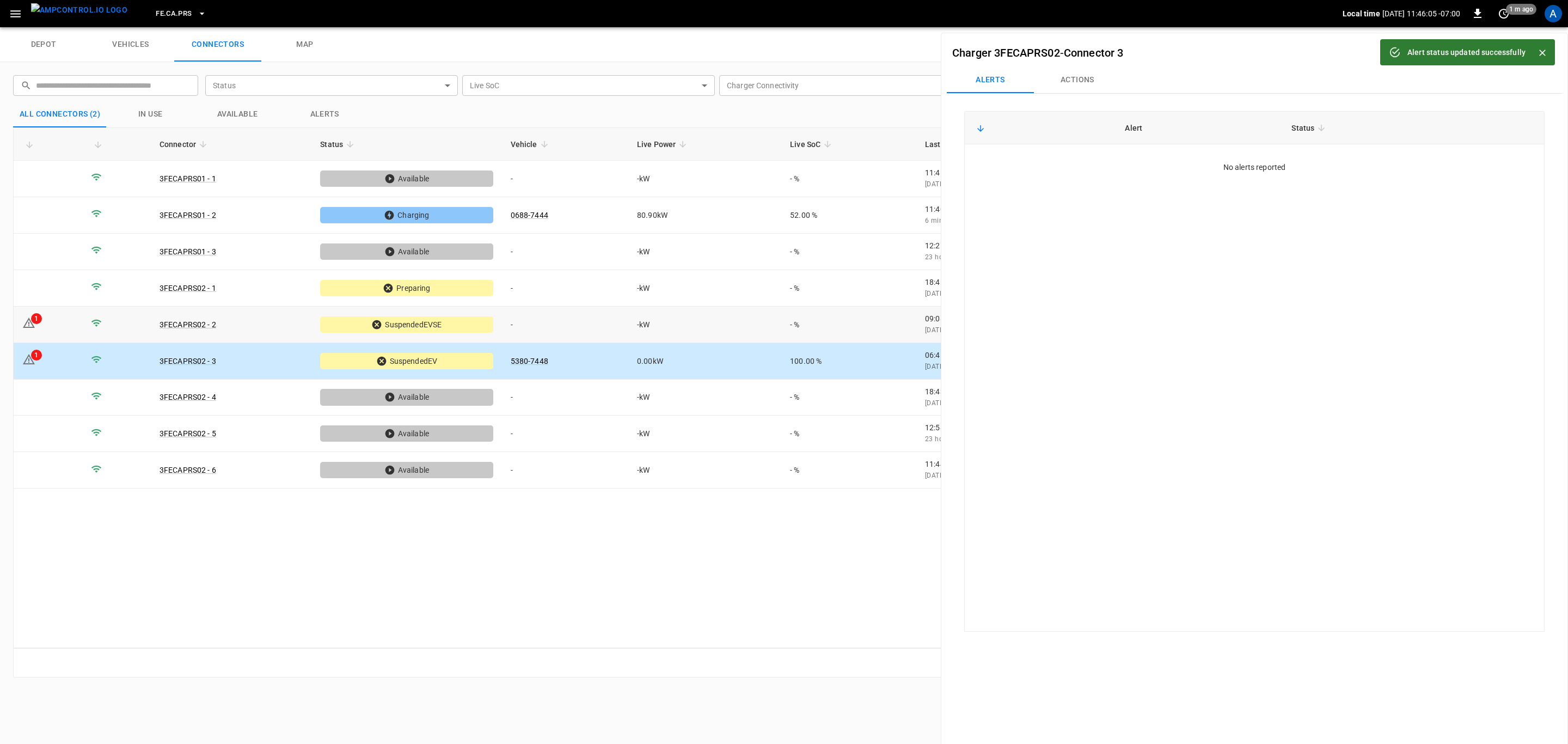
click at [586, 329] on td "-" at bounding box center [565, 325] width 127 height 36
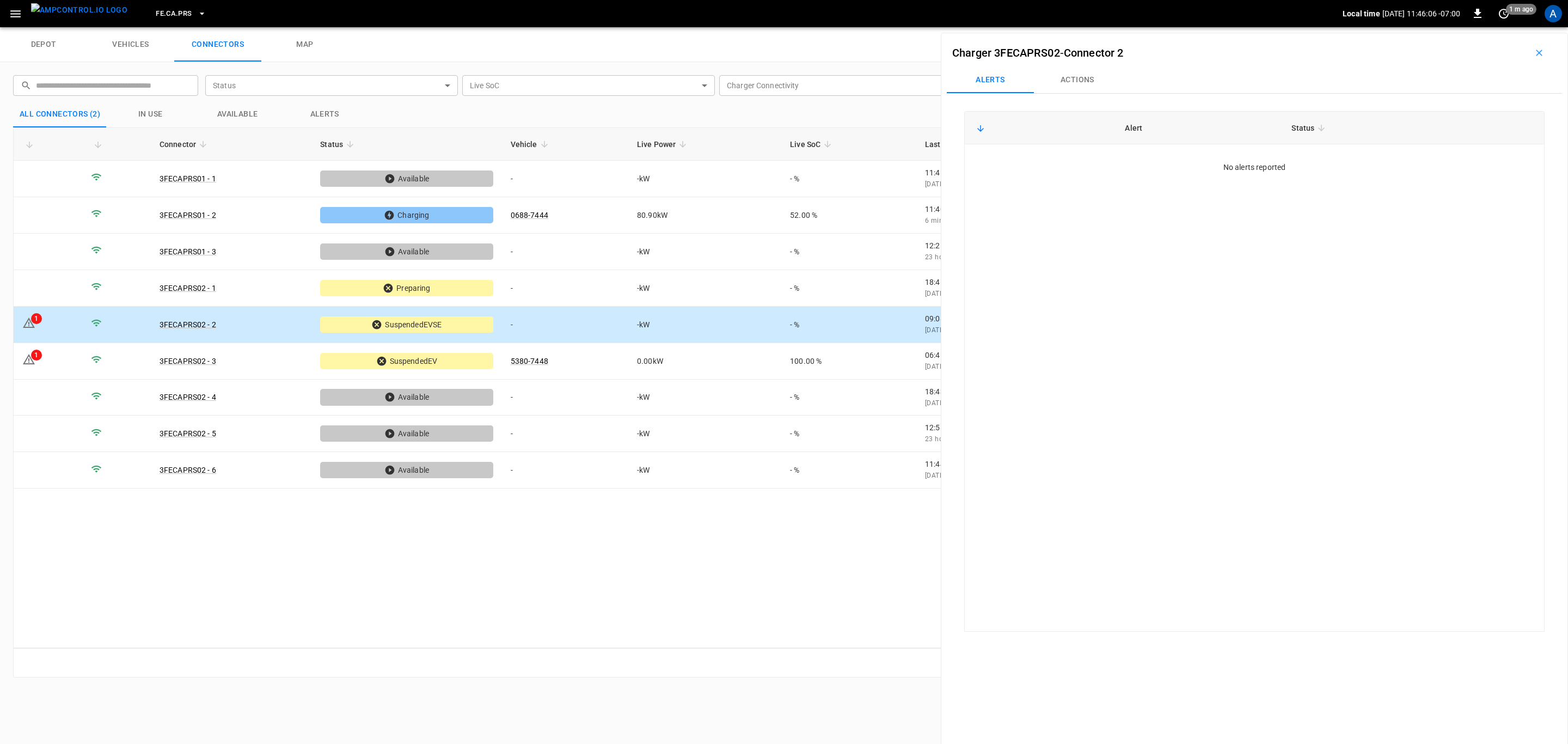
click at [1096, 80] on button "Actions" at bounding box center [1077, 79] width 87 height 26
click at [1000, 70] on button "Alerts" at bounding box center [989, 79] width 87 height 26
click at [196, 15] on icon "button" at bounding box center [201, 13] width 10 height 10
click at [180, 86] on li "FE.HWY 5c60 ..." at bounding box center [213, 90] width 164 height 21
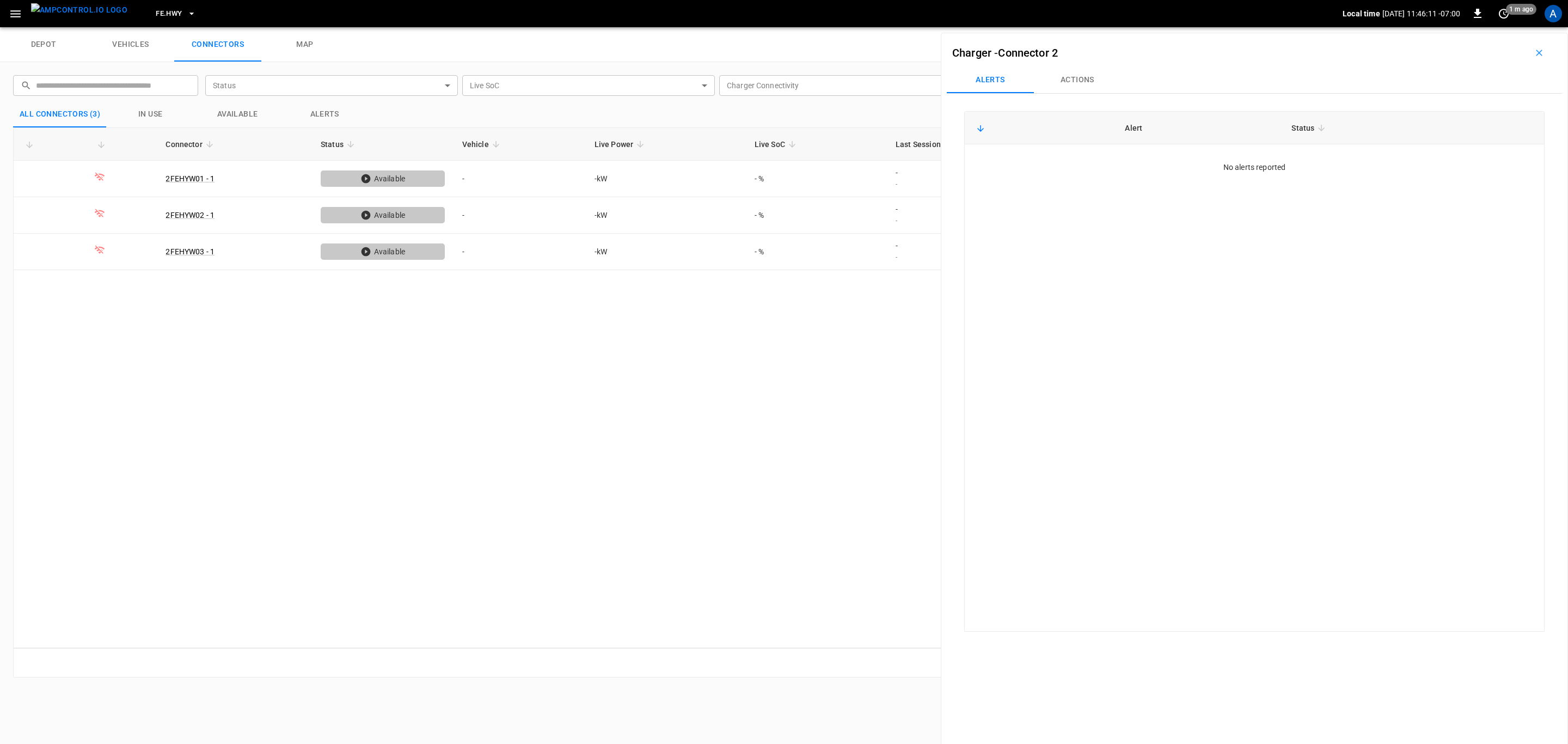
click at [156, 12] on span "FE.HWY" at bounding box center [169, 13] width 26 height 12
click at [179, 83] on li "FE.ONT a6b8 ..." at bounding box center [213, 90] width 164 height 21
click at [157, 13] on span "FE.ONT" at bounding box center [169, 13] width 25 height 12
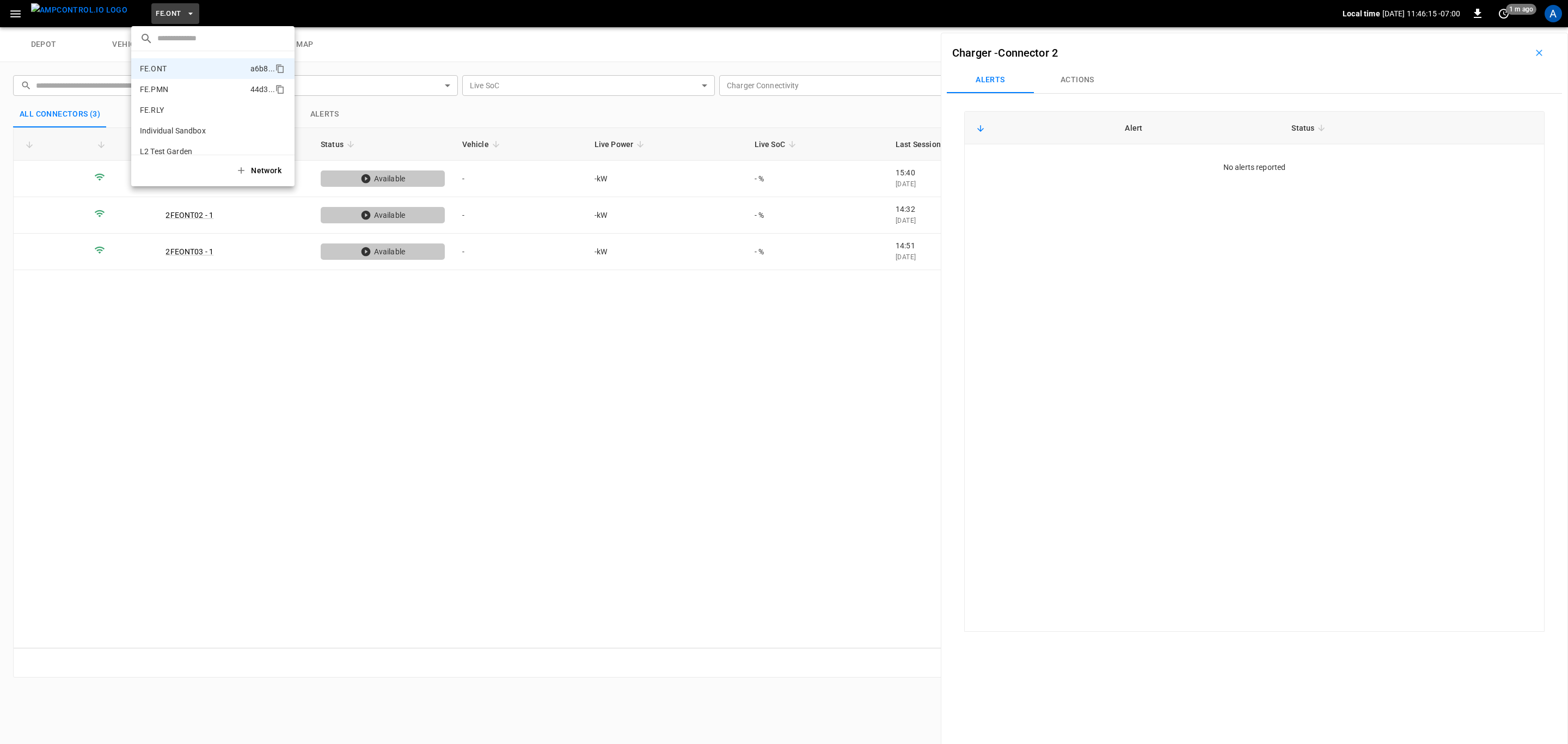
click at [191, 87] on li "FE.PMN 44d3 ..." at bounding box center [213, 90] width 164 height 21
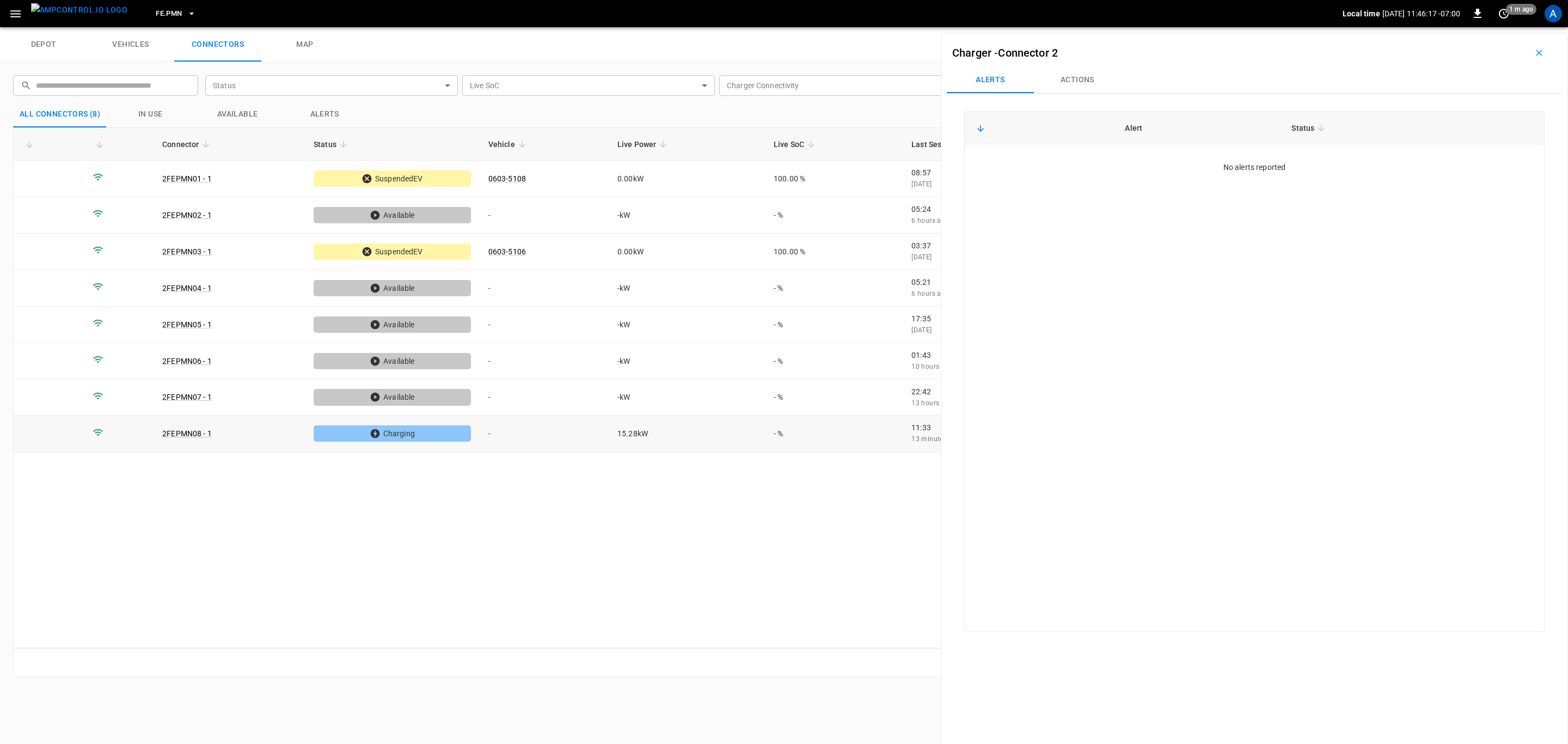
click at [566, 442] on td "-" at bounding box center [544, 433] width 129 height 36
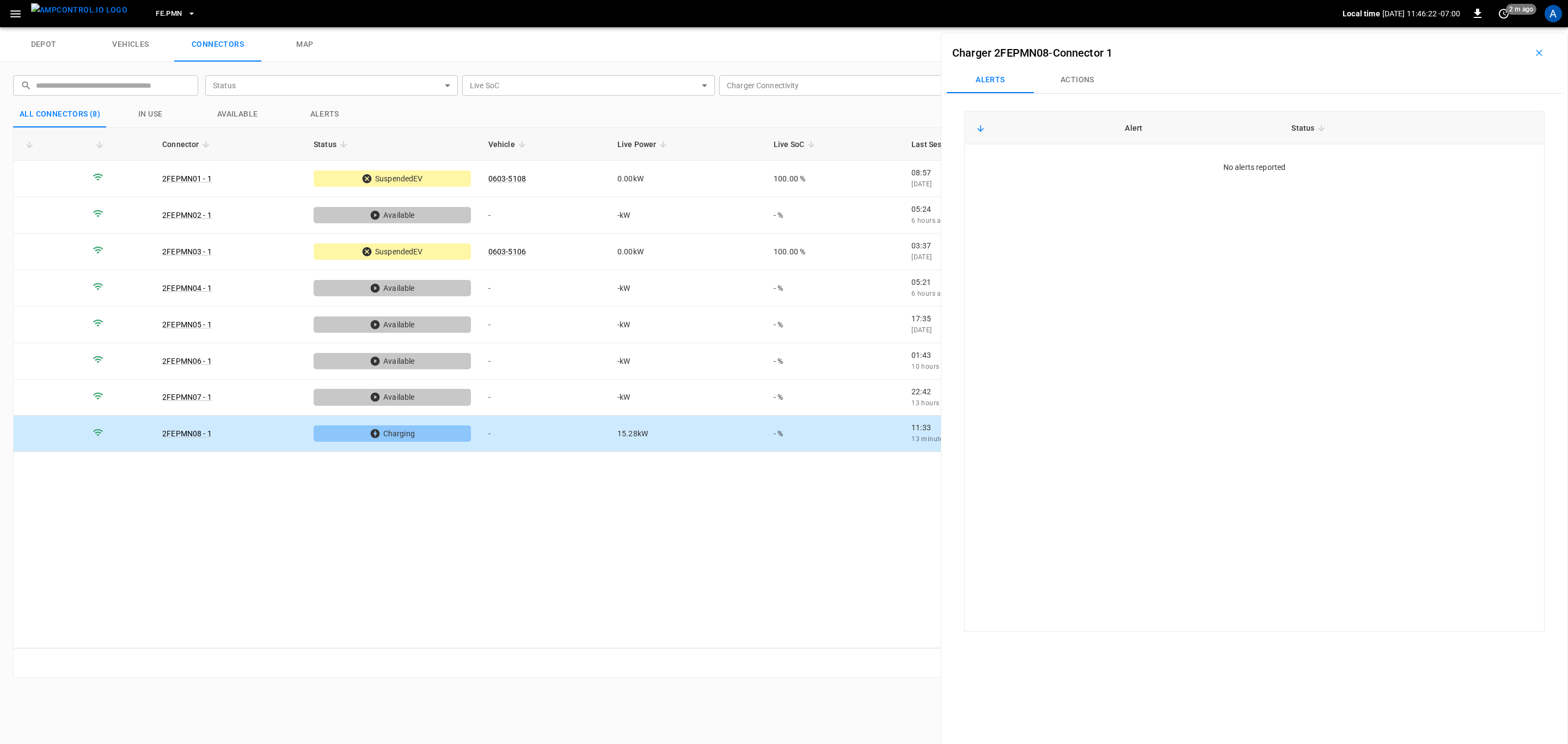
drag, startPoint x: 1088, startPoint y: 85, endPoint x: 1129, endPoint y: 103, distance: 44.8
click at [1088, 85] on button "Actions" at bounding box center [1077, 79] width 87 height 26
click at [1443, 171] on div "Vehicle Name" at bounding box center [1469, 161] width 125 height 20
paste input "*********"
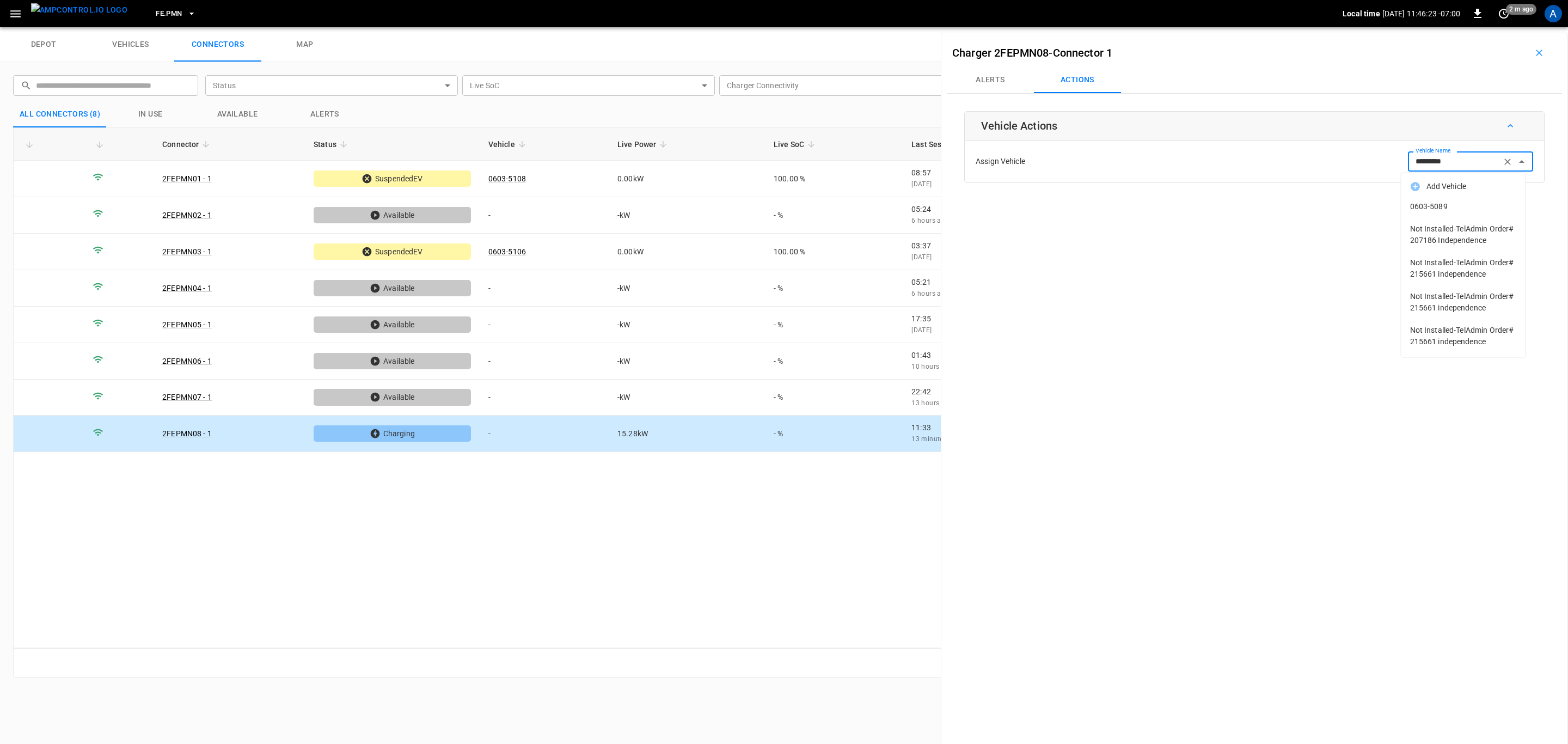
click at [1442, 204] on span "0603-5089" at bounding box center [1463, 207] width 107 height 11
type input "*********"
click at [1511, 208] on button "Save" at bounding box center [1515, 204] width 36 height 20
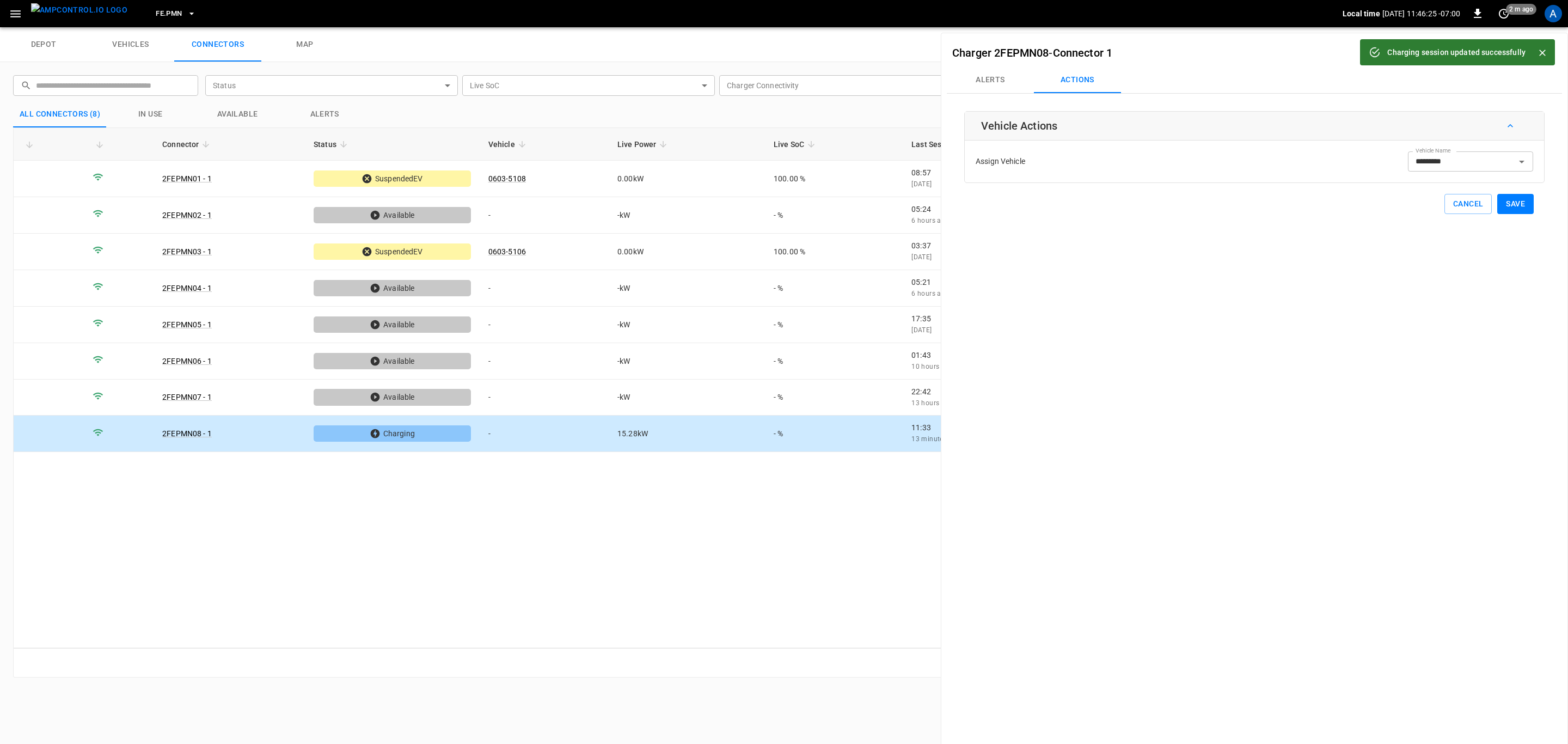
click at [162, 12] on span "FE.PMN" at bounding box center [169, 13] width 26 height 12
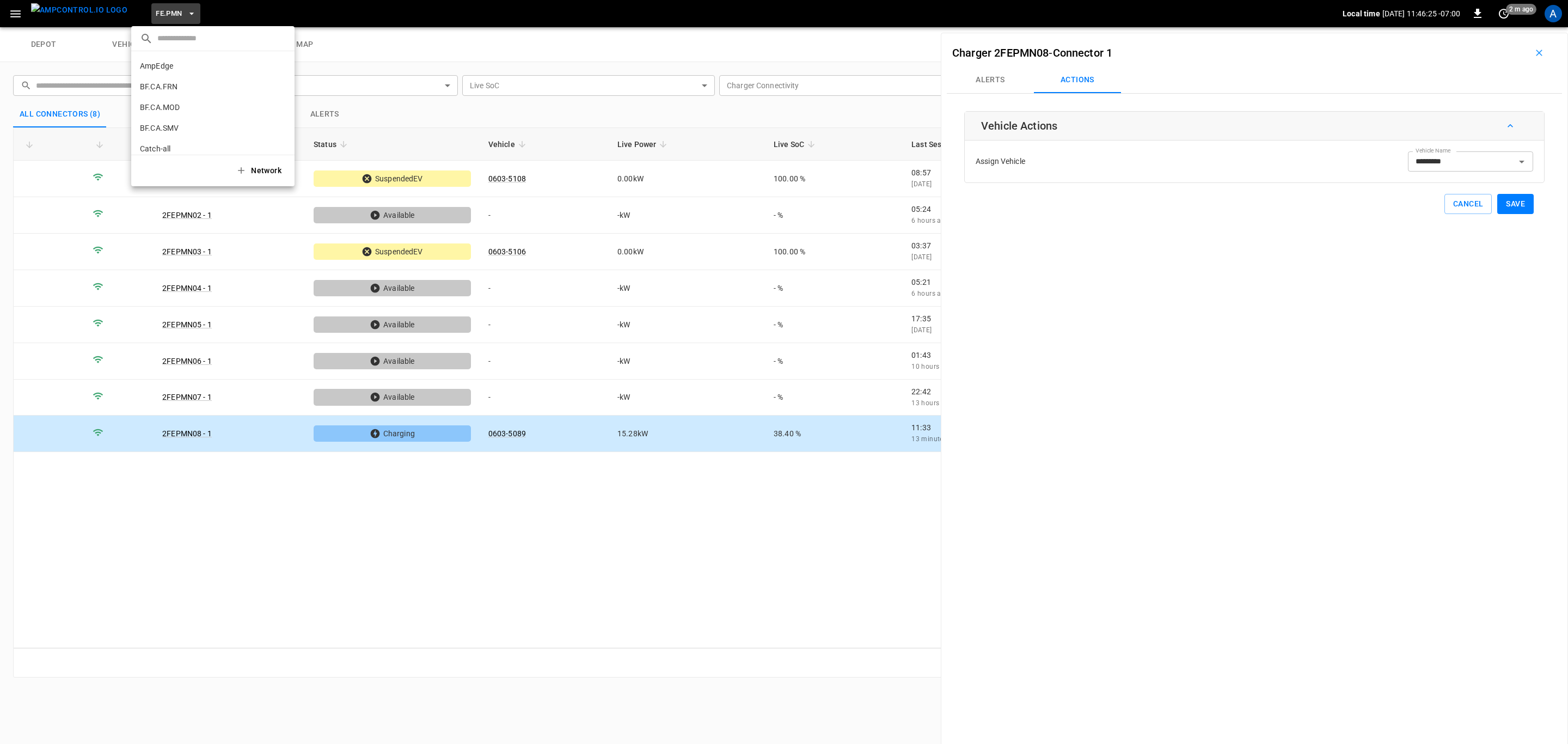
scroll to position [473, 0]
click at [182, 87] on li "FE.RLY 6d68 ..." at bounding box center [213, 90] width 164 height 21
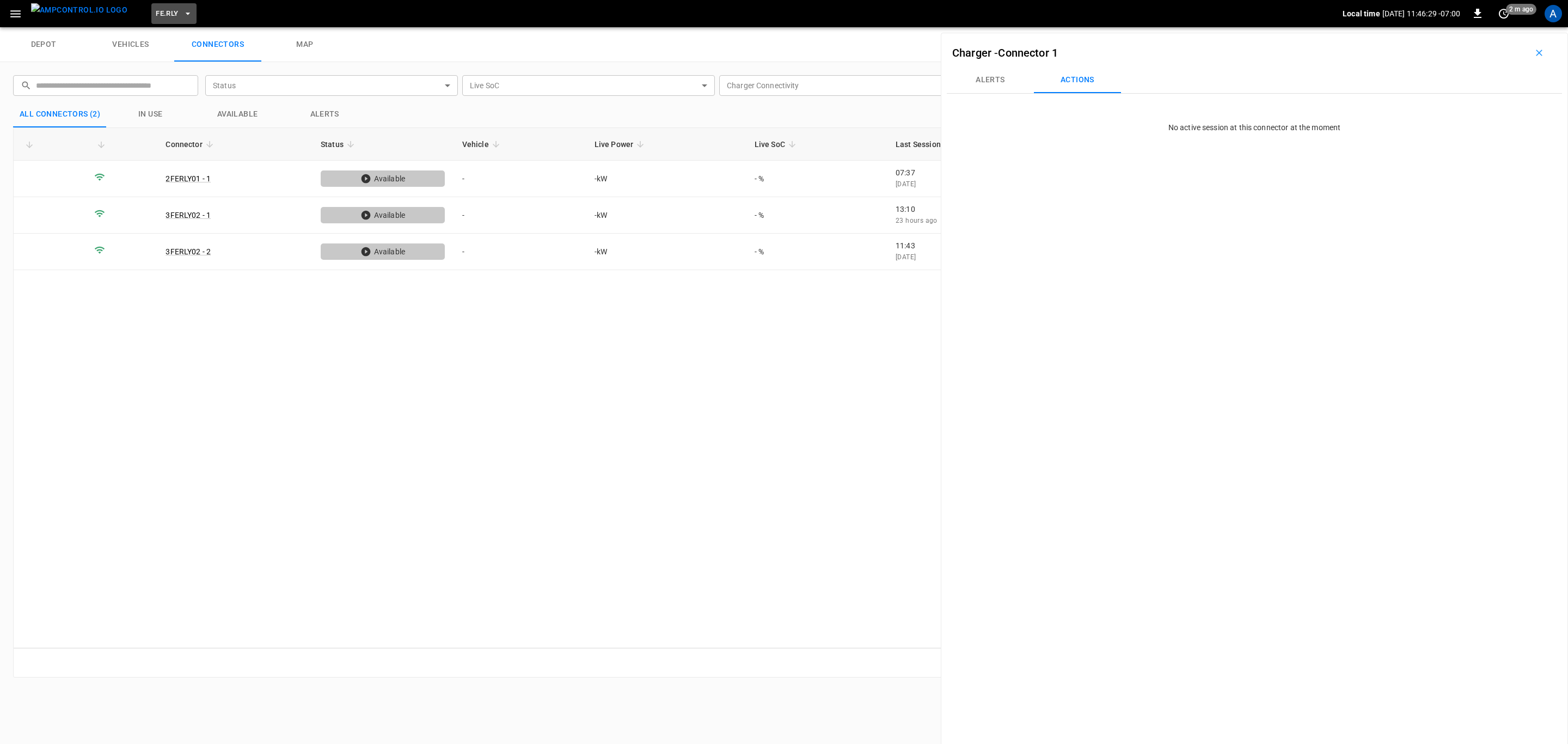
click at [151, 6] on button "FE.RLY" at bounding box center [173, 13] width 45 height 21
click at [198, 131] on li "RB.CA.CON 83ad ..." at bounding box center [213, 131] width 164 height 21
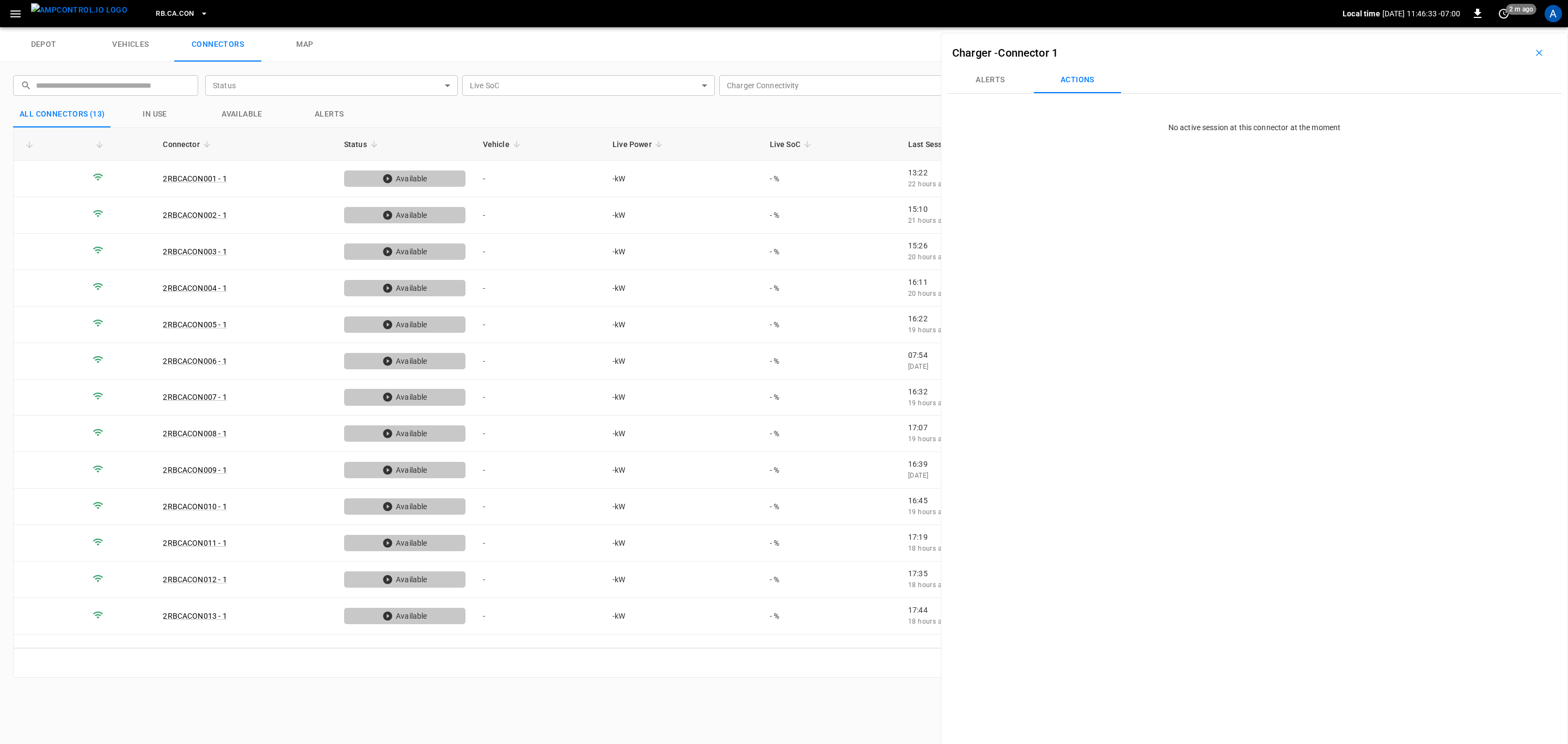
click at [175, 10] on button "RB.CA.CON" at bounding box center [182, 13] width 61 height 21
click at [195, 95] on li "RB.CA.FRN fd04 ..." at bounding box center [213, 90] width 164 height 21
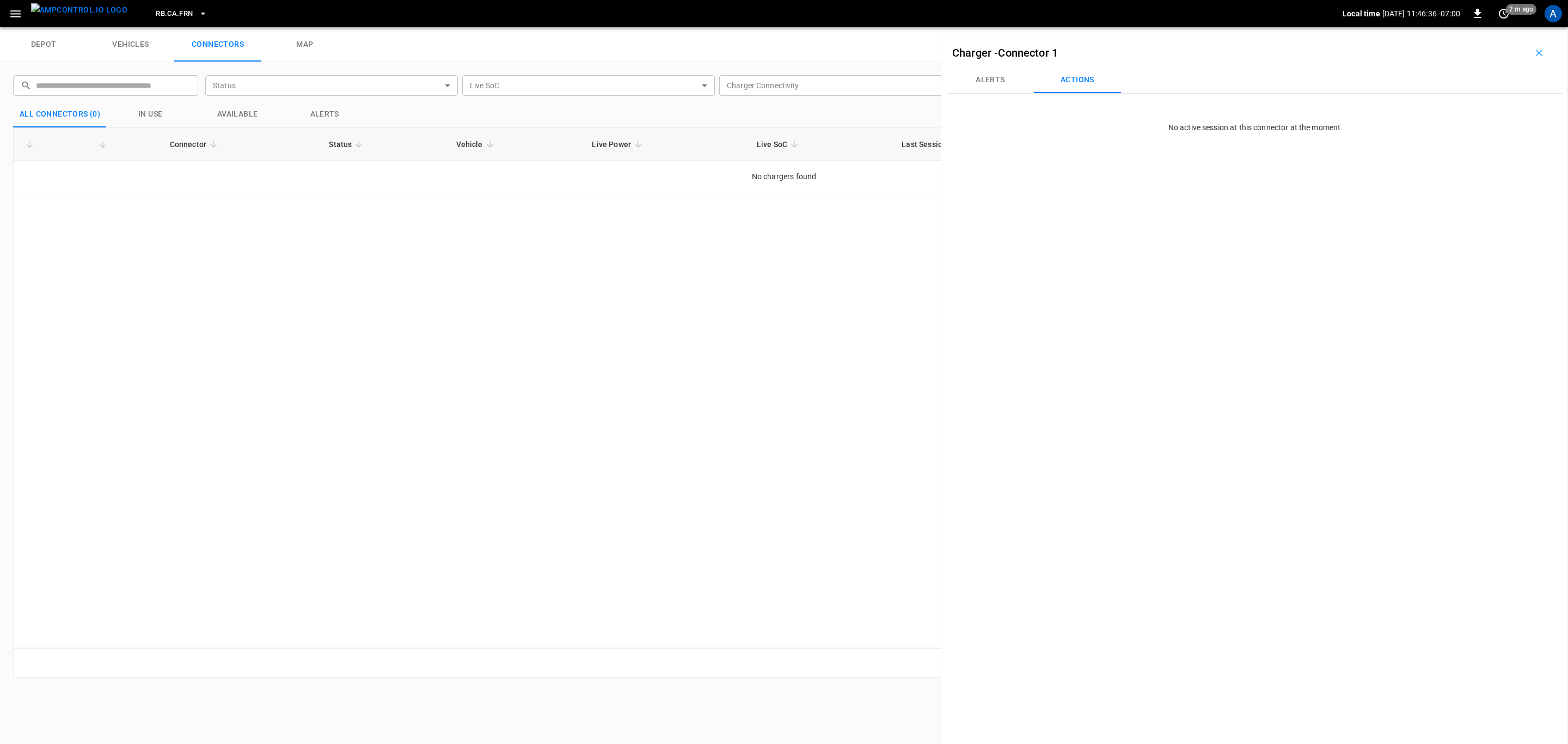
click at [169, 16] on span "RB.CA.FRN" at bounding box center [174, 13] width 37 height 12
click at [180, 90] on li "RB.CA.GRD 3abd ..." at bounding box center [213, 90] width 164 height 21
click at [161, 4] on button "RB.CA.GRD" at bounding box center [181, 13] width 60 height 21
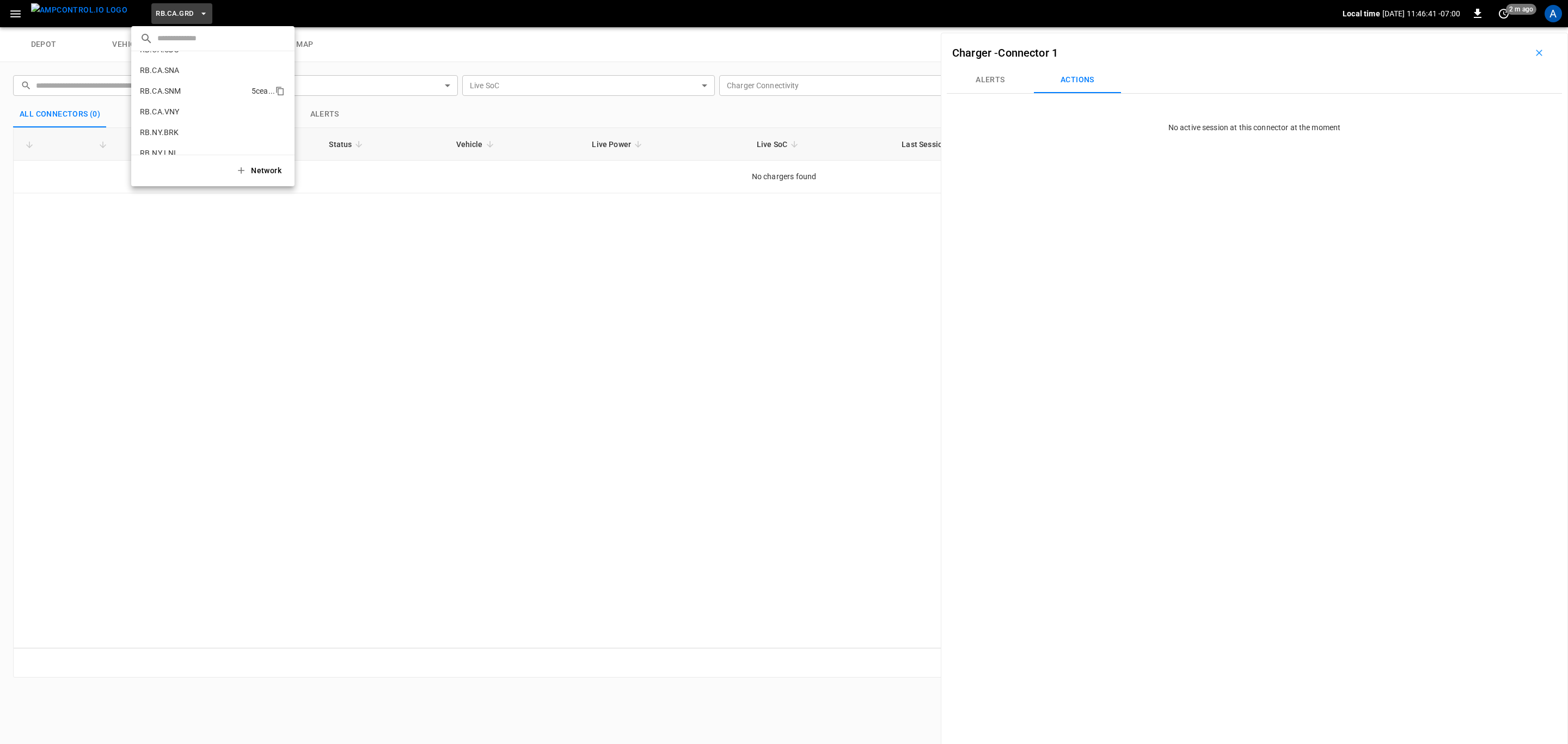
click at [188, 93] on li "RB.CA.SNM 5cea ..." at bounding box center [213, 91] width 164 height 21
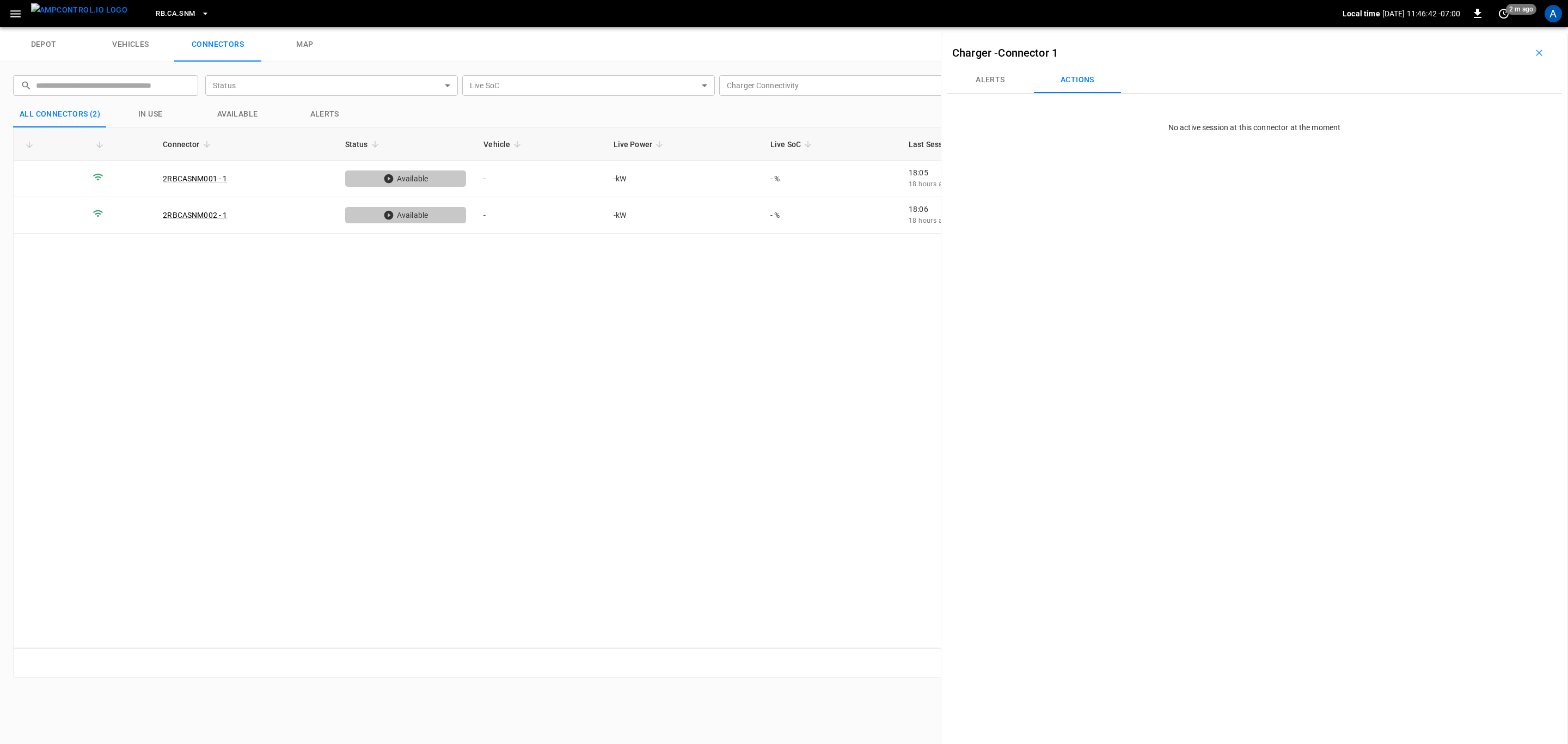
click at [176, 14] on button "RB.CA.SNM" at bounding box center [182, 13] width 62 height 21
click at [214, 139] on li "VandyRide b6c8 ..." at bounding box center [213, 141] width 164 height 21
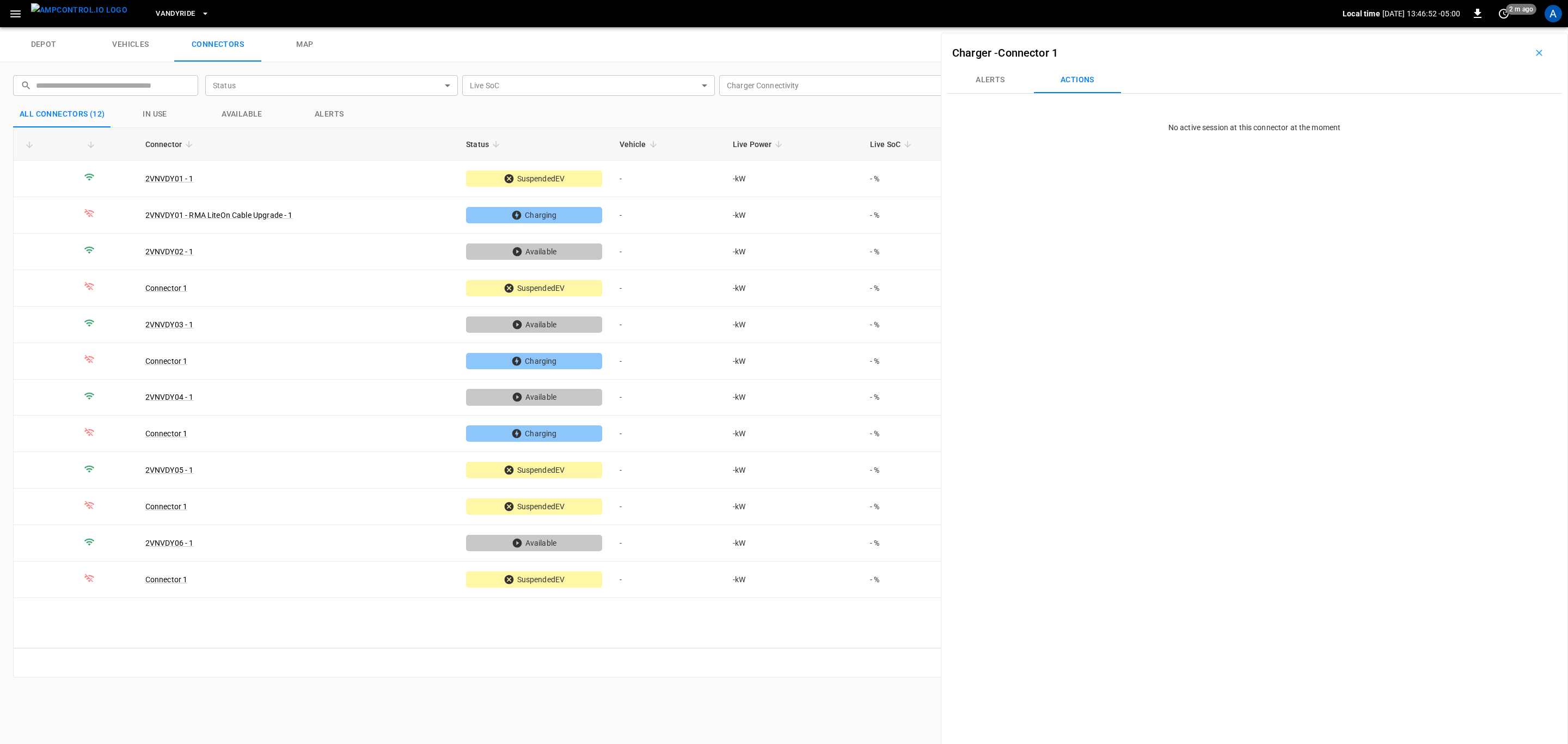
click at [1, 11] on div "VandyRide Local time 2025-08-12 13:46:52 -05:00 0 2 m ago A" at bounding box center [784, 13] width 1568 height 28
click at [5, 10] on button "button" at bounding box center [15, 13] width 22 height 20
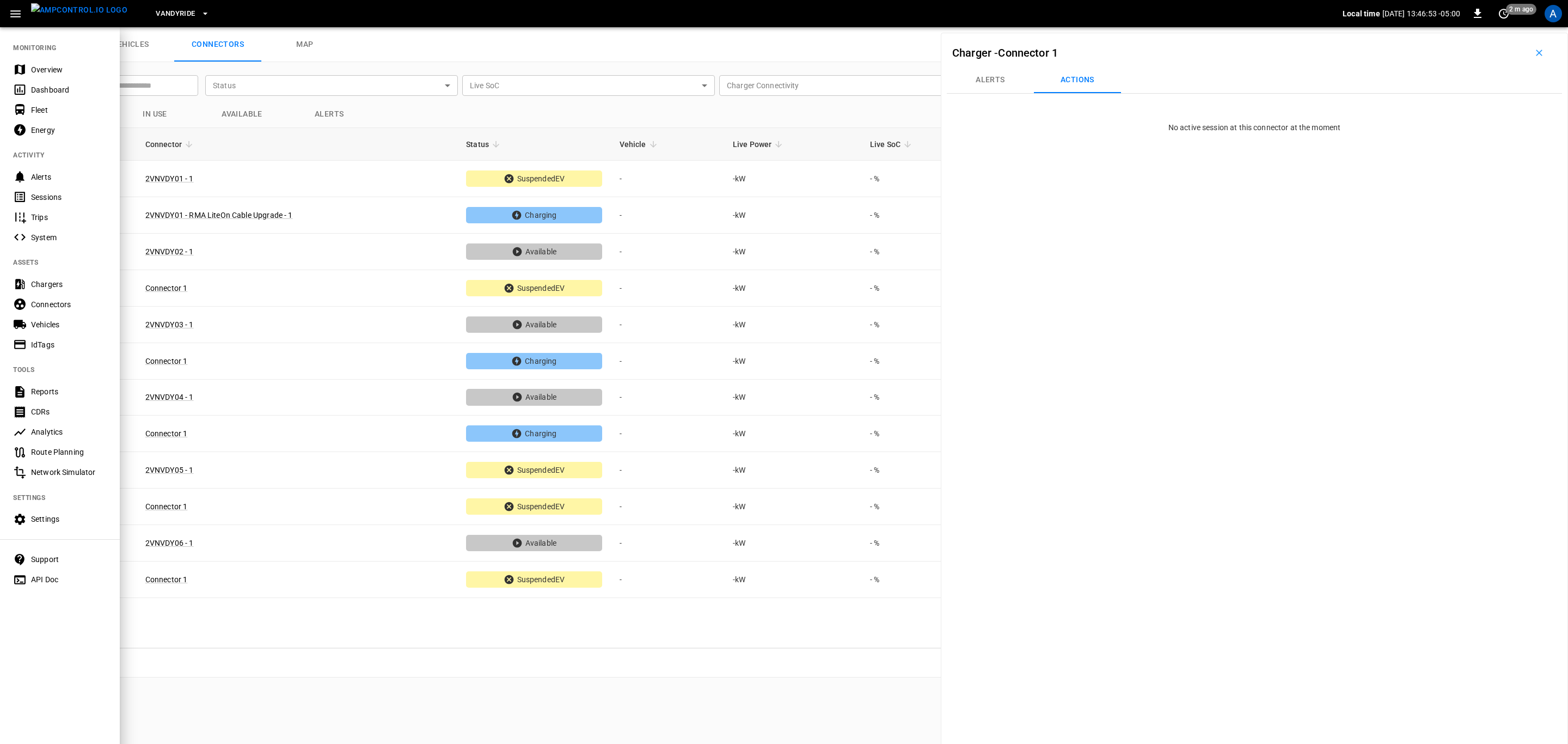
click at [52, 68] on div "Overview" at bounding box center [69, 69] width 75 height 10
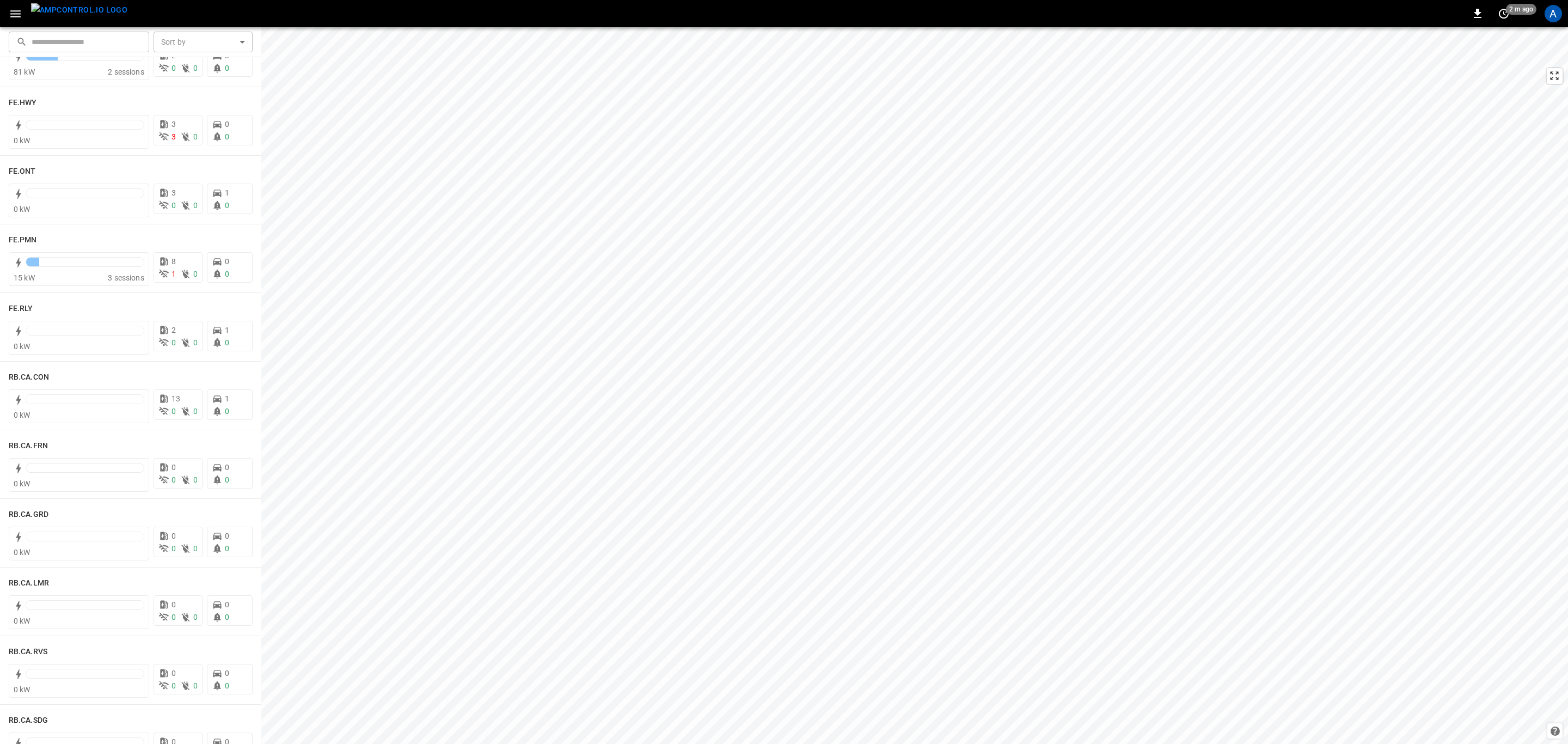
scroll to position [817, 0]
click at [242, 96] on div "1" at bounding box center [243, 94] width 20 height 17
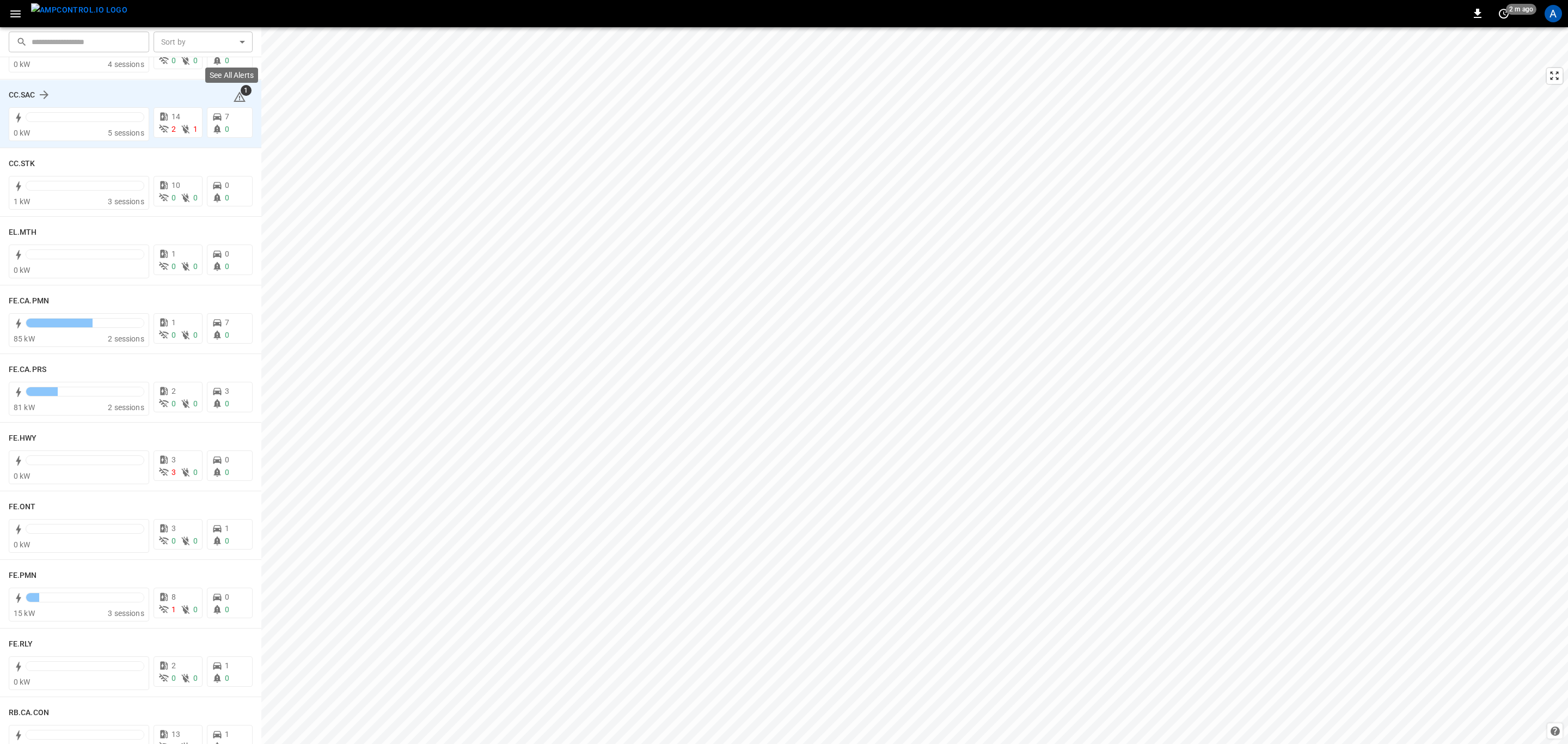
click at [241, 91] on span "1" at bounding box center [246, 90] width 10 height 10
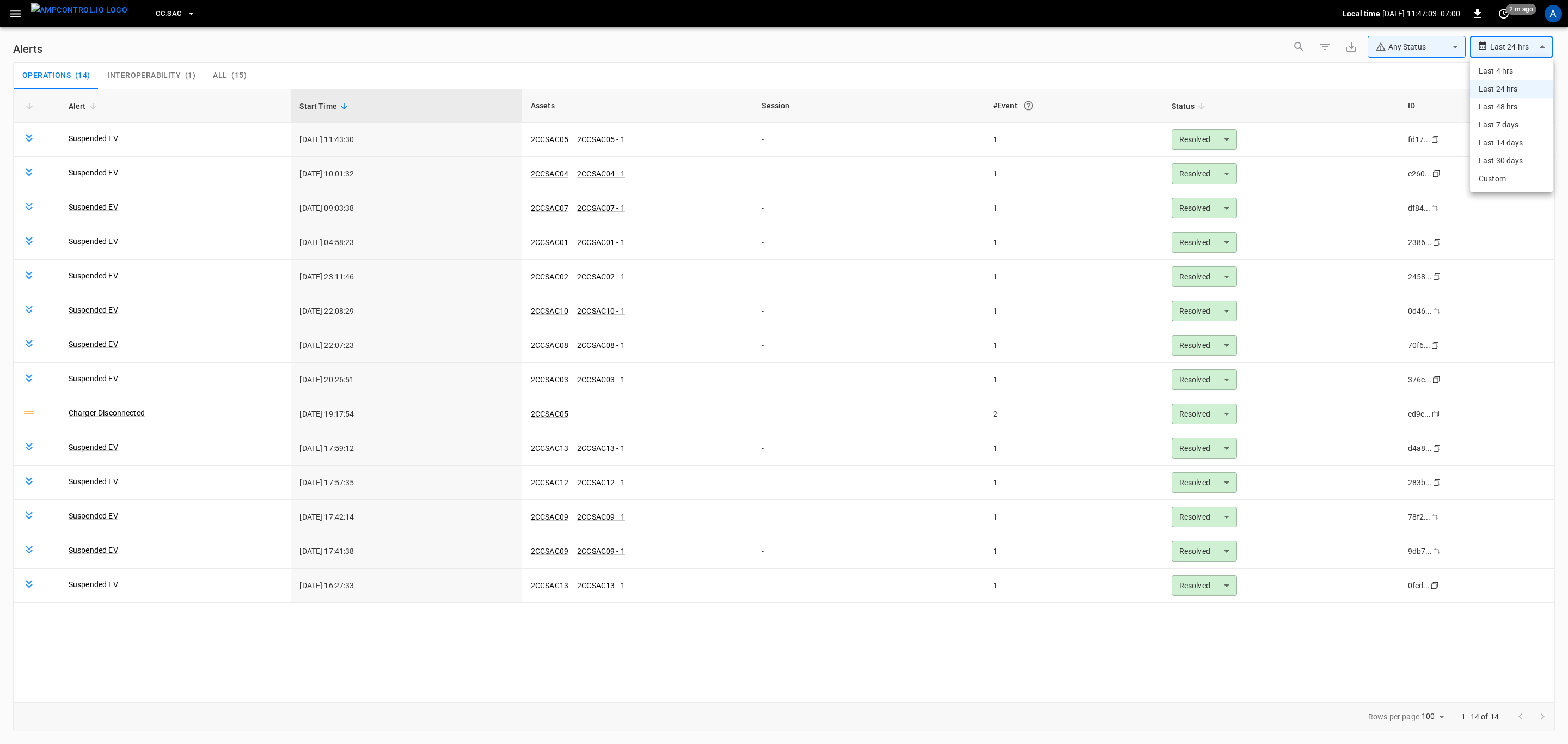
click at [1518, 56] on body "**********" at bounding box center [784, 370] width 1568 height 740
click at [1510, 108] on li "Last 48 hrs" at bounding box center [1511, 107] width 83 height 18
type input "**********"
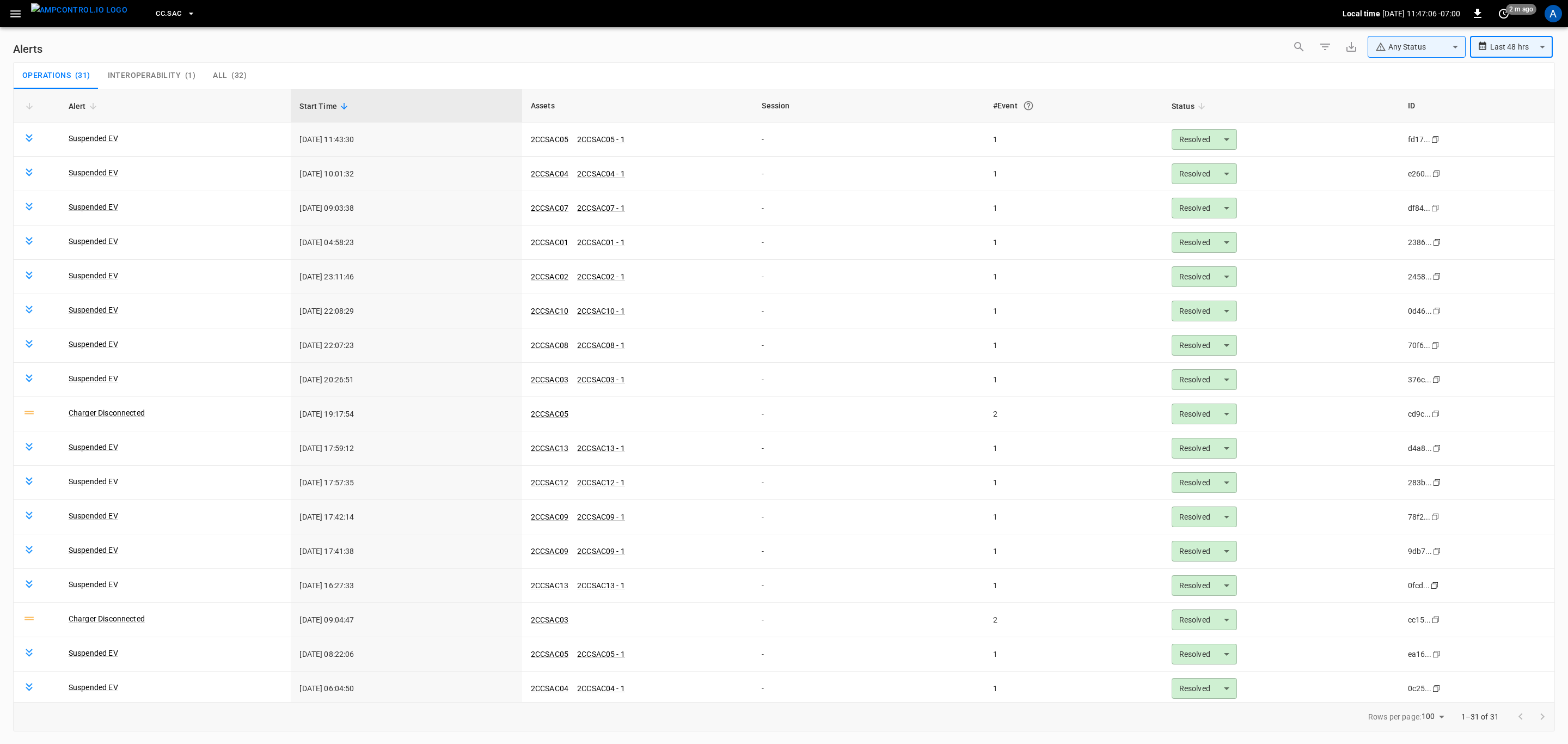
click at [16, 20] on button "button" at bounding box center [15, 13] width 22 height 20
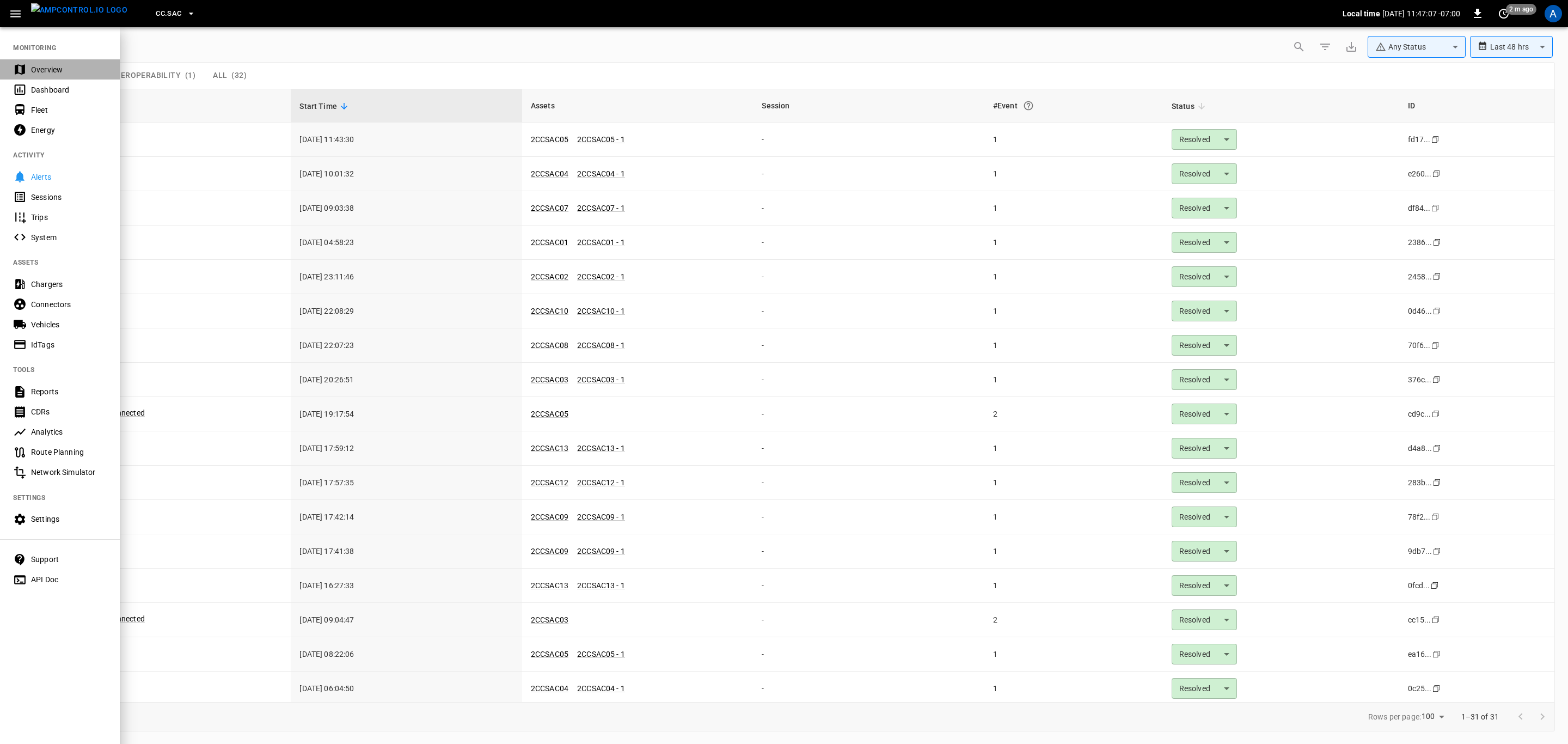
click at [52, 69] on div "Overview" at bounding box center [69, 69] width 75 height 10
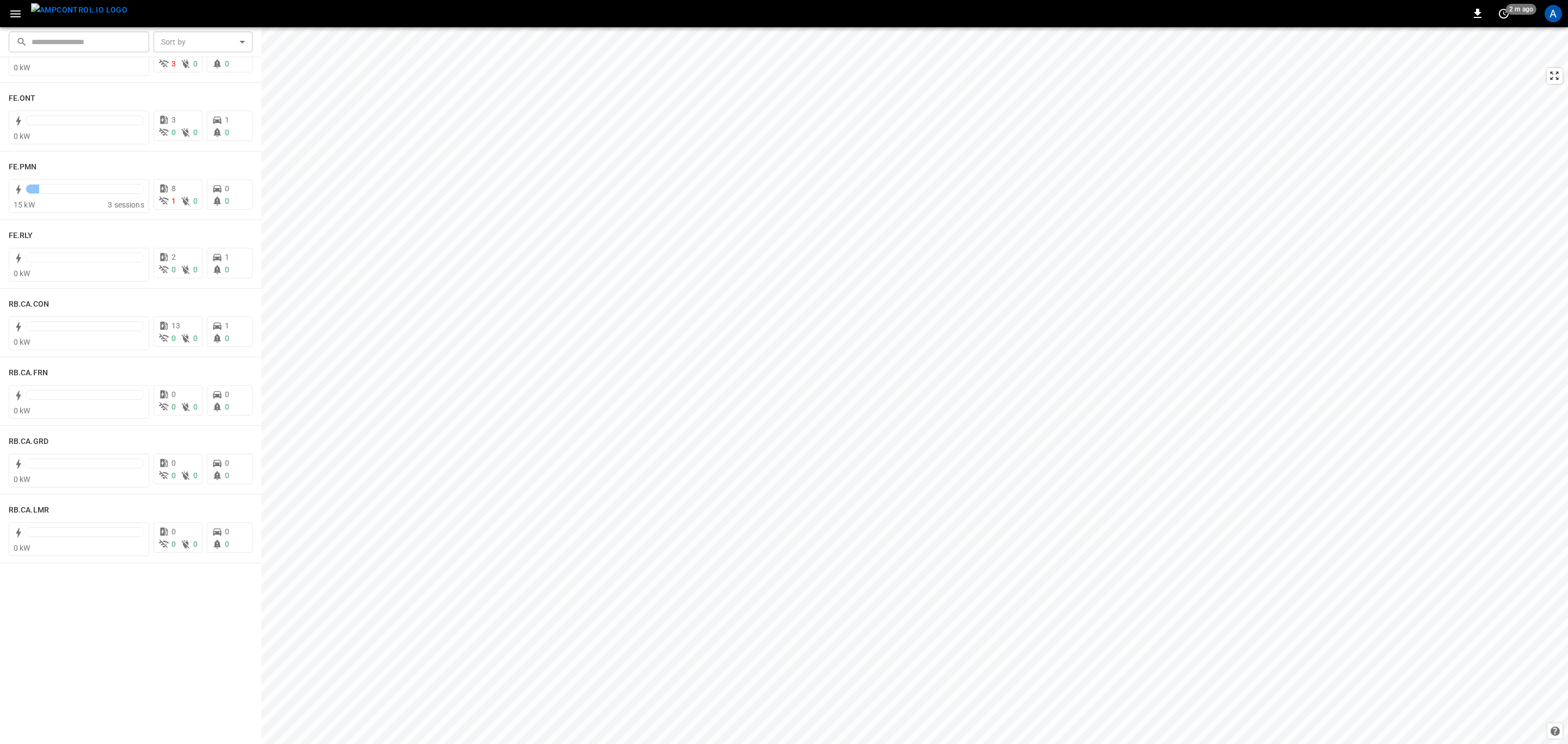
scroll to position [572, 0]
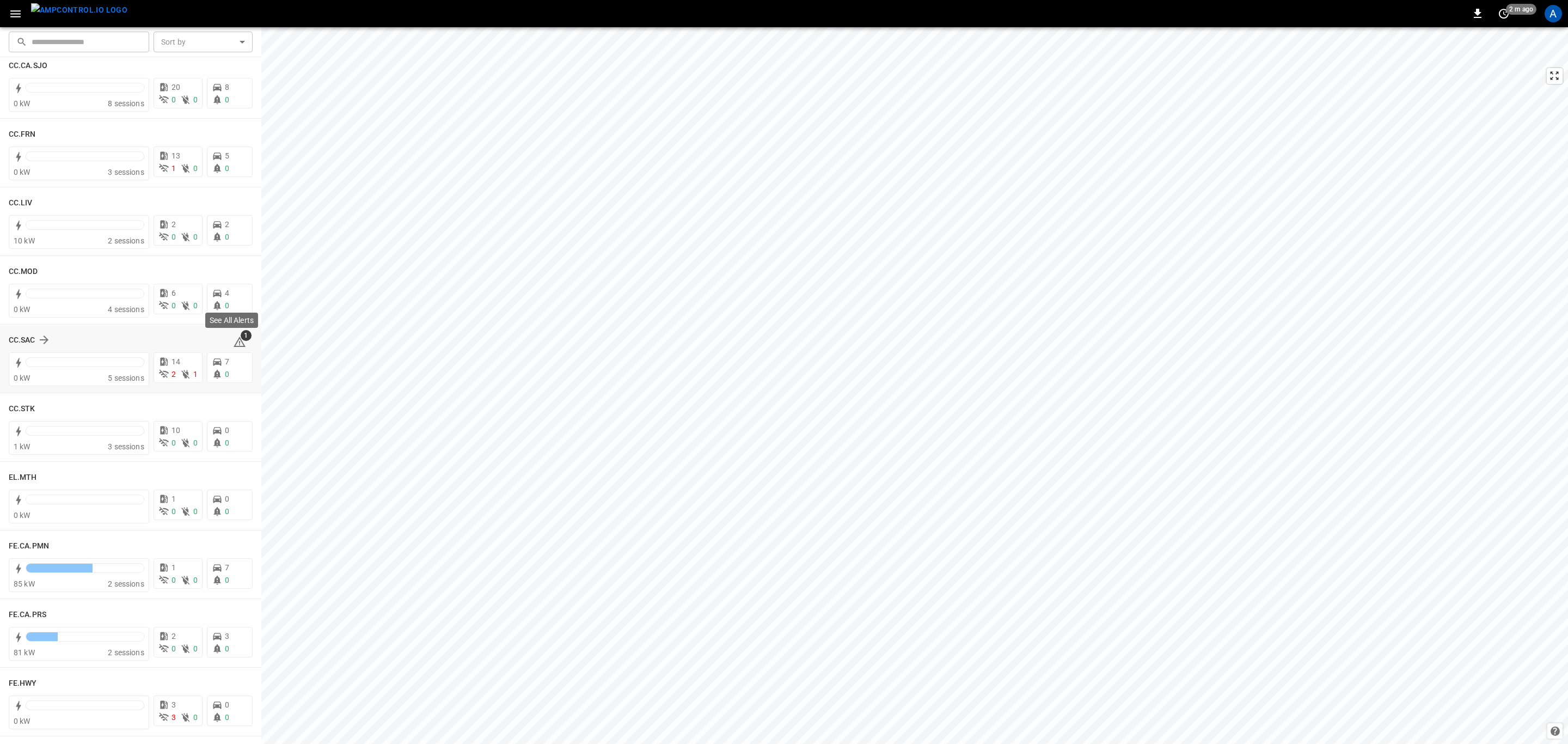
click at [237, 344] on icon at bounding box center [239, 341] width 12 height 10
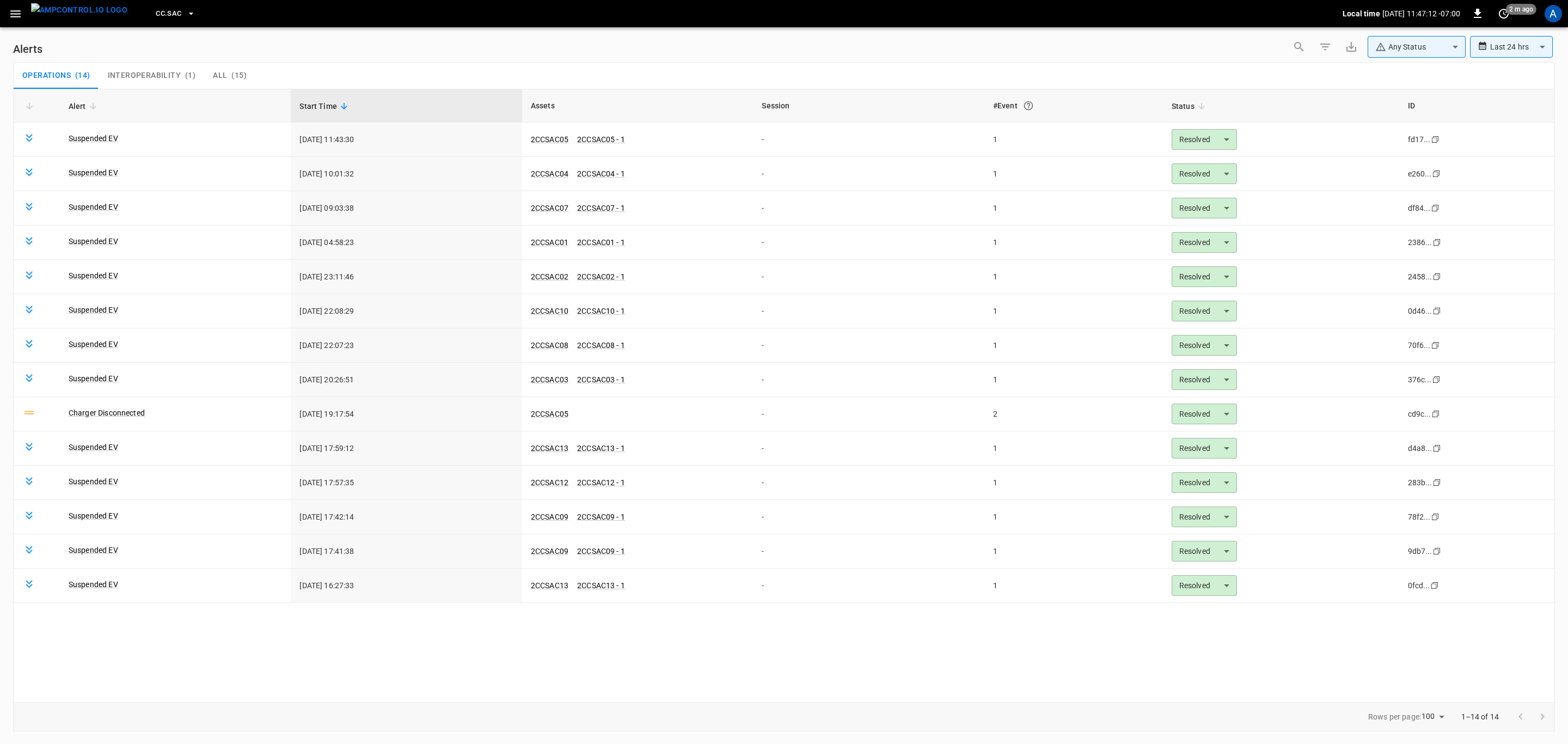
click at [166, 78] on span "Interoperability" at bounding box center [144, 75] width 73 height 10
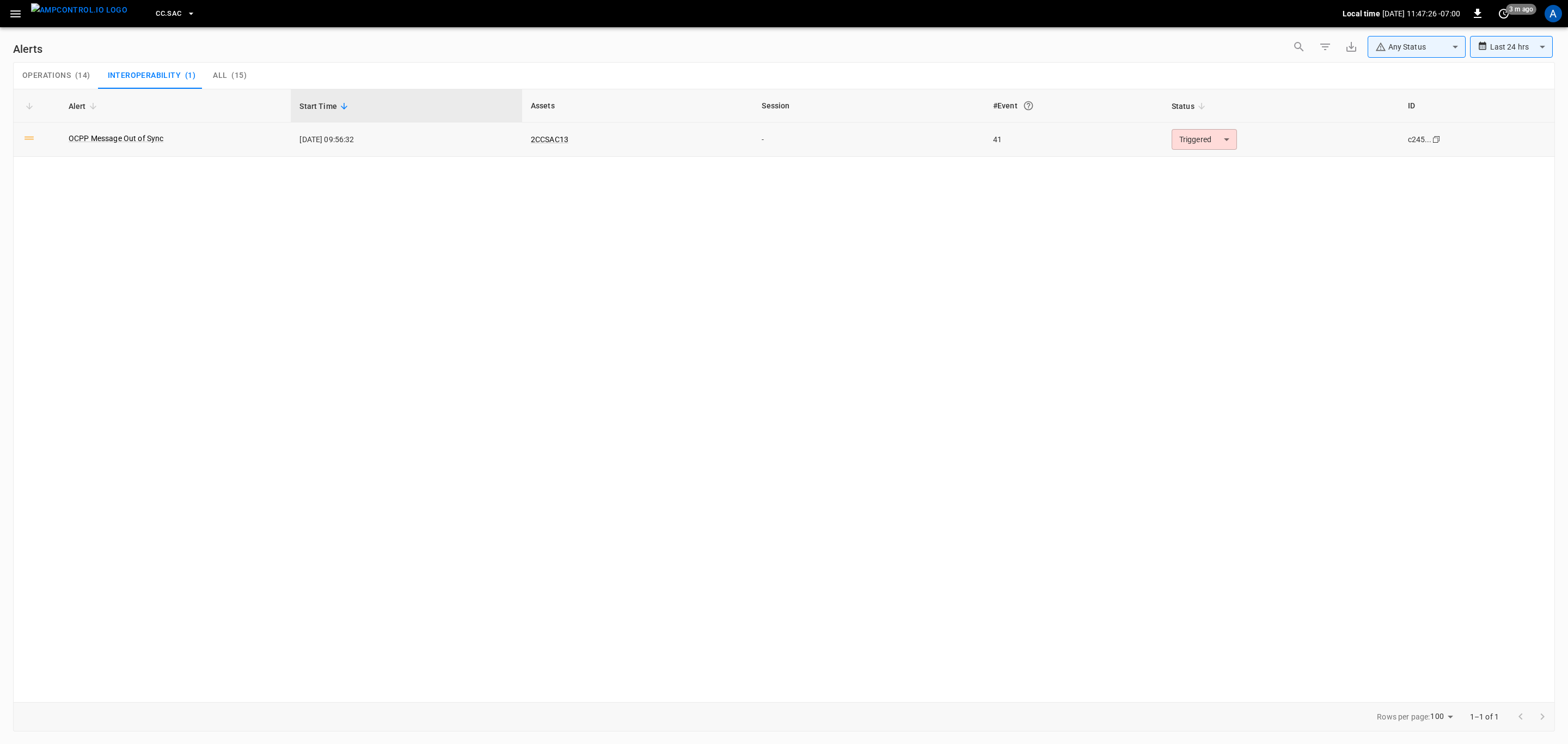
click at [1233, 150] on div "Triggered ********* ​" at bounding box center [1203, 139] width 66 height 21
click at [1217, 139] on body "**********" at bounding box center [784, 370] width 1568 height 740
click at [1215, 159] on li "Resolved" at bounding box center [1201, 167] width 69 height 19
type input "********"
click at [22, 12] on icon "button" at bounding box center [15, 13] width 13 height 13
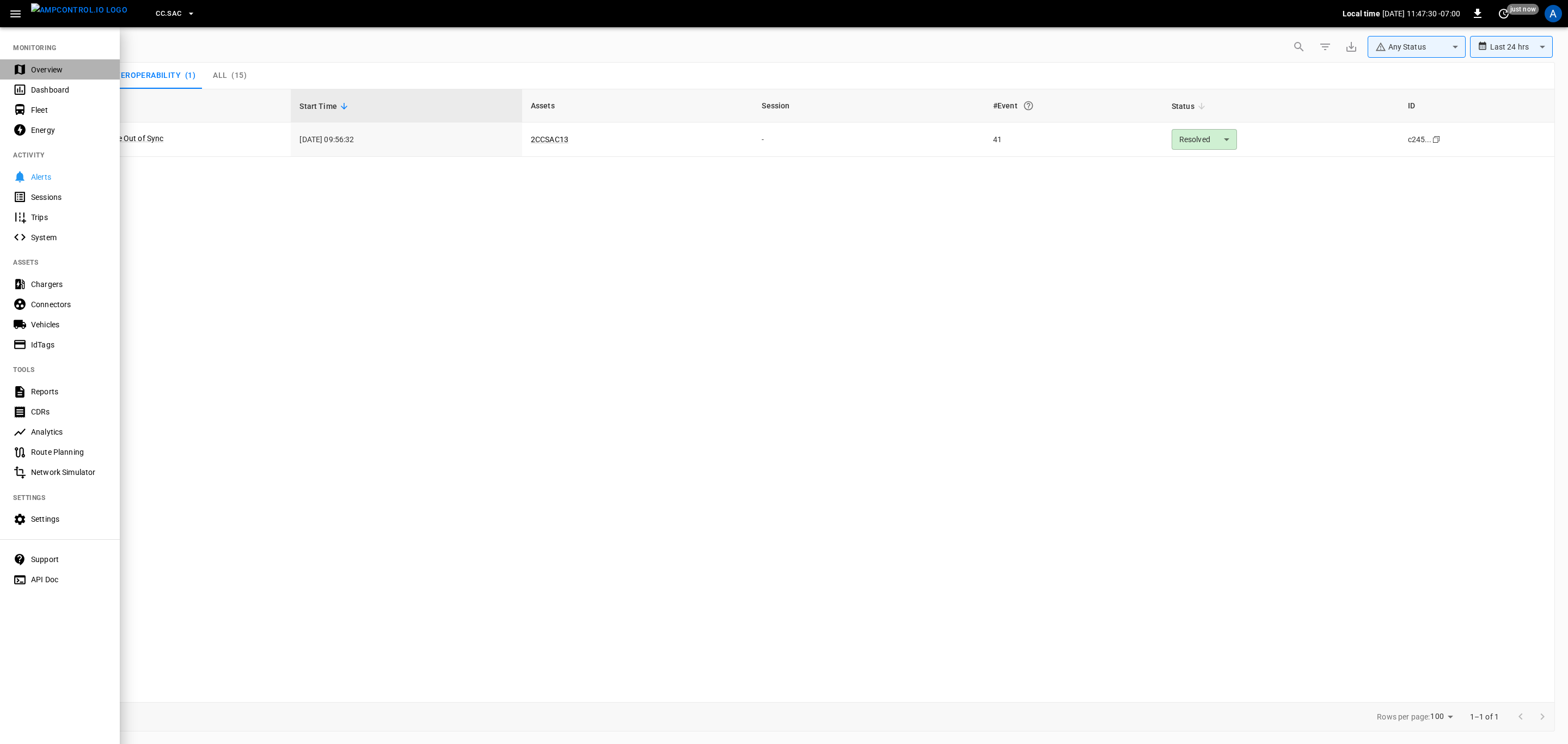
click at [50, 69] on div "Overview" at bounding box center [69, 69] width 75 height 10
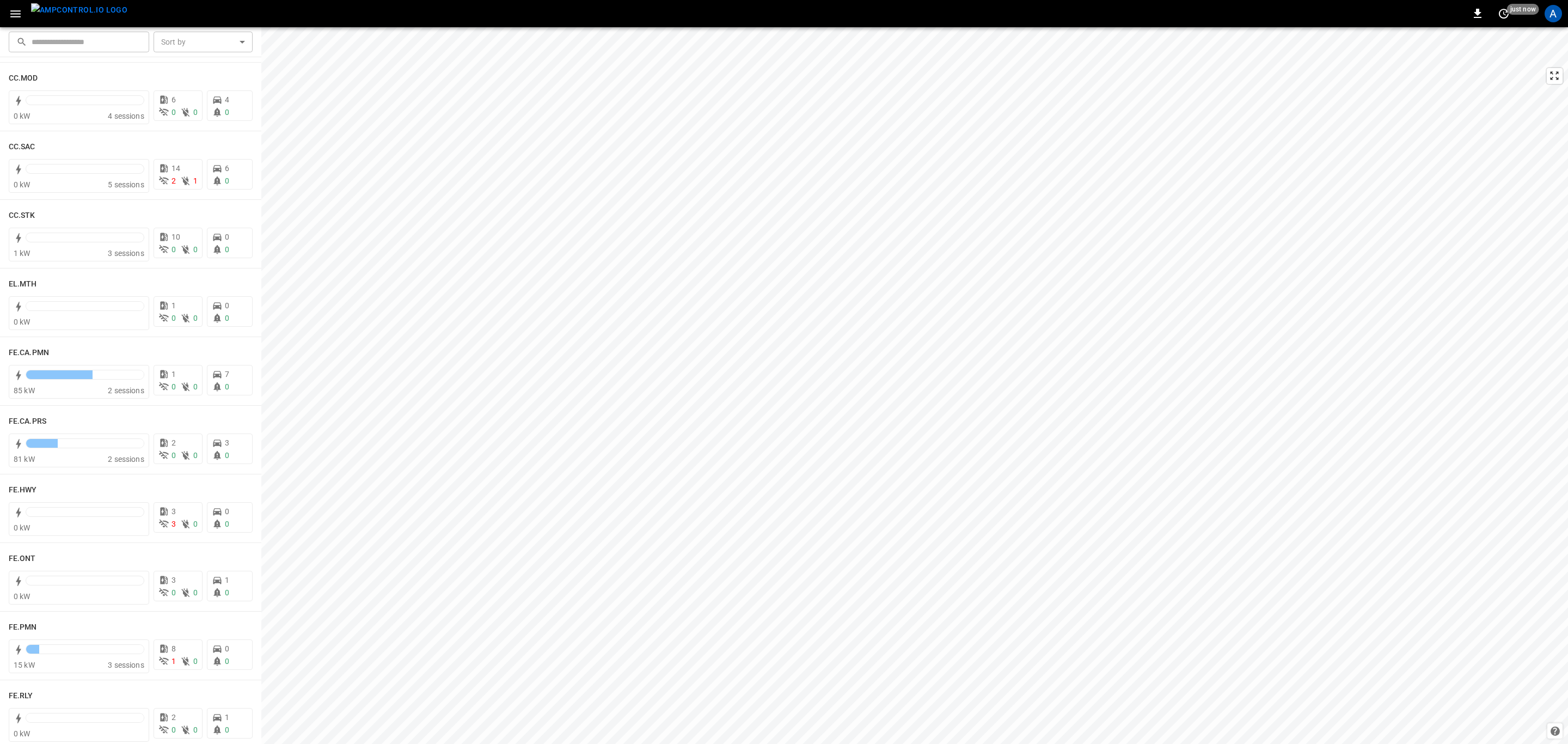
scroll to position [1225, 0]
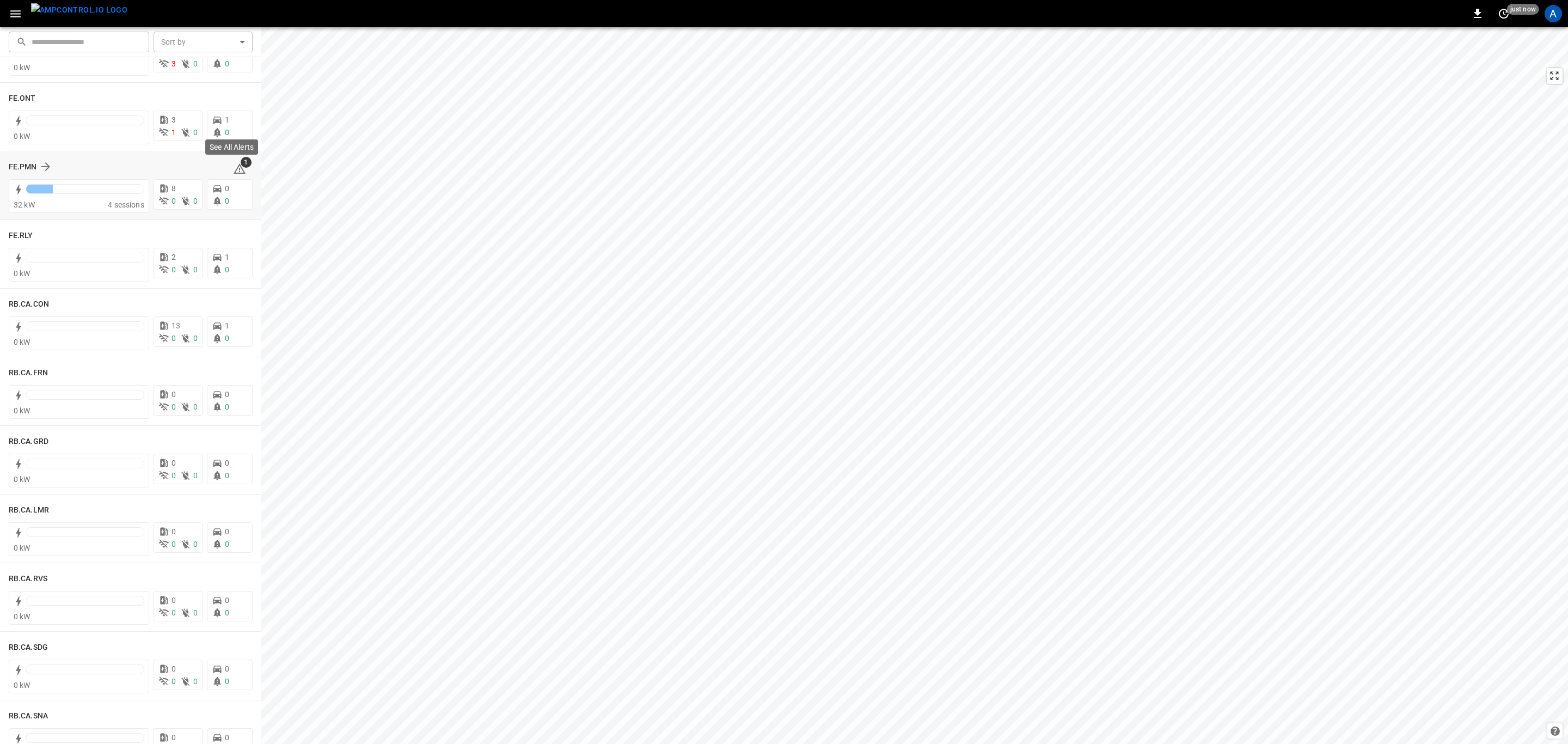
click at [233, 166] on icon at bounding box center [239, 169] width 12 height 10
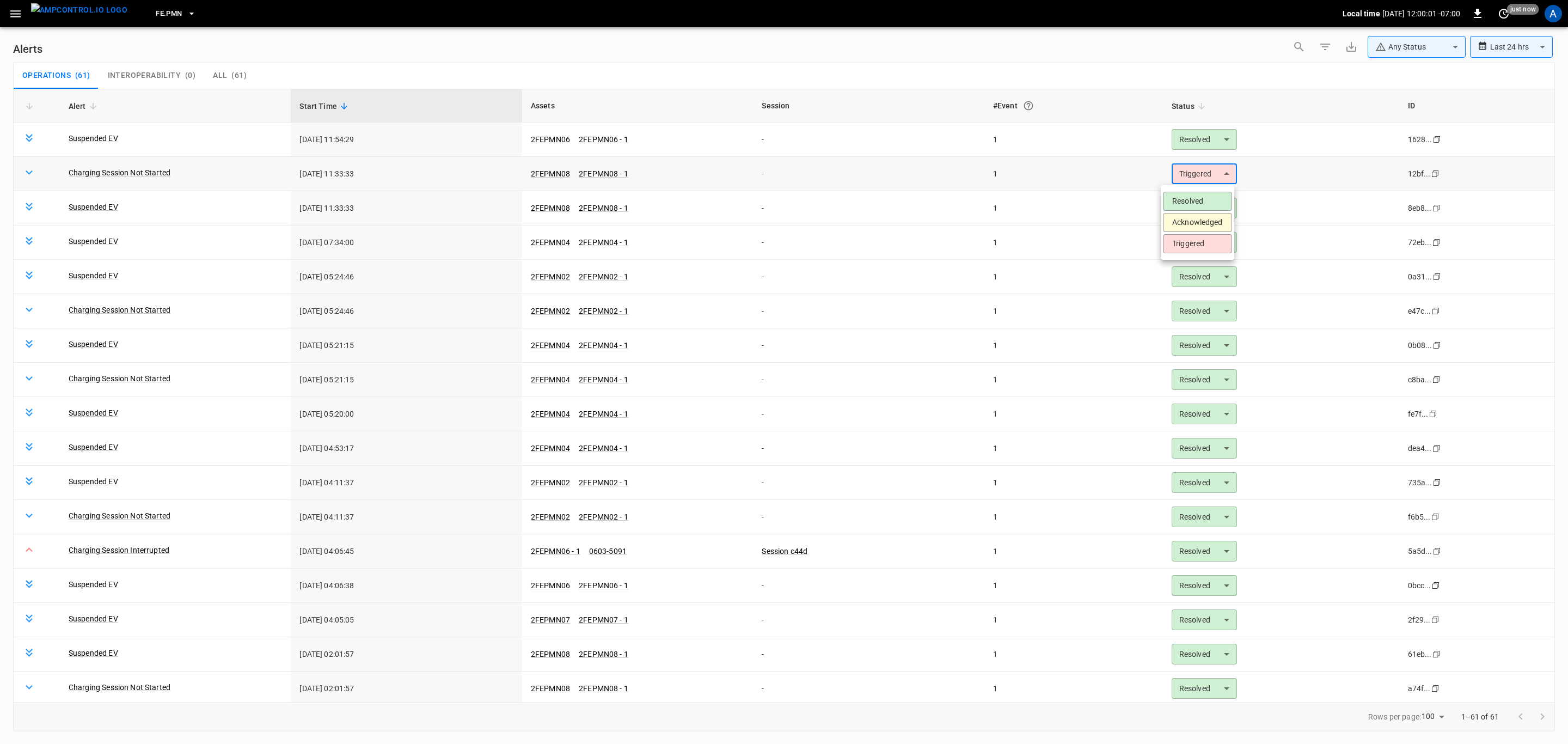
click at [1205, 185] on body "**********" at bounding box center [784, 370] width 1568 height 740
click at [1199, 198] on li "Resolved" at bounding box center [1197, 201] width 69 height 19
type input "********"
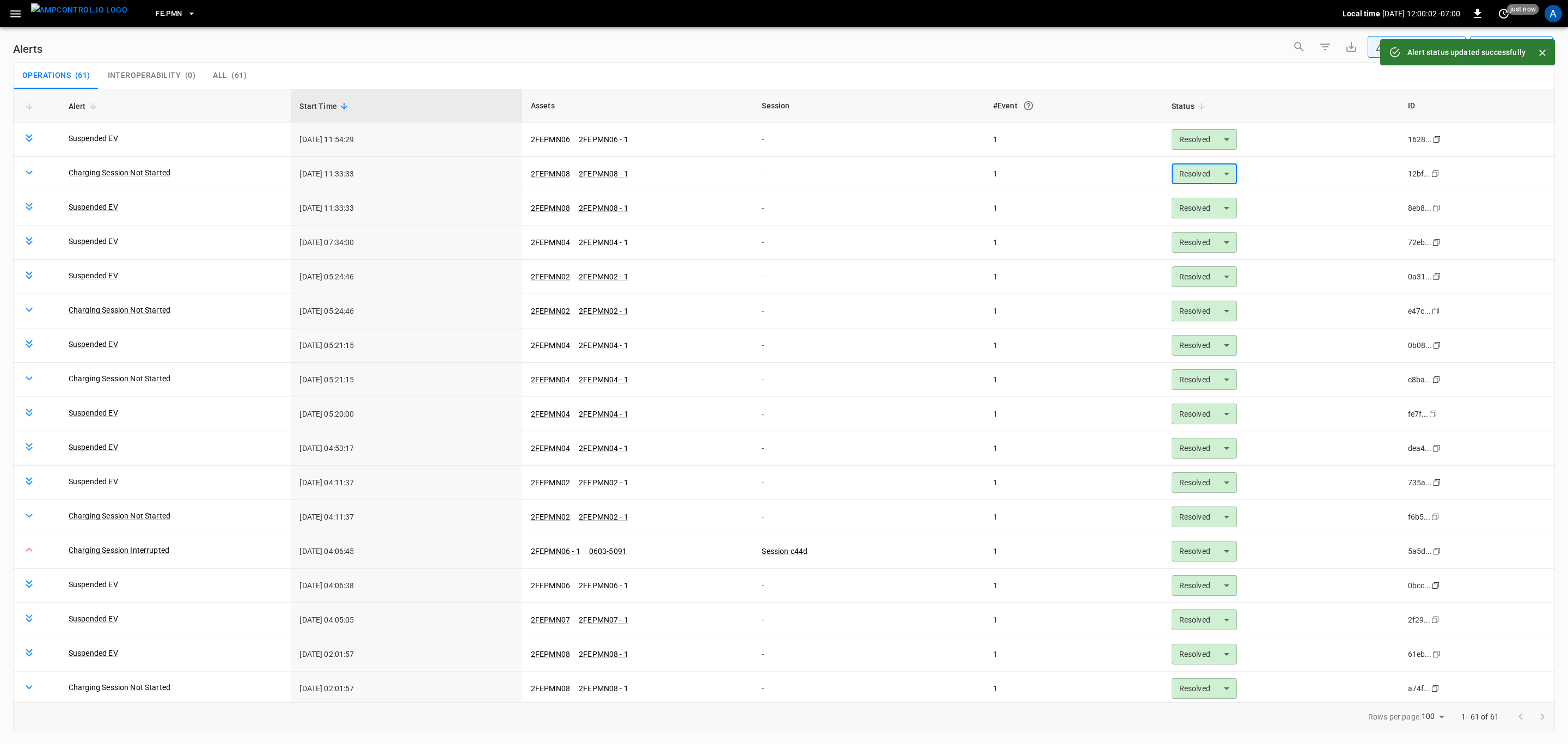
click at [17, 12] on icon "button" at bounding box center [15, 13] width 13 height 13
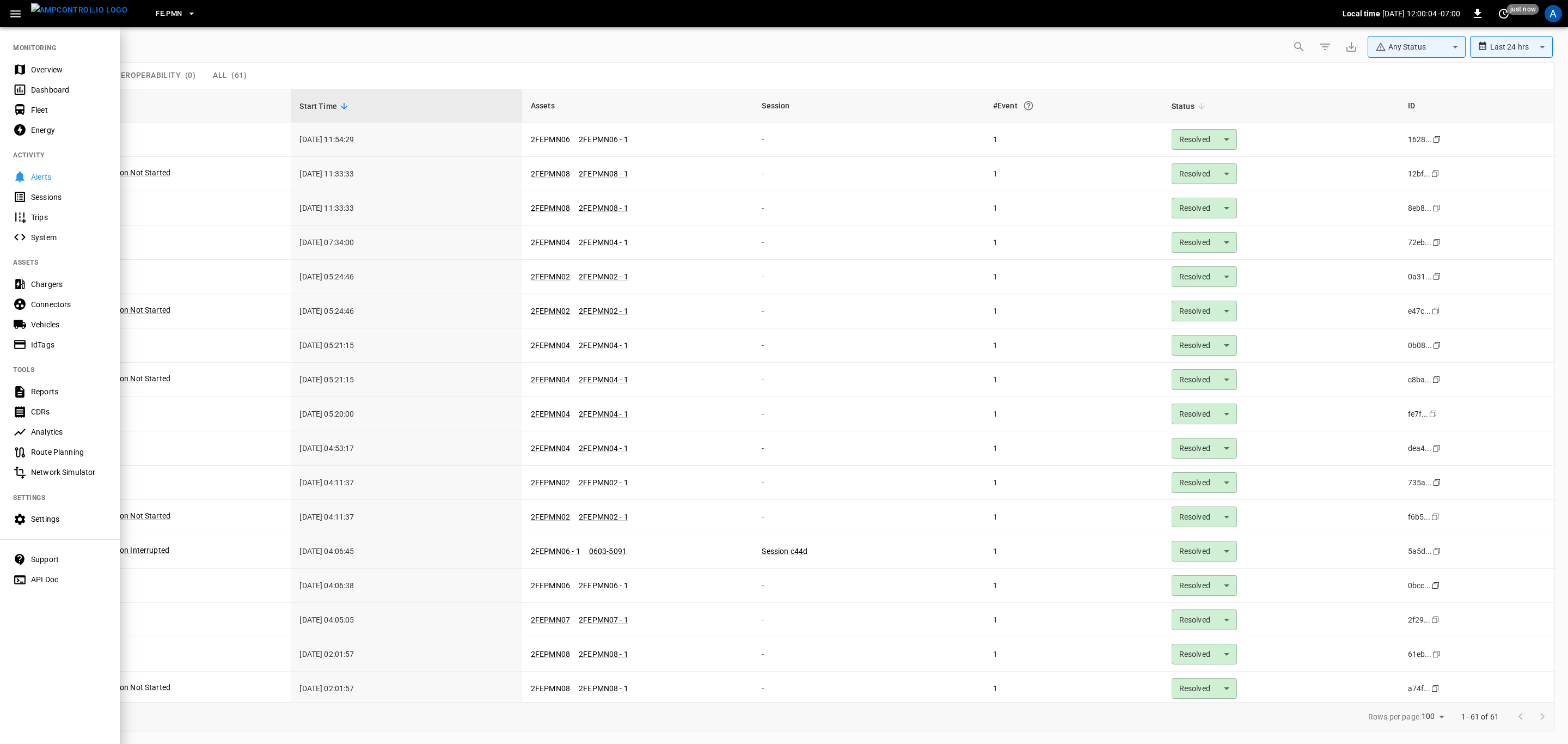
click at [48, 70] on div "Overview" at bounding box center [69, 69] width 75 height 10
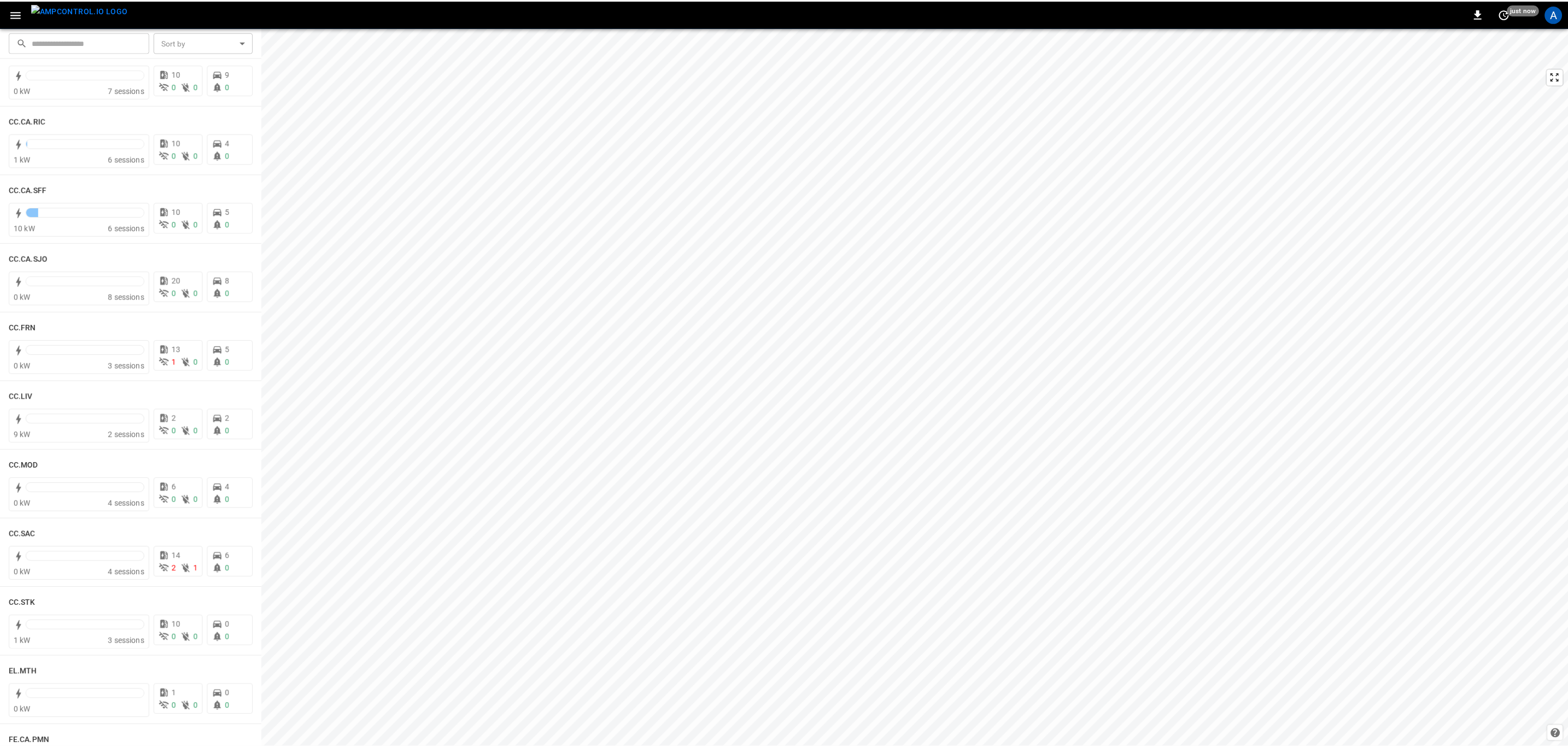
scroll to position [410, 0]
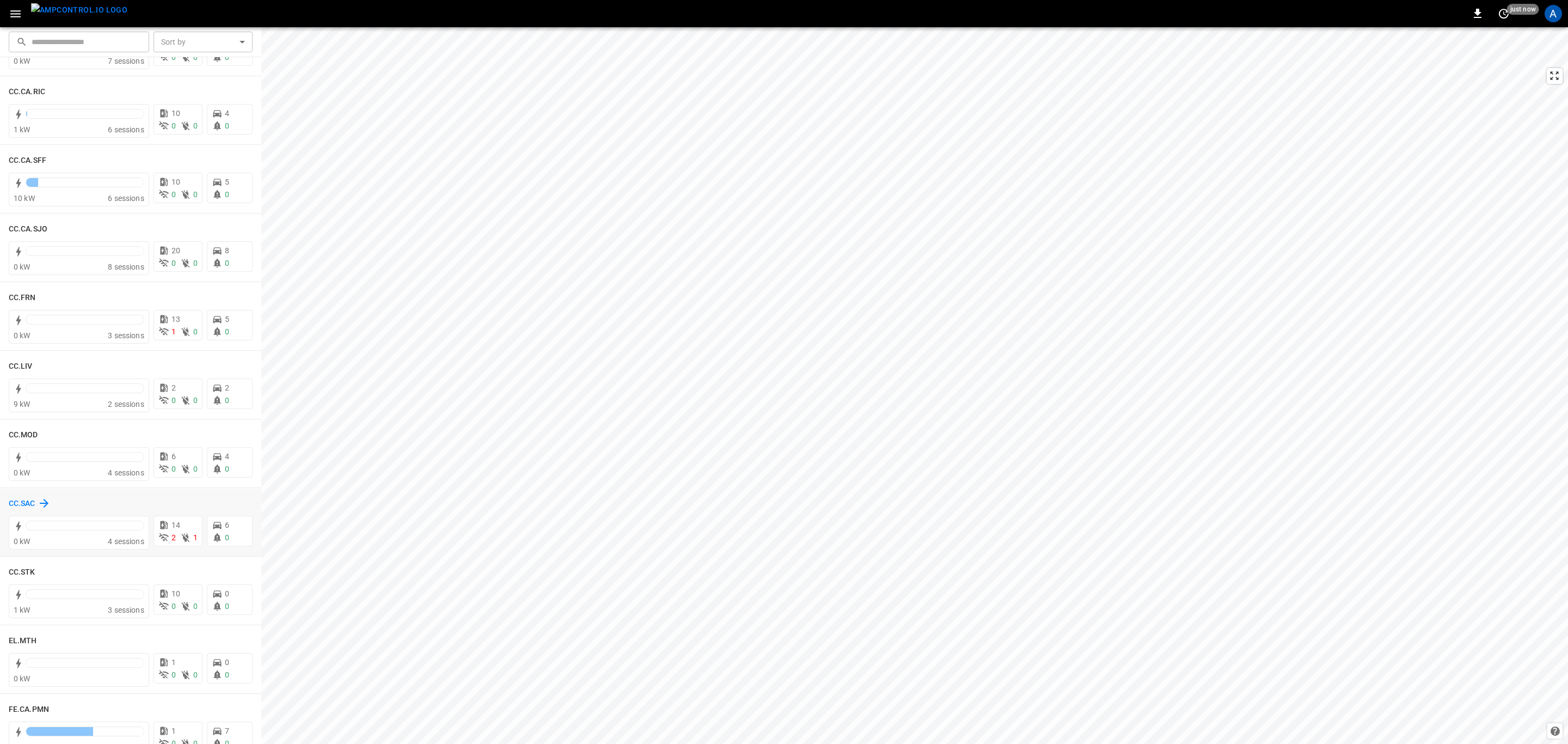
click at [36, 503] on div "CC.SAC" at bounding box center [30, 503] width 42 height 13
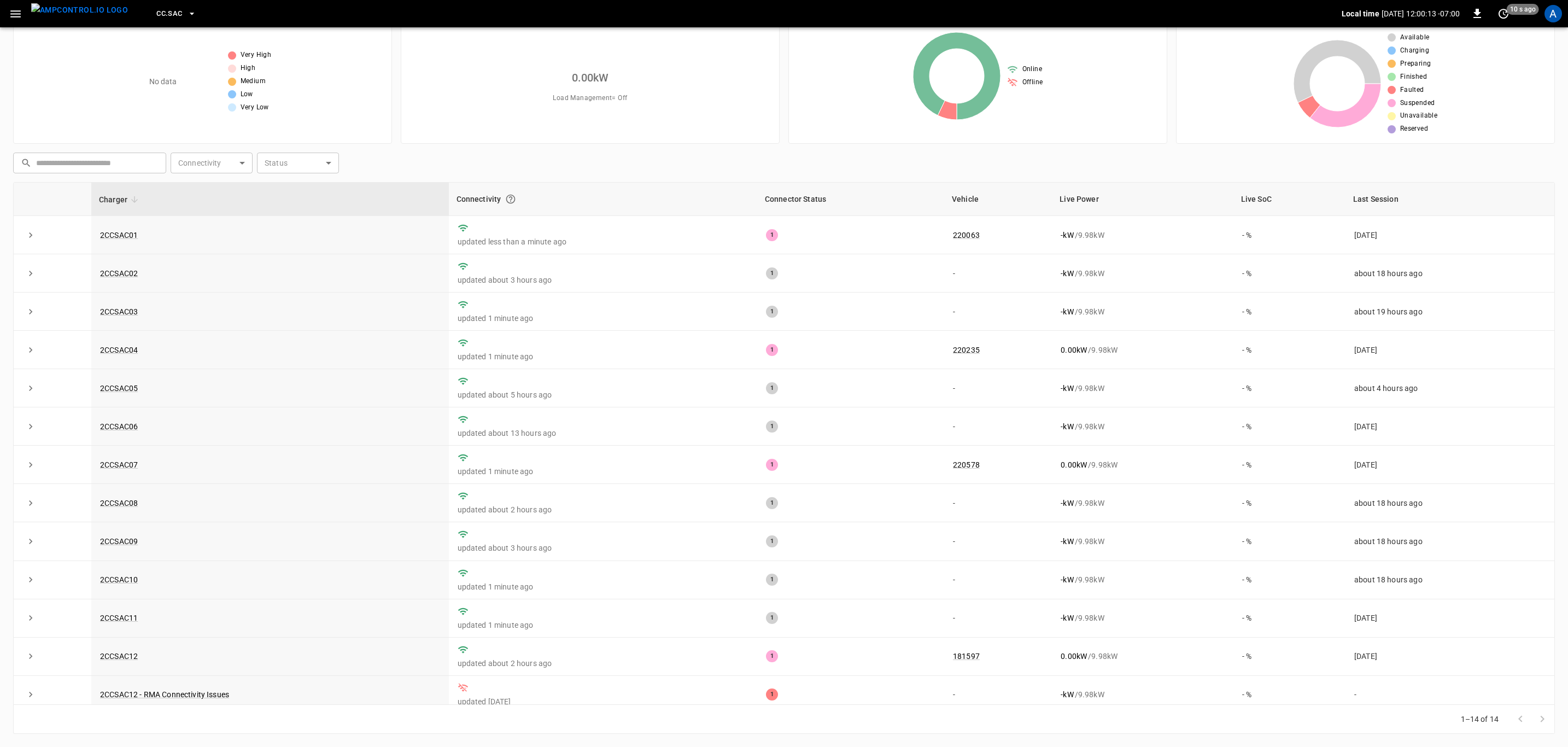
click at [9, 15] on icon "button" at bounding box center [15, 13] width 13 height 13
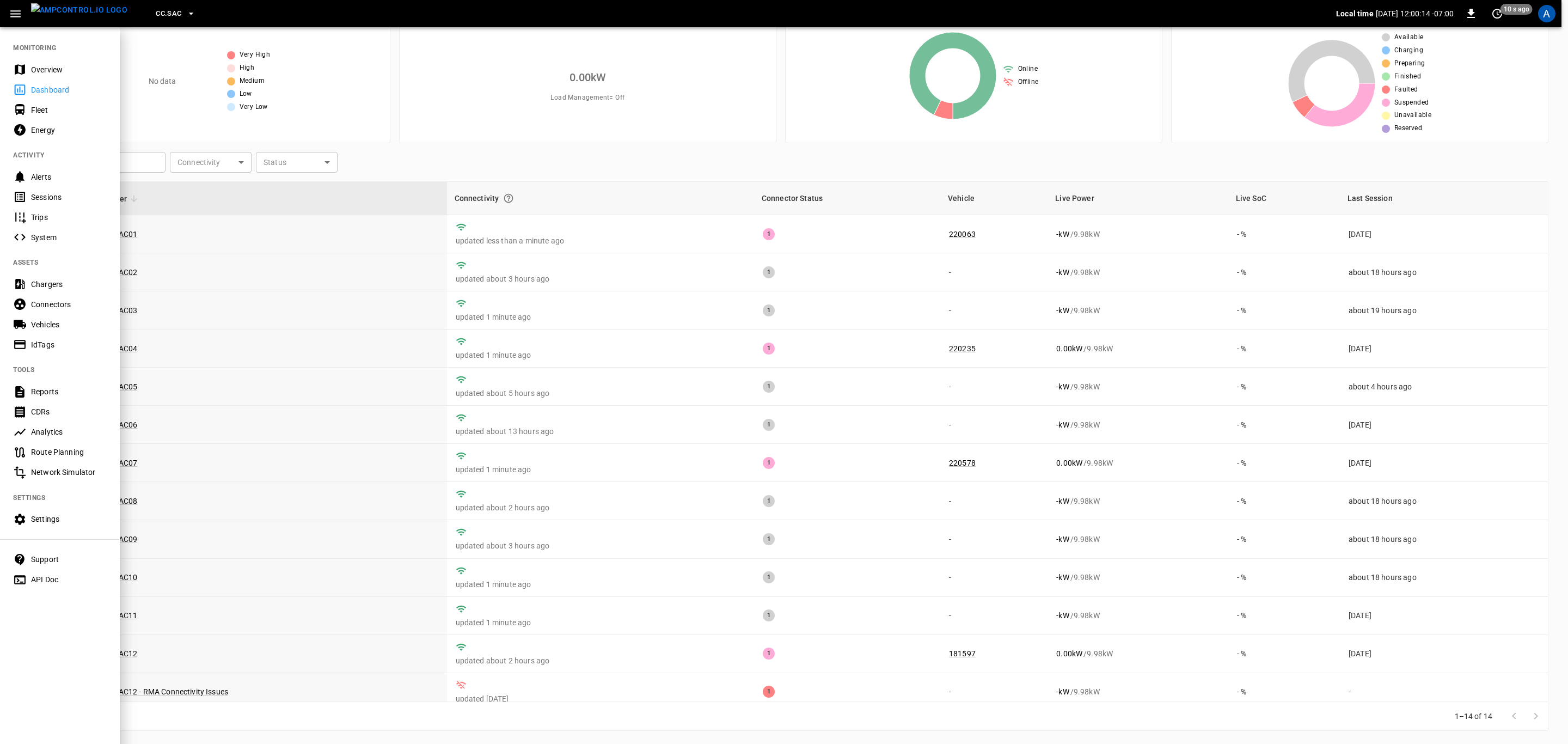
click at [47, 66] on div "Overview" at bounding box center [69, 69] width 75 height 10
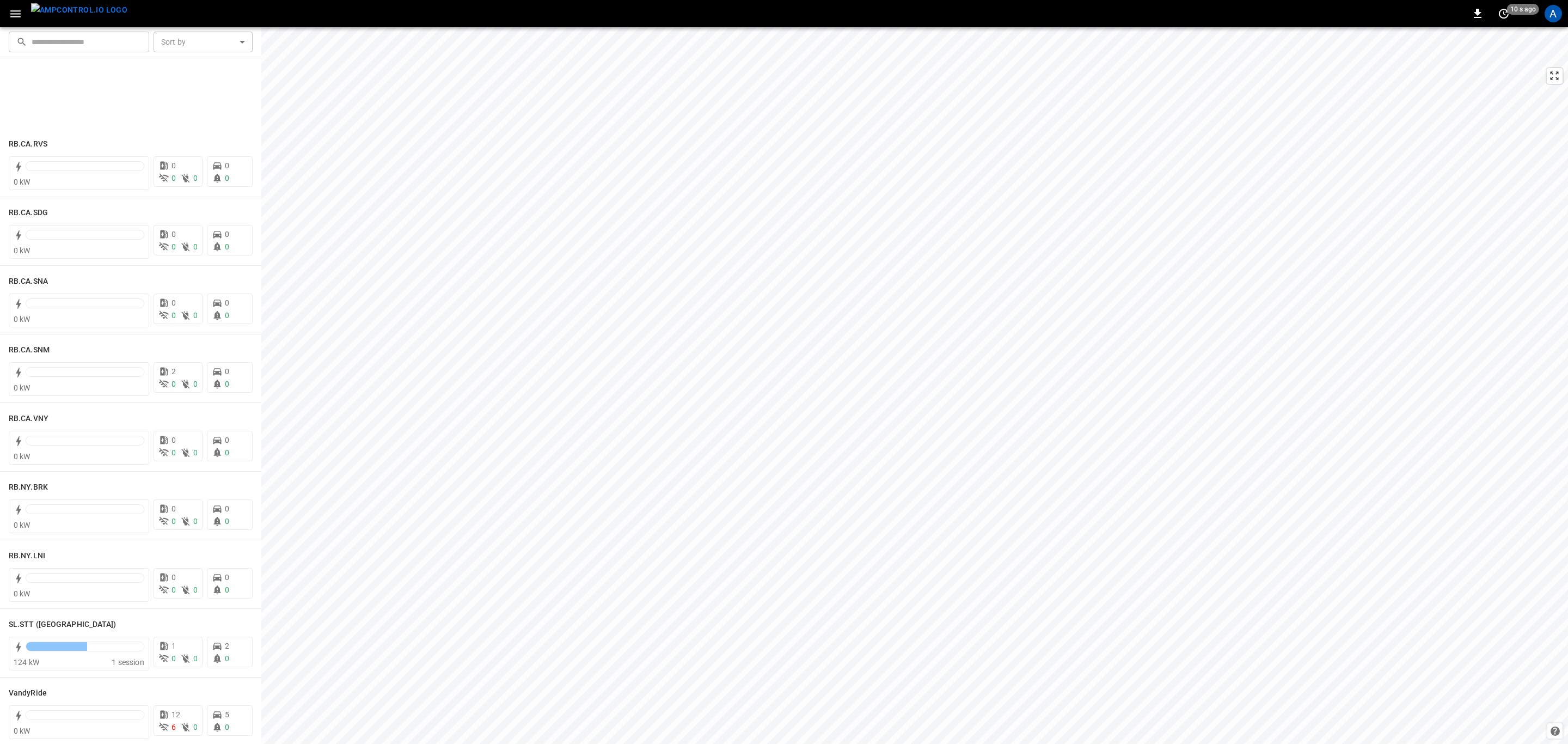
scroll to position [1966, 0]
